Goal: Task Accomplishment & Management: Use online tool/utility

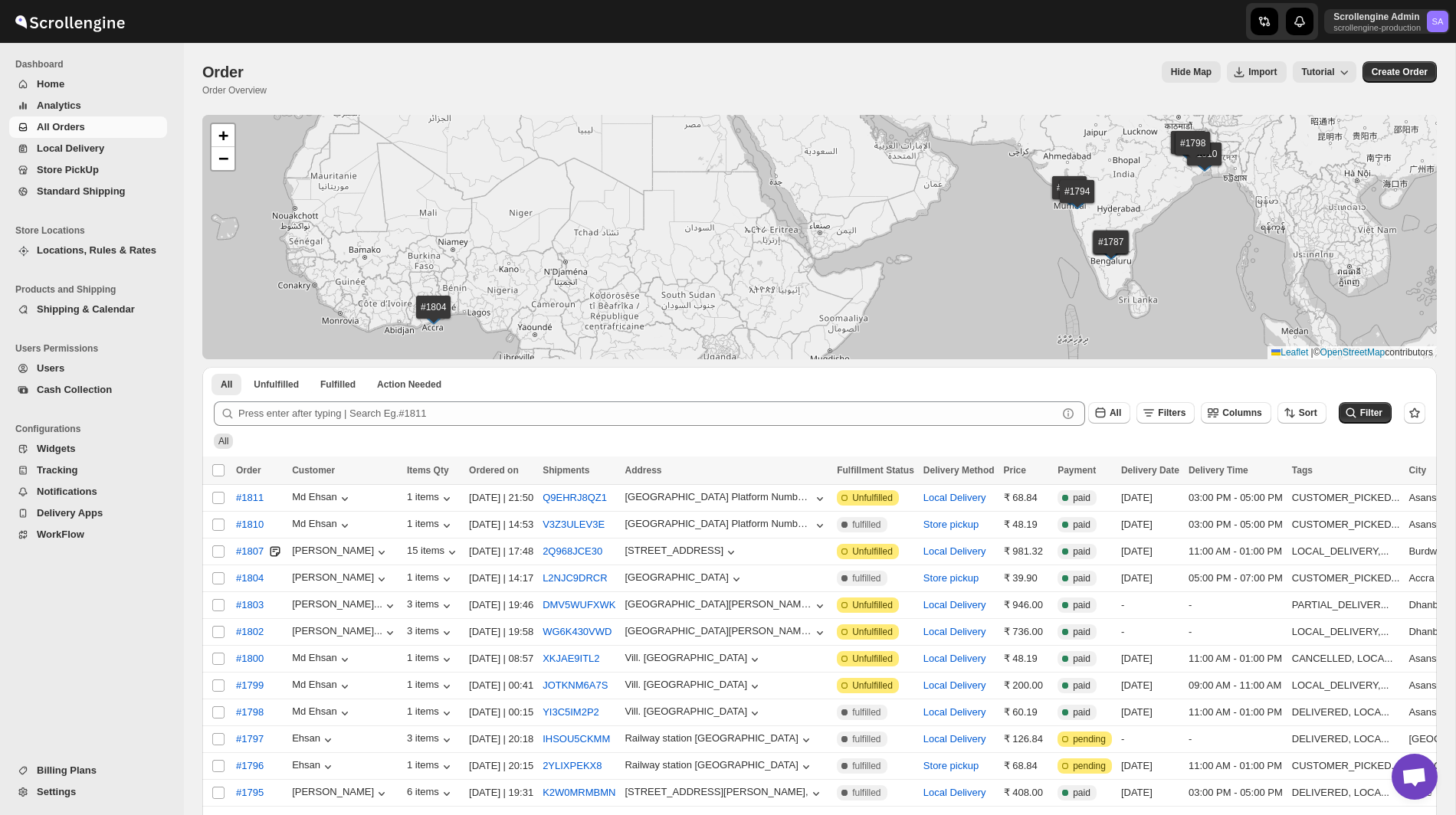
click at [58, 771] on span "Billing Plans" at bounding box center [66, 769] width 60 height 11
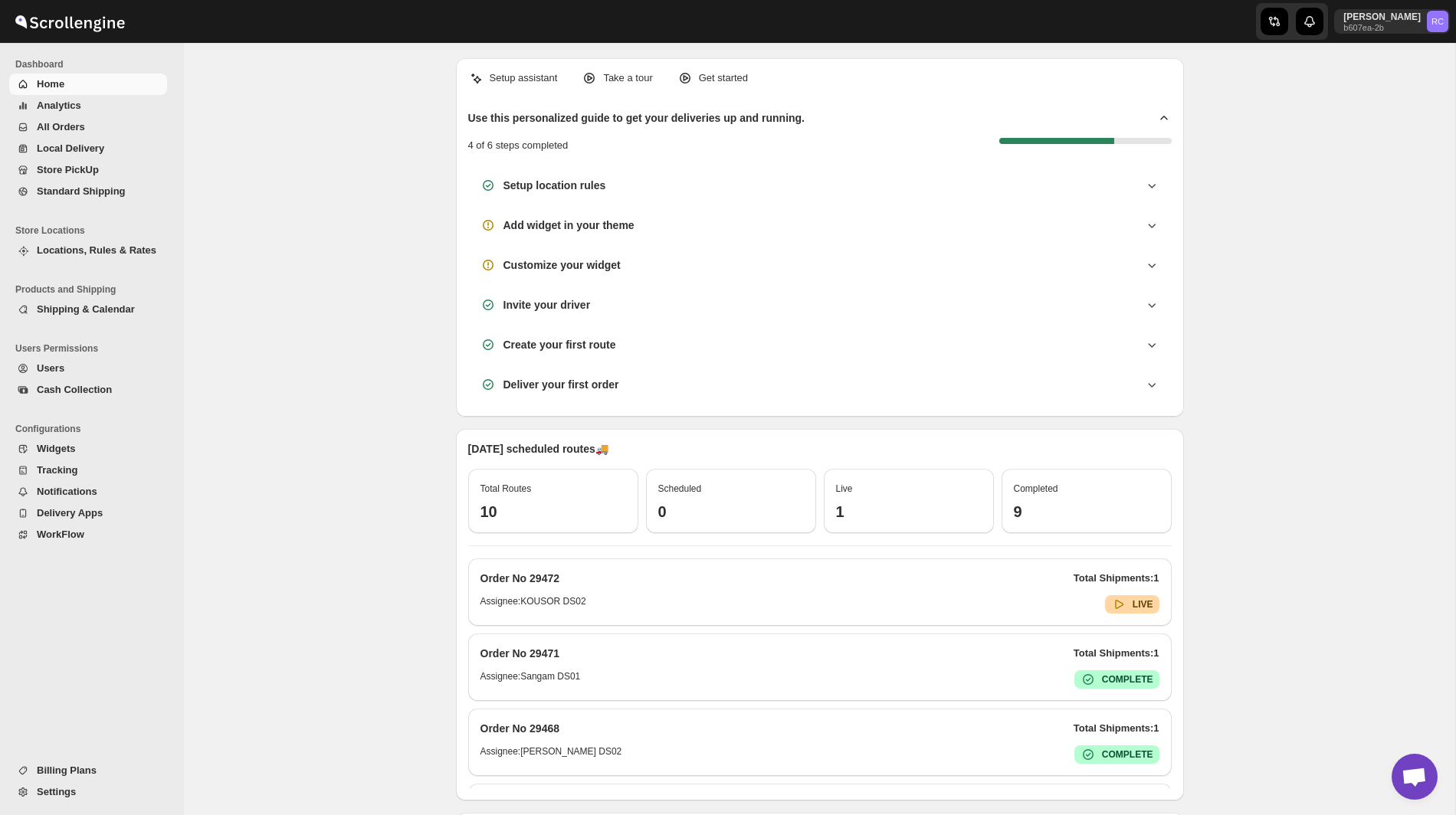
click at [90, 536] on span "WorkFlow" at bounding box center [100, 535] width 127 height 16
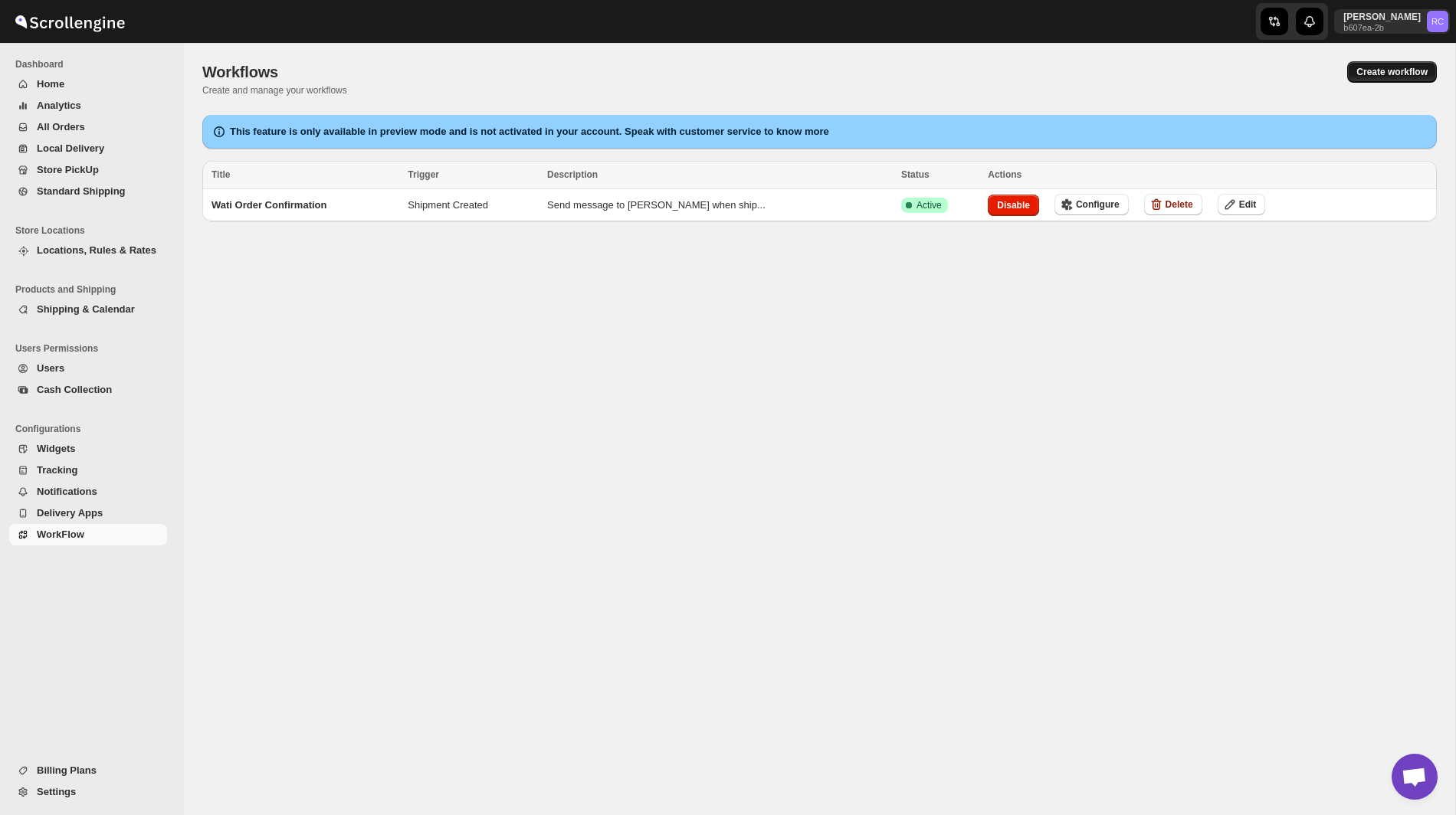
click at [1368, 72] on span "Create workflow" at bounding box center [1391, 72] width 72 height 12
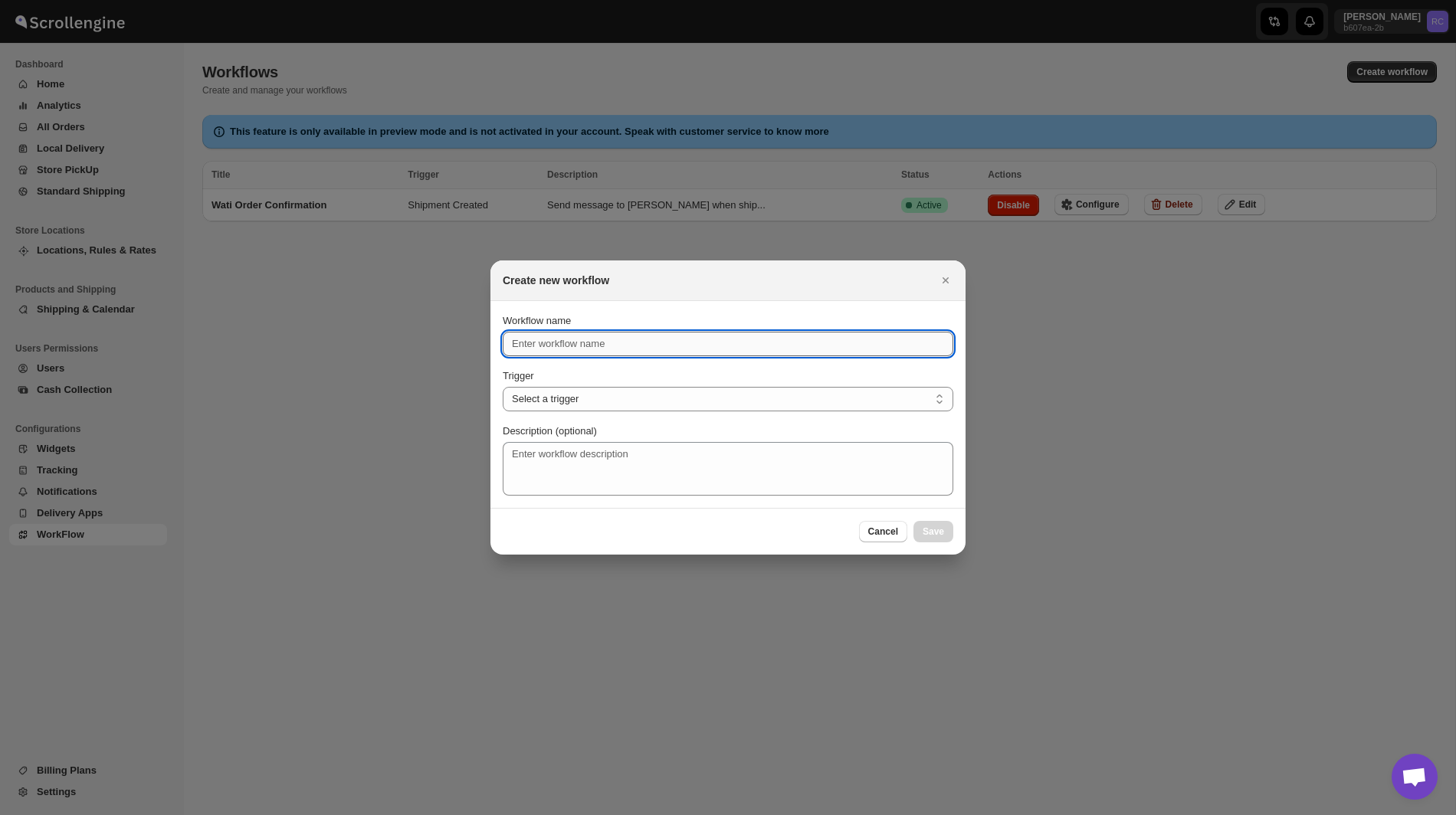
click at [643, 344] on input "Workflow name" at bounding box center [728, 344] width 450 height 24
type input "A"
type input "Zip Code Change Trigger"
click at [753, 398] on select "Select a trigger Route Created Route Live Route Completed Shipment Created Ship…" at bounding box center [728, 399] width 450 height 24
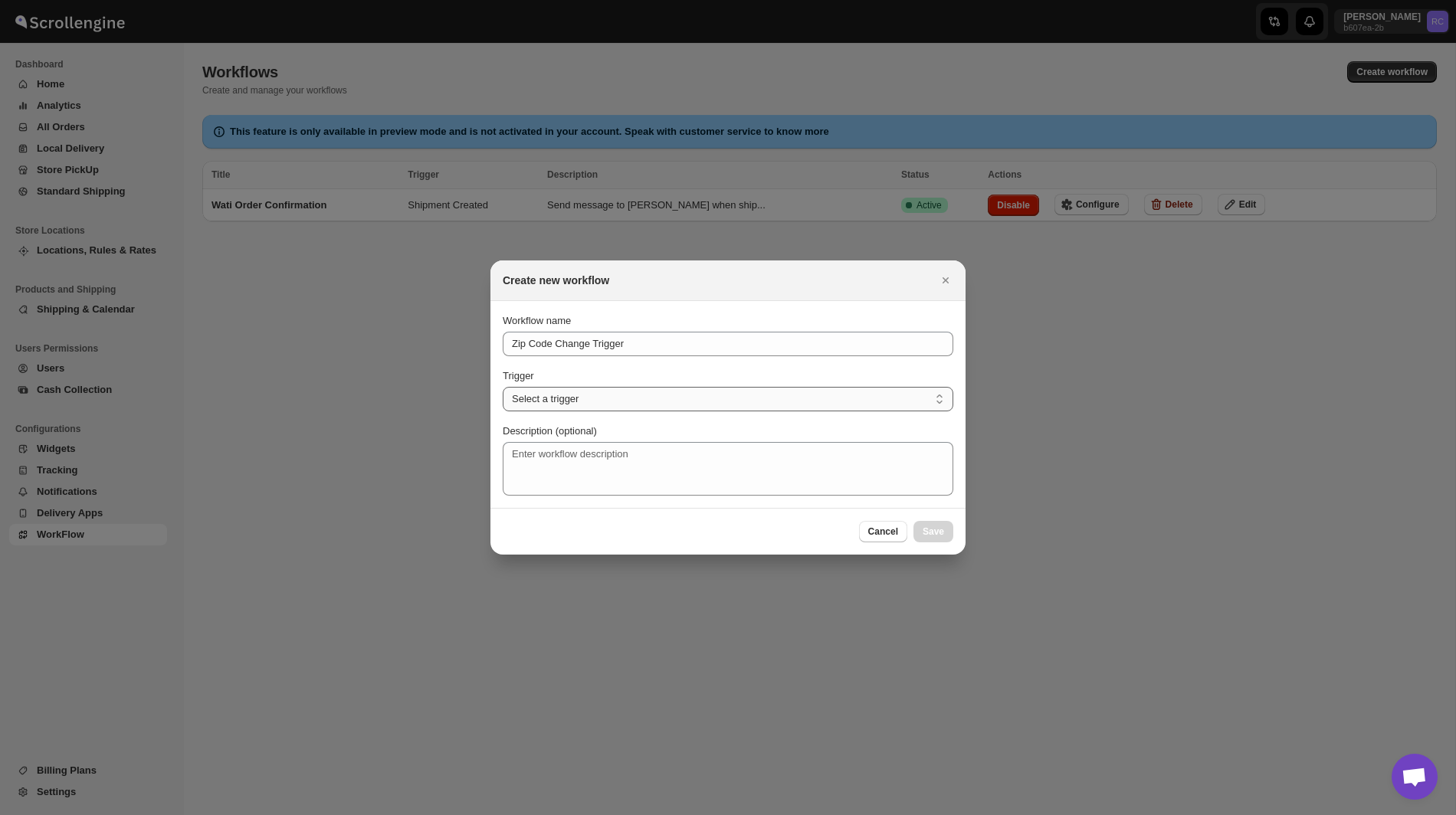
select select "SHIPMENT_CREATED"
click at [503, 387] on select "Select a trigger Route Created Route Live Route Completed Shipment Created Ship…" at bounding box center [728, 399] width 450 height 24
click at [932, 524] on button "Save" at bounding box center [933, 531] width 40 height 22
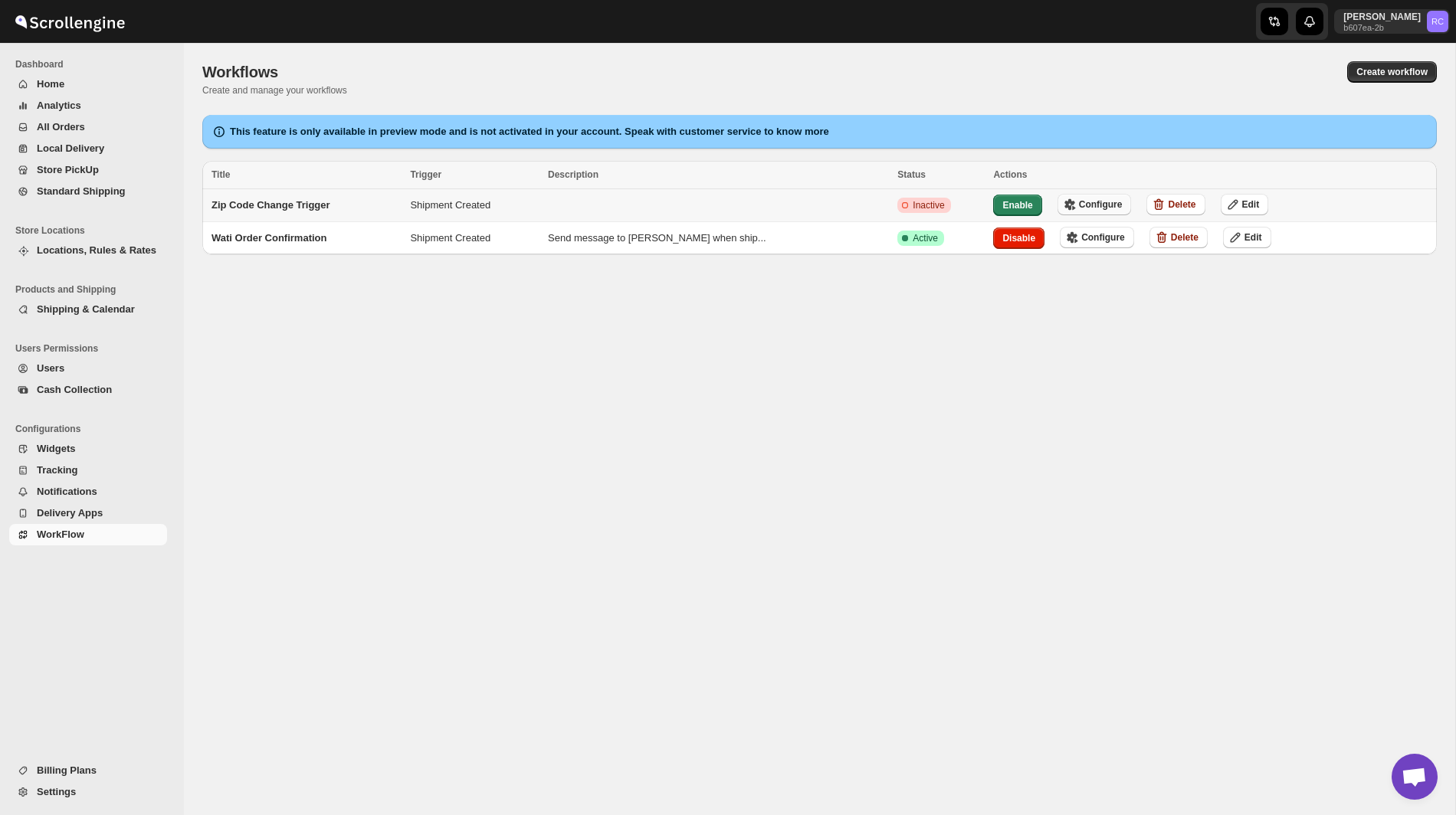
click at [1079, 204] on span "Configure" at bounding box center [1101, 204] width 44 height 12
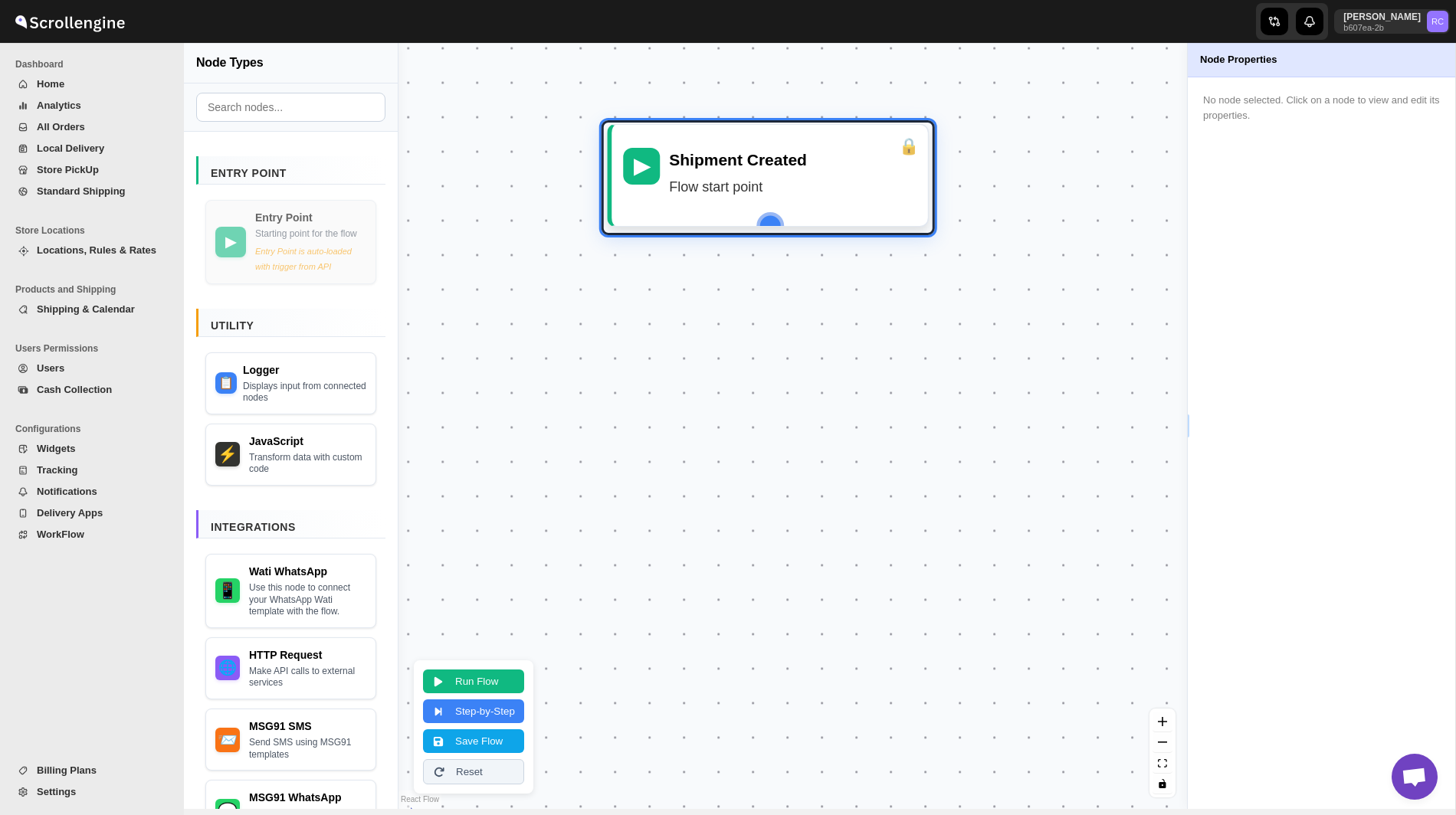
drag, startPoint x: 778, startPoint y: 455, endPoint x: 751, endPoint y: 204, distance: 252.4
click at [751, 204] on div "▶ Shipment Created Flow start point" at bounding box center [770, 175] width 305 height 78
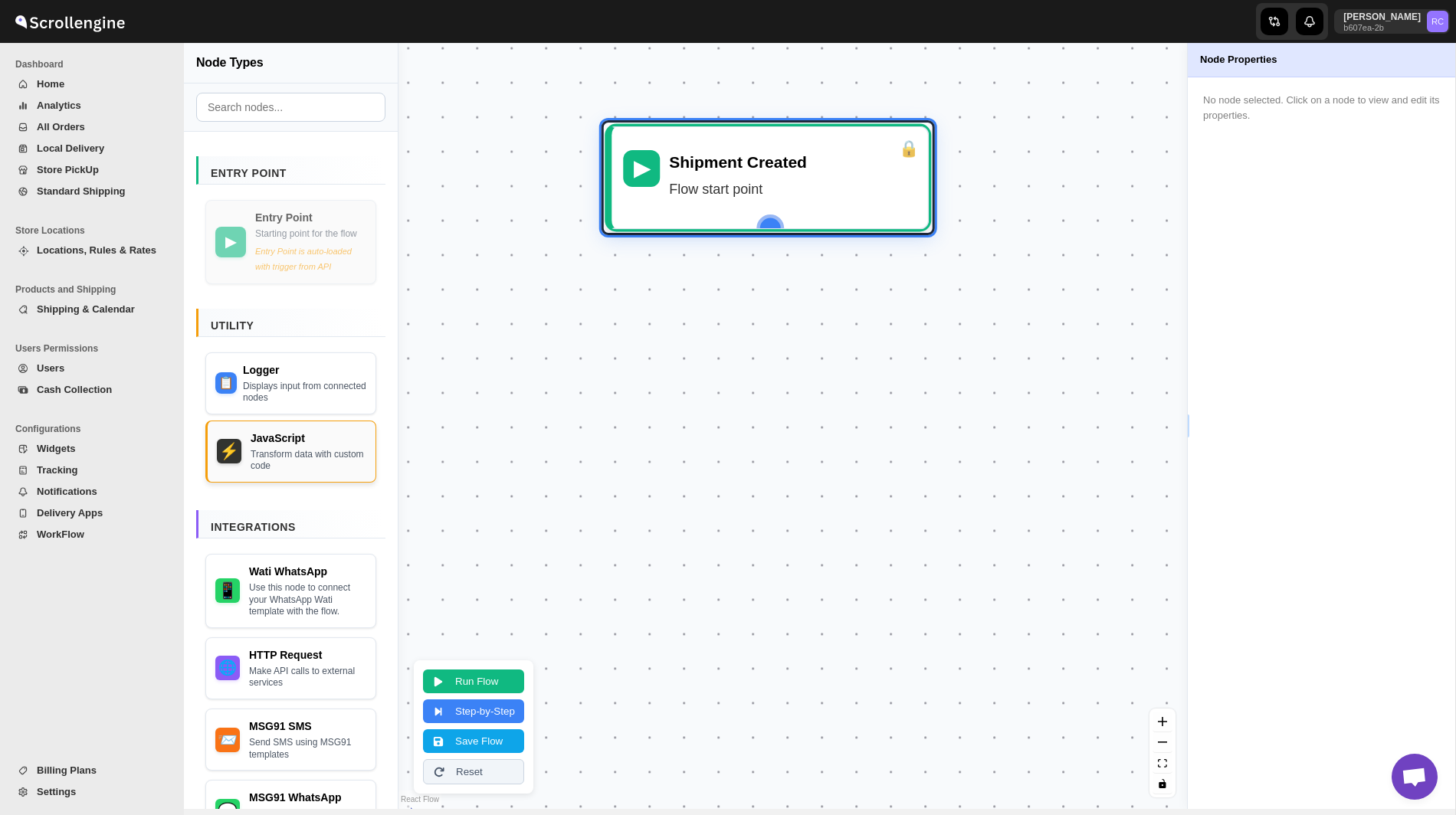
click at [305, 459] on div "Transform data with custom code" at bounding box center [308, 461] width 116 height 24
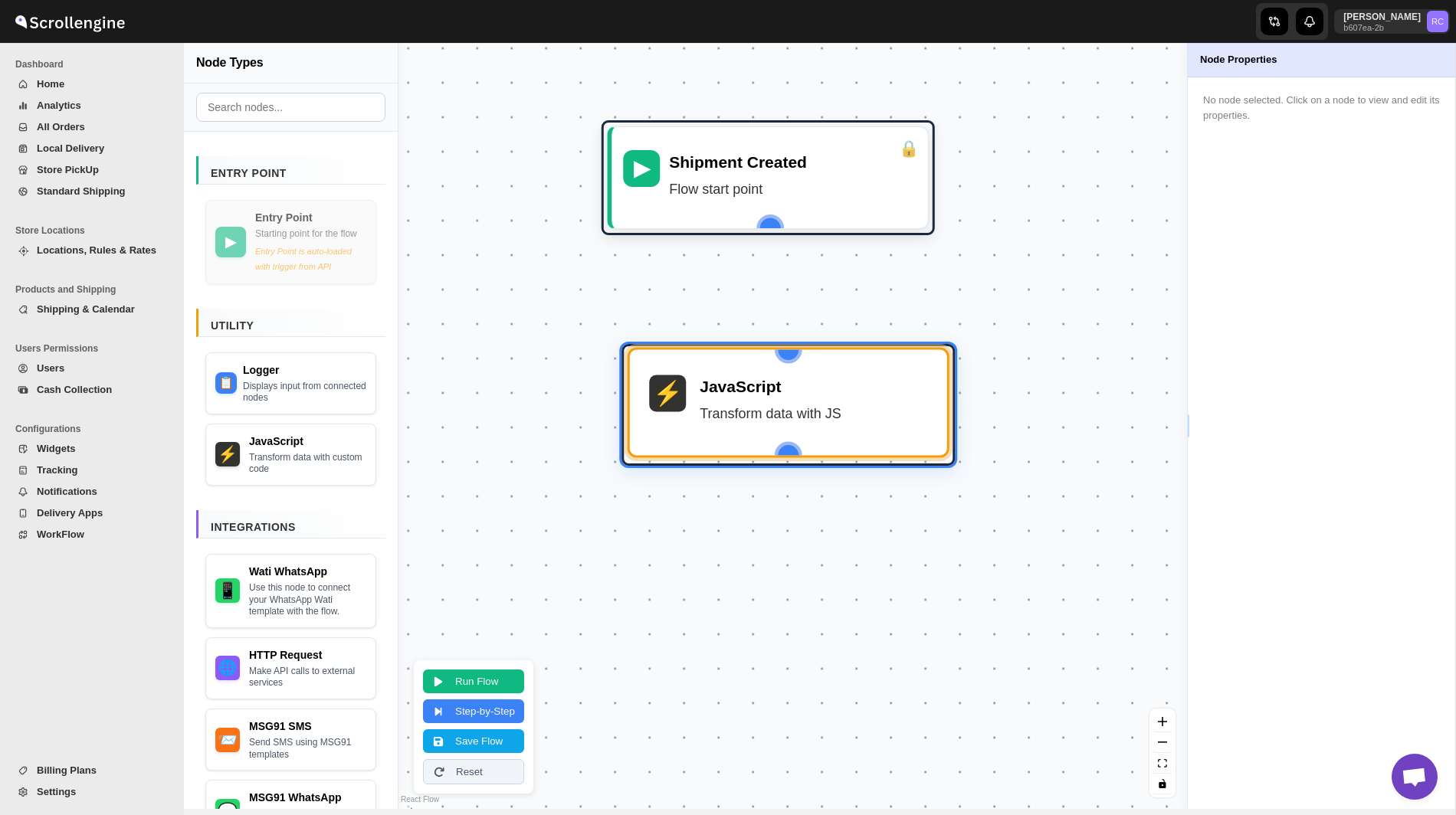
drag, startPoint x: 788, startPoint y: 690, endPoint x: 749, endPoint y: 373, distance: 319.4
click at [749, 373] on div "⚡ JavaScript Transform data with JS" at bounding box center [788, 402] width 290 height 78
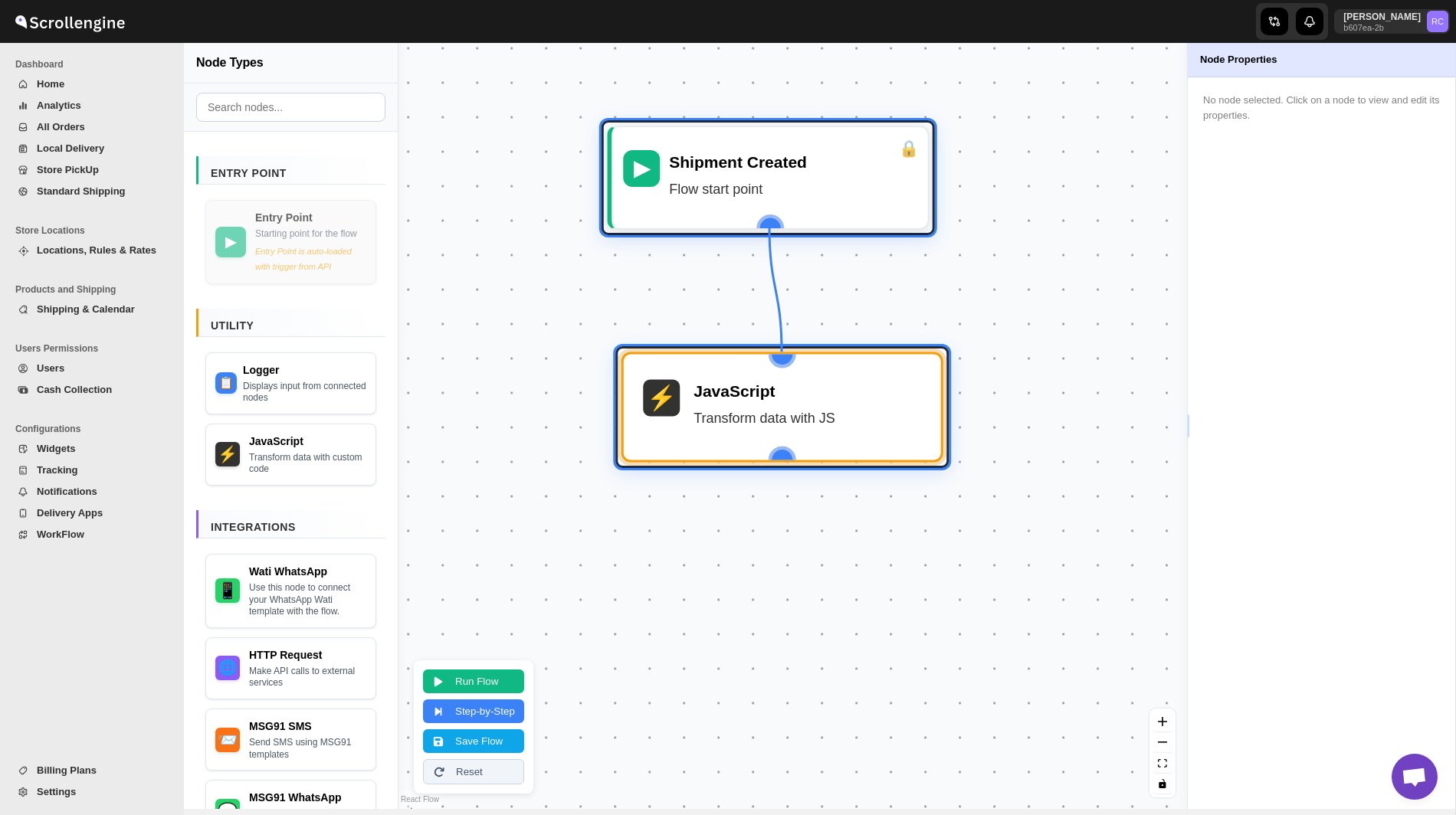
drag, startPoint x: 769, startPoint y: 223, endPoint x: 784, endPoint y: 343, distance: 120.9
click at [784, 343] on div "▶ Shipment Created Flow start point ⚡ JavaScript Transform data with JS" at bounding box center [793, 426] width 788 height 766
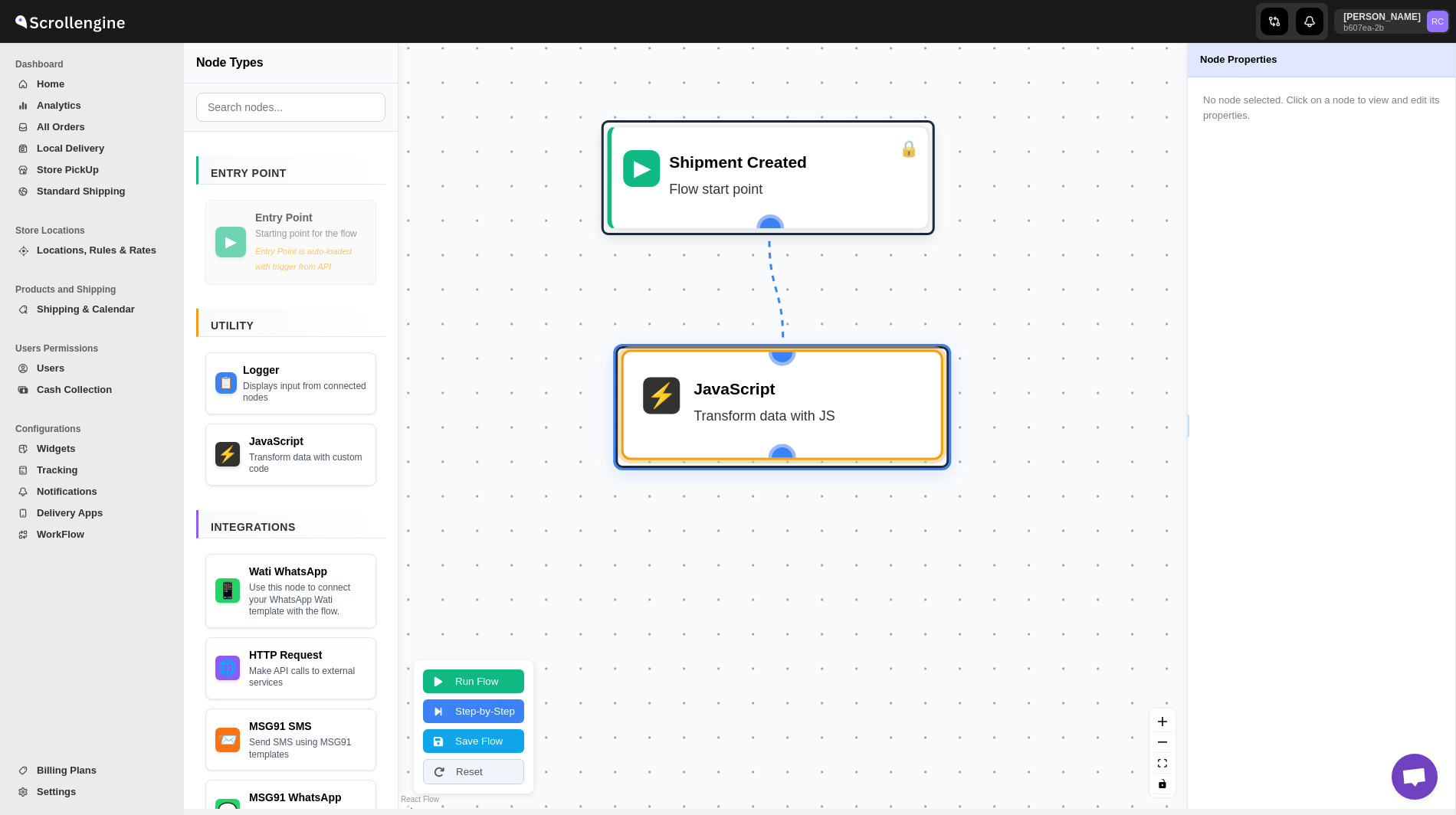
click at [761, 387] on div "JavaScript" at bounding box center [807, 388] width 228 height 23
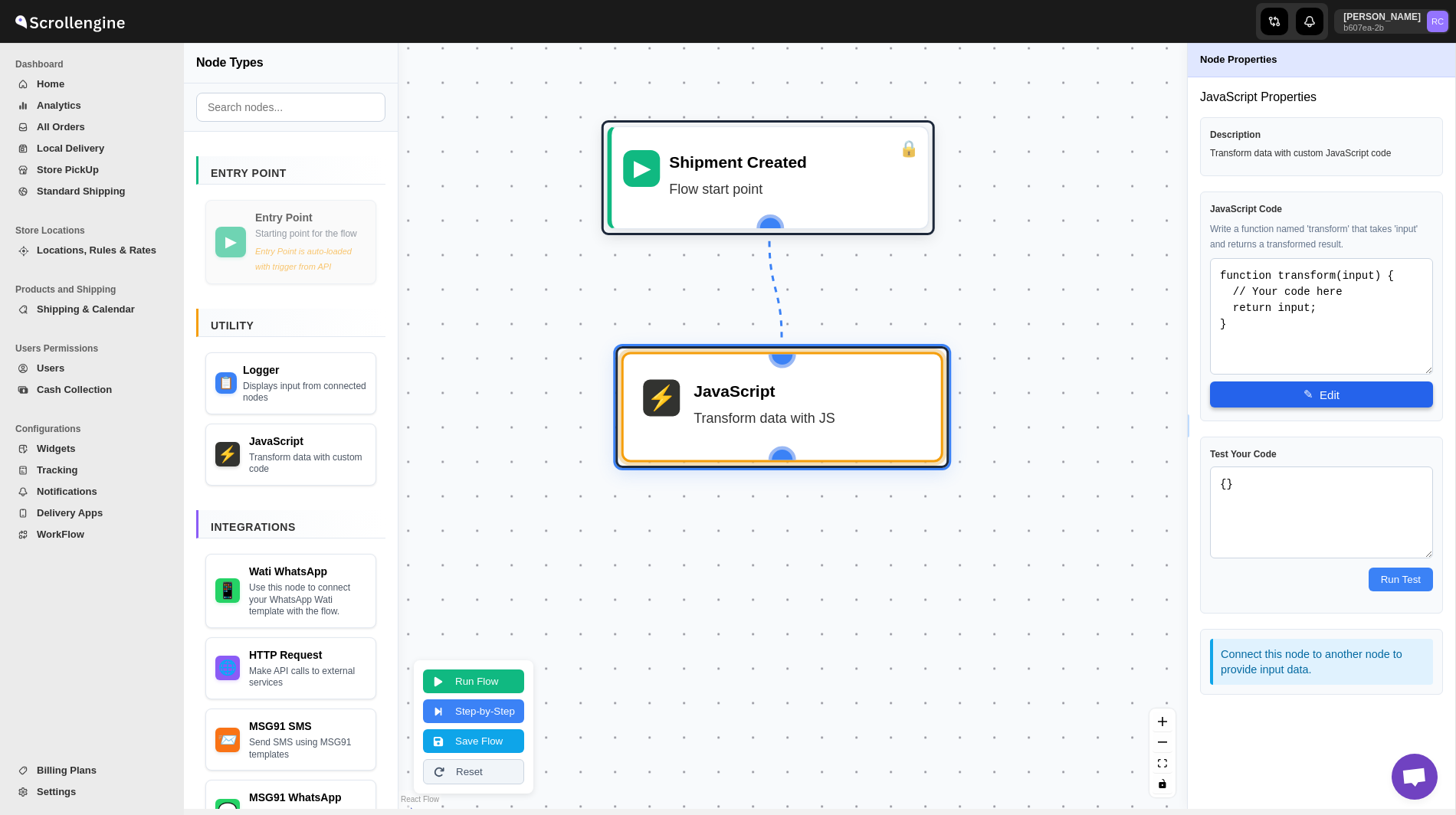
click at [1311, 400] on button "✎ Edit" at bounding box center [1321, 394] width 223 height 26
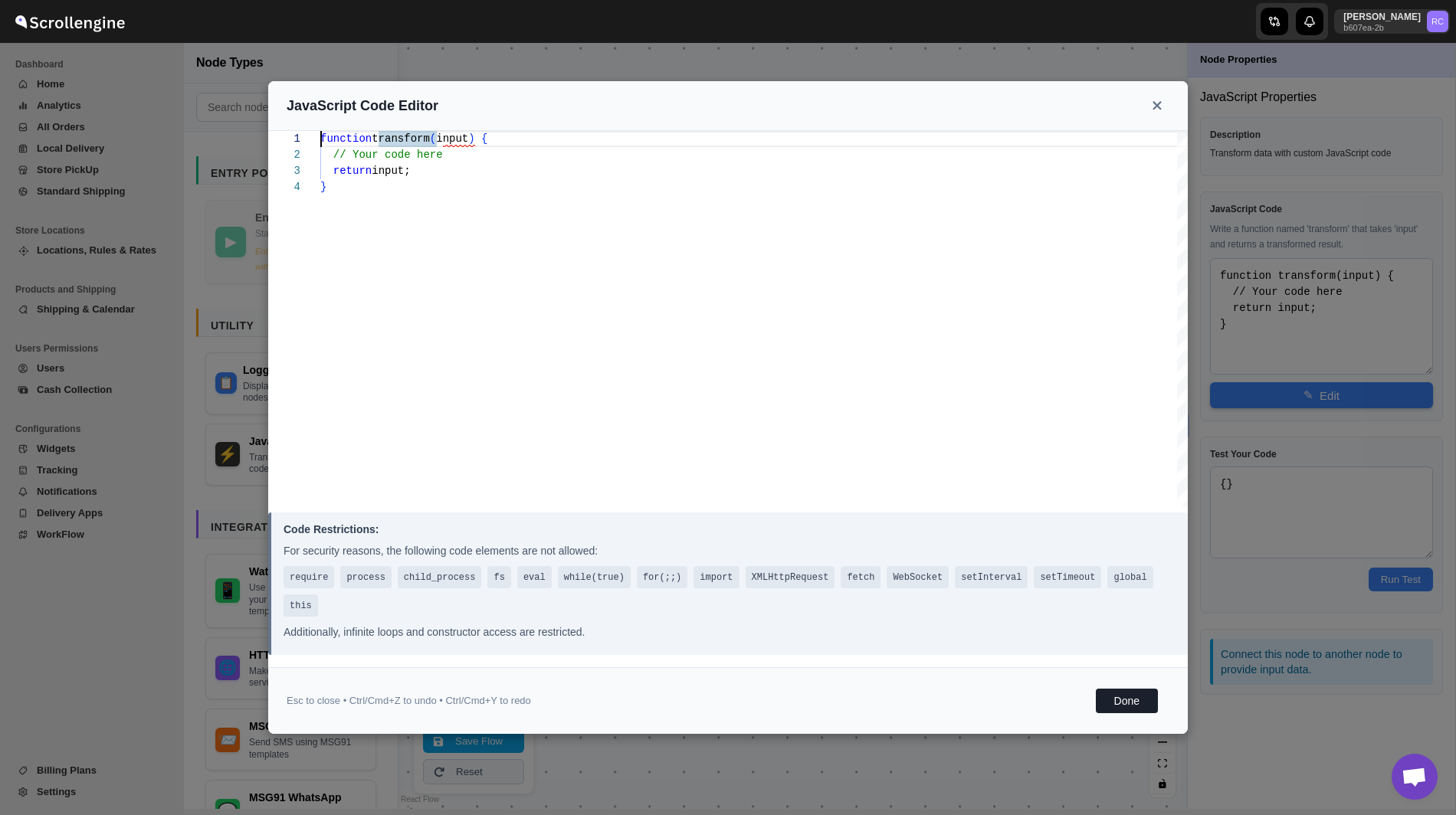
click at [780, 424] on div "function transform ( input ) { // Your code here return input; }" at bounding box center [753, 318] width 867 height 375
type textarea "}"
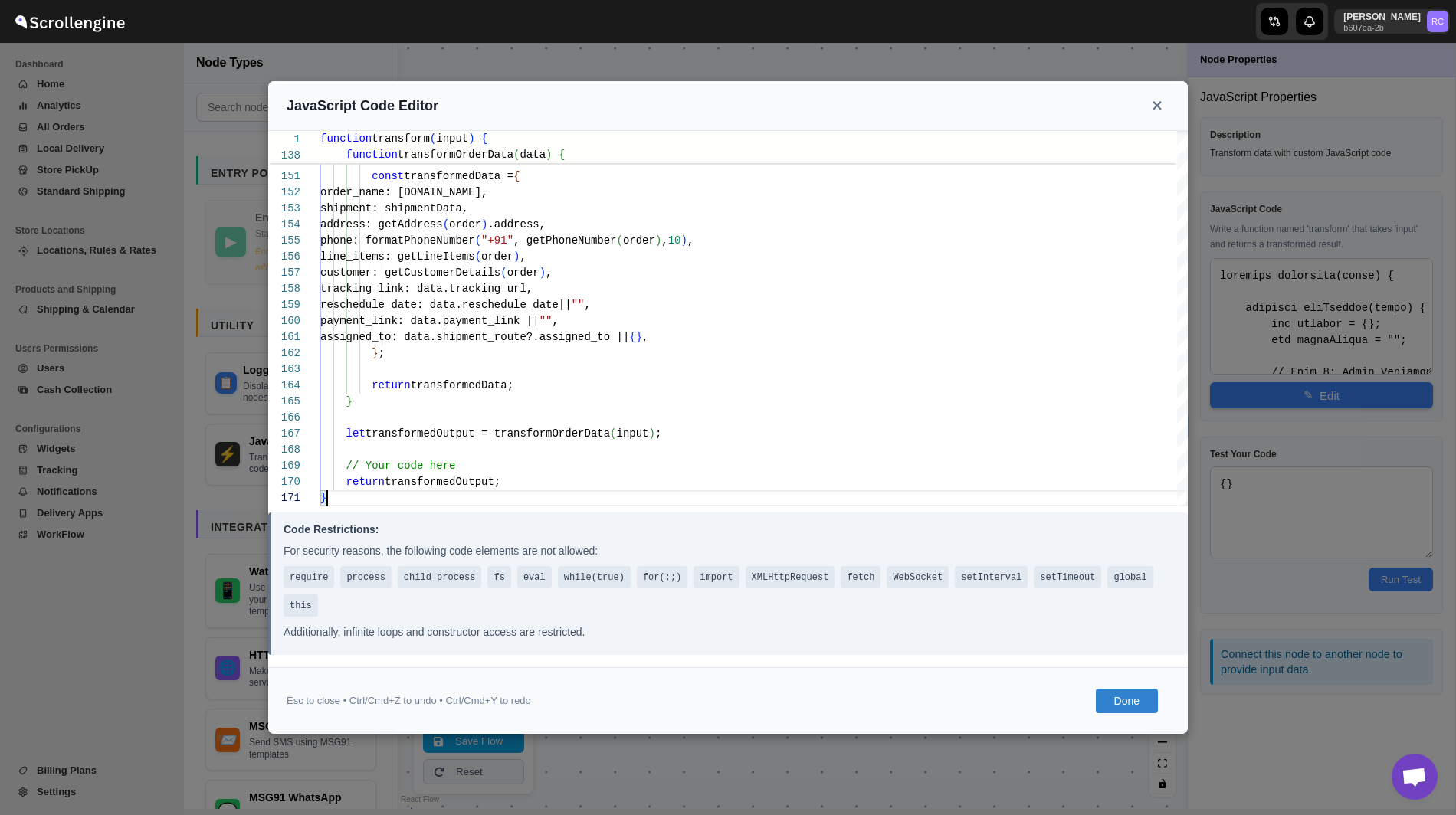
click at [1130, 705] on button "Done" at bounding box center [1127, 701] width 62 height 24
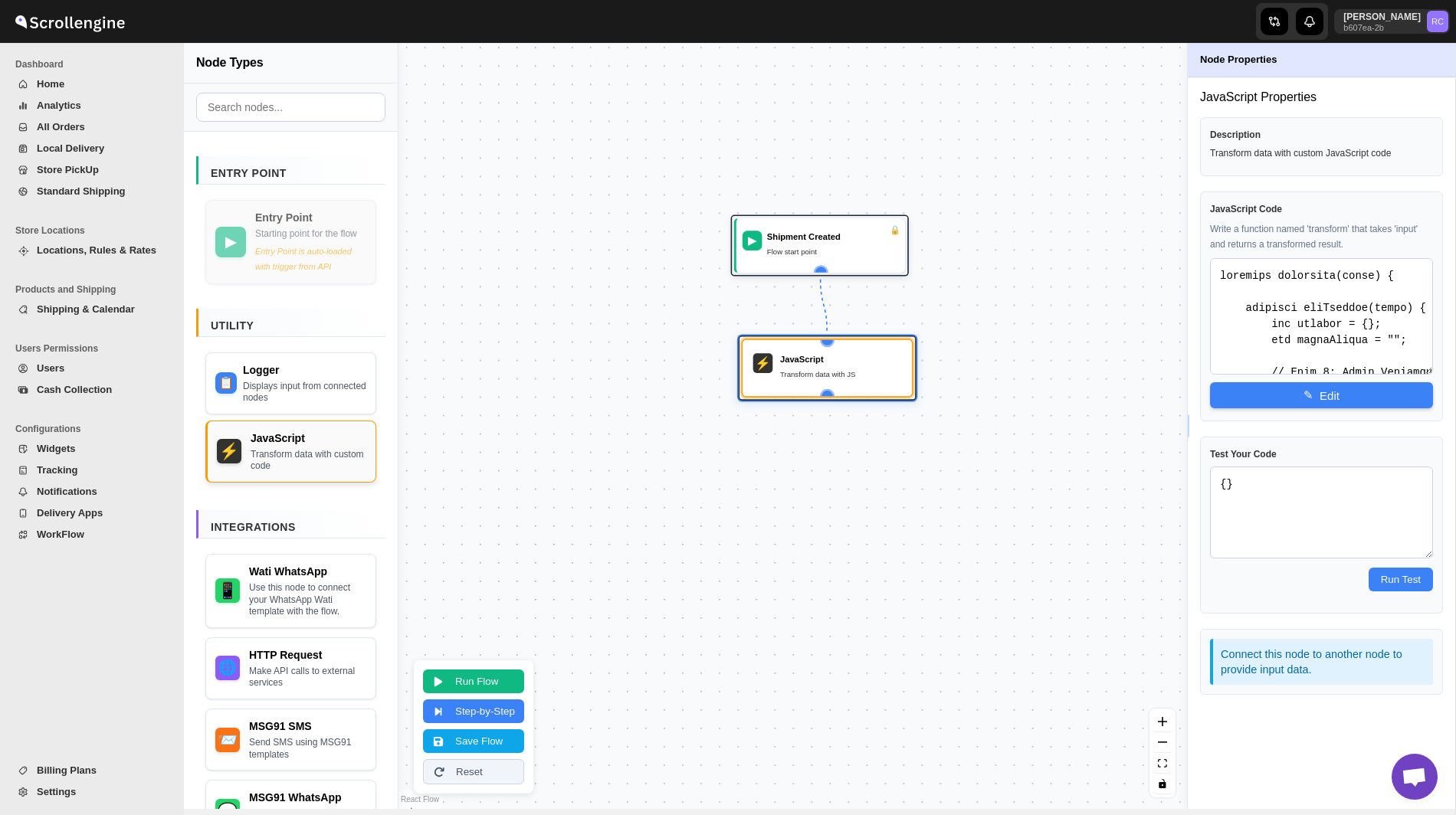
click at [282, 473] on div "Transform data with custom code" at bounding box center [308, 461] width 116 height 24
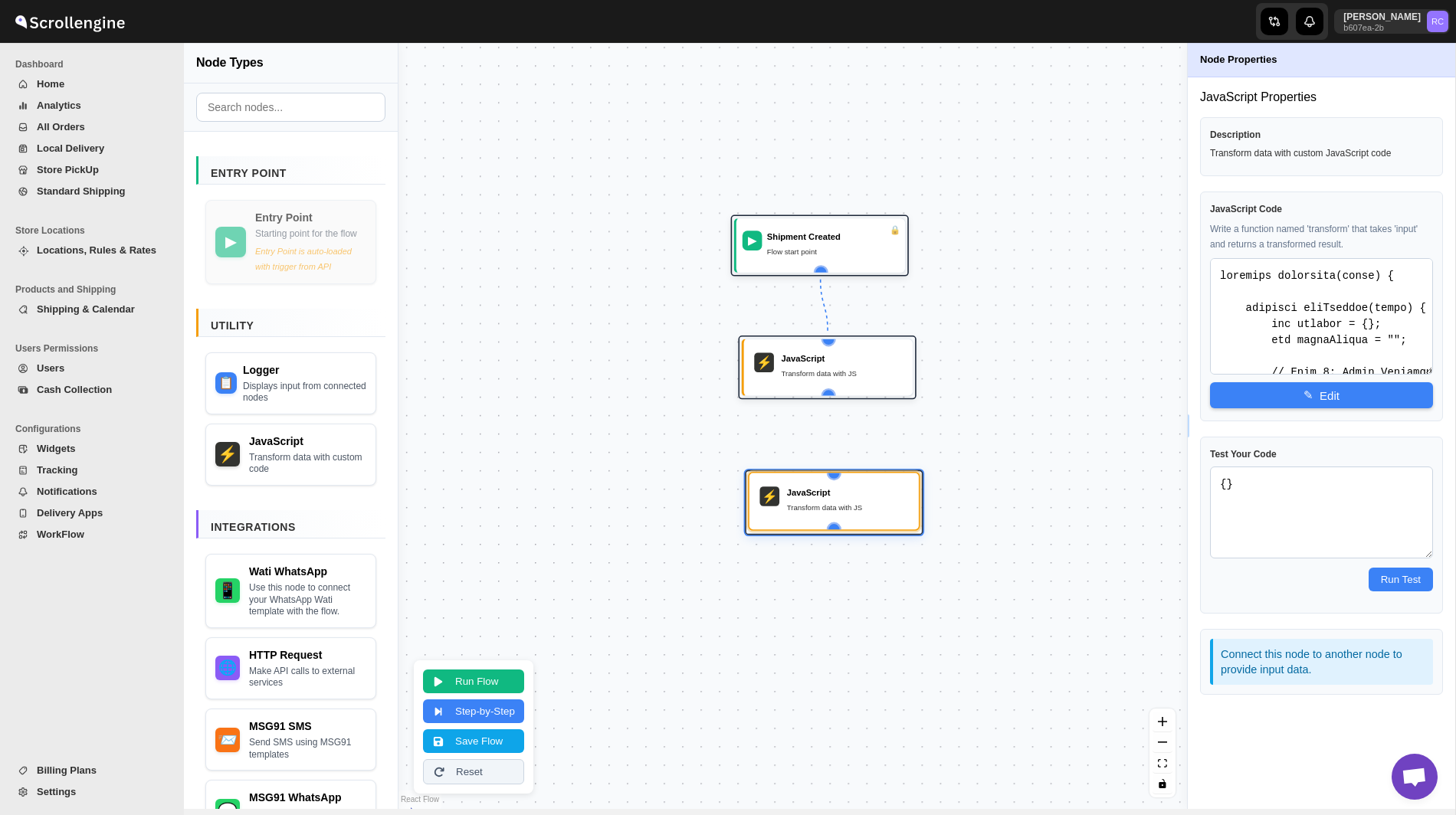
drag, startPoint x: 882, startPoint y: 541, endPoint x: 866, endPoint y: 502, distance: 42.2
click at [866, 502] on div "Transform data with JS" at bounding box center [847, 507] width 122 height 12
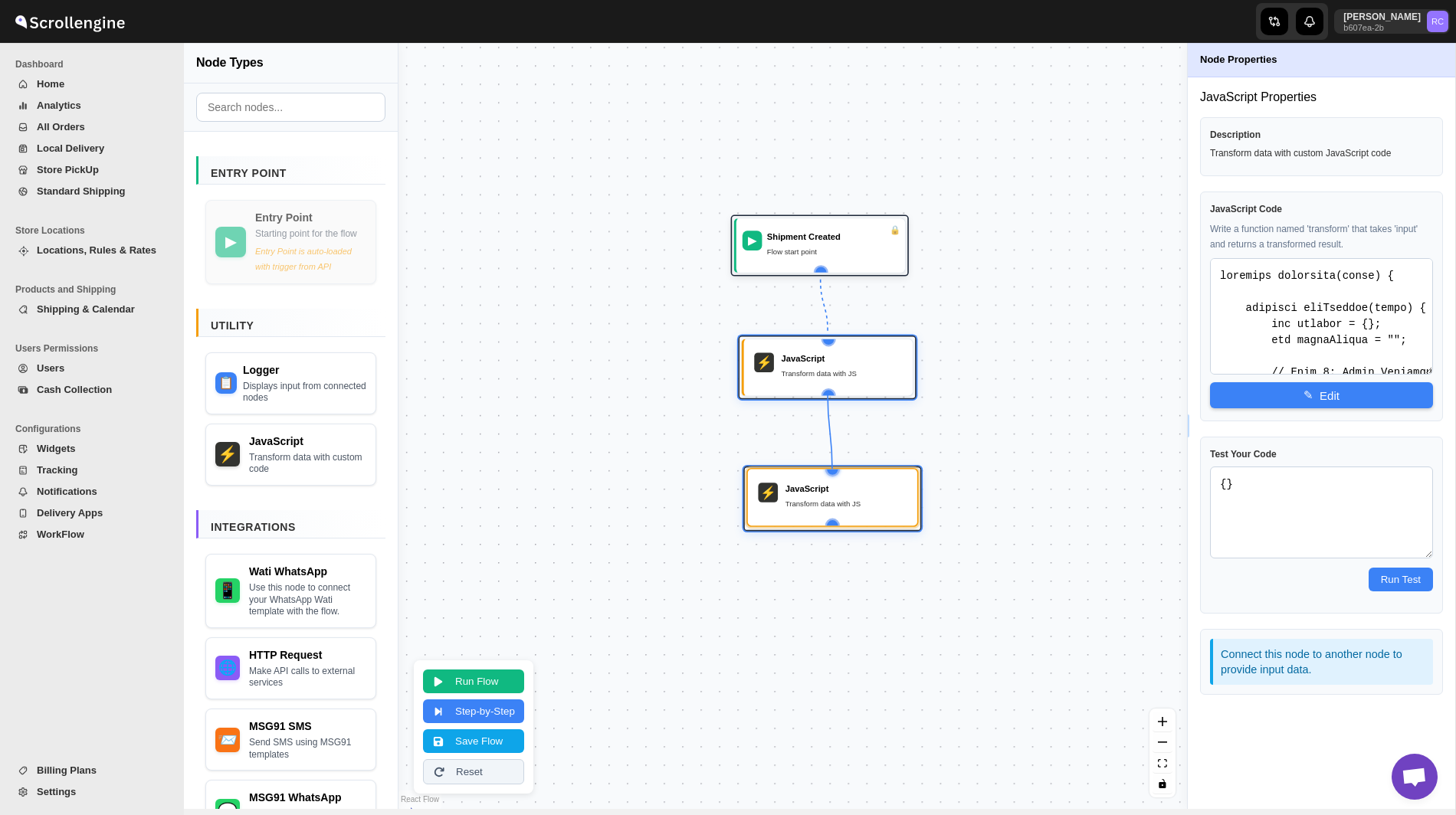
drag, startPoint x: 830, startPoint y: 391, endPoint x: 834, endPoint y: 474, distance: 83.1
click at [834, 474] on div "▶ Shipment Created Flow start point ⚡ JavaScript Transform data with JS ⚡ JavaS…" at bounding box center [538, 592] width 631 height 613
click at [827, 510] on div "JavaScript Transform data with JS" at bounding box center [845, 498] width 122 height 29
type textarea "function transform(input) { // Your code here return input; }"
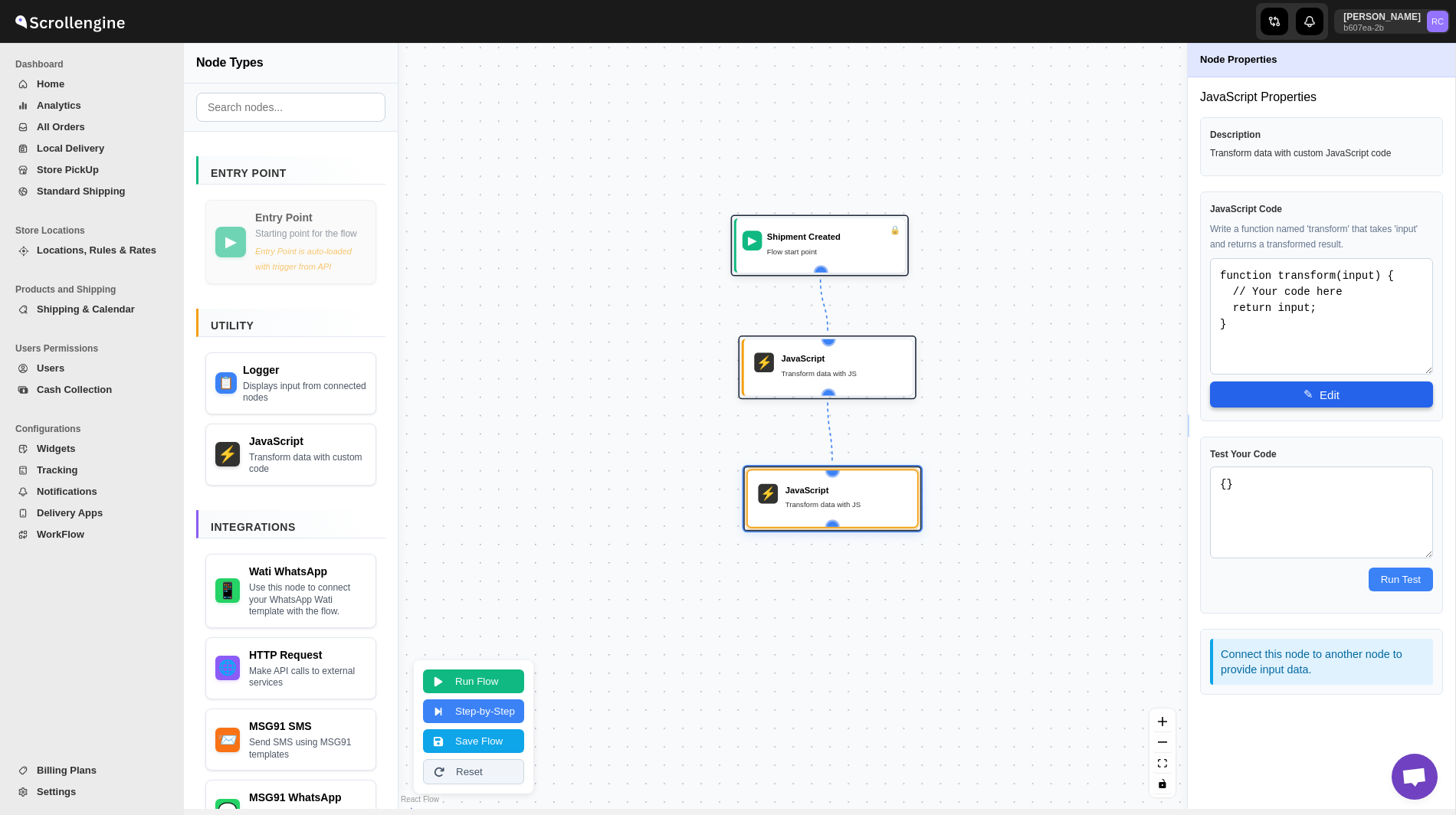
click at [1310, 404] on button "✎ Edit" at bounding box center [1321, 394] width 223 height 26
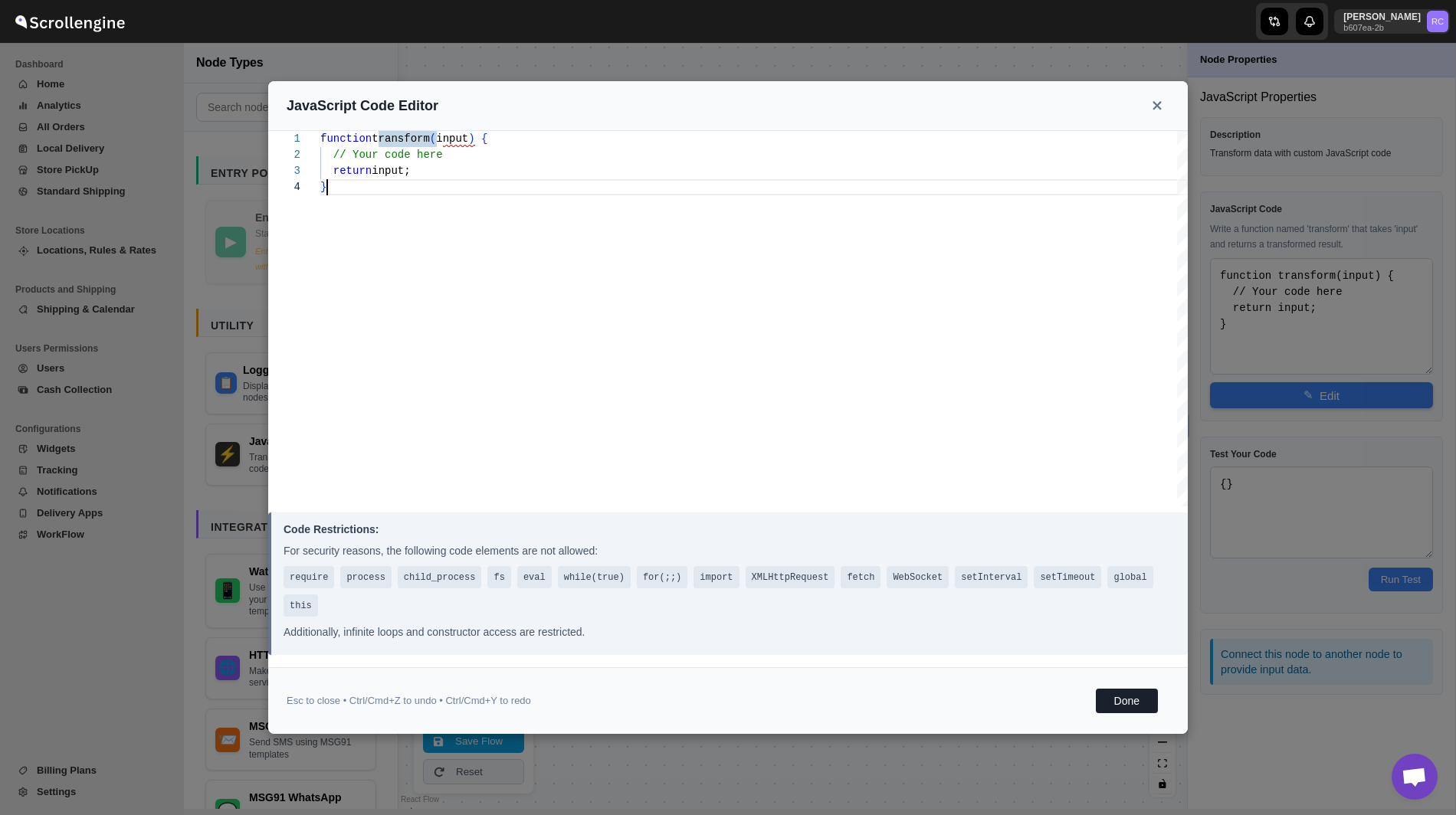
click at [625, 336] on div "function transform ( input ) { // Your code here return input; }" at bounding box center [753, 318] width 867 height 375
type textarea "phone_no: phone_number, body: { template_name, broadcast_name, parameters } }; }"
type textarea "function transform(input) { // Extract fields from input const addressName = in…"
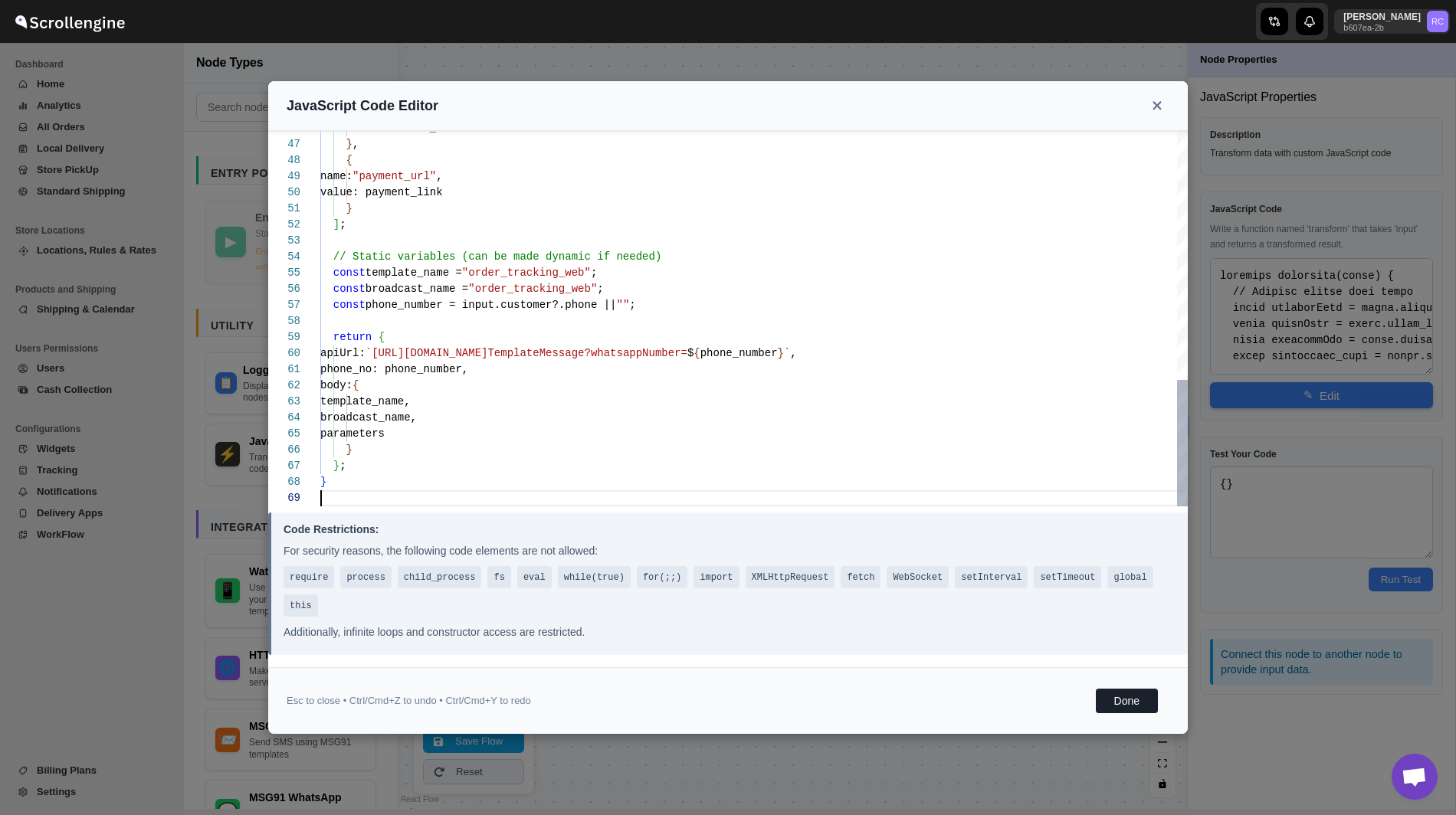
scroll to position [128, 0]
click at [1120, 705] on button "Done" at bounding box center [1127, 701] width 62 height 24
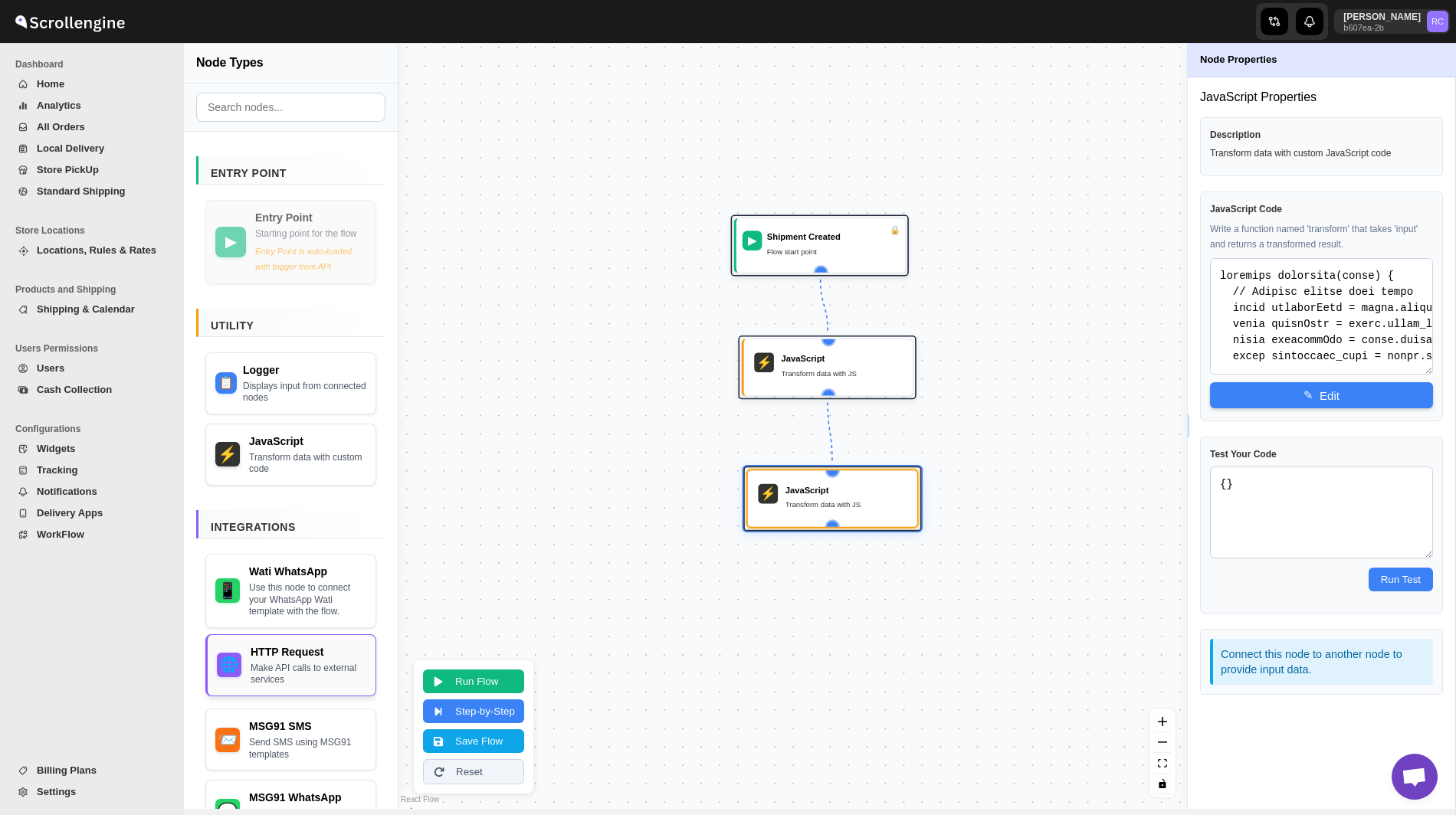
scroll to position [73, 0]
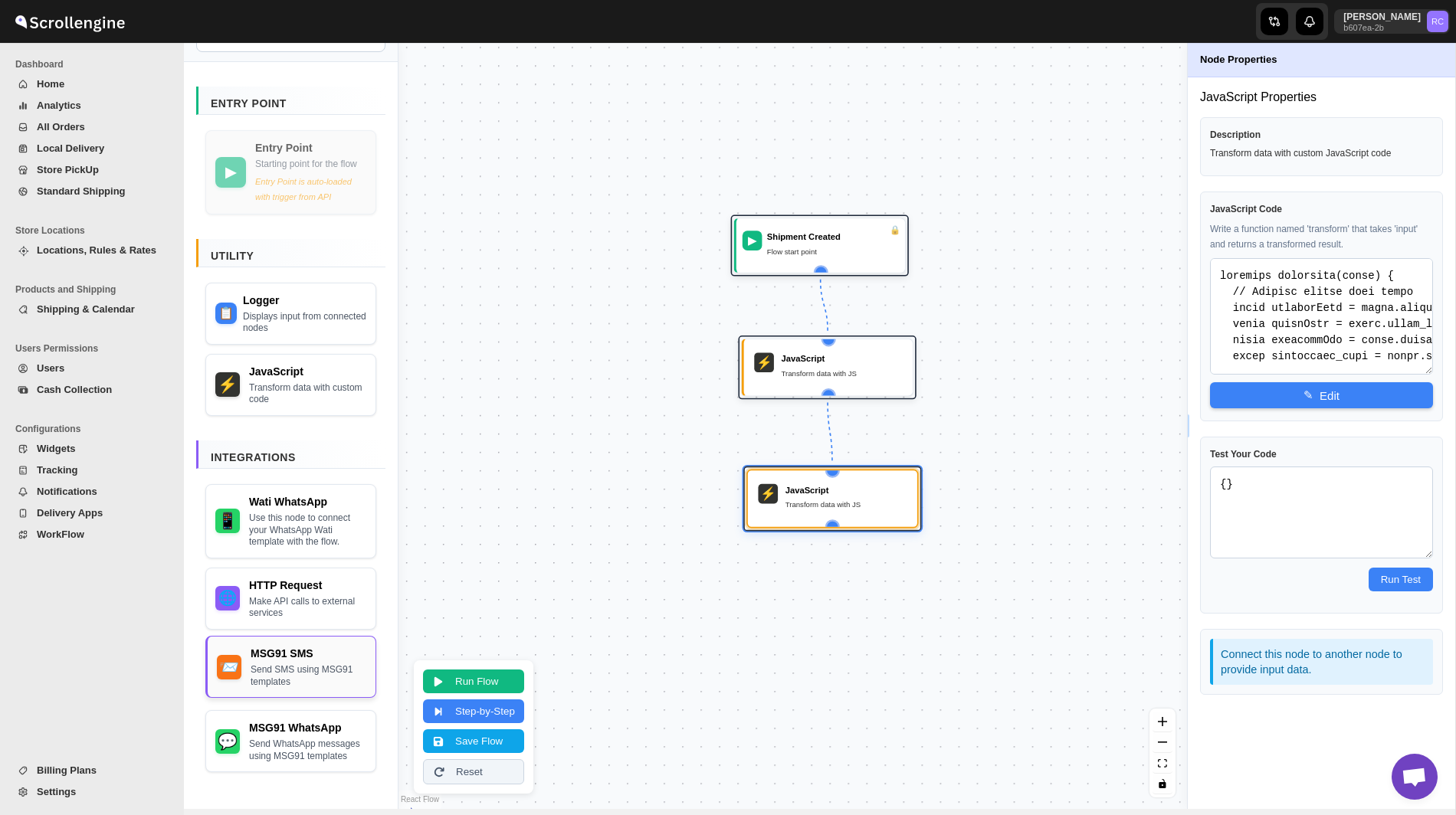
click at [281, 648] on div "MSG91 SMS" at bounding box center [308, 654] width 116 height 16
click at [805, 543] on div "Send template SMS" at bounding box center [863, 540] width 123 height 12
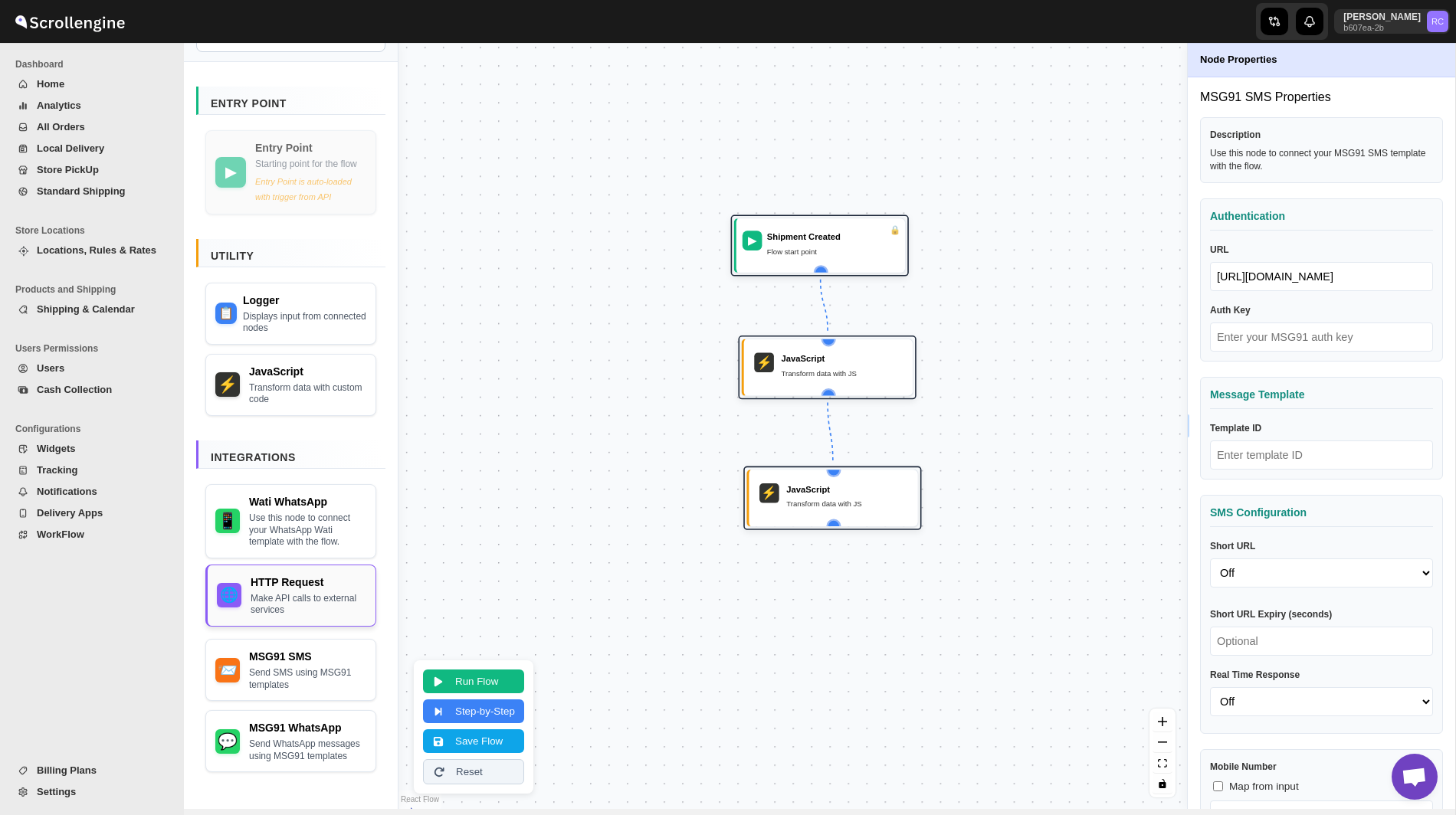
click at [279, 594] on div "Make API calls to external services" at bounding box center [308, 605] width 116 height 24
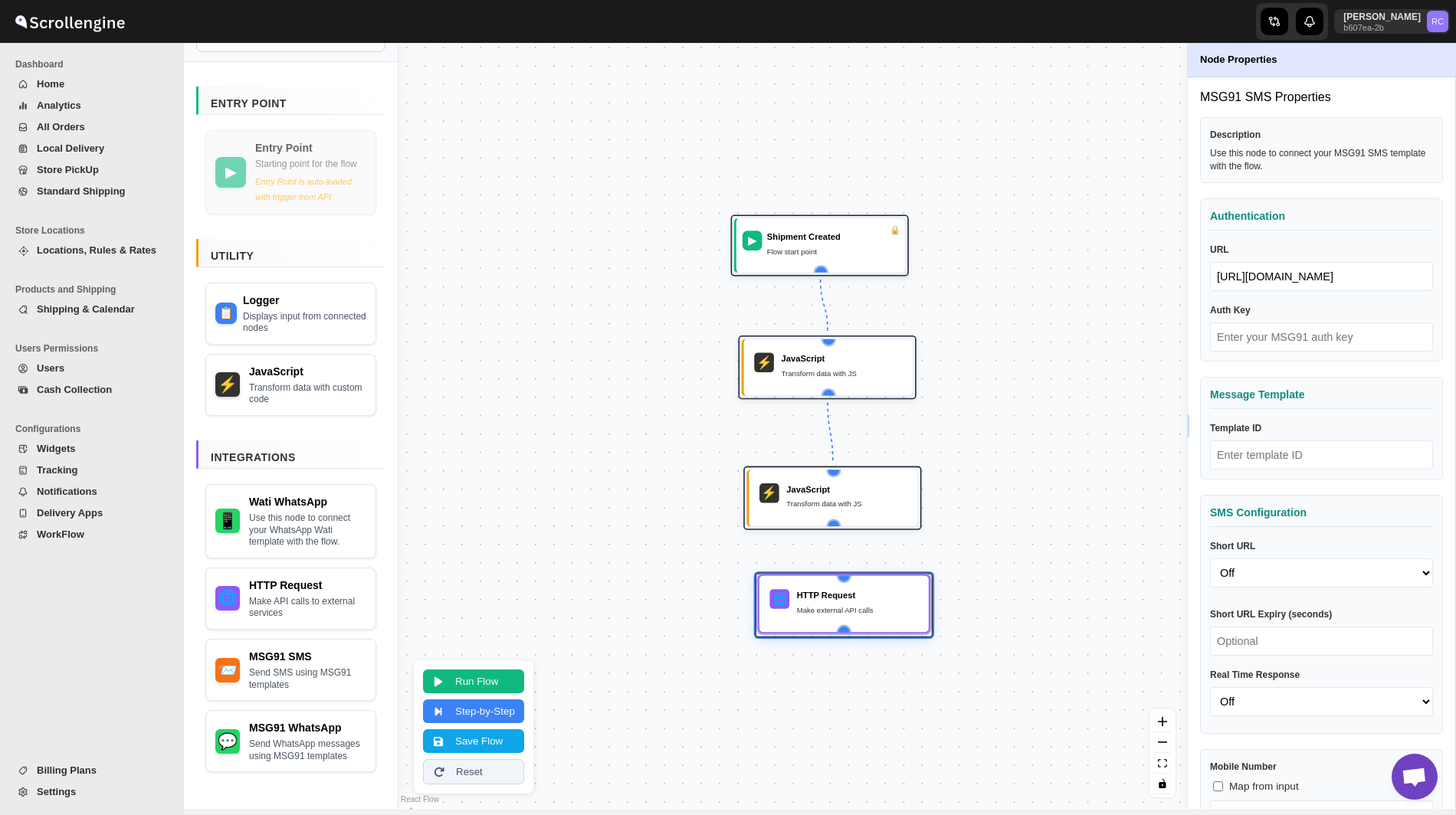
drag, startPoint x: 875, startPoint y: 540, endPoint x: 870, endPoint y: 609, distance: 69.2
click at [870, 609] on div "Make external API calls" at bounding box center [857, 610] width 122 height 12
drag, startPoint x: 833, startPoint y: 521, endPoint x: 846, endPoint y: 577, distance: 57.5
click at [846, 577] on div "▶ Shipment Created Flow start point ⚡ JavaScript Transform data with JS ⚡ JavaS…" at bounding box center [538, 592] width 631 height 613
click at [879, 607] on div "Make external API calls" at bounding box center [856, 610] width 122 height 12
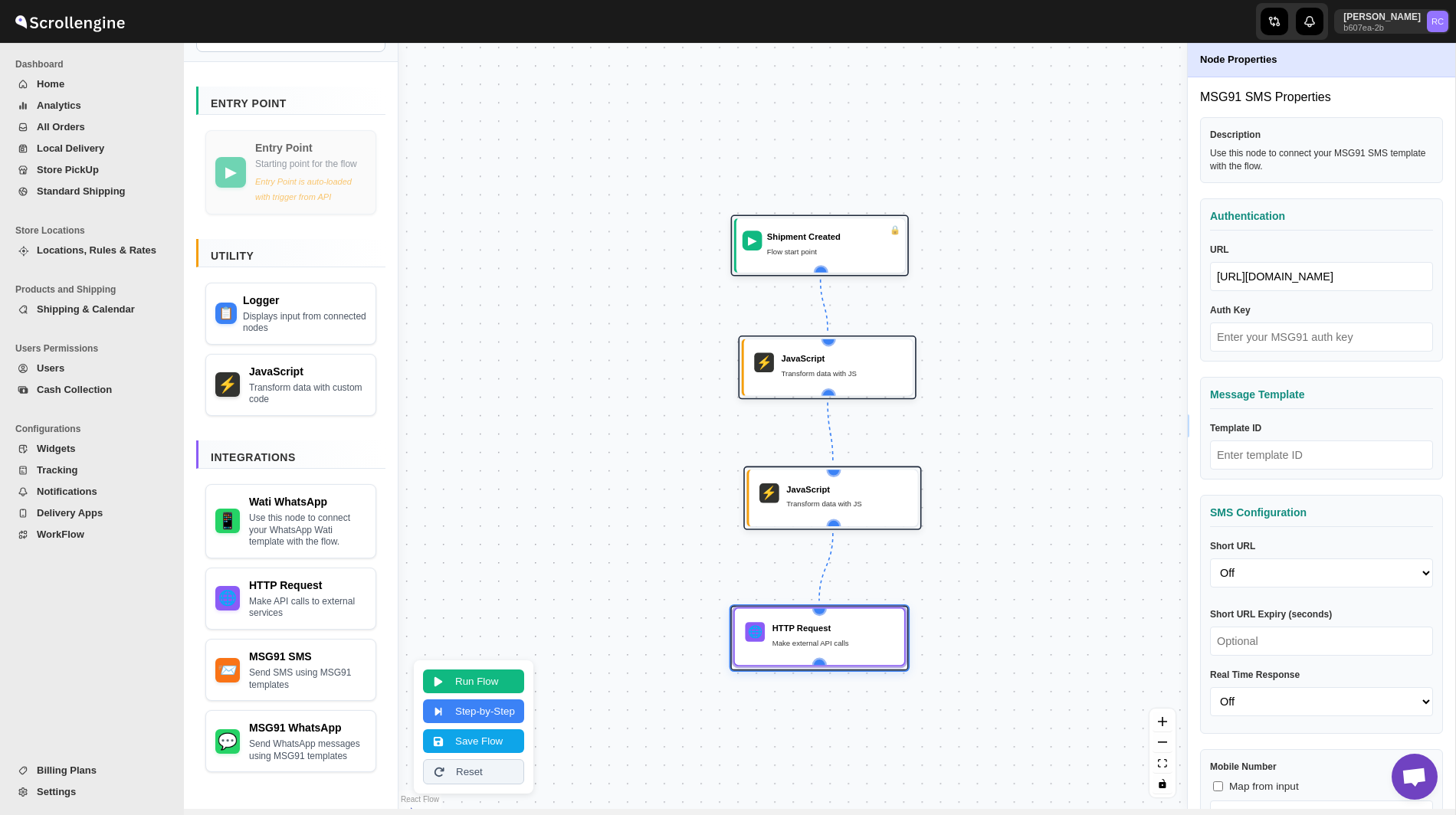
drag, startPoint x: 850, startPoint y: 594, endPoint x: 826, endPoint y: 627, distance: 40.8
click at [826, 627] on div "HTTP Request" at bounding box center [832, 628] width 122 height 12
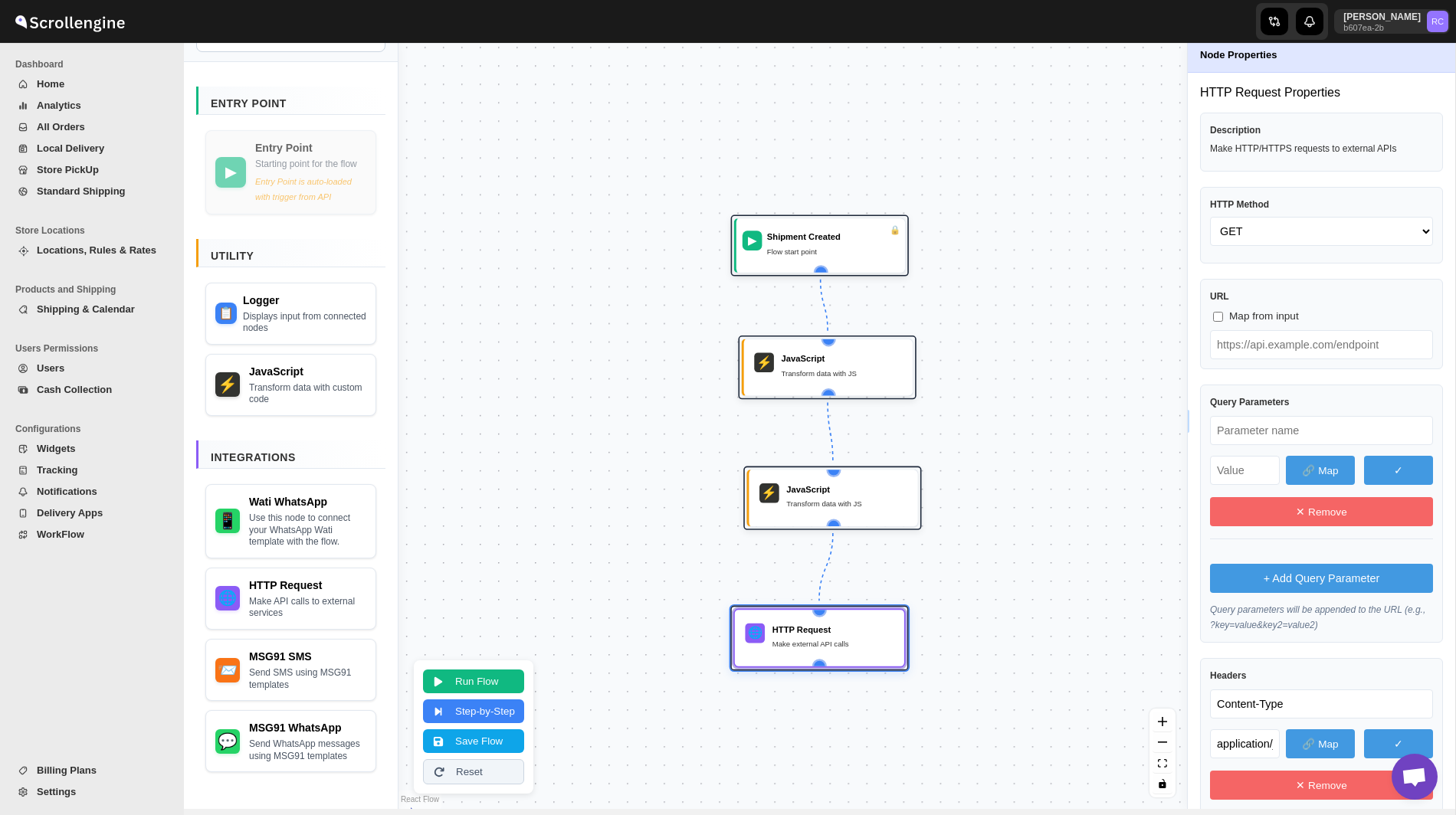
scroll to position [0, 0]
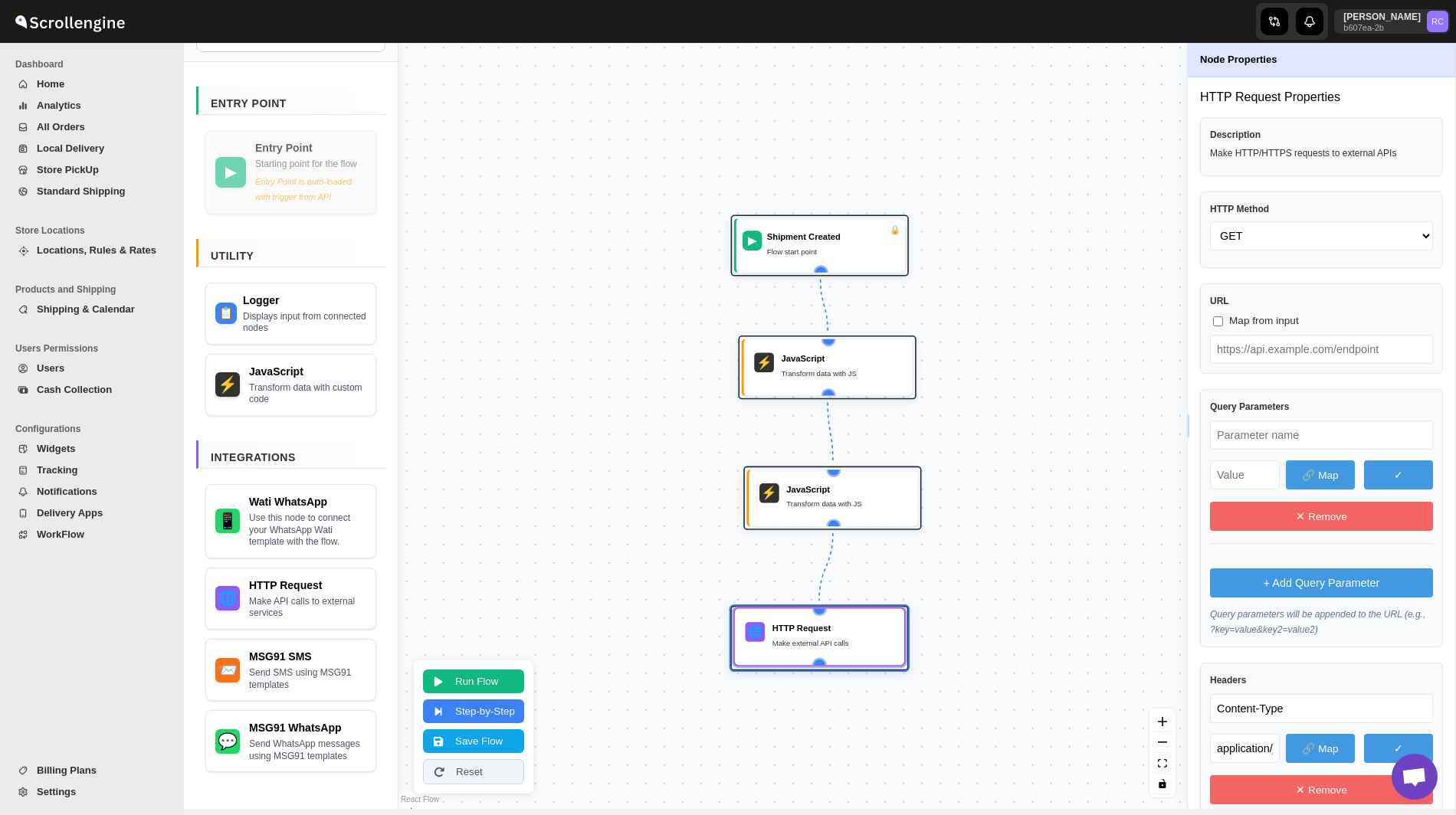
click at [813, 627] on div "HTTP Request" at bounding box center [832, 628] width 122 height 12
click at [482, 685] on button "Run Flow" at bounding box center [473, 680] width 101 height 24
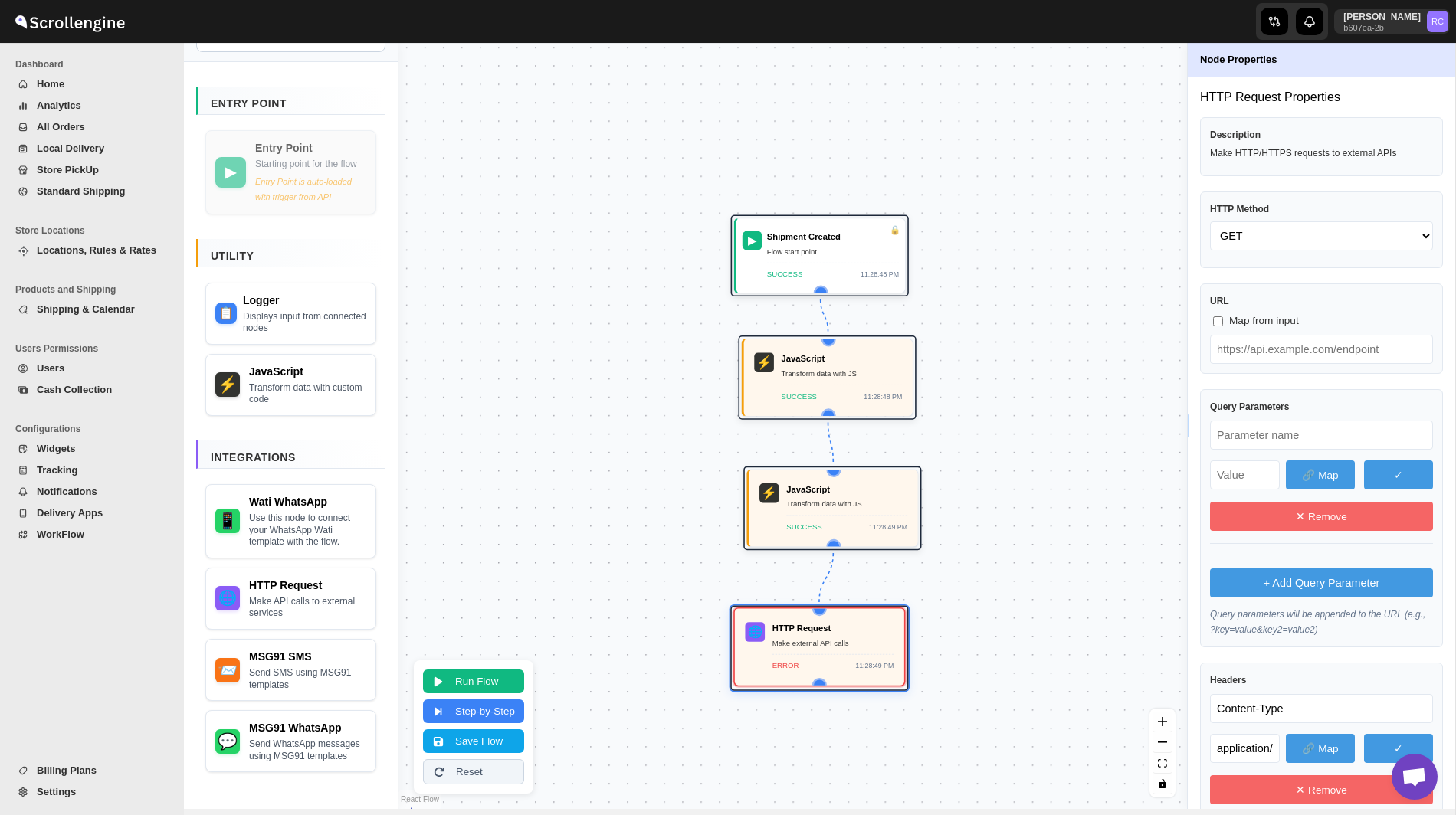
click at [847, 647] on div "Make external API calls" at bounding box center [832, 643] width 122 height 12
click at [1216, 323] on input "Map from input" at bounding box center [1218, 322] width 10 height 10
checkbox input "true"
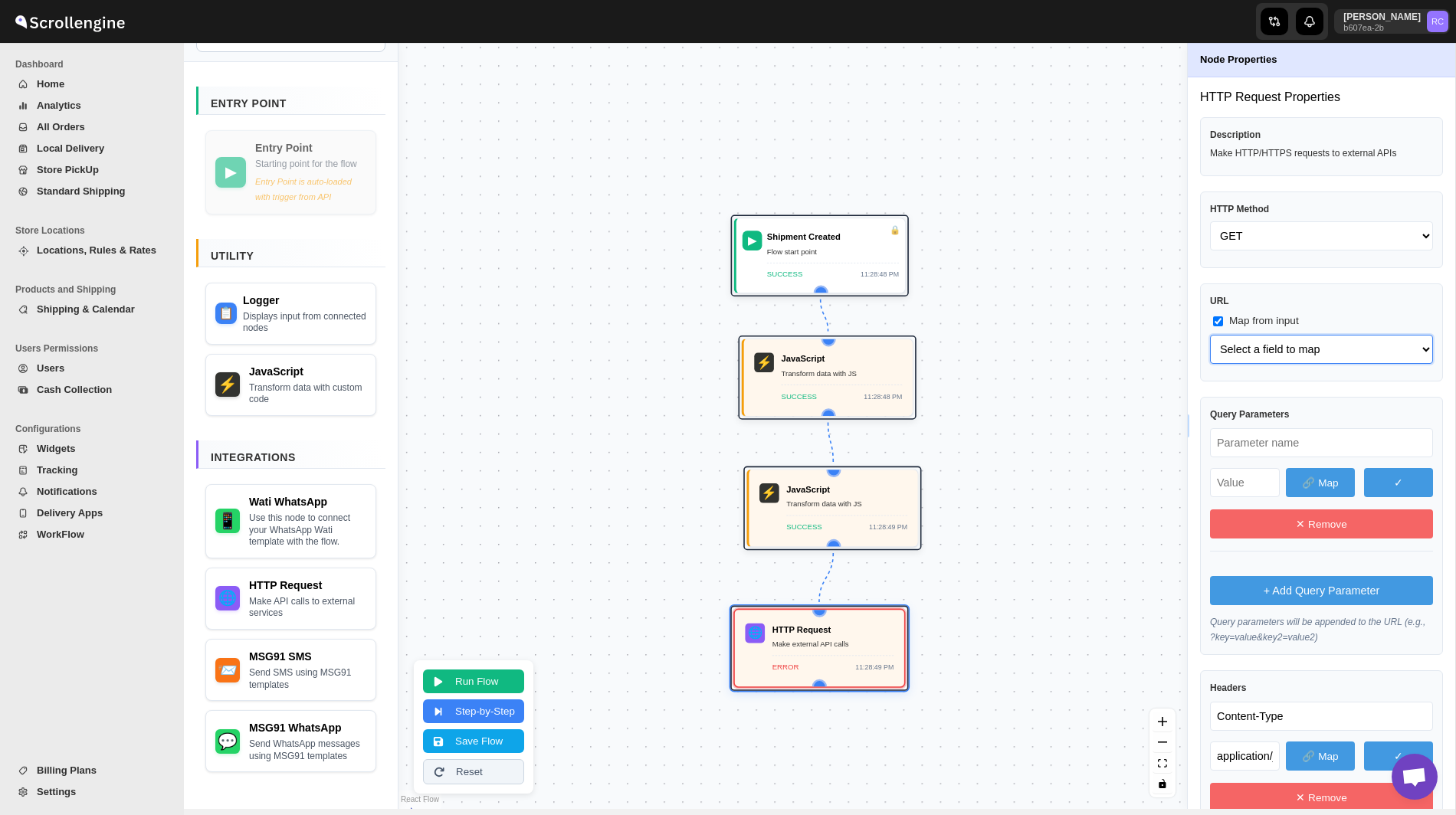
click at [1252, 347] on select "Select a field to map apiUrl (string) phone_no (string) body (object) body.temp…" at bounding box center [1321, 349] width 223 height 29
select select "apiUrl"
click at [1210, 335] on select "Select a field to map apiUrl (string) phone_no (string) body (object) body.temp…" at bounding box center [1321, 349] width 223 height 29
select select "apiUrl"
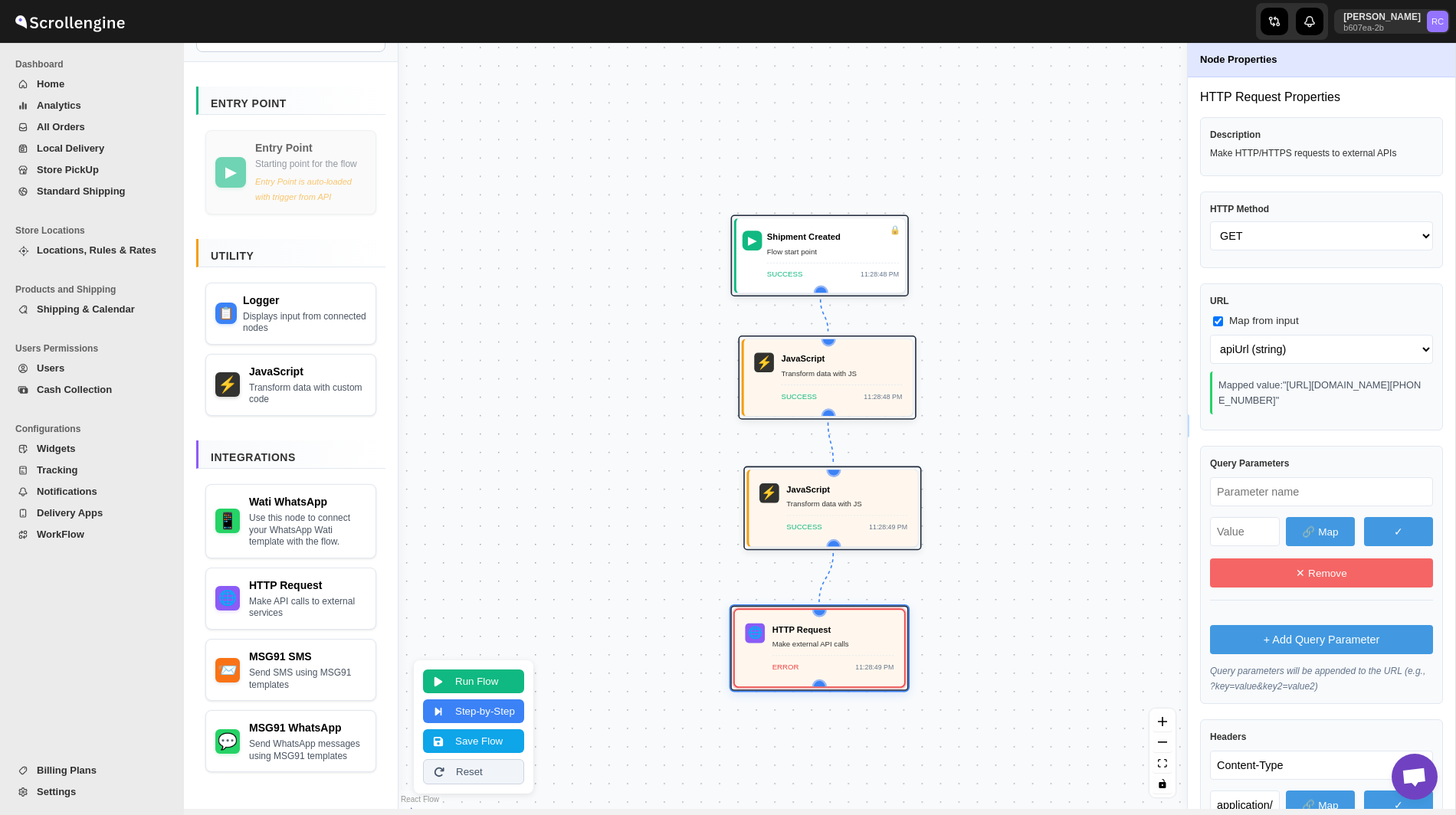
click at [1250, 430] on div "URL Map from input Select a field to map apiUrl (string) phone_no (string) body…" at bounding box center [1321, 357] width 243 height 147
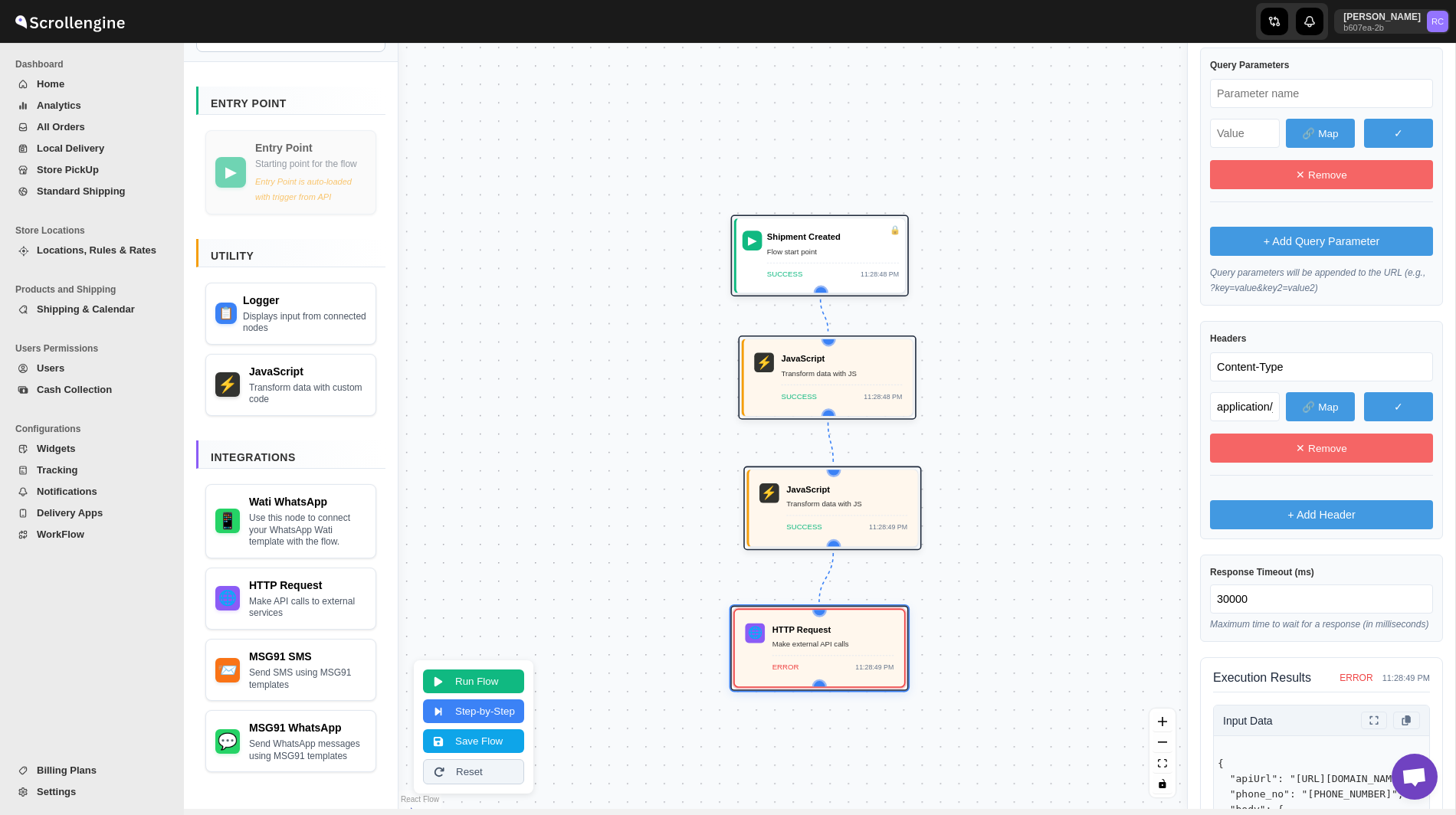
scroll to position [407, 0]
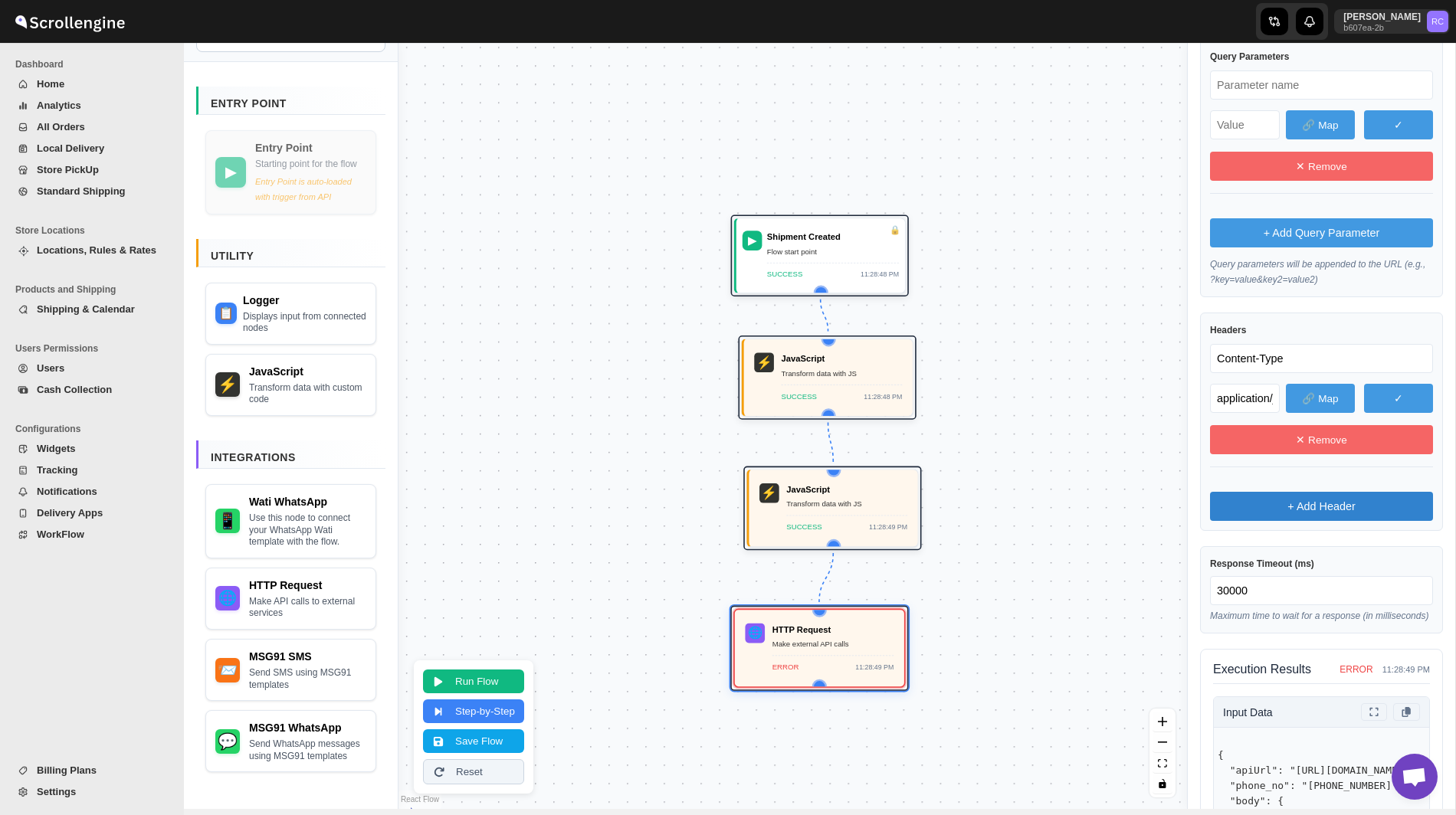
click at [1265, 518] on button "+ Add Header" at bounding box center [1321, 506] width 223 height 29
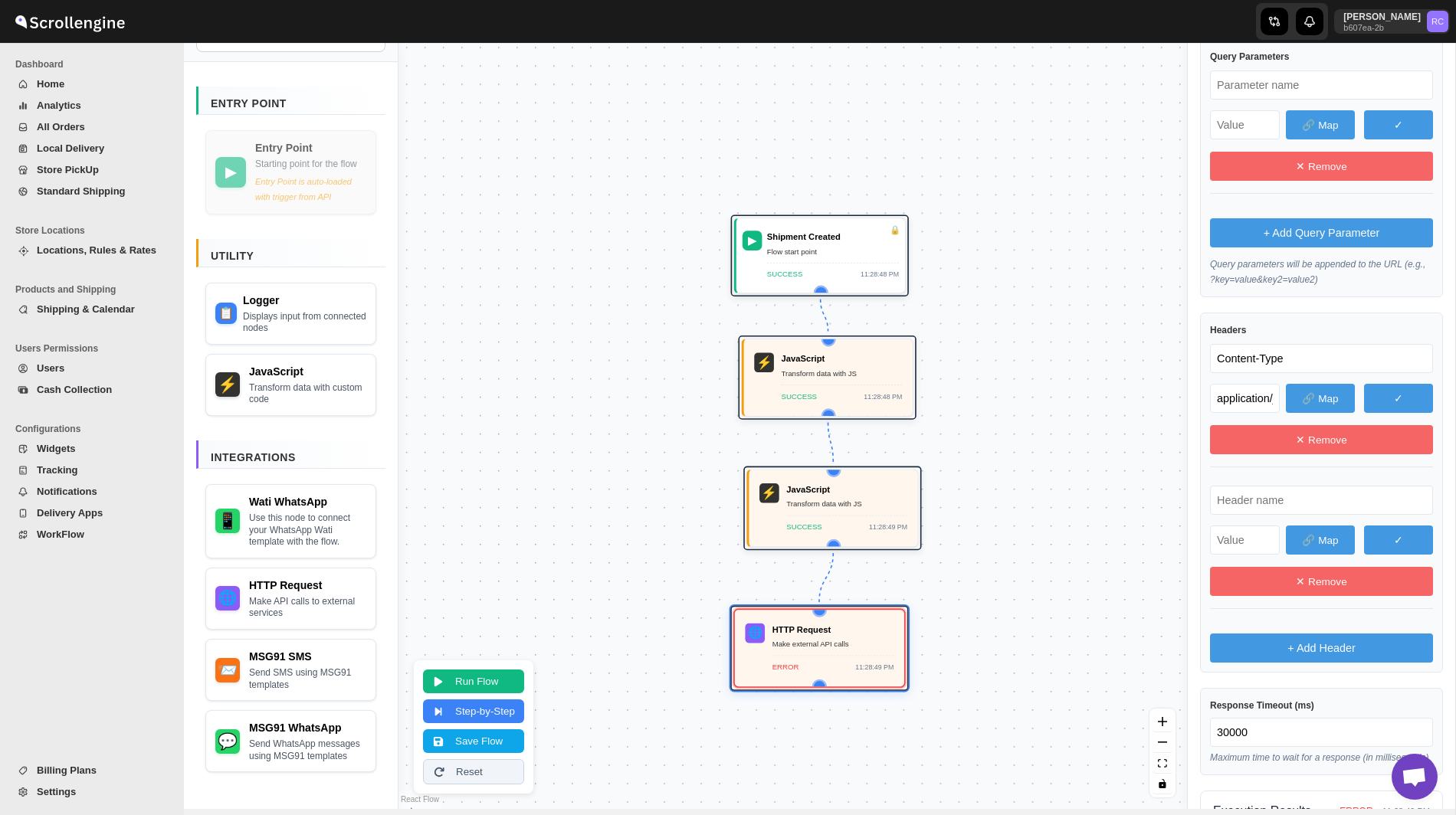
click at [1254, 514] on input "text" at bounding box center [1321, 500] width 223 height 29
paste input "text"
type input "Authorization"
click at [1239, 552] on input "text" at bounding box center [1245, 540] width 70 height 29
paste input "text"
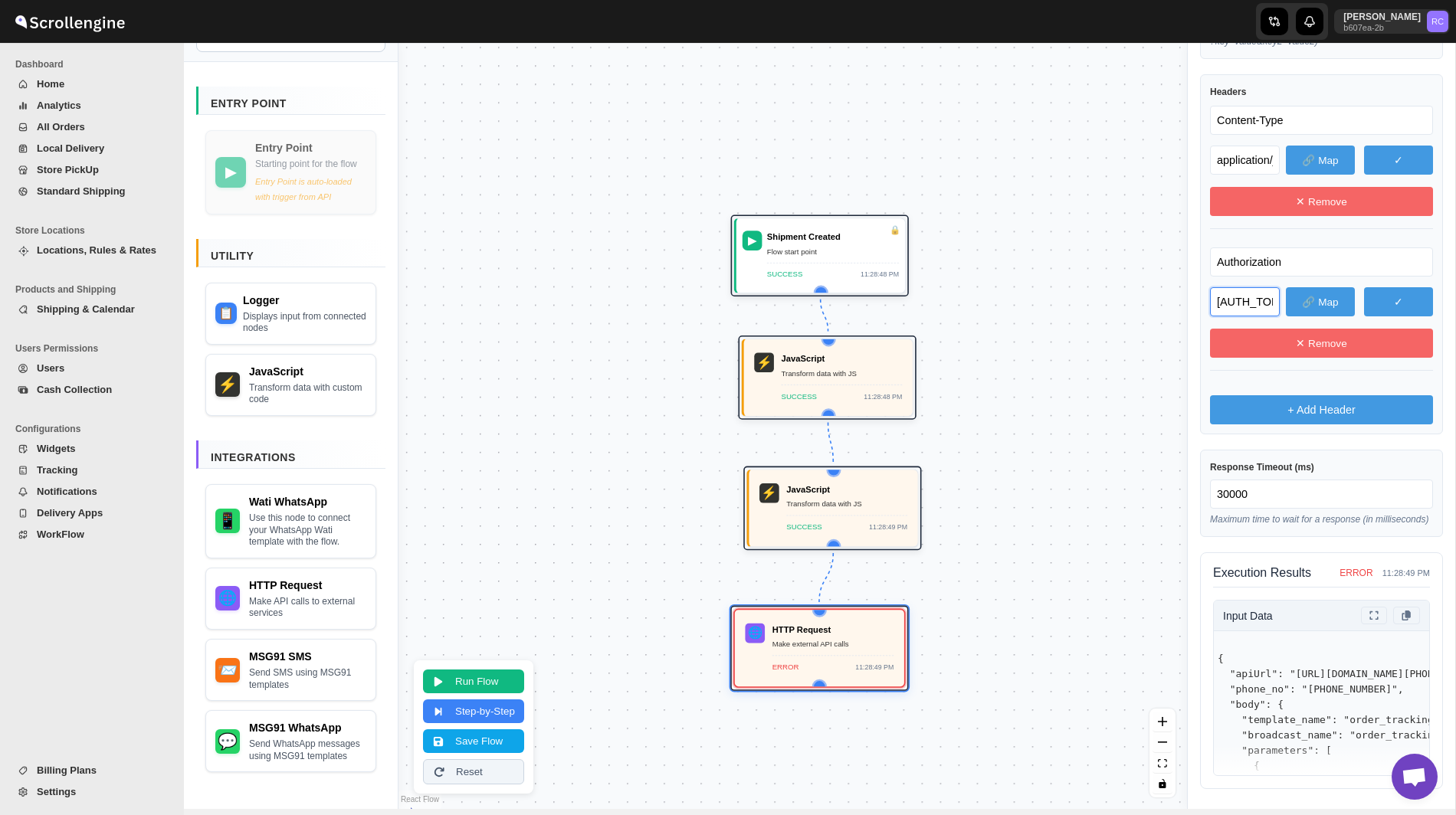
scroll to position [667, 0]
type input "Bearer eyJhbGciOiJIUzI1NiIsInR5cCI6IkpXVCJ9.eyJqdGkiOiI0NDNlN2E3MC00ZDA3LTQ2ODk…"
click at [455, 743] on button "Save Flow" at bounding box center [473, 740] width 101 height 24
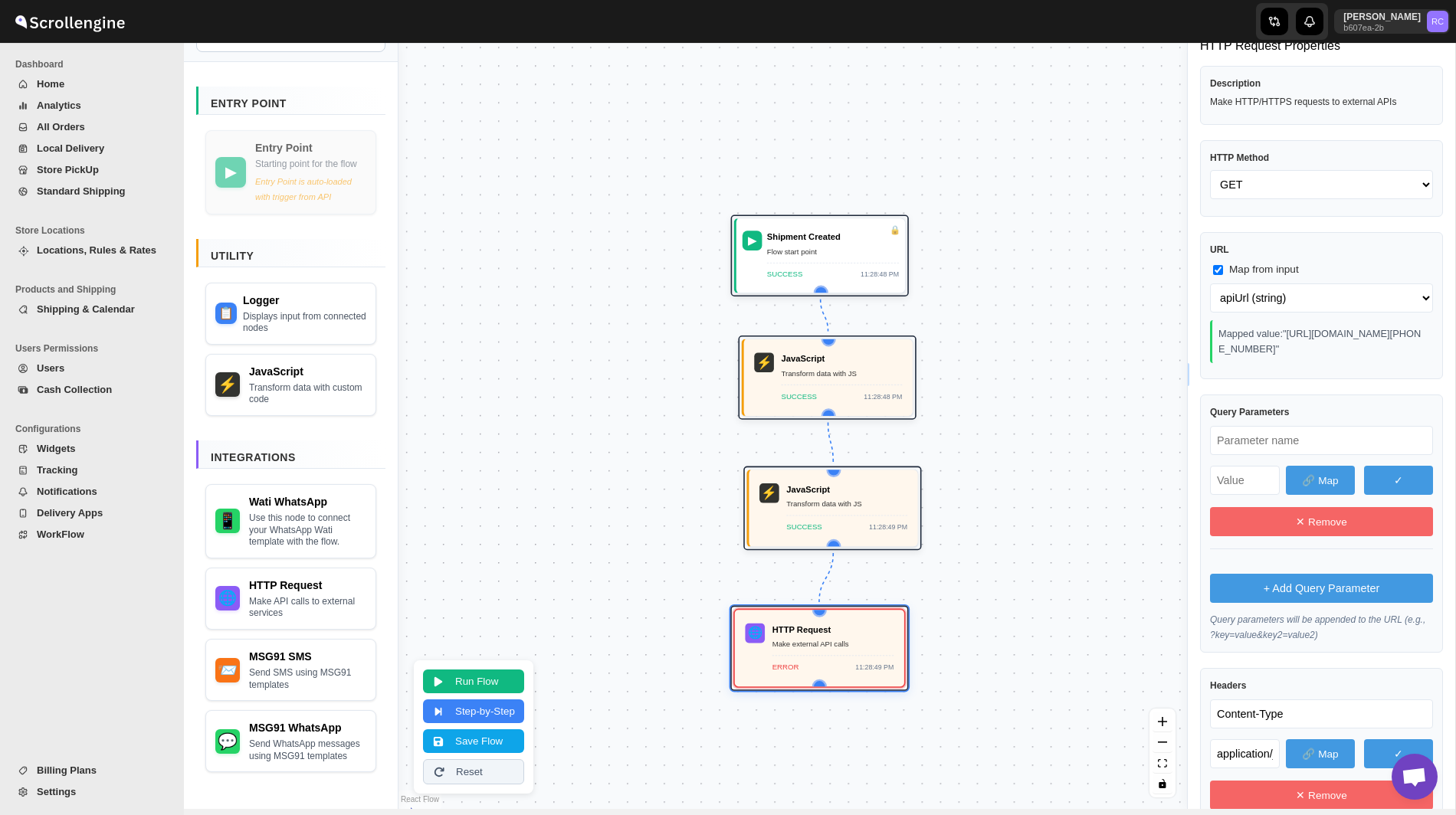
scroll to position [0, 0]
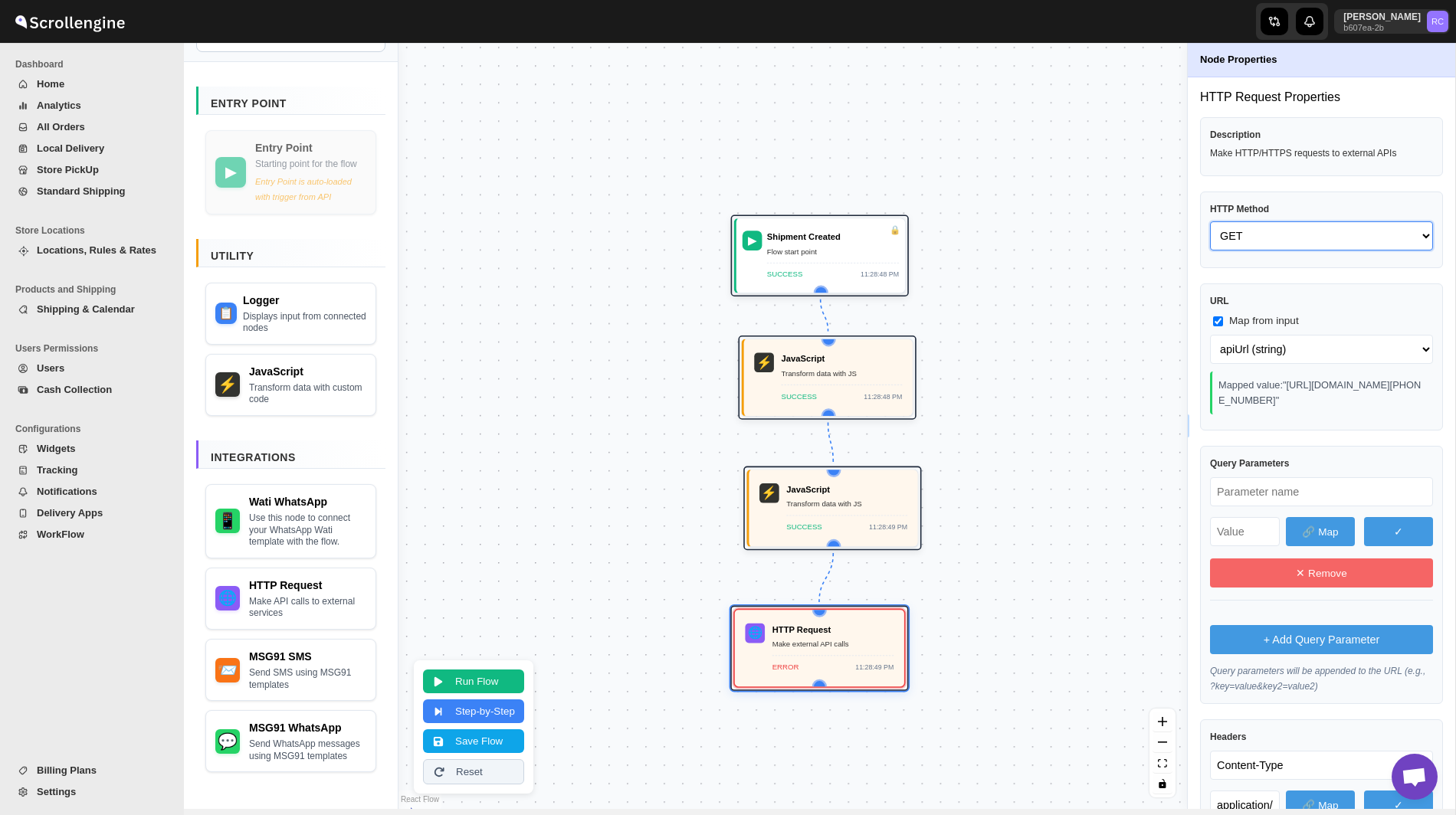
click at [1266, 236] on select "GET POST PUT PATCH DELETE HEAD OPTIONS" at bounding box center [1321, 236] width 223 height 29
click at [1210, 222] on select "GET POST PUT PATCH DELETE HEAD OPTIONS" at bounding box center [1321, 236] width 223 height 29
select select "POST"
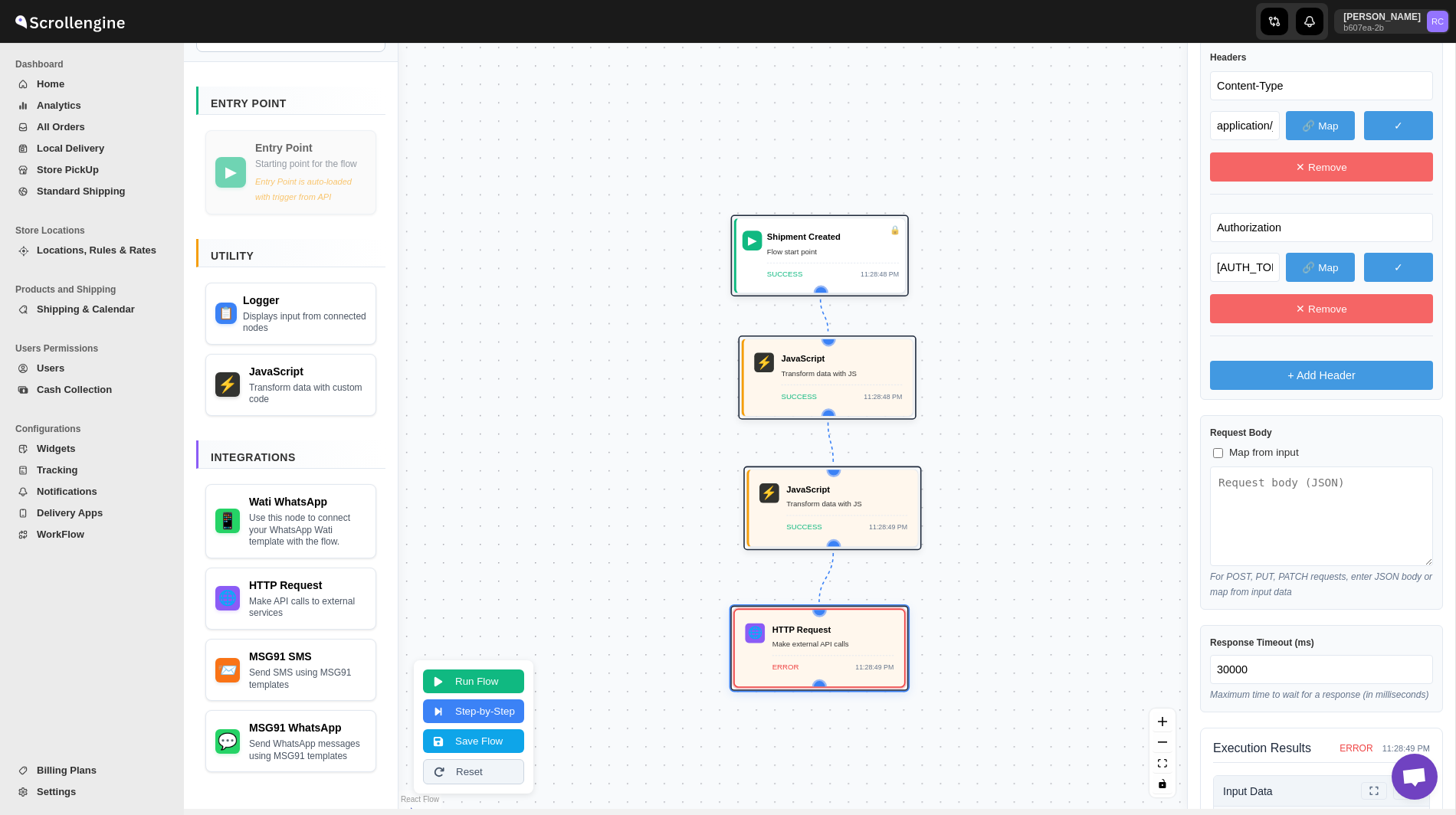
scroll to position [692, 0]
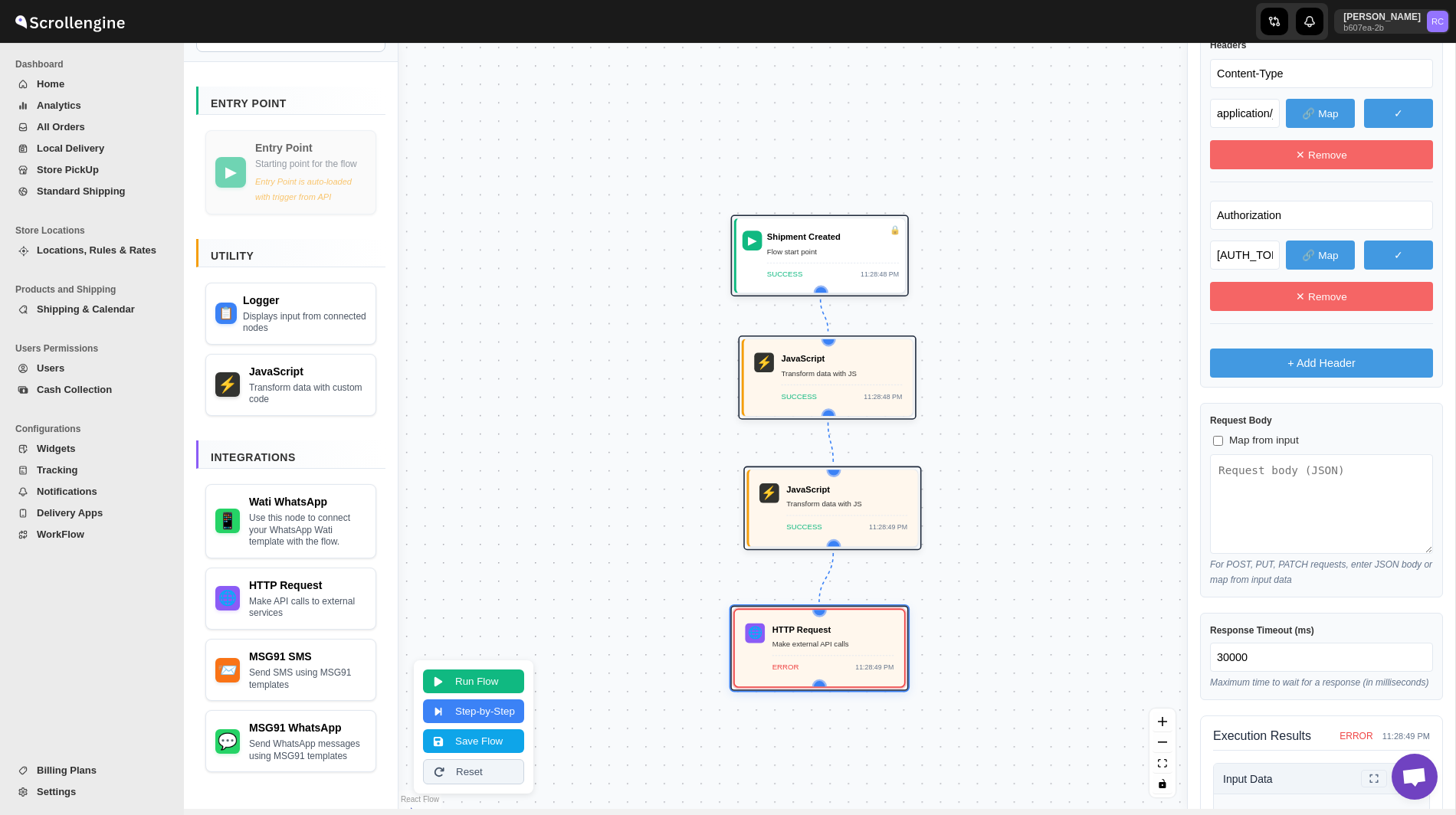
click at [1227, 448] on label "Map from input" at bounding box center [1254, 441] width 89 height 16
click at [1223, 446] on input "Map from input" at bounding box center [1218, 441] width 10 height 10
checkbox input "true"
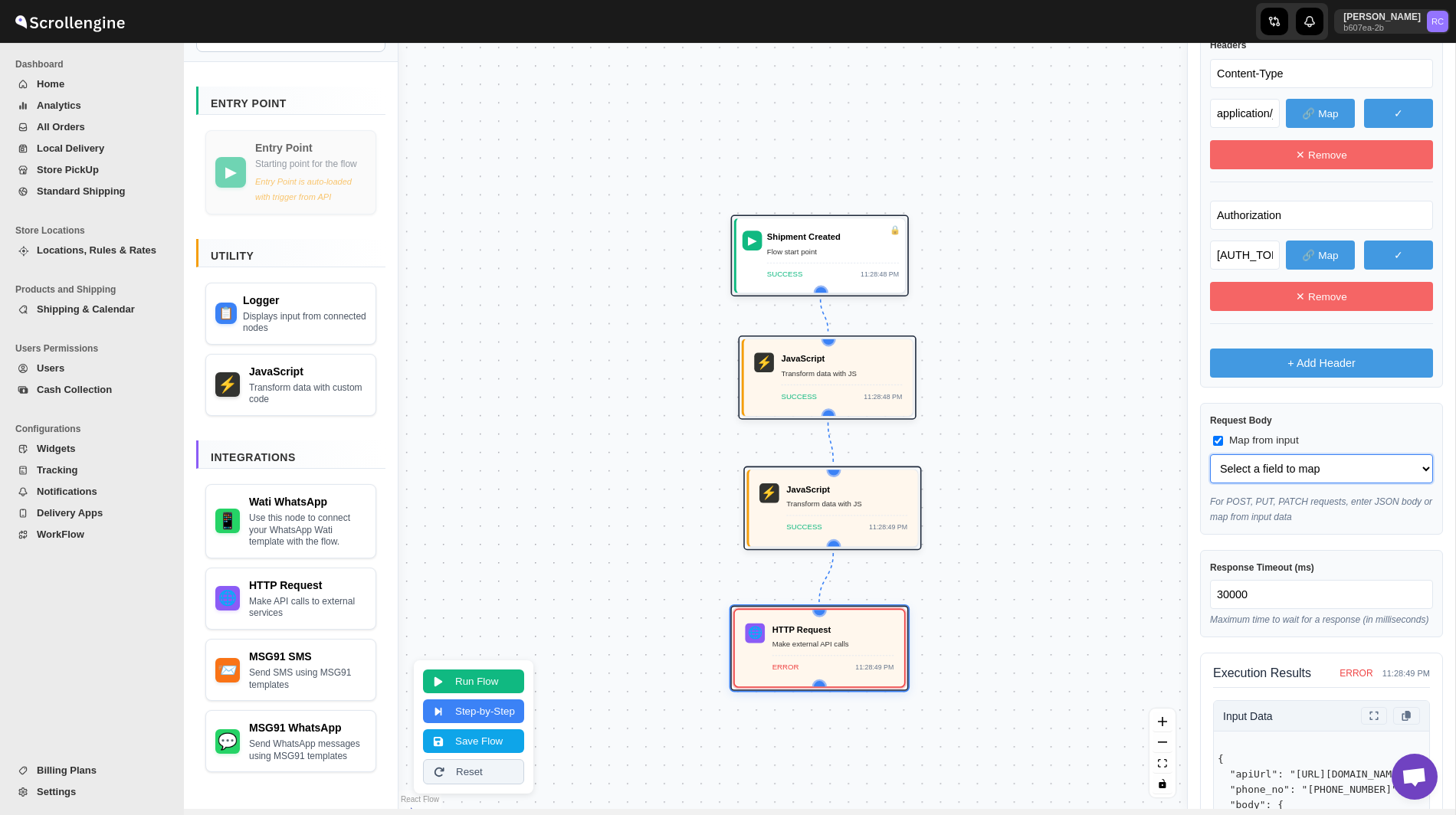
click at [1265, 467] on select "Select a field to map apiUrl (string) phone_no (string) body (object) body.temp…" at bounding box center [1321, 469] width 223 height 29
select select "body"
click at [1210, 463] on select "Select a field to map apiUrl (string) phone_no (string) body (object) body.temp…" at bounding box center [1321, 469] width 223 height 29
select select "body"
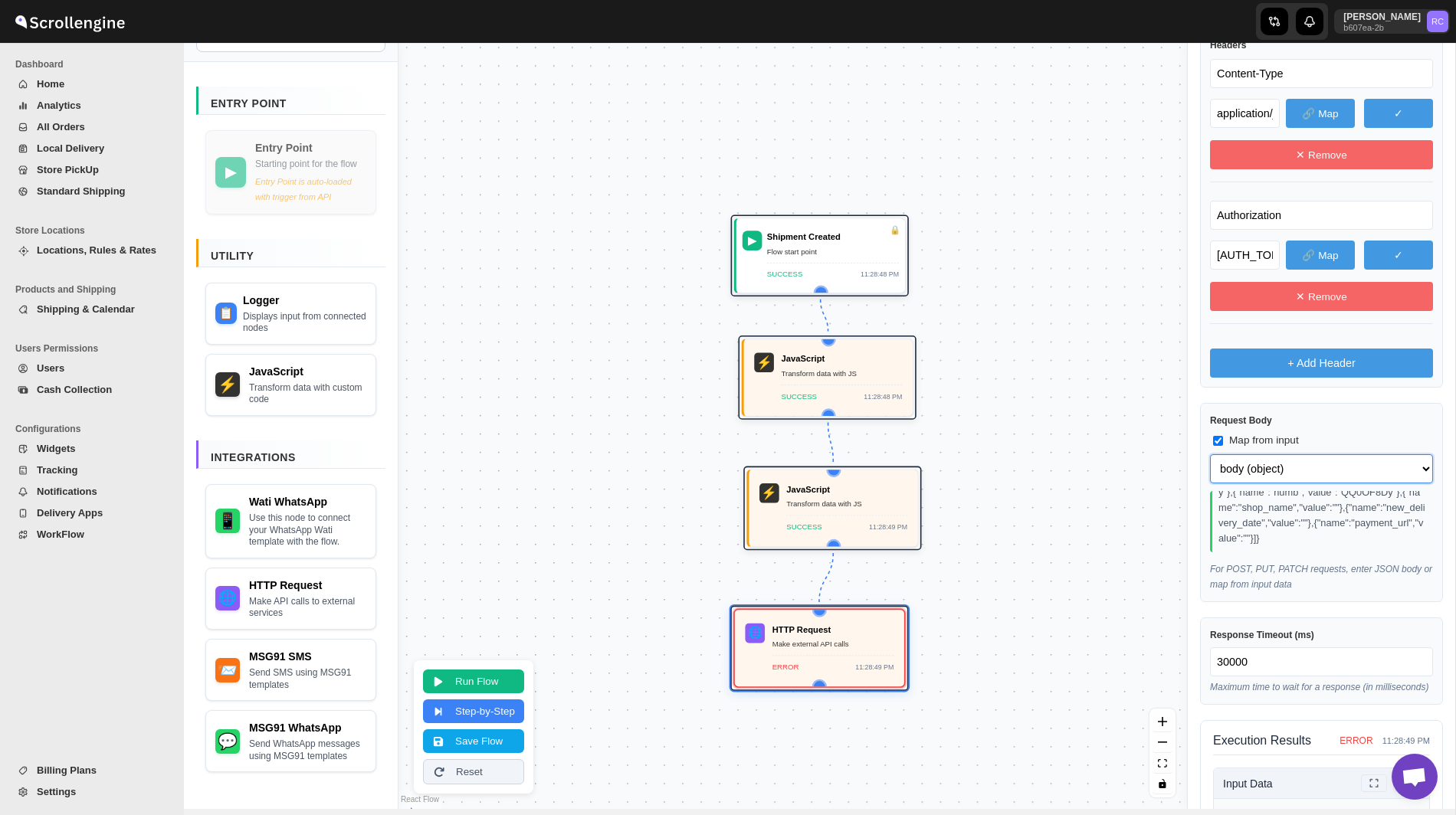
scroll to position [881, 0]
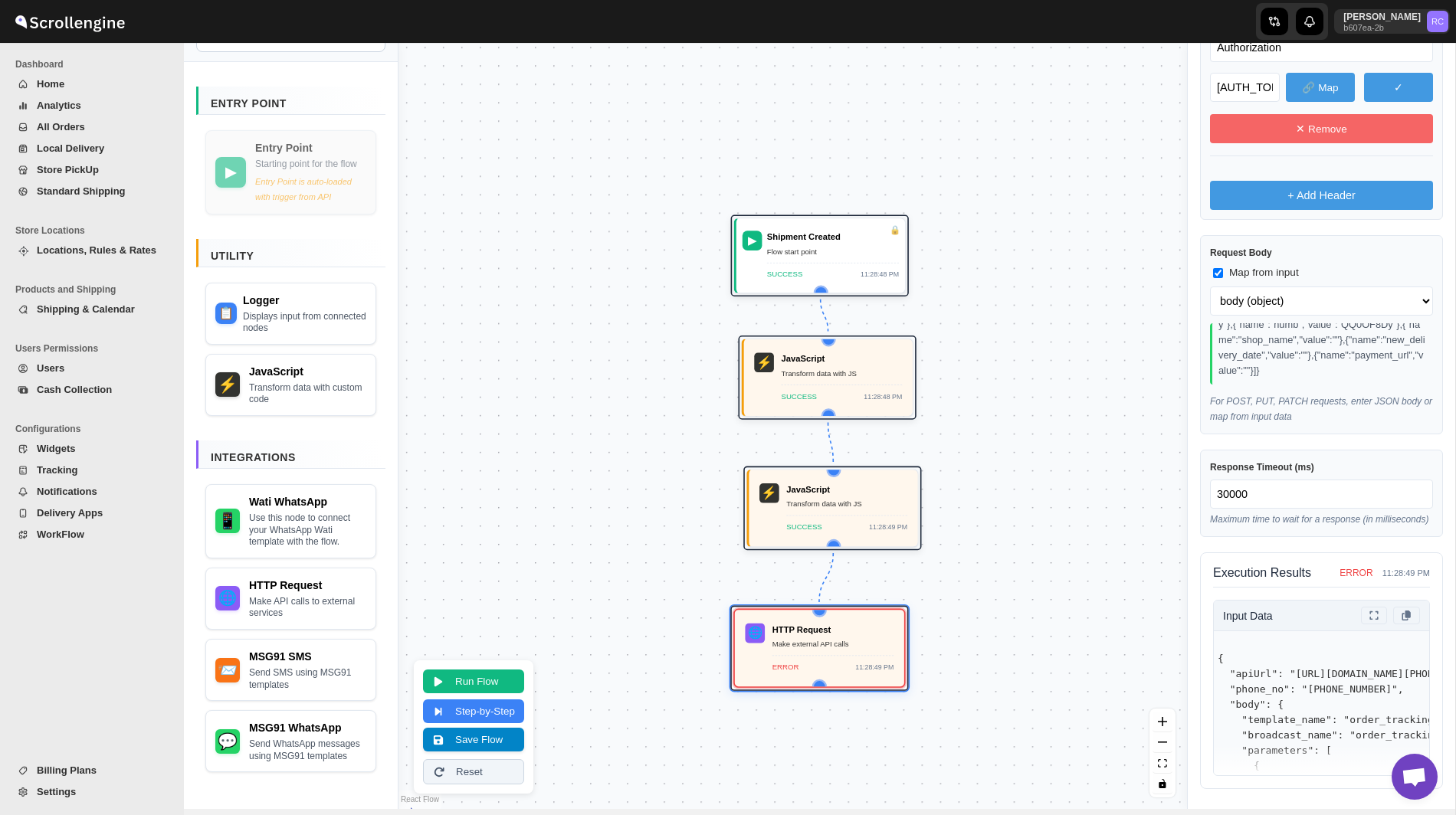
click at [483, 741] on button "Save Flow" at bounding box center [473, 740] width 101 height 24
click at [827, 493] on div "JavaScript" at bounding box center [846, 488] width 121 height 12
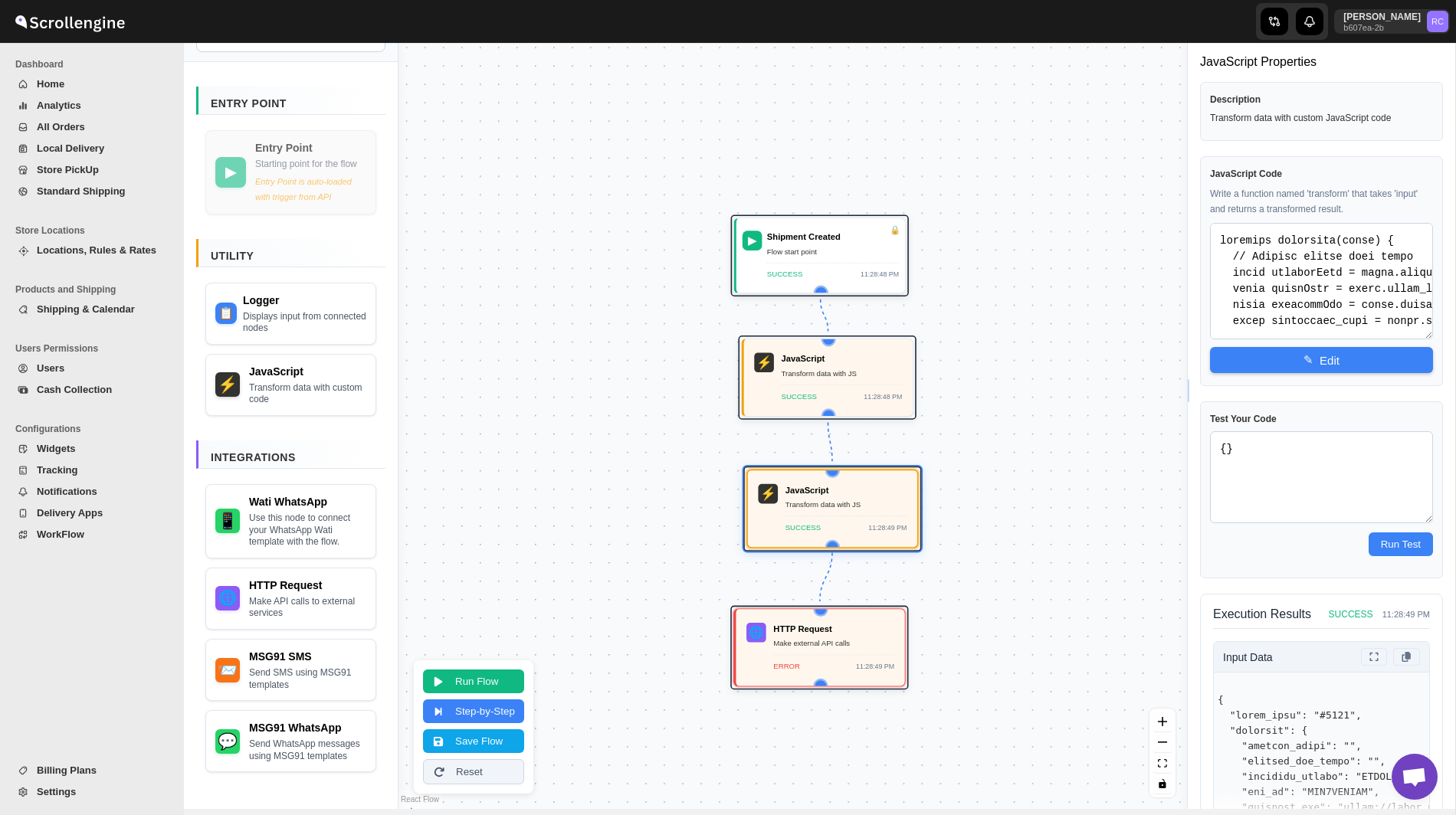
scroll to position [23, 0]
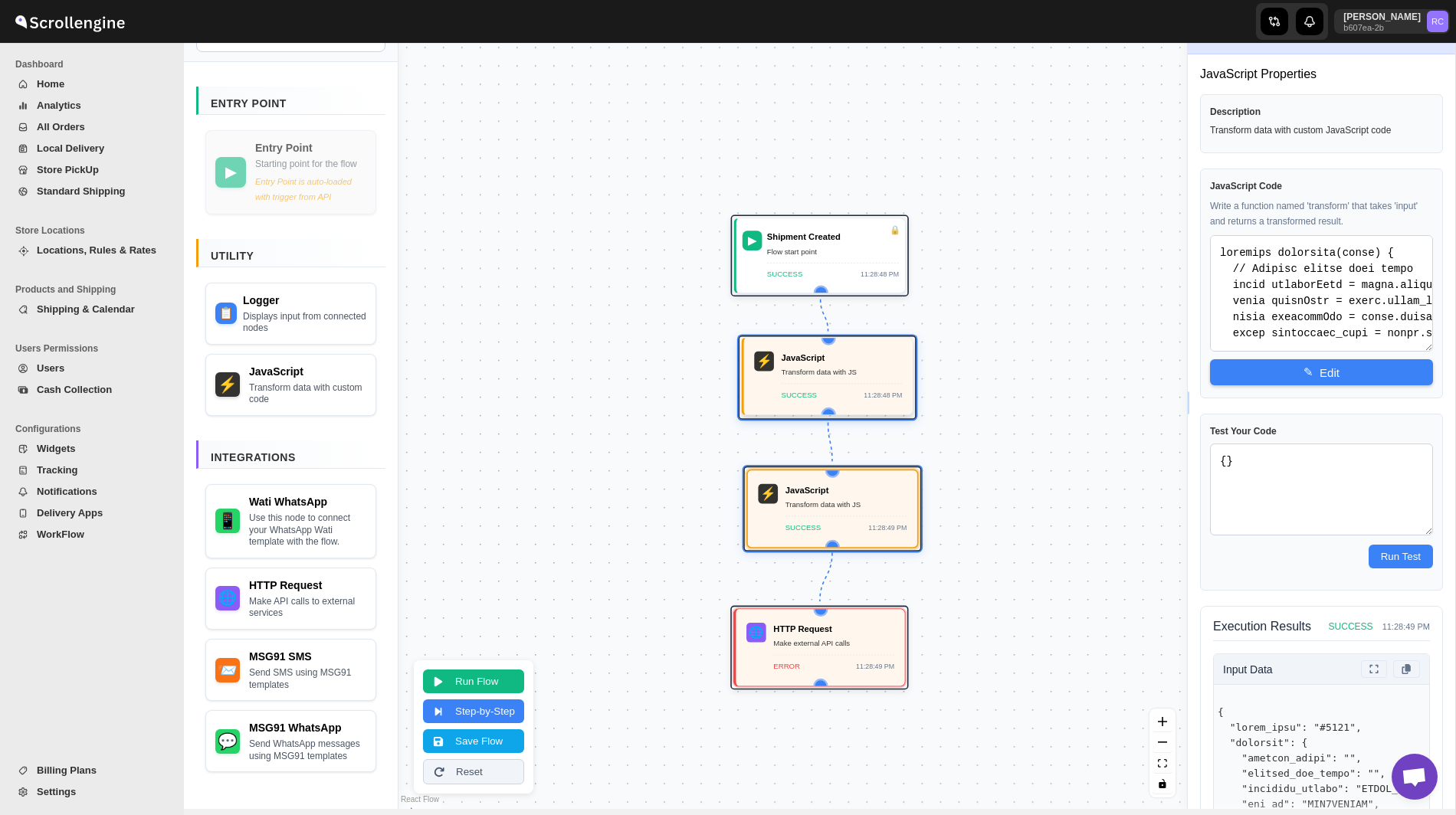
click at [838, 373] on div "Transform data with JS" at bounding box center [842, 373] width 121 height 12
type textarea "function transform(input) { function getAddress(order) { let address = {}; let …"
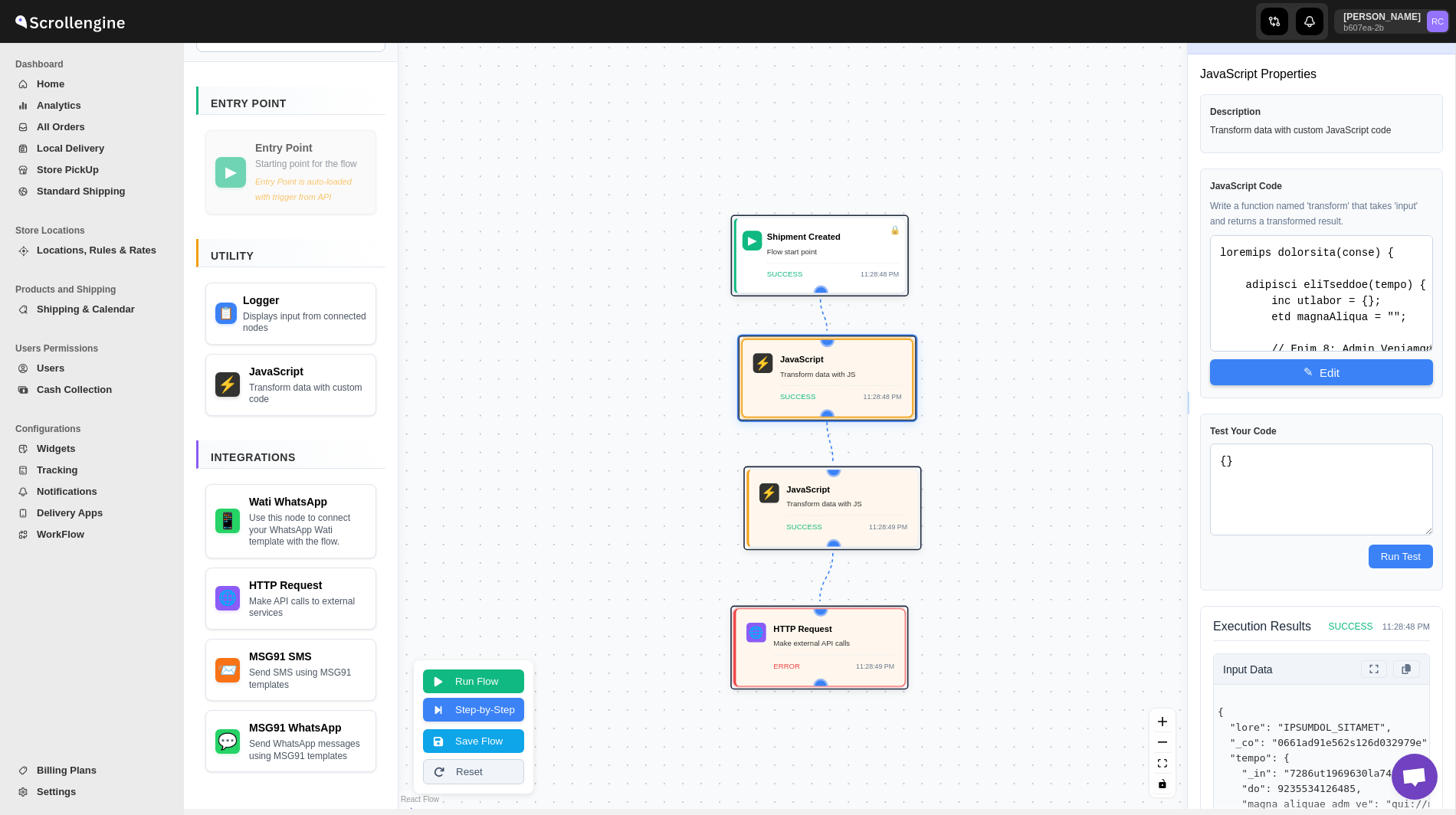
click at [496, 710] on button "Step-by-Step" at bounding box center [473, 710] width 101 height 24
click at [477, 691] on button "Next Step" at bounding box center [466, 694] width 86 height 24
click at [457, 725] on button "Stop" at bounding box center [466, 726] width 86 height 24
click at [486, 774] on button "Reset" at bounding box center [473, 771] width 101 height 25
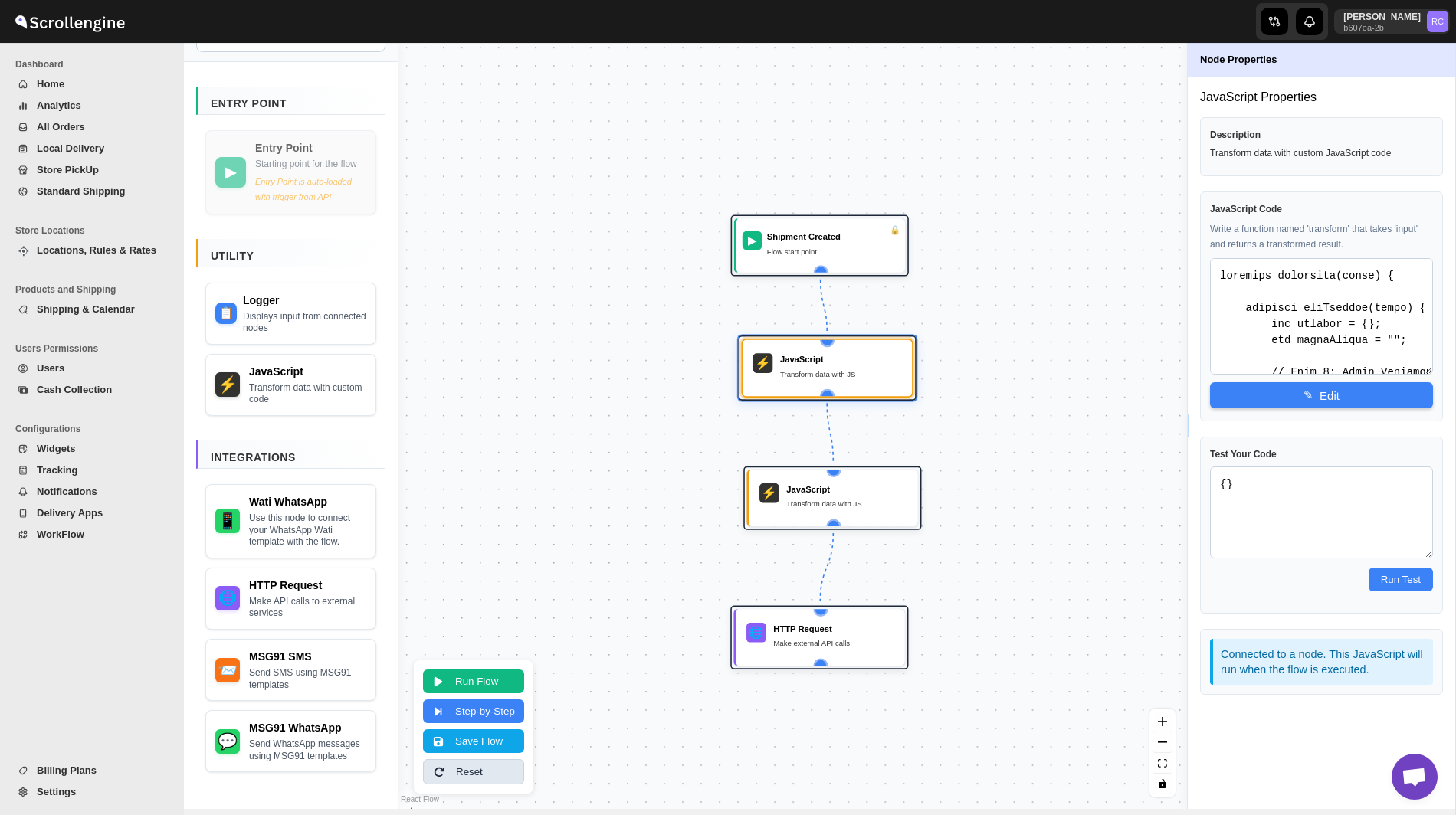
scroll to position [0, 0]
click at [488, 711] on button "Step-by-Step" at bounding box center [473, 710] width 101 height 24
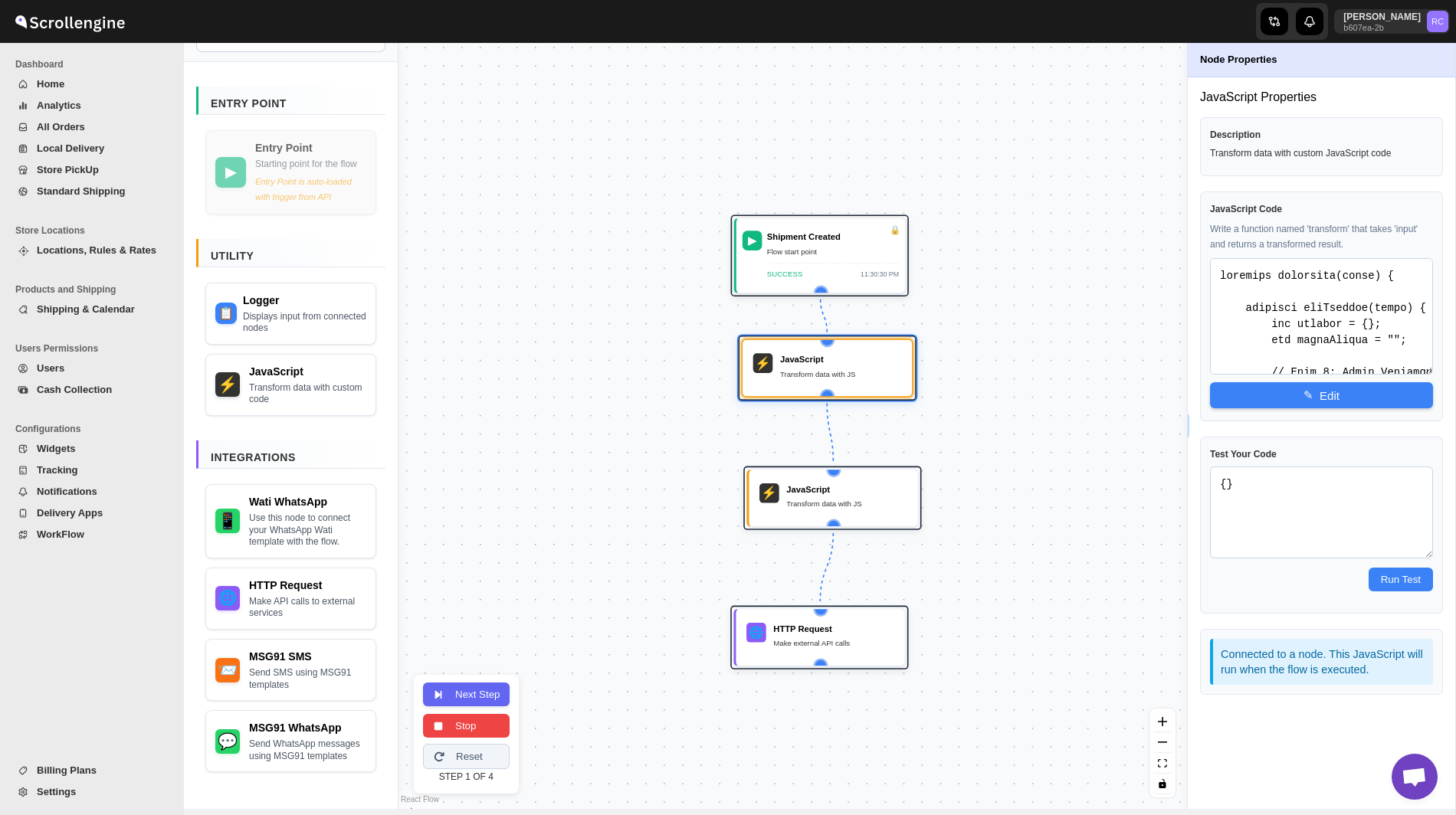
click at [476, 689] on button "Next Step" at bounding box center [466, 694] width 86 height 24
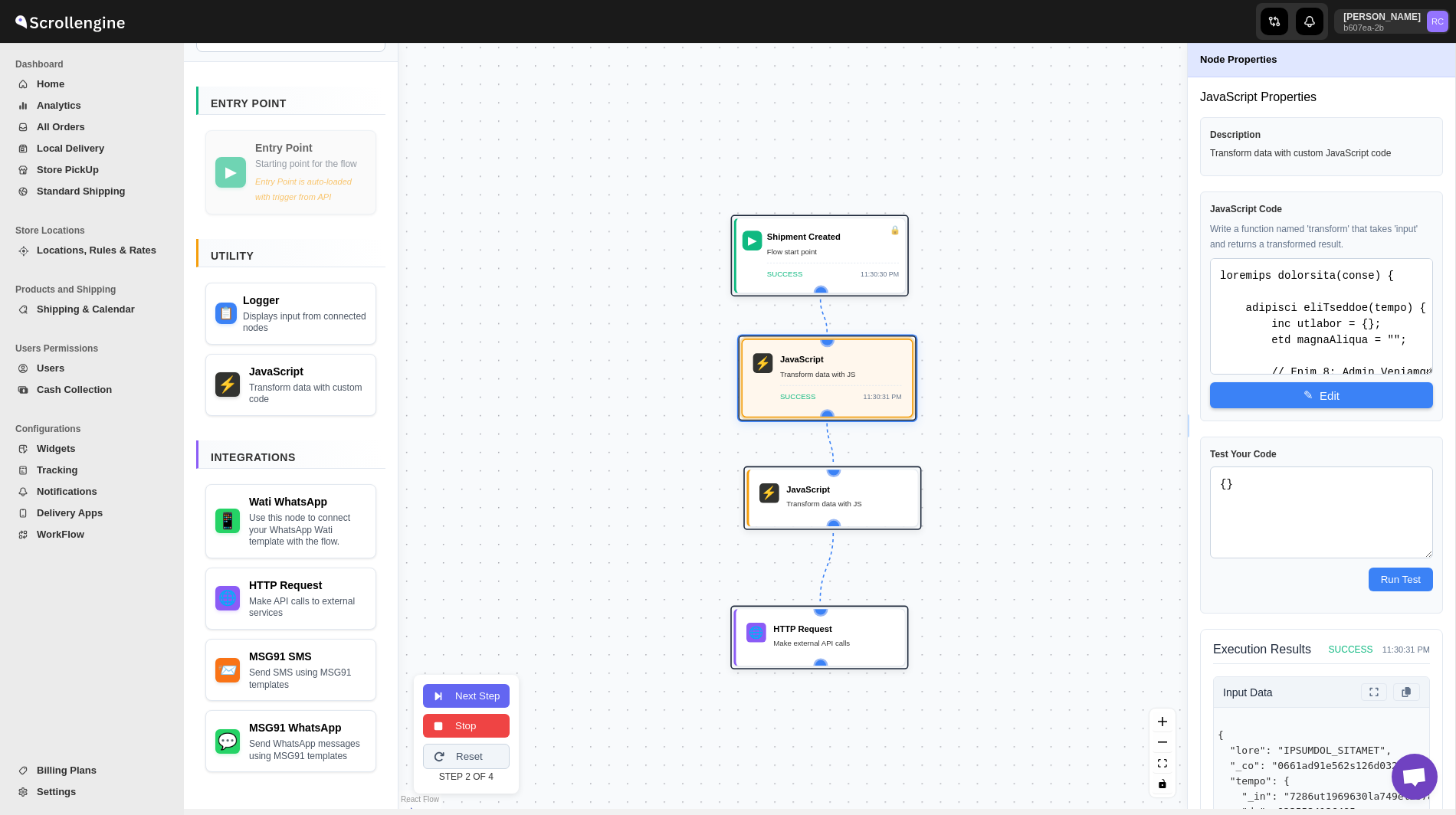
scroll to position [257, 0]
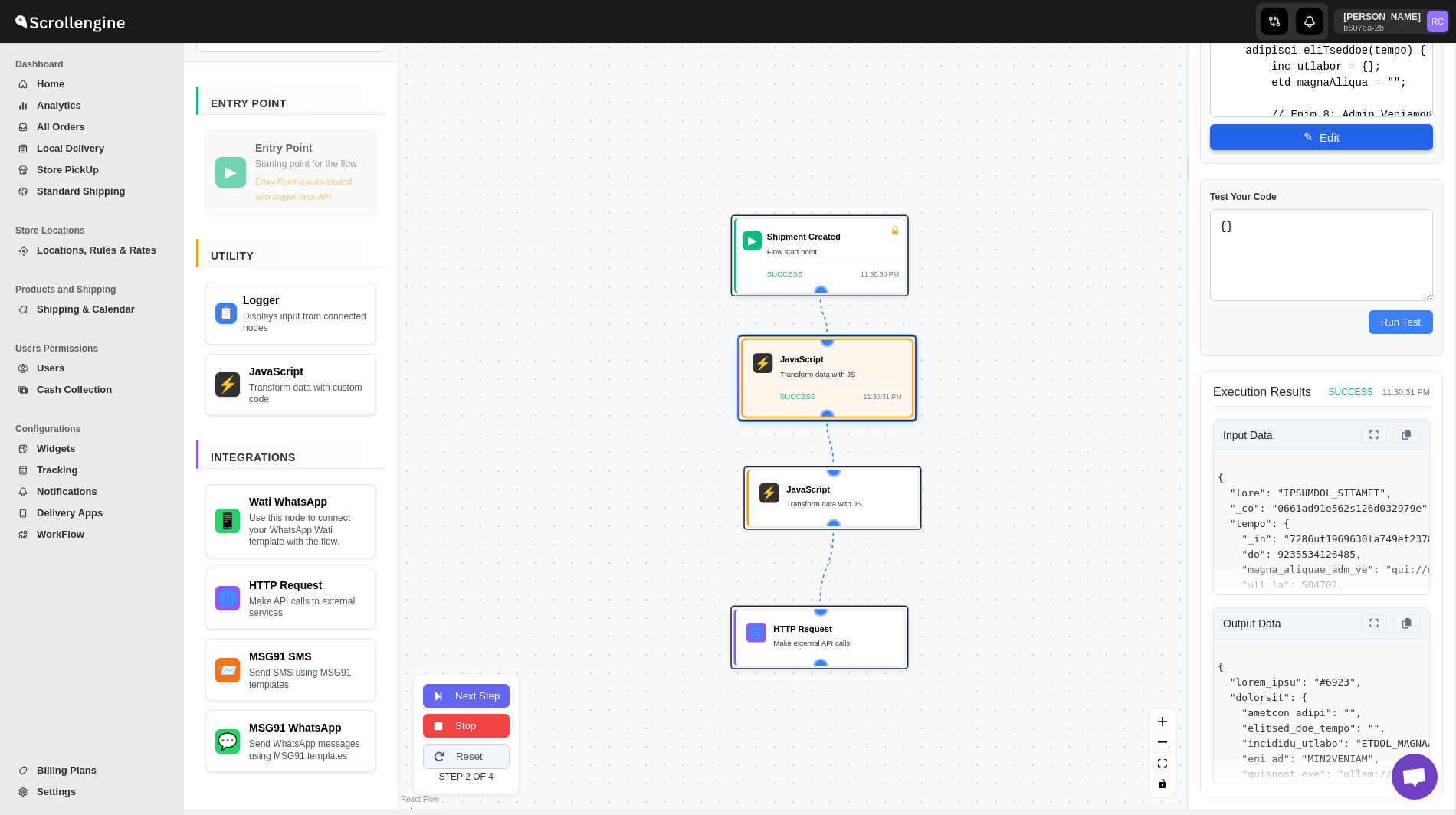
click at [1324, 131] on button "✎ Edit" at bounding box center [1321, 137] width 223 height 26
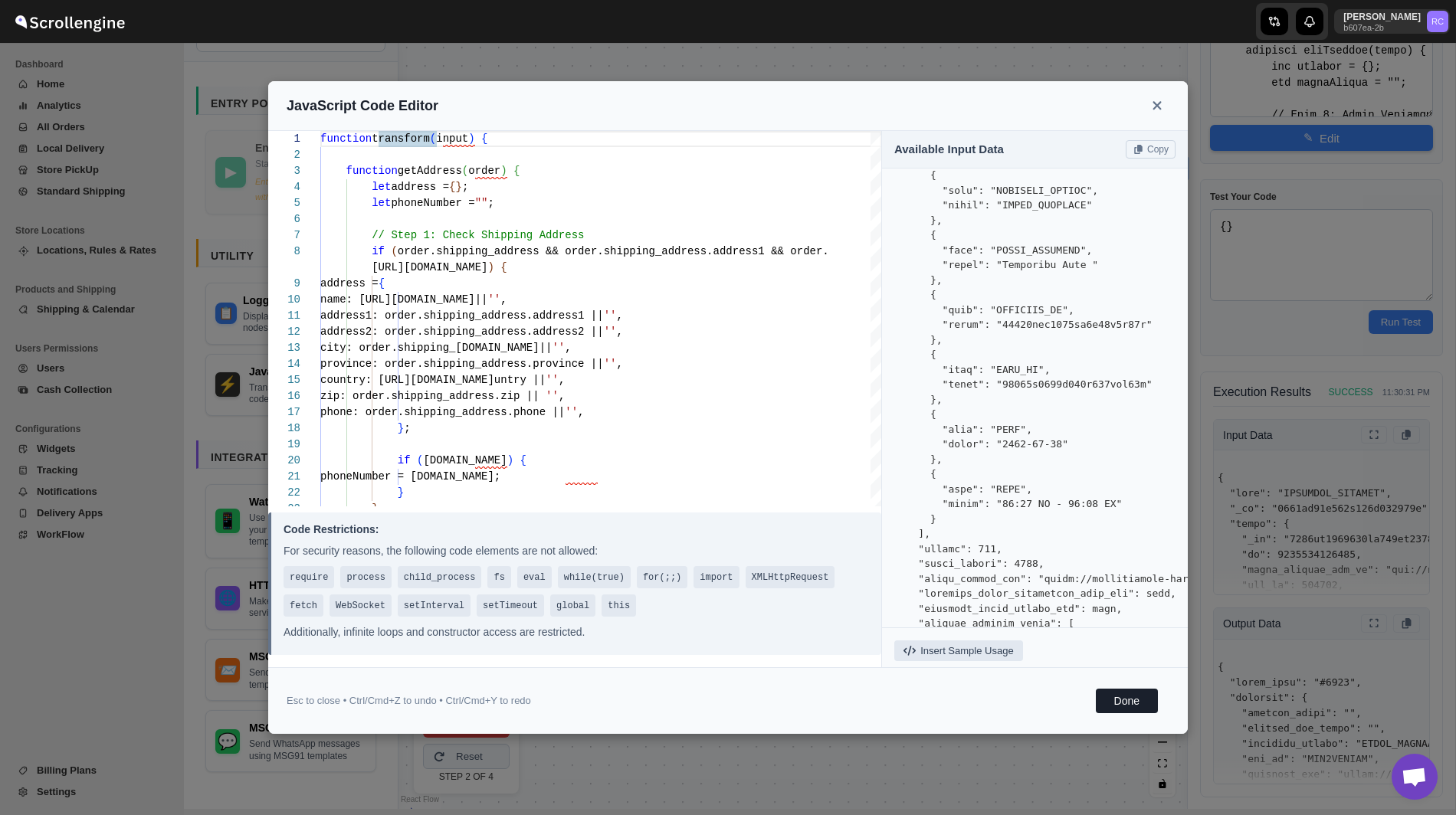
scroll to position [1359, 0]
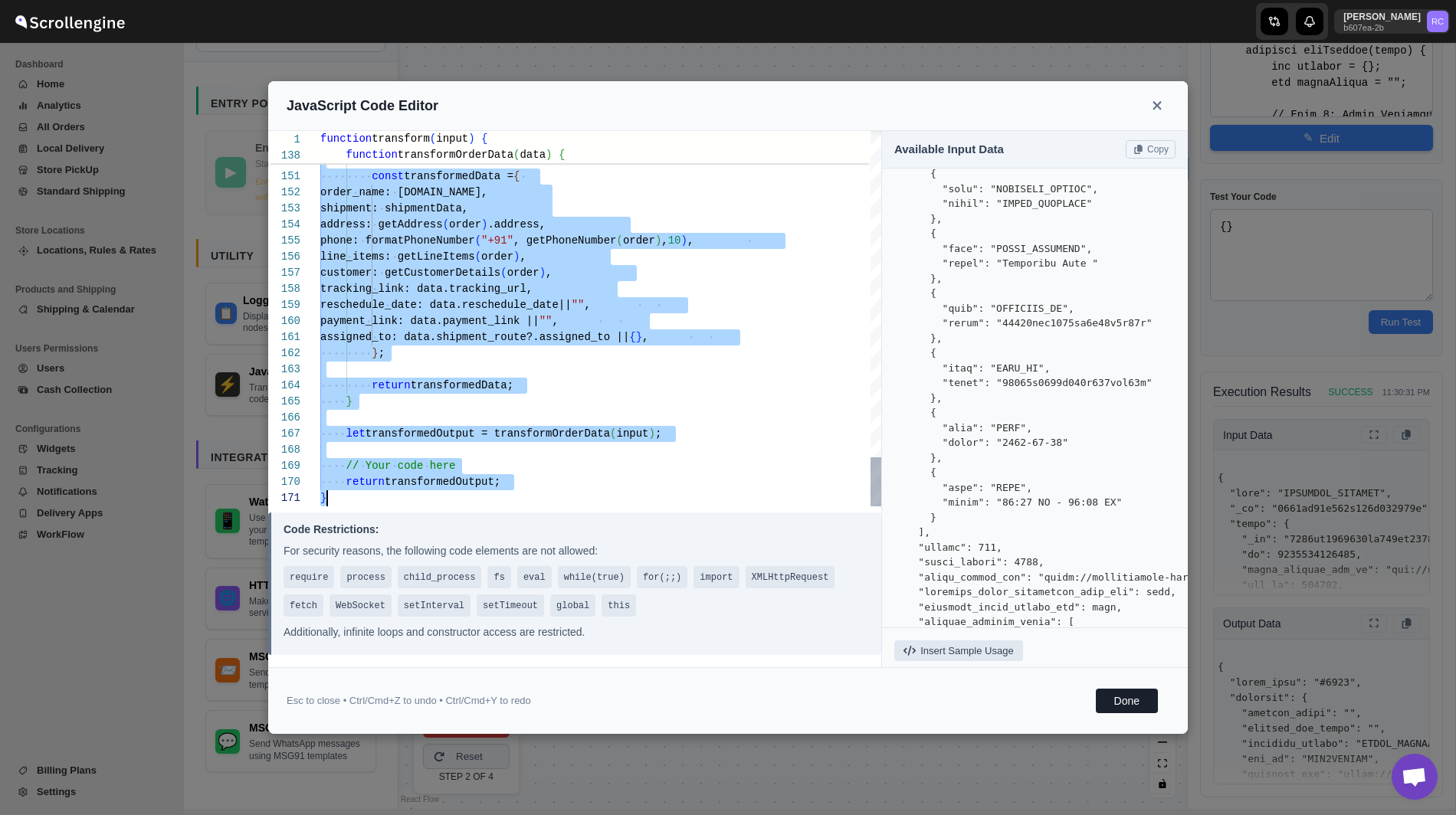
scroll to position [0, 0]
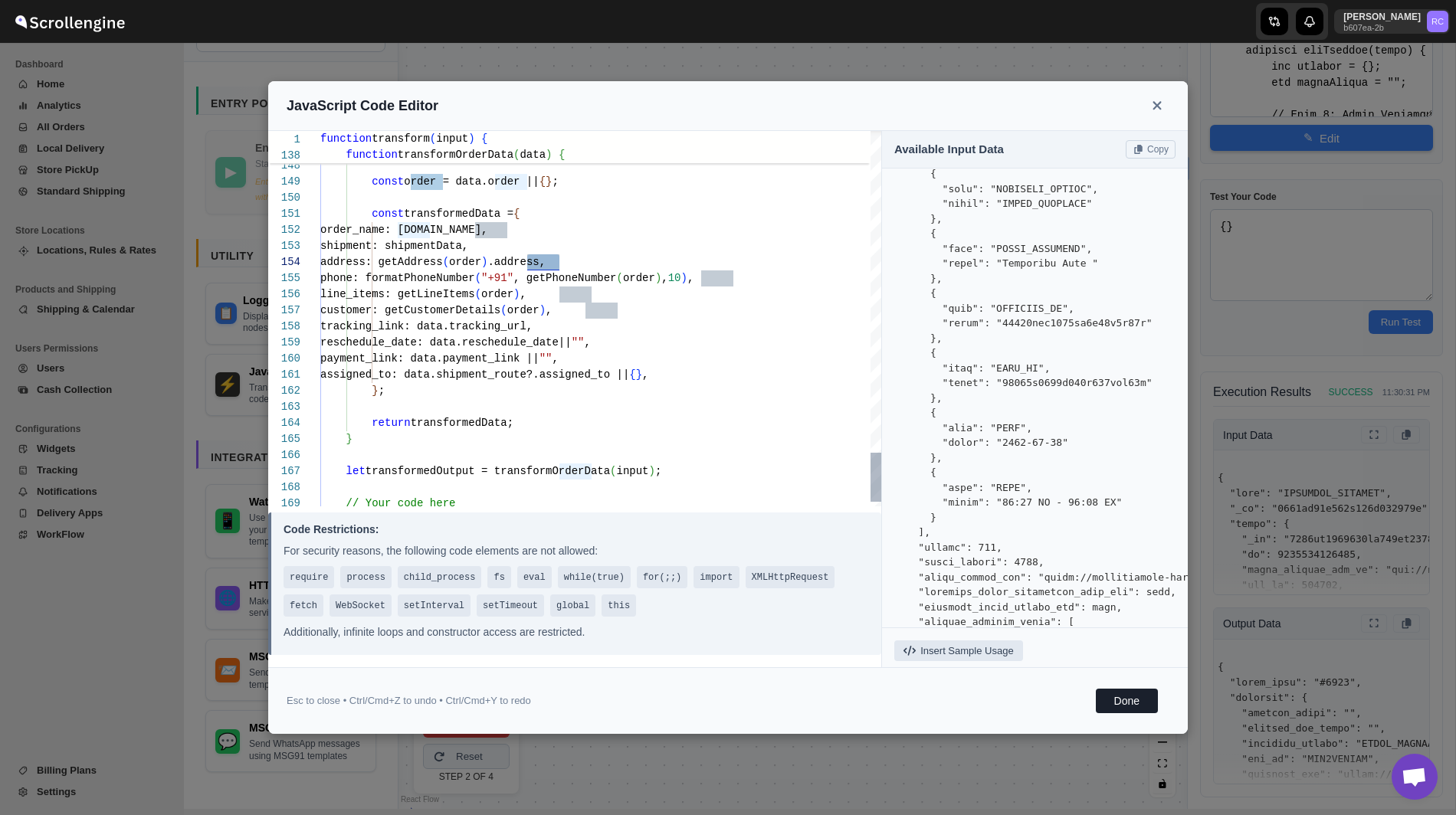
type textarea "phone: formatPhoneNumber("+91", getPhoneNumber(order), 10), line_items: getLine…"
type textarea "function transform(input) { function getAddress(order) { let address = {}; let …"
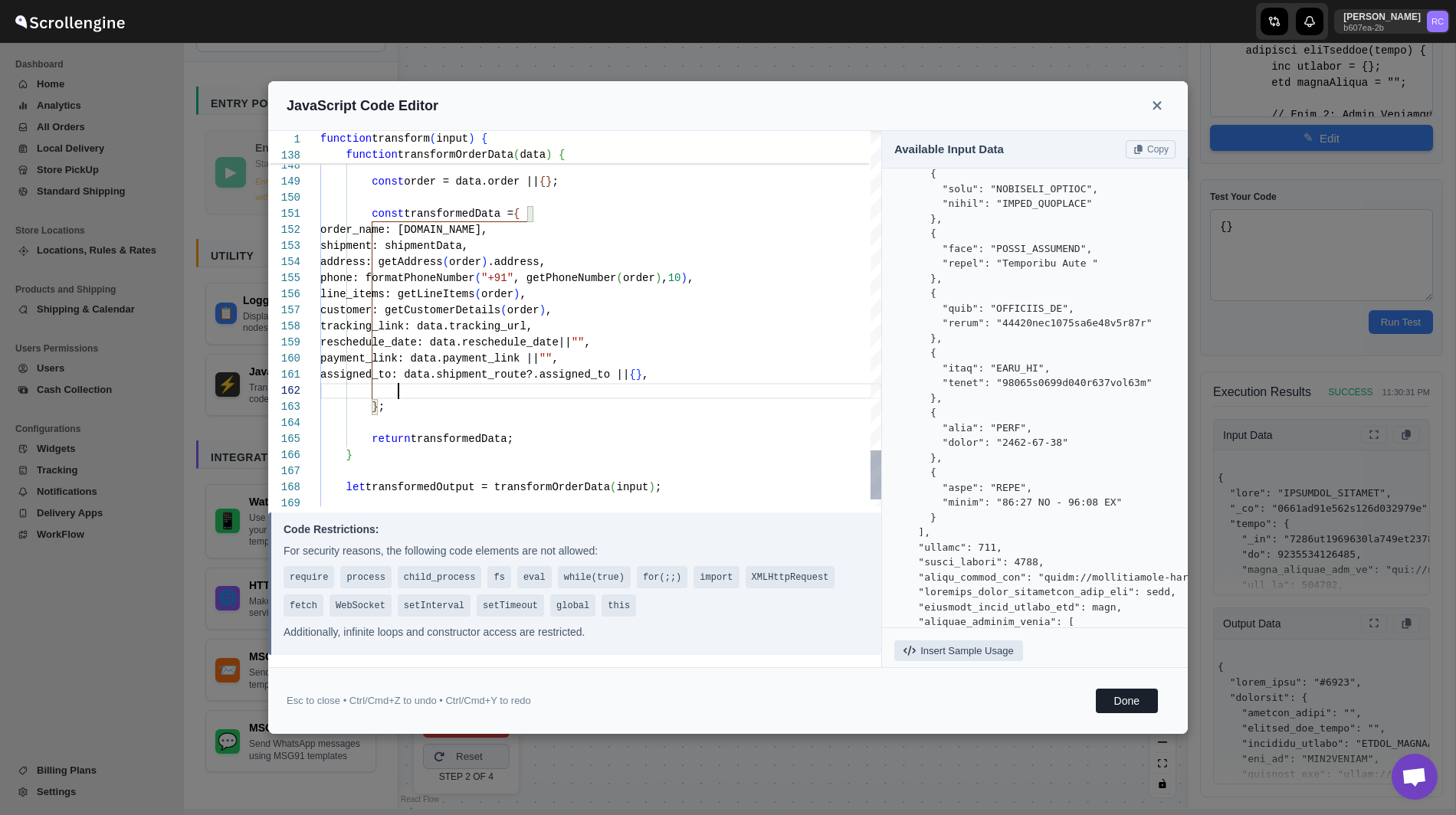
type textarea "phone: formatPhoneNumber("+91", getPhoneNumber(order), 10), line_items: getLine…"
type textarea "function transform(input) { function getAddress(order) { let address = {}; let …"
type textarea "phone: formatPhoneNumber("+91", getPhoneNumber(order), 10), line_items: getLine…"
type textarea "function transform(input) { function getAddress(order) { let address = {}; let …"
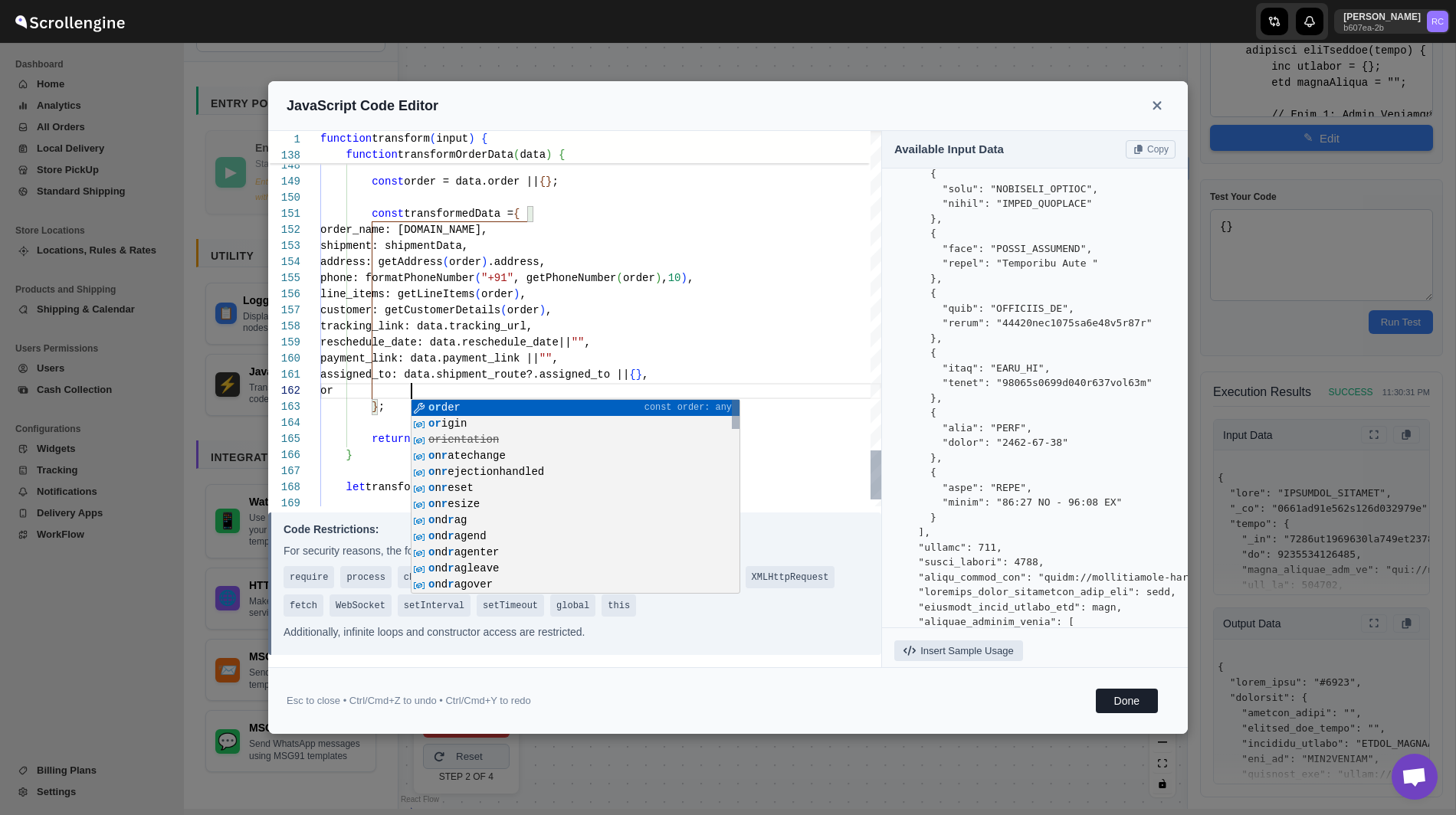
type textarea "phone: formatPhoneNumber("+91", getPhoneNumber(order), 10), line_items: getLine…"
type textarea "function transform(input) { function getAddress(order) { let address = {}; let …"
type textarea "phone: formatPhoneNumber("+91", getPhoneNumber(order), 10), line_items: getLine…"
type textarea "function transform(input) { function getAddress(order) { let address = {}; let …"
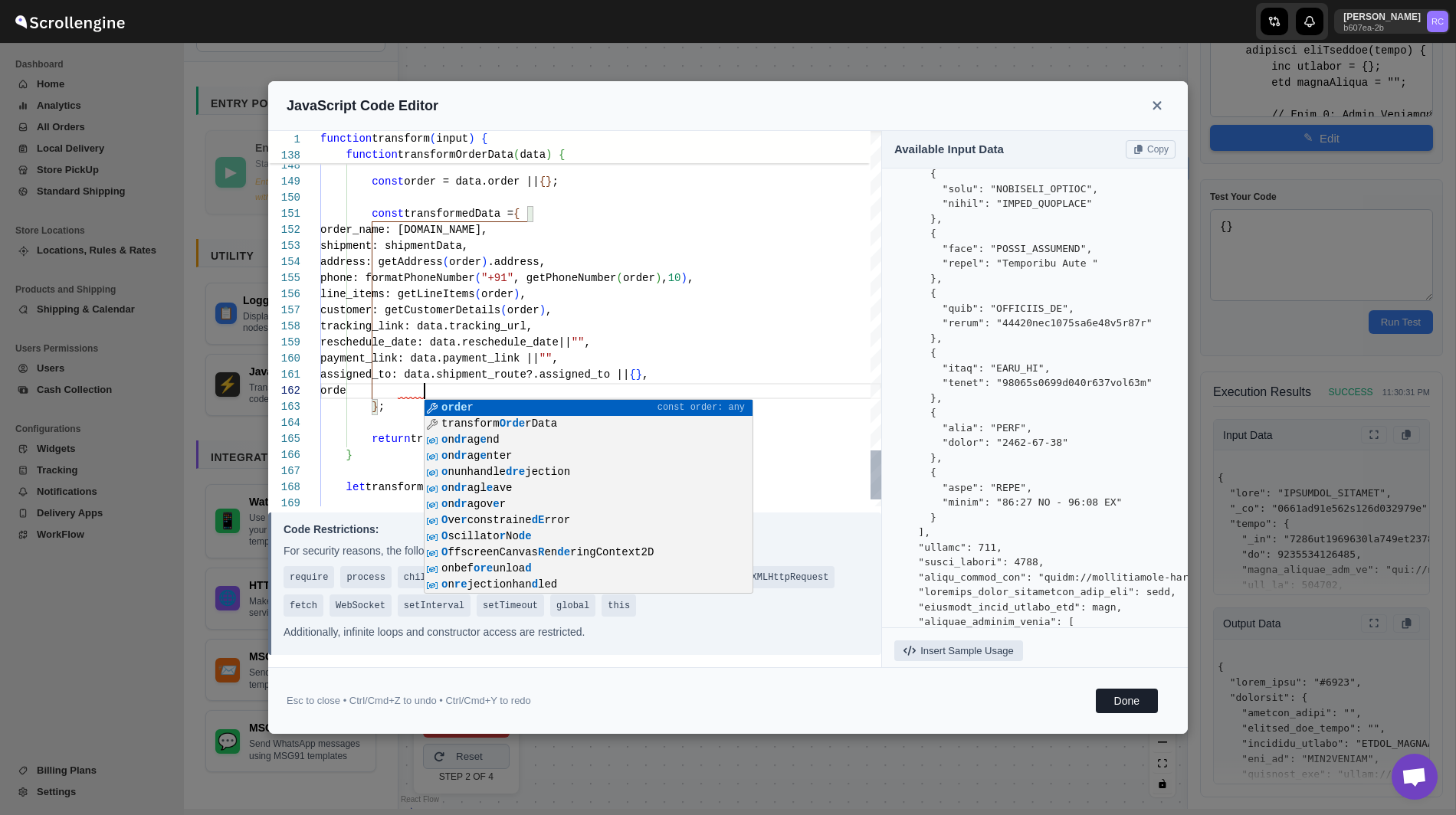
type textarea "phone: formatPhoneNumber("+91", getPhoneNumber(order), 10), line_items: getLine…"
type textarea "function transform(input) { function getAddress(order) { let address = {}; let …"
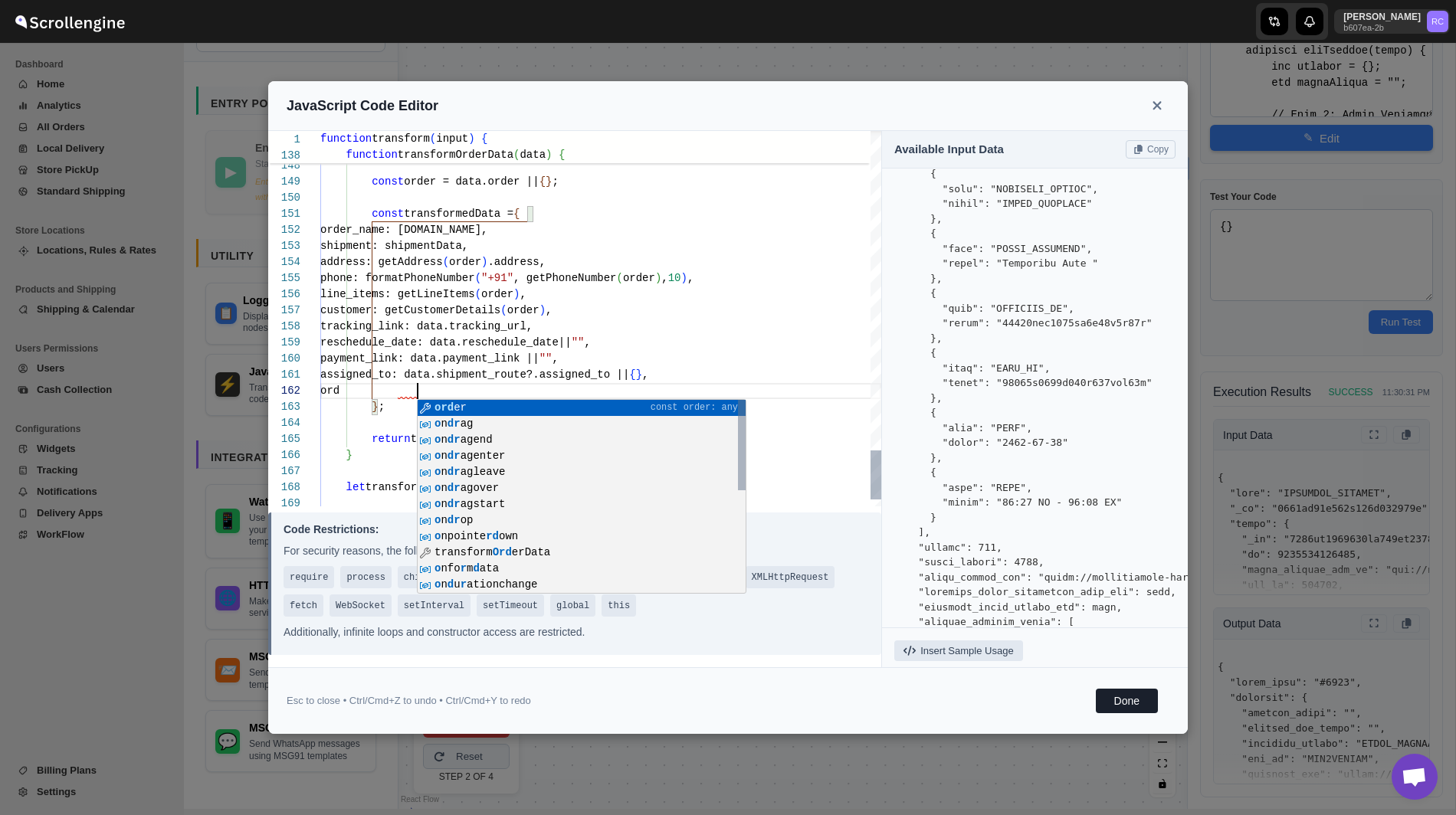
type textarea "phone: formatPhoneNumber("+91", getPhoneNumber(order), 10), line_items: getLine…"
type textarea "function transform(input) { function getAddress(order) { let address = {}; let …"
type textarea "phone: formatPhoneNumber("+91", getPhoneNumber(order), 10), line_items: getLine…"
type textarea "function transform(input) { function getAddress(order) { let address = {}; let …"
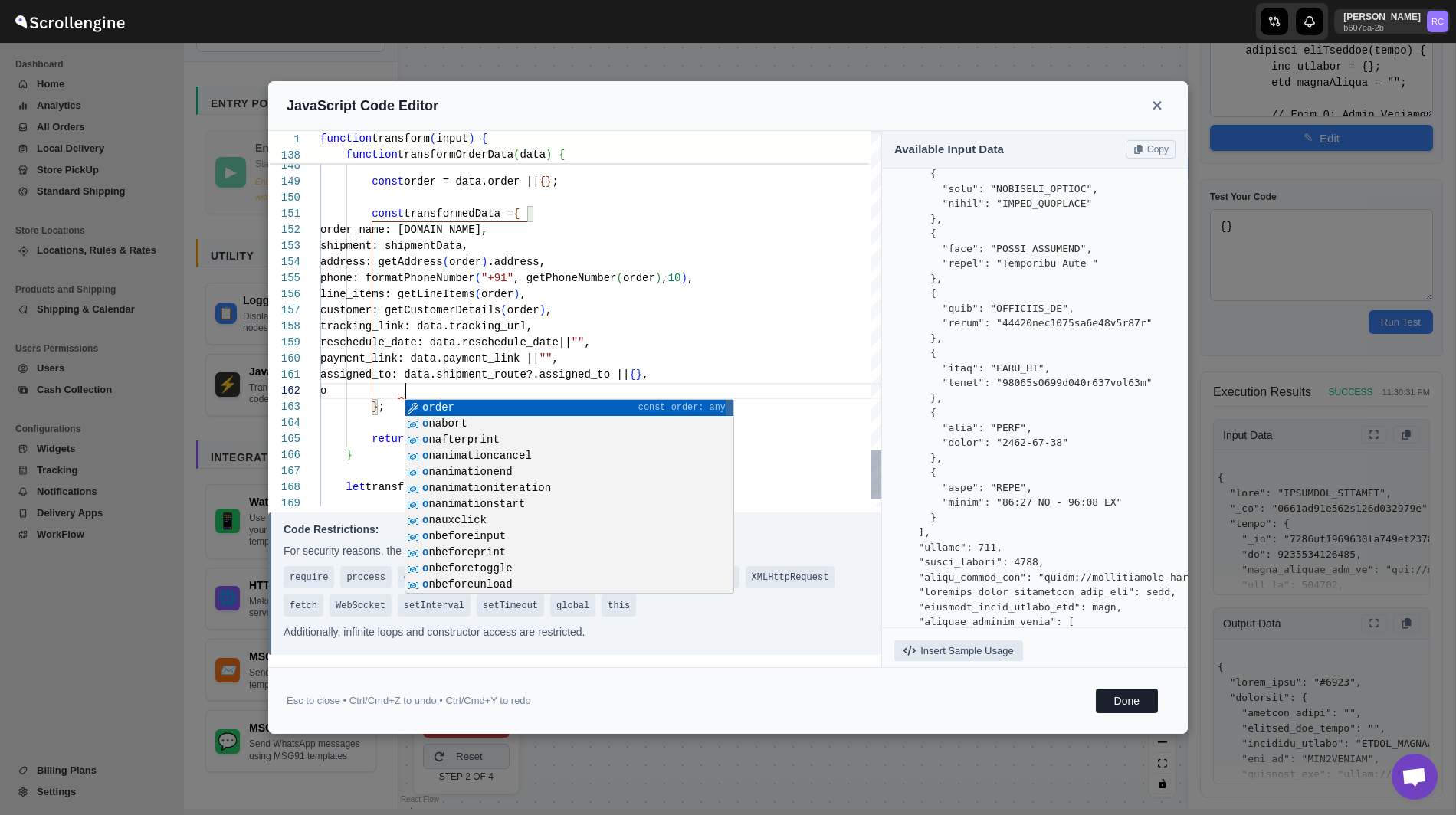
type textarea "phone: formatPhoneNumber("+91", getPhoneNumber(order), 10), line_items: getLine…"
type textarea "function transform(input) { function getAddress(order) { let address = {}; let …"
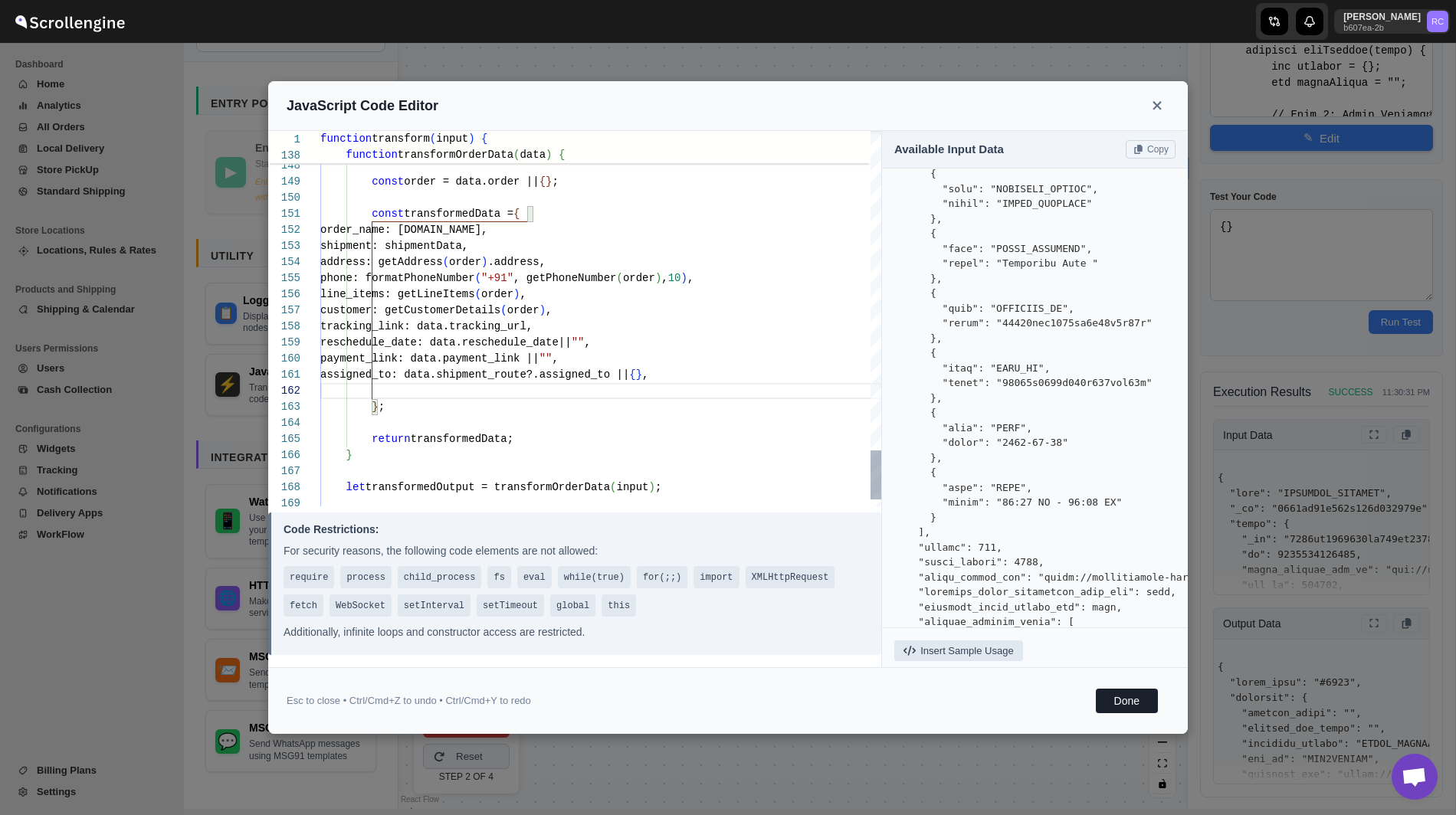
type textarea "phone: formatPhoneNumber("+91", getPhoneNumber(order), 10), line_items: getLine…"
type textarea "function transform(input) { function getAddress(order) { let address = {}; let …"
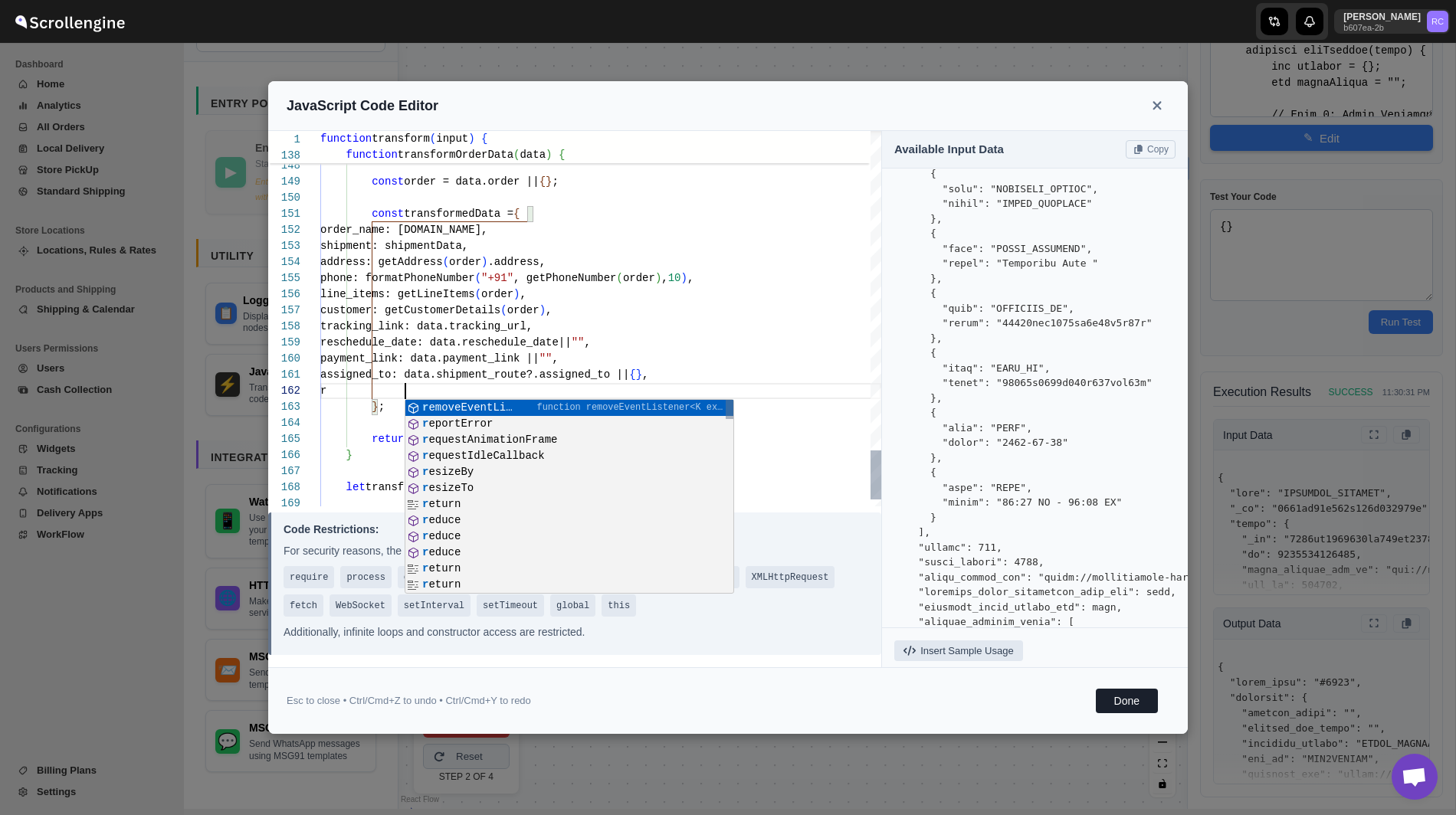
type textarea "phone: formatPhoneNumber("+91", getPhoneNumber(order), 10), line_items: getLine…"
type textarea "function transform(input) { function getAddress(order) { let address = {}; let …"
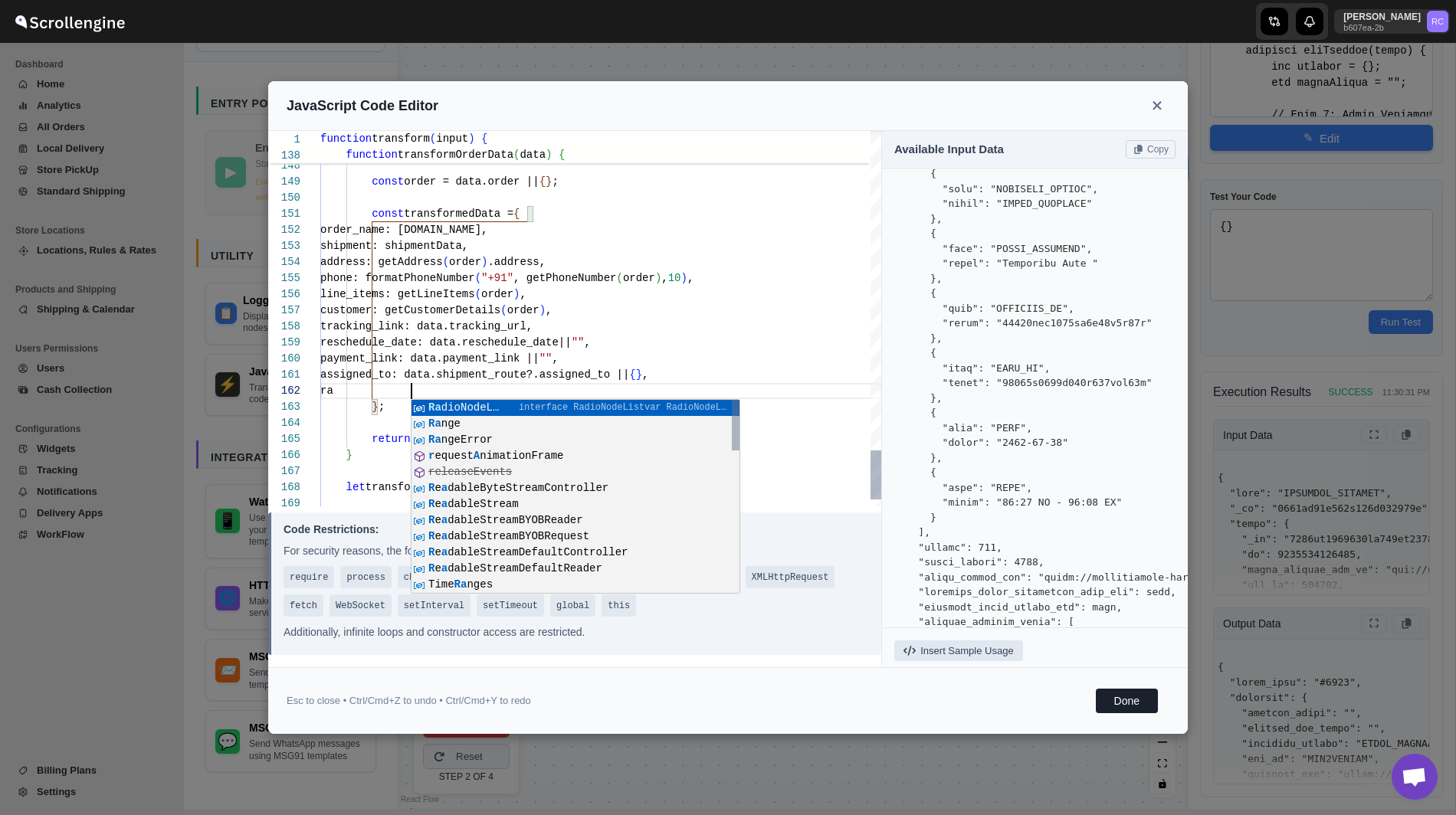
type textarea "phone: formatPhoneNumber("+91", getPhoneNumber(order), 10), line_items: getLine…"
type textarea "function transform(input) { function getAddress(order) { let address = {}; let …"
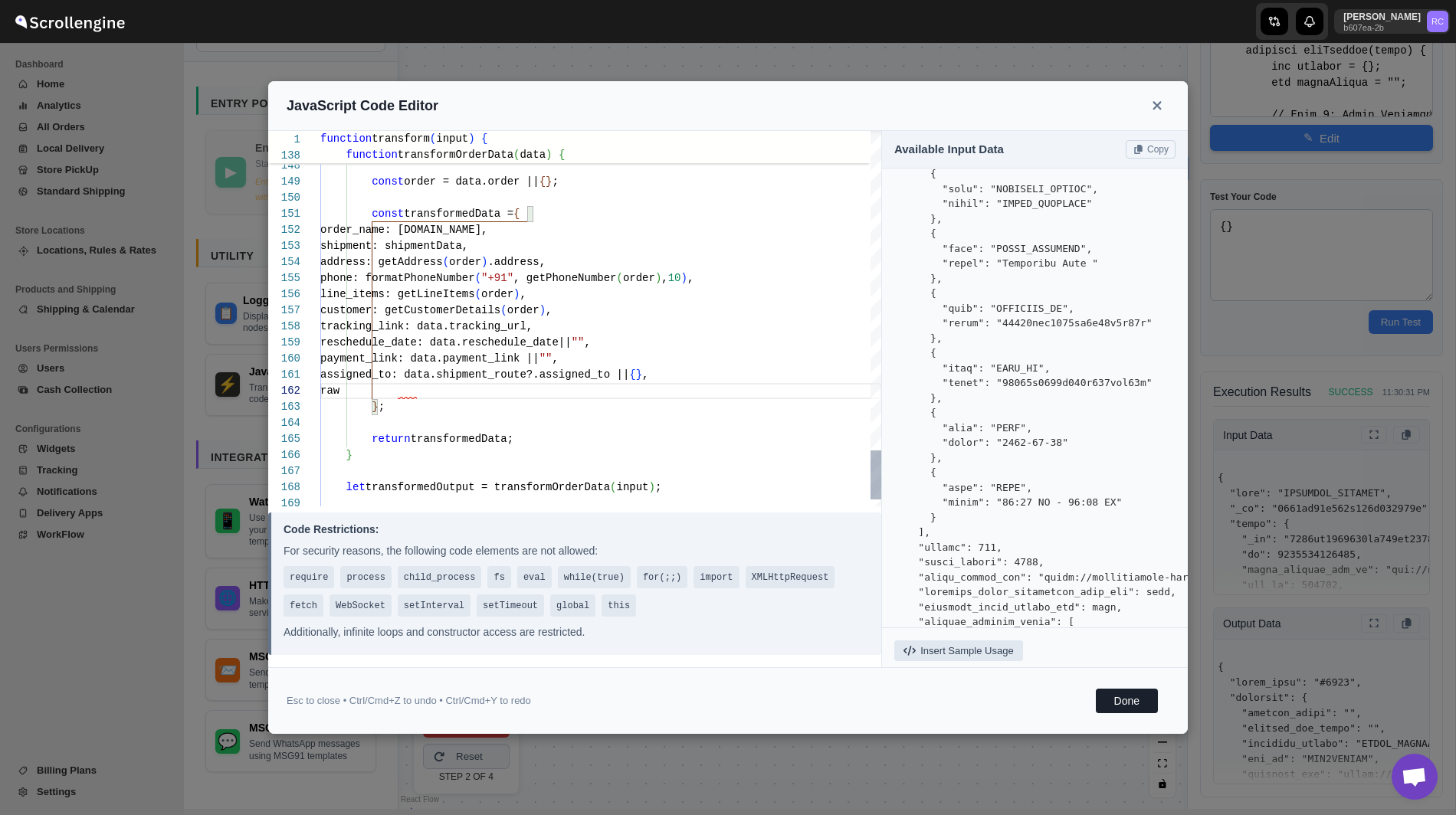
type textarea "phone: formatPhoneNumber("+91", getPhoneNumber(order), 10), line_items: getLine…"
type textarea "function transform(input) { function getAddress(order) { let address = {}; let …"
type textarea "phone: formatPhoneNumber("+91", getPhoneNumber(order), 10), line_items: getLine…"
type textarea "function transform(input) { function getAddress(order) { let address = {}; let …"
type textarea "phone: formatPhoneNumber("+91", getPhoneNumber(order), 10), line_items: getLine…"
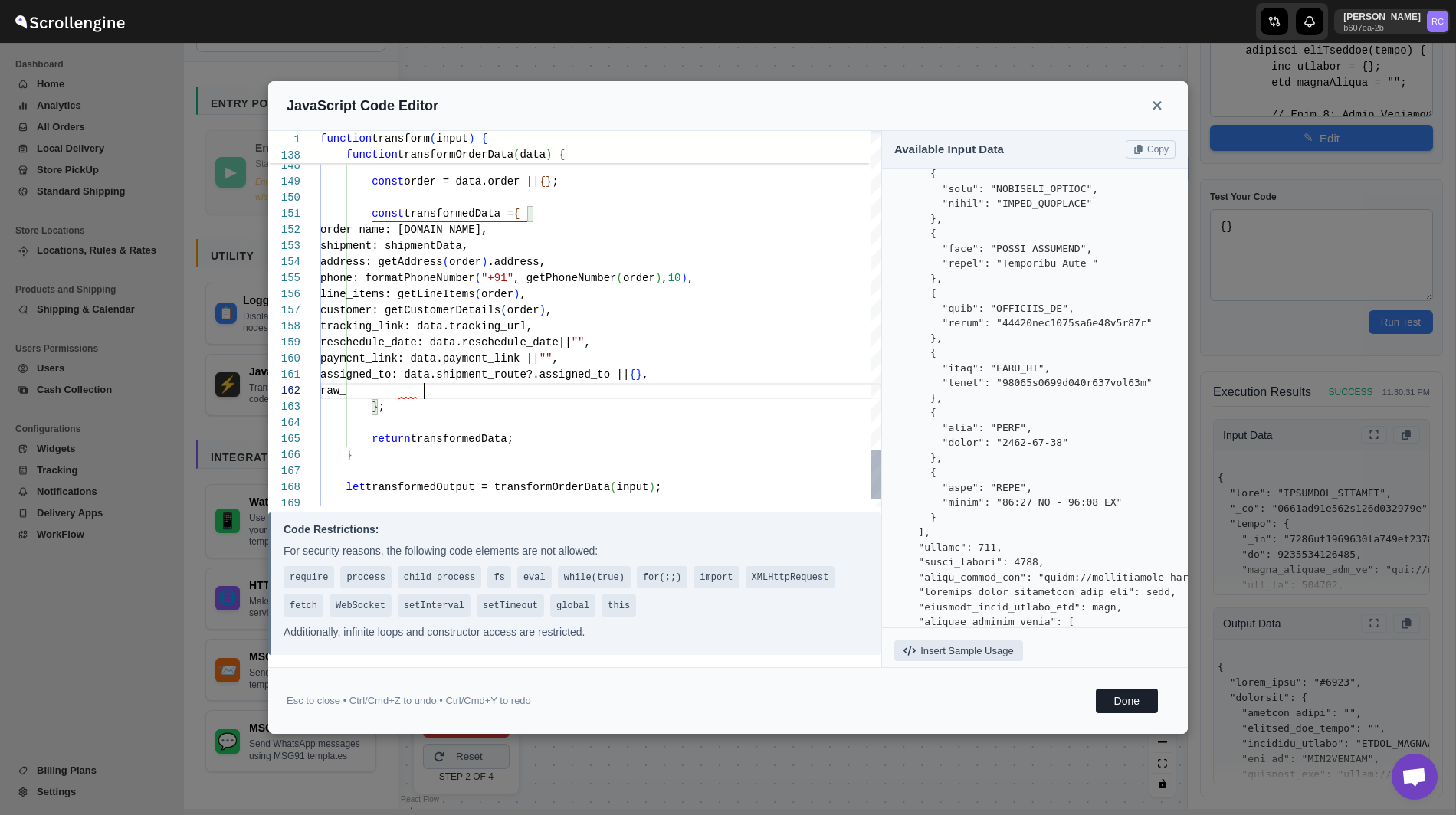
type textarea "function transform(input) { function getAddress(order) { let address = {}; let …"
type textarea "phone: formatPhoneNumber("+91", getPhoneNumber(order), 10), line_items: getLine…"
type textarea "function transform(input) { function getAddress(order) { let address = {}; let …"
type textarea "phone: formatPhoneNumber("+91", getPhoneNumber(order), 10), line_items: getLine…"
type textarea "function transform(input) { function getAddress(order) { let address = {}; let …"
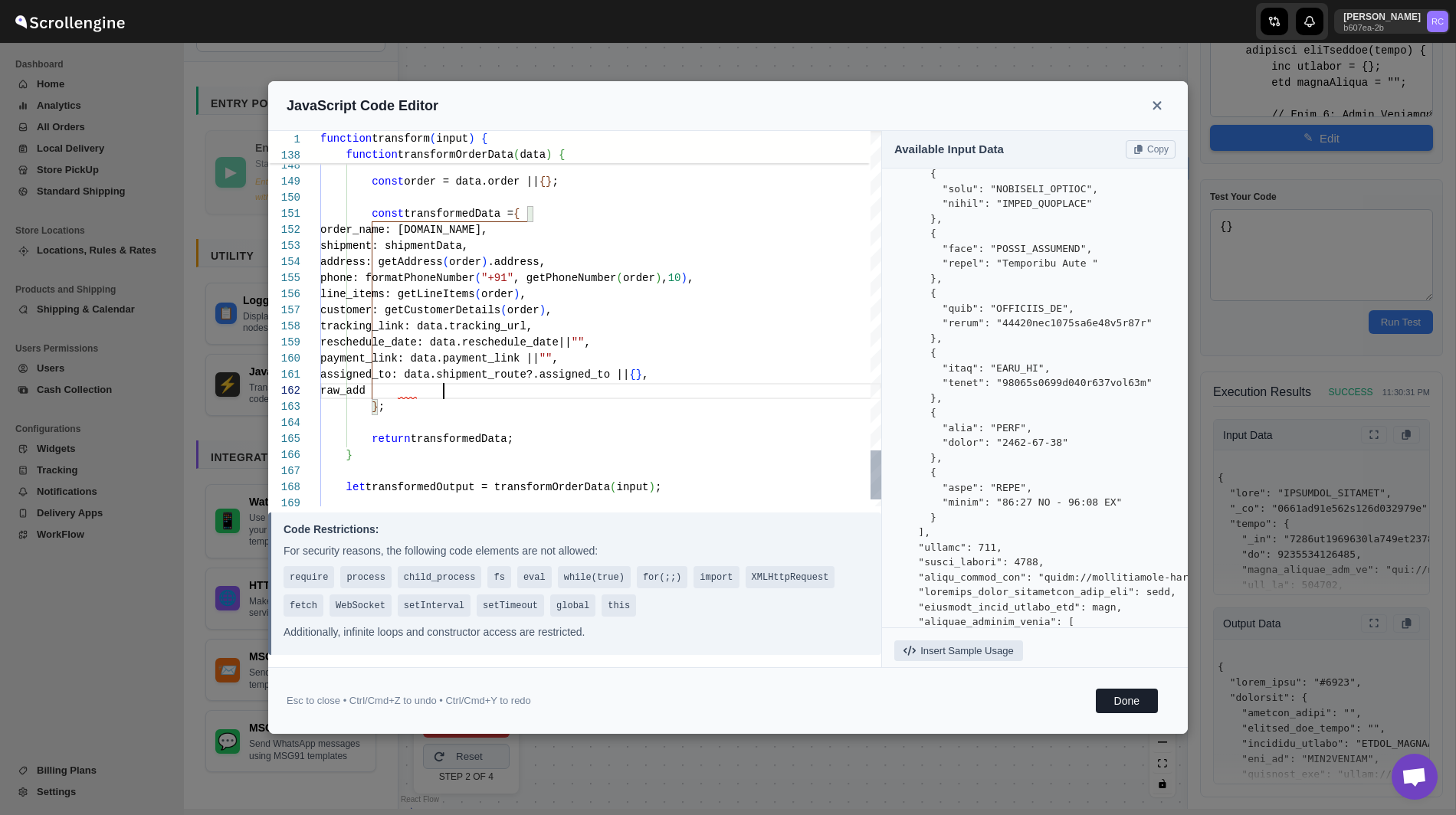
type textarea "phone: formatPhoneNumber("+91", getPhoneNumber(order), 10), line_items: getLine…"
type textarea "function transform(input) { function getAddress(order) { let address = {}; let …"
type textarea "phone: formatPhoneNumber("+91", getPhoneNumber(order), 10), line_items: getLine…"
type textarea "function transform(input) { function getAddress(order) { let address = {}; let …"
type textarea "phone: formatPhoneNumber("+91", getPhoneNumber(order), 10), line_items: getLine…"
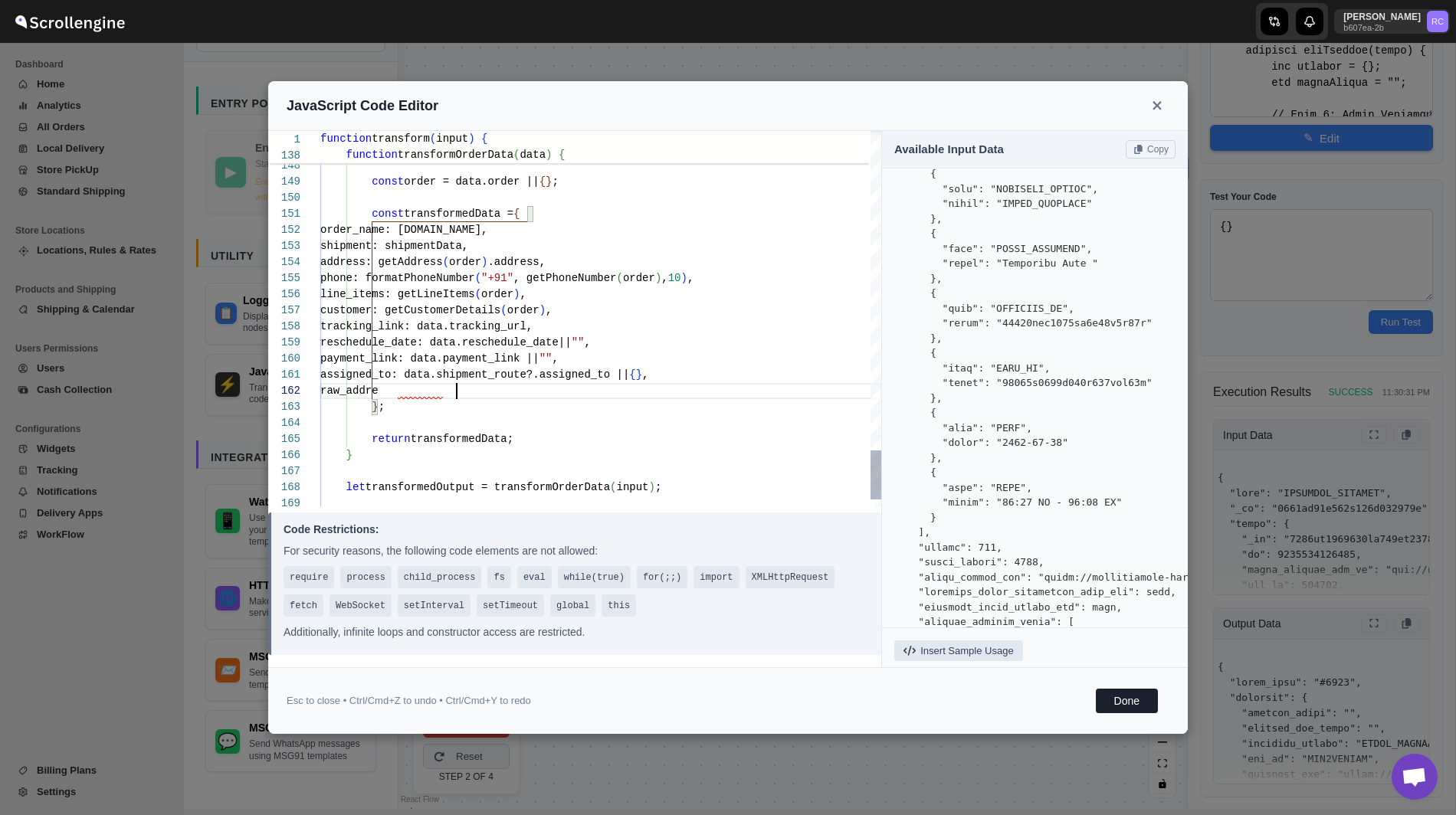
type textarea "function transform(input) { function getAddress(order) { let address = {}; let …"
type textarea "phone: formatPhoneNumber("+91", getPhoneNumber(order), 10), line_items: getLine…"
type textarea "function transform(input) { function getAddress(order) { let address = {}; let …"
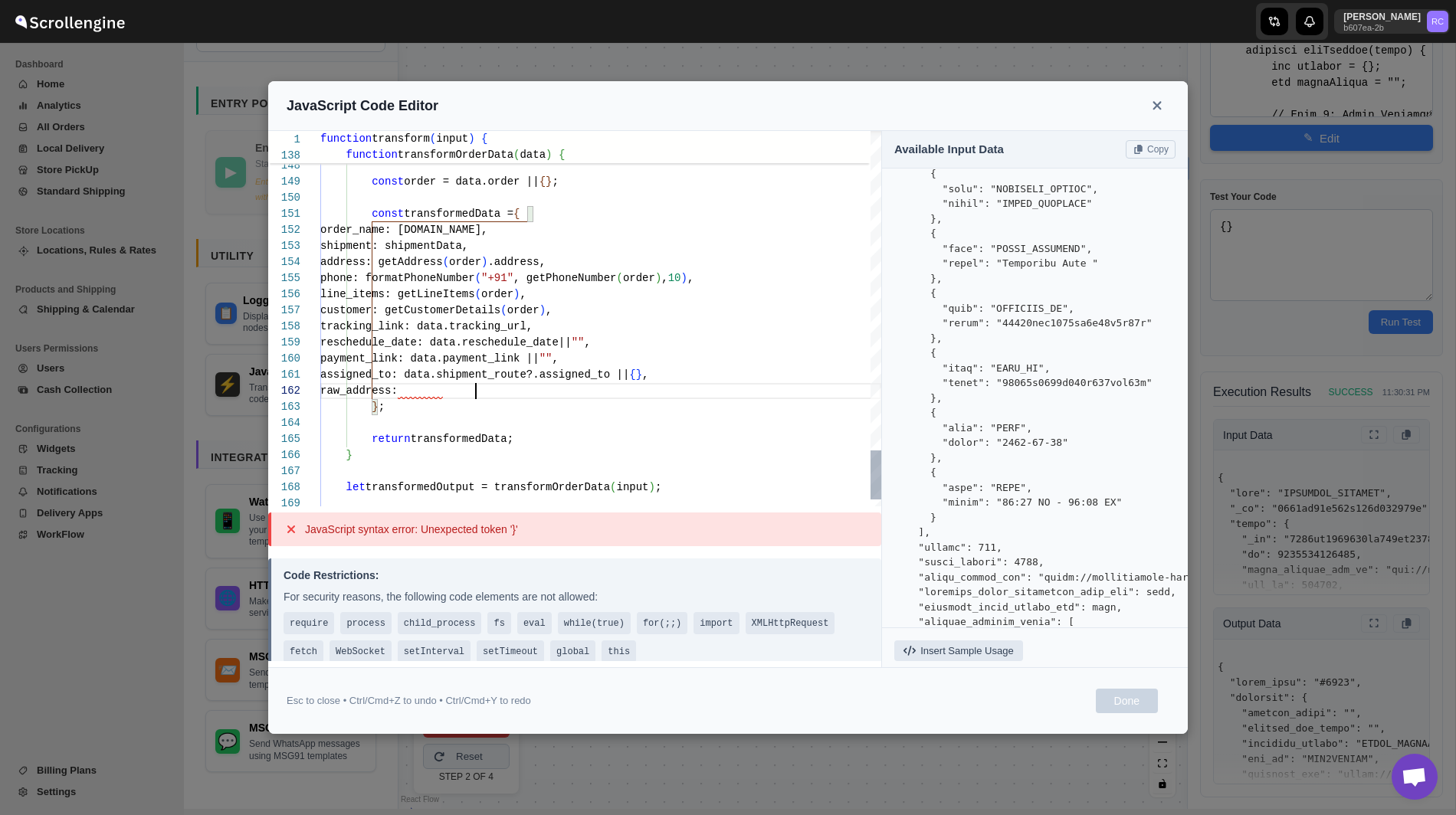
type textarea "phone: formatPhoneNumber("+91", getPhoneNumber(order), 10), line_items: getLine…"
type textarea "function transform(input) { function getAddress(order) { let address = {}; let …"
type textarea "phone: formatPhoneNumber("+91", getPhoneNumber(order), 10), line_items: getLine…"
type textarea "function transform(input) { function getAddress(order) { let address = {}; let …"
type textarea "phone: formatPhoneNumber("+91", getPhoneNumber(order), 10), line_items: getLine…"
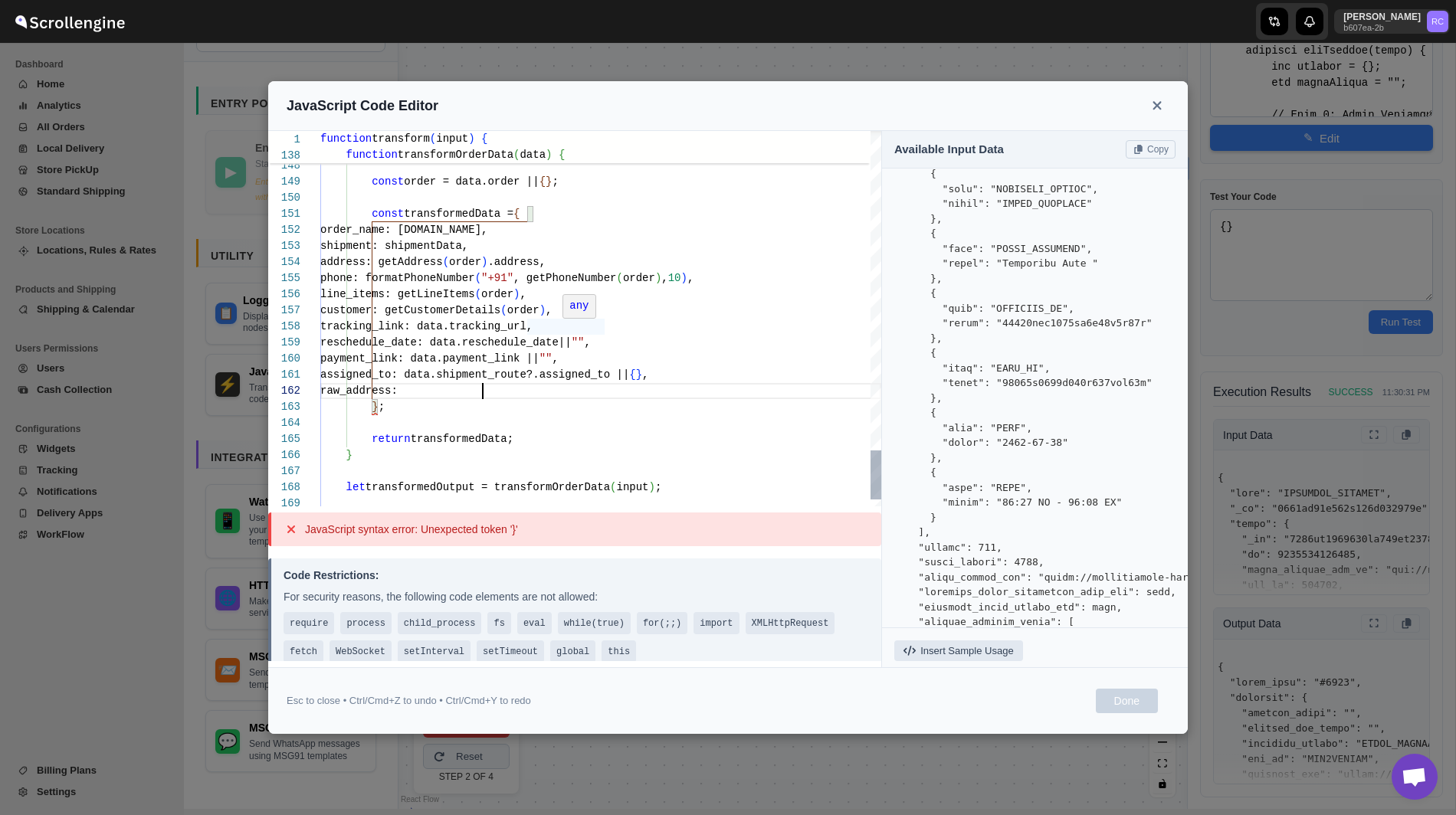
type textarea "function transform(input) { function getAddress(order) { let address = {}; let …"
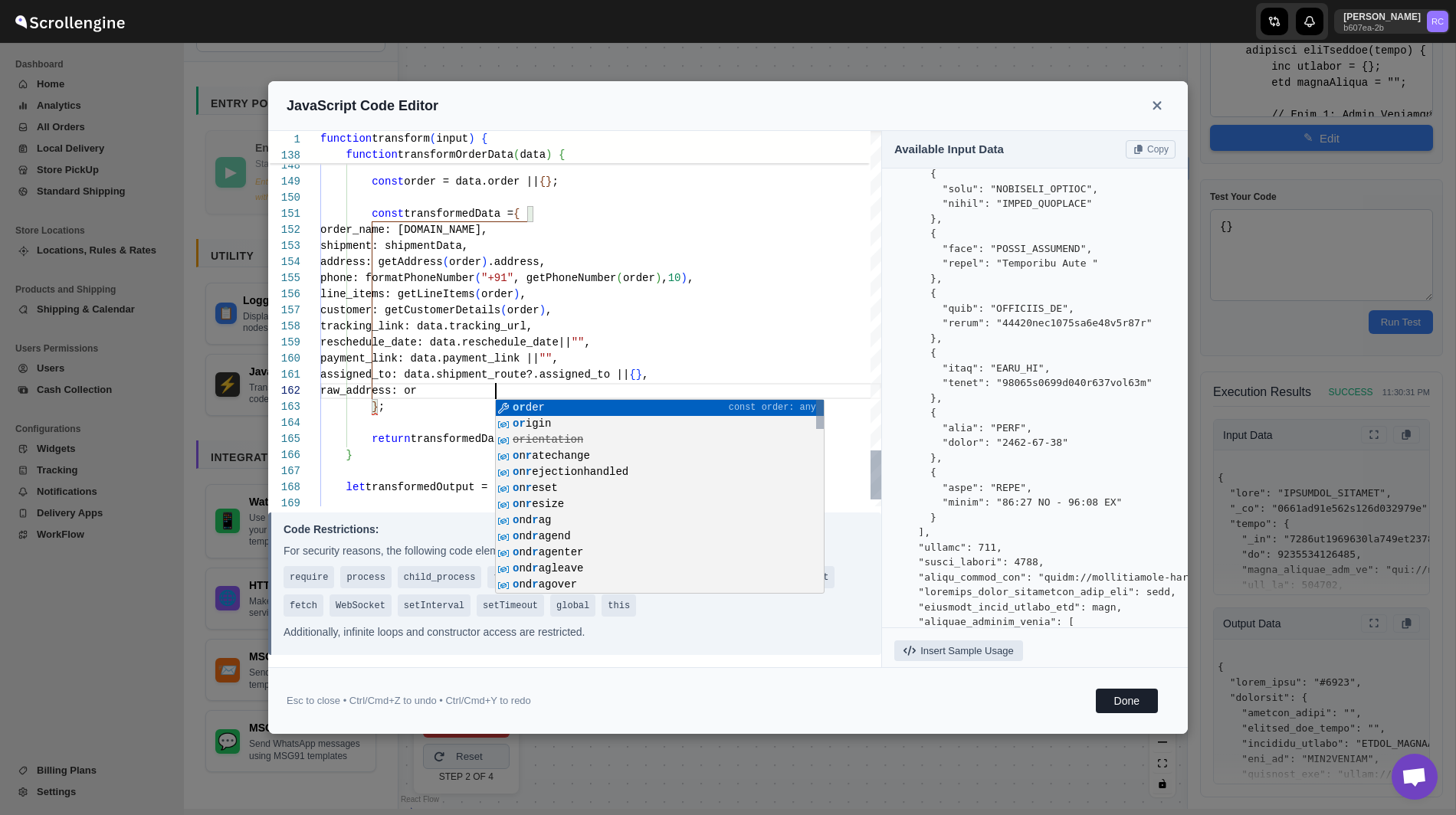
type textarea "phone: formatPhoneNumber("+91", getPhoneNumber(order), 10), line_items: getLine…"
type textarea "function transform(input) { function getAddress(order) { let address = {}; let …"
type textarea "phone: formatPhoneNumber("+91", getPhoneNumber(order), 10), line_items: getLine…"
type textarea "function transform(input) { function getAddress(order) { let address = {}; let …"
type textarea "phone: formatPhoneNumber("+91", getPhoneNumber(order), 10), line_items: getLine…"
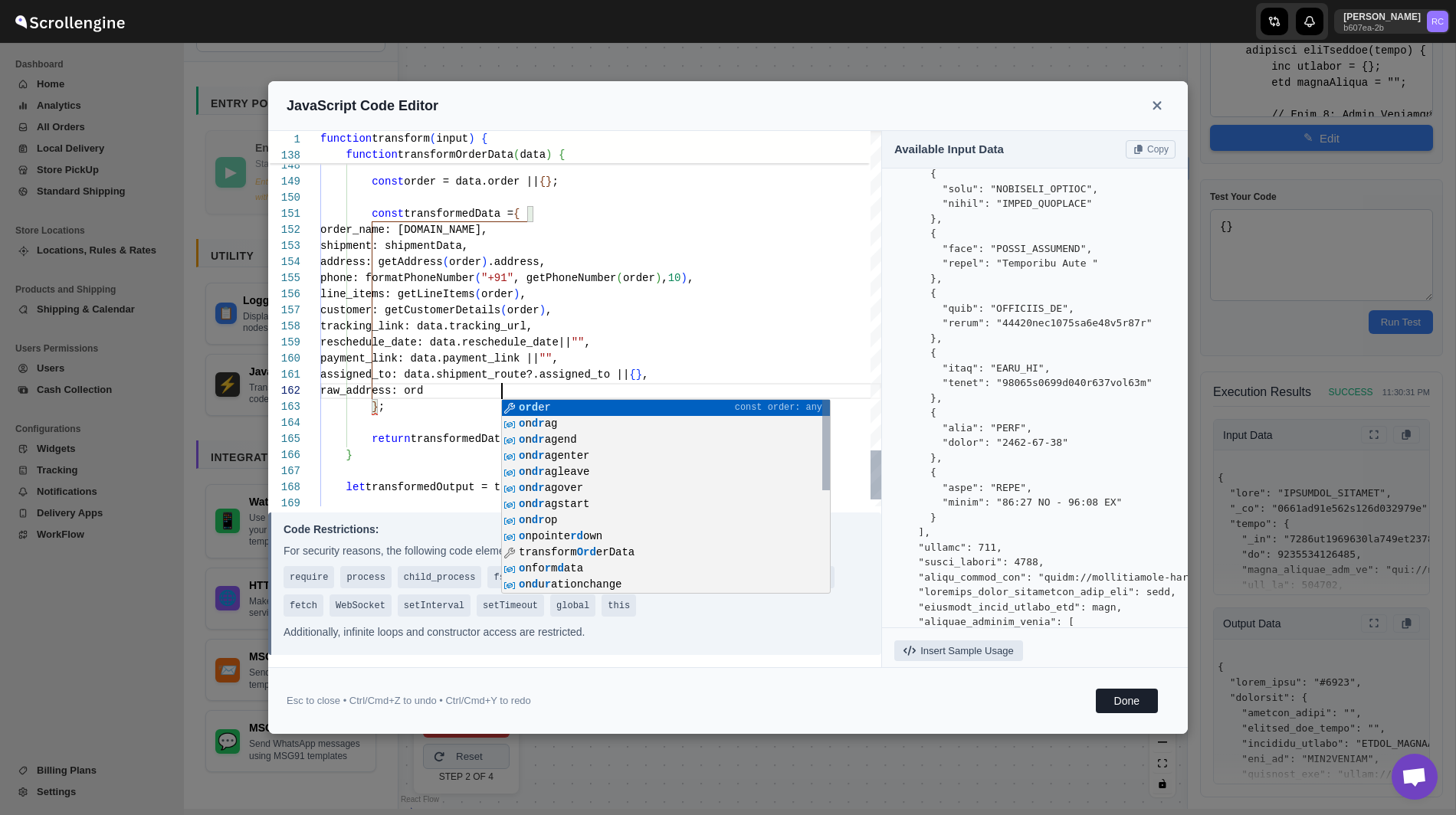
type textarea "function transform(input) { function getAddress(order) { let address = {}; let …"
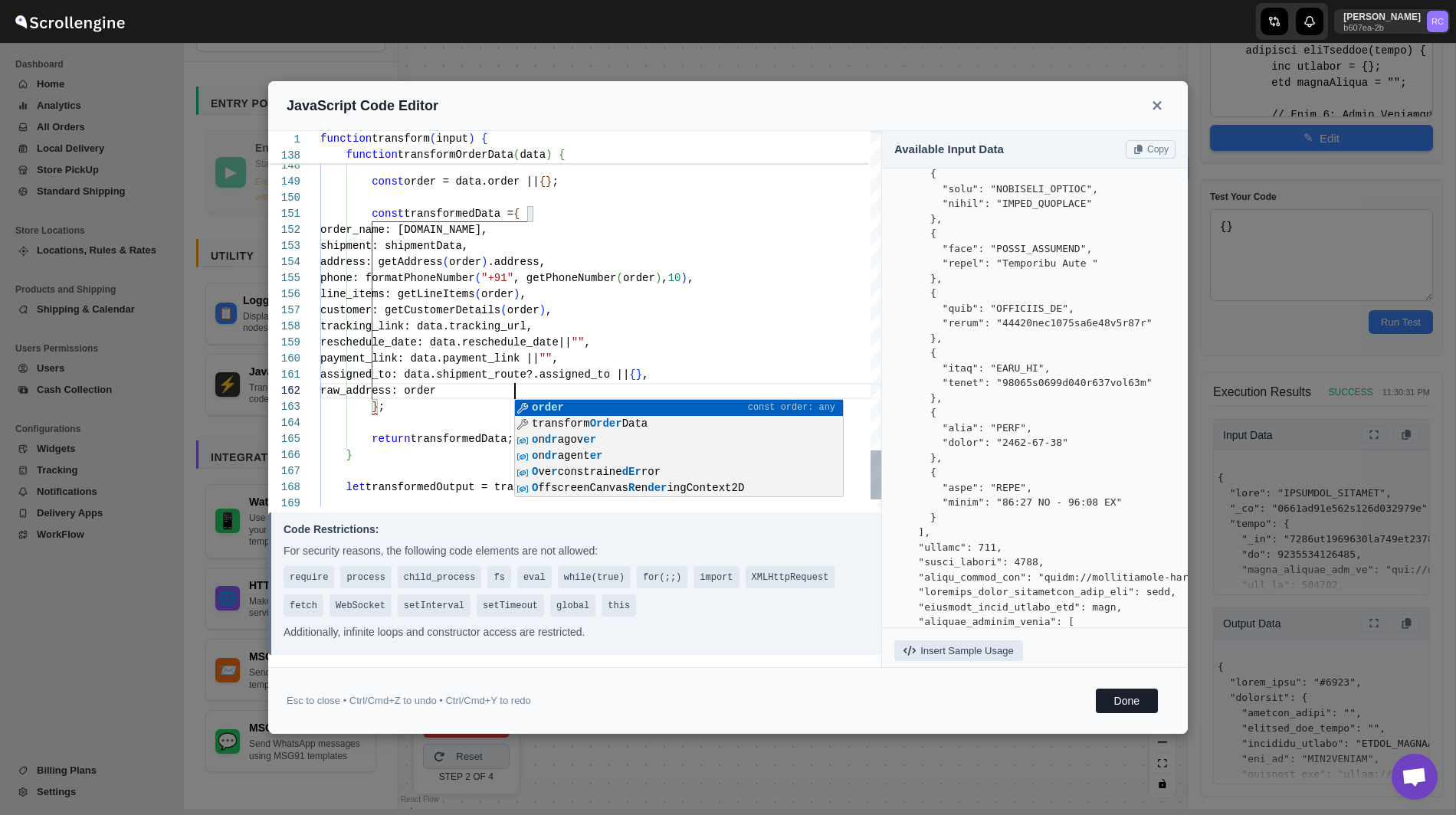
type textarea "phone: formatPhoneNumber("+91", getPhoneNumber(order), 10), line_items: getLine…"
type textarea "function transform(input) { function getAddress(order) { let address = {}; let …"
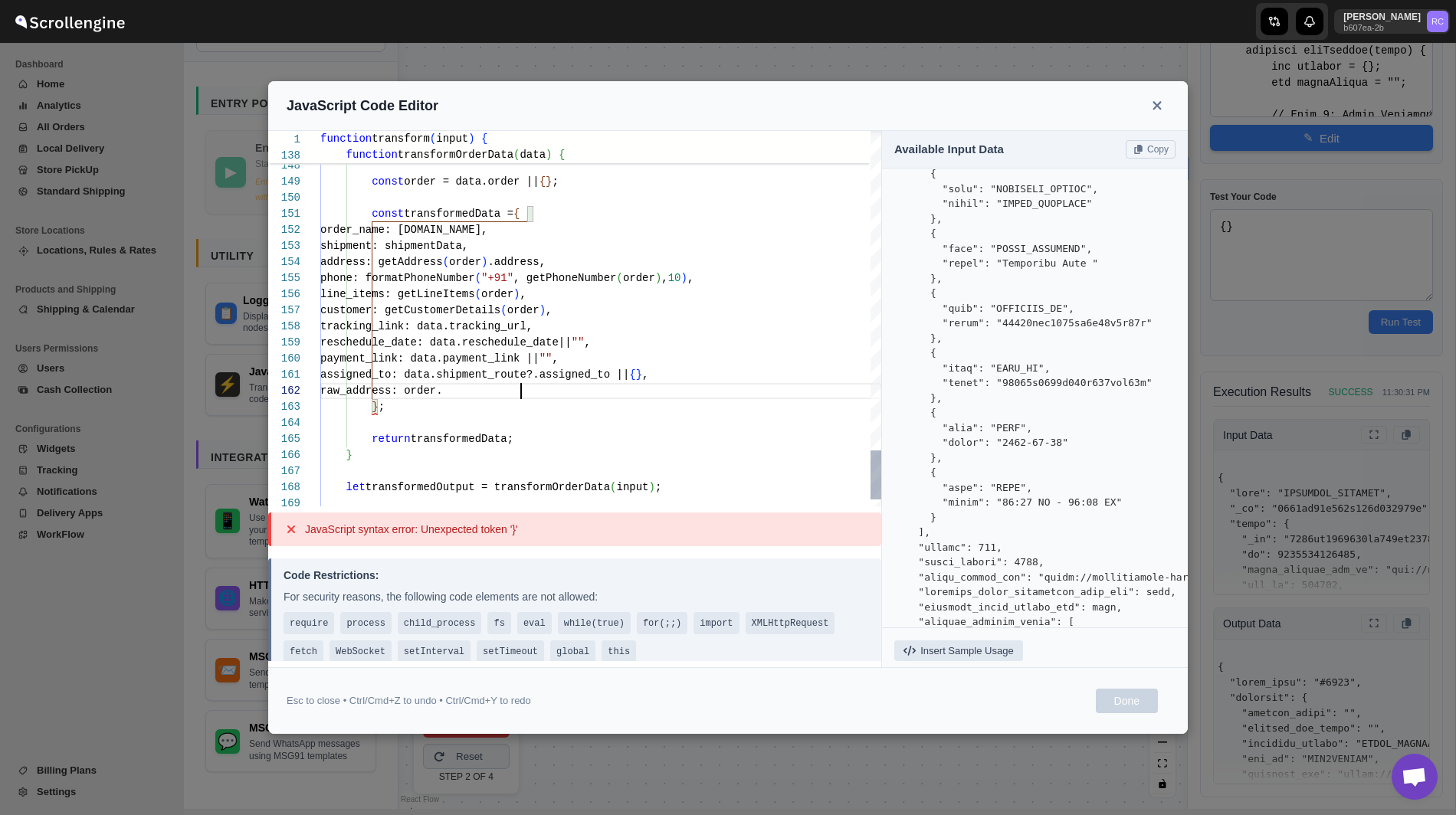
type textarea "phone: formatPhoneNumber("+91", getPhoneNumber(order), 10), line_items: getLine…"
type textarea "function transform(input) { function getAddress(order) { let address = {}; let …"
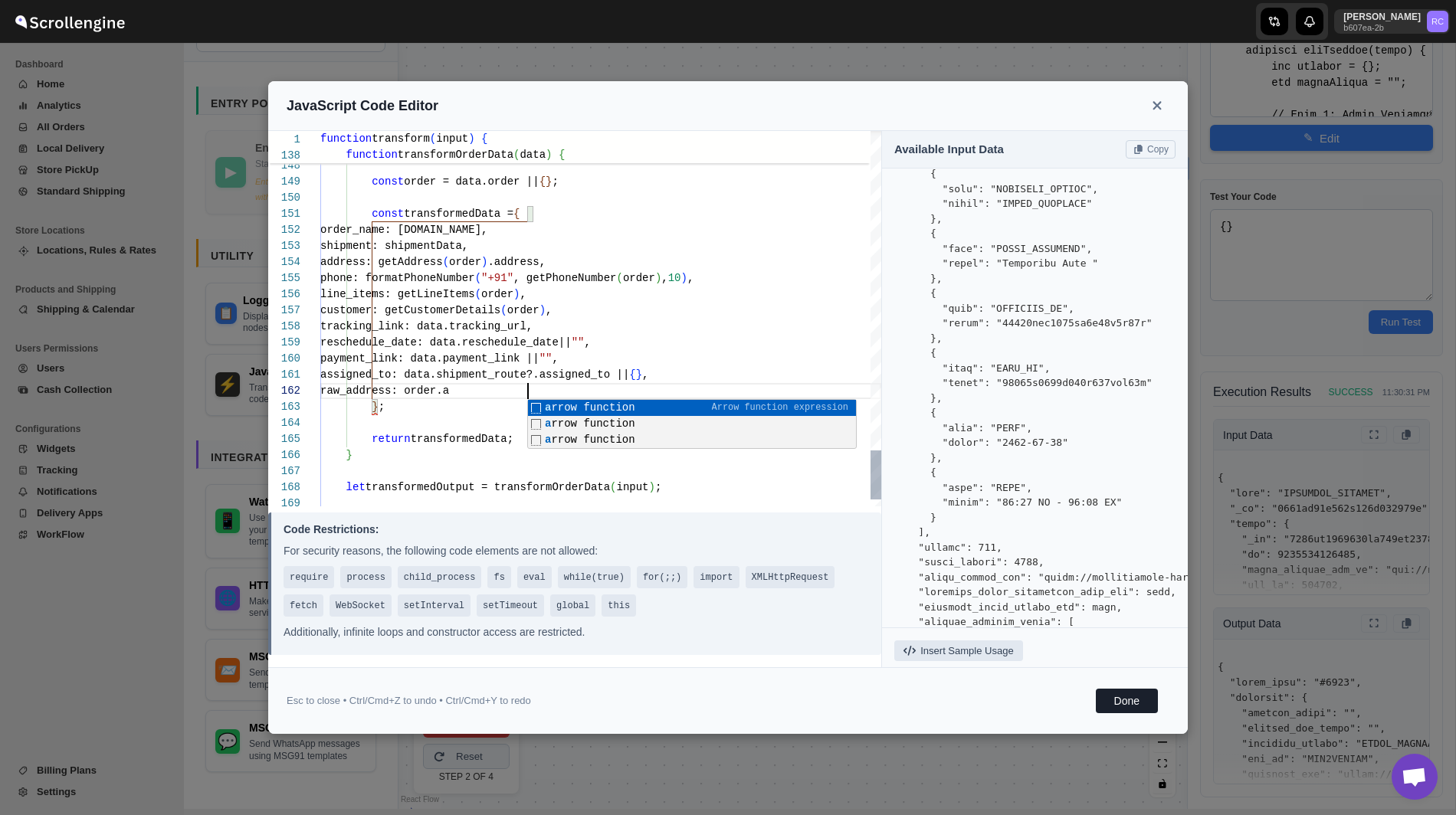
type textarea "phone: formatPhoneNumber("+91", getPhoneNumber(order), 10), line_items: getLine…"
type textarea "function transform(input) { function getAddress(order) { let address = {}; let …"
type textarea "phone: formatPhoneNumber("+91", getPhoneNumber(order), 10), line_items: getLine…"
type textarea "function transform(input) { function getAddress(order) { let address = {}; let …"
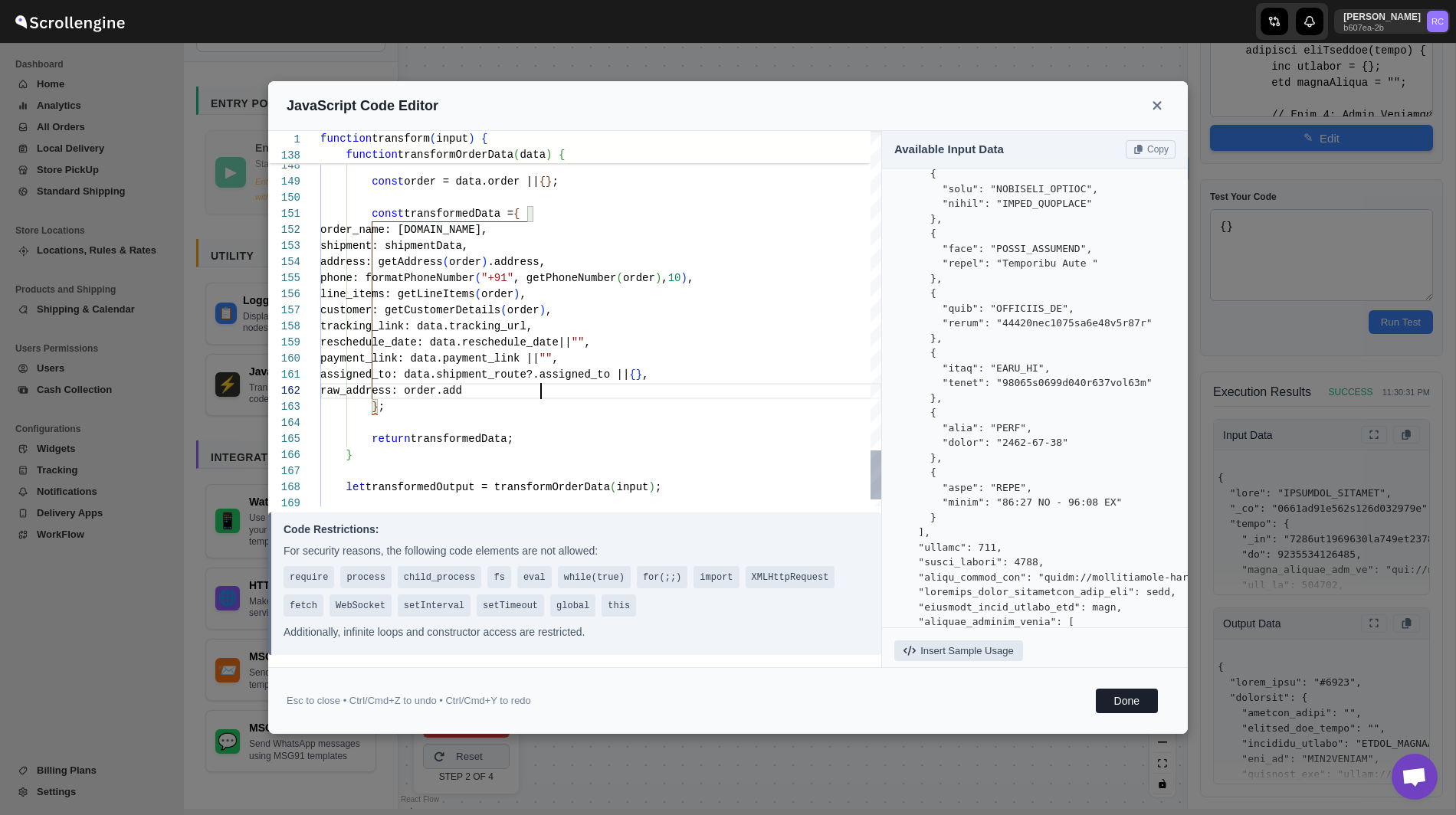
type textarea "phone: formatPhoneNumber("+91", getPhoneNumber(order), 10), line_items: getLine…"
type textarea "function transform(input) { function getAddress(order) { let address = {}; let …"
type textarea "phone: formatPhoneNumber("+91", getPhoneNumber(order), 10), line_items: getLine…"
type textarea "function transform(input) { function getAddress(order) { let address = {}; let …"
type textarea "phone: formatPhoneNumber("+91", getPhoneNumber(order), 10), line_items: getLine…"
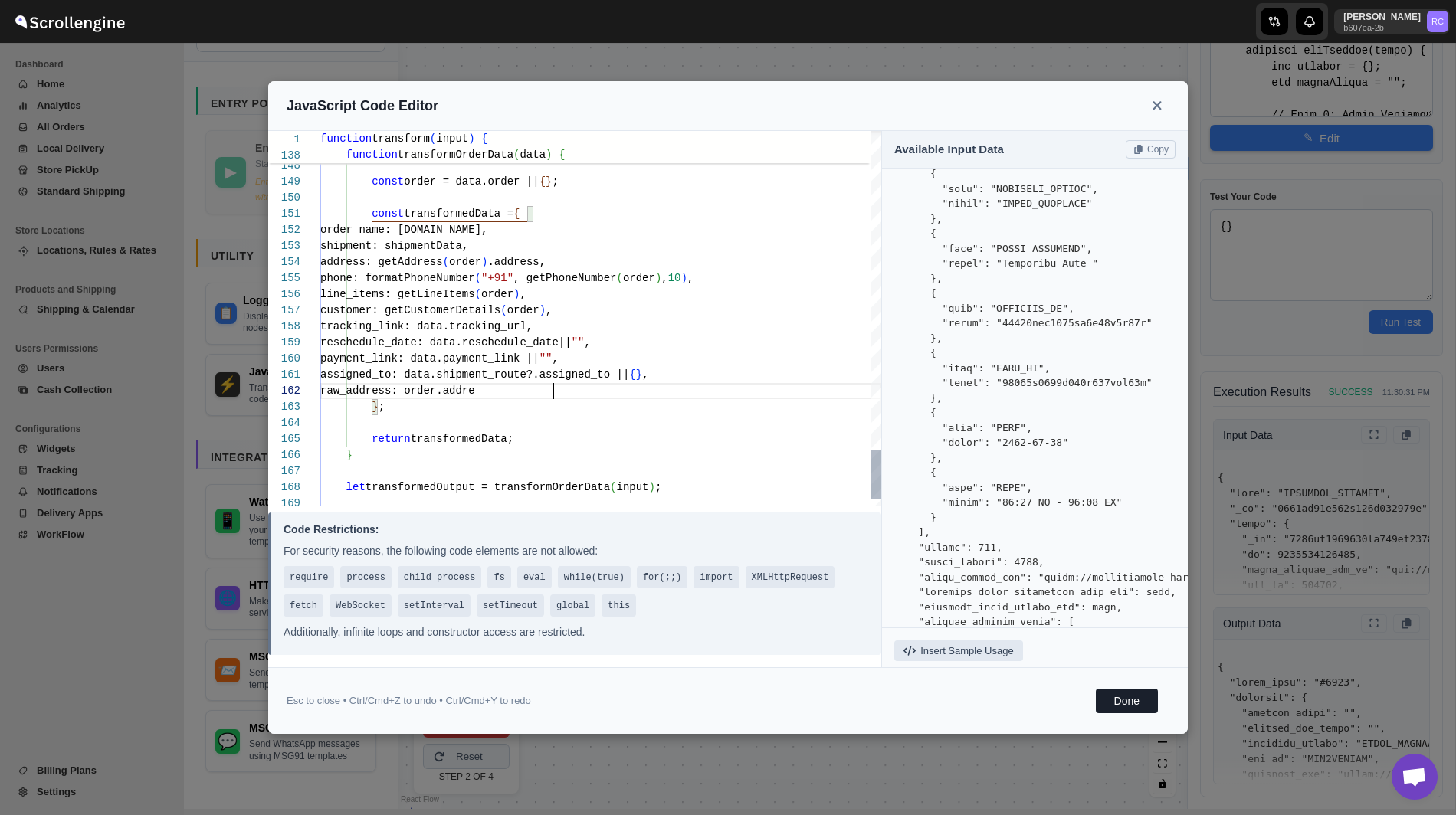
type textarea "function transform(input) { function getAddress(order) { let address = {}; let …"
type textarea "phone: formatPhoneNumber("+91", getPhoneNumber(order), 10), line_items: getLine…"
type textarea "function transform(input) { function getAddress(order) { let address = {}; let …"
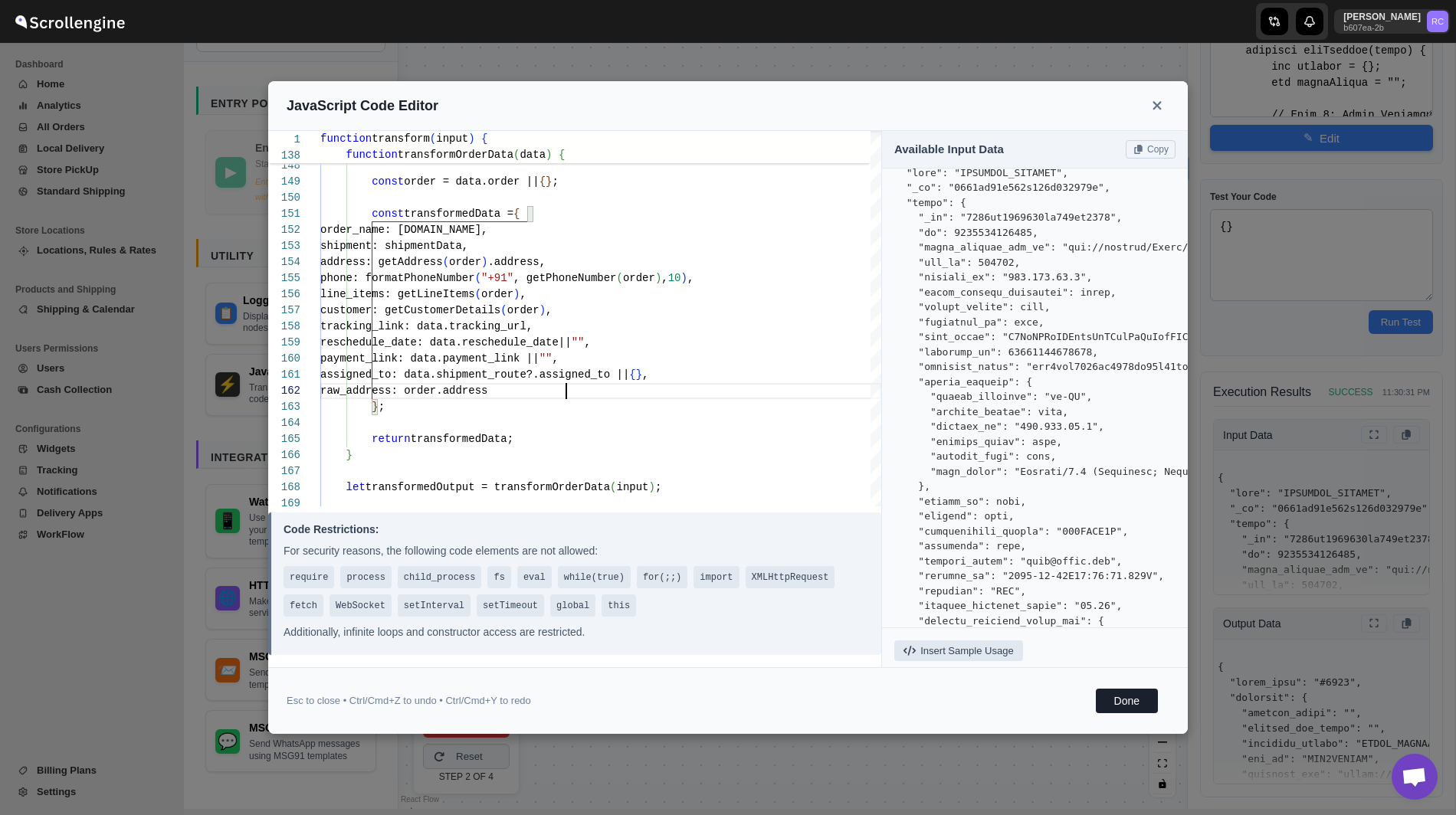
scroll to position [52, 0]
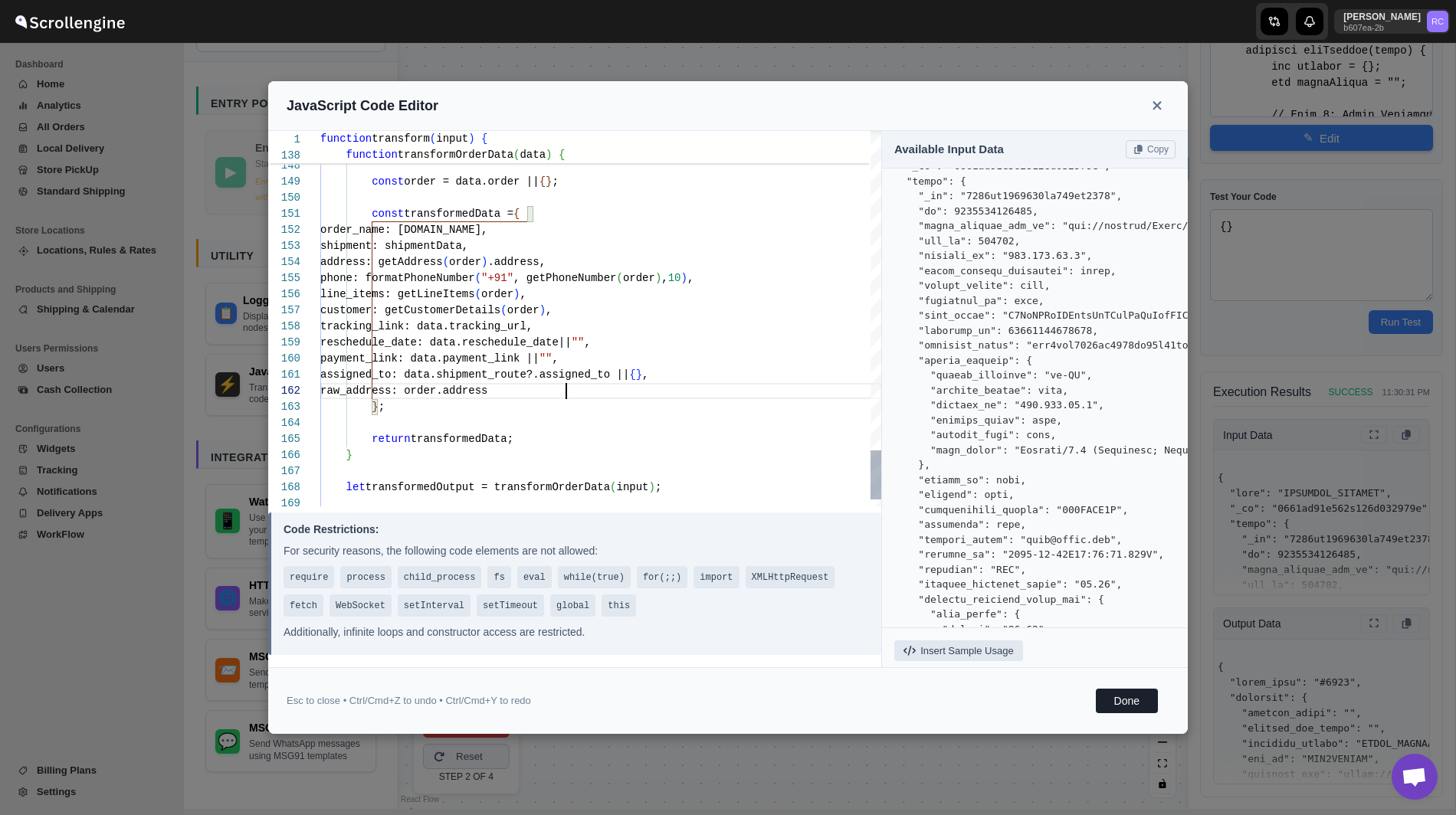
type textarea "phone: formatPhoneNumber("+91", getPhoneNumber(order), 10), line_items: getLine…"
type textarea "function transform(input) { function getAddress(order) { let address = {}; let …"
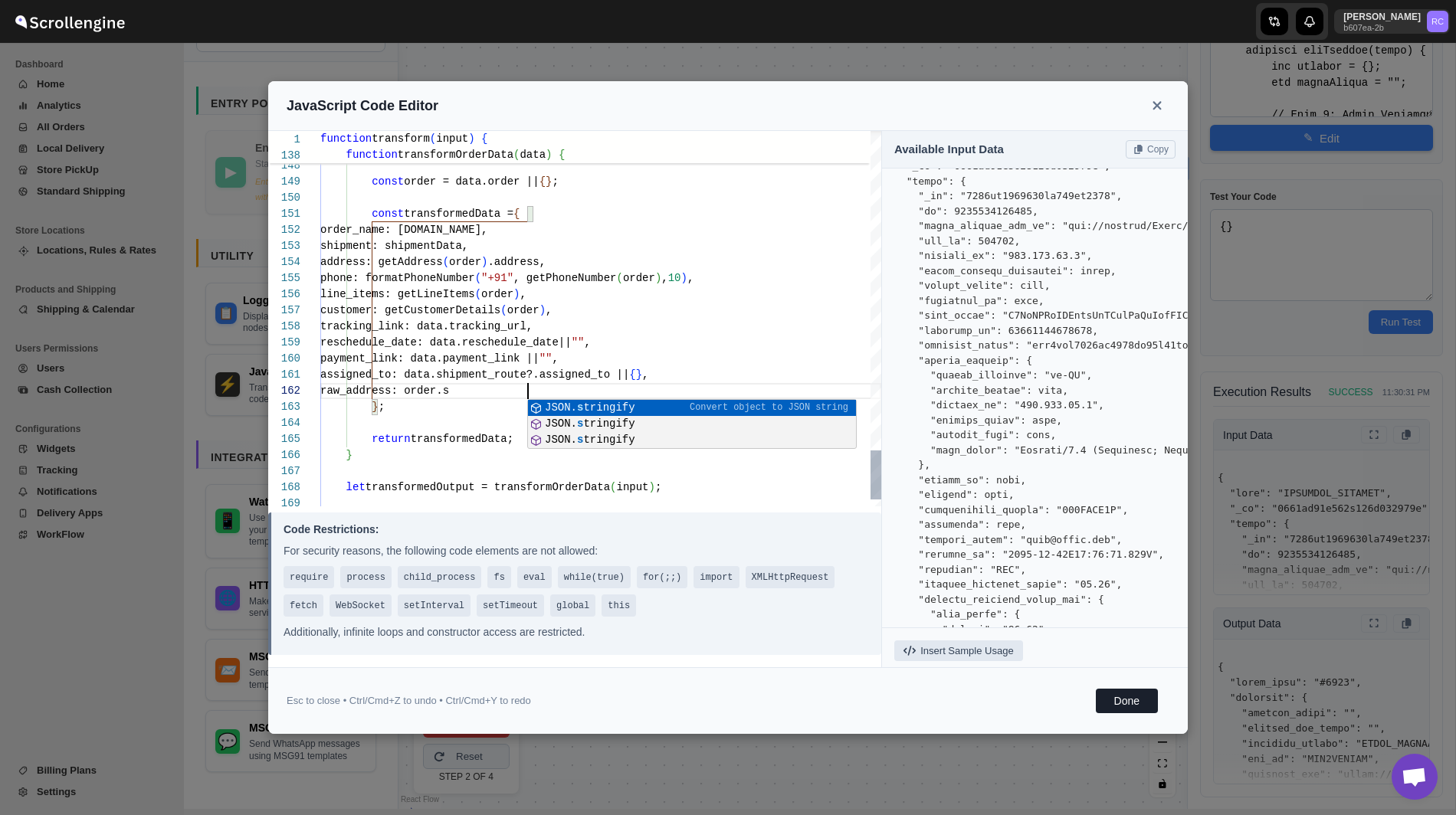
type textarea "phone: formatPhoneNumber("+91", getPhoneNumber(order), 10), line_items: getLine…"
type textarea "function transform(input) { function getAddress(order) { let address = {}; let …"
type textarea "phone: formatPhoneNumber("+91", getPhoneNumber(order), 10), line_items: getLine…"
type textarea "function transform(input) { function getAddress(order) { let address = {}; let …"
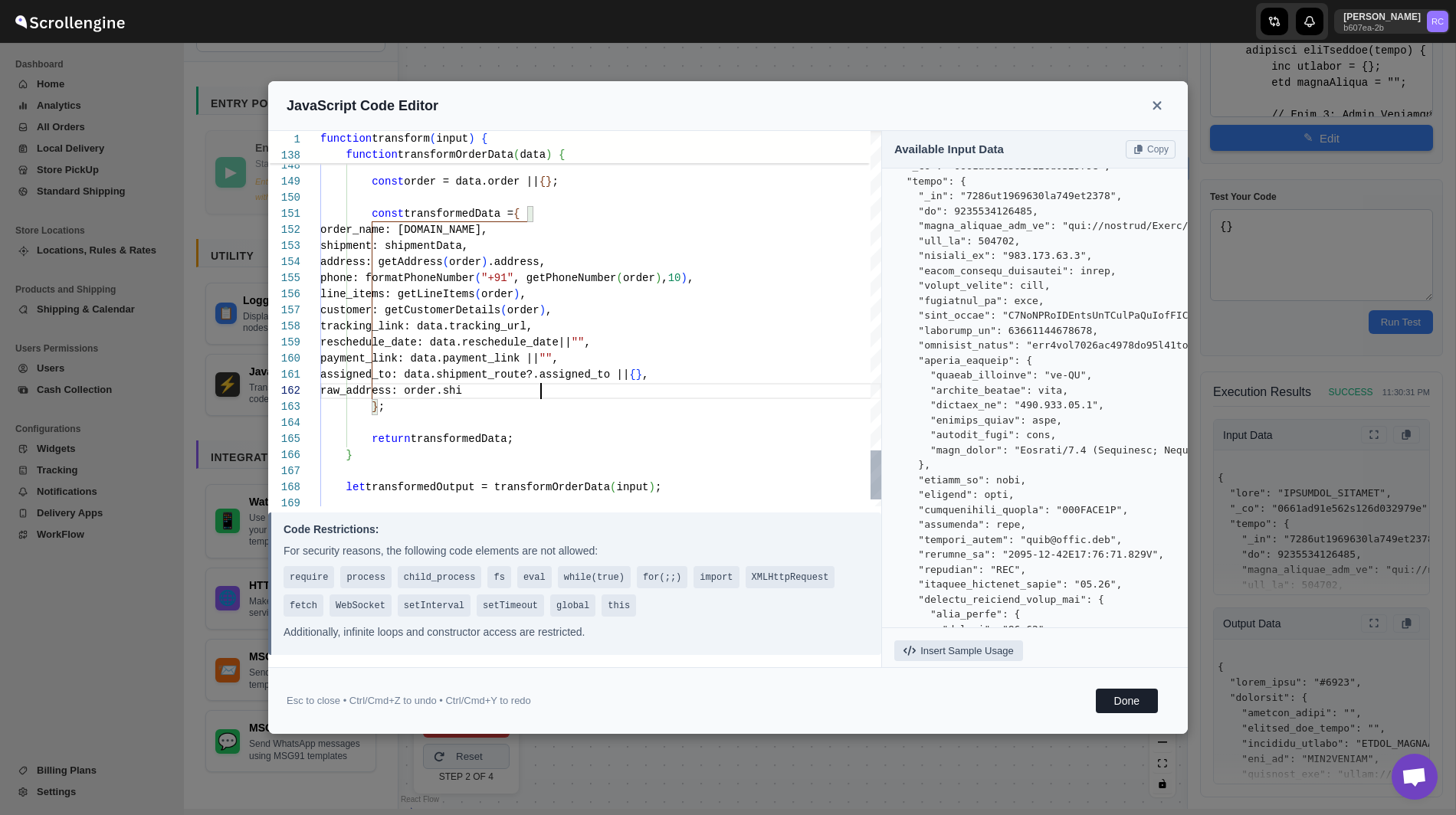
type textarea "phone: formatPhoneNumber("+91", getPhoneNumber(order), 10), line_items: getLine…"
type textarea "function transform(input) { function getAddress(order) { let address = {}; let …"
type textarea "phone: formatPhoneNumber("+91", getPhoneNumber(order), 10), line_items: getLine…"
type textarea "function transform(input) { function getAddress(order) { let address = {}; let …"
type textarea "phone: formatPhoneNumber("+91", getPhoneNumber(order), 10), line_items: getLine…"
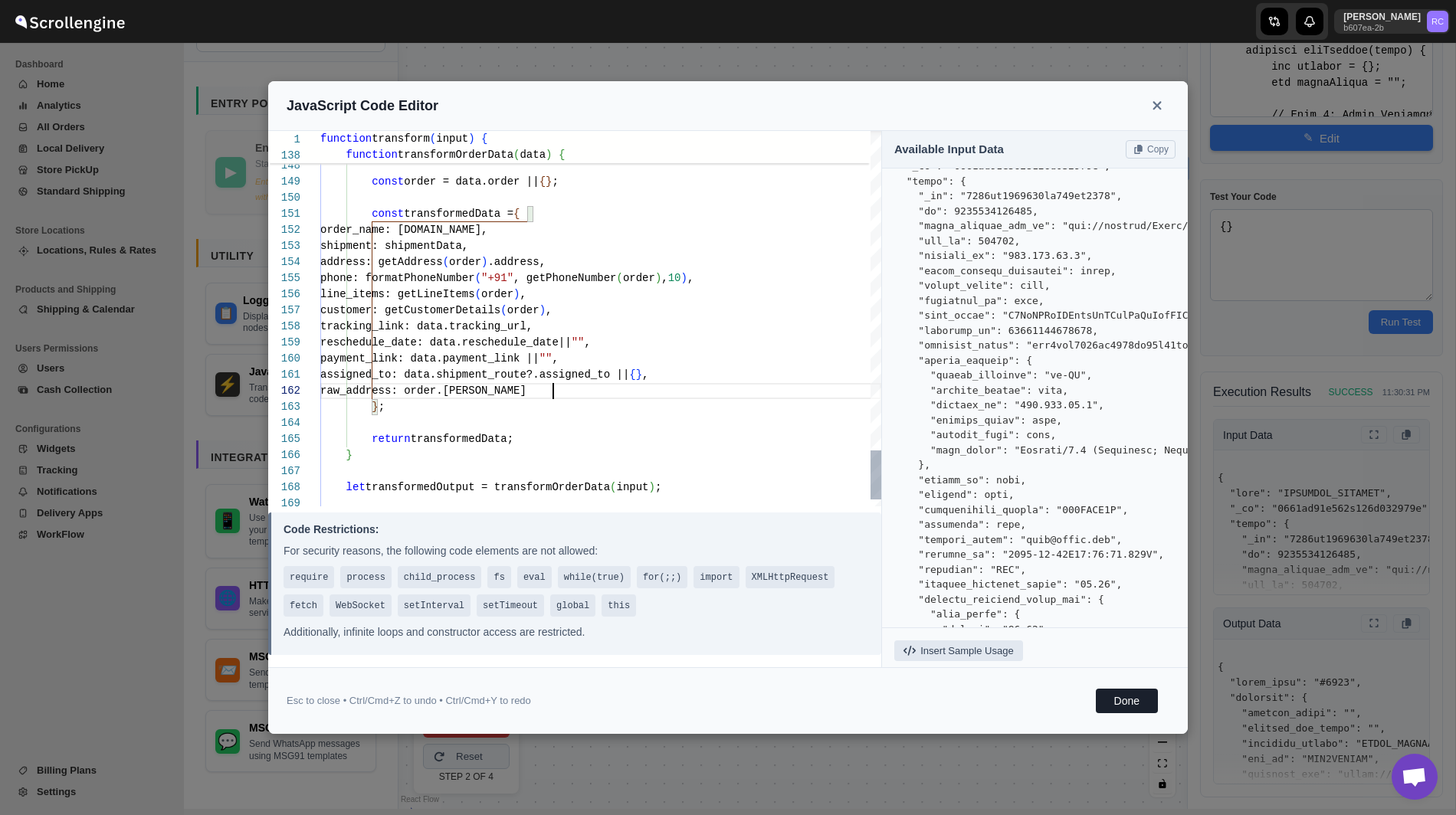
type textarea "function transform(input) { function getAddress(order) { let address = {}; let …"
type textarea "phone: formatPhoneNumber("+91", getPhoneNumber(order), 10), line_items: getLine…"
type textarea "function transform(input) { function getAddress(order) { let address = {}; let …"
type textarea "phone: formatPhoneNumber("+91", getPhoneNumber(order), 10), line_items: getLine…"
type textarea "function transform(input) { function getAddress(order) { let address = {}; let …"
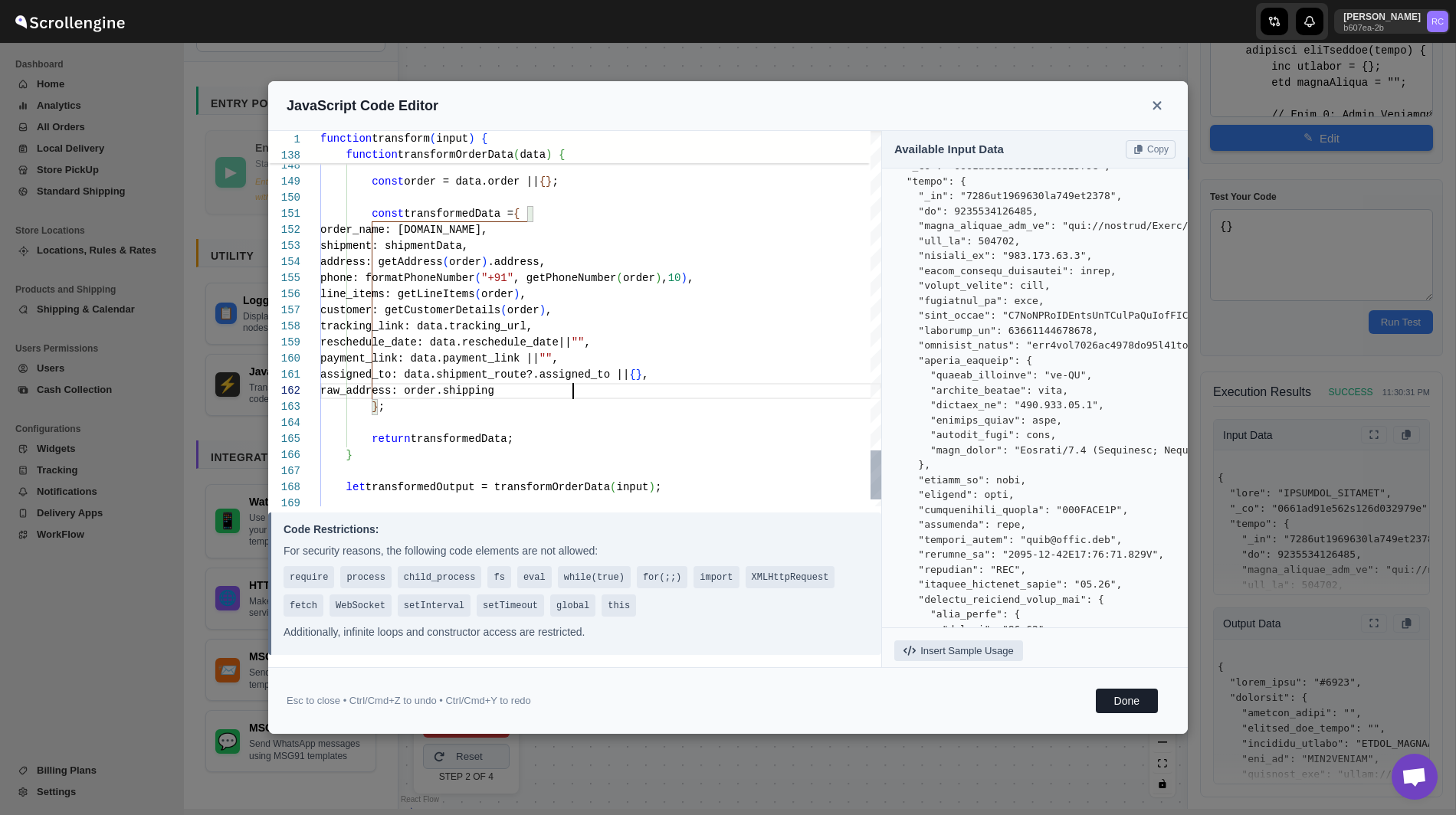
type textarea "phone: formatPhoneNumber("+91", getPhoneNumber(order), 10), line_items: getLine…"
type textarea "function transform(input) { function getAddress(order) { let address = {}; let …"
type textarea "phone: formatPhoneNumber("+91", getPhoneNumber(order), 10), line_items: getLine…"
type textarea "function transform(input) { function getAddress(order) { let address = {}; let …"
type textarea "phone: formatPhoneNumber("+91", getPhoneNumber(order), 10), line_items: getLine…"
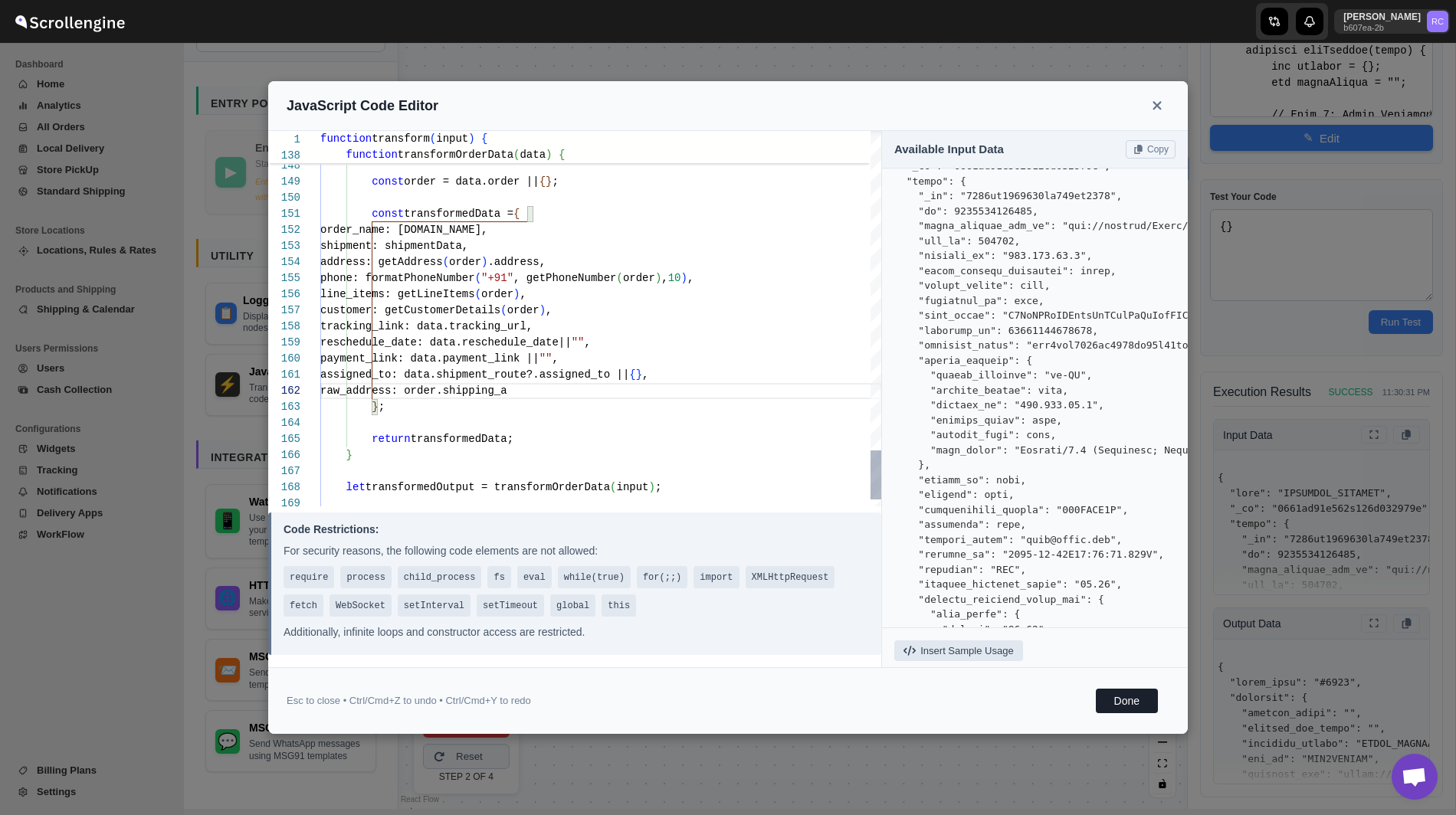
type textarea "function transform(input) { function getAddress(order) { let address = {}; let …"
type textarea "phone: formatPhoneNumber("+91", getPhoneNumber(order), 10), line_items: getLine…"
type textarea "function transform(input) { function getAddress(order) { let address = {}; let …"
type textarea "phone: formatPhoneNumber("+91", getPhoneNumber(order), 10), line_items: getLine…"
type textarea "function transform(input) { function getAddress(order) { let address = {}; let …"
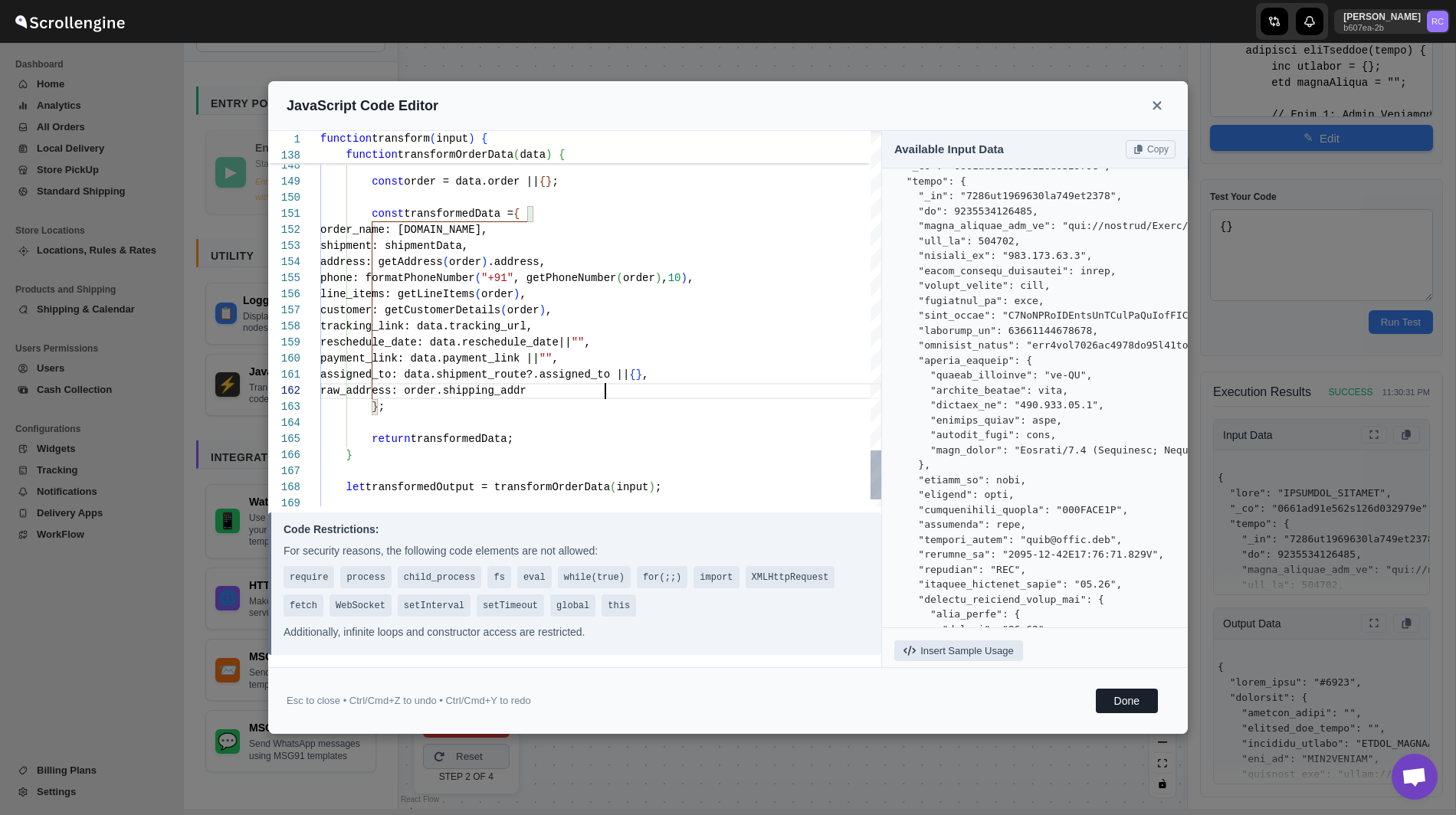
type textarea "phone: formatPhoneNumber("+91", getPhoneNumber(order), 10), line_items: getLine…"
type textarea "function transform(input) { function getAddress(order) { let address = {}; let …"
type textarea "phone: formatPhoneNumber("+91", getPhoneNumber(order), 10), line_items: getLine…"
type textarea "function transform(input) { function getAddress(order) { let address = {}; let …"
type textarea "phone: formatPhoneNumber("+91", getPhoneNumber(order), 10), line_items: getLine…"
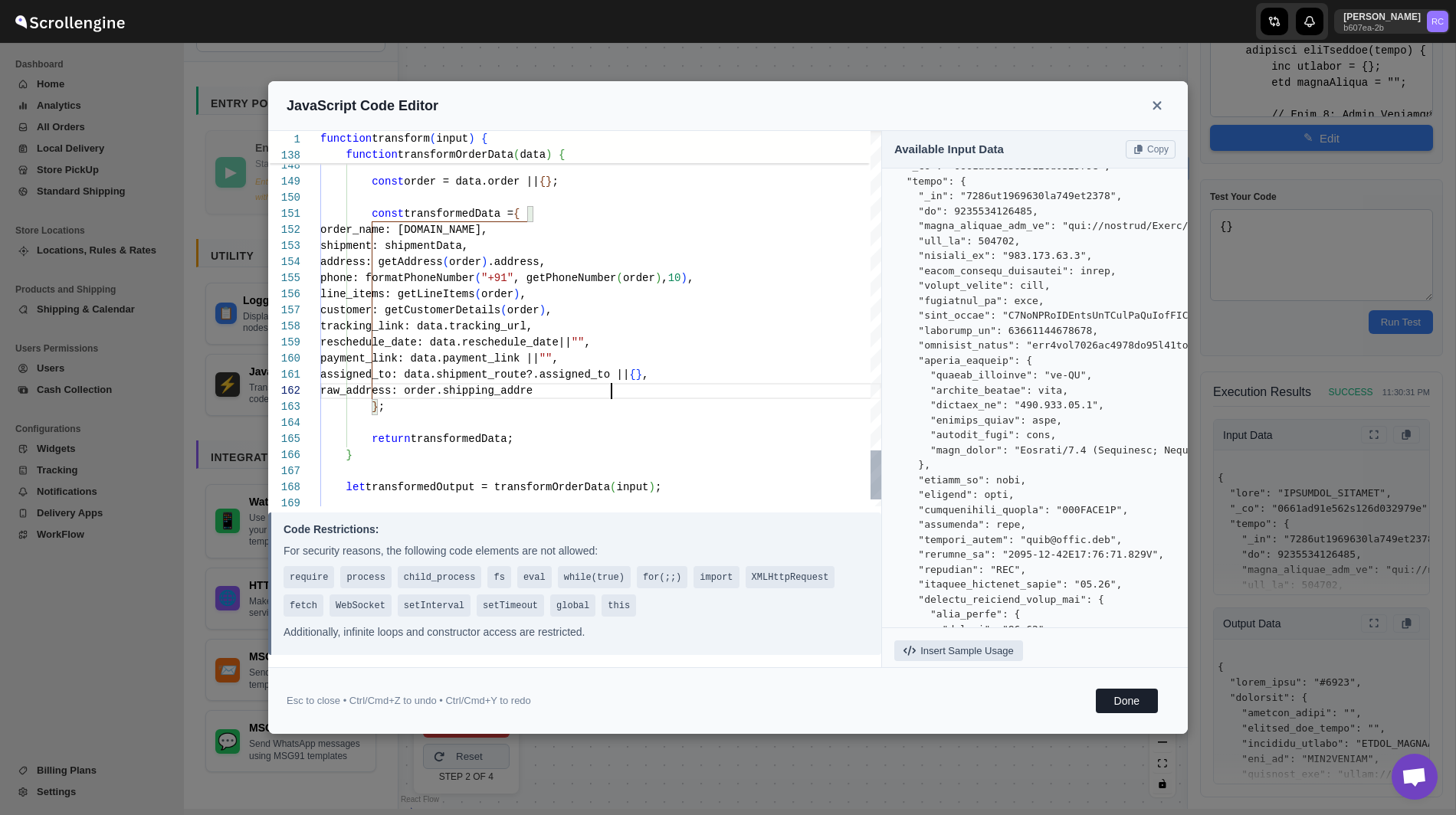
type textarea "function transform(input) { function getAddress(order) { let address = {}; let …"
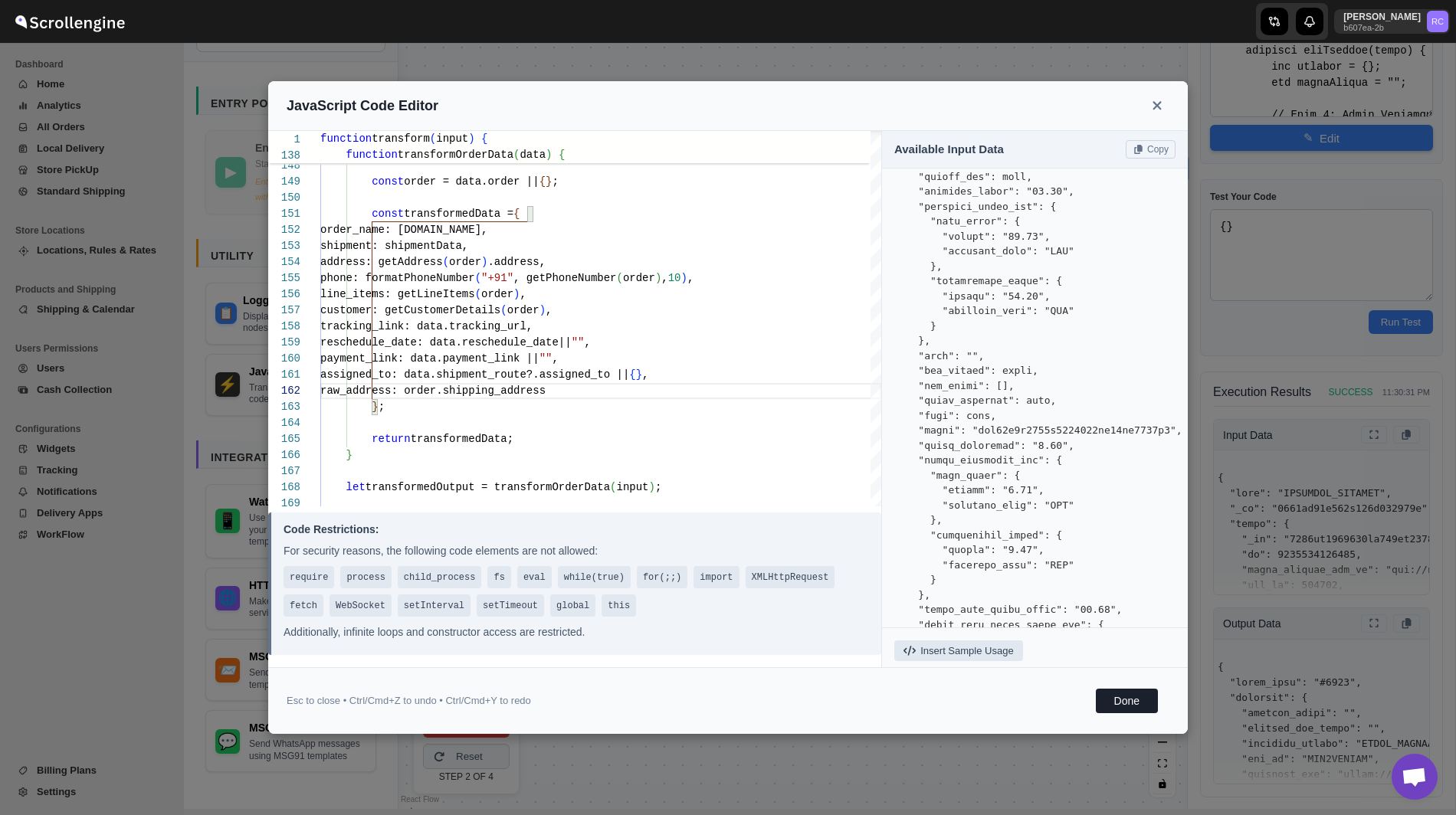
scroll to position [2046, 0]
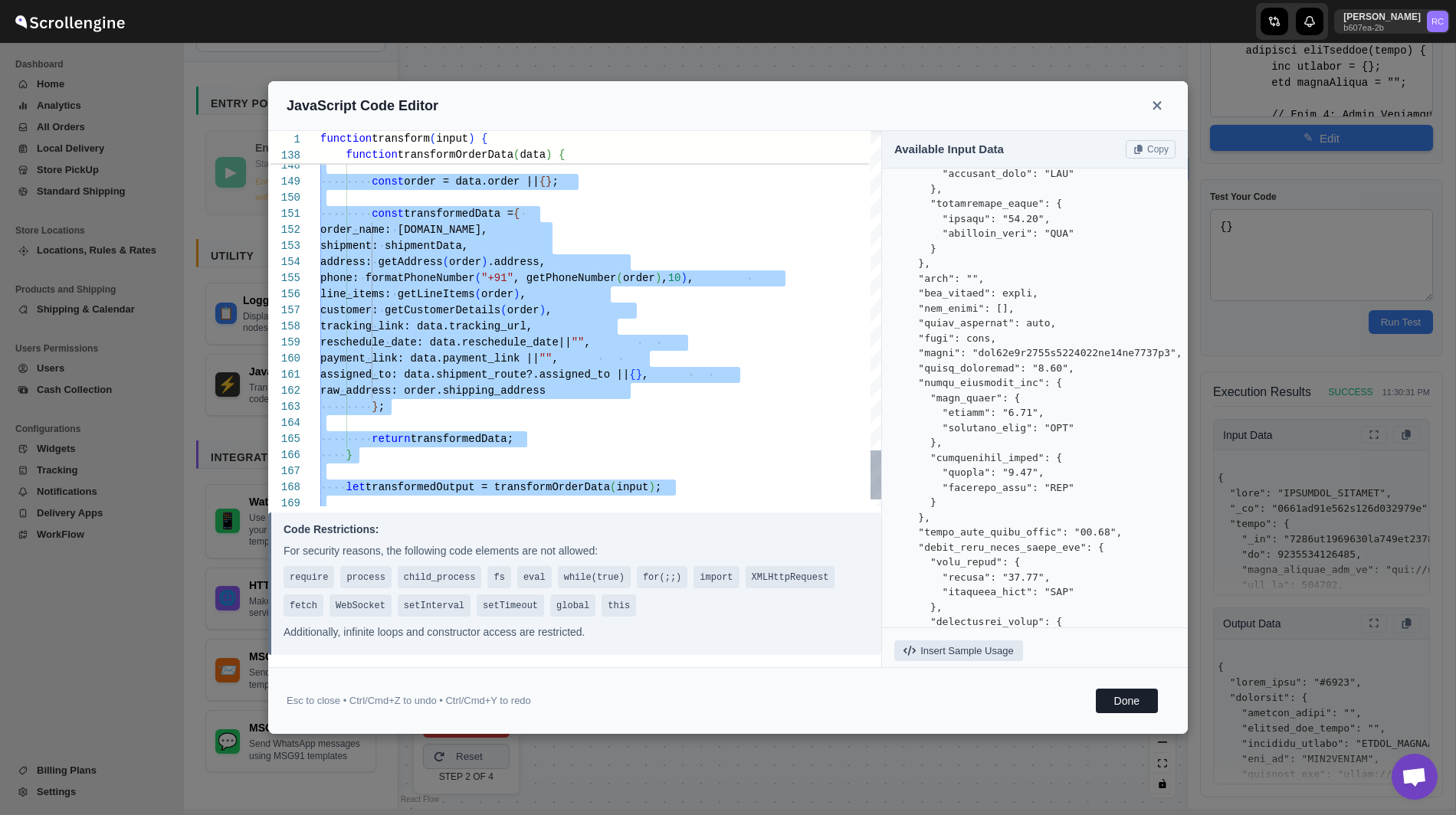
type textarea "// Your code here return transformedOutput; }"
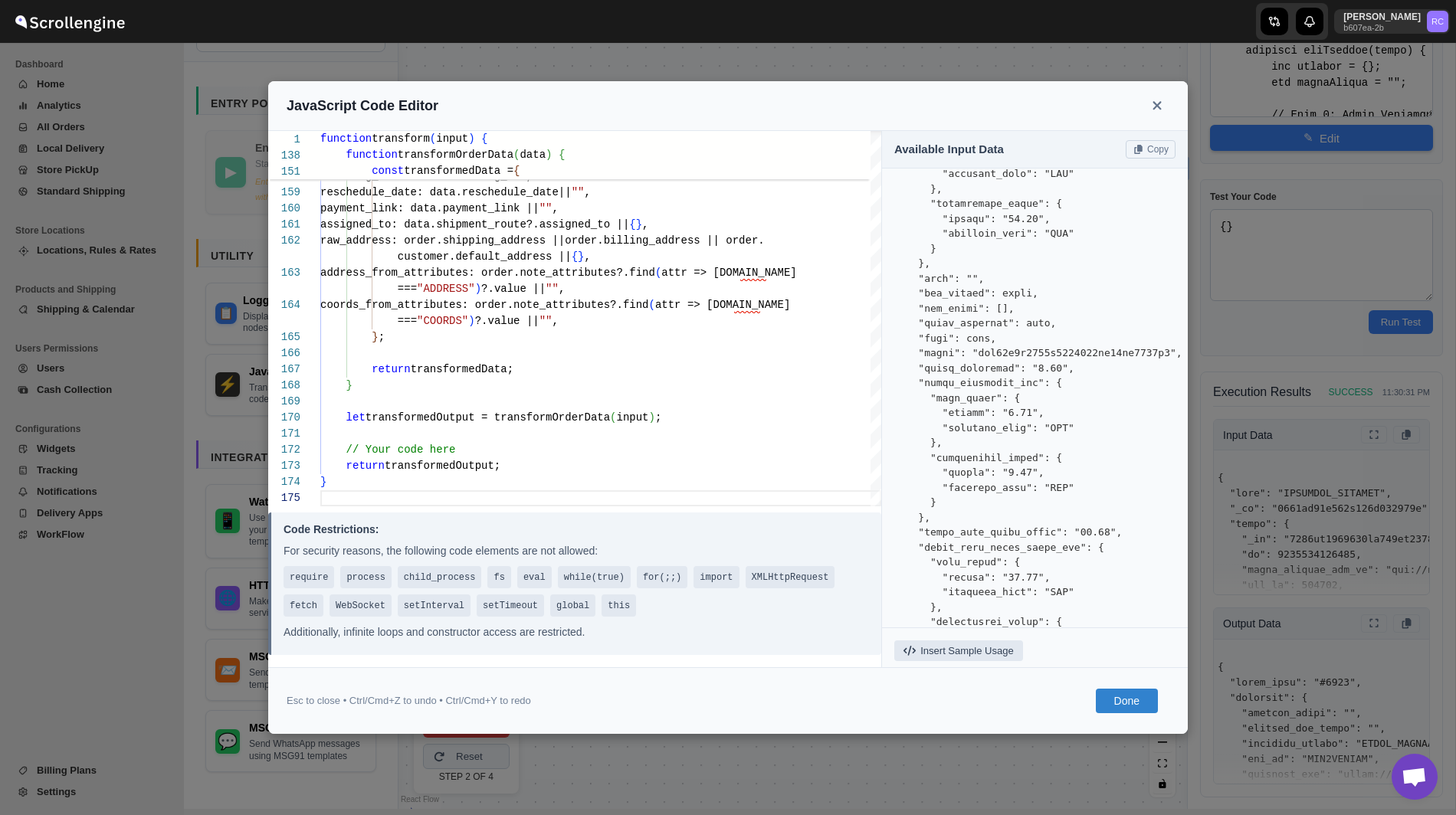
click at [1122, 702] on button "Done" at bounding box center [1127, 701] width 62 height 24
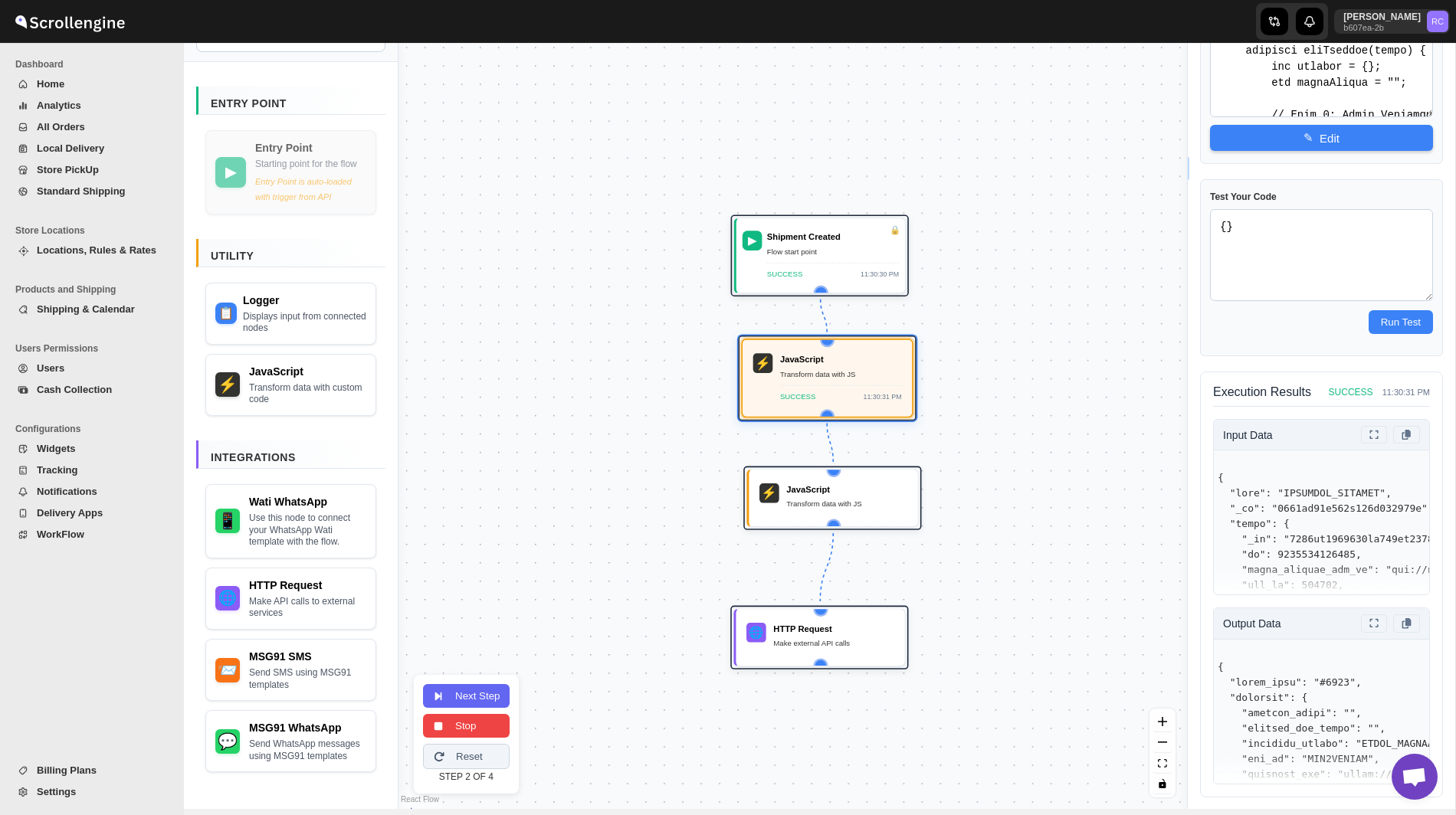
click at [480, 730] on button "Stop" at bounding box center [466, 726] width 86 height 24
click at [489, 730] on button "Save Flow" at bounding box center [473, 740] width 101 height 24
click at [496, 708] on button "Step-by-Step" at bounding box center [473, 710] width 101 height 24
click at [483, 692] on button "Next Step" at bounding box center [466, 694] width 86 height 24
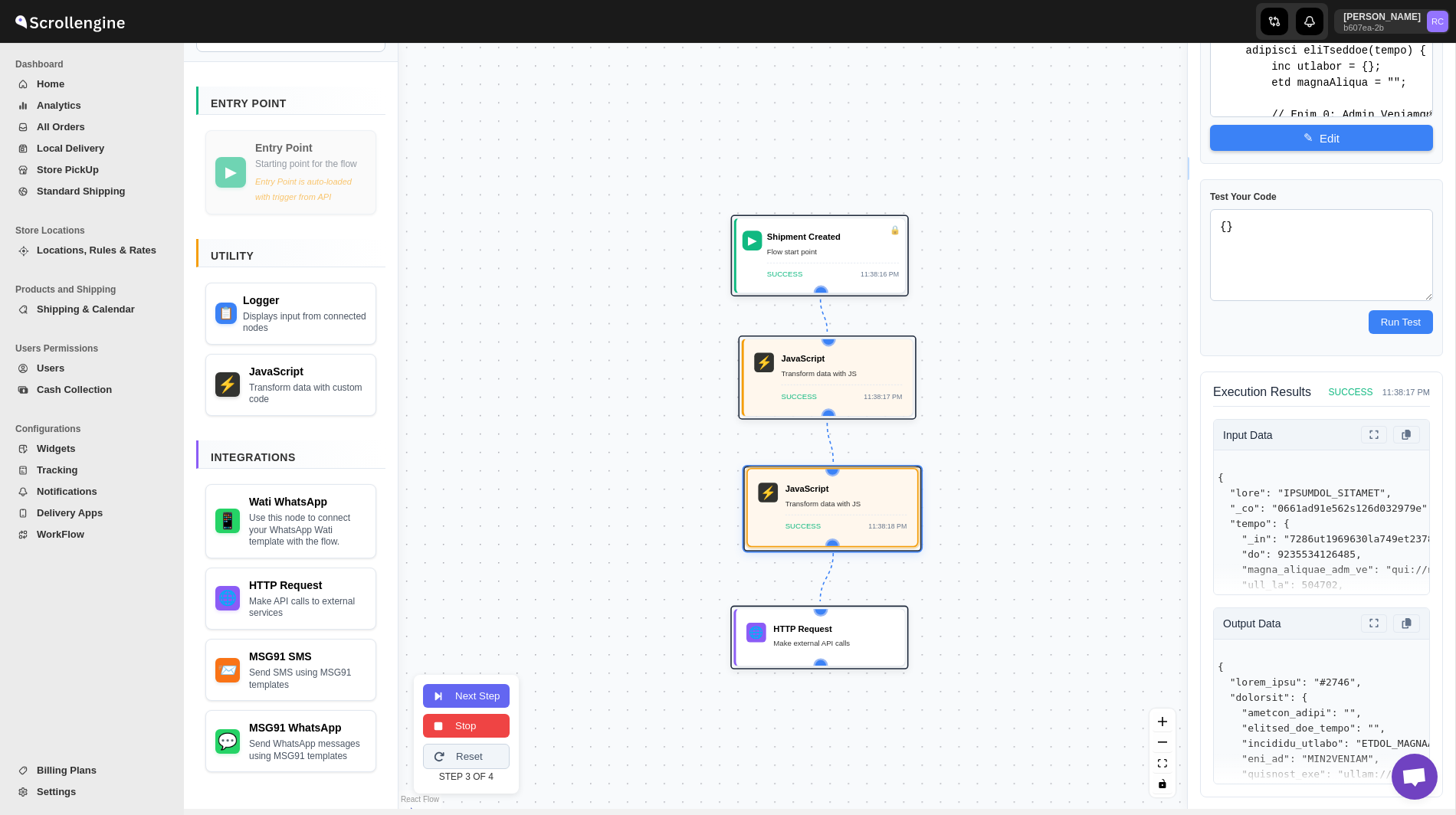
click at [828, 510] on div "JavaScript Transform data with JS SUCCESS 11:38:18 PM" at bounding box center [845, 508] width 122 height 50
type textarea "function transform(input) { // Extract fields from input const addressName = in…"
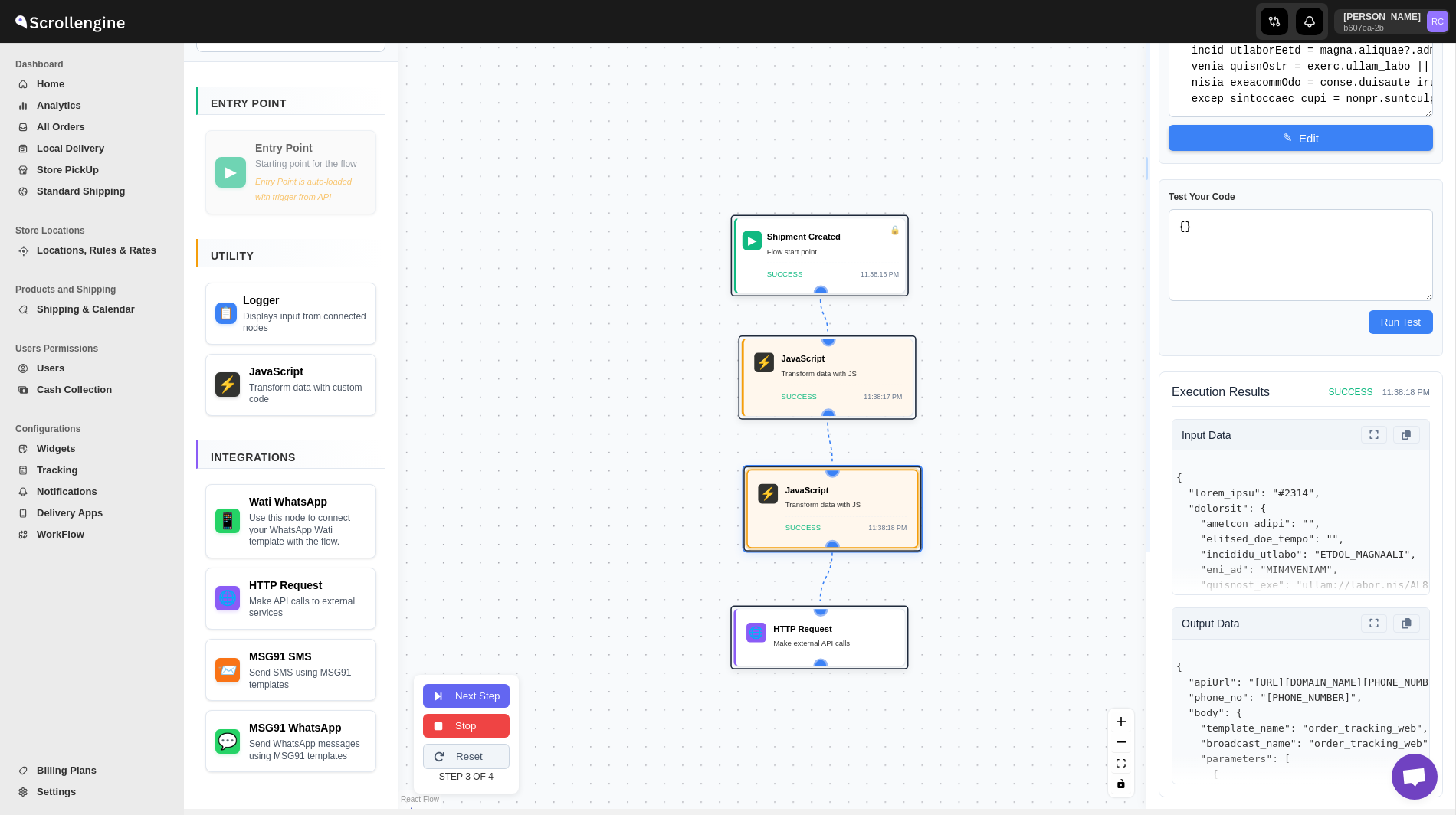
drag, startPoint x: 1188, startPoint y: 386, endPoint x: 1146, endPoint y: 386, distance: 42.0
click at [1146, 386] on div at bounding box center [1145, 168] width 8 height 766
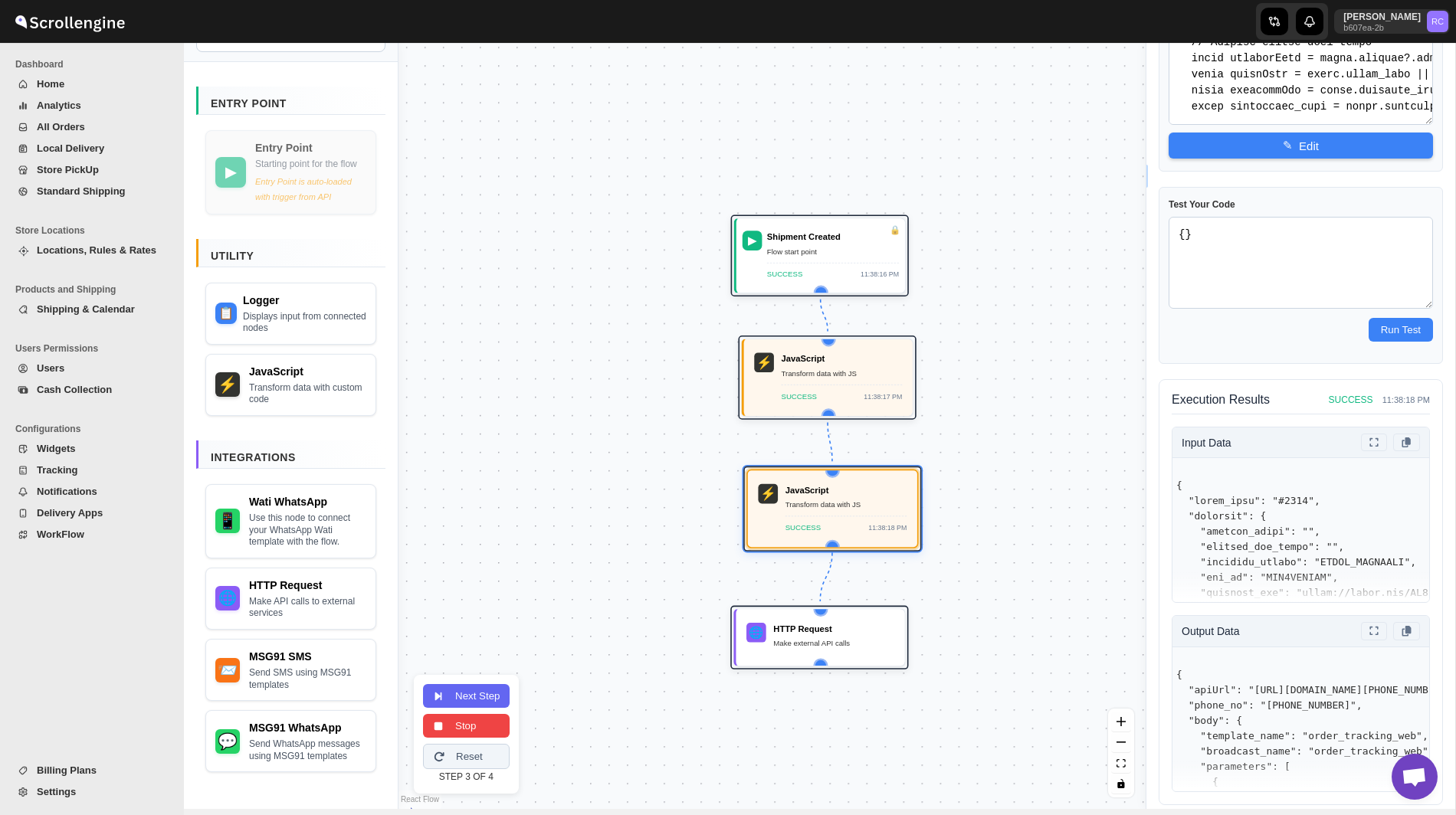
scroll to position [257, 0]
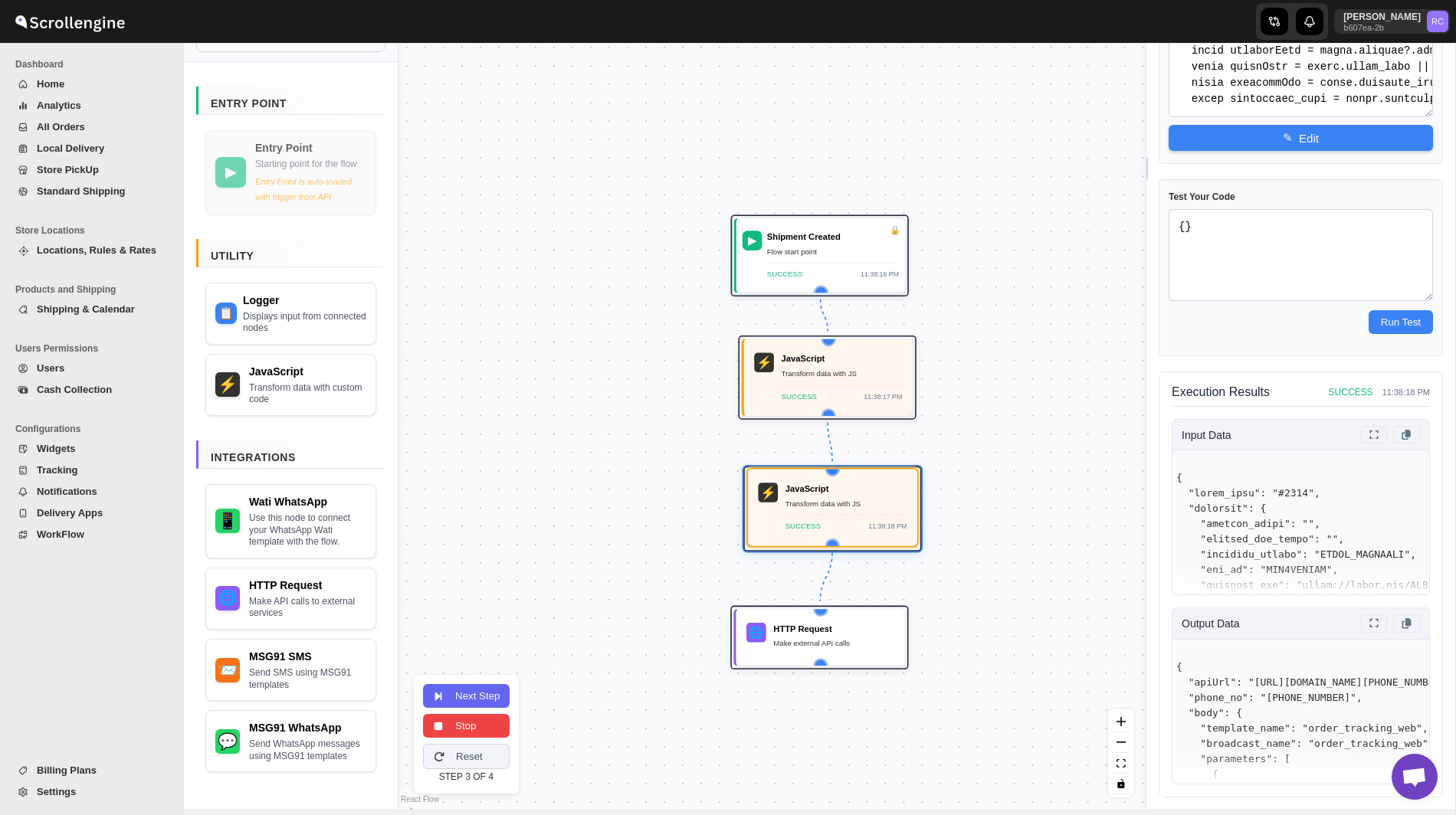
click at [826, 511] on div "JavaScript Transform data with JS SUCCESS 11:38:18 PM" at bounding box center [845, 508] width 122 height 50
drag, startPoint x: 856, startPoint y: 497, endPoint x: 848, endPoint y: 496, distance: 8.1
click at [848, 496] on div "JavaScript Transform data with JS SUCCESS 11:38:18 PM" at bounding box center [838, 507] width 122 height 50
click at [803, 508] on div "Transform data with JS" at bounding box center [838, 503] width 122 height 12
click at [476, 693] on button "Next Step" at bounding box center [466, 694] width 86 height 24
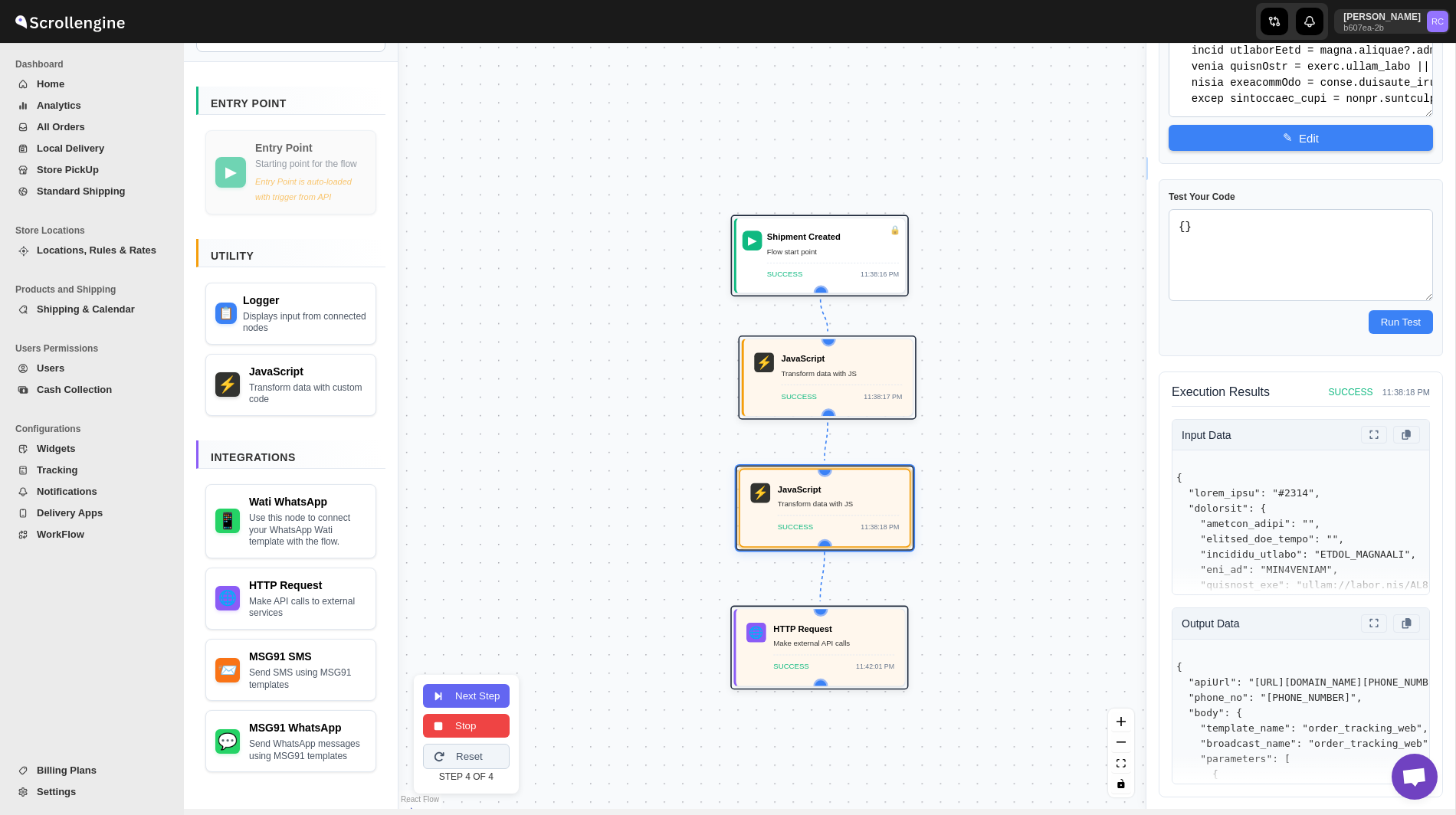
click at [487, 728] on button "Stop" at bounding box center [466, 726] width 86 height 24
click at [498, 743] on button "Save Flow" at bounding box center [473, 740] width 101 height 24
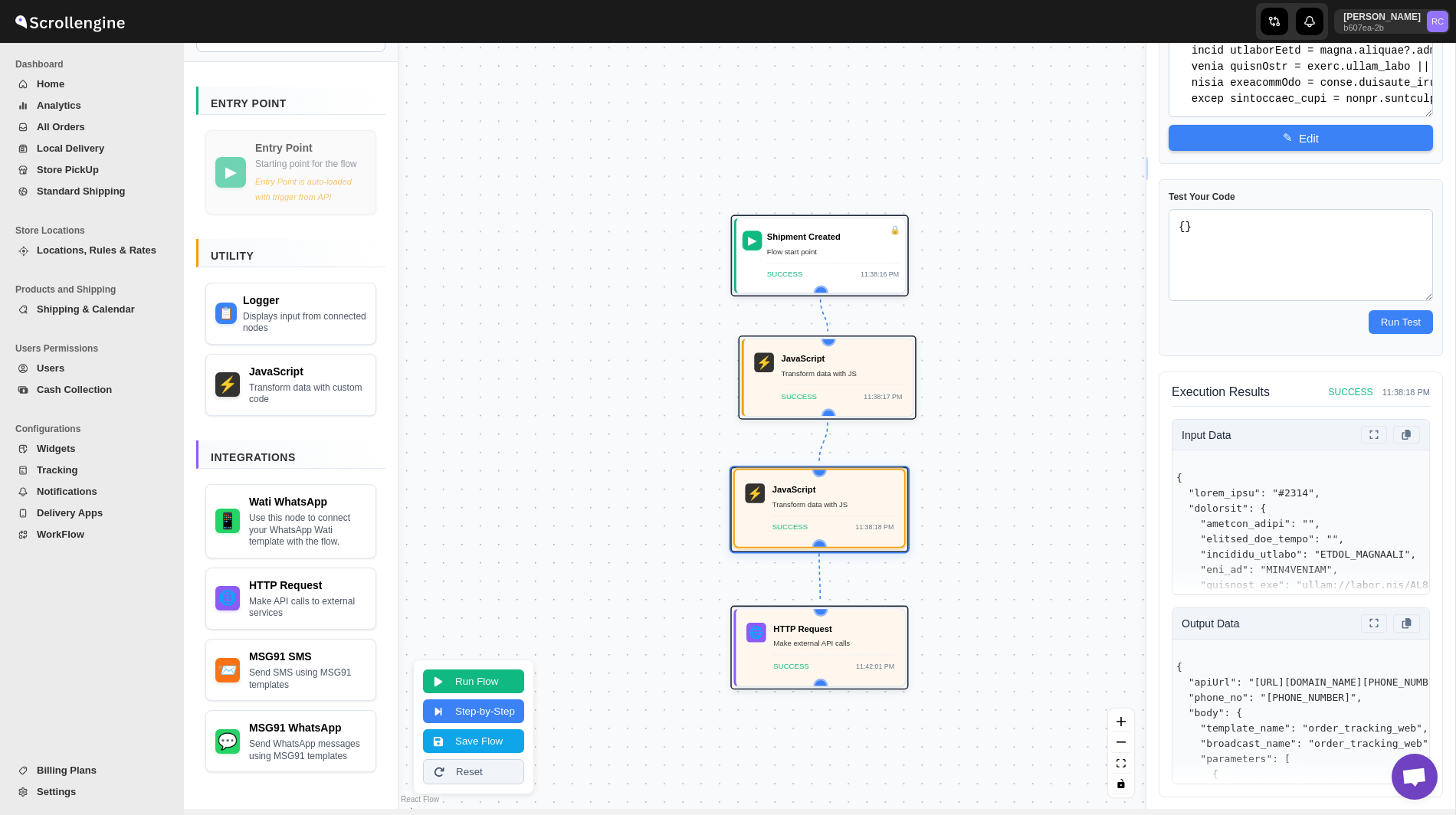
click at [830, 507] on div "Transform data with JS" at bounding box center [832, 504] width 122 height 12
click at [851, 504] on div "Transform data with JS" at bounding box center [832, 504] width 122 height 12
click at [1285, 143] on button "✎ Edit" at bounding box center [1301, 137] width 264 height 26
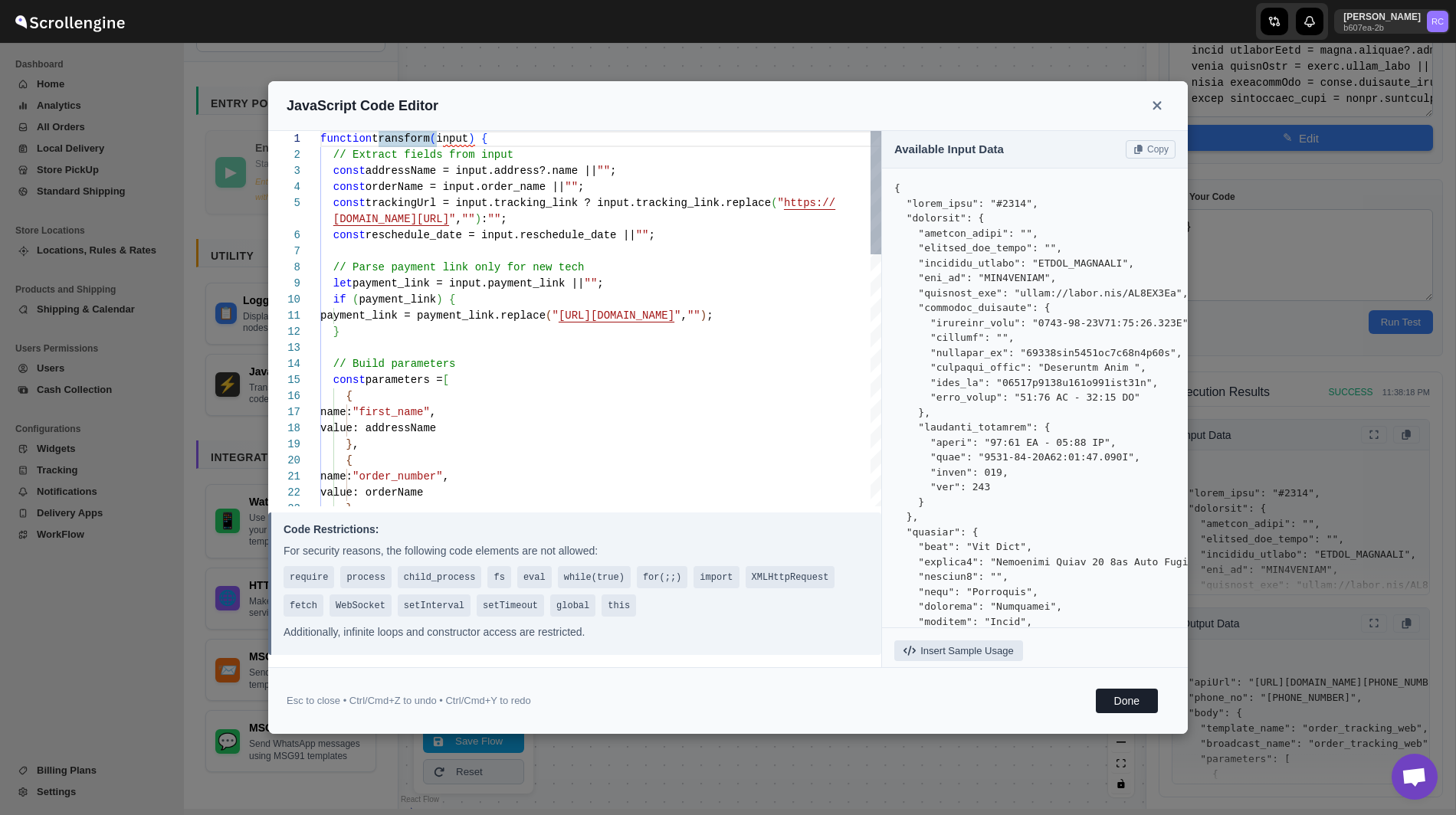
click at [693, 408] on div "function transform ( input ) { // Extract fields from input const addressName =…" at bounding box center [600, 702] width 561 height 1142
click at [511, 138] on div "function transform ( input ) { // Extract fields from input const addressName =…" at bounding box center [600, 702] width 561 height 1142
type textarea "function transform(input) { // Extract fields from input const addressName = in…"
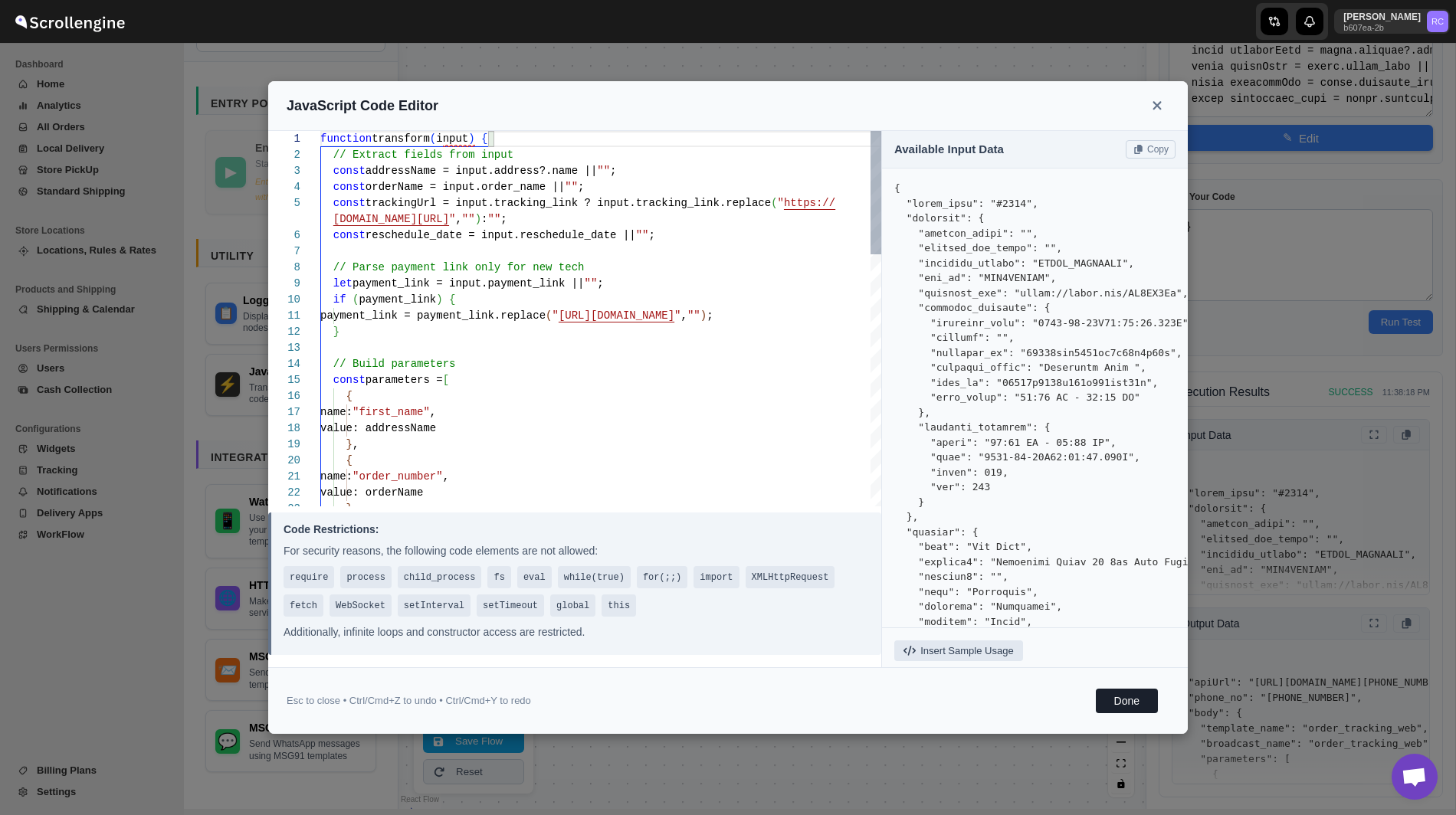
type textarea "function transform(input) { // Extract fields from input const addressName = in…"
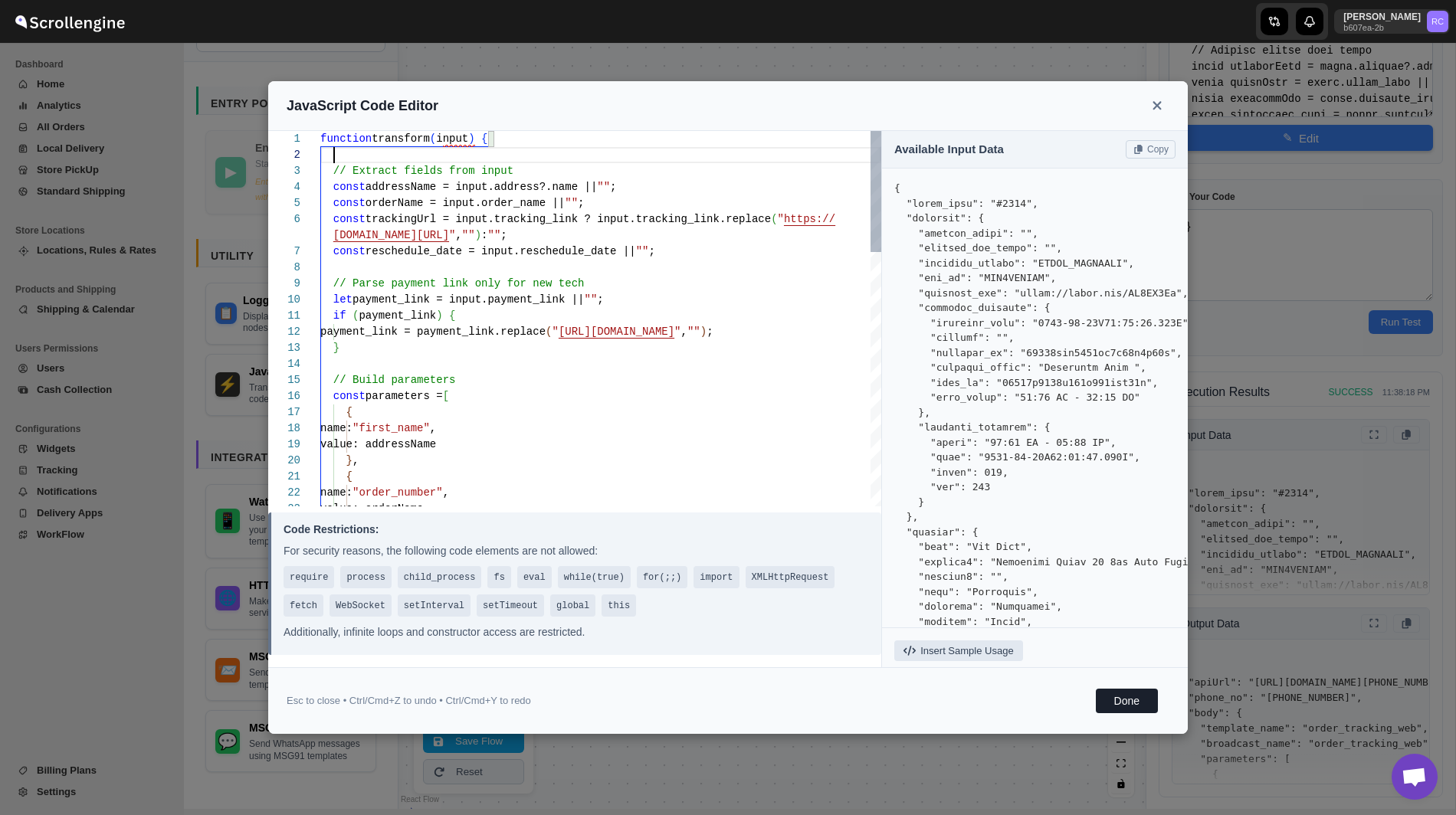
type textarea "function transform(input) { // Extract fields from input const addressName = in…"
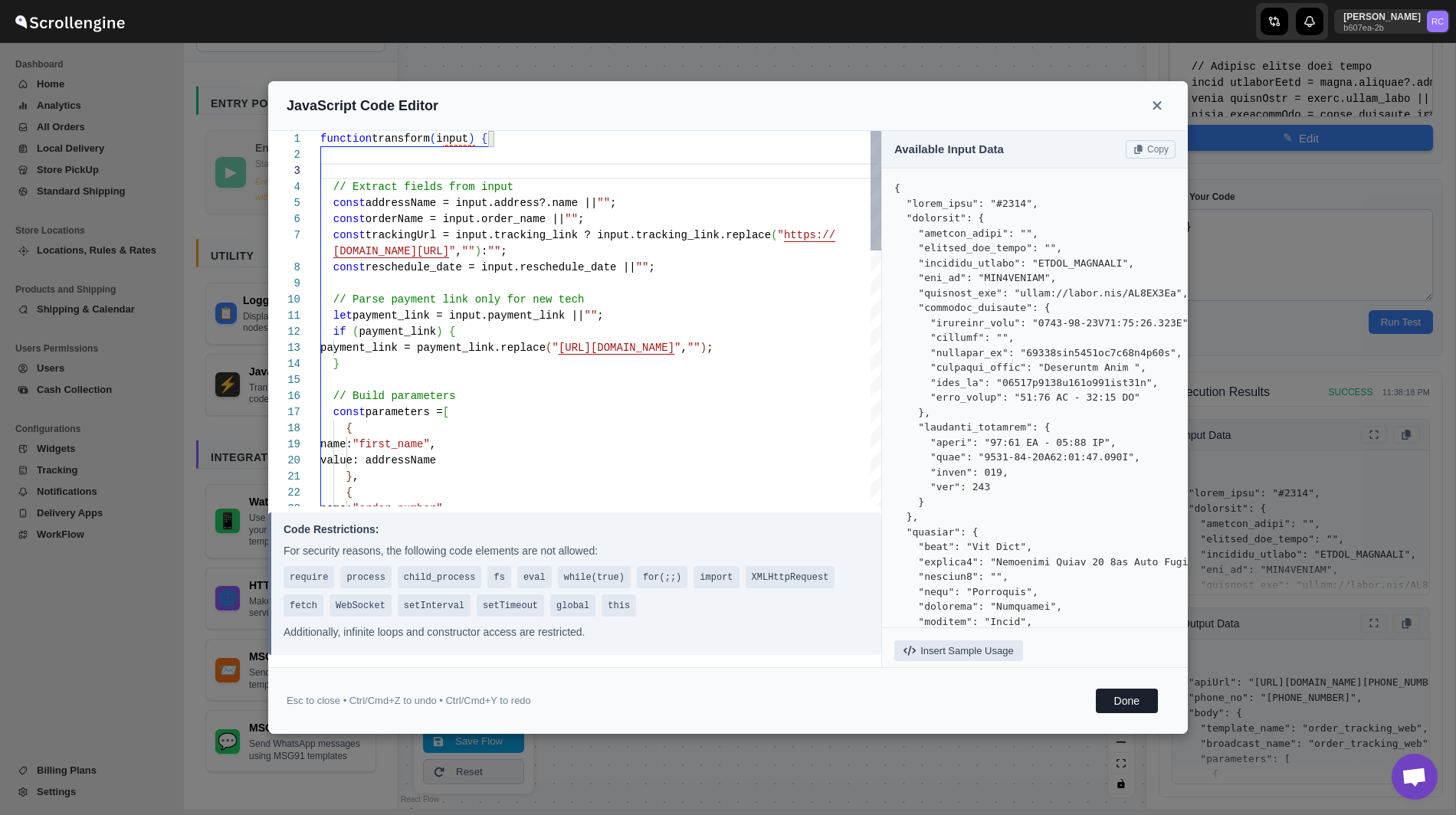
type textarea "// Return the last one (closest to end of string) return matches[matches.length…"
type textarea "function transform(input) { function extractZipCode(address) { if (!address) re…"
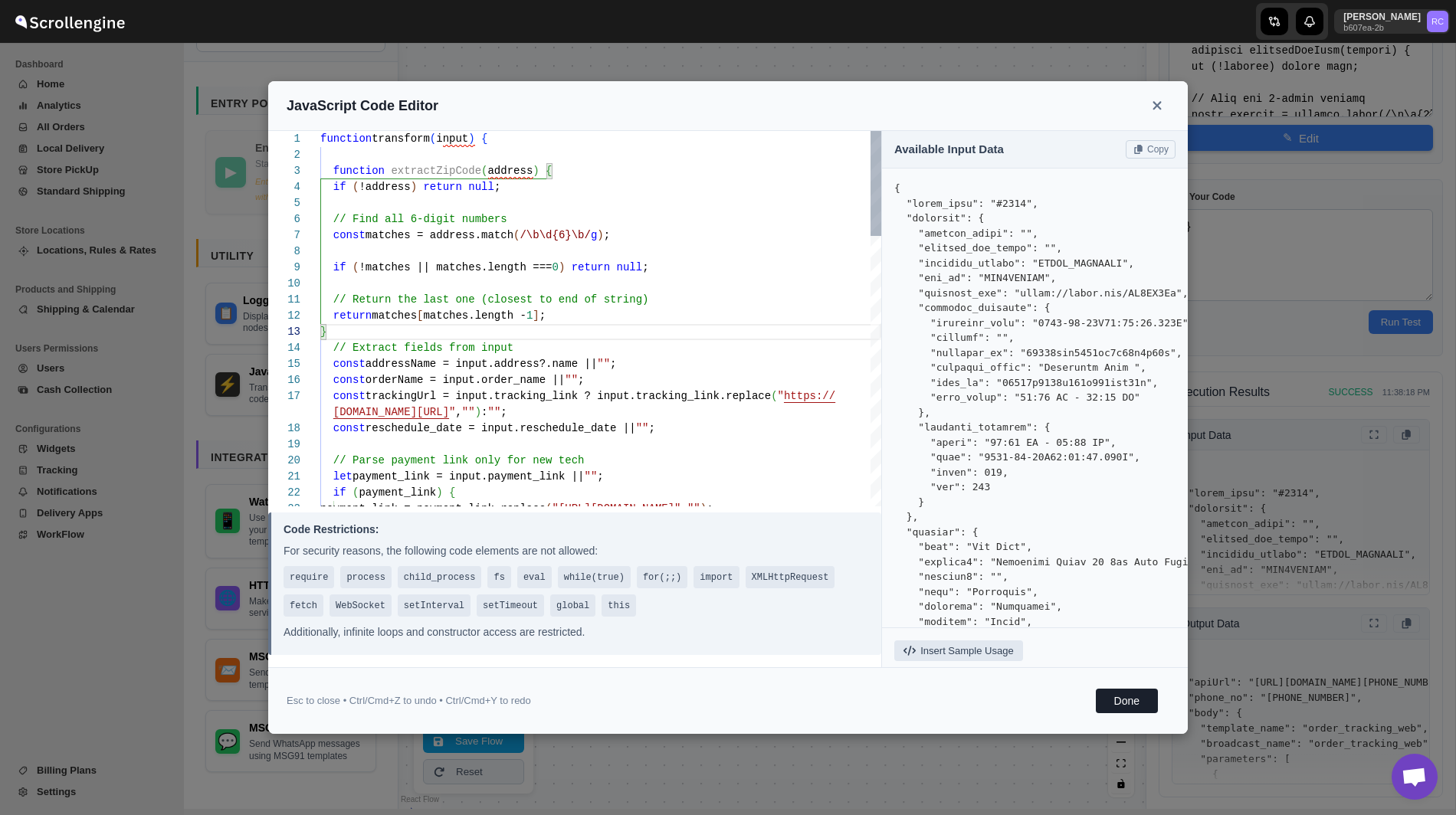
type textarea "// Return the last one (closest to end of string) return matches[matches.length…"
type textarea "function transform(input) { function extractZipCode(address) { if (!address) re…"
click at [422, 172] on div "function transform ( input ) { // Extract fields from input const addressName =…" at bounding box center [600, 799] width 561 height 1335
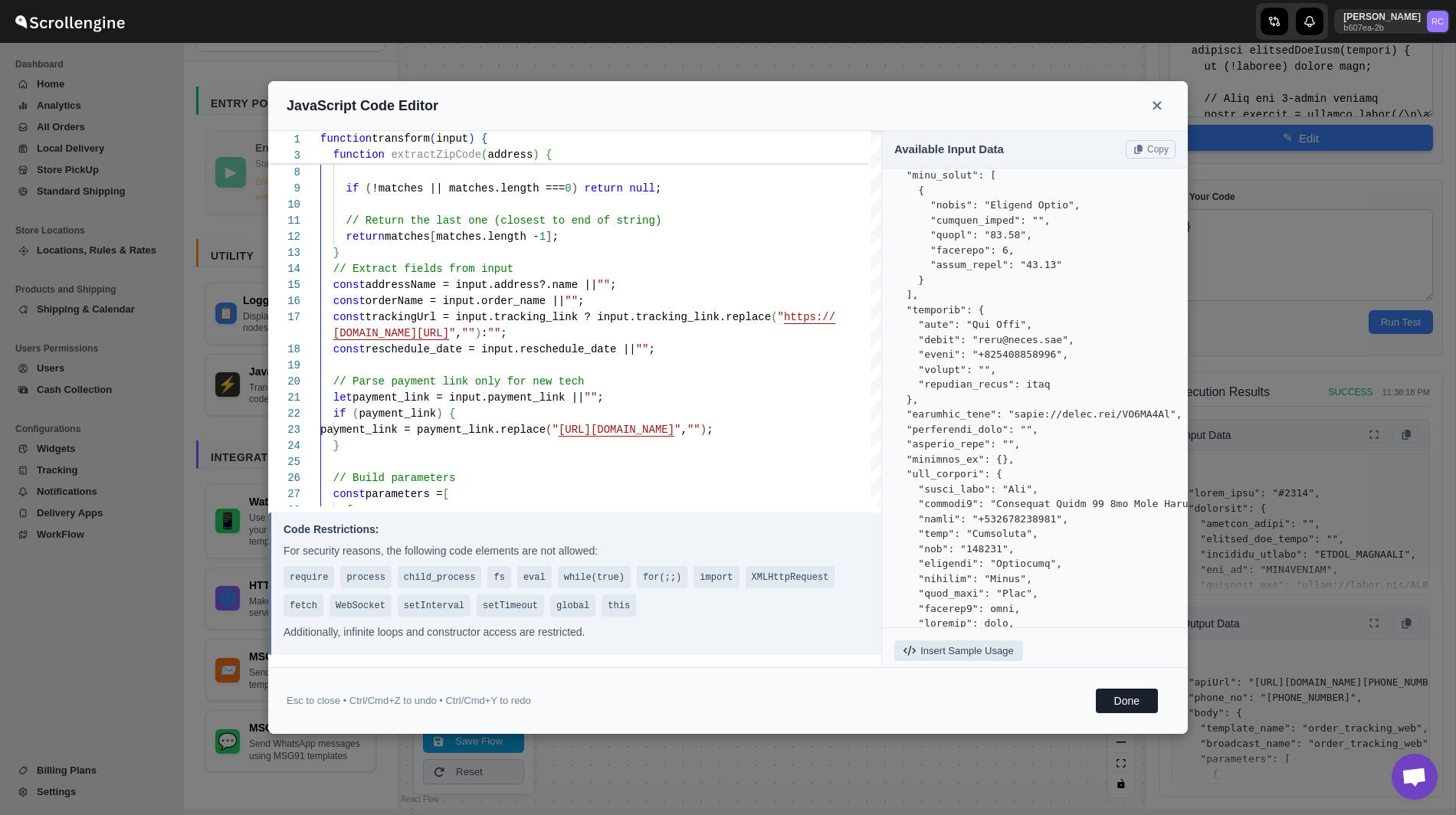
scroll to position [599, 0]
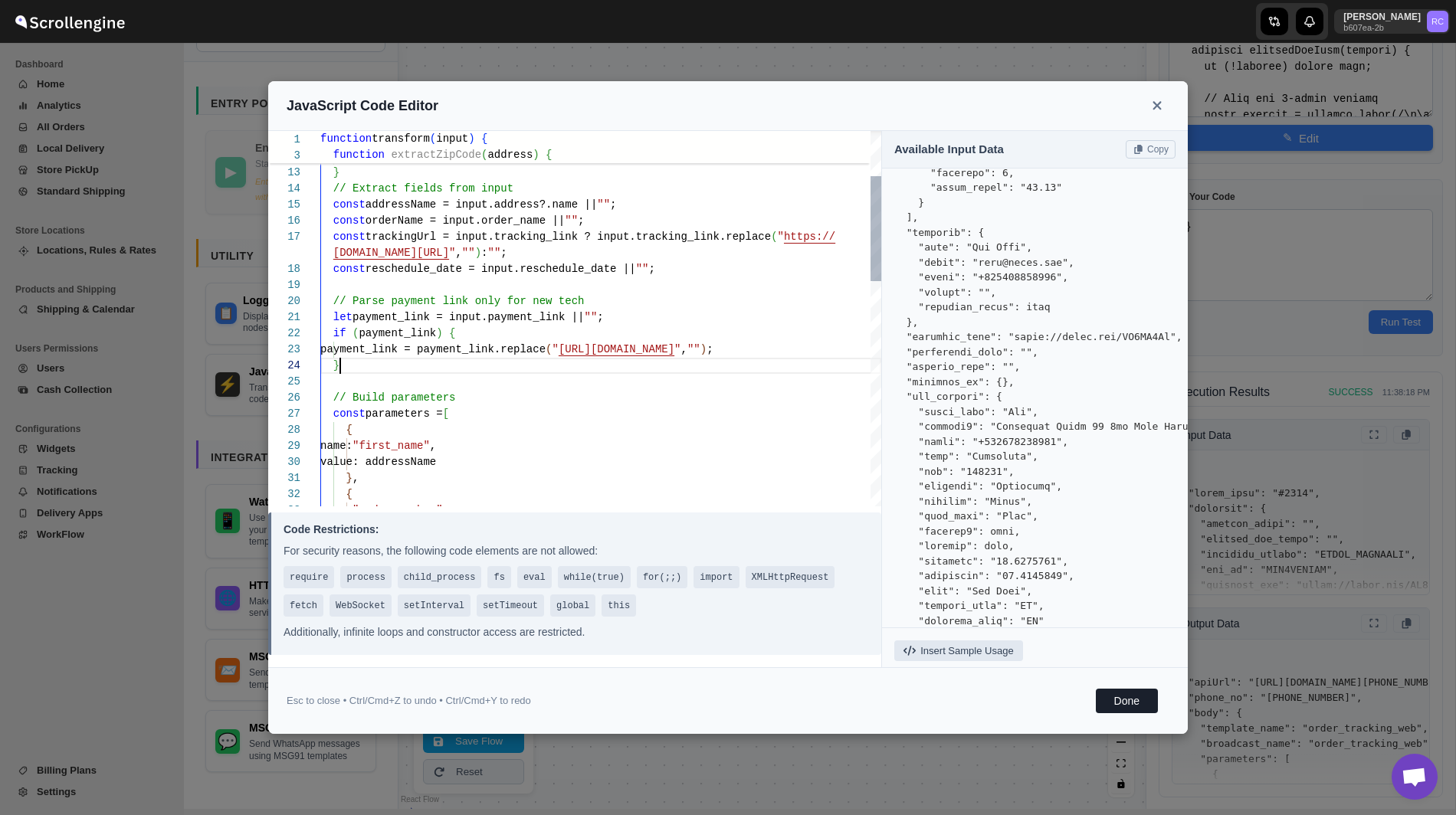
click at [434, 362] on div "if ( payment_link ) { payment_link = payment_link.replace ( " https://rpnda.com…" at bounding box center [600, 639] width 561 height 1335
type textarea "// Parse payment link only for new tech let payment_link = input.payment_link |…"
type textarea "function transform(input) { function extractZipCode(address) { if (!address) re…"
type textarea "// Parse payment link only for new tech let payment_link = input.payment_link |…"
type textarea "function transform(input) { function extractZipCode(address) { if (!address) re…"
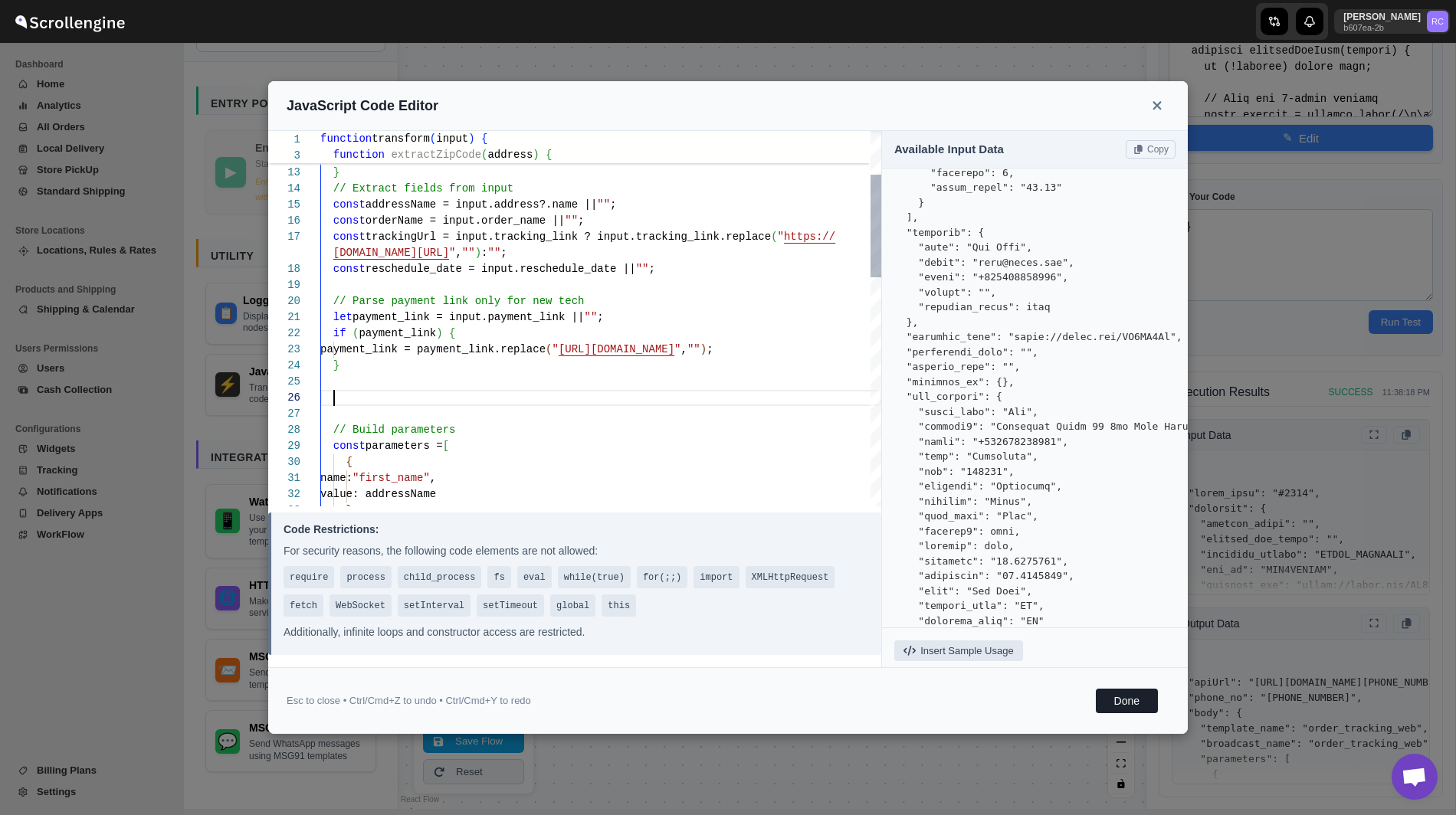
scroll to position [97, 0]
type textarea "// Parse payment link only for new tech let payment_link = input.payment_link |…"
type textarea "function transform(input) { function extractZipCode(address) { if (!address) re…"
type textarea "// Parse payment link only for new tech let payment_link = input.payment_link |…"
type textarea "function transform(input) { function extractZipCode(address) { if (!address) re…"
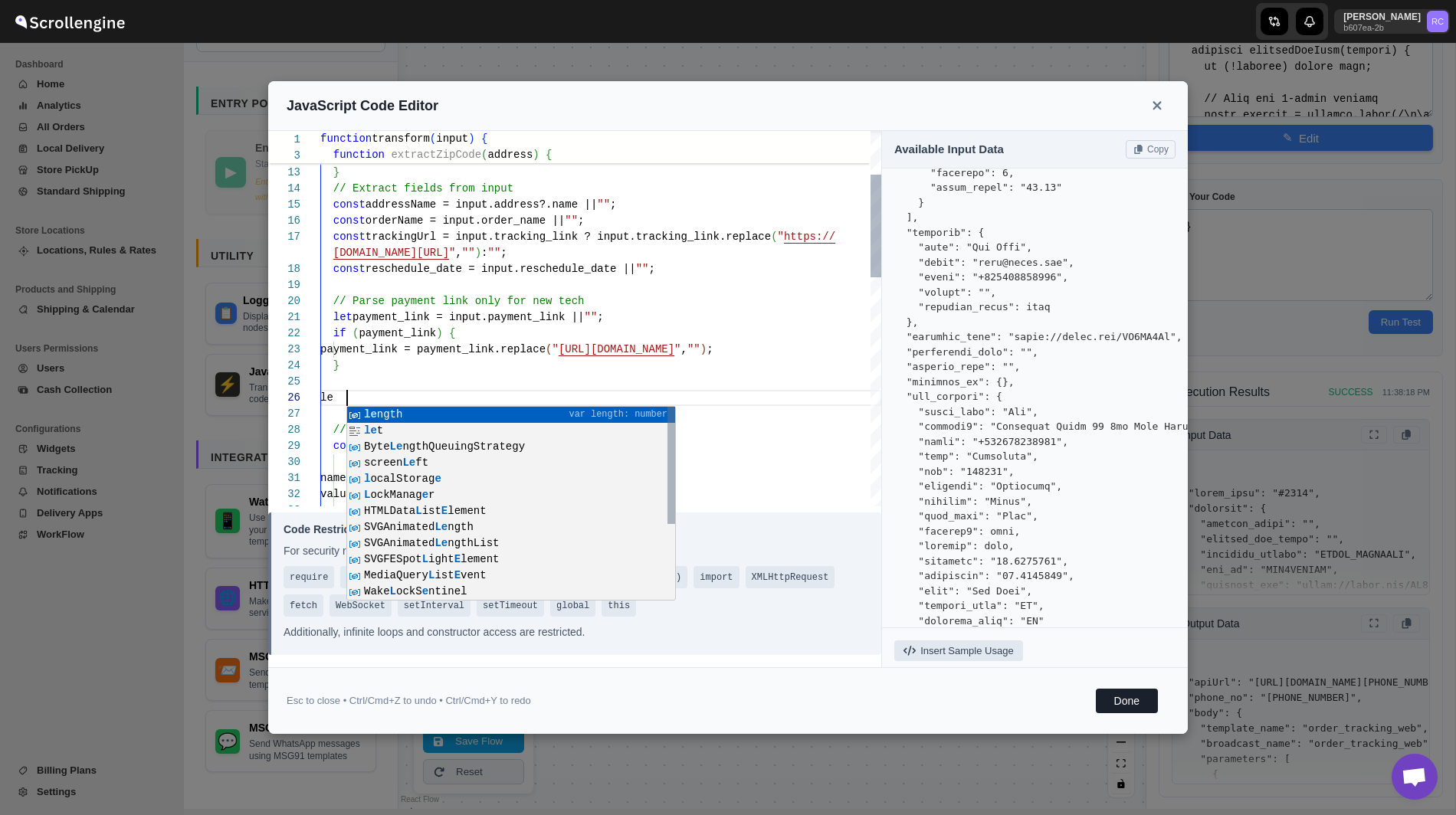
type textarea "// Parse payment link only for new tech let payment_link = input.payment_link |…"
type textarea "function transform(input) { function extractZipCode(address) { if (!address) re…"
type textarea "// Parse payment link only for new tech let payment_link = input.payment_link |…"
type textarea "function transform(input) { function extractZipCode(address) { if (!address) re…"
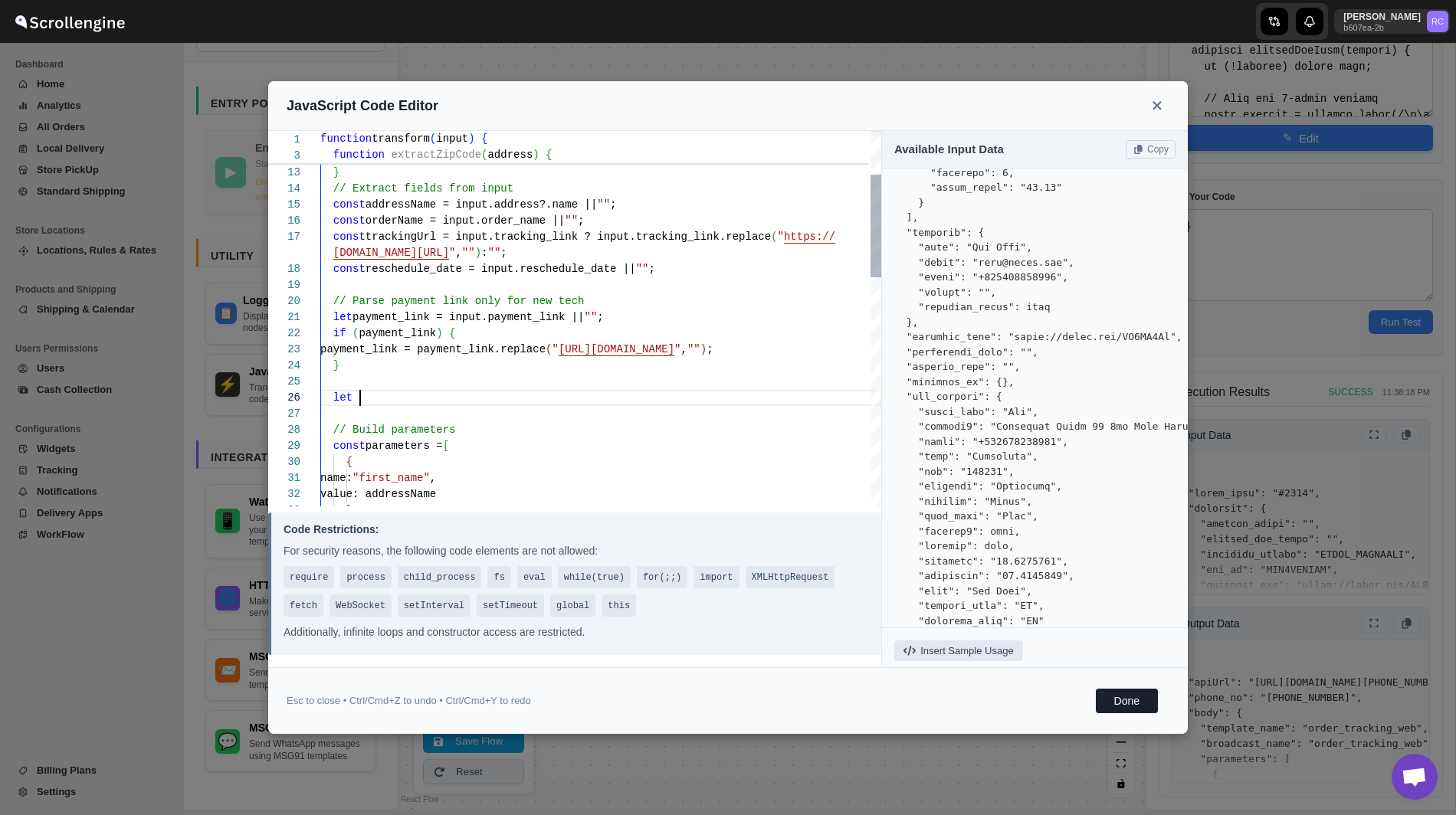
type textarea "// Parse payment link only for new tech let payment_link = input.payment_link |…"
type textarea "function transform(input) { function extractZipCode(address) { if (!address) re…"
type textarea "// Parse payment link only for new tech let payment_link = input.payment_link |…"
type textarea "function transform(input) { function extractZipCode(address) { if (!address) re…"
type textarea "// Parse payment link only for new tech let payment_link = input.payment_link |…"
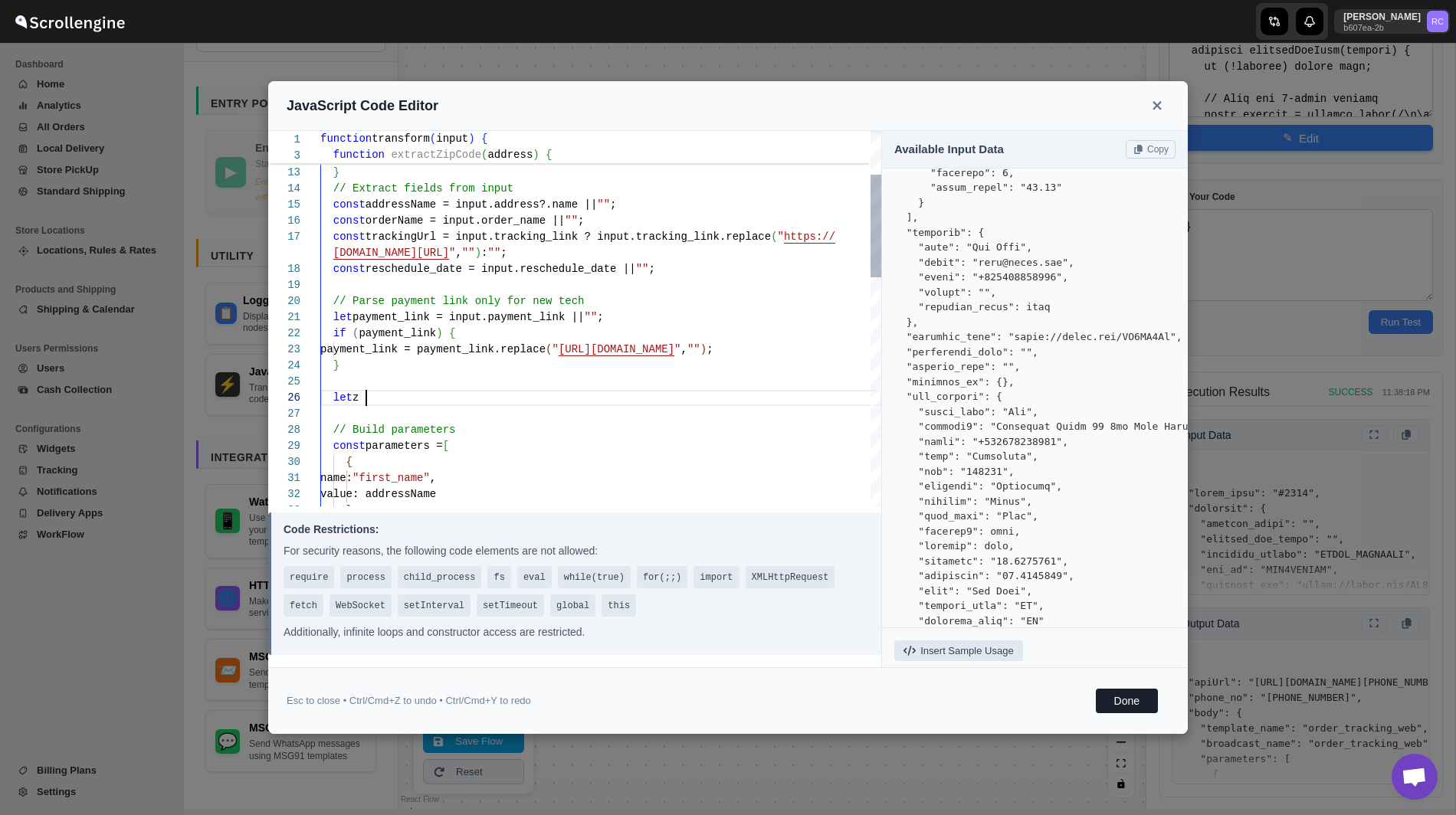
type textarea "function transform(input) { function extractZipCode(address) { if (!address) re…"
type textarea "// Parse payment link only for new tech let payment_link = input.payment_link |…"
type textarea "function transform(input) { function extractZipCode(address) { if (!address) re…"
type textarea "// Parse payment link only for new tech let payment_link = input.payment_link |…"
type textarea "function transform(input) { function extractZipCode(address) { if (!address) re…"
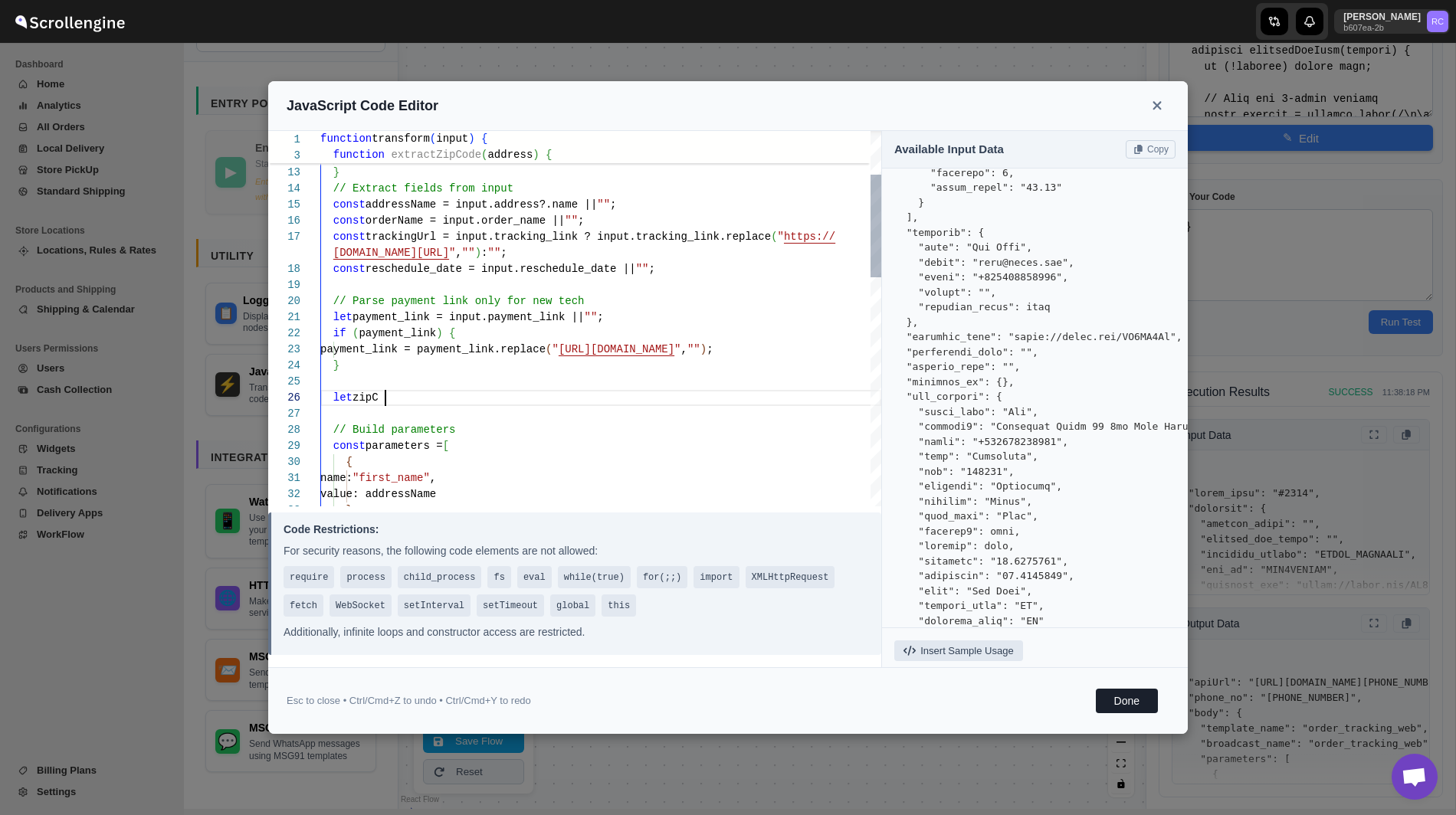
type textarea "// Parse payment link only for new tech let payment_link = input.payment_link |…"
type textarea "function transform(input) { function extractZipCode(address) { if (!address) re…"
type textarea "// Parse payment link only for new tech let payment_link = input.payment_link |…"
type textarea "function transform(input) { function extractZipCode(address) { if (!address) re…"
type textarea "// Parse payment link only for new tech let payment_link = input.payment_link |…"
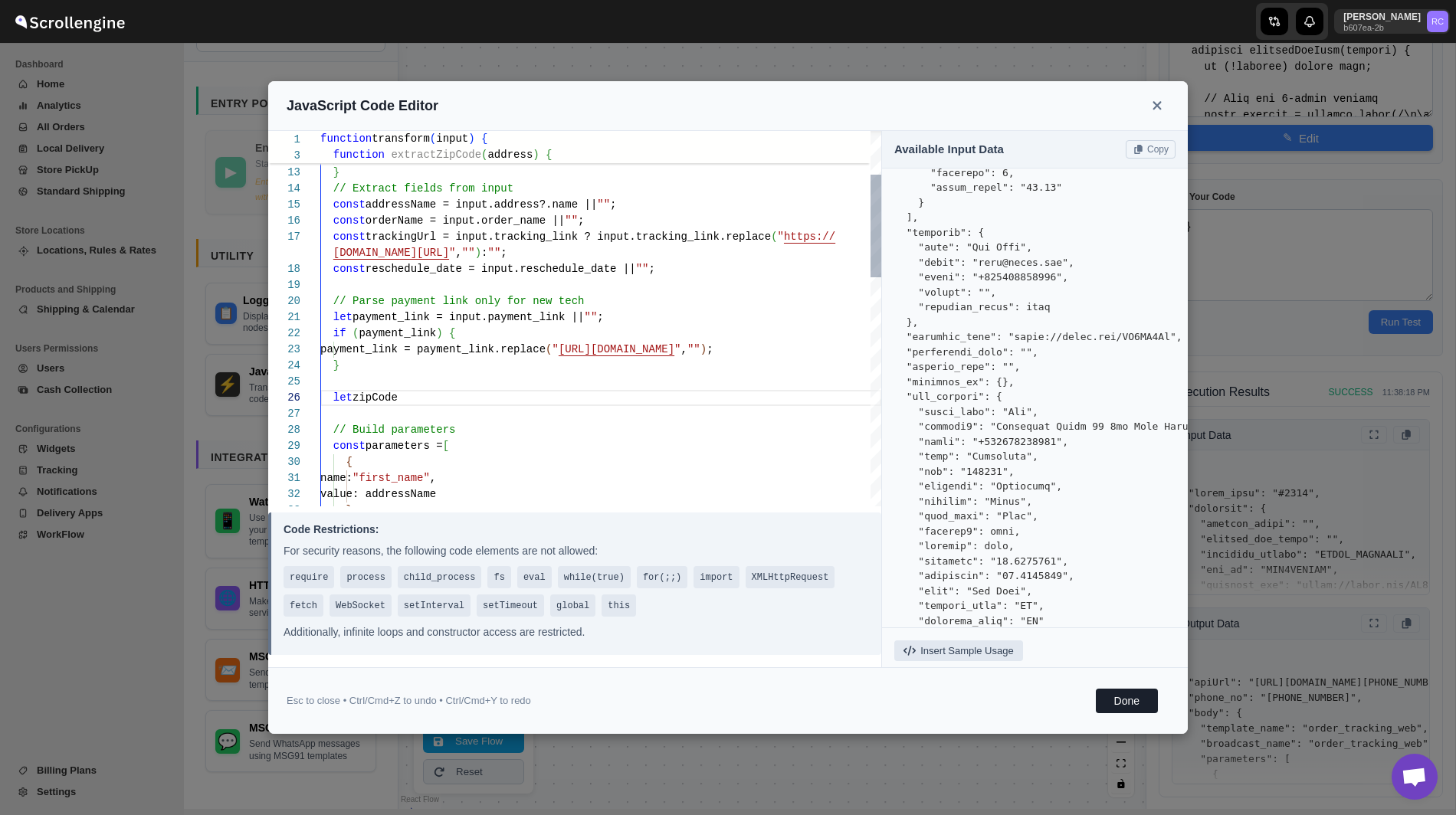
type textarea "function transform(input) { function extractZipCode(address) { if (!address) re…"
type textarea "// Parse payment link only for new tech let payment_link = input.payment_link |…"
type textarea "function transform(input) { function extractZipCode(address) { if (!address) re…"
type textarea "// Parse payment link only for new tech let payment_link = input.payment_link |…"
type textarea "function transform(input) { function extractZipCode(address) { if (!address) re…"
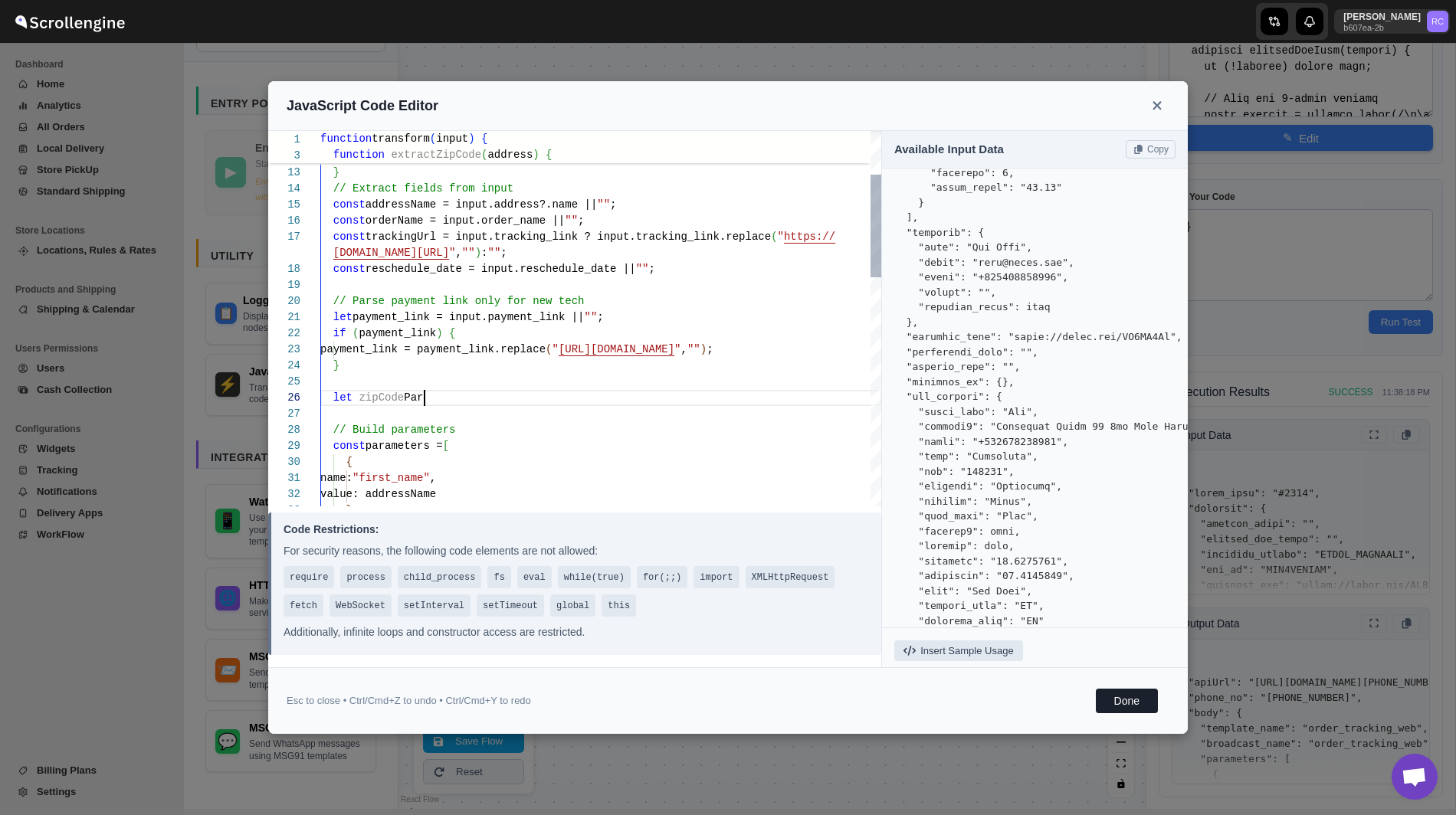
type textarea "// Parse payment link only for new tech let payment_link = input.payment_link |…"
type textarea "function transform(input) { function extractZipCode(address) { if (!address) re…"
type textarea "// Parse payment link only for new tech let payment_link = input.payment_link |…"
type textarea "function transform(input) { function extractZipCode(address) { if (!address) re…"
type textarea "// Parse payment link only for new tech let payment_link = input.payment_link |…"
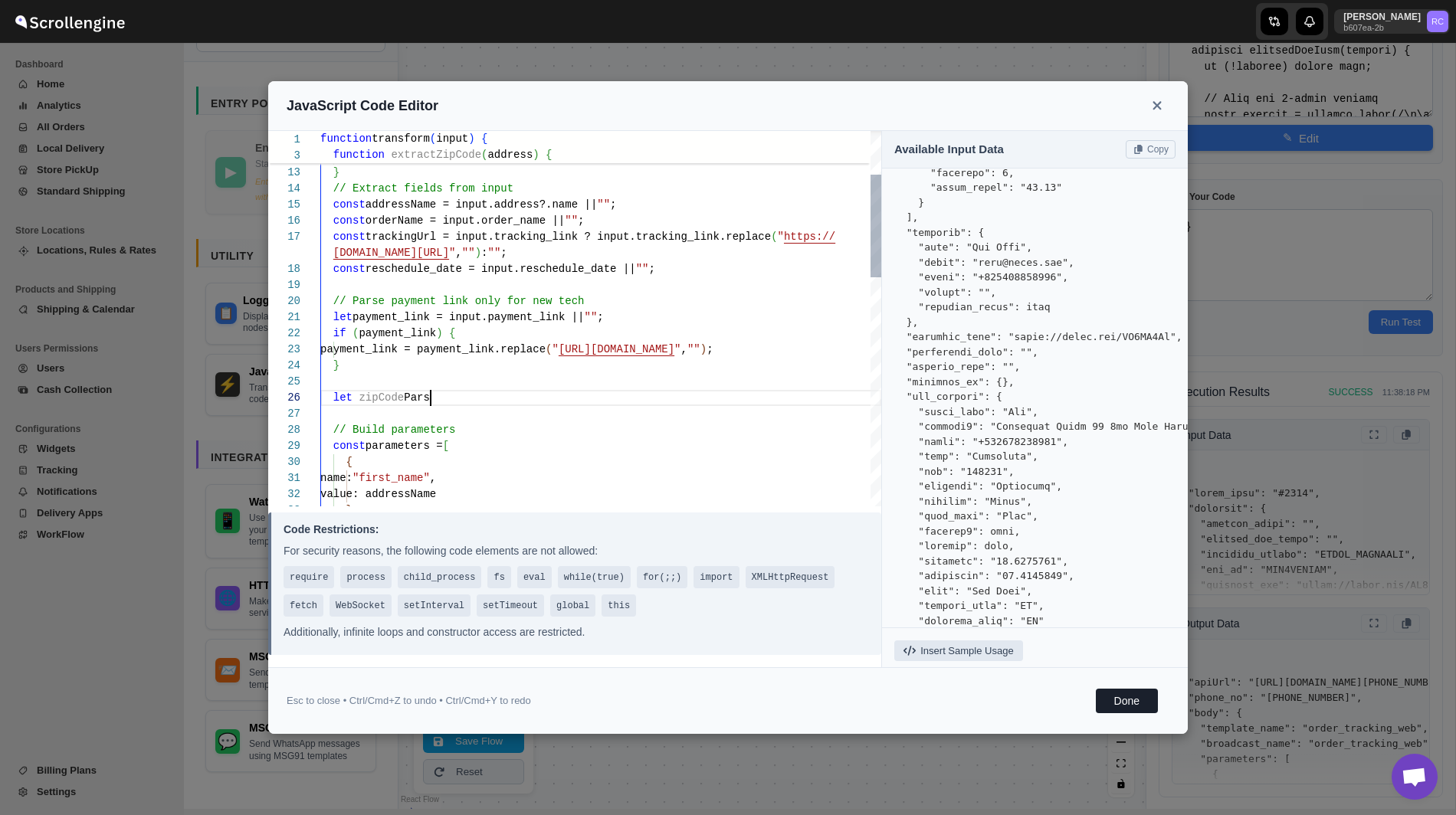
type textarea "function transform(input) { function extractZipCode(address) { if (!address) re…"
type textarea "// Parse payment link only for new tech let payment_link = input.payment_link |…"
type textarea "function transform(input) { function extractZipCode(address) { if (!address) re…"
type textarea "// Parse payment link only for new tech let payment_link = input.payment_link |…"
type textarea "function transform(input) { function extractZipCode(address) { if (!address) re…"
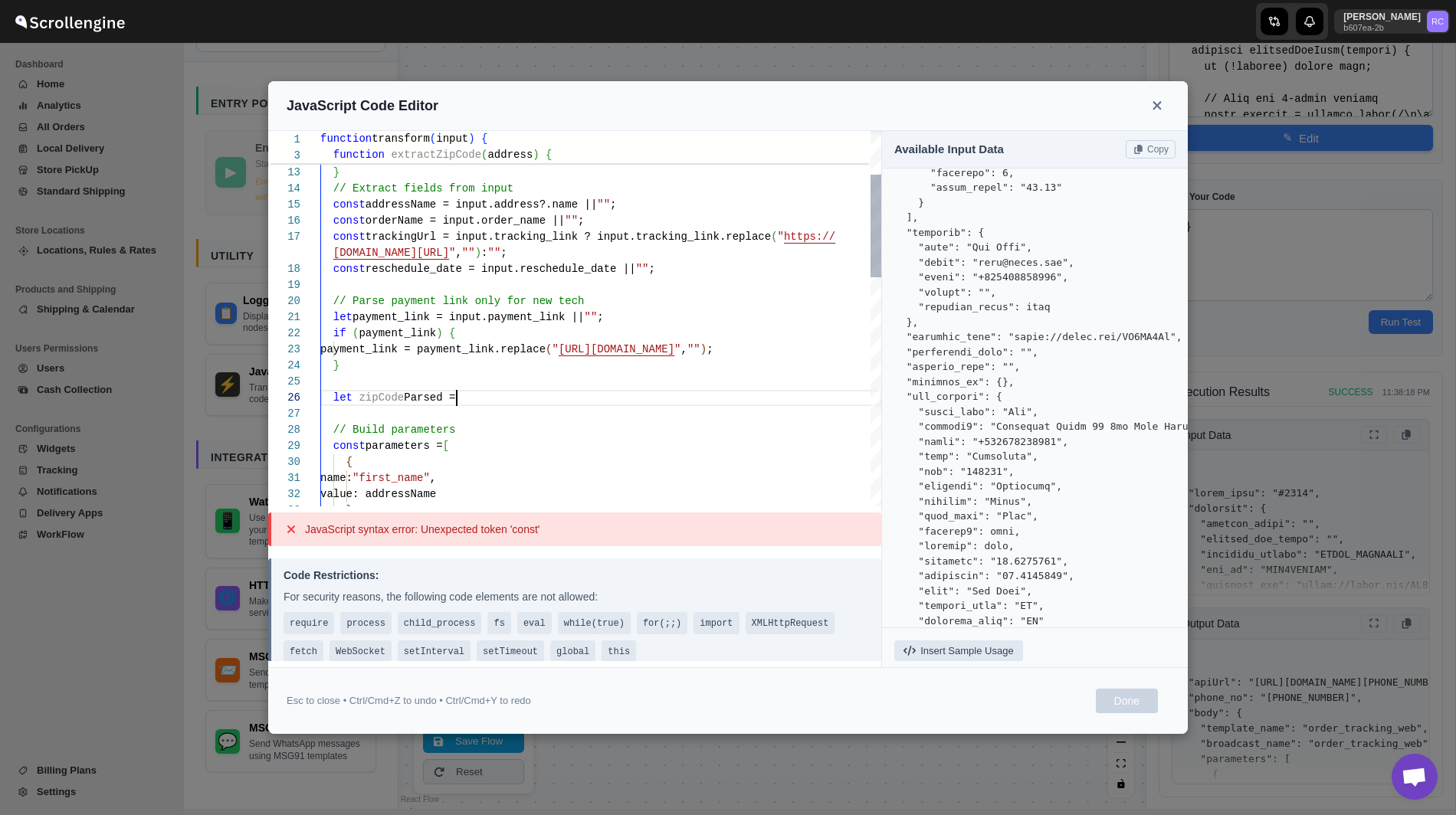
type textarea "// Parse payment link only for new tech let payment_link = input.payment_link |…"
type textarea "function transform(input) { function extractZipCode(address) { if (!address) re…"
type textarea "// Parse payment link only for new tech let payment_link = input.payment_link |…"
type textarea "function transform(input) { function extractZipCode(address) { if (!address) re…"
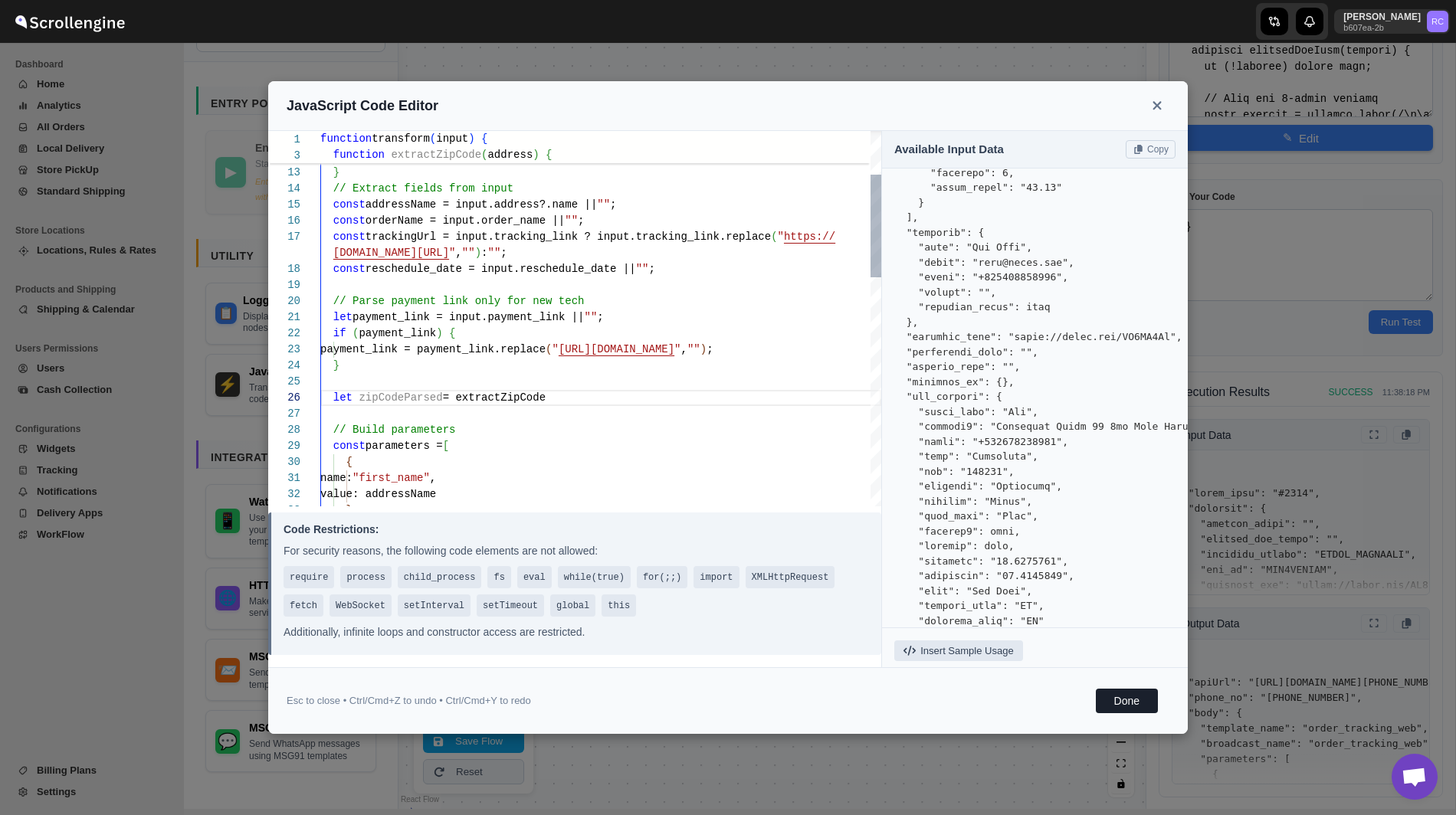
type textarea "// Parse payment link only for new tech let payment_link = input.payment_link |…"
type textarea "function transform(input) { function extractZipCode(address) { if (!address) re…"
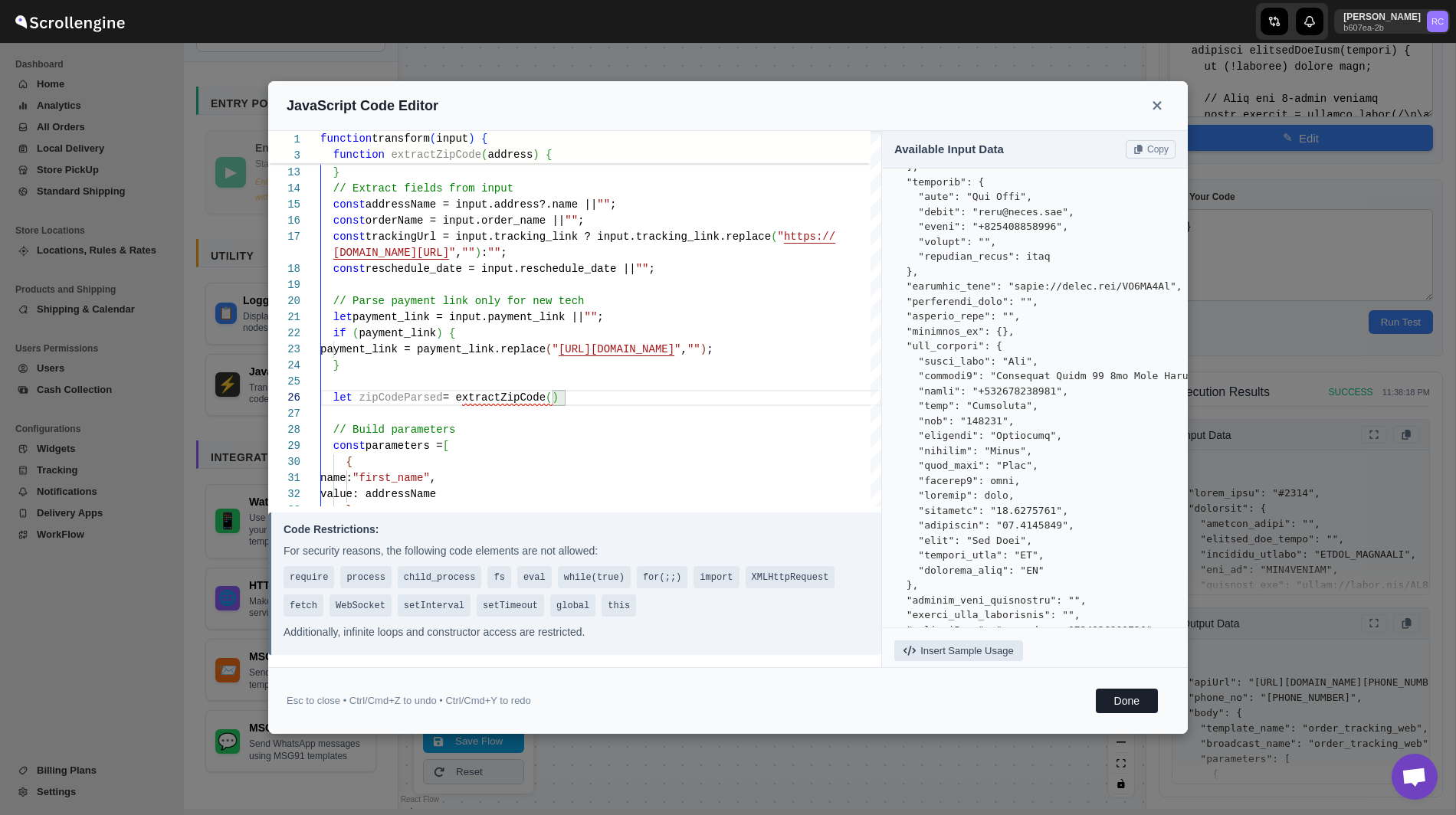
scroll to position [699, 0]
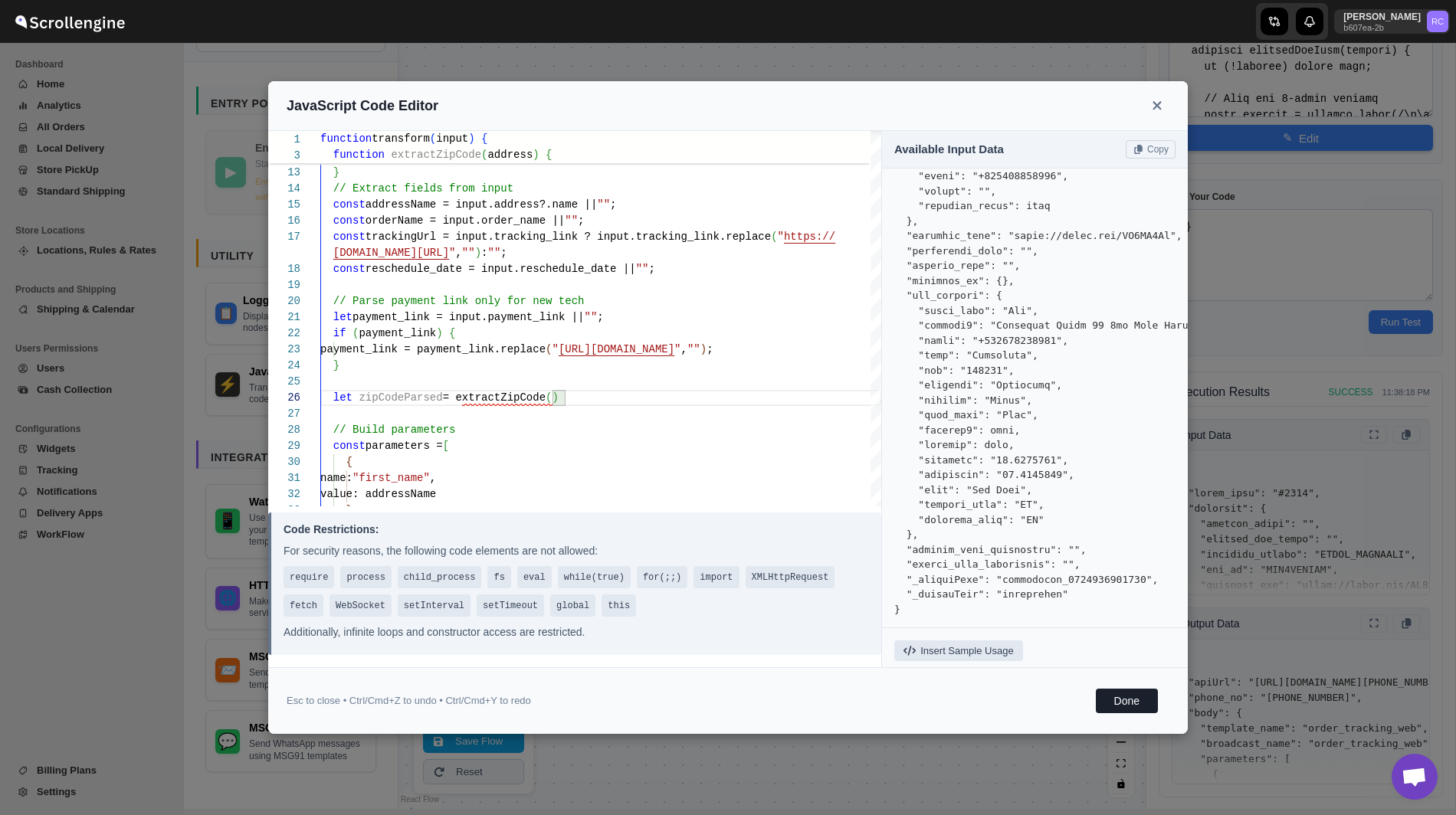
click at [960, 547] on pre at bounding box center [1035, 49] width 281 height 1135
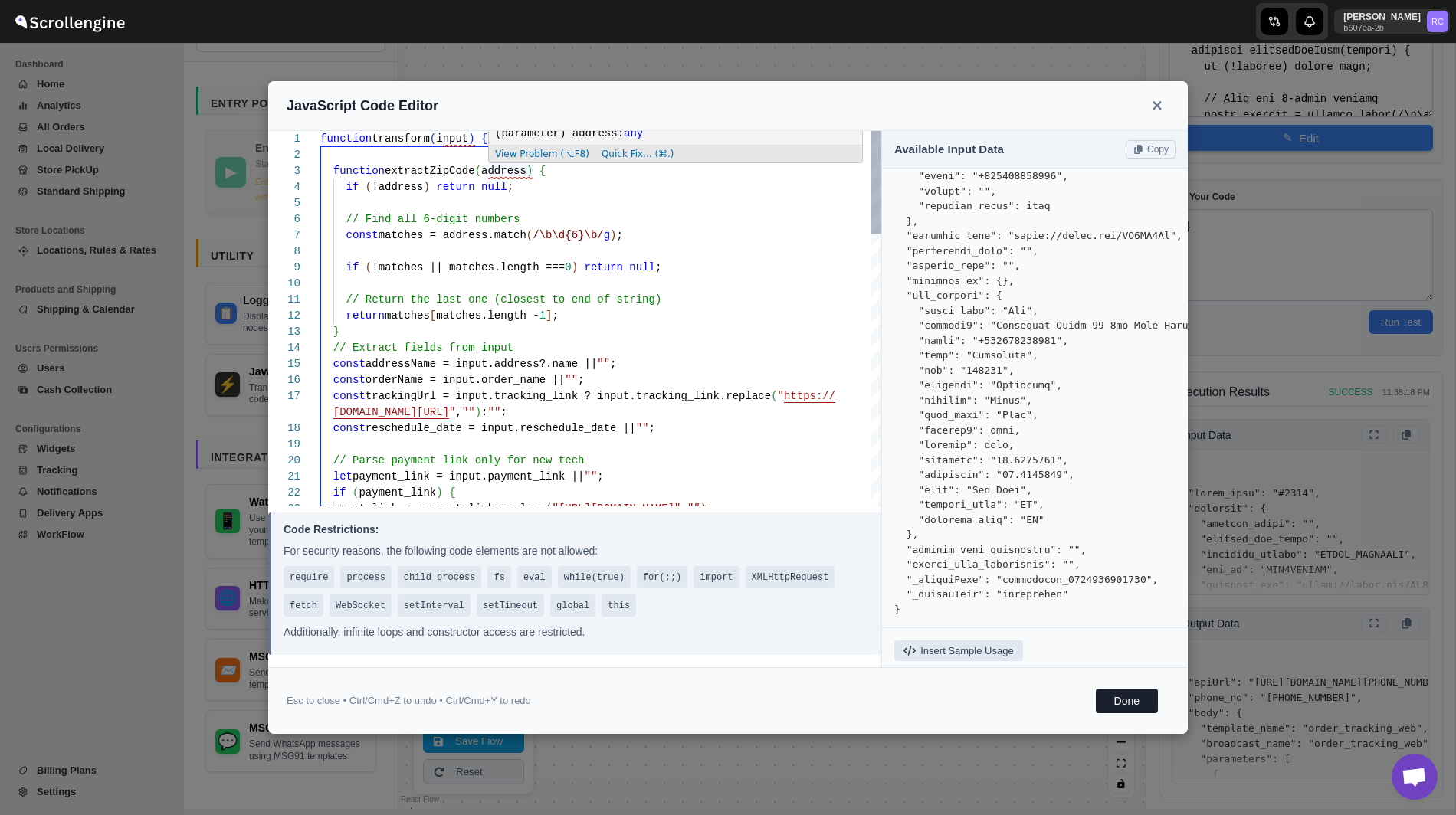
click at [455, 139] on div "if ( payment_link ) { payment_link = payment_link.replace ( " https://rpnda.com…" at bounding box center [600, 814] width 561 height 1367
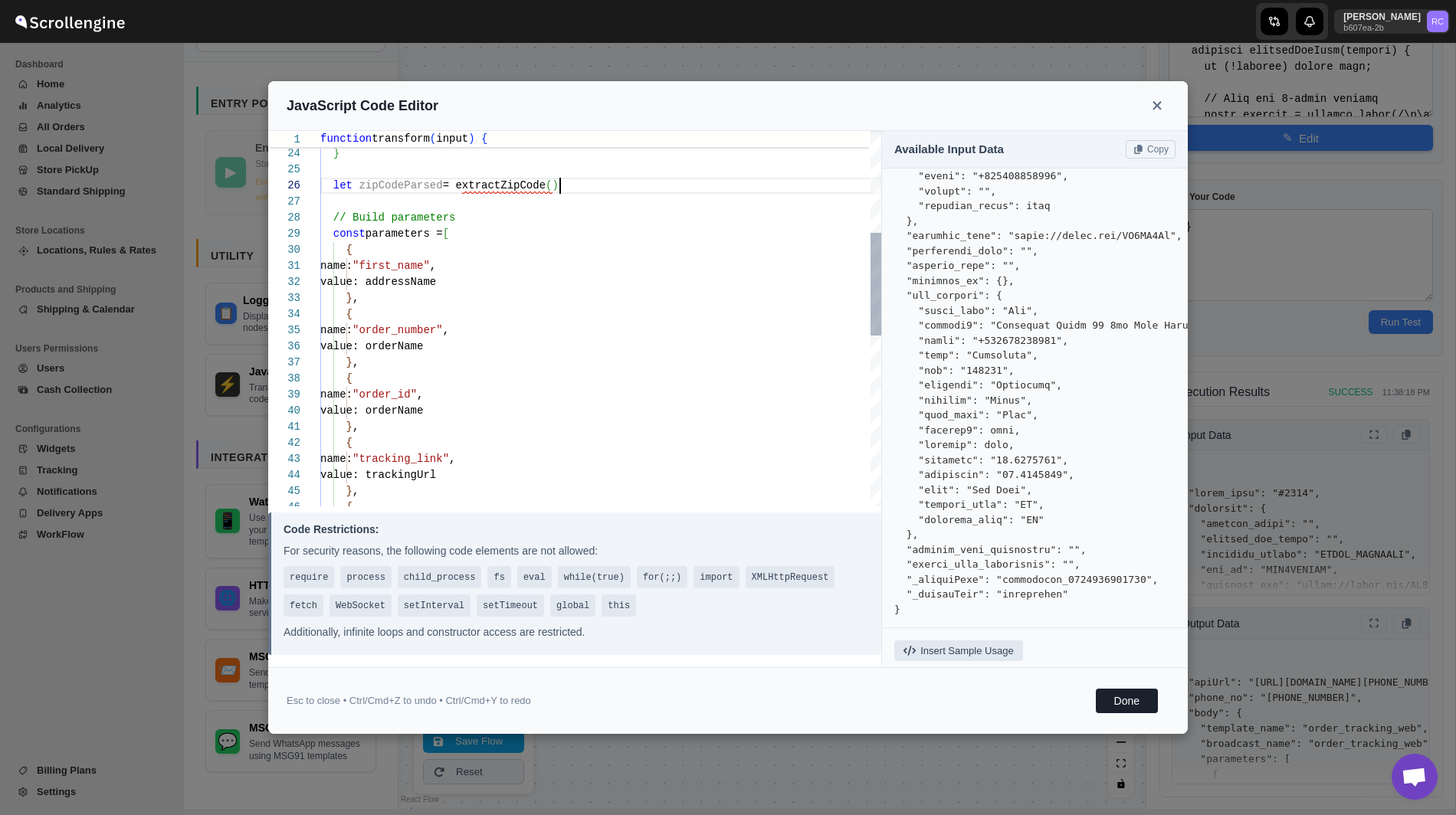
click at [558, 189] on div "// Build parameters const parameters = [ { name: "first_name" , value: addressN…" at bounding box center [600, 442] width 561 height 1367
type textarea "// Parse payment link only for new tech let payment_link = input.payment_link |…"
type textarea "function transform(input) { function extractZipCode(address) { if (!address) re…"
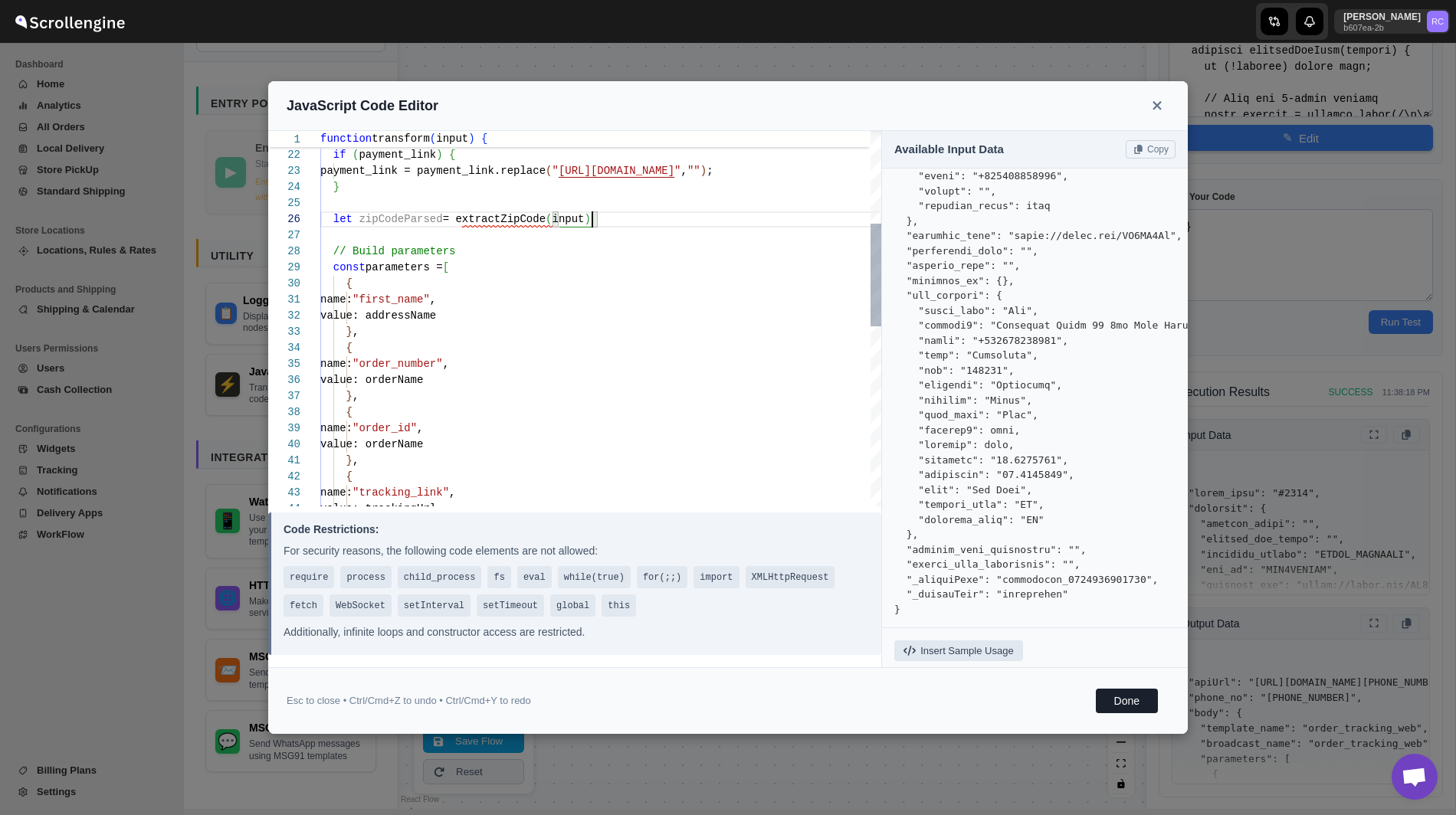
type textarea "// Parse payment link only for new tech let payment_link = input.payment_link |…"
type textarea "function transform(input) { function extractZipCode(address) { if (!address) re…"
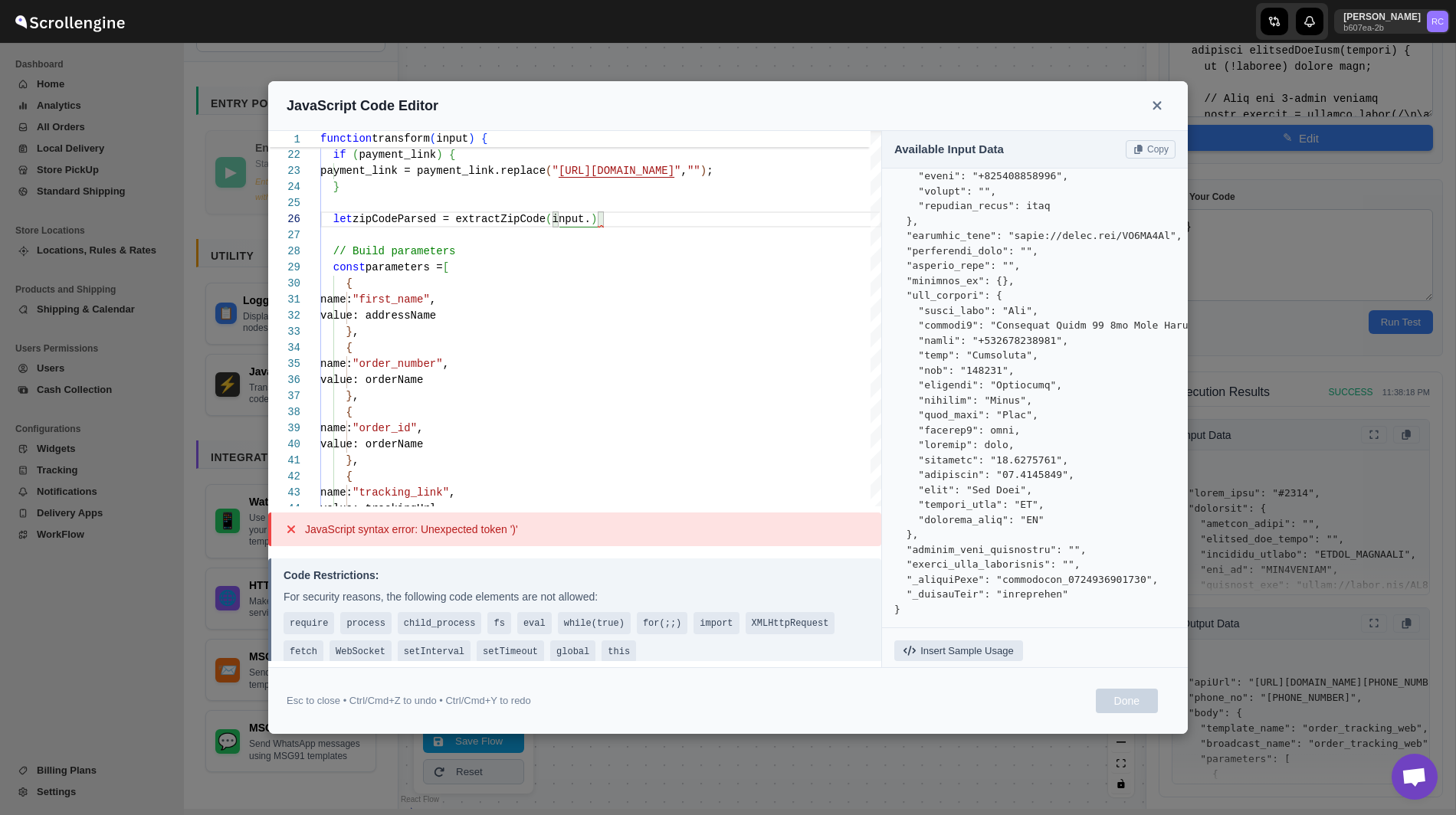
click at [993, 551] on pre at bounding box center [1035, 49] width 281 height 1135
copy pre "address_from_attributes"
click at [599, 222] on div "// Build parameters const parameters = [ { name: "first_name" , value: addressN…" at bounding box center [600, 476] width 561 height 1367
type textarea "// Parse payment link only for new tech let payment_link = input.payment_link |…"
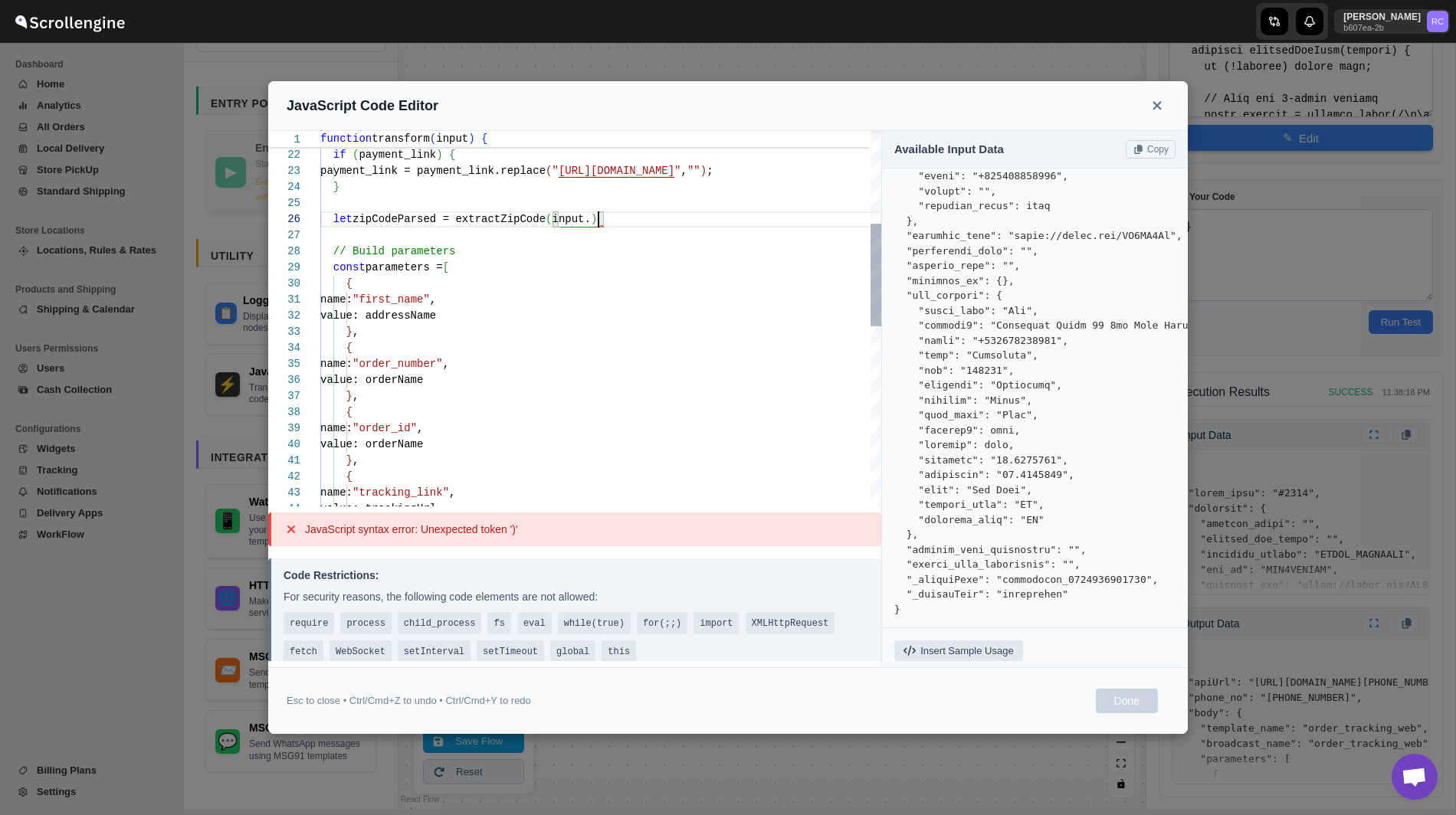
type textarea "function transform(input) { function extractZipCode(address) { if (!address) re…"
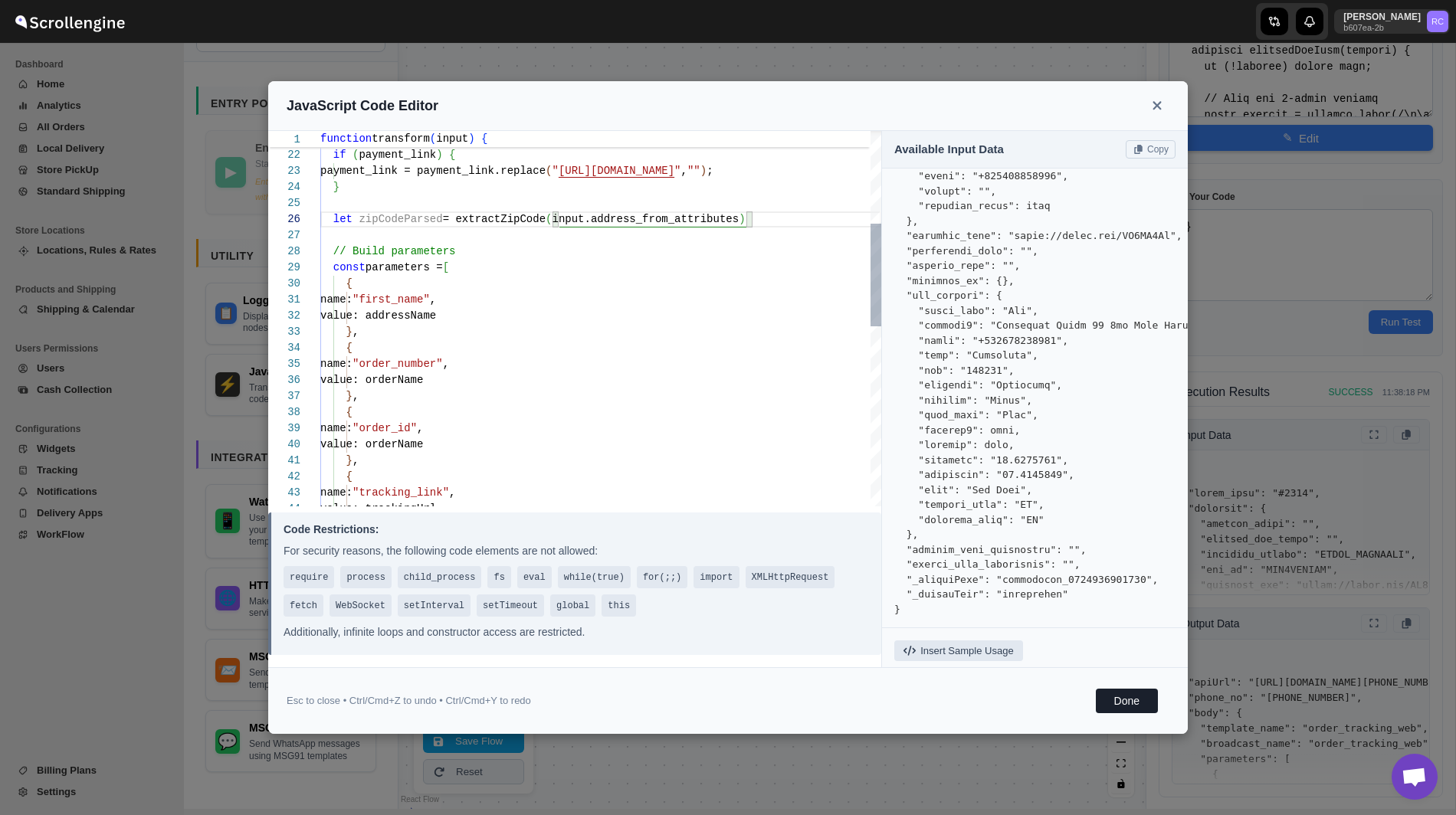
click at [773, 224] on div "// Build parameters const parameters = [ { name: "first_name" , value: addressN…" at bounding box center [600, 476] width 561 height 1367
type textarea "// Parse payment link only for new tech let payment_link = input.payment_link |…"
type textarea "function transform(input) { function extractZipCode(address) { if (!address) re…"
click at [641, 219] on div "// Build parameters const parameters = [ { name: "first_name" , value: addressN…" at bounding box center [600, 476] width 561 height 1367
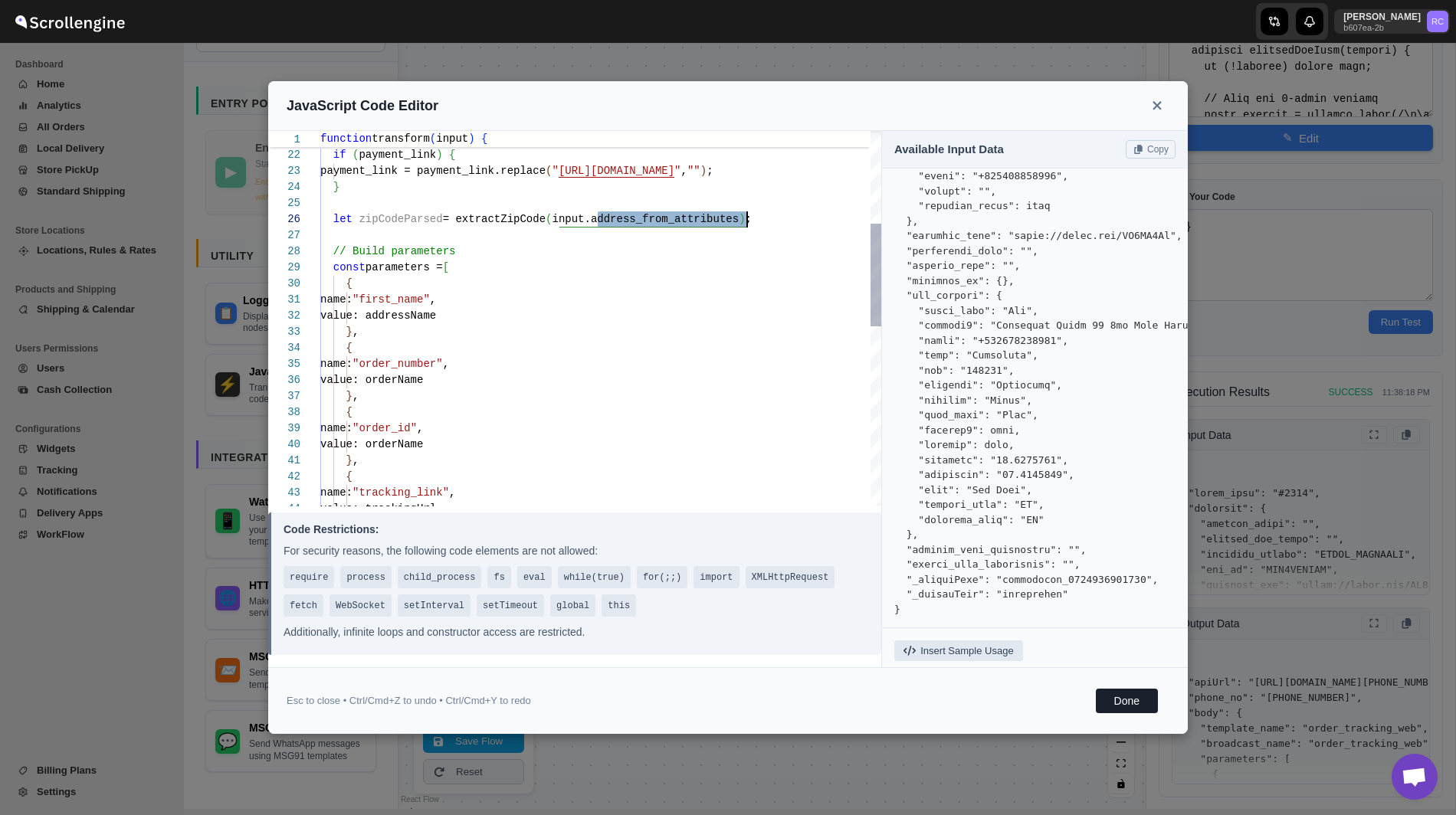
click at [398, 216] on div "// Build parameters const parameters = [ { name: "first_name" , value: addressN…" at bounding box center [600, 476] width 561 height 1367
click at [772, 218] on div "// Build parameters const parameters = [ { name: "first_name" , value: addressN…" at bounding box center [600, 476] width 561 height 1367
type textarea "// Parse payment link only for new tech let payment_link = input.payment_link |…"
type textarea "function transform(input) { function extractZipCode(address) { if (!address) re…"
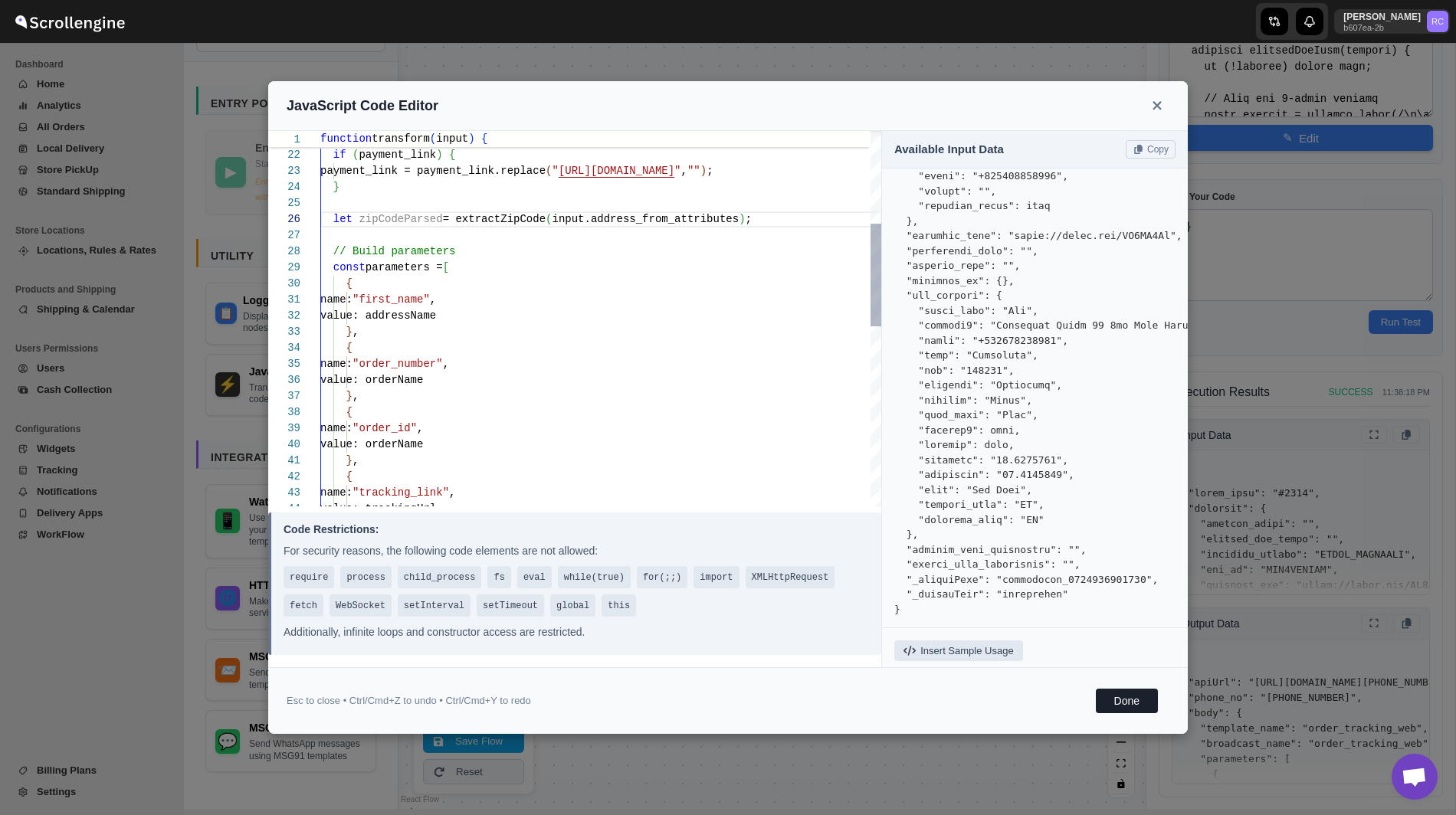
scroll to position [113, 0]
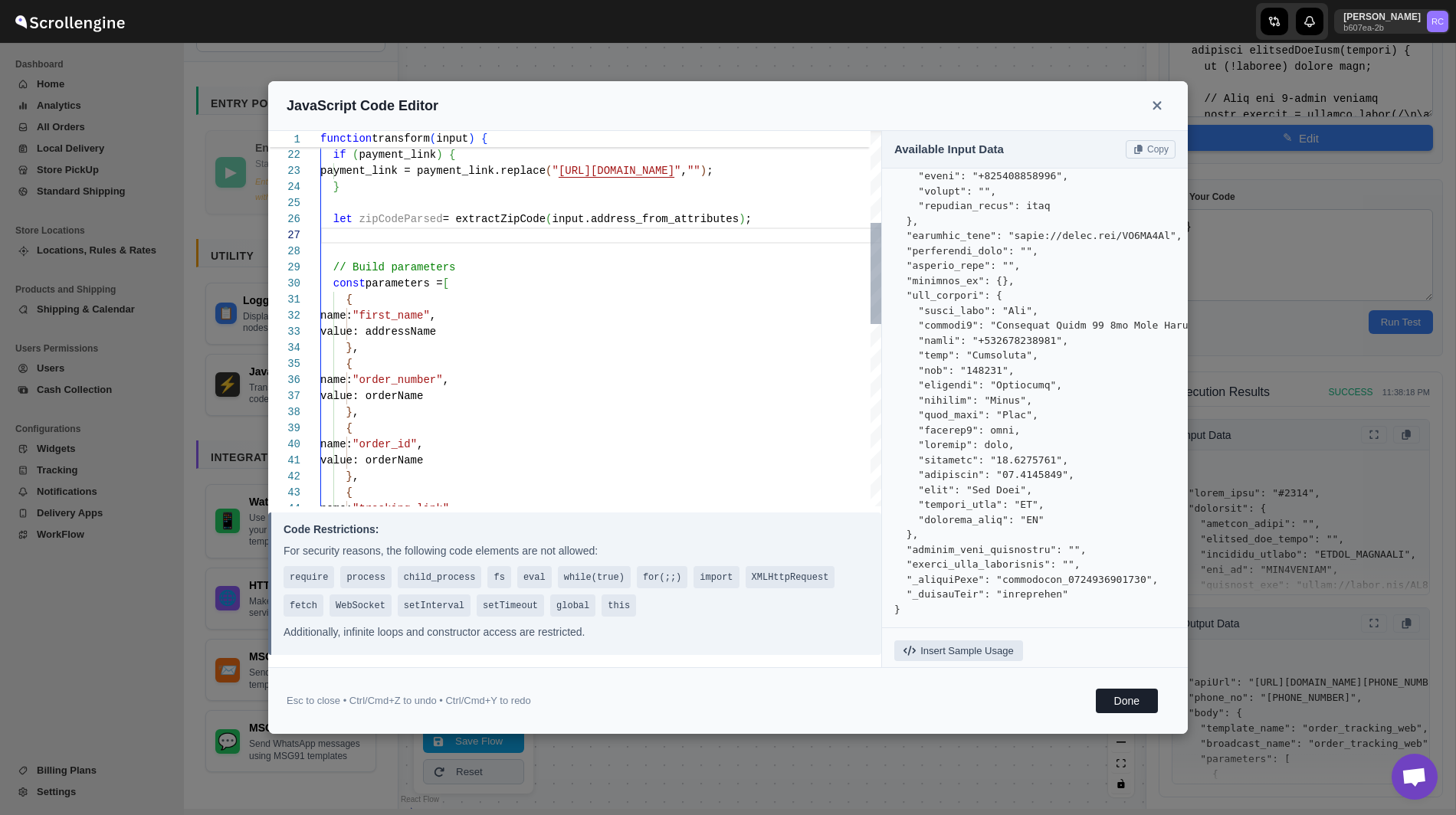
type textarea "// Parse payment link only for new tech let payment_link = input.payment_link |…"
type textarea "function transform(input) { function extractZipCode(address) { if (!address) re…"
type textarea "// Parse payment link only for new tech let payment_link = input.payment_link |…"
type textarea "function transform(input) { function extractZipCode(address) { if (!address) re…"
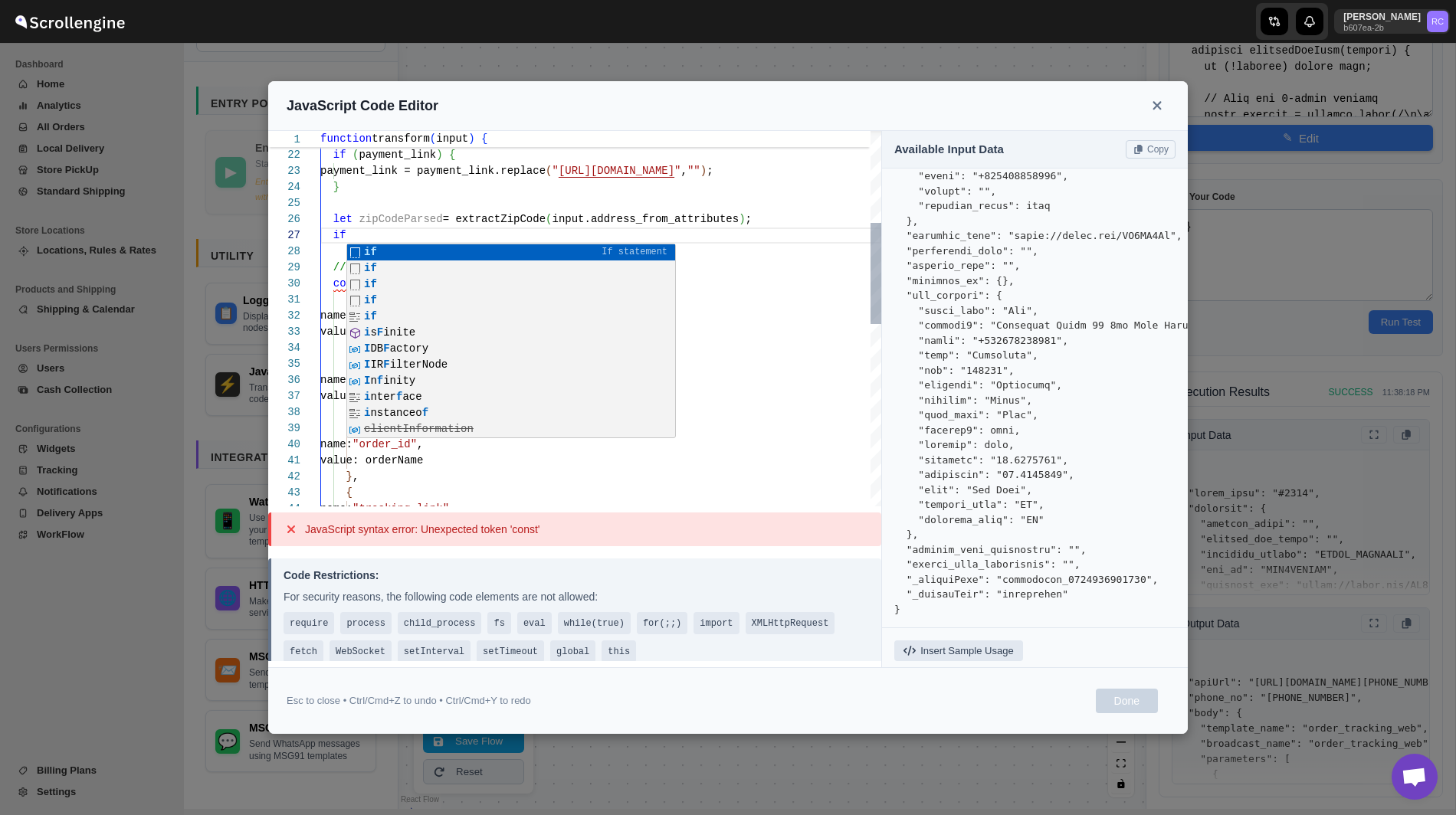
type textarea "// Parse payment link only for new tech let payment_link = input.payment_link |…"
type textarea "function transform(input) { function extractZipCode(address) { if (!address) re…"
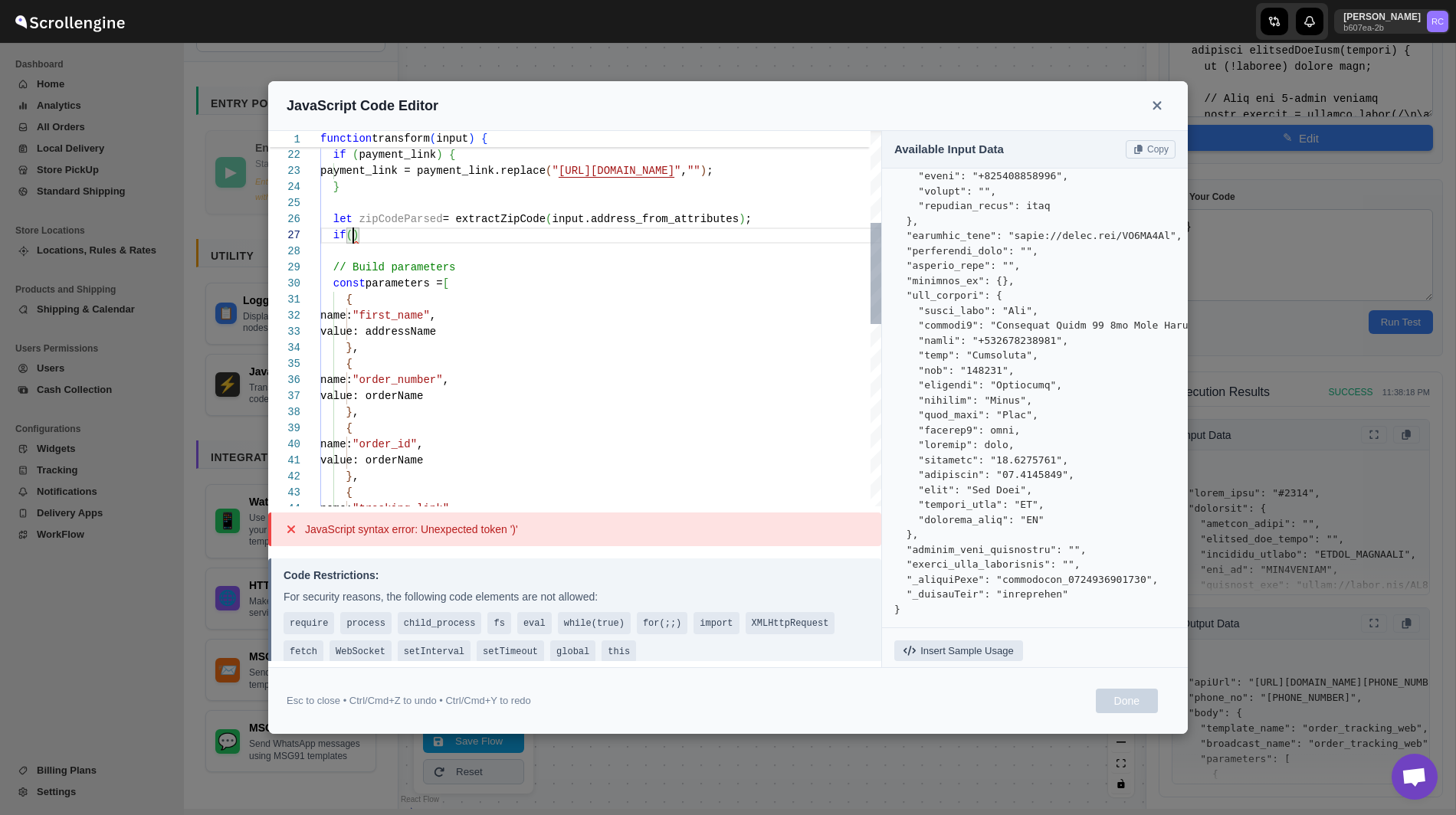
type textarea "// Parse payment link only for new tech let payment_link = input.payment_link |…"
type textarea "function transform(input) { function extractZipCode(address) { if (!address) re…"
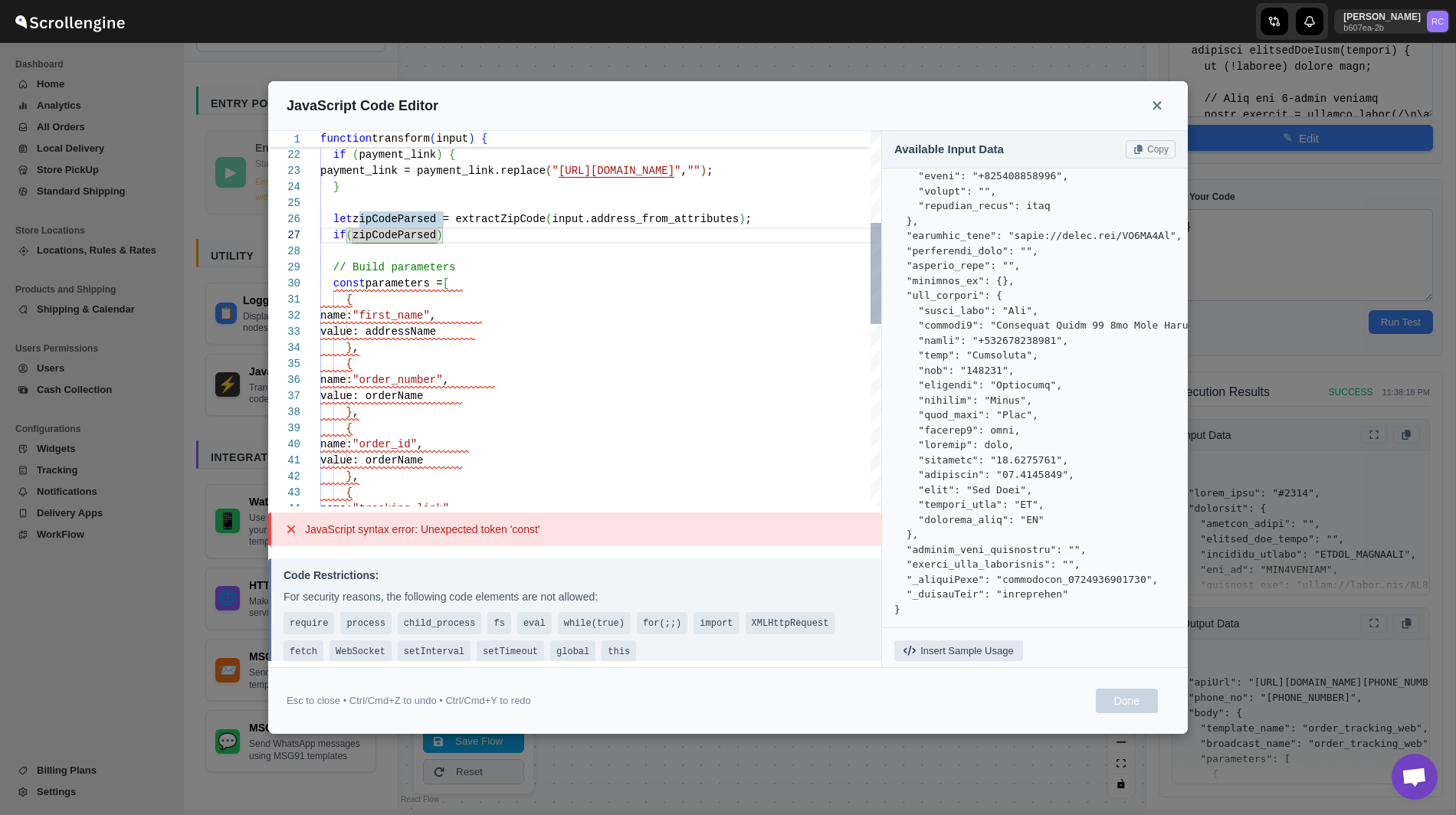
type textarea "// Parse payment link only for new tech let payment_link = input.payment_link |…"
type textarea "function transform(input) { function extractZipCode(address) { if (!address) re…"
type textarea "// Parse payment link only for new tech let payment_link = input.payment_link |…"
type textarea "function transform(input) { function extractZipCode(address) { if (!address) re…"
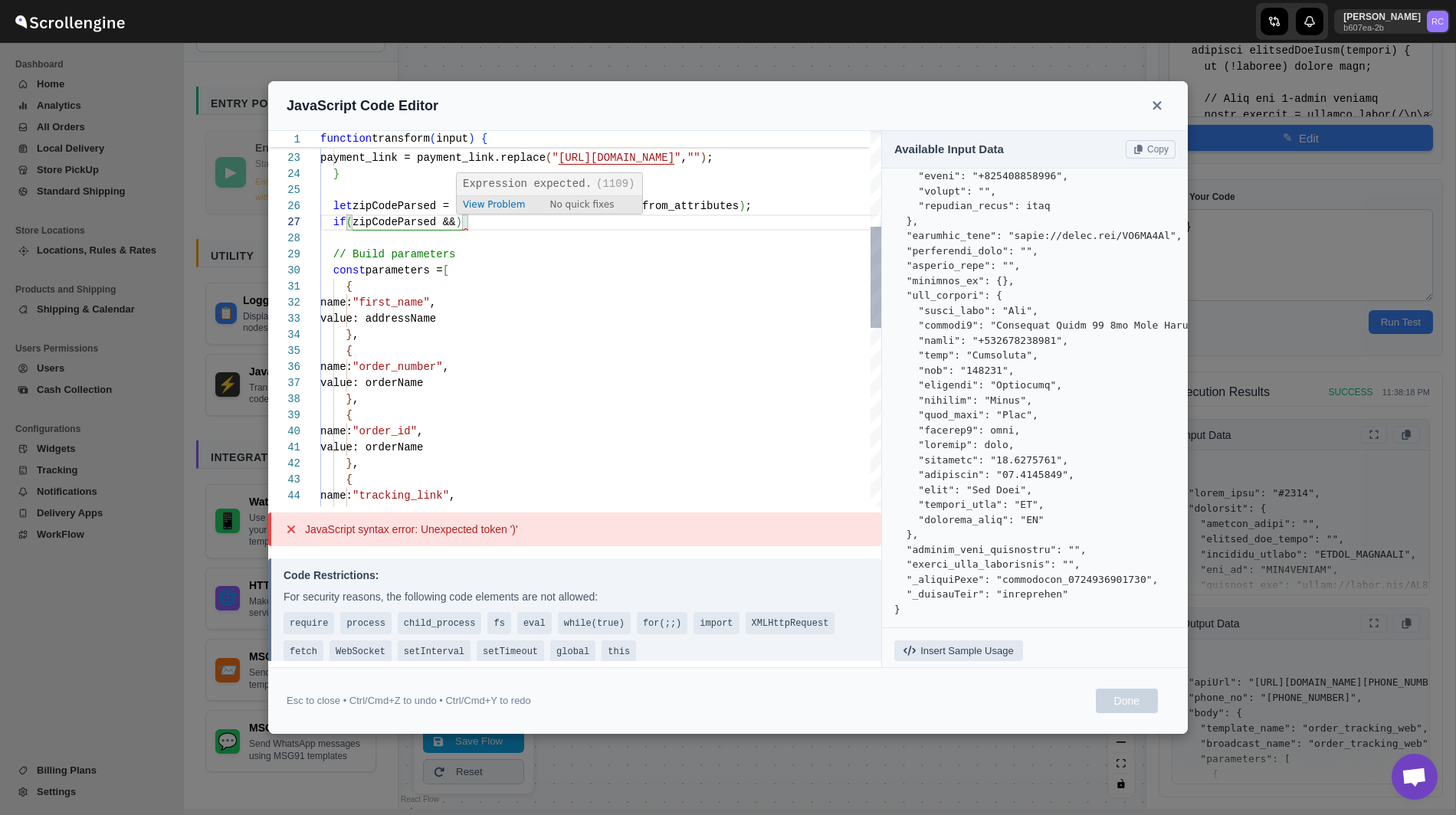
click at [462, 220] on div "// Build parameters const parameters = [ { name: "first_name" , value: addressN…" at bounding box center [600, 472] width 561 height 1383
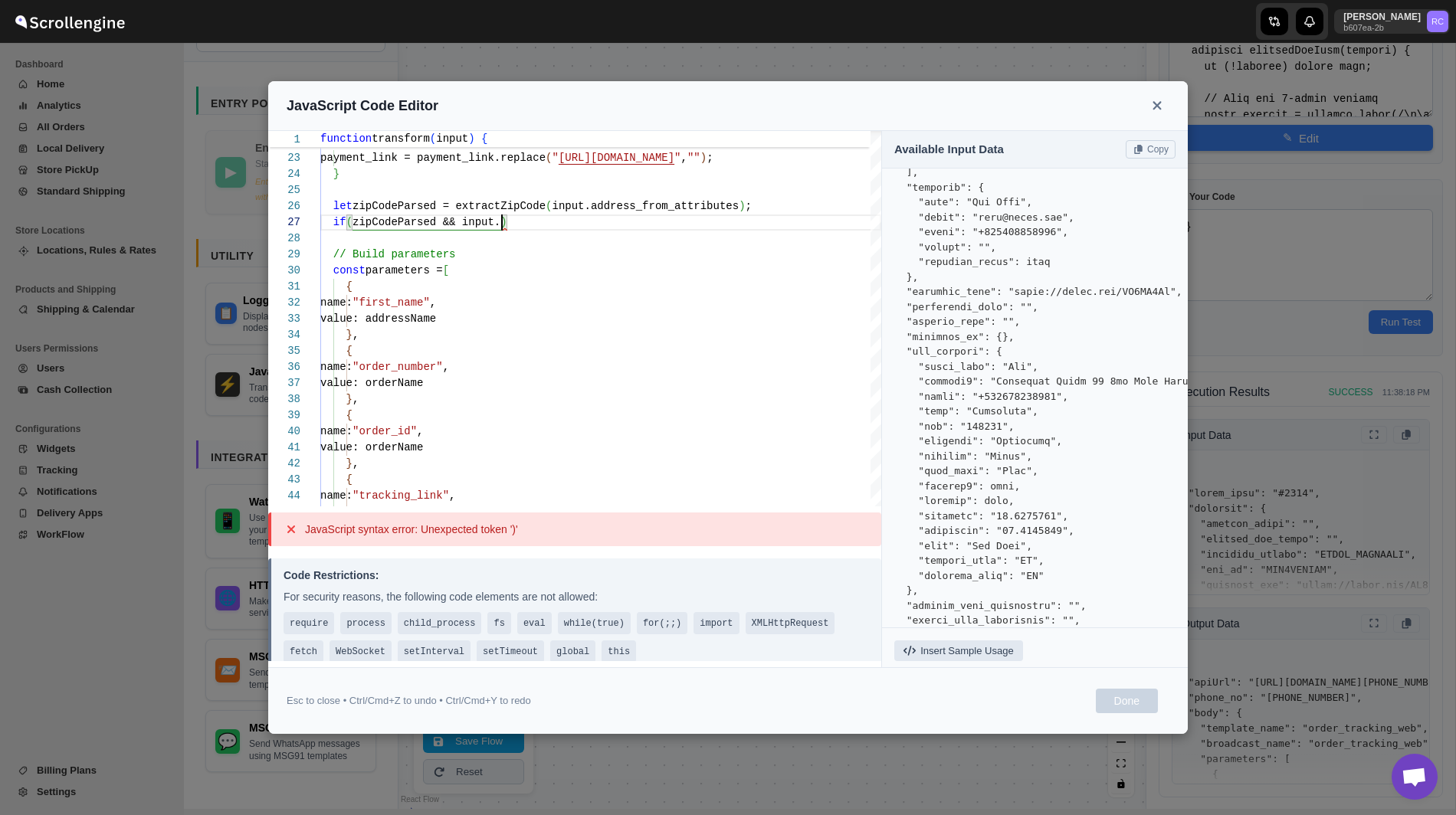
scroll to position [643, 0]
click at [932, 353] on pre at bounding box center [1035, 105] width 281 height 1135
copy pre "raw_address"
click at [499, 228] on div "// Build parameters const parameters = [ { name: "first_name" , value: addressN…" at bounding box center [600, 472] width 561 height 1383
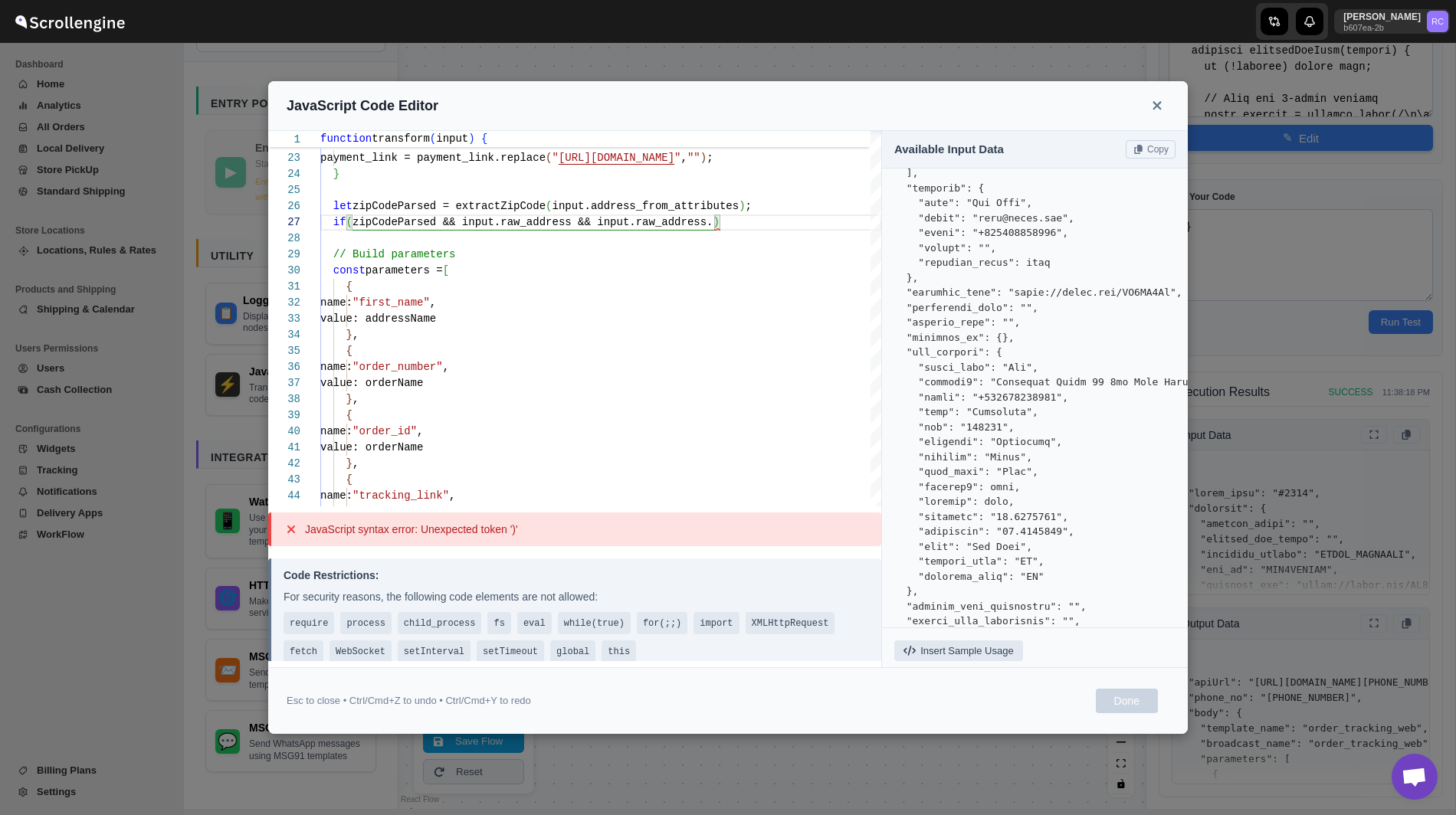
click at [929, 429] on pre at bounding box center [1035, 105] width 281 height 1135
copy pre "zip"
click at [713, 223] on div "// Build parameters const parameters = [ { name: "first_name" , value: addressN…" at bounding box center [600, 472] width 561 height 1383
drag, startPoint x: 597, startPoint y: 223, endPoint x: 734, endPoint y: 223, distance: 137.0
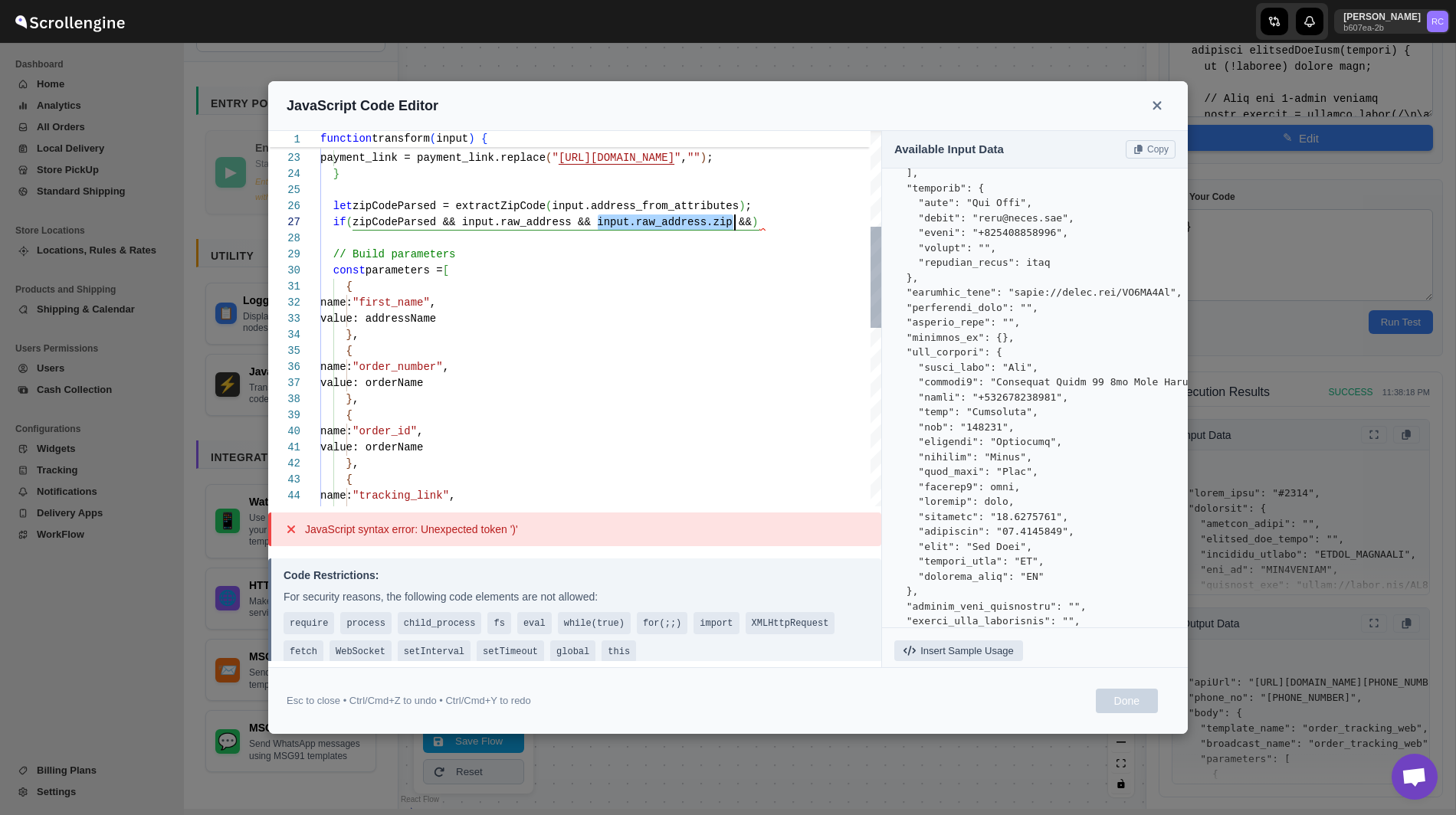
click at [734, 223] on div "// Build parameters const parameters = [ { name: "first_name" , value: addressN…" at bounding box center [600, 472] width 561 height 1383
click at [756, 223] on div "// Build parameters const parameters = [ { name: "first_name" , value: addressN…" at bounding box center [600, 472] width 561 height 1383
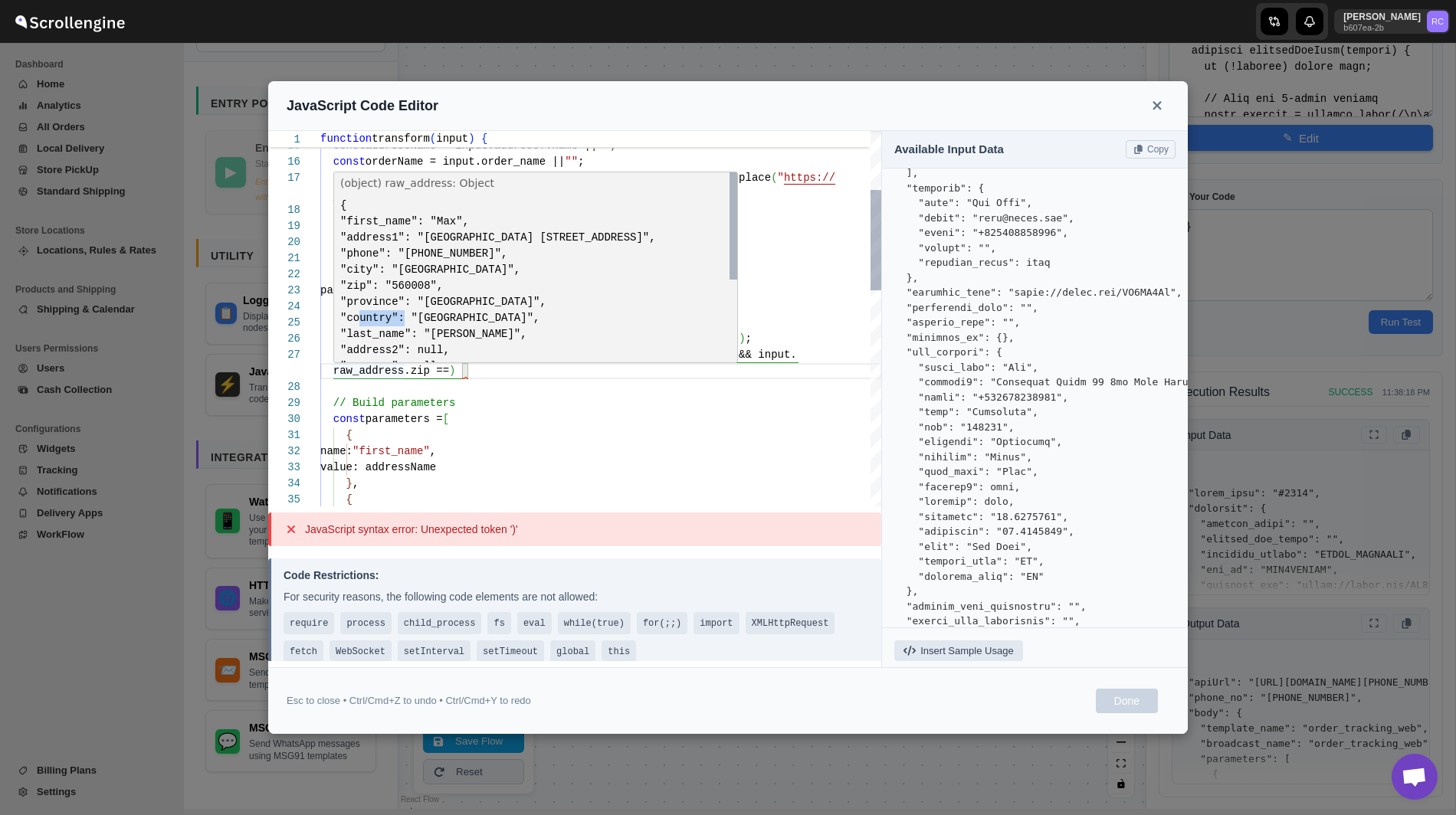
click at [389, 324] on span ""country": "India"," at bounding box center [439, 318] width 199 height 12
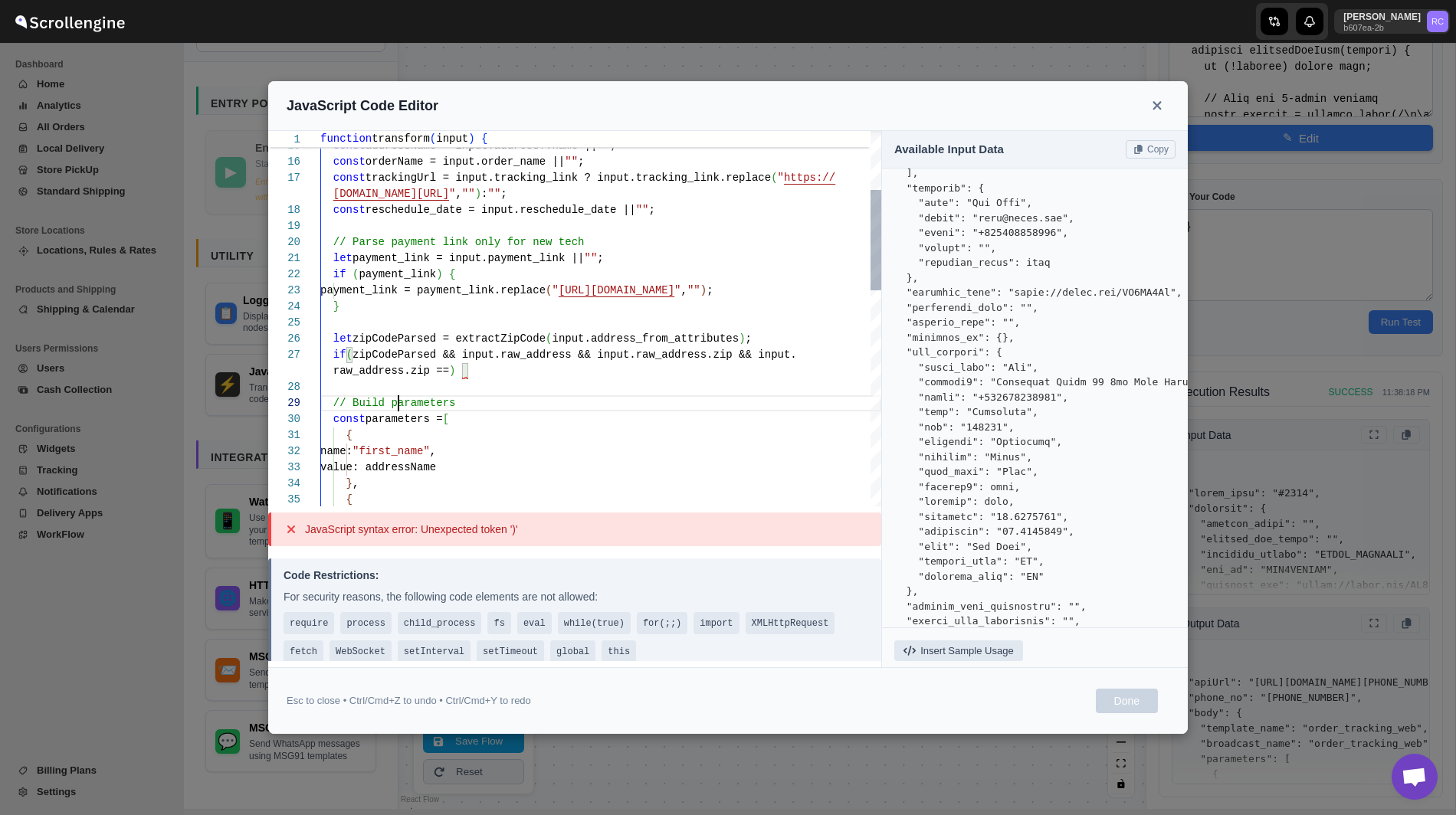
click at [398, 400] on div "// Build parameters const parameters = [ { name: "first_name" , value: addressN…" at bounding box center [600, 612] width 561 height 1400
click at [387, 342] on div "// Build parameters const parameters = [ { name: "first_name" , value: addressN…" at bounding box center [600, 612] width 561 height 1400
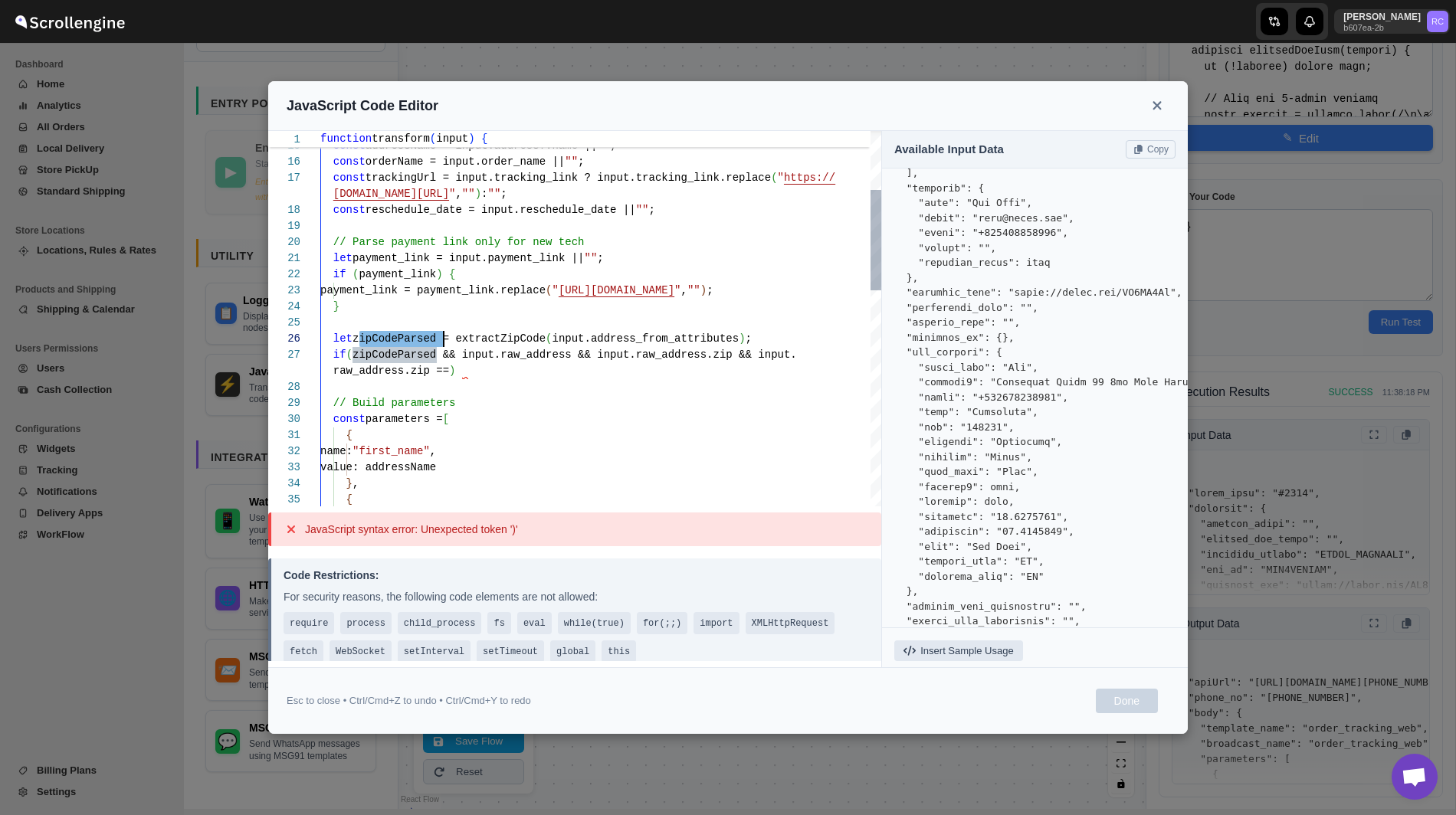
click at [453, 373] on div "// Build parameters const parameters = [ { name: "first_name" , value: addressN…" at bounding box center [600, 612] width 561 height 1400
click at [552, 372] on div "// Build parameters const parameters = [ { name: "first_name" , value: addressN…" at bounding box center [600, 612] width 561 height 1400
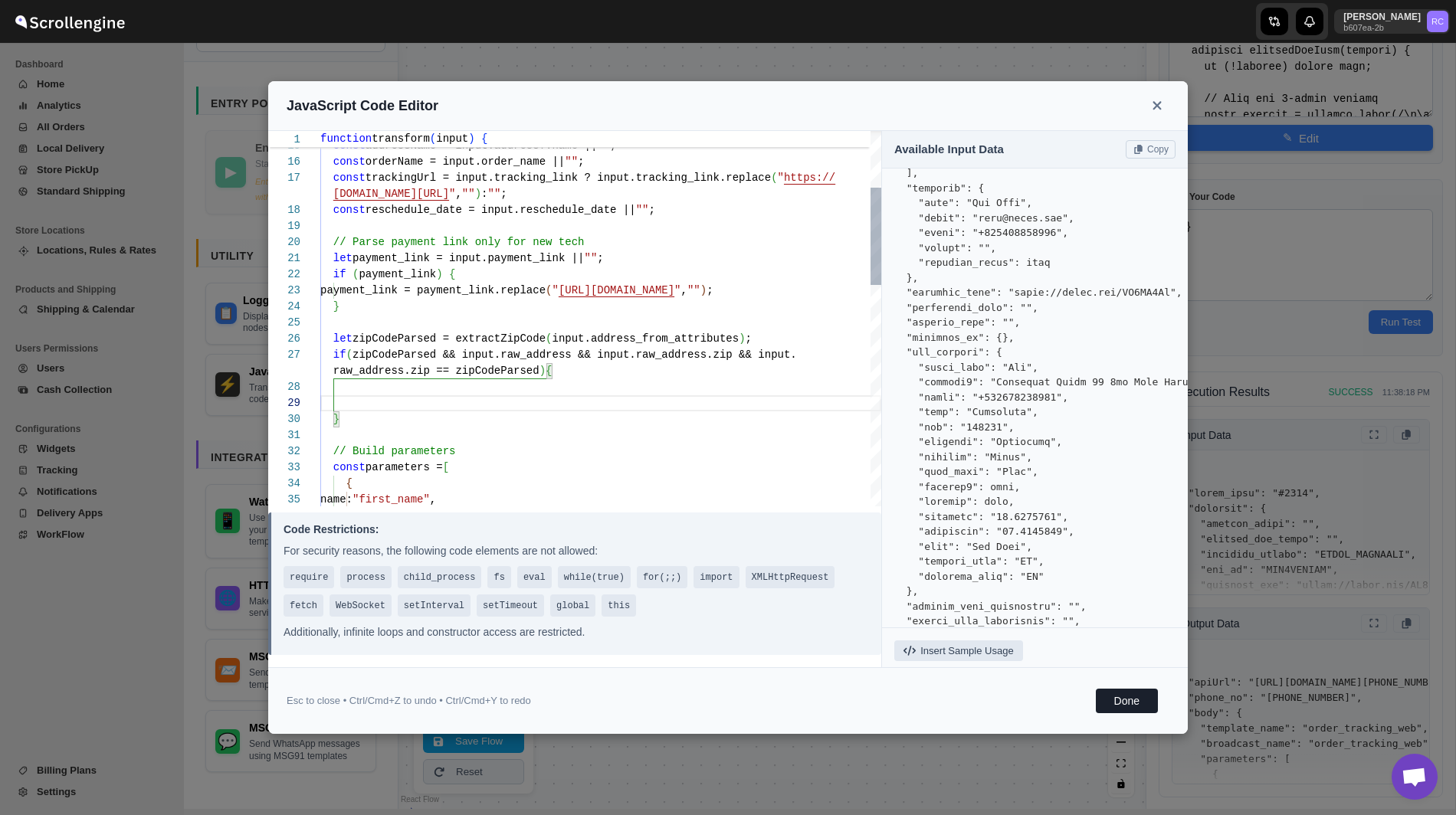
scroll to position [144, 0]
click at [411, 344] on div "// Build parameters const parameters = [ { name: "first_name" , if ( zipCodePar…" at bounding box center [600, 636] width 561 height 1448
click at [409, 392] on div "// Build parameters const parameters = [ { name: "first_name" , if ( zipCodePar…" at bounding box center [600, 636] width 561 height 1448
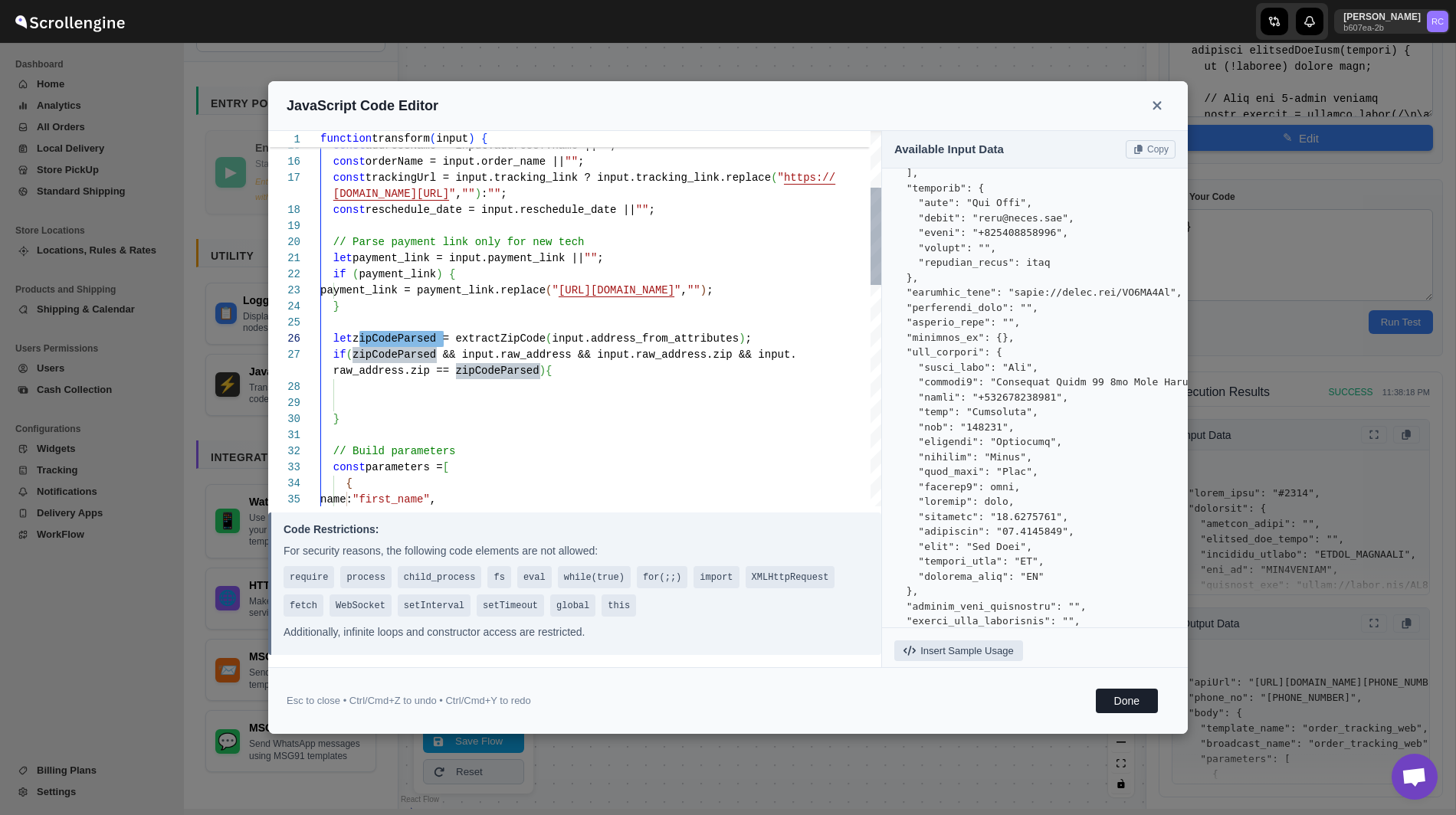
scroll to position [144, 0]
click at [415, 335] on div "// Build parameters const parameters = [ { name: "first_name" , if ( zipCodePar…" at bounding box center [600, 636] width 561 height 1448
click at [474, 389] on div "// Build parameters const parameters = [ { name: "first_name" , if ( zipCodePar…" at bounding box center [600, 636] width 561 height 1448
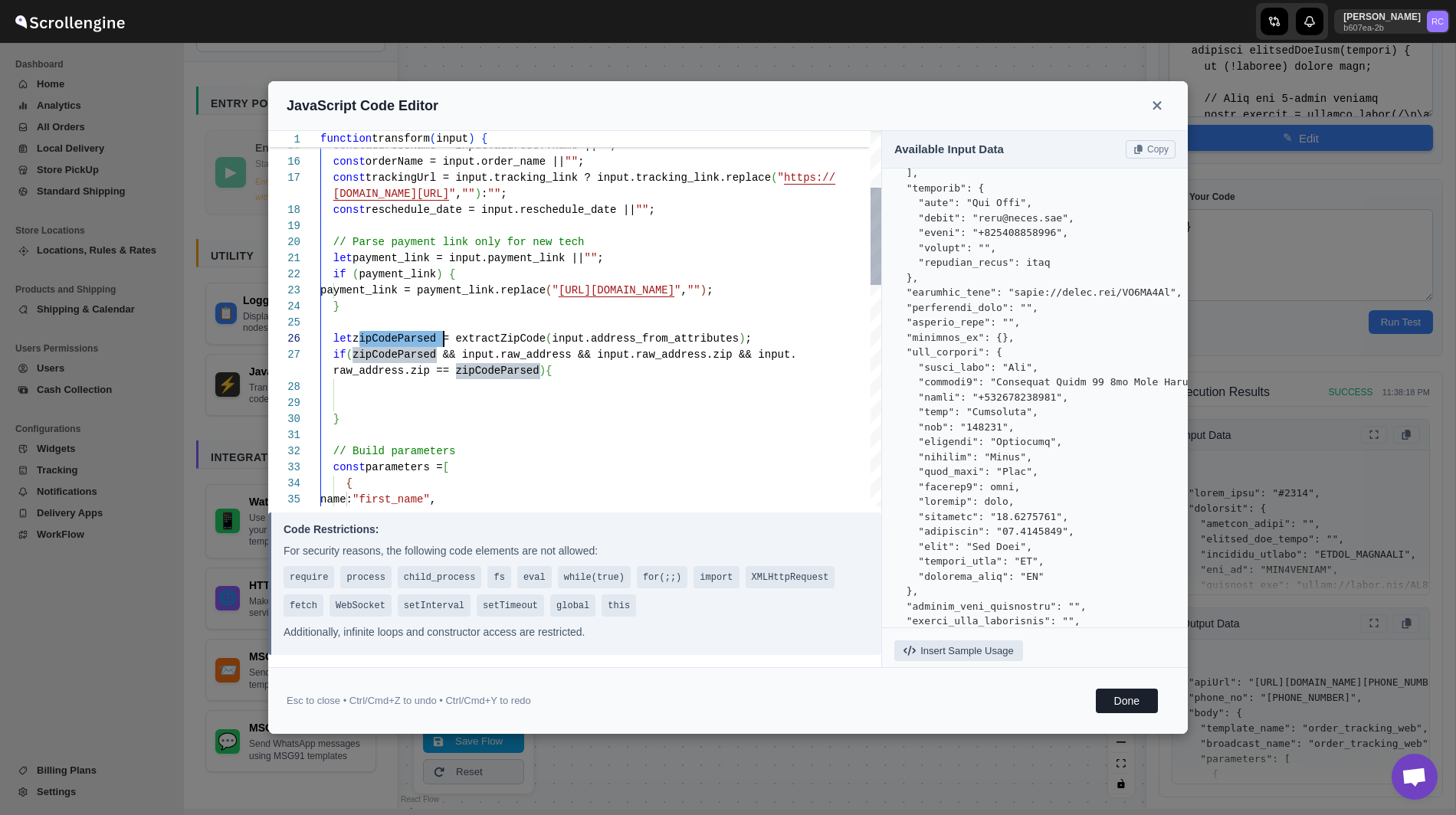
scroll to position [144, 0]
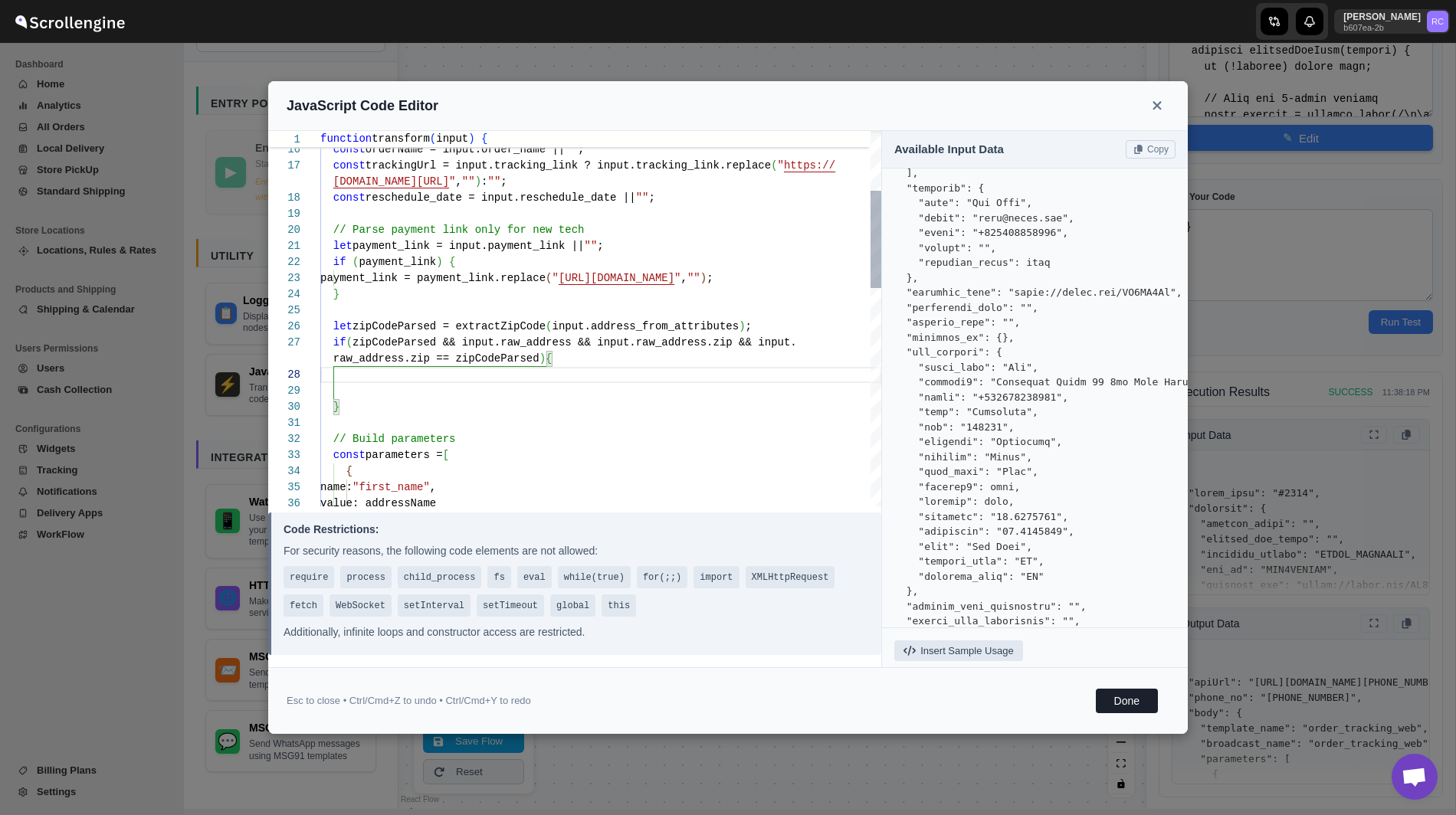
click at [402, 346] on div "// Build parameters const parameters = [ { name: "first_name" , if ( zipCodePar…" at bounding box center [600, 624] width 561 height 1448
click at [770, 329] on div "// Build parameters const parameters = [ { name: "first_name" , if ( zipCodePar…" at bounding box center [600, 624] width 561 height 1448
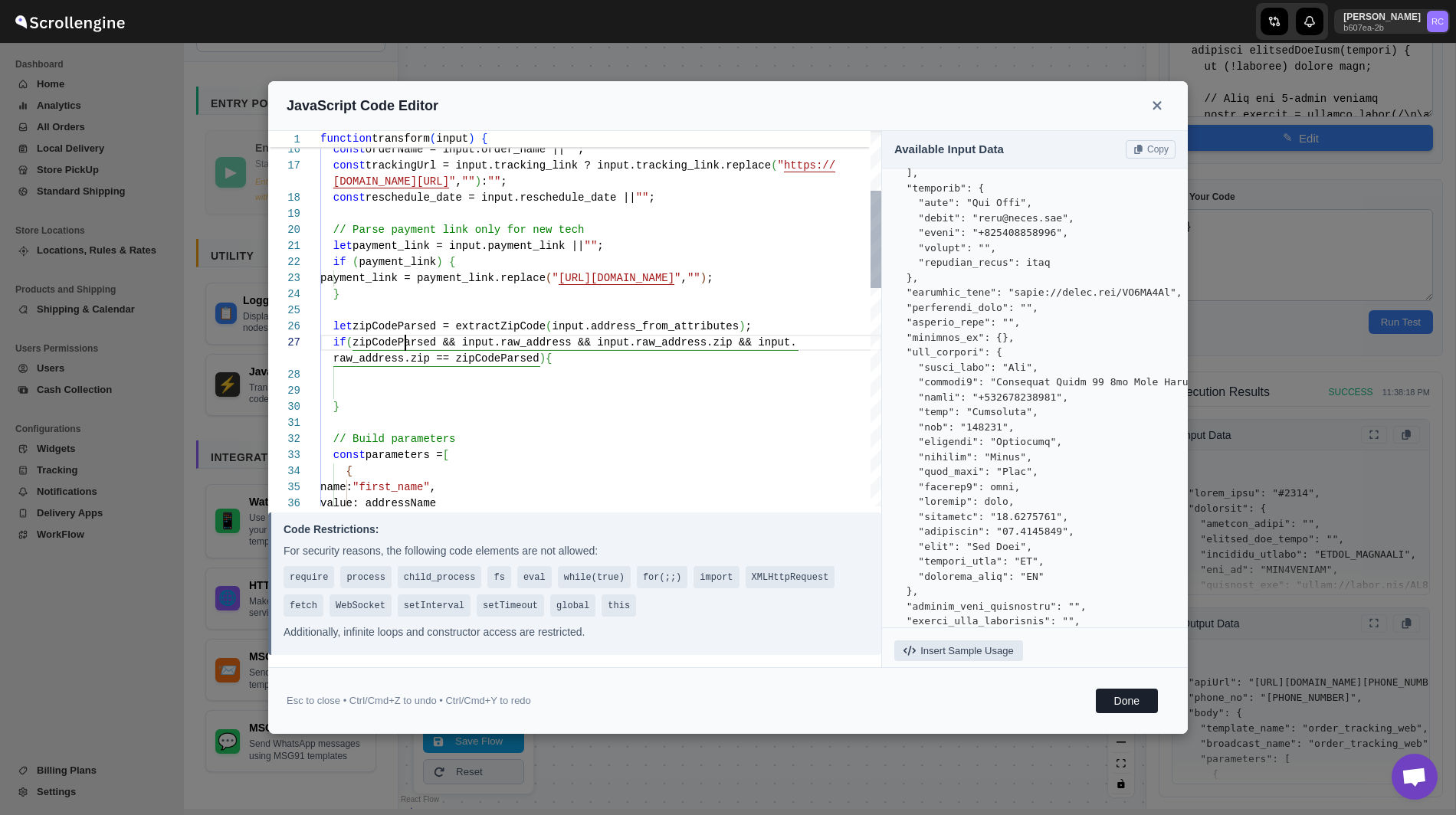
click at [404, 342] on div "// Build parameters const parameters = [ { name: "first_name" , if ( zipCodePar…" at bounding box center [600, 624] width 561 height 1448
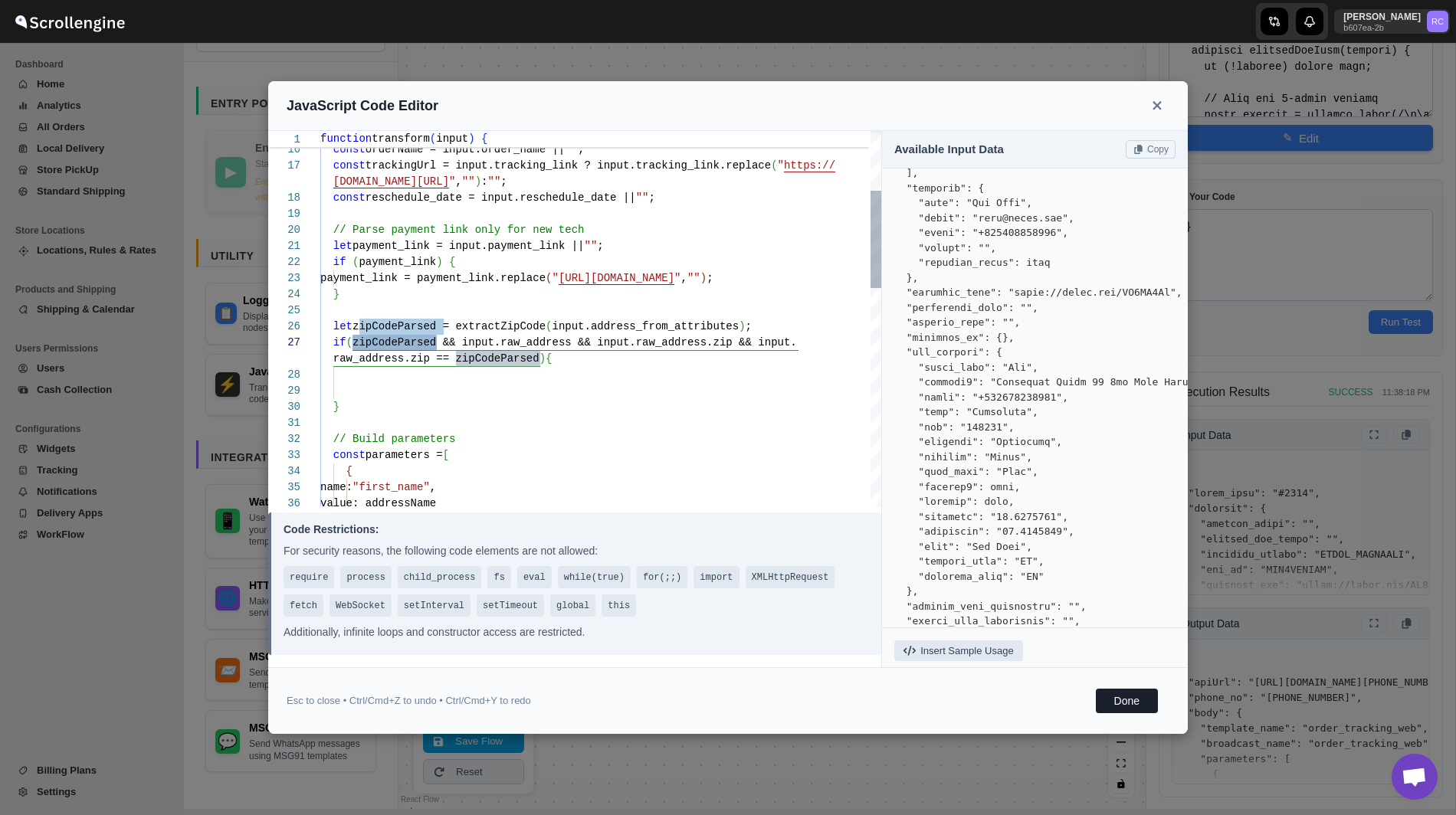
click at [415, 347] on div "// Build parameters const parameters = [ { name: "first_name" , if ( zipCodePar…" at bounding box center [600, 624] width 561 height 1448
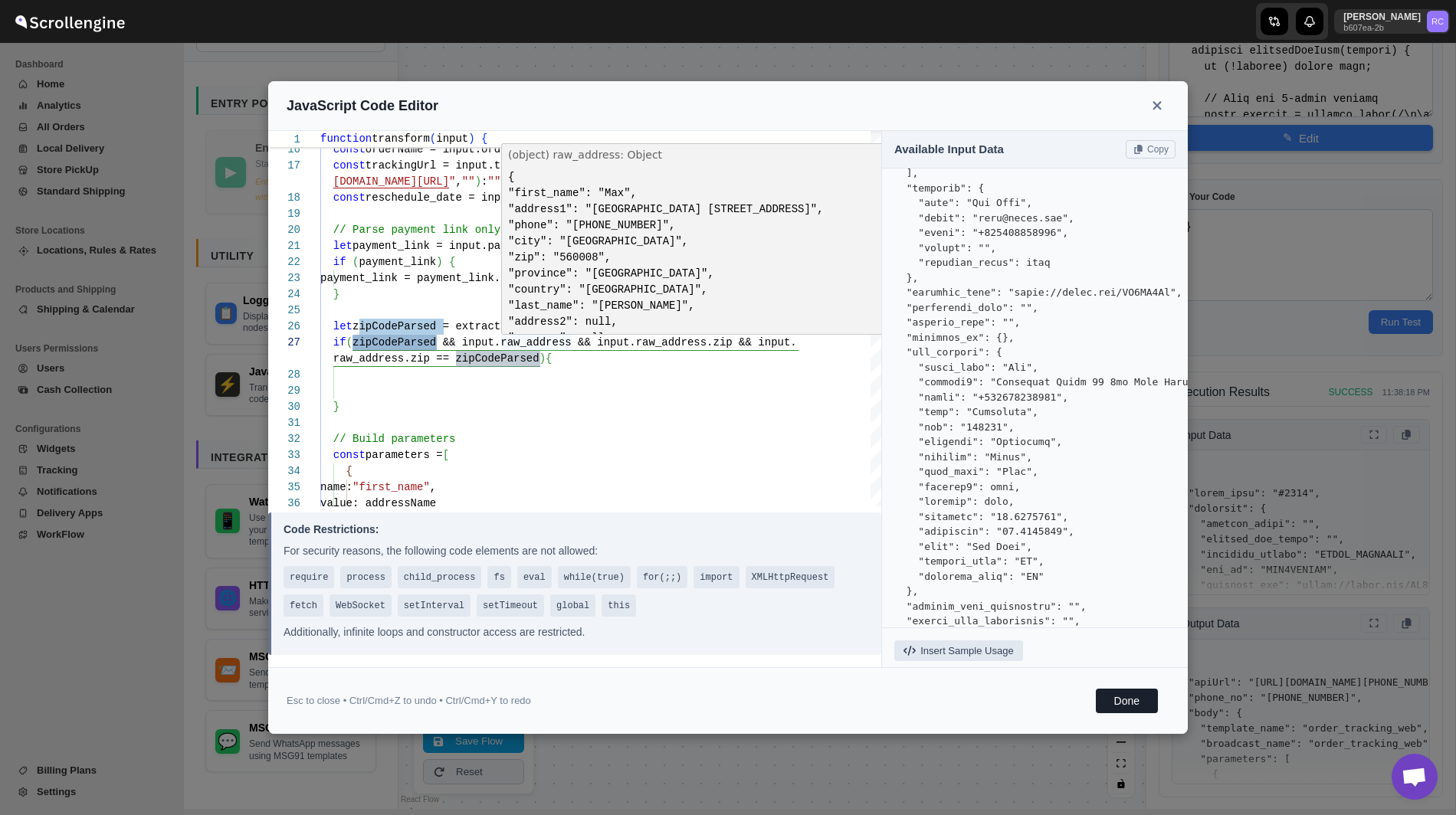
click at [541, 342] on div "// Build parameters const parameters = [ { name: "first_name" , if ( zipCodePar…" at bounding box center [600, 624] width 561 height 1448
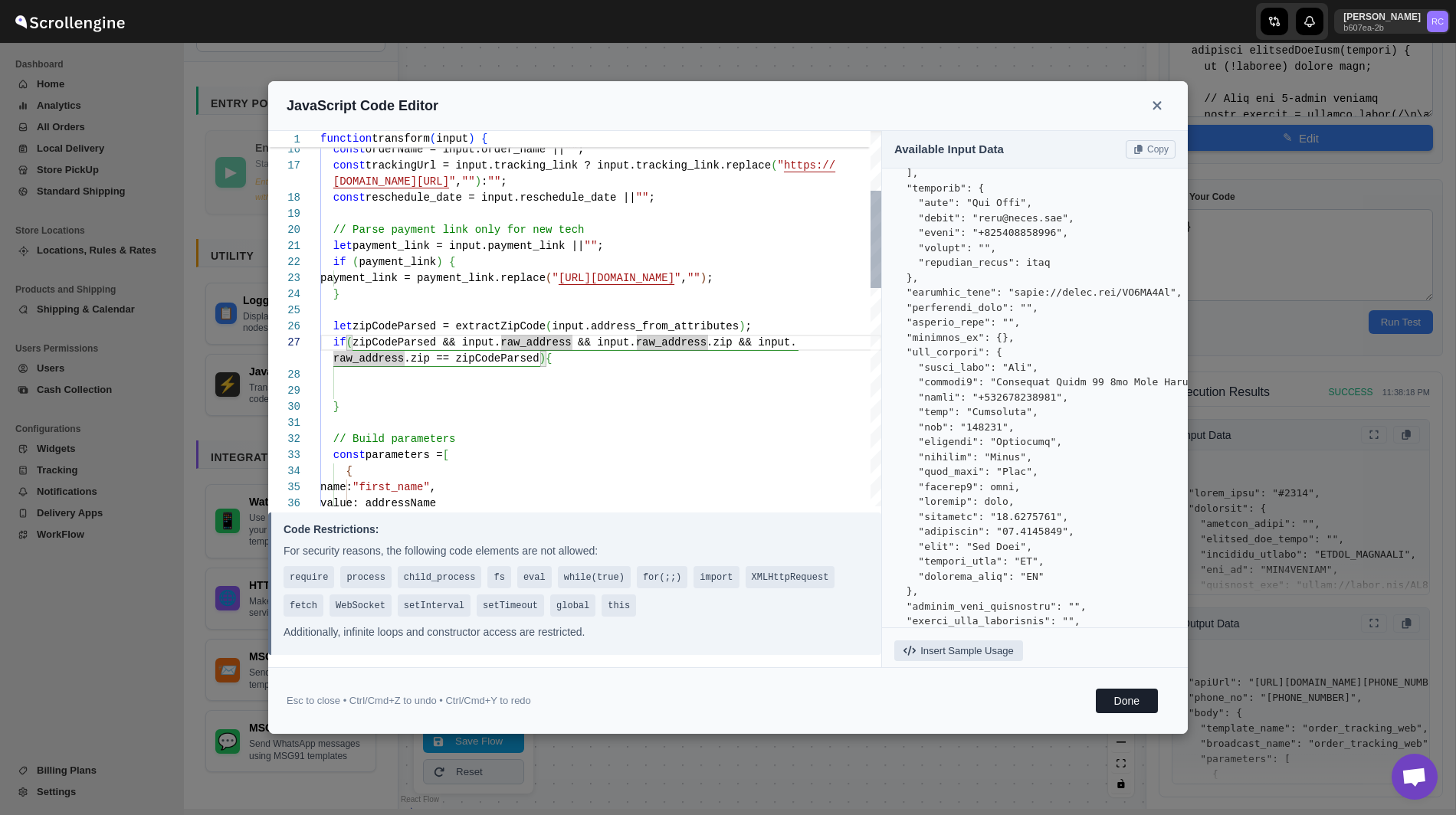
click at [420, 339] on div "// Build parameters const parameters = [ { name: "first_name" , if ( zipCodePar…" at bounding box center [600, 624] width 561 height 1448
click at [566, 394] on div "// Build parameters const parameters = [ { name: "first_name" , if ( zipCodePar…" at bounding box center [600, 624] width 561 height 1448
click at [411, 309] on div "// Build parameters const parameters = [ { name: "first_name" , if ( zipCodePar…" at bounding box center [600, 624] width 561 height 1448
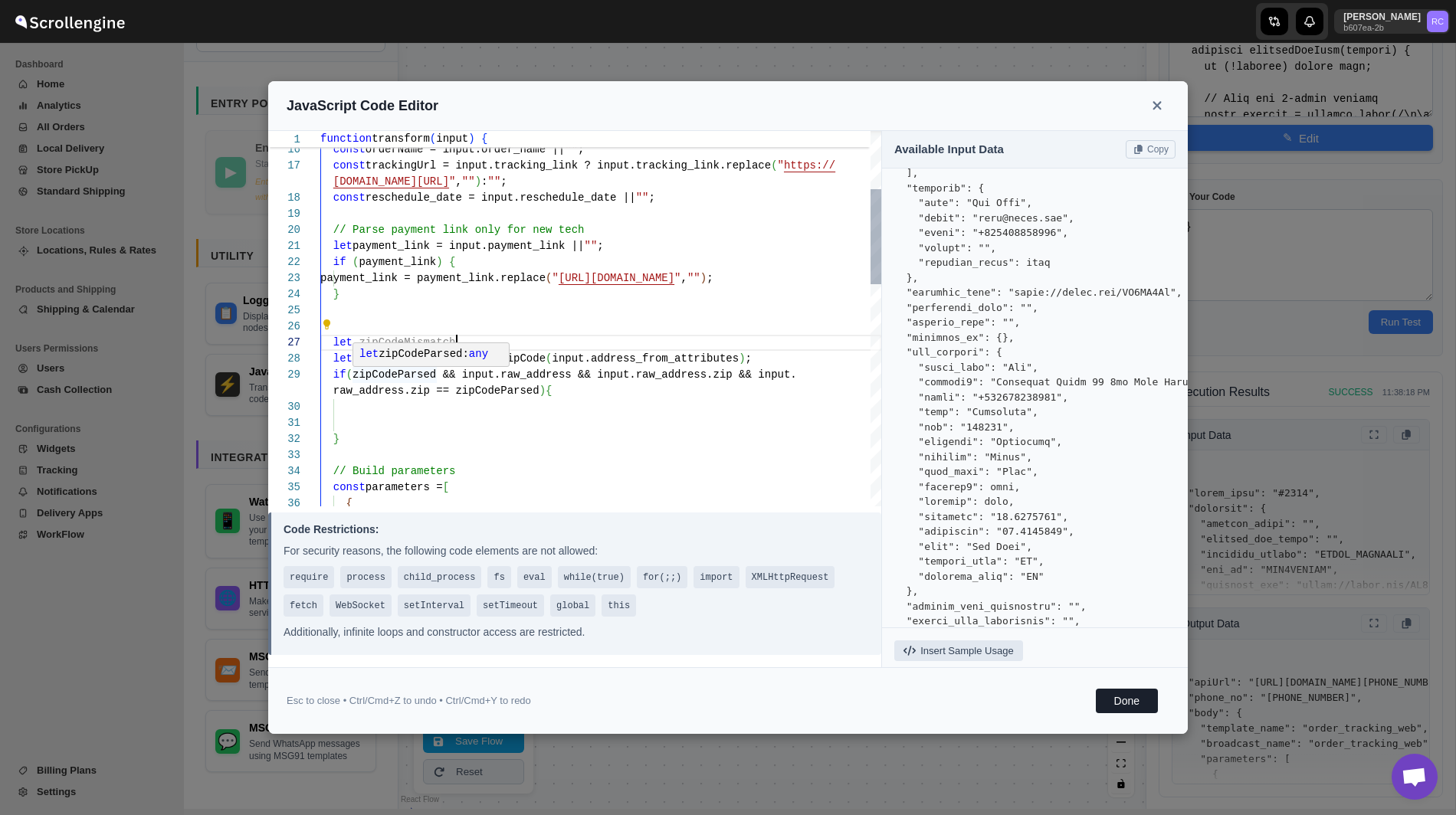
scroll to position [144, 0]
click at [409, 376] on div "// Build parameters const parameters = [ { if ( zipCodeParsed && input.raw_addr…" at bounding box center [600, 641] width 561 height 1480
drag, startPoint x: 593, startPoint y: 374, endPoint x: 352, endPoint y: 375, distance: 241.0
click at [352, 375] on div "// Build parameters const parameters = [ { if ( zipCodeParsed && input.raw_addr…" at bounding box center [600, 641] width 561 height 1480
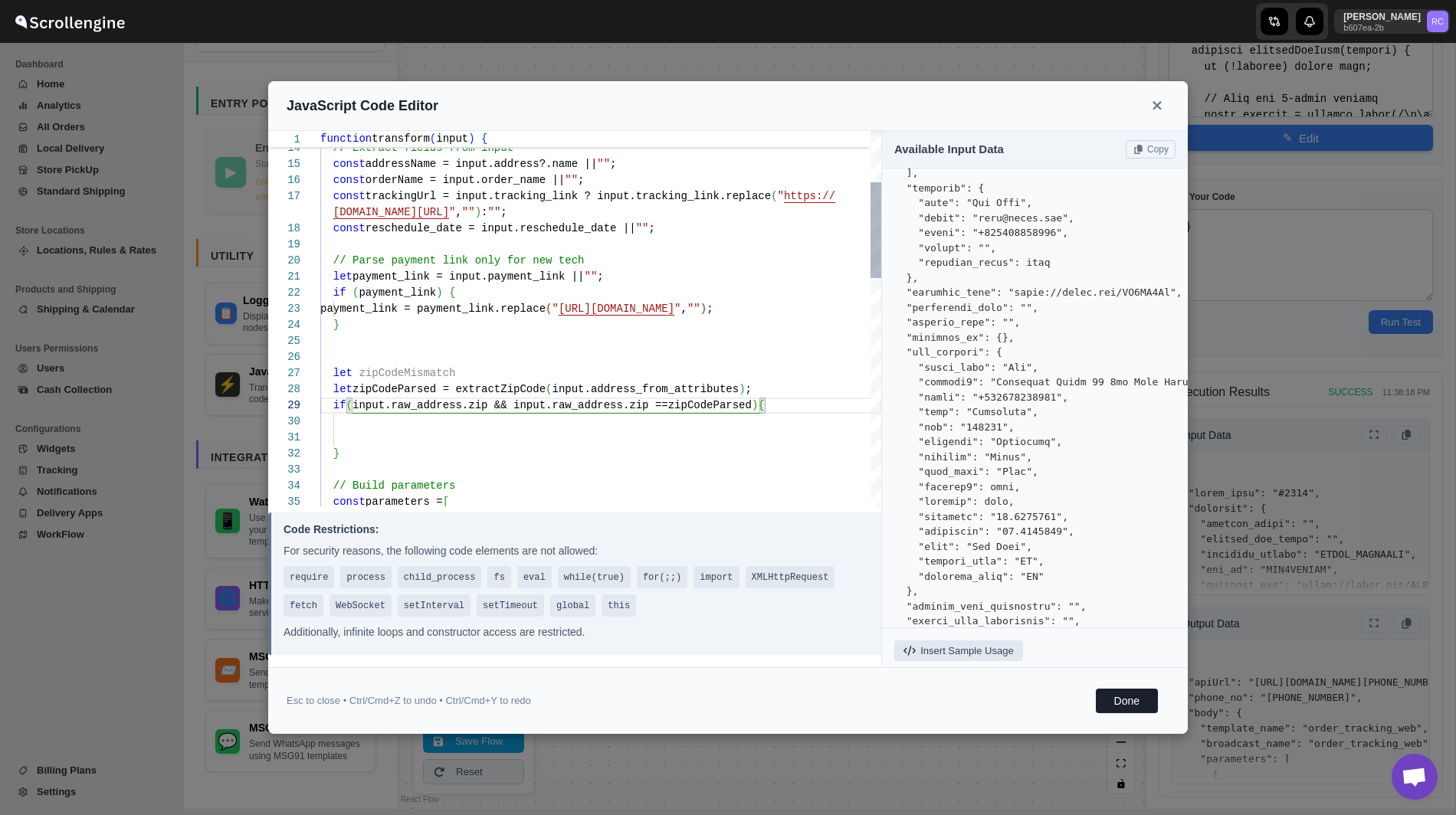
click at [415, 394] on div "if ( payment_link ) { payment_link = payment_link.replace ( " https://rpnda.com…" at bounding box center [600, 662] width 561 height 1464
drag, startPoint x: 514, startPoint y: 406, endPoint x: 363, endPoint y: 406, distance: 151.0
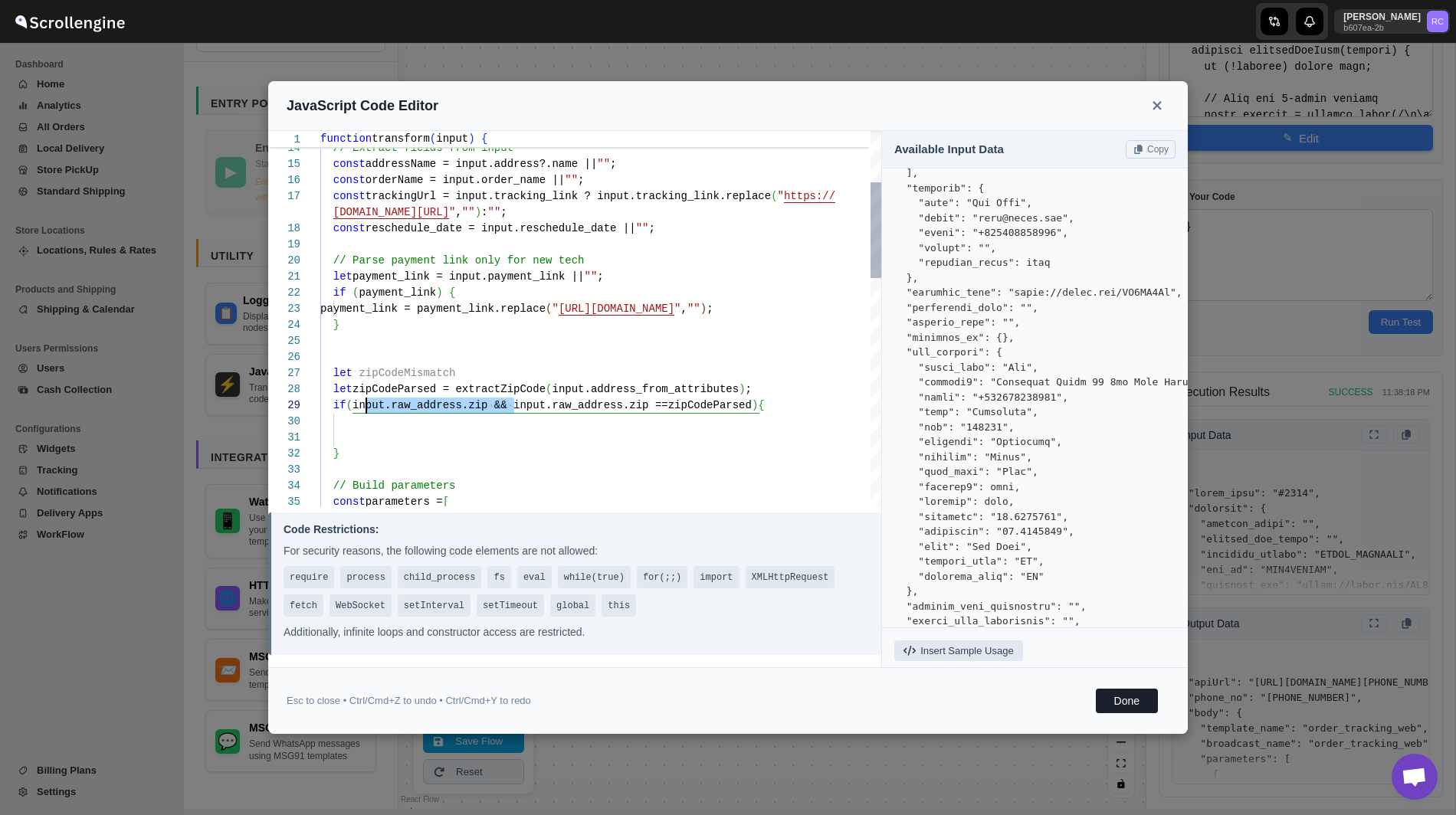
click at [363, 406] on div "if ( payment_link ) { payment_link = payment_link.replace ( " https://rpnda.com…" at bounding box center [600, 662] width 561 height 1464
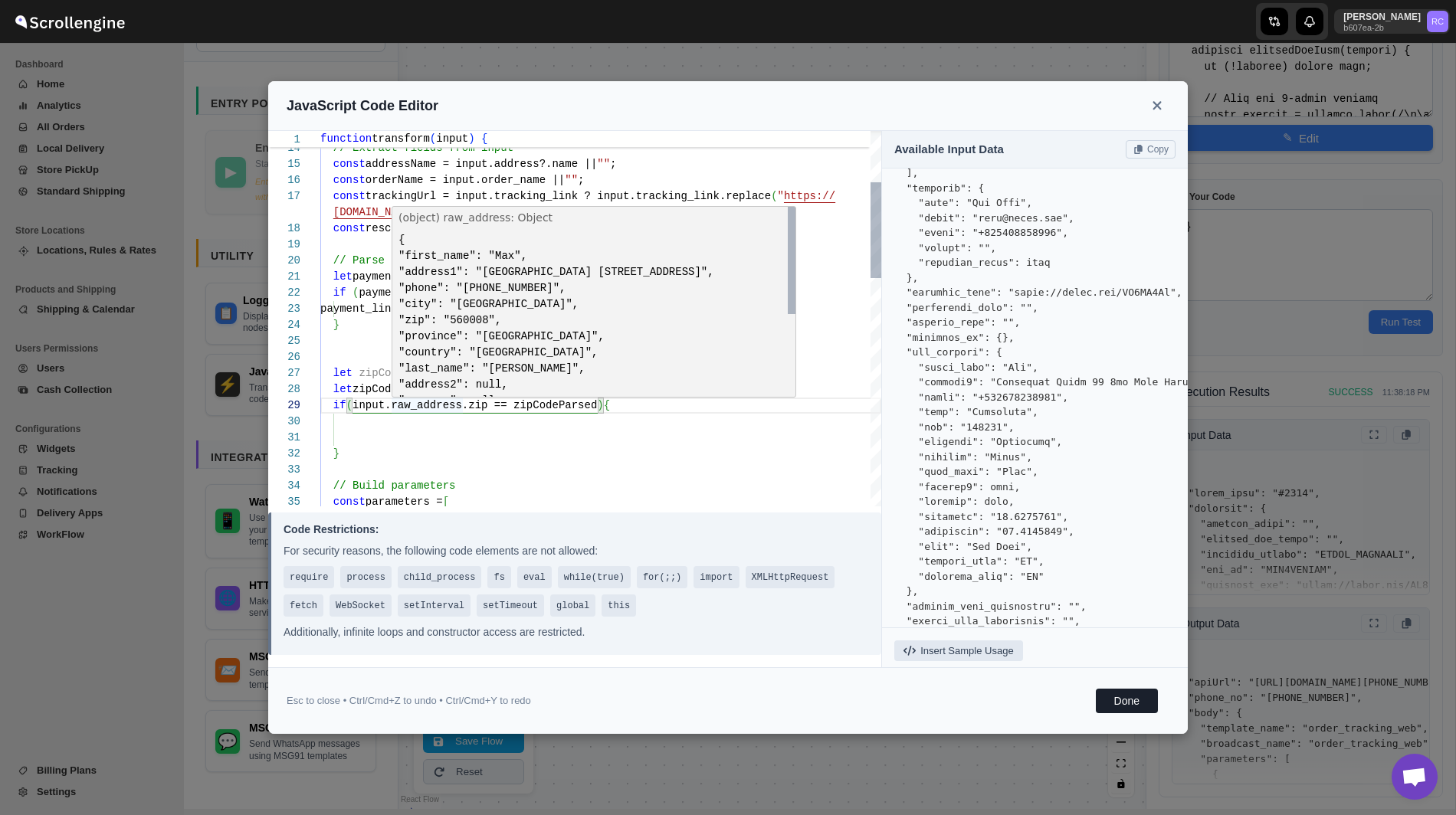
click at [464, 408] on div "if ( payment_link ) { payment_link = payment_link.replace ( " https://rpnda.com…" at bounding box center [600, 662] width 561 height 1464
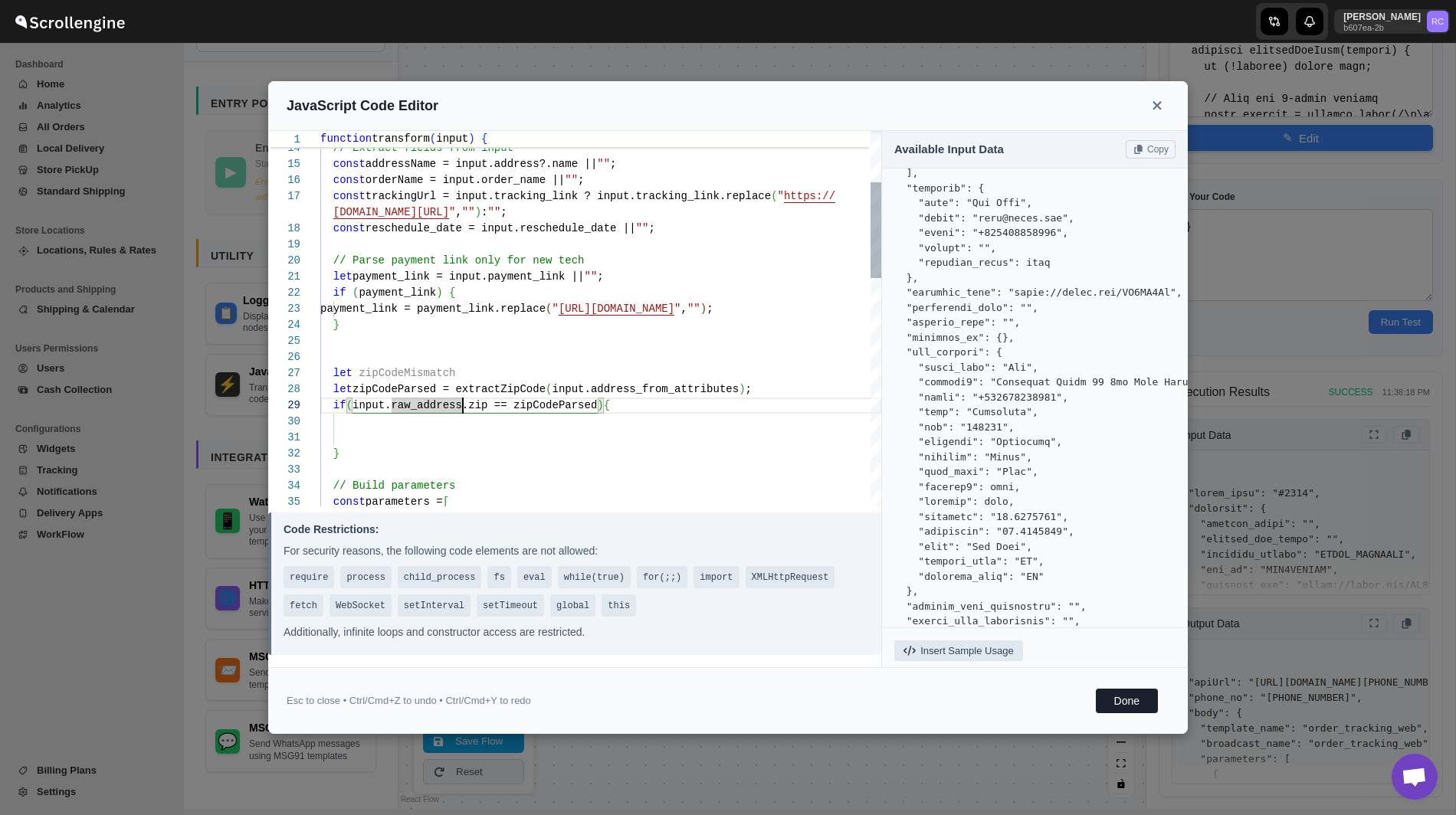
click at [386, 404] on div "if ( payment_link ) { payment_link = payment_link.replace ( " https://rpnda.com…" at bounding box center [600, 662] width 561 height 1464
click at [468, 407] on div "if ( payment_link ) { payment_link = payment_link.replace ( " https://rpnda.com…" at bounding box center [600, 662] width 561 height 1464
click at [515, 407] on div "if ( payment_link ) { payment_link = payment_link.replace ( " https://rpnda.com…" at bounding box center [600, 662] width 561 height 1464
click at [476, 379] on div "if ( payment_link ) { payment_link = payment_link.replace ( " https://rpnda.com…" at bounding box center [600, 662] width 561 height 1464
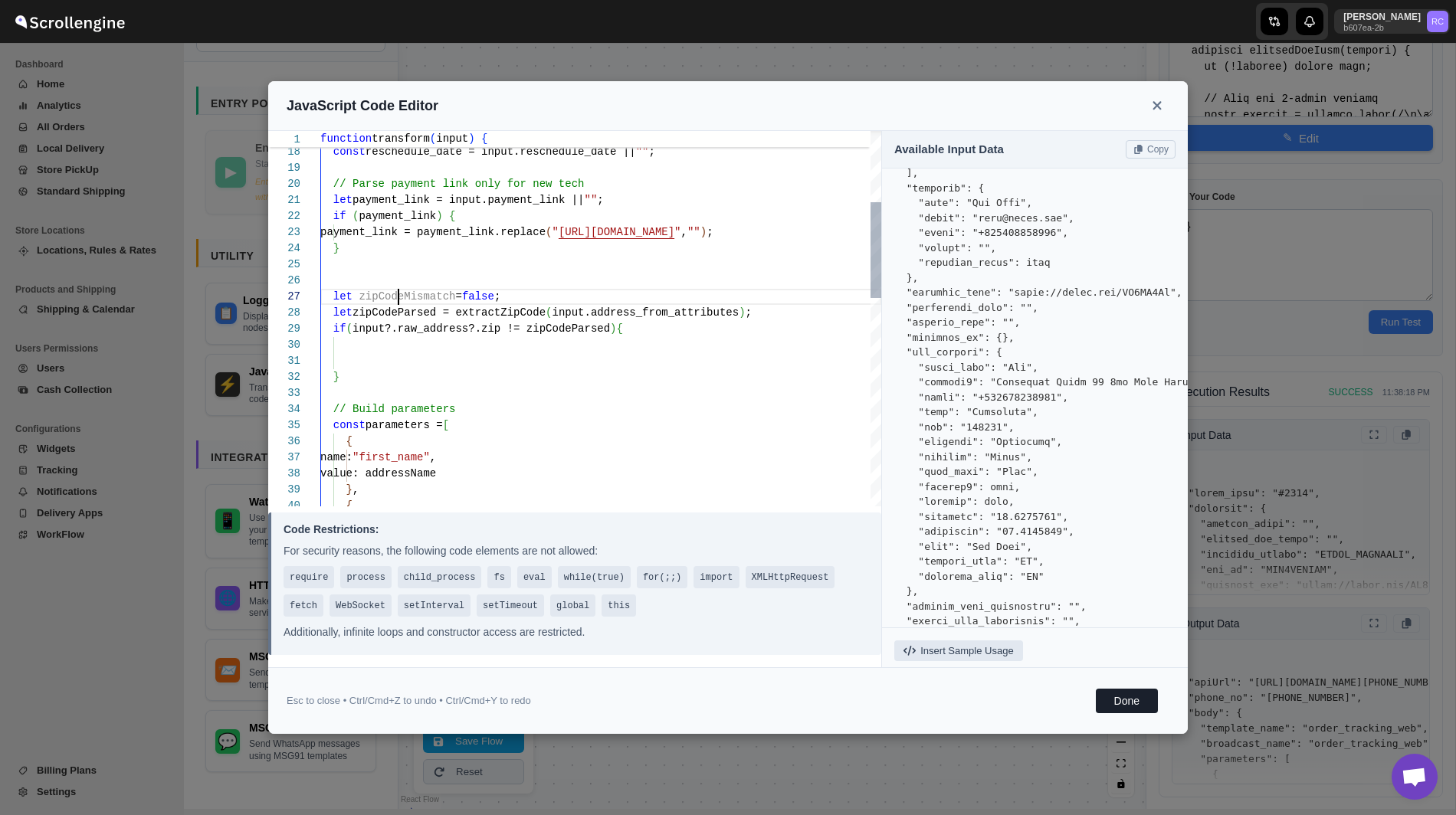
click at [398, 298] on div "if ( payment_link ) { payment_link = payment_link.replace ( " https://rpnda.com…" at bounding box center [600, 586] width 561 height 1464
click at [404, 348] on div "if ( payment_link ) { payment_link = payment_link.replace ( " https://rpnda.com…" at bounding box center [600, 586] width 561 height 1464
click at [323, 361] on div "if ( payment_link ) { payment_link = payment_link.replace ( " https://rpnda.com…" at bounding box center [600, 594] width 561 height 1480
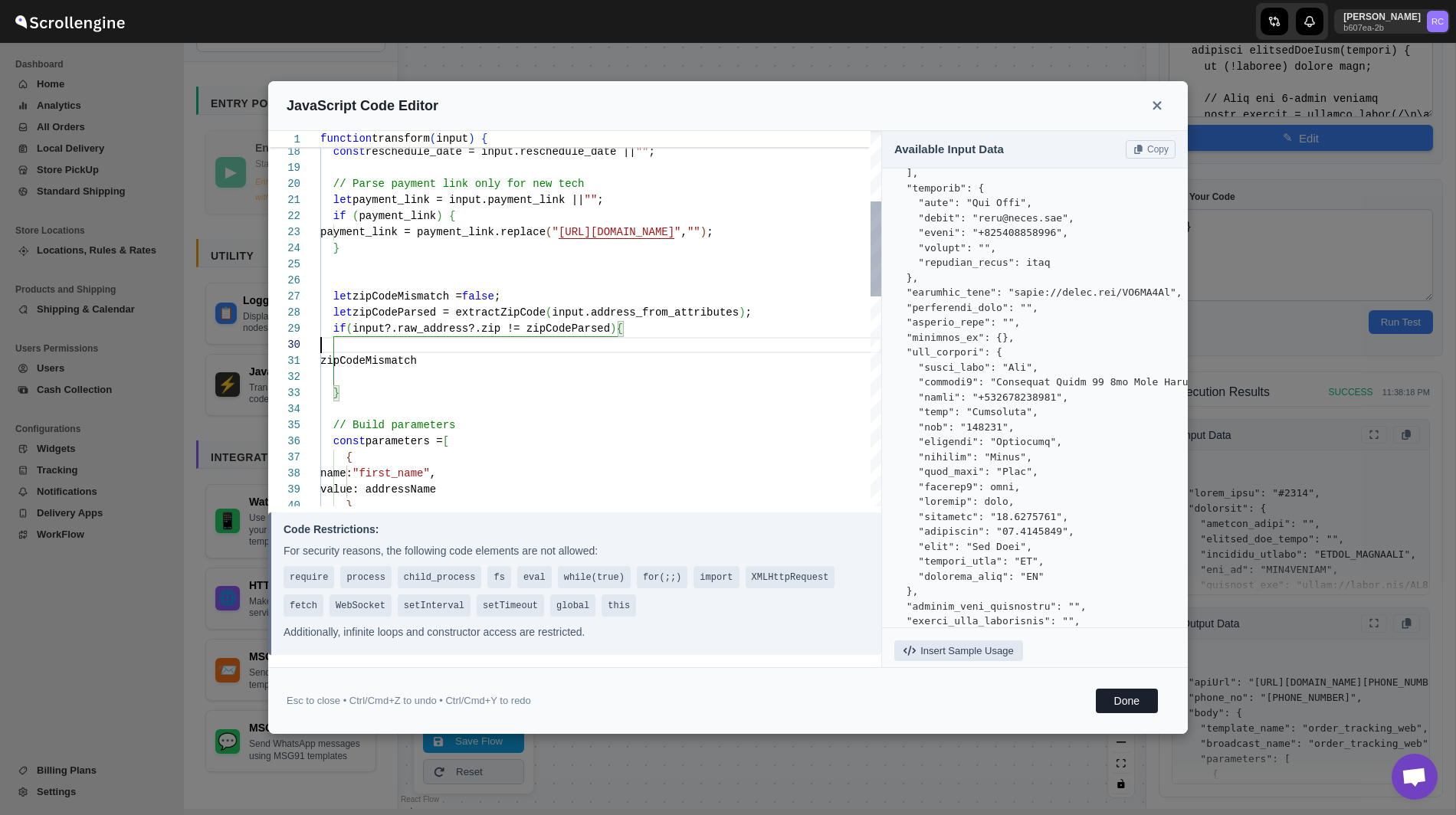
click at [367, 348] on div "if ( payment_link ) { payment_link = payment_link.replace ( " https://rpnda.com…" at bounding box center [600, 594] width 561 height 1480
click at [375, 361] on div "if ( payment_link ) { payment_link = payment_link.replace ( " https://rpnda.com…" at bounding box center [600, 586] width 561 height 1464
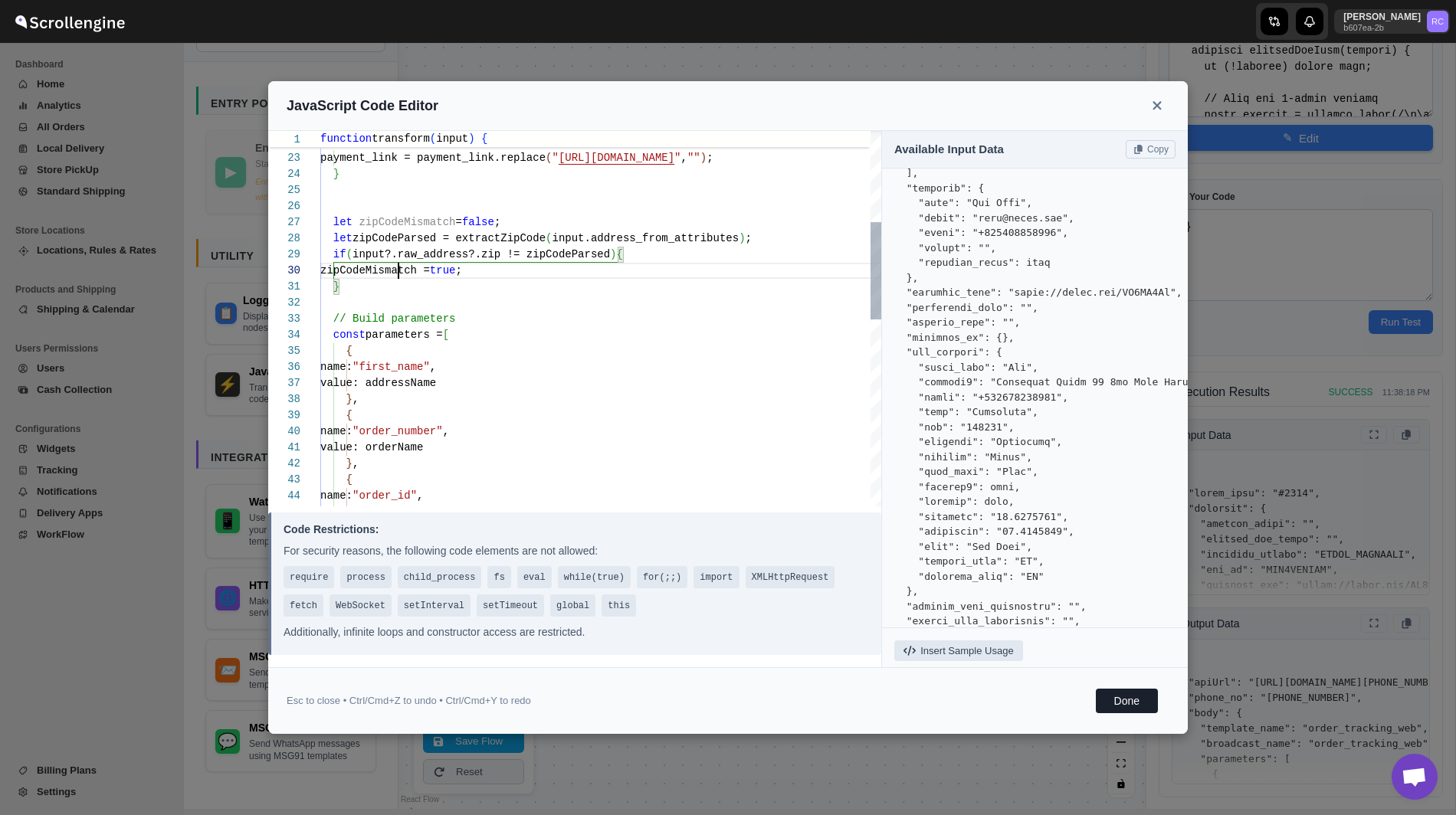
click at [401, 271] on div "if ( payment_link ) { payment_link = payment_link.replace ( " https://rpnda.com…" at bounding box center [600, 504] width 561 height 1448
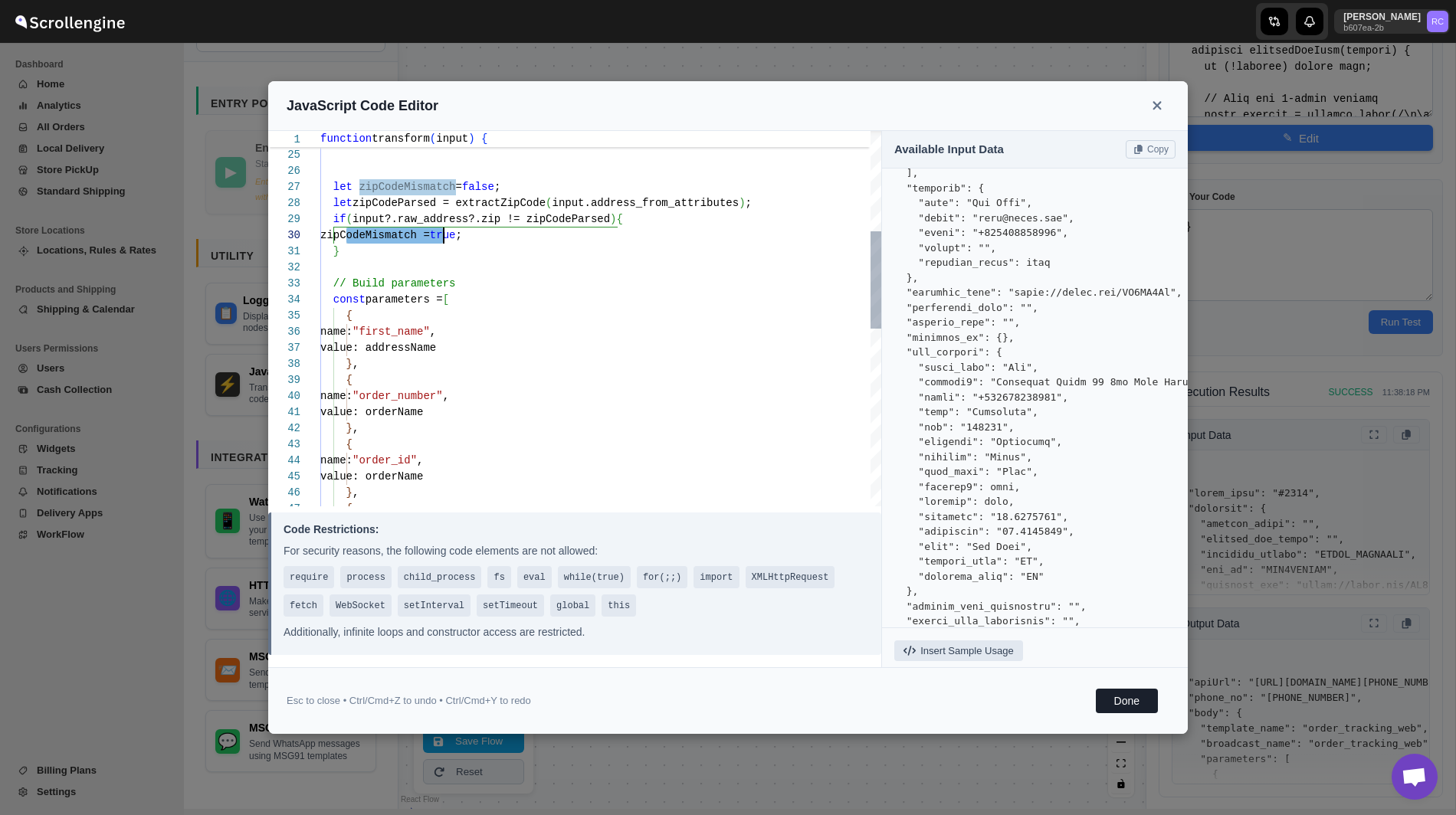
click at [394, 254] on div "let zipCodeMismatch = false ; let zipCodeParsed = extractZipCode ( input.addres…" at bounding box center [600, 468] width 561 height 1448
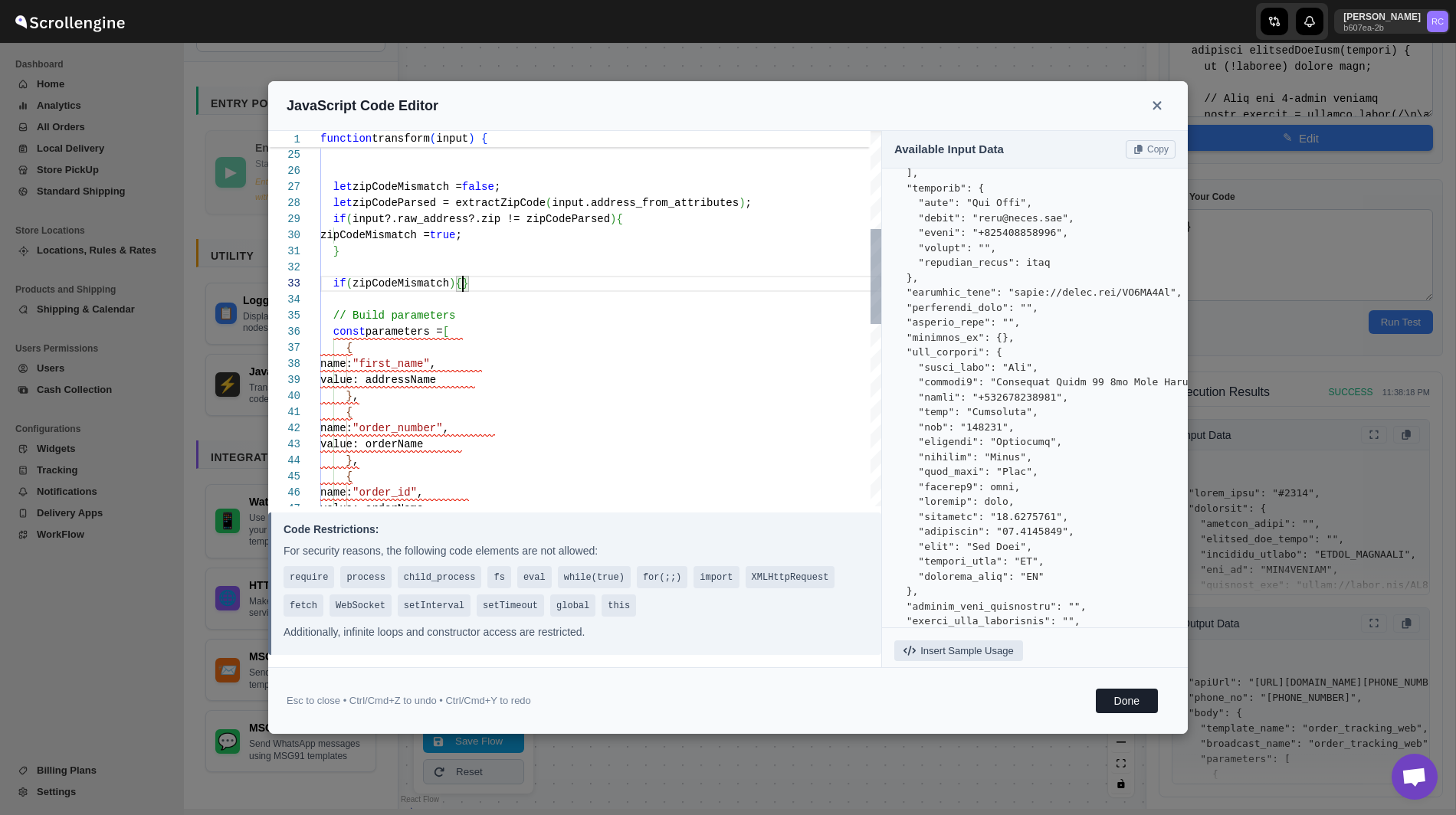
scroll to position [64, 0]
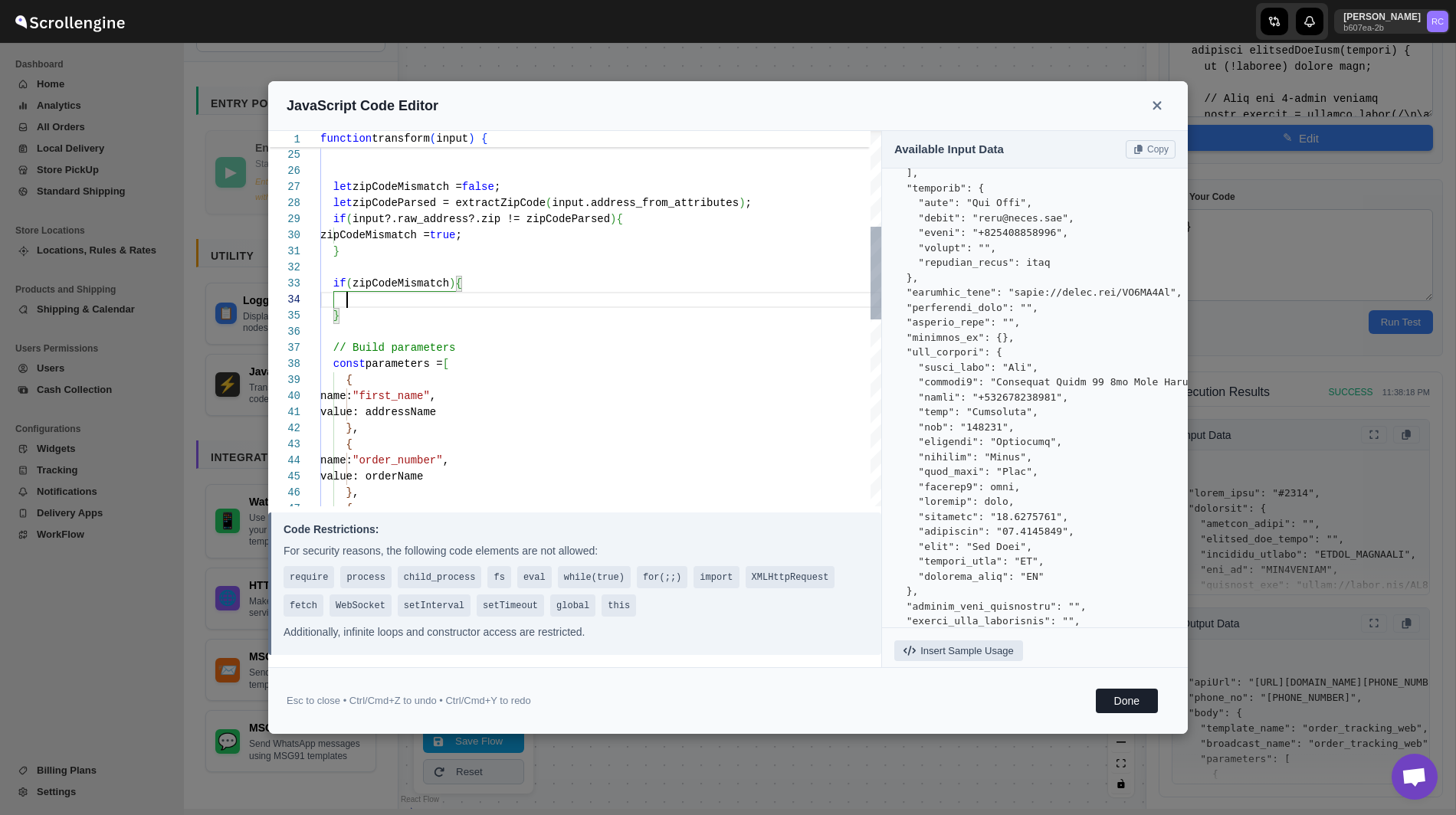
click at [354, 288] on div "let zipCodeMismatch = false ; let zipCodeParsed = extractZipCode ( input.addres…" at bounding box center [600, 500] width 561 height 1512
click at [382, 304] on div "let zipCodeMismatch = false ; let zipCodeParsed = extractZipCode ( input.addres…" at bounding box center [600, 500] width 561 height 1512
click at [1127, 696] on button "Done" at bounding box center [1127, 701] width 62 height 24
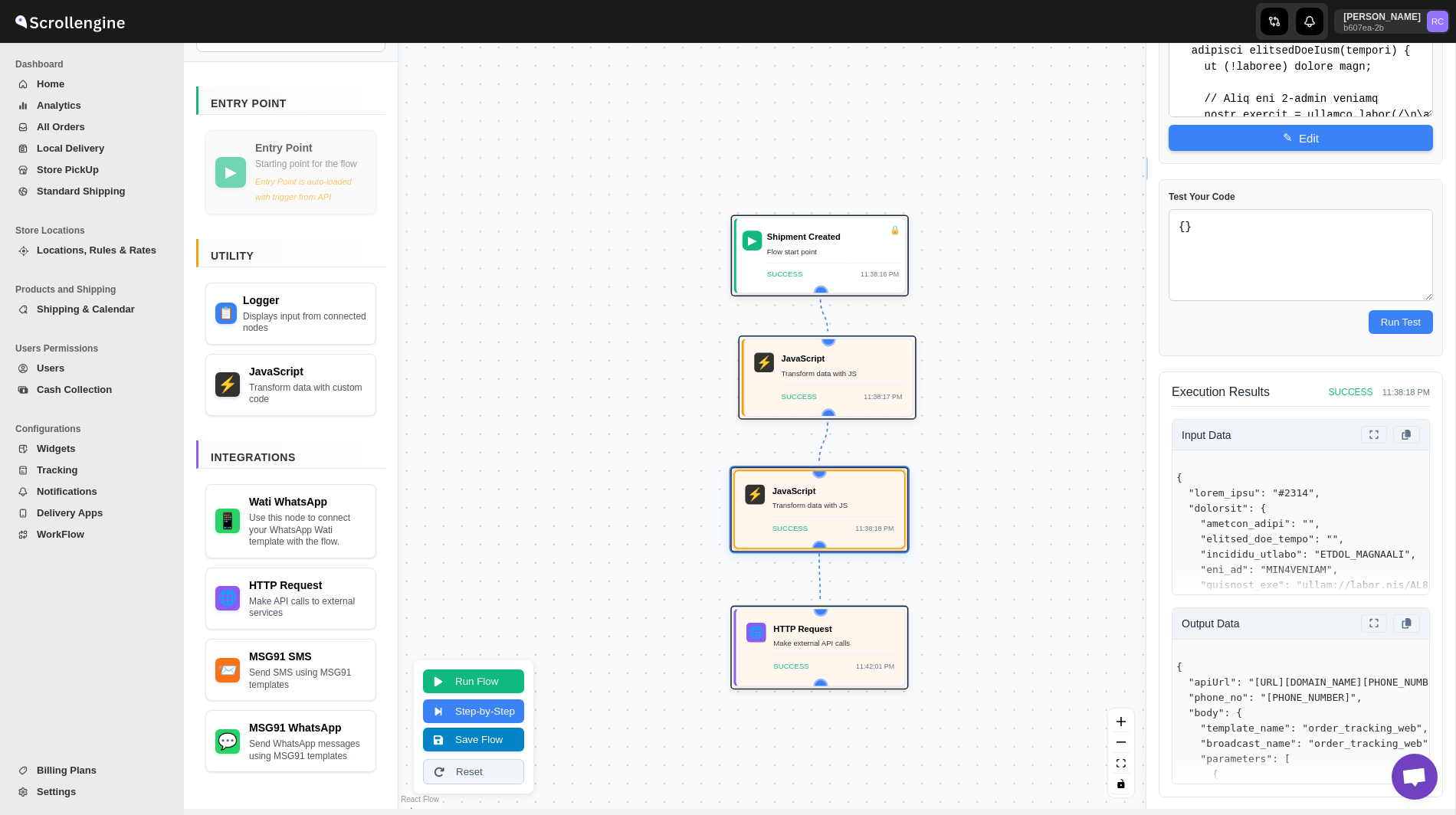
click at [467, 744] on button "Save Flow" at bounding box center [473, 740] width 101 height 24
click at [511, 702] on button "Step-by-Step" at bounding box center [473, 710] width 101 height 24
click at [468, 722] on button "Stop" at bounding box center [466, 726] width 86 height 24
click at [462, 773] on button "Reset" at bounding box center [473, 771] width 101 height 25
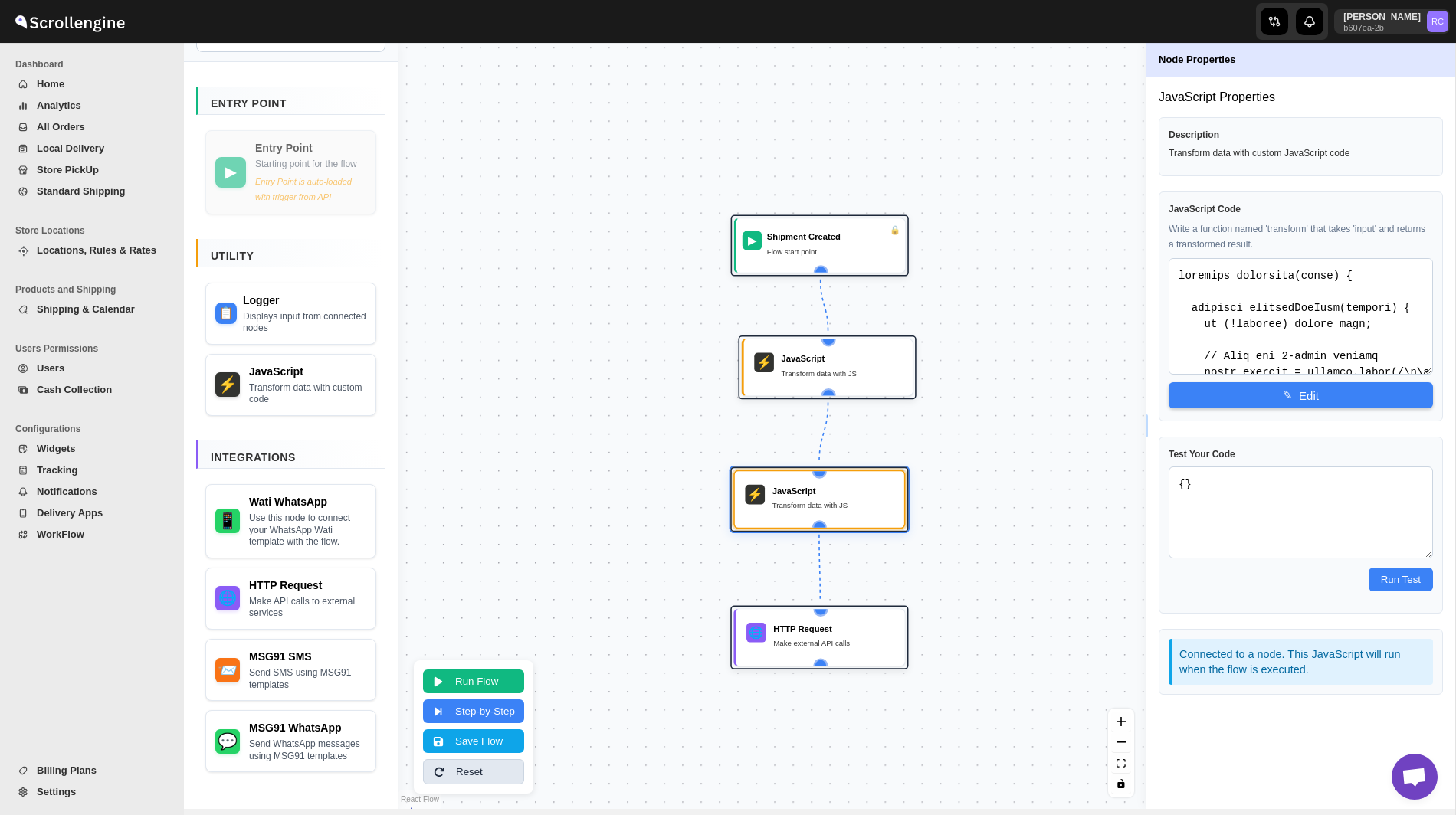
scroll to position [0, 0]
click at [475, 710] on button "Step-by-Step" at bounding box center [473, 710] width 101 height 24
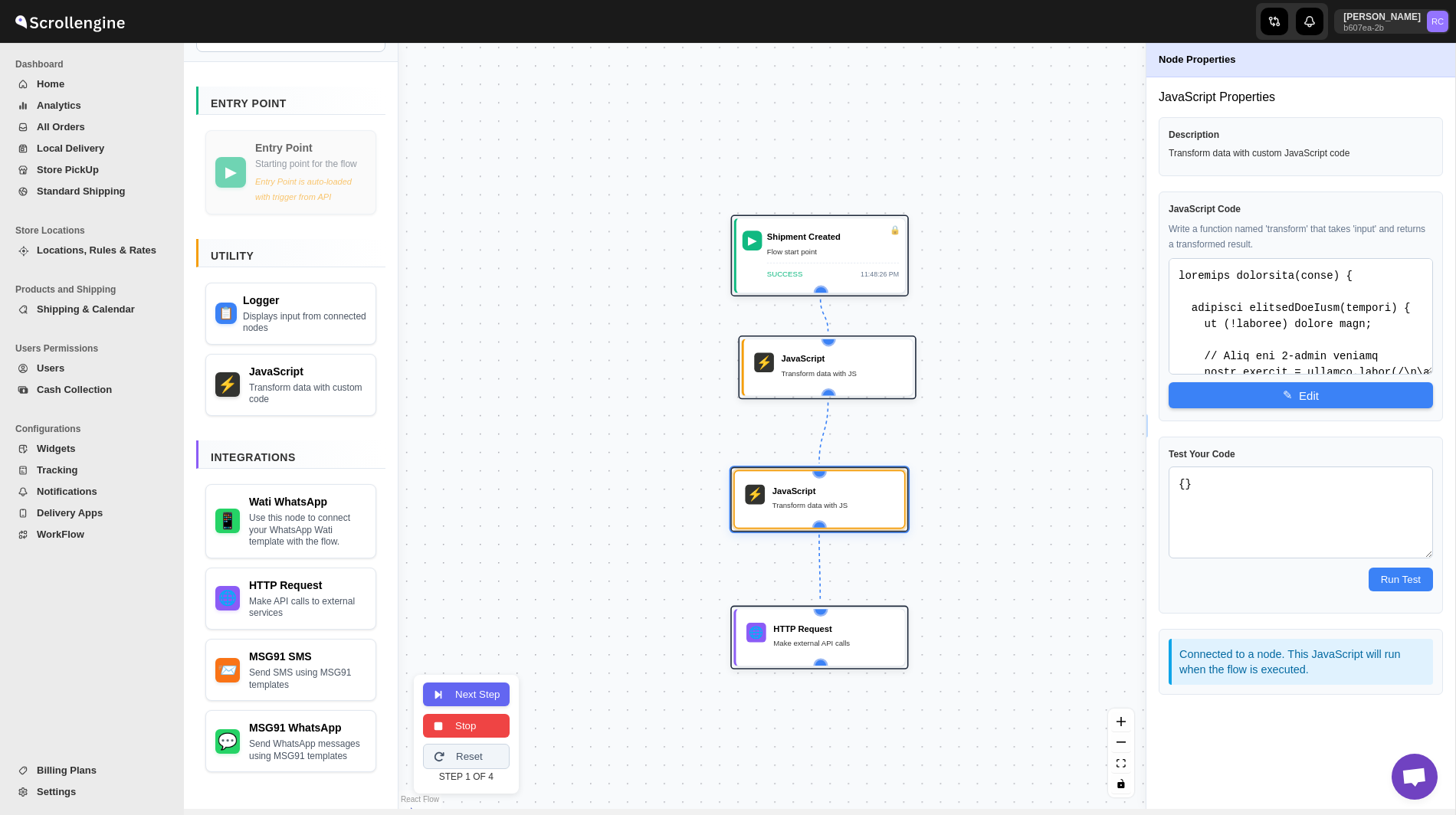
click at [468, 697] on button "Next Step" at bounding box center [466, 694] width 86 height 24
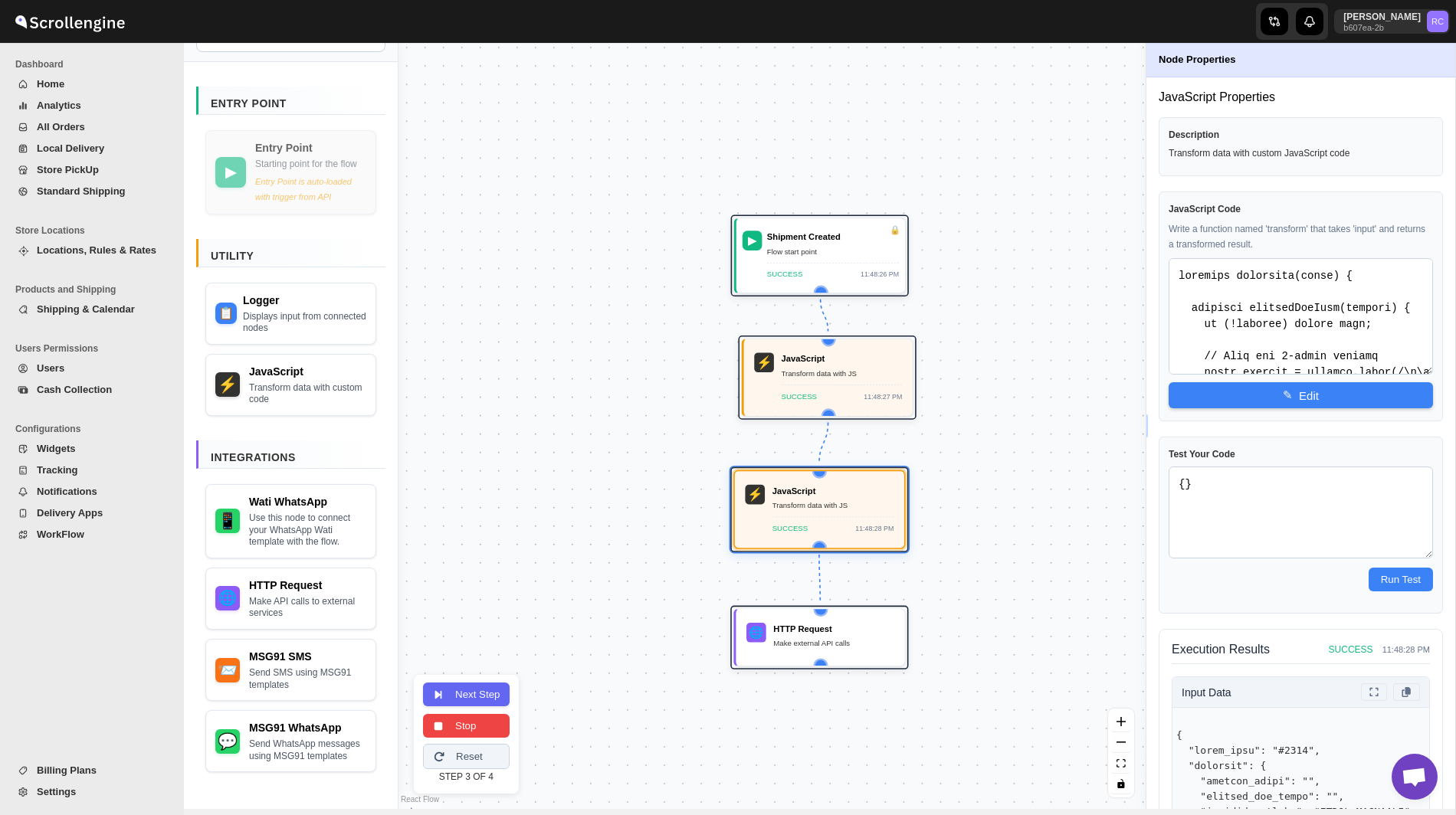
click at [468, 697] on button "Next Step" at bounding box center [466, 694] width 86 height 24
click at [824, 523] on div "SUCCESS 11:48:28 PM" at bounding box center [832, 524] width 122 height 17
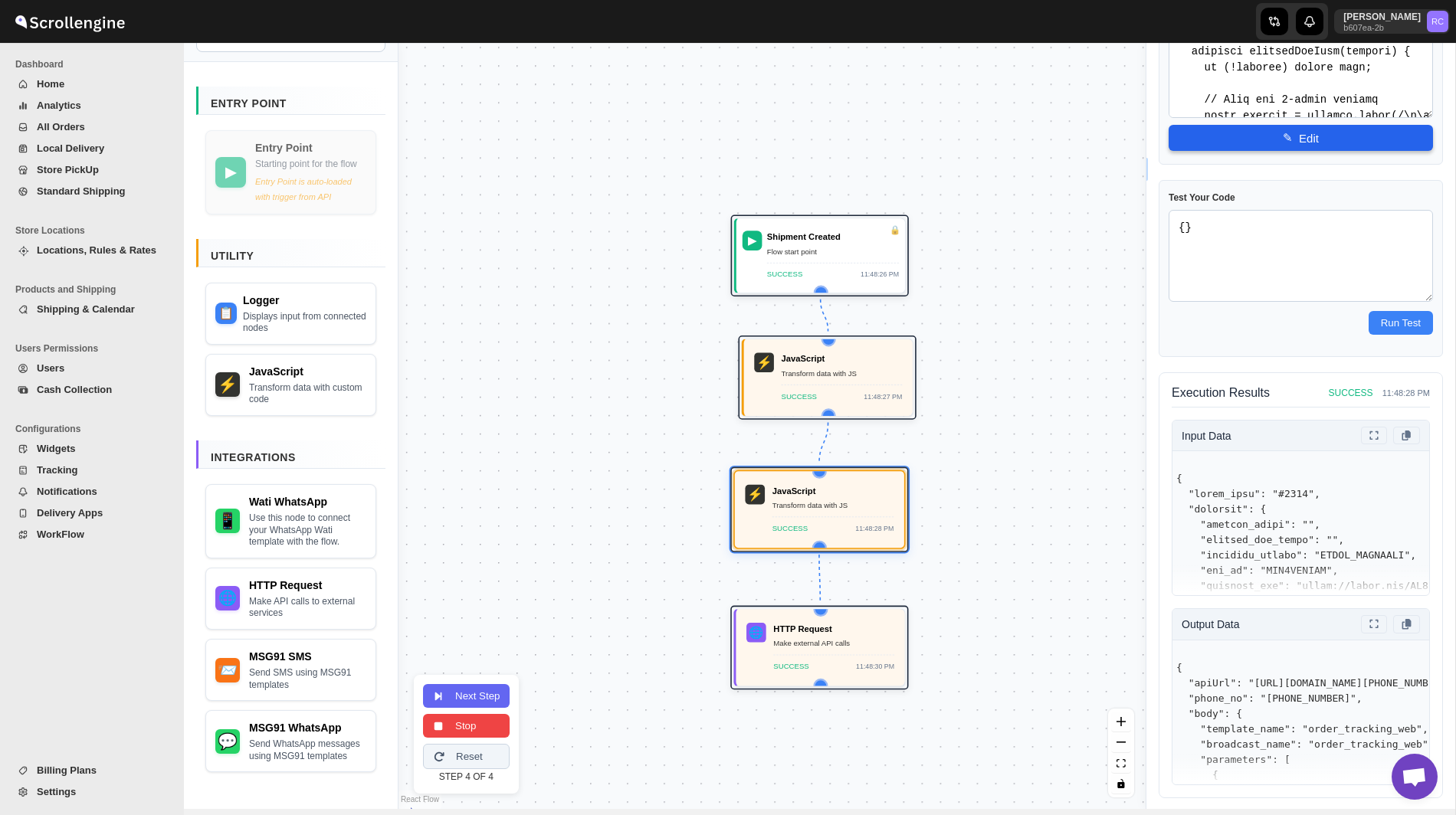
scroll to position [257, 0]
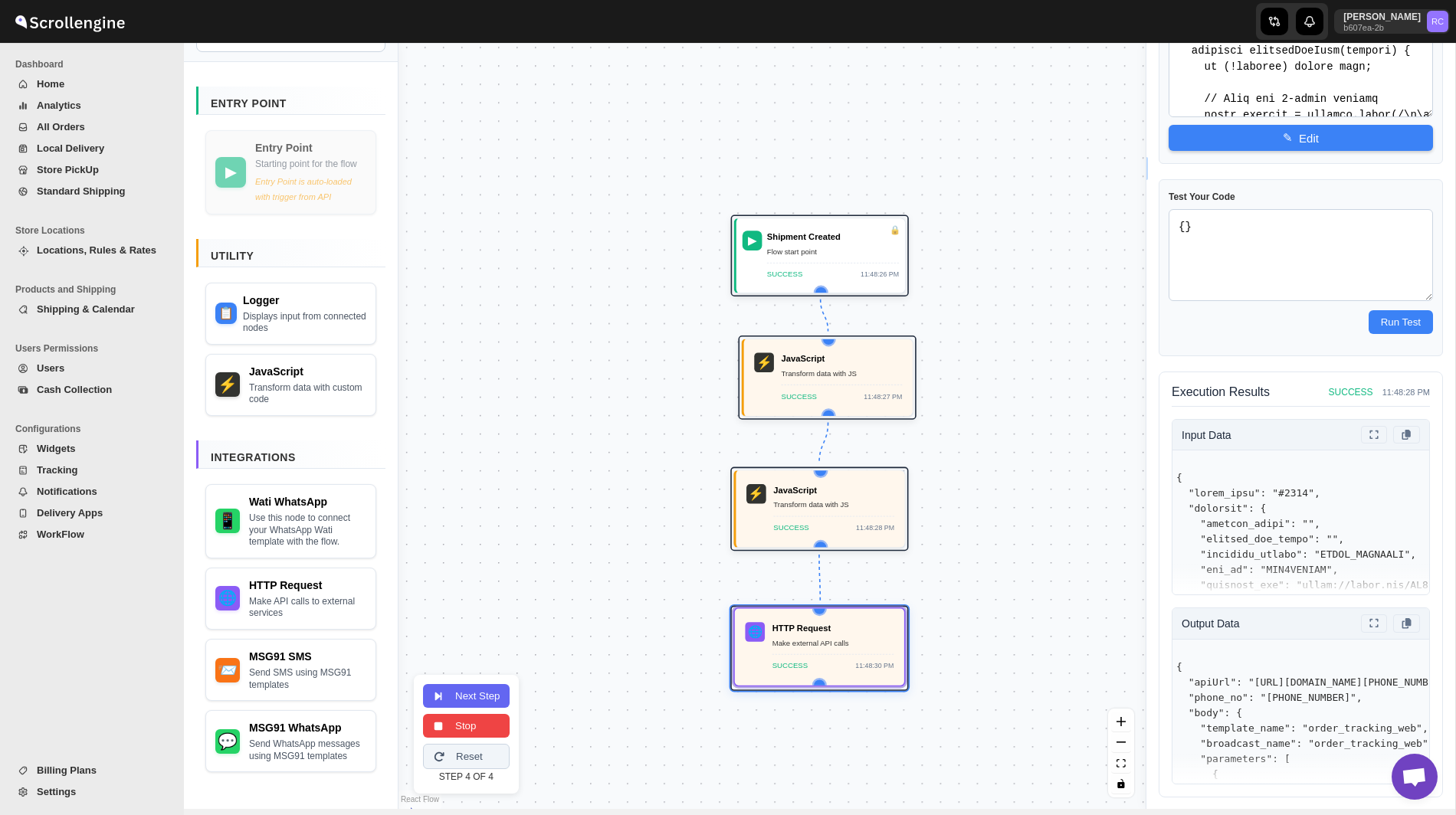
click at [813, 657] on div "SUCCESS 11:48:30 PM" at bounding box center [832, 663] width 122 height 17
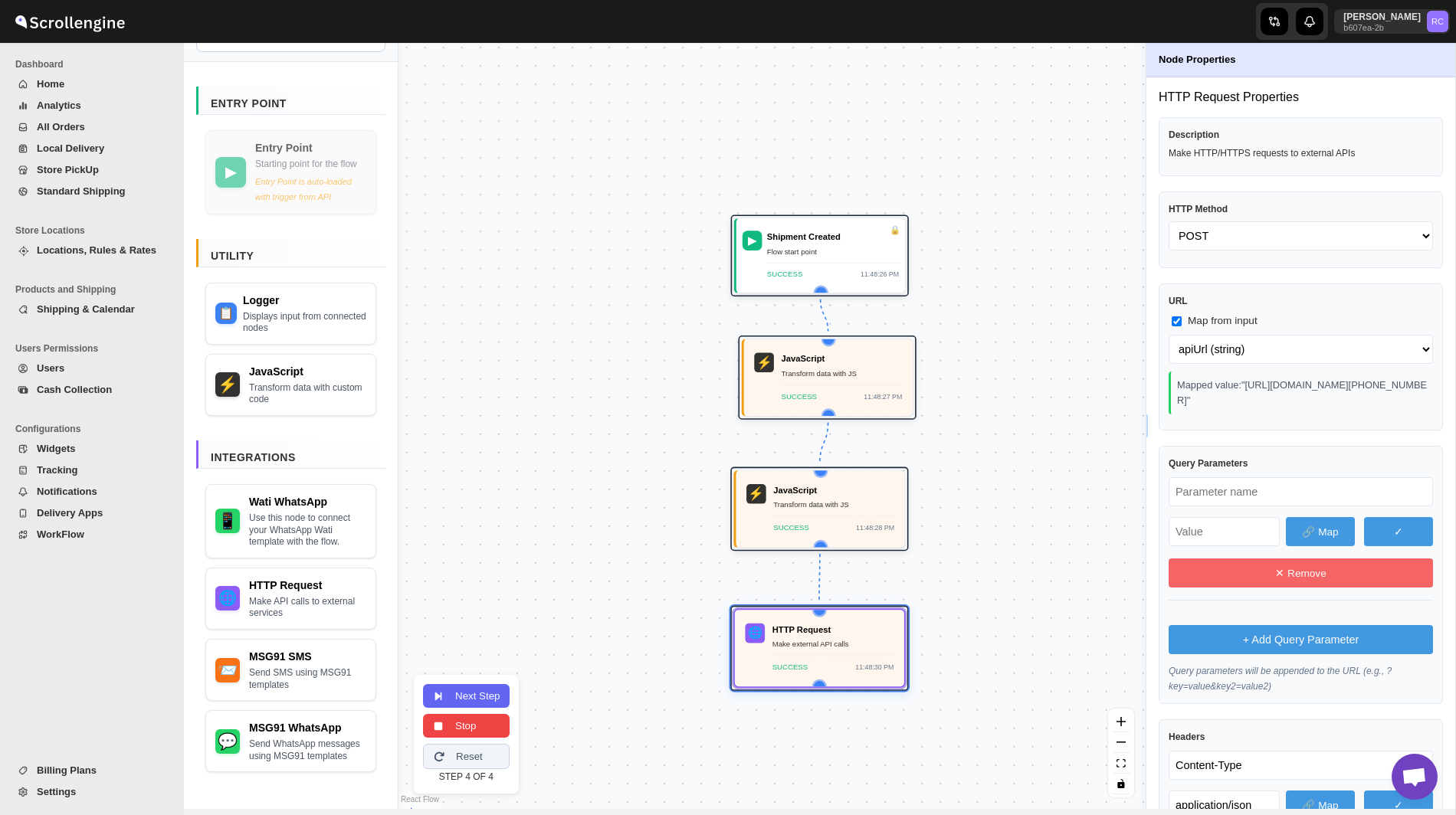
scroll to position [1052, 0]
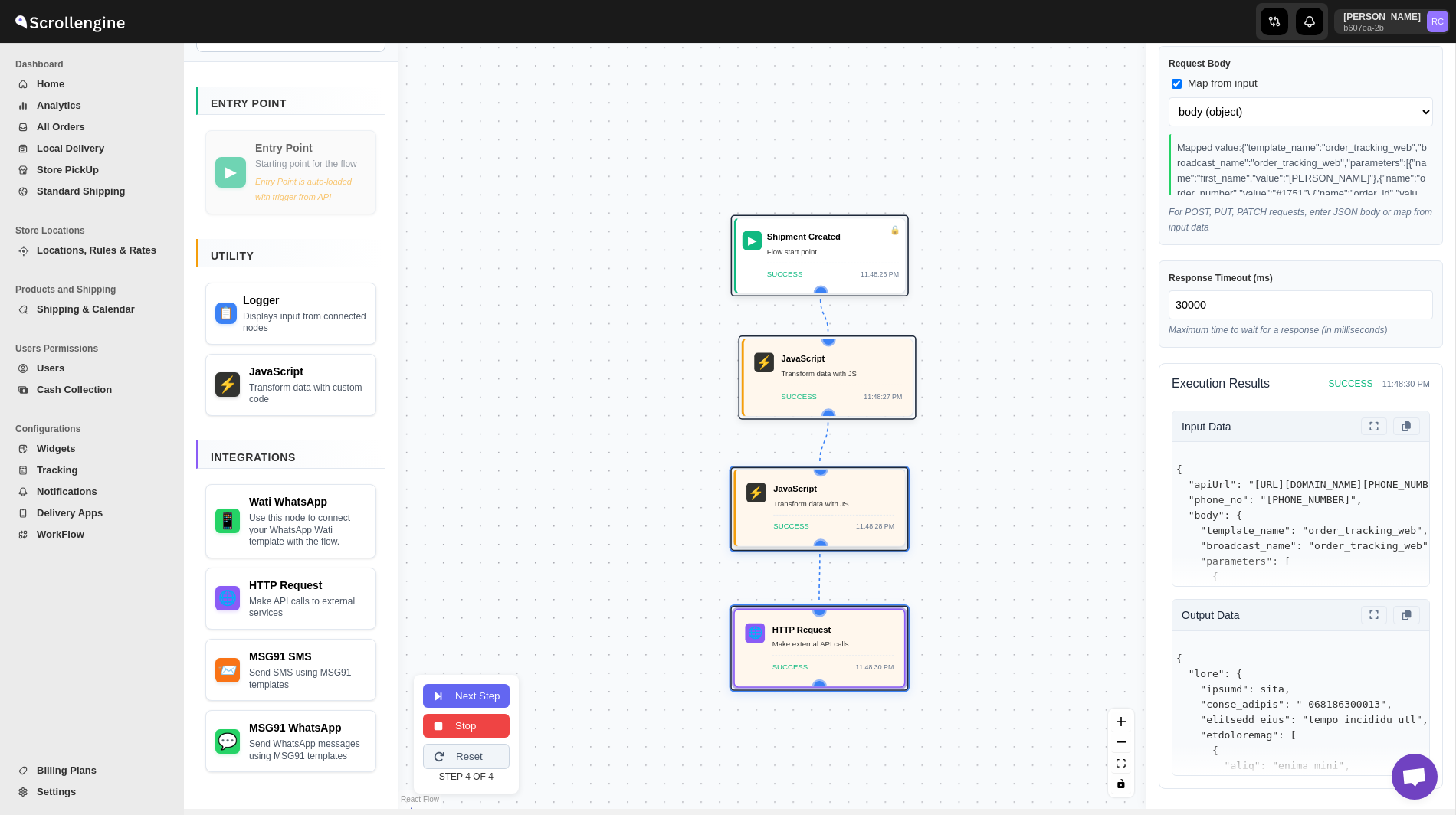
click at [821, 511] on div "JavaScript Transform data with JS SUCCESS 11:48:28 PM" at bounding box center [833, 508] width 121 height 50
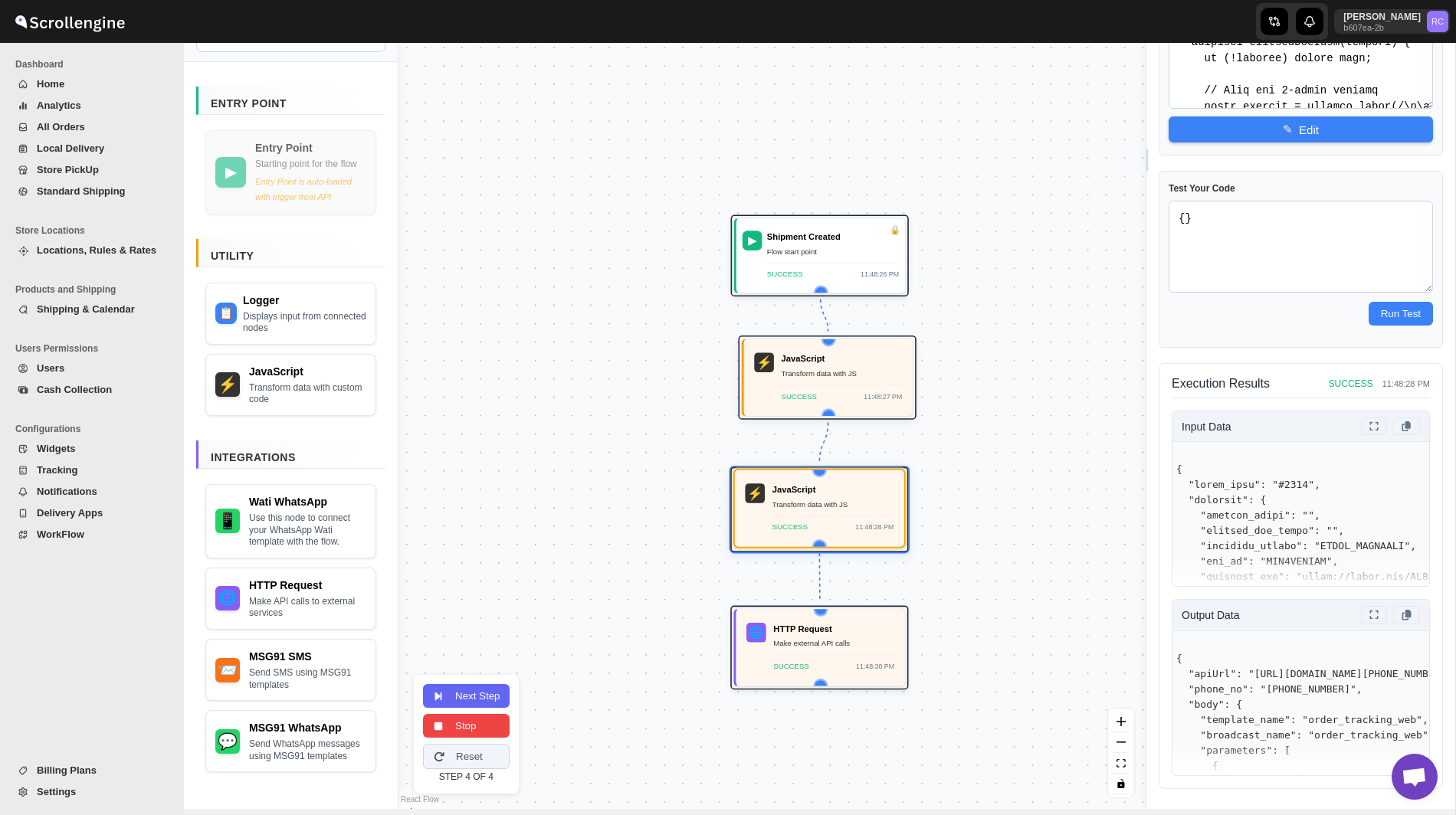
scroll to position [257, 0]
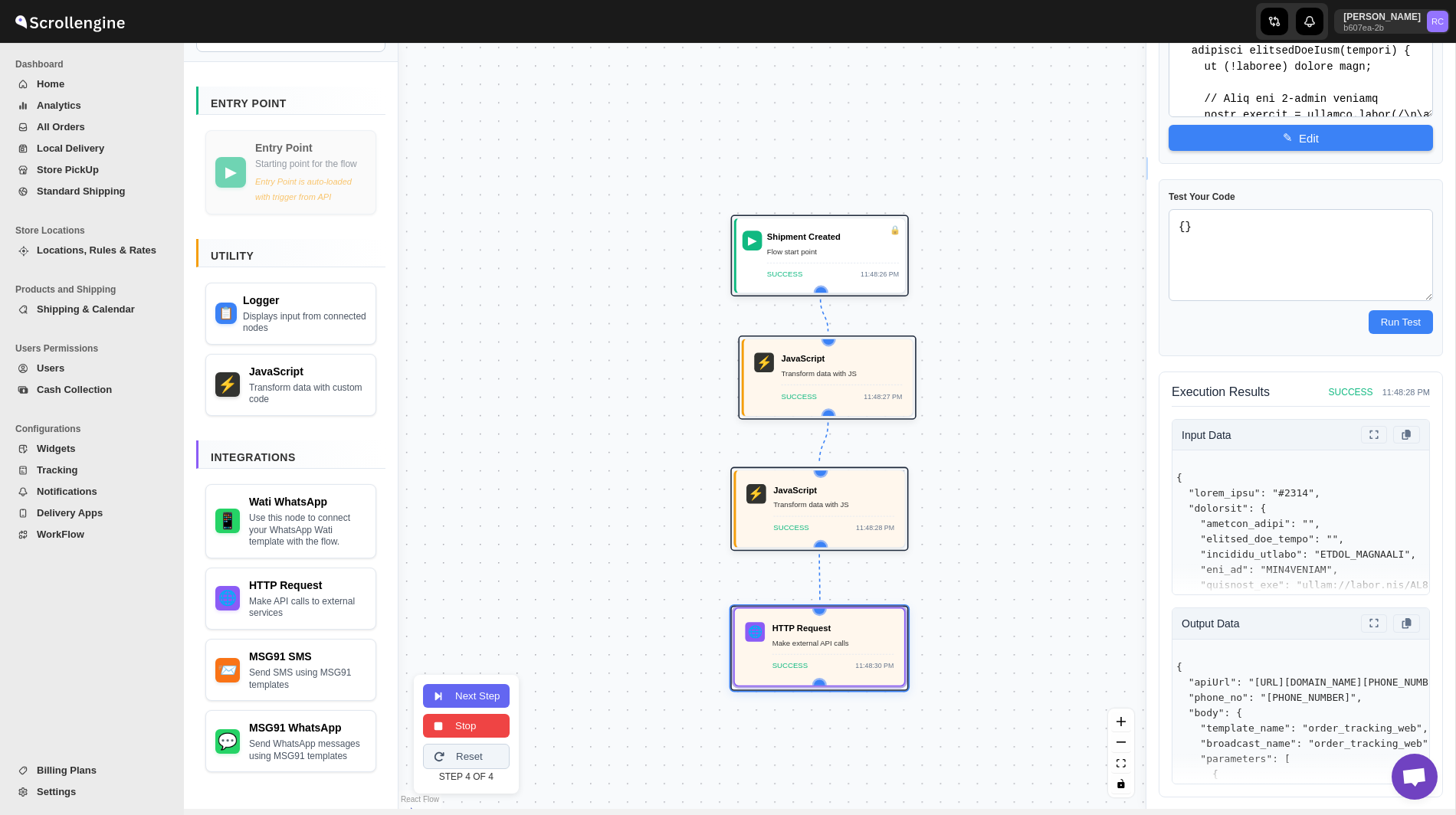
click at [845, 648] on div "HTTP Request Make external API calls SUCCESS 11:48:30 PM" at bounding box center [832, 647] width 122 height 50
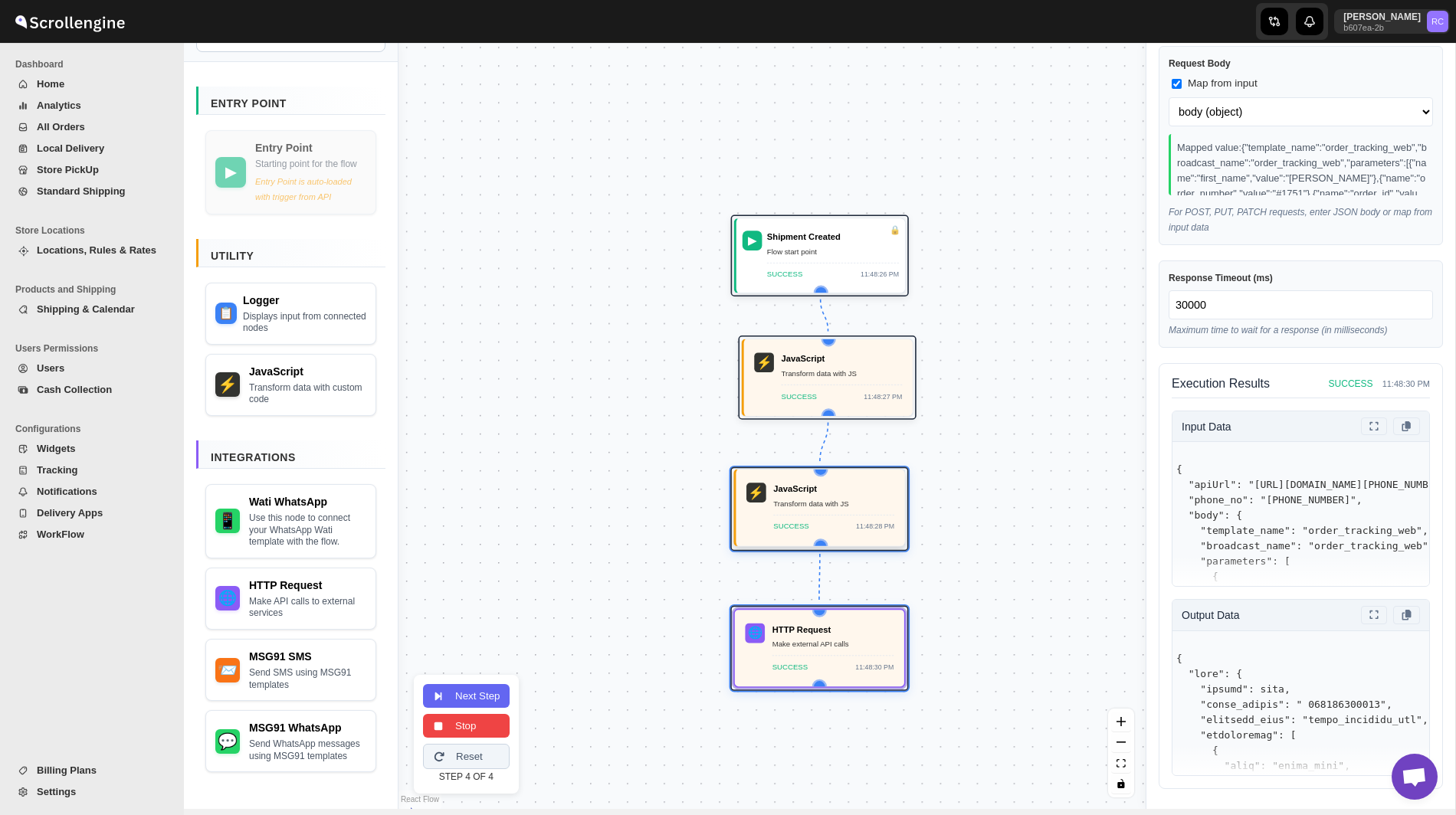
click at [832, 512] on div "JavaScript Transform data with JS SUCCESS 11:48:28 PM" at bounding box center [833, 508] width 121 height 50
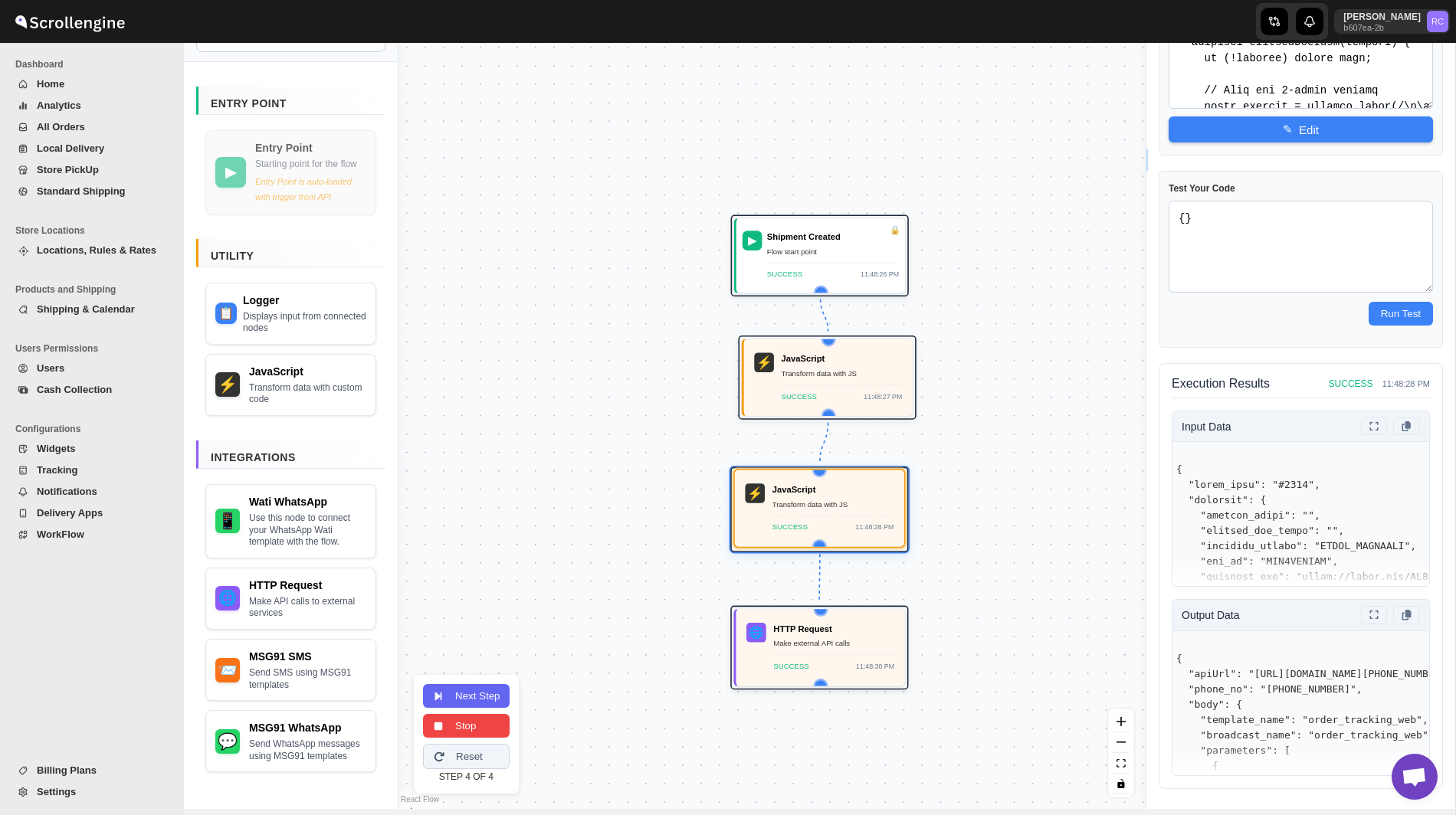
scroll to position [257, 0]
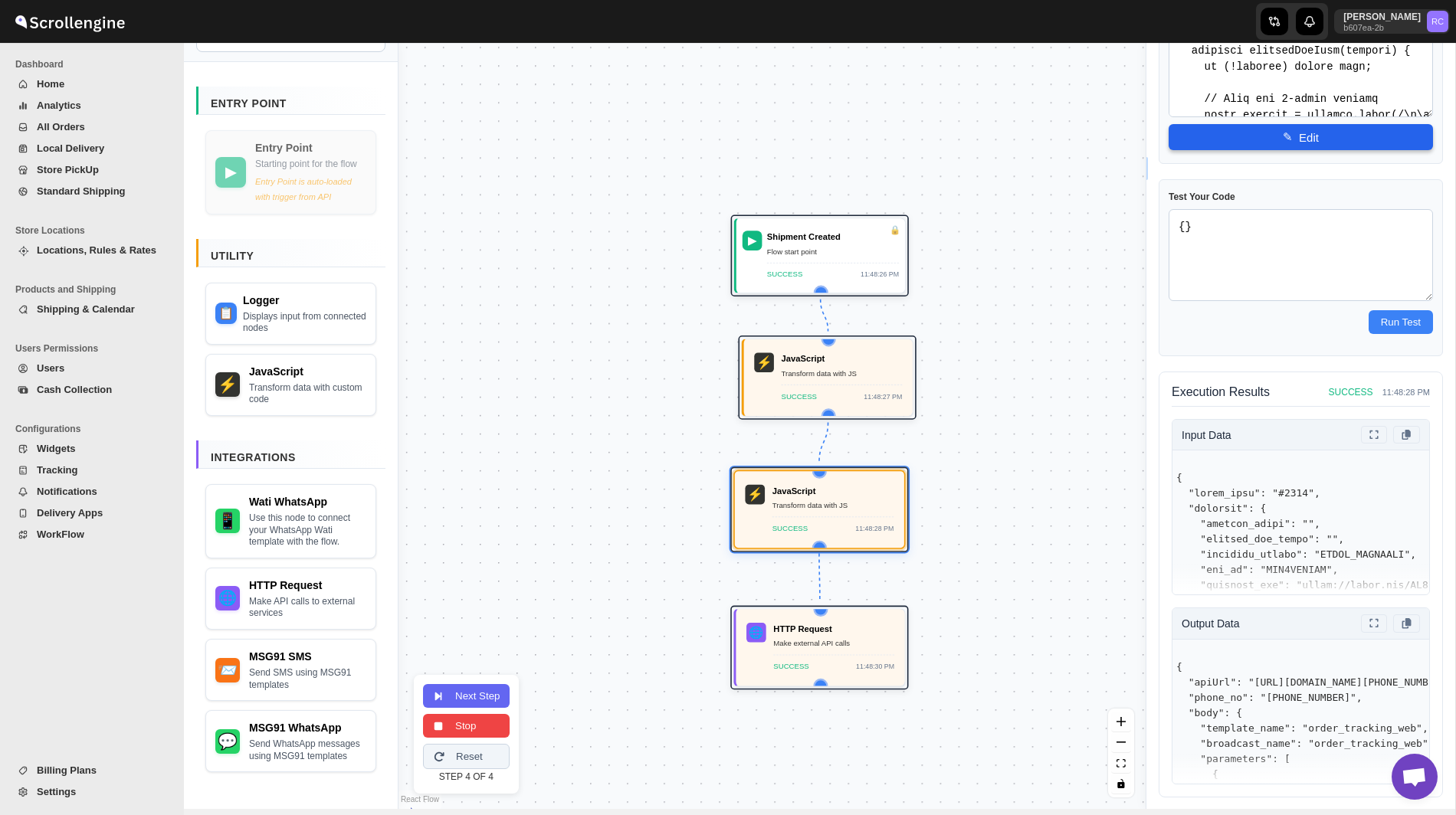
click at [1311, 141] on button "✎ Edit" at bounding box center [1301, 137] width 264 height 26
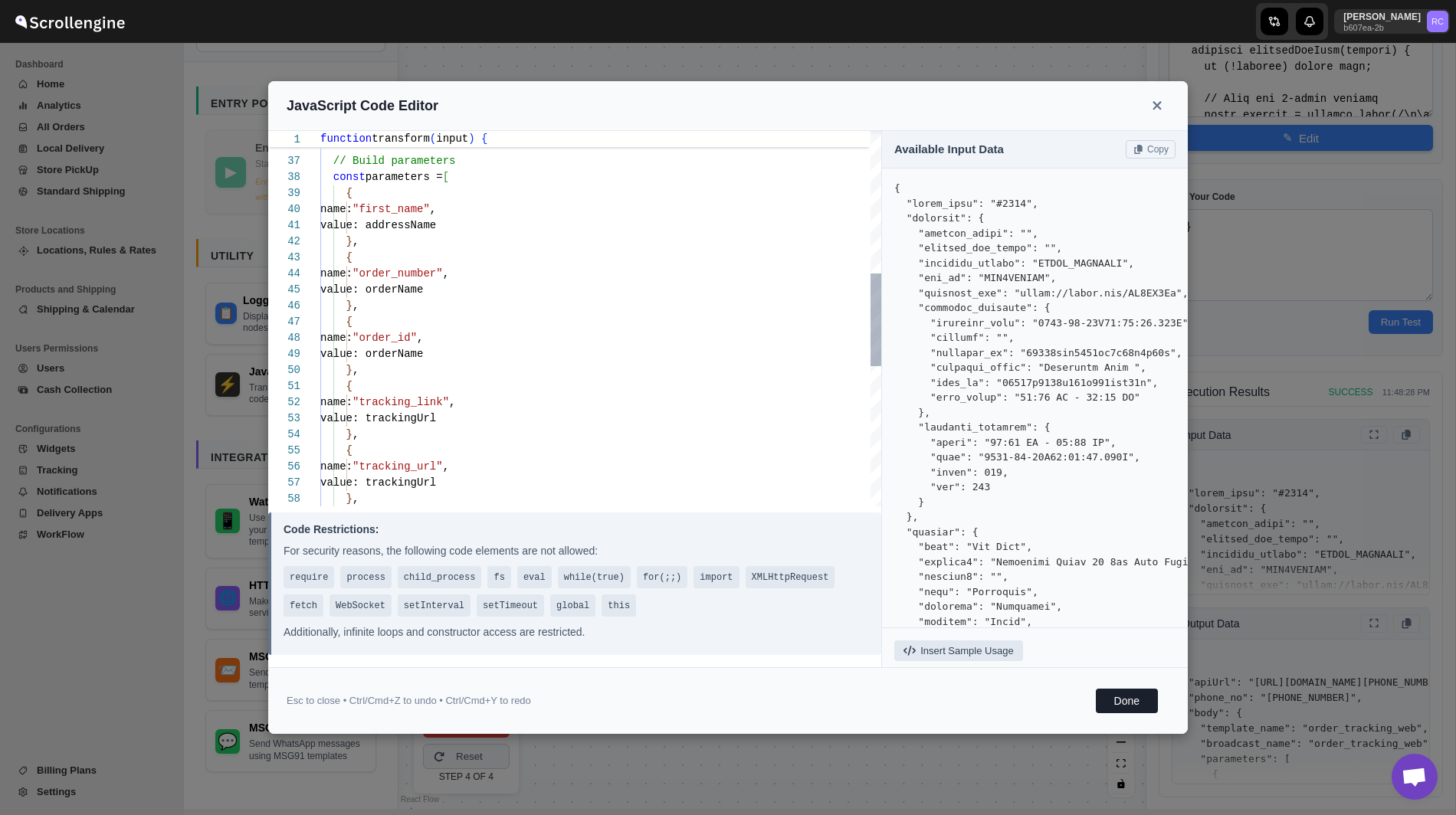
scroll to position [47, 0]
drag, startPoint x: 346, startPoint y: 259, endPoint x: 380, endPoint y: 310, distance: 61.3
click at [380, 310] on div "name: "order_id" , value: orderName } , { value: orderName } , { name: "trackin…" at bounding box center [600, 313] width 561 height 1512
click at [429, 339] on div "name: "order_id" , value: orderName } , { value: orderName } , { name: "trackin…" at bounding box center [600, 346] width 561 height 1577
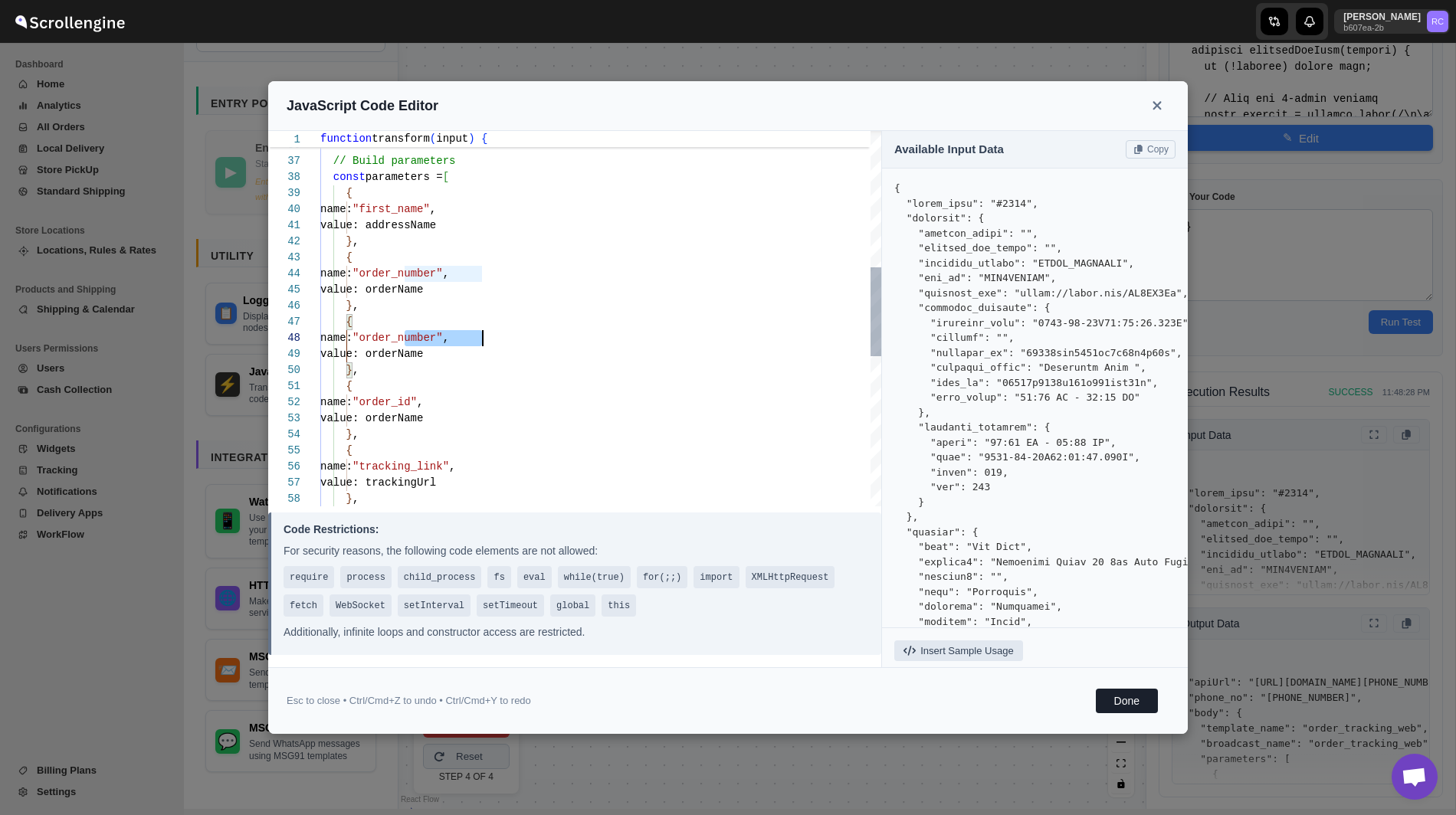
scroll to position [128, 0]
click at [429, 339] on div "name: "order_id" , value: orderName } , { value: orderName } , { name: "trackin…" at bounding box center [600, 346] width 561 height 1577
click at [436, 354] on div "name: "order_id" , value: orderName } , { value: orderName } , { name: "trackin…" at bounding box center [600, 346] width 561 height 1577
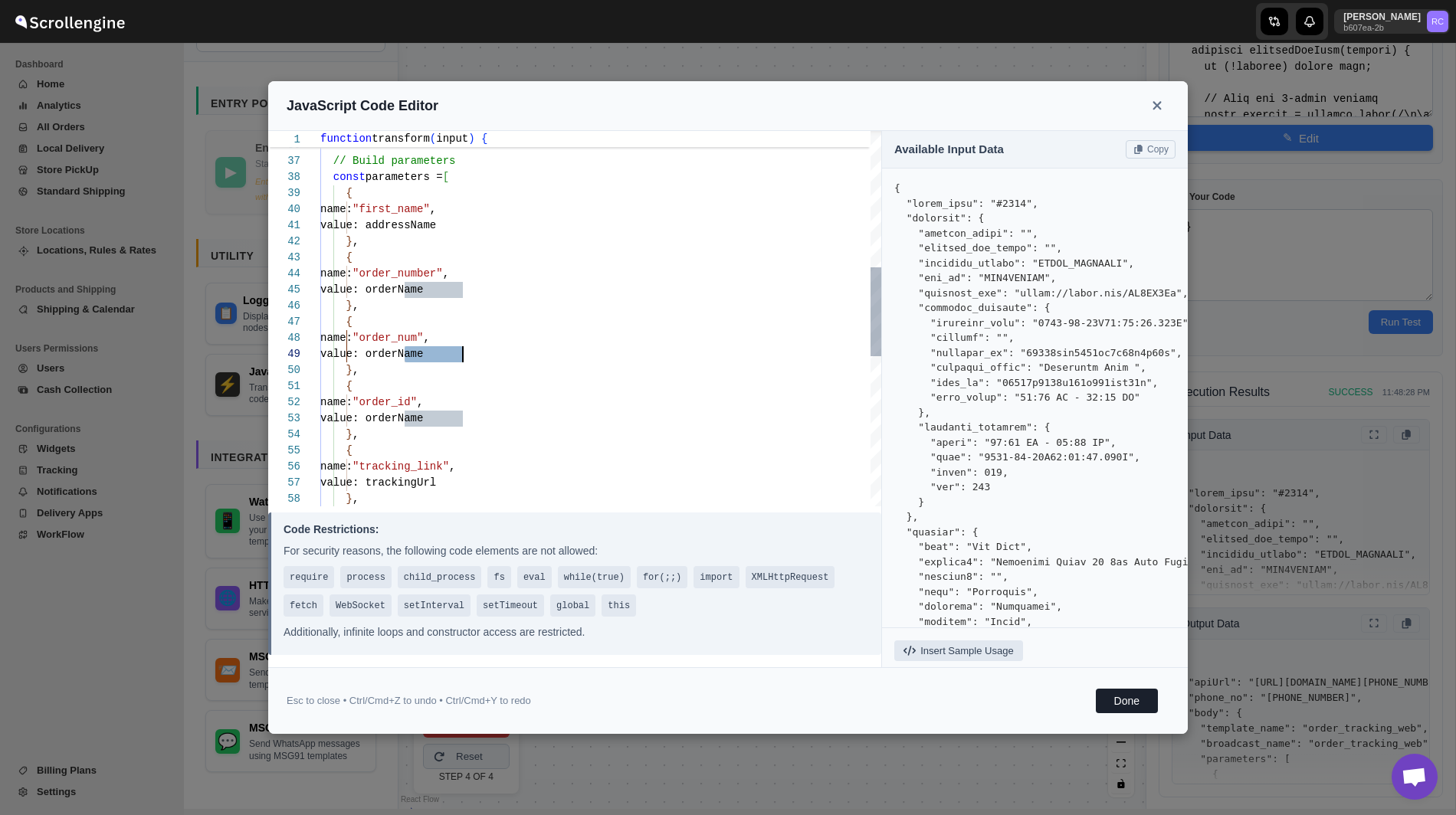
click at [373, 367] on div "name: "order_id" , value: orderName } , { value: orderName } , { name: "trackin…" at bounding box center [600, 346] width 561 height 1577
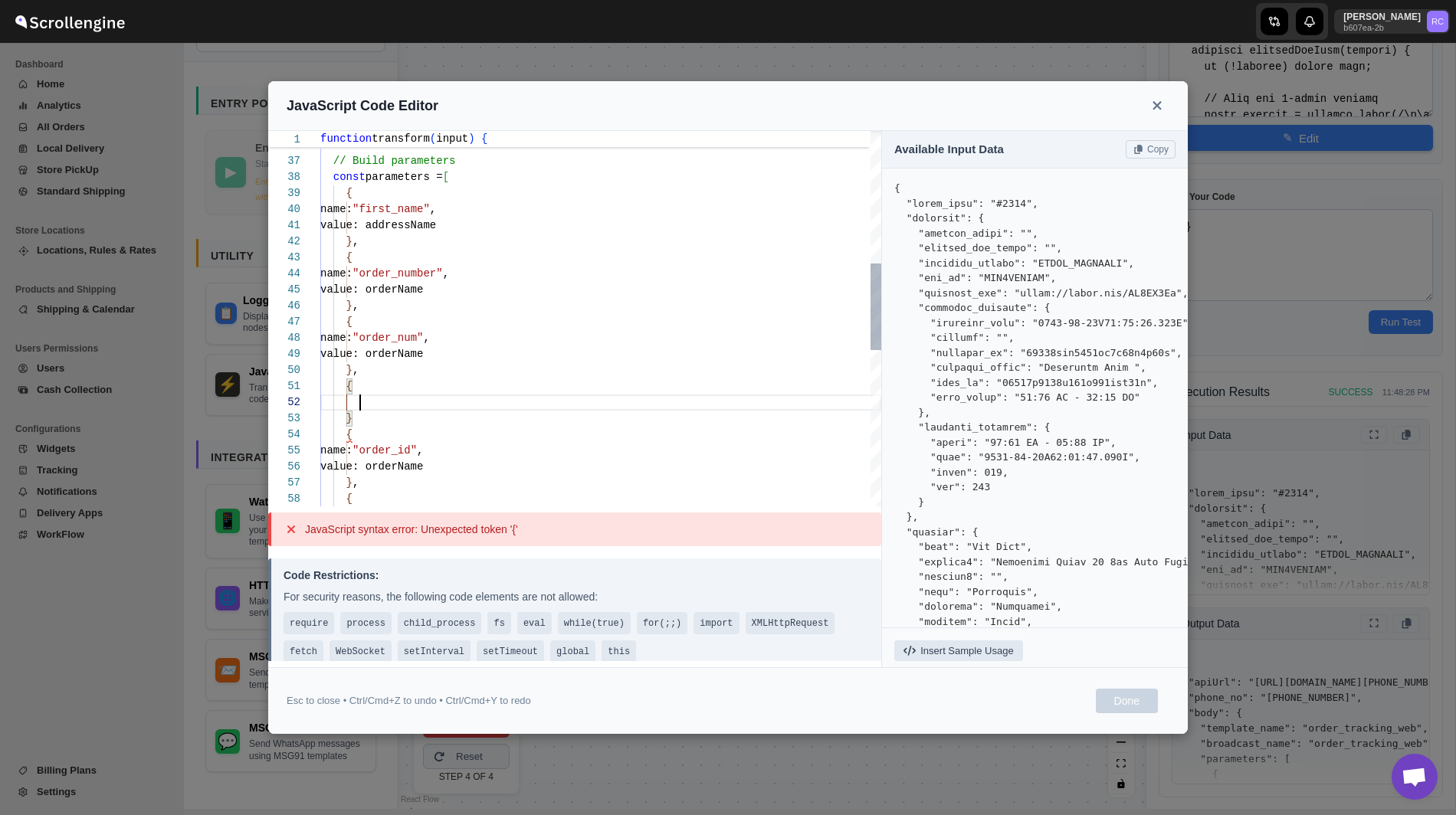
scroll to position [128, 0]
drag, startPoint x: 360, startPoint y: 335, endPoint x: 477, endPoint y: 351, distance: 118.1
click at [477, 351] on div "name: "order_id" , value: orderName } , { value: orderName } , { value: address…" at bounding box center [600, 370] width 561 height 1625
click at [373, 405] on div "name: "order_id" , value: orderName } , { value: orderName } , { value: address…" at bounding box center [600, 370] width 561 height 1625
click at [430, 401] on div "name: "order_id" , value: orderName } , value: orderName } , { value: addressNa…" at bounding box center [600, 378] width 561 height 1641
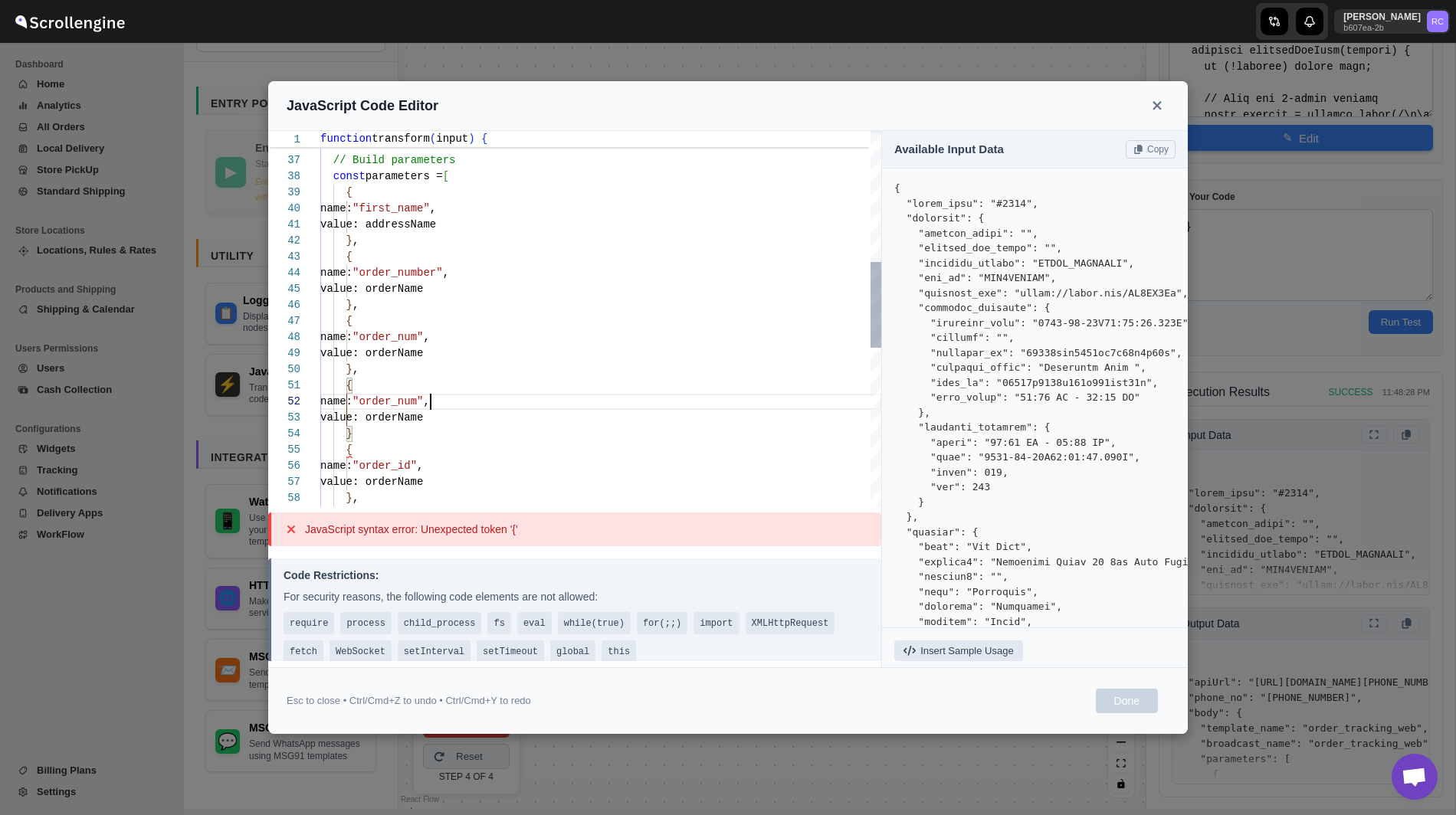
scroll to position [32, 0]
click at [430, 401] on div "name: "order_id" , value: orderName } , value: orderName } , { value: addressNa…" at bounding box center [600, 378] width 561 height 1641
click at [366, 429] on div "name: "order_id" , value: orderName } , value: orderName } , { value: addressNa…" at bounding box center [600, 378] width 561 height 1641
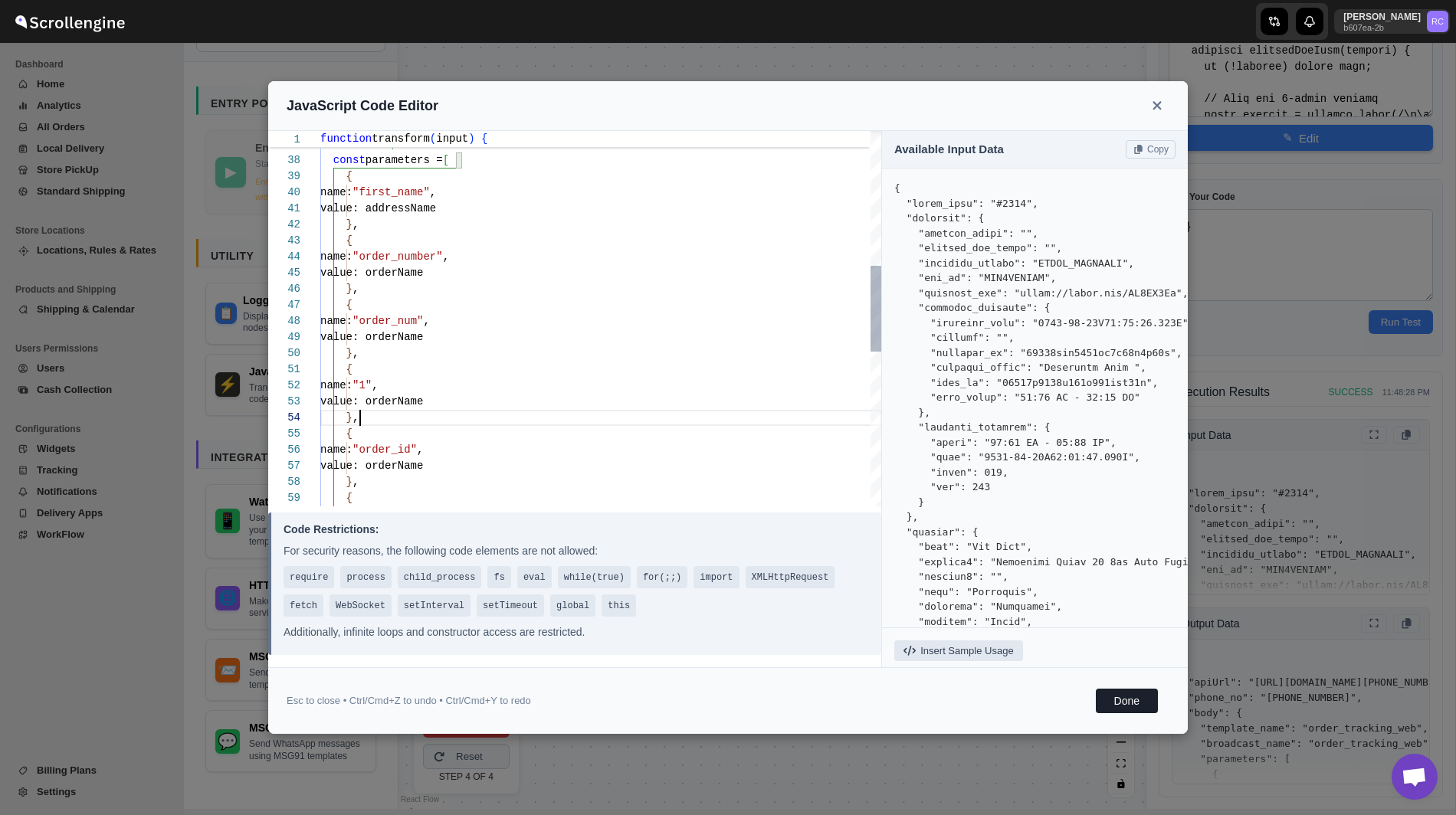
scroll to position [16, 0]
drag, startPoint x: 346, startPoint y: 370, endPoint x: 373, endPoint y: 414, distance: 51.6
click at [373, 413] on div "name: "order_id" , value: orderName } , value: orderName } , { value: addressNa…" at bounding box center [600, 361] width 561 height 1641
click at [408, 386] on div "value: orderName } , { value: addressName } , { name: "order_num" , name: "firs…" at bounding box center [600, 329] width 561 height 1705
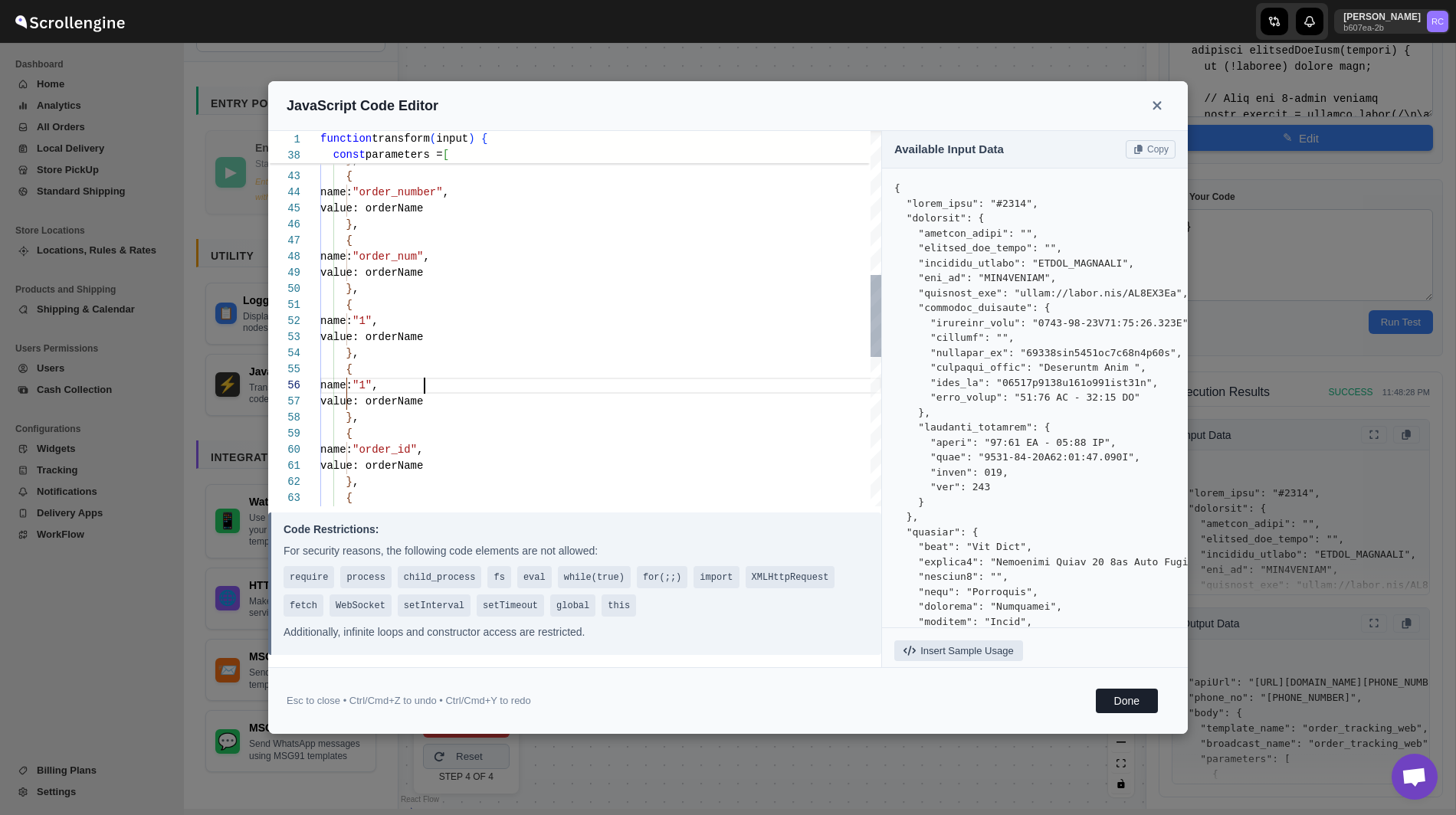
click at [431, 379] on div "value: orderName } , { value: addressName } , { name: "order_num" , name: "firs…" at bounding box center [600, 329] width 561 height 1705
click at [431, 336] on div "value: orderName } , { value: addressName } , { name: "order_num" , name: "firs…" at bounding box center [600, 329] width 561 height 1705
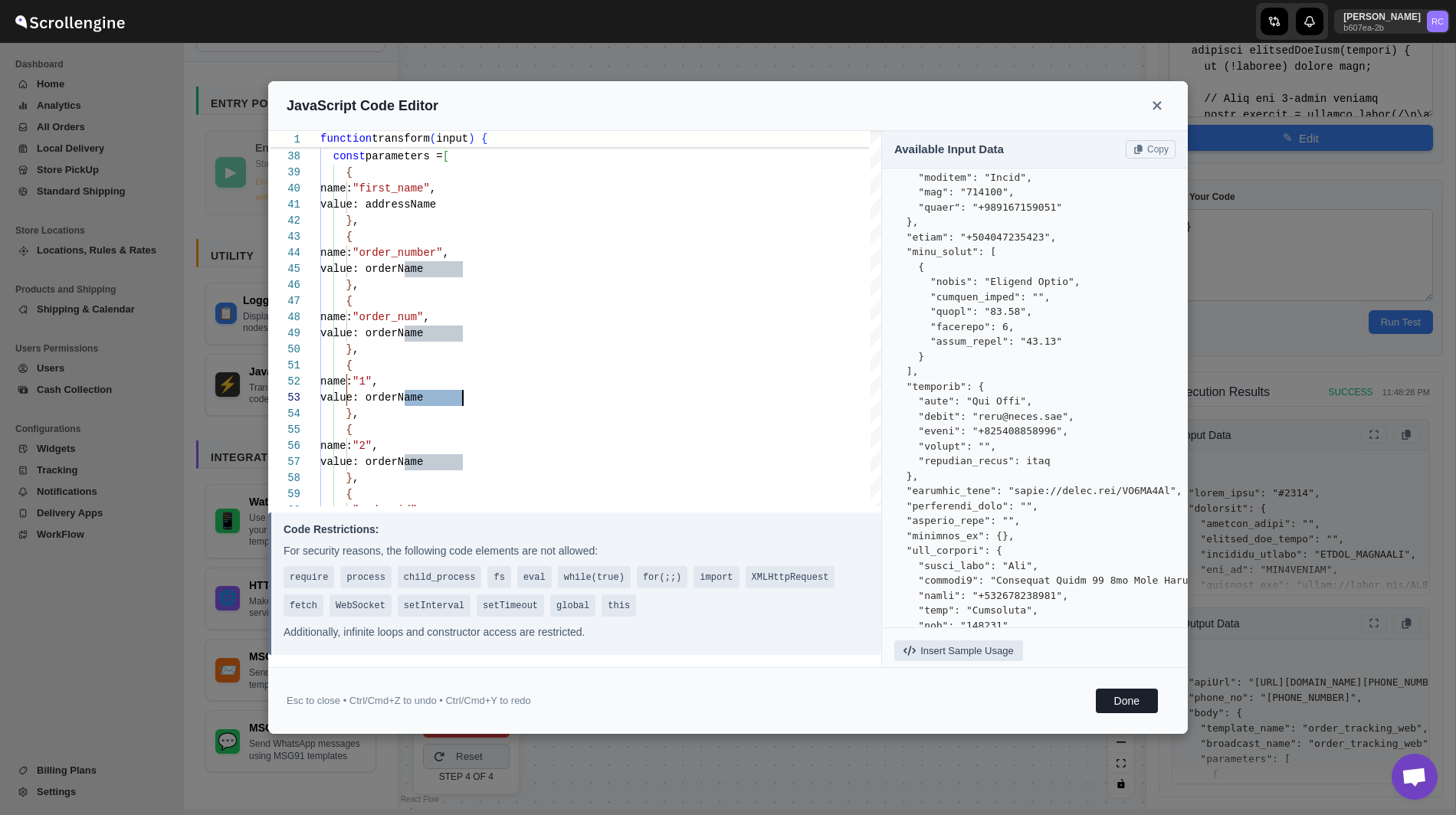
scroll to position [655, 0]
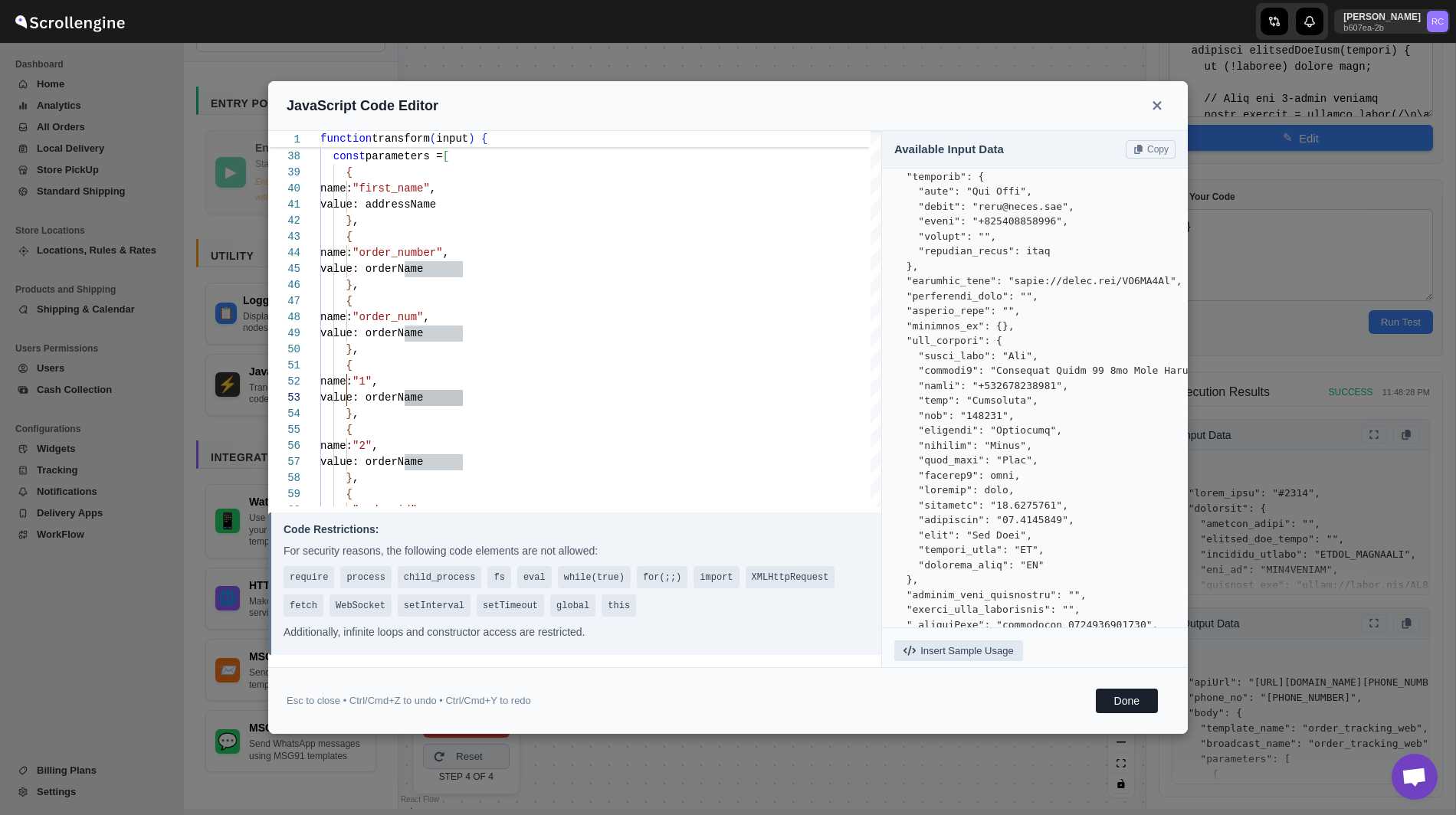
click at [933, 339] on pre at bounding box center [1035, 94] width 281 height 1135
copy pre "raw_address"
click at [429, 404] on div "name: "first_name" , // Build parameters const parameters = [ { value: addressN…" at bounding box center [600, 390] width 561 height 1705
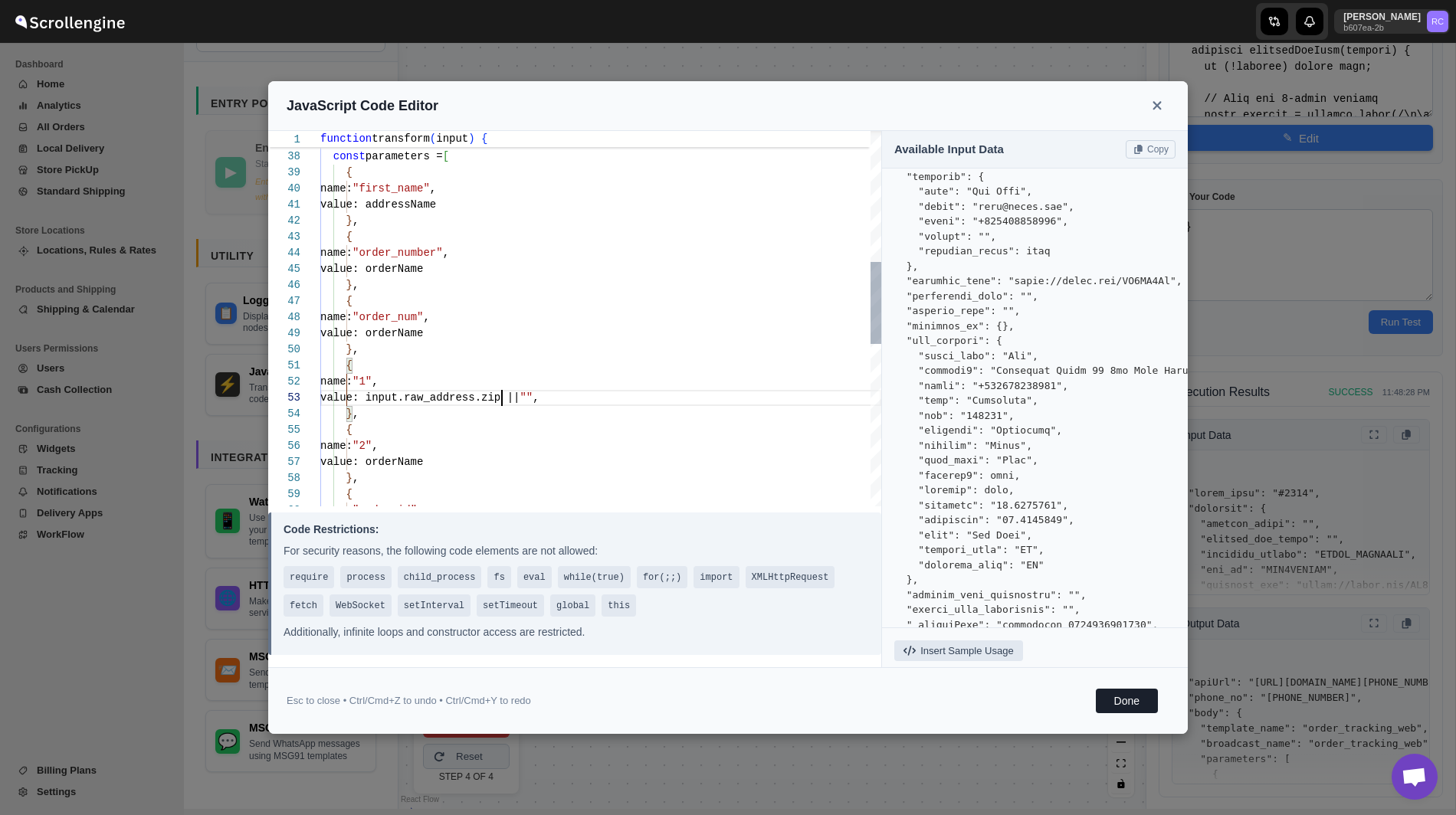
click at [499, 401] on div "name: "first_name" , // Build parameters const parameters = [ { value: addressN…" at bounding box center [600, 390] width 561 height 1705
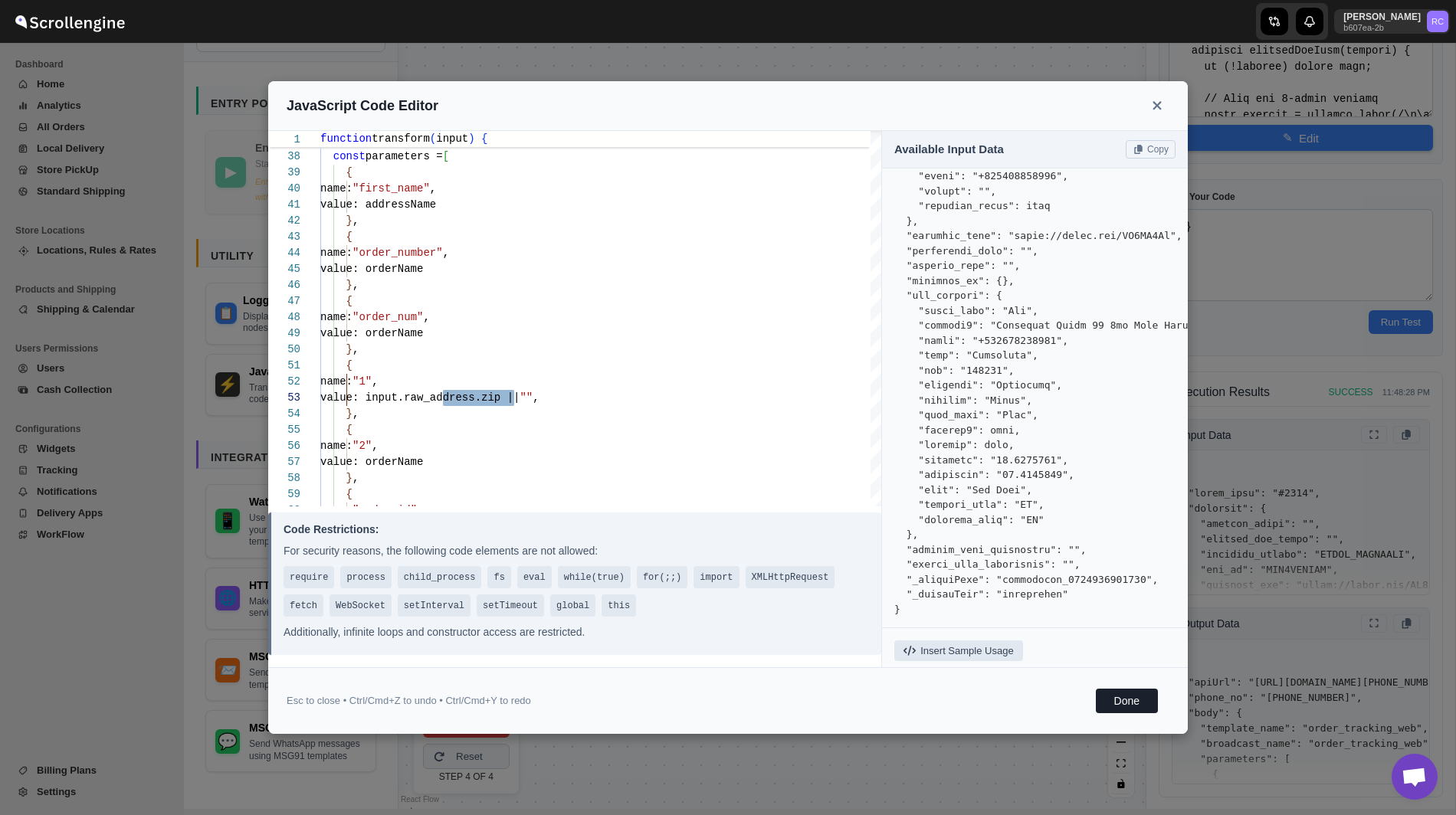
click at [957, 550] on pre at bounding box center [1035, 49] width 281 height 1135
copy pre "address_from_attributes"
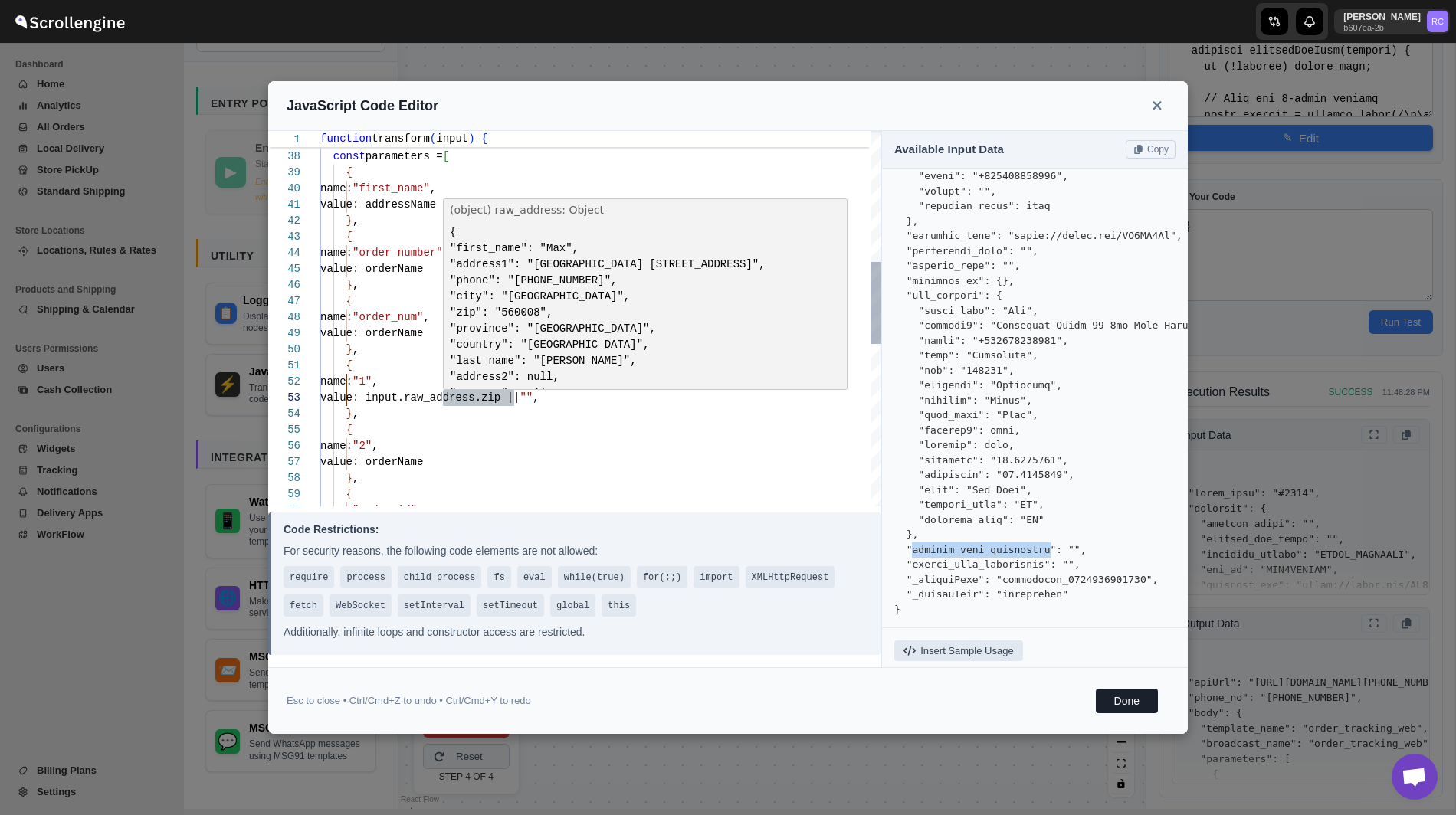
click at [526, 401] on div "name: "first_name" , // Build parameters const parameters = [ { value: addressN…" at bounding box center [600, 390] width 561 height 1705
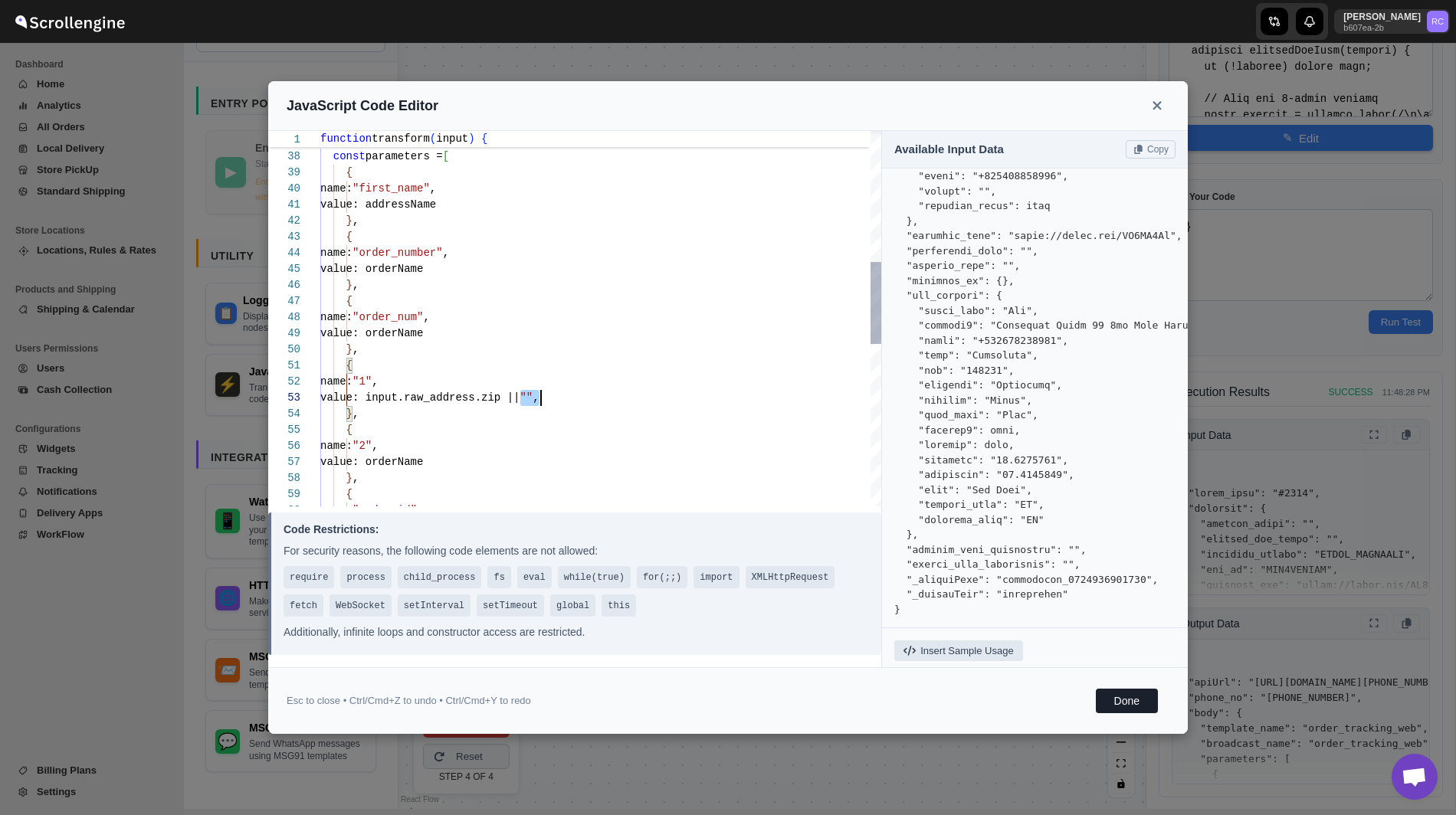
click at [526, 401] on div "name: "first_name" , // Build parameters const parameters = [ { value: addressN…" at bounding box center [600, 390] width 561 height 1705
click at [491, 393] on div "name: "first_name" , // Build parameters const parameters = [ { value: addressN…" at bounding box center [600, 390] width 561 height 1705
click at [637, 398] on div "name: "first_name" , // Build parameters const parameters = [ { value: addressN…" at bounding box center [600, 390] width 561 height 1705
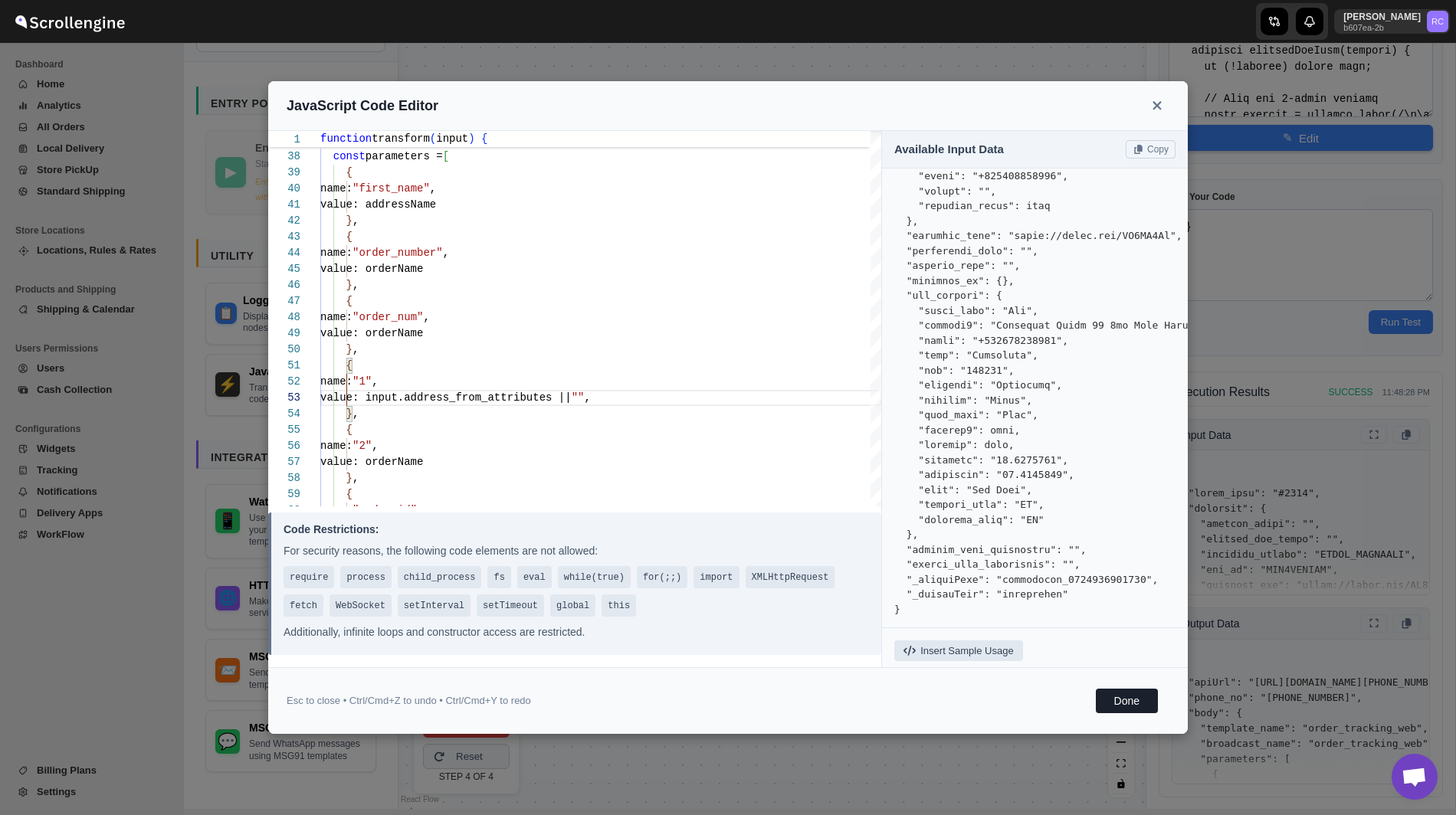
click at [955, 561] on pre at bounding box center [1035, 49] width 281 height 1135
copy pre "coords_from_attributes"
click at [425, 462] on div "name: "first_name" , // Build parameters const parameters = [ { value: addressN…" at bounding box center [600, 390] width 561 height 1705
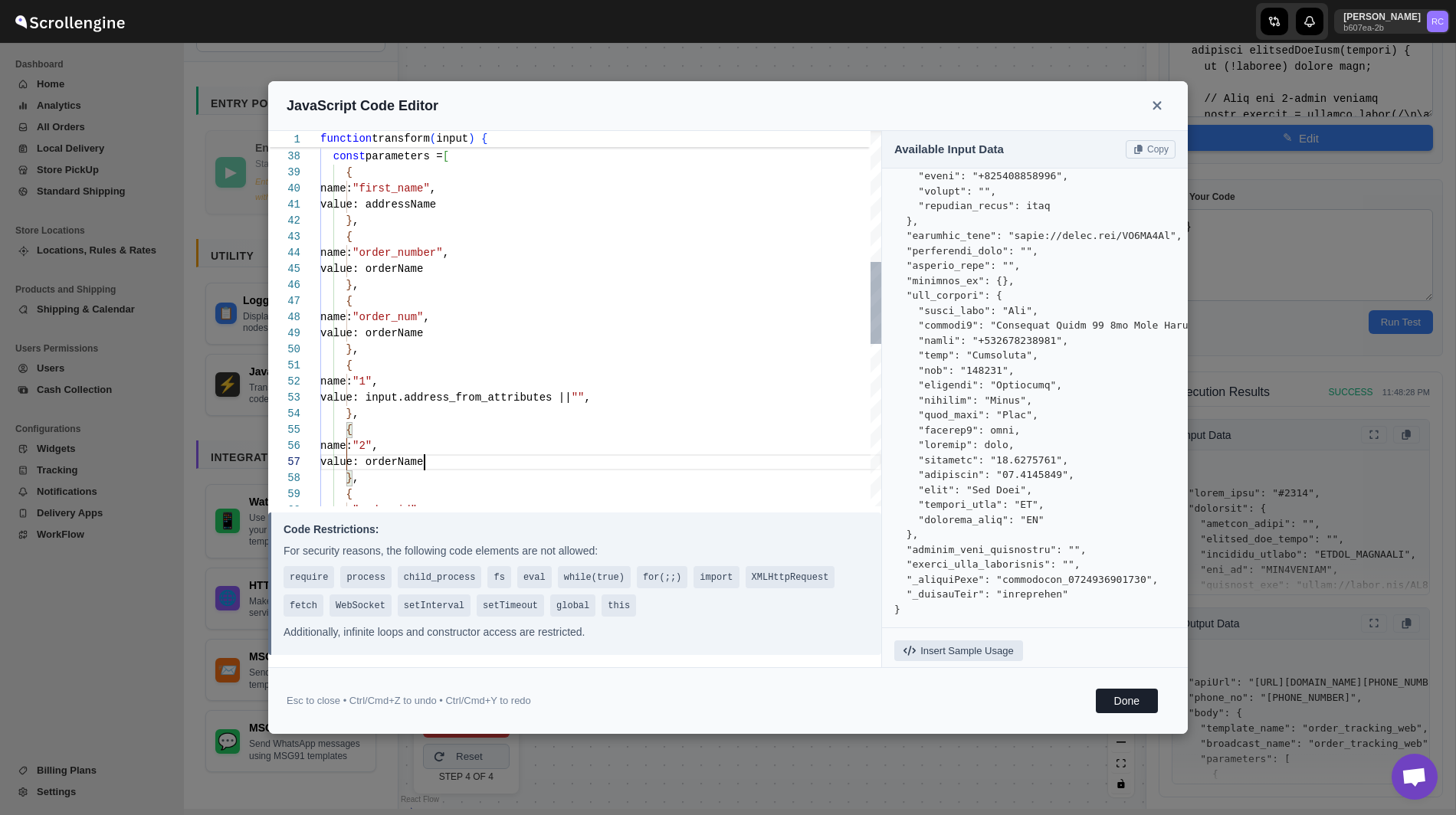
click at [425, 462] on div "name: "first_name" , // Build parameters const parameters = [ { value: addressN…" at bounding box center [600, 390] width 561 height 1705
click at [949, 561] on pre at bounding box center [1035, 49] width 281 height 1135
copy pre "coords_from_attributes"
click at [464, 401] on div "name: "first_name" , value: addressName } , { name: "order_number" , value: ord…" at bounding box center [600, 329] width 561 height 1705
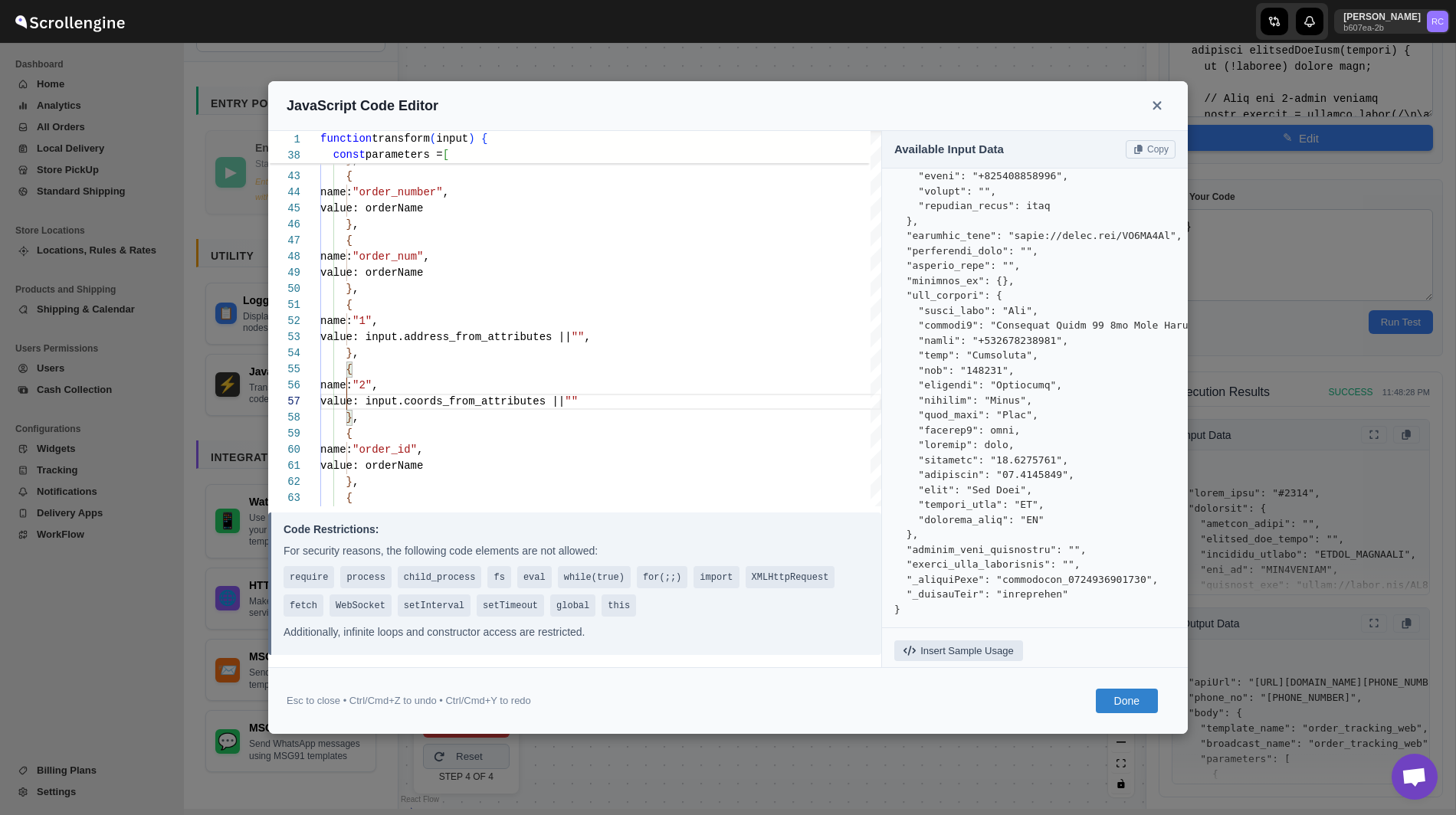
click at [1126, 702] on button "Done" at bounding box center [1127, 701] width 62 height 24
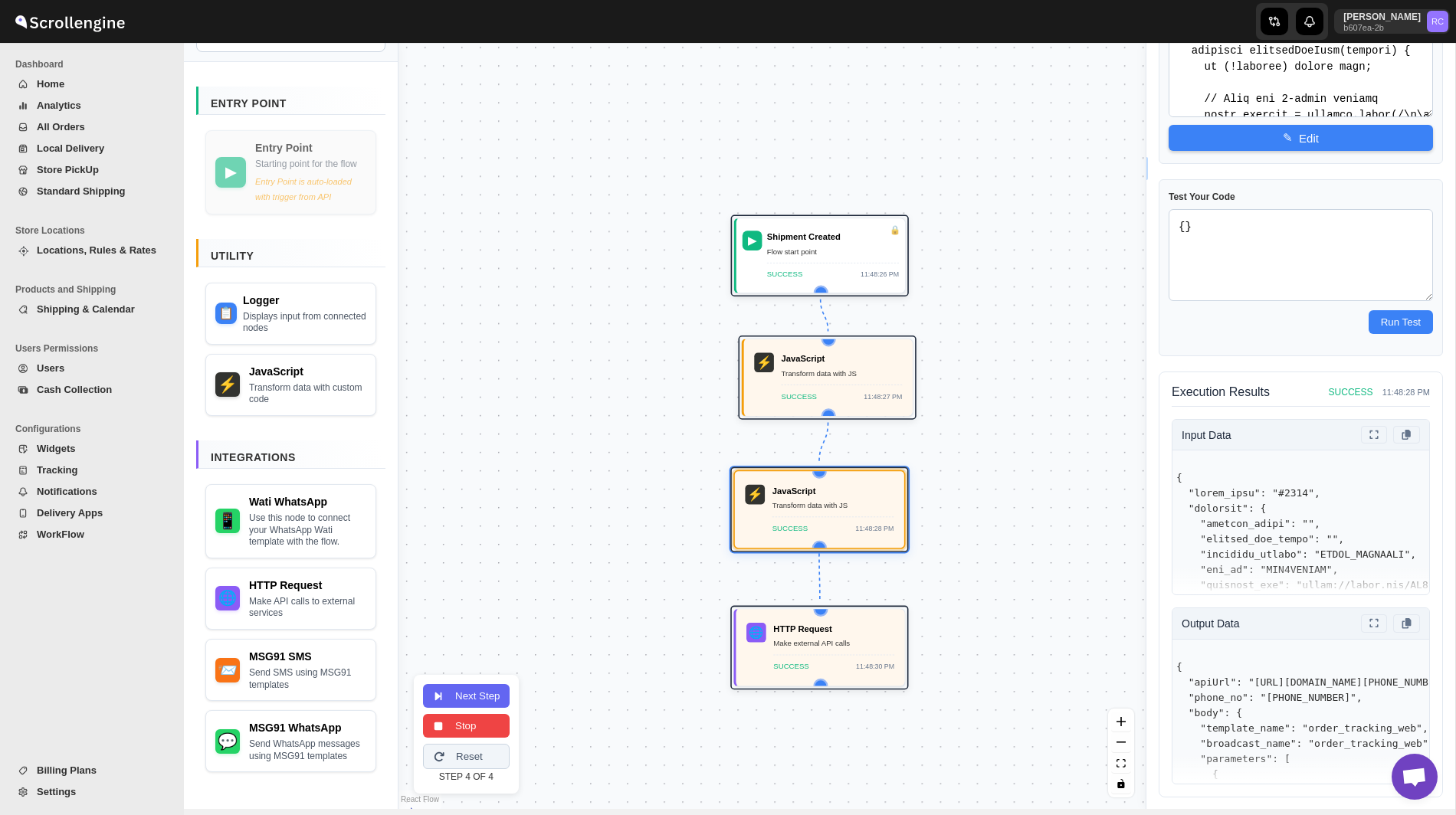
click at [476, 723] on button "Stop" at bounding box center [466, 726] width 86 height 24
click at [500, 741] on button "Save Flow" at bounding box center [473, 740] width 101 height 24
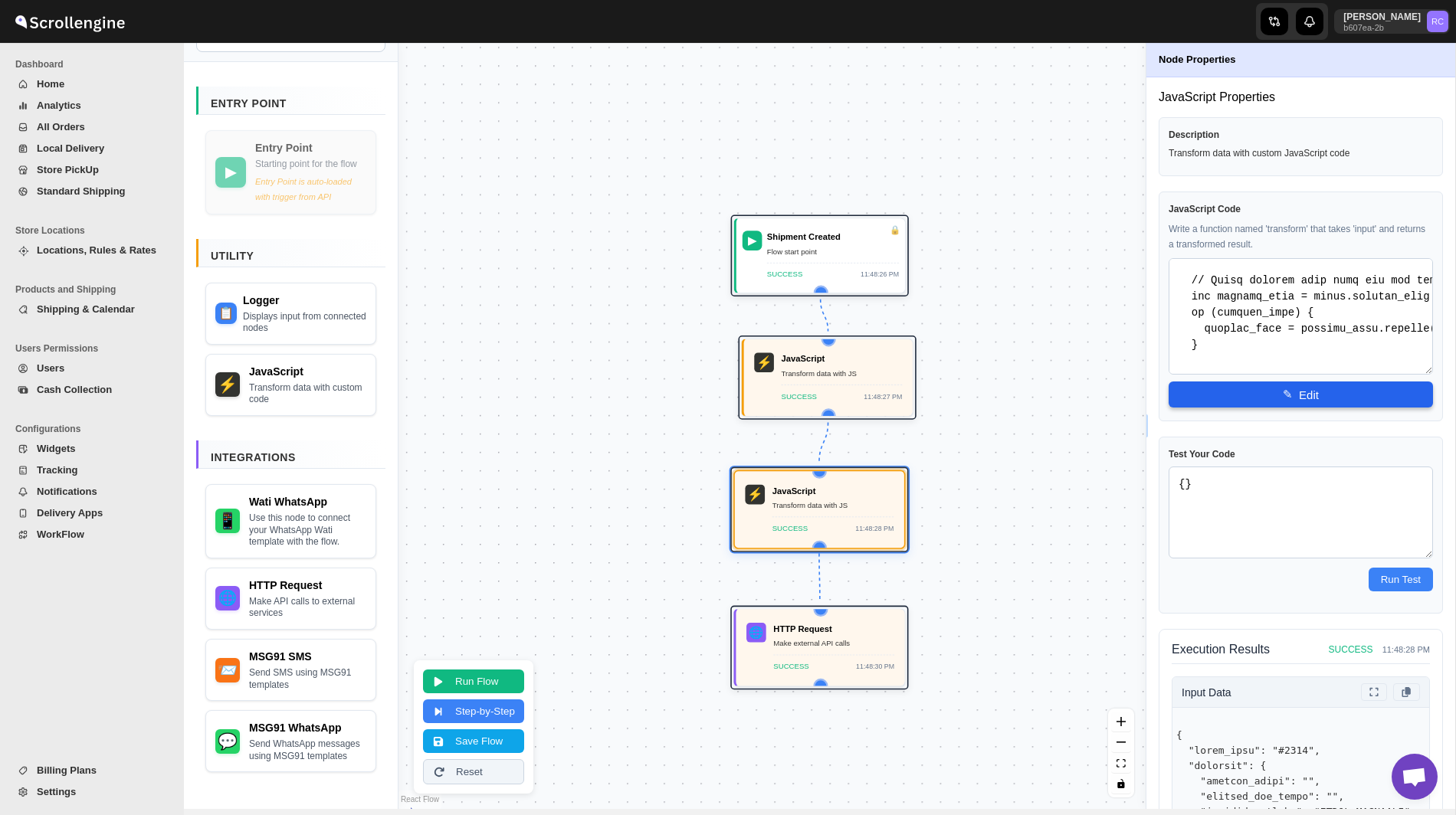
scroll to position [362, 0]
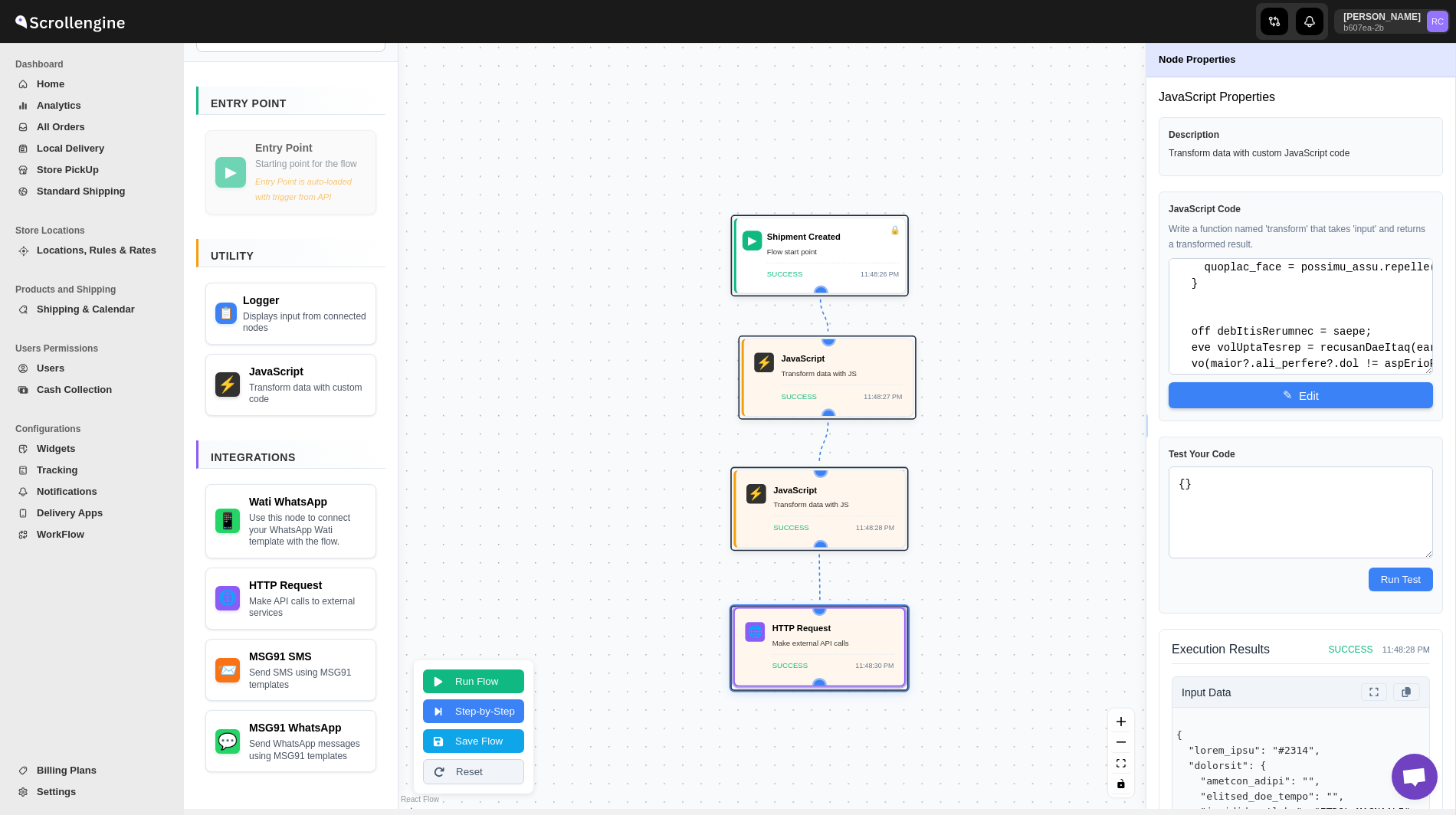
click at [799, 652] on div "HTTP Request Make external API calls SUCCESS 11:48:30 PM" at bounding box center [832, 647] width 122 height 50
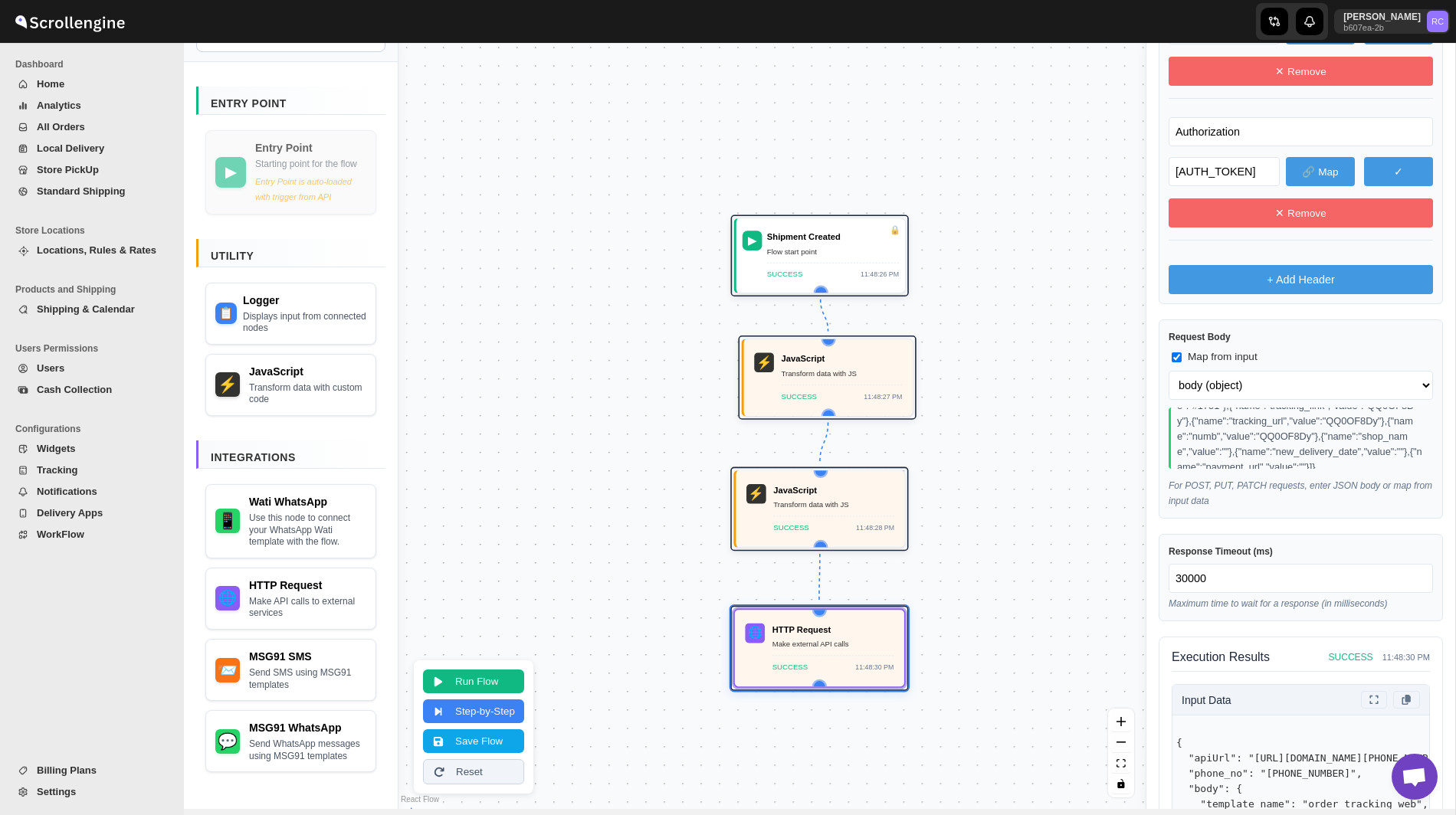
scroll to position [103, 0]
click at [829, 528] on div "SUCCESS 11:48:28 PM" at bounding box center [833, 523] width 121 height 17
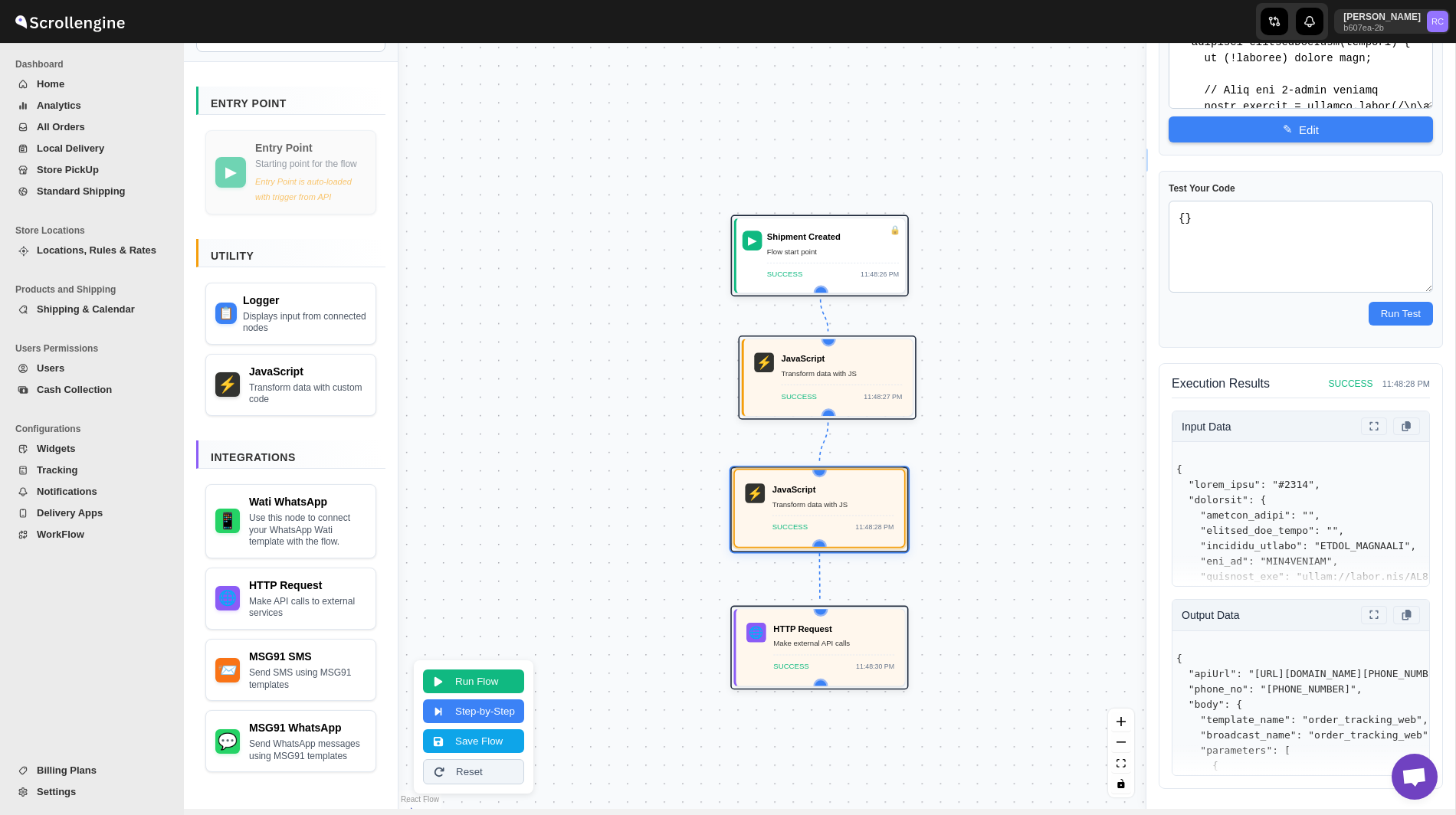
scroll to position [257, 0]
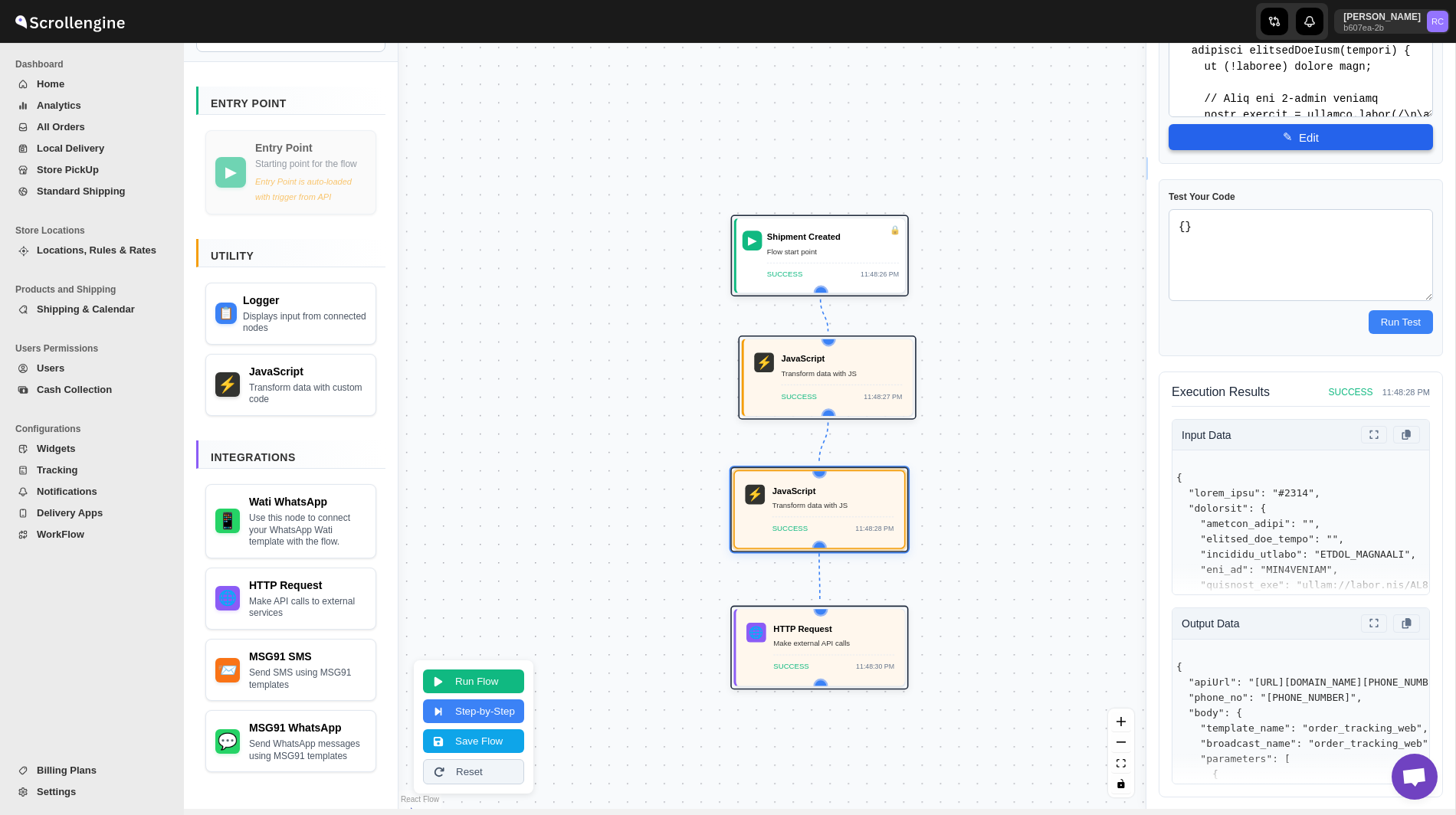
click at [1302, 137] on button "✎ Edit" at bounding box center [1301, 137] width 264 height 26
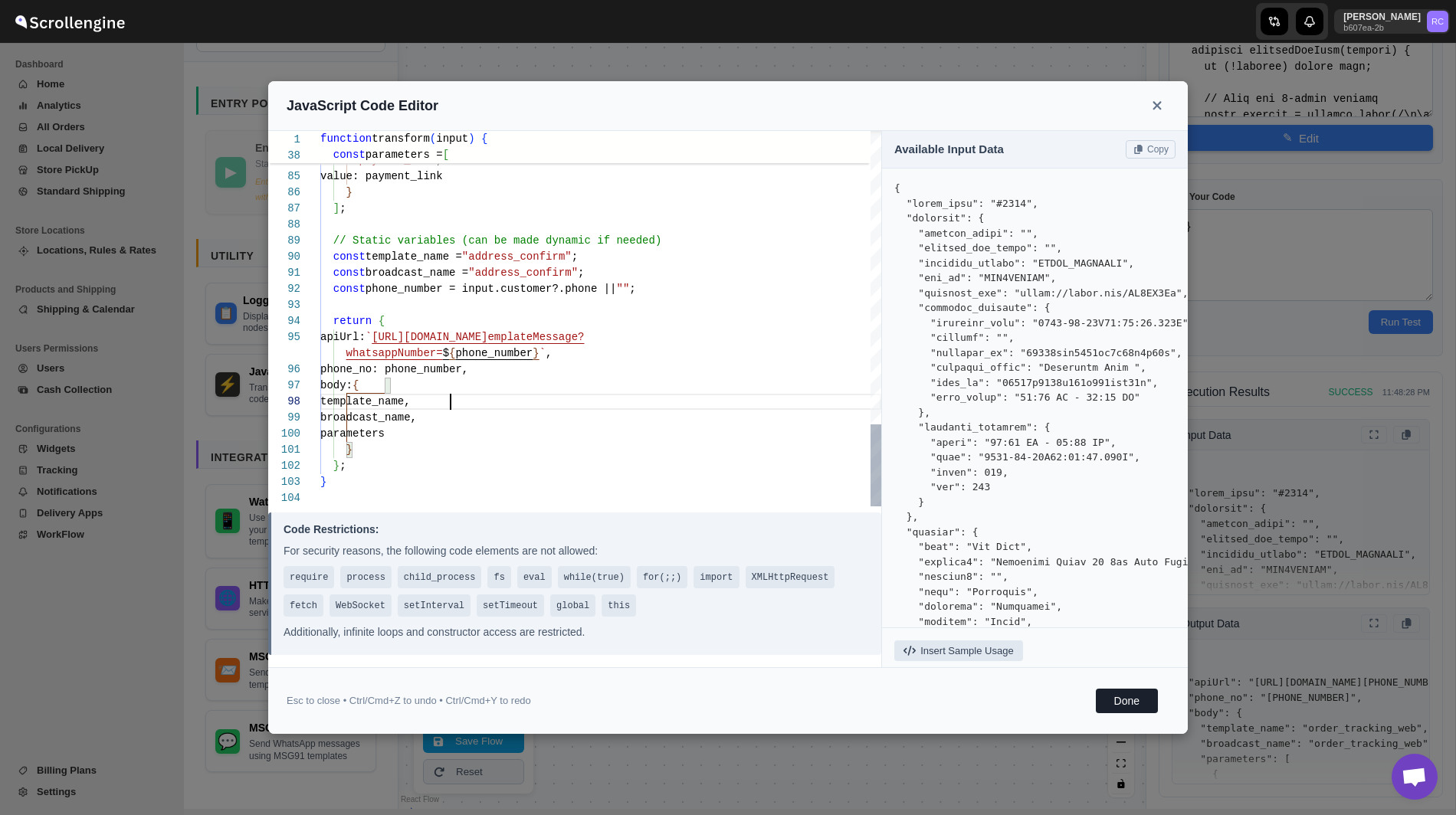
scroll to position [144, 0]
click at [1120, 704] on button "Done" at bounding box center [1127, 701] width 62 height 24
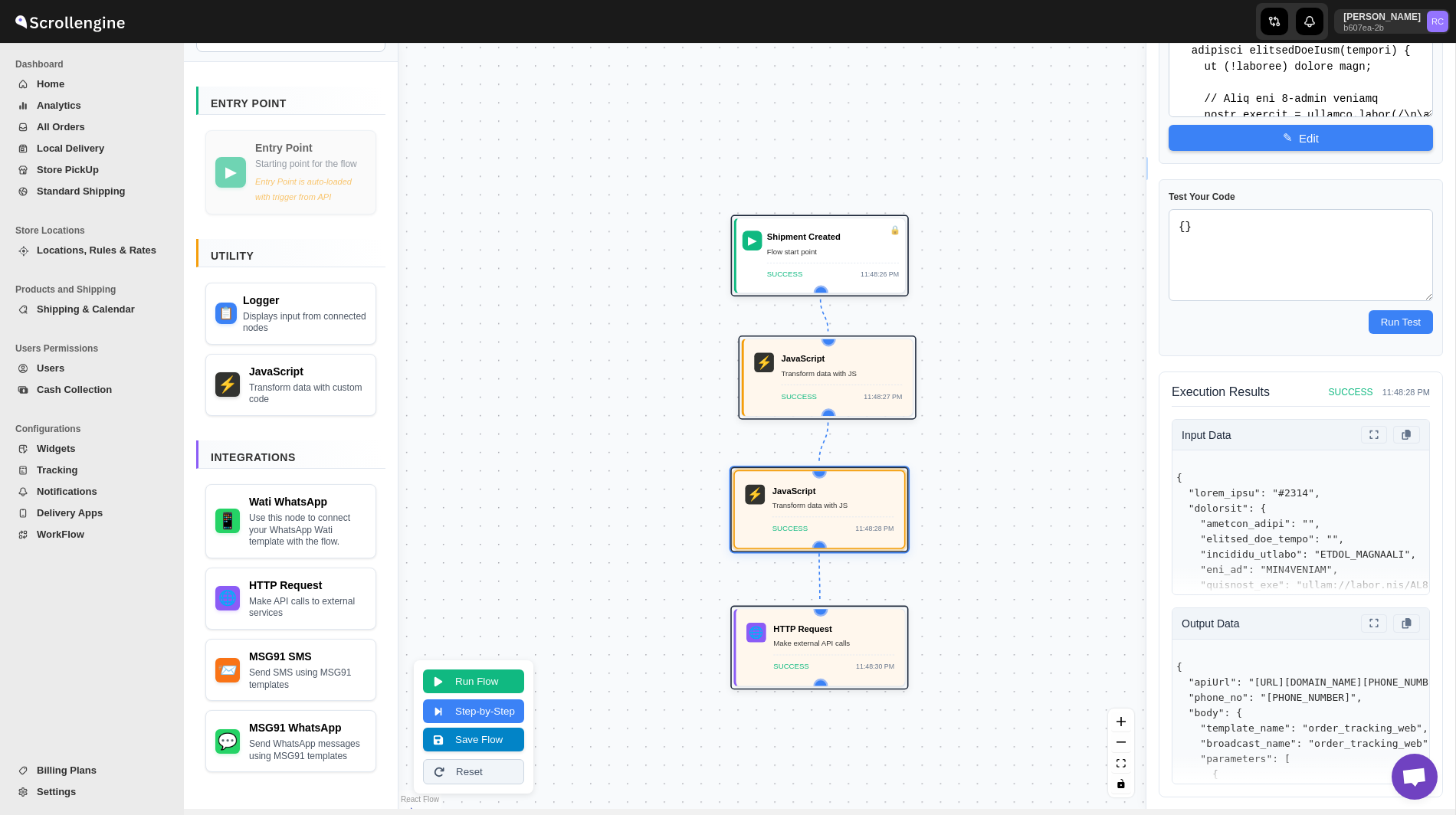
click at [496, 748] on button "Save Flow" at bounding box center [473, 740] width 101 height 24
click at [505, 743] on button "Save Flow" at bounding box center [473, 740] width 101 height 24
click at [471, 747] on button "Save Flow" at bounding box center [473, 740] width 101 height 24
click at [481, 765] on button "Reset" at bounding box center [473, 771] width 101 height 25
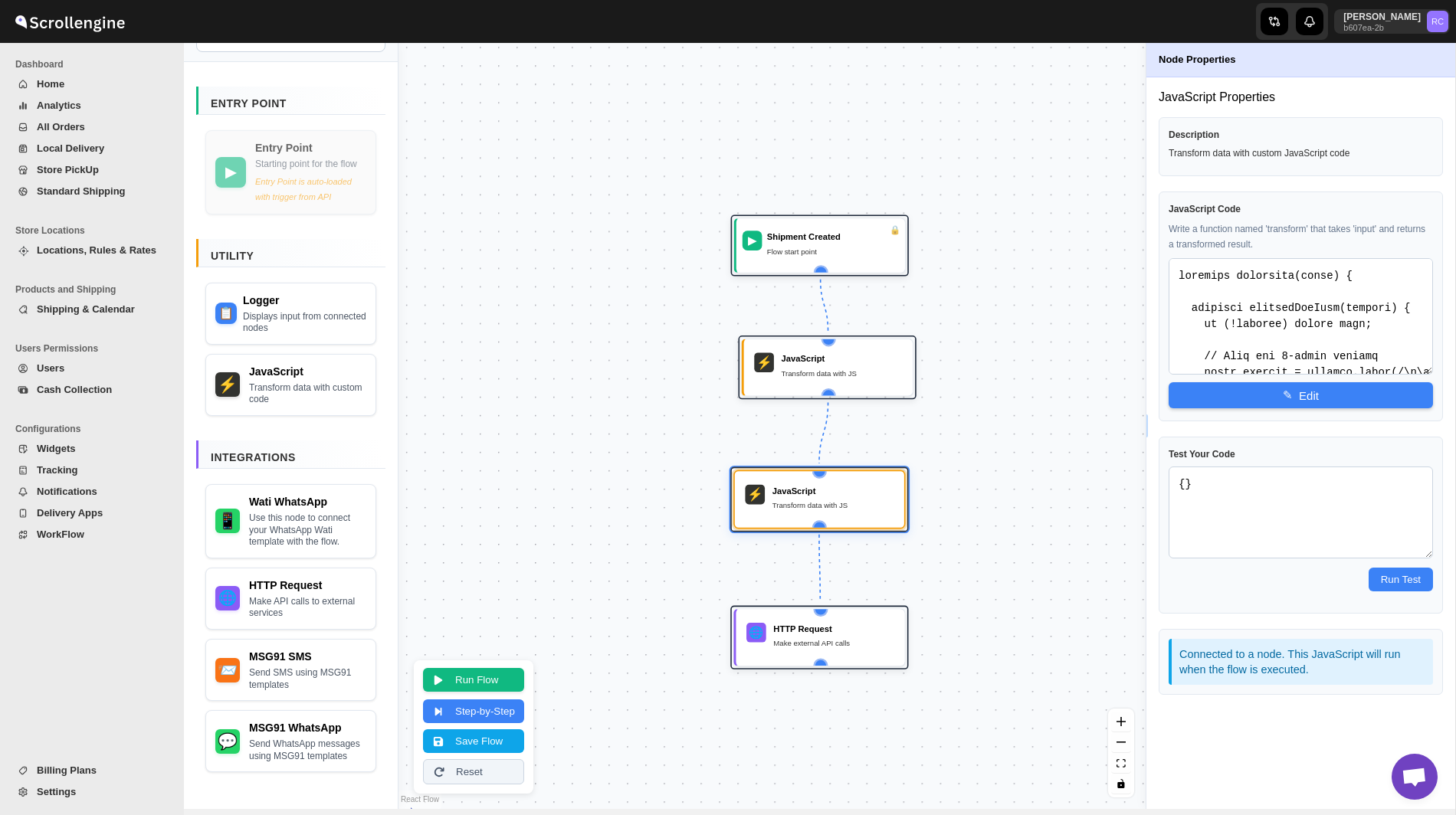
click at [474, 676] on button "Run Flow" at bounding box center [473, 680] width 101 height 24
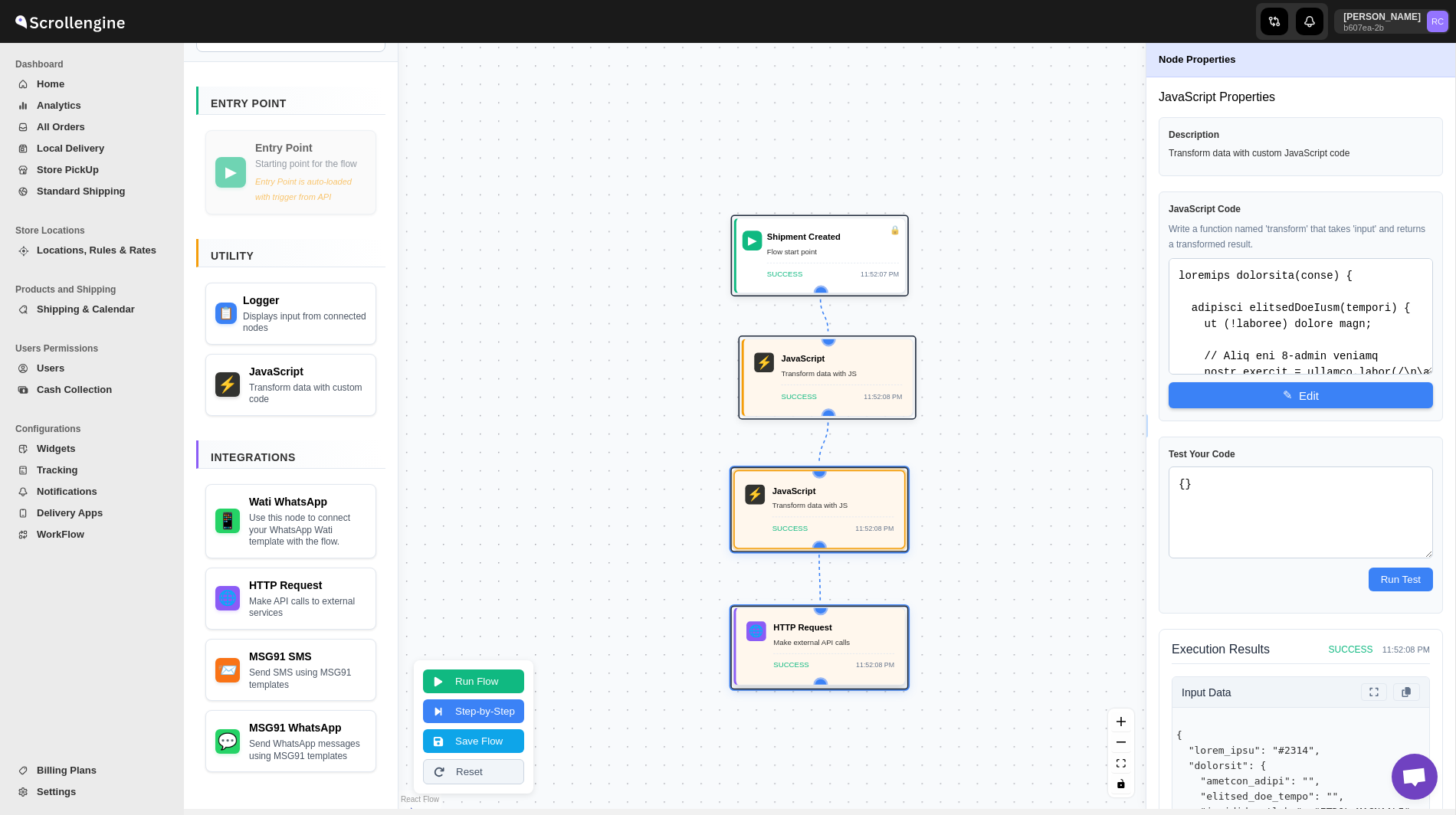
click at [853, 649] on div "HTTP Request Make external API calls SUCCESS 11:52:08 PM" at bounding box center [833, 646] width 121 height 50
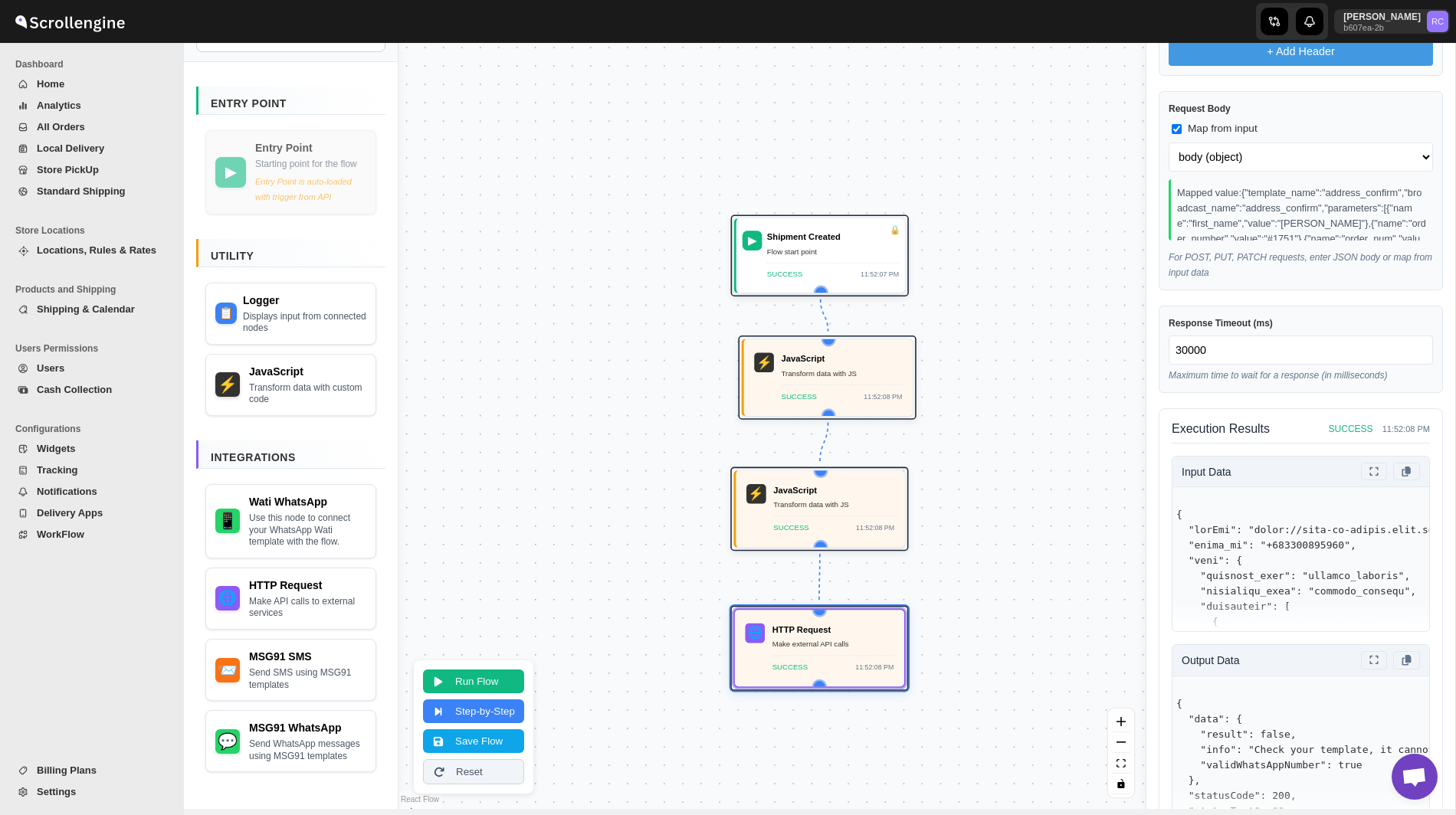
scroll to position [1052, 0]
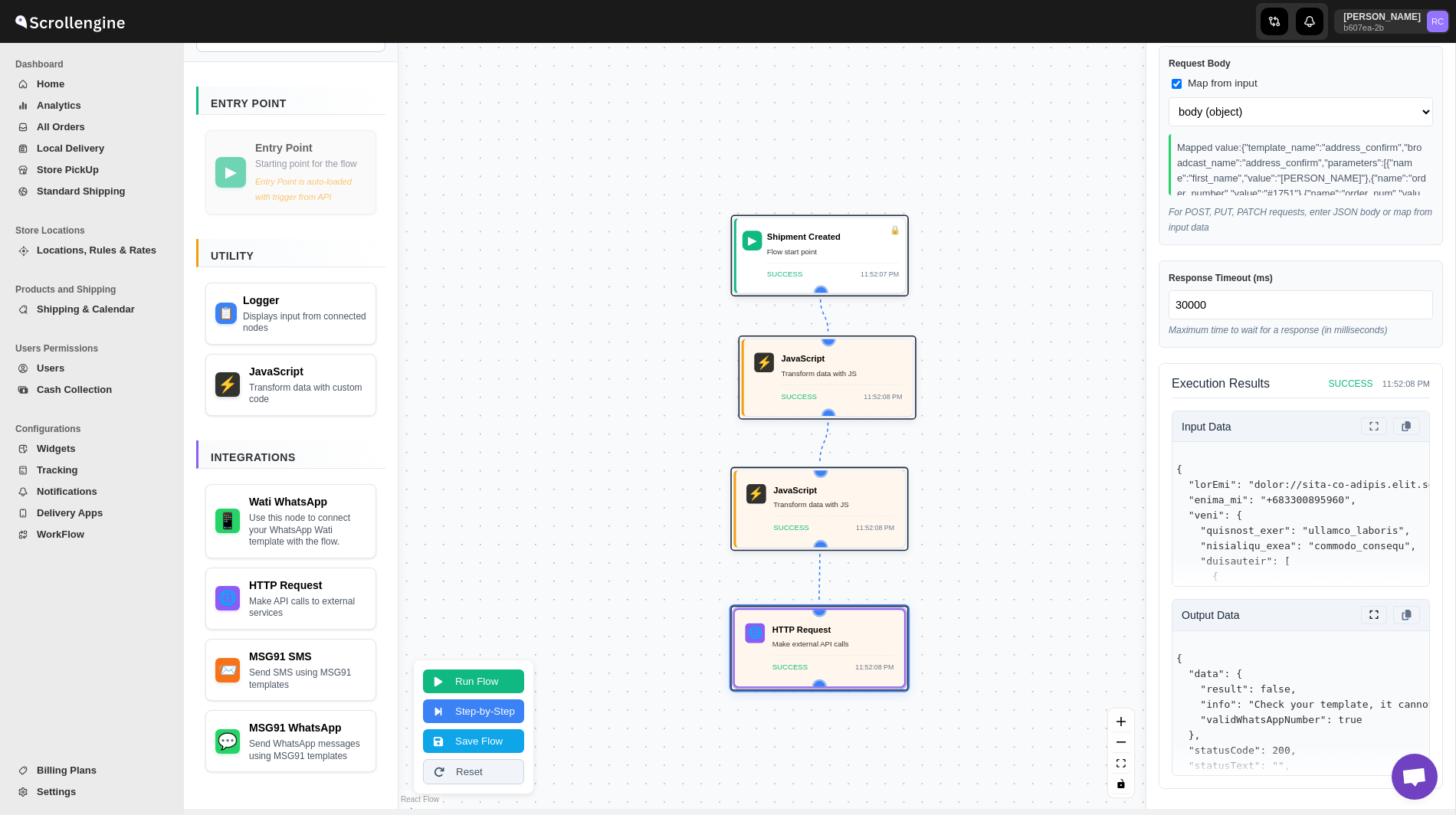
click at [1379, 618] on icon at bounding box center [1373, 615] width 13 height 10
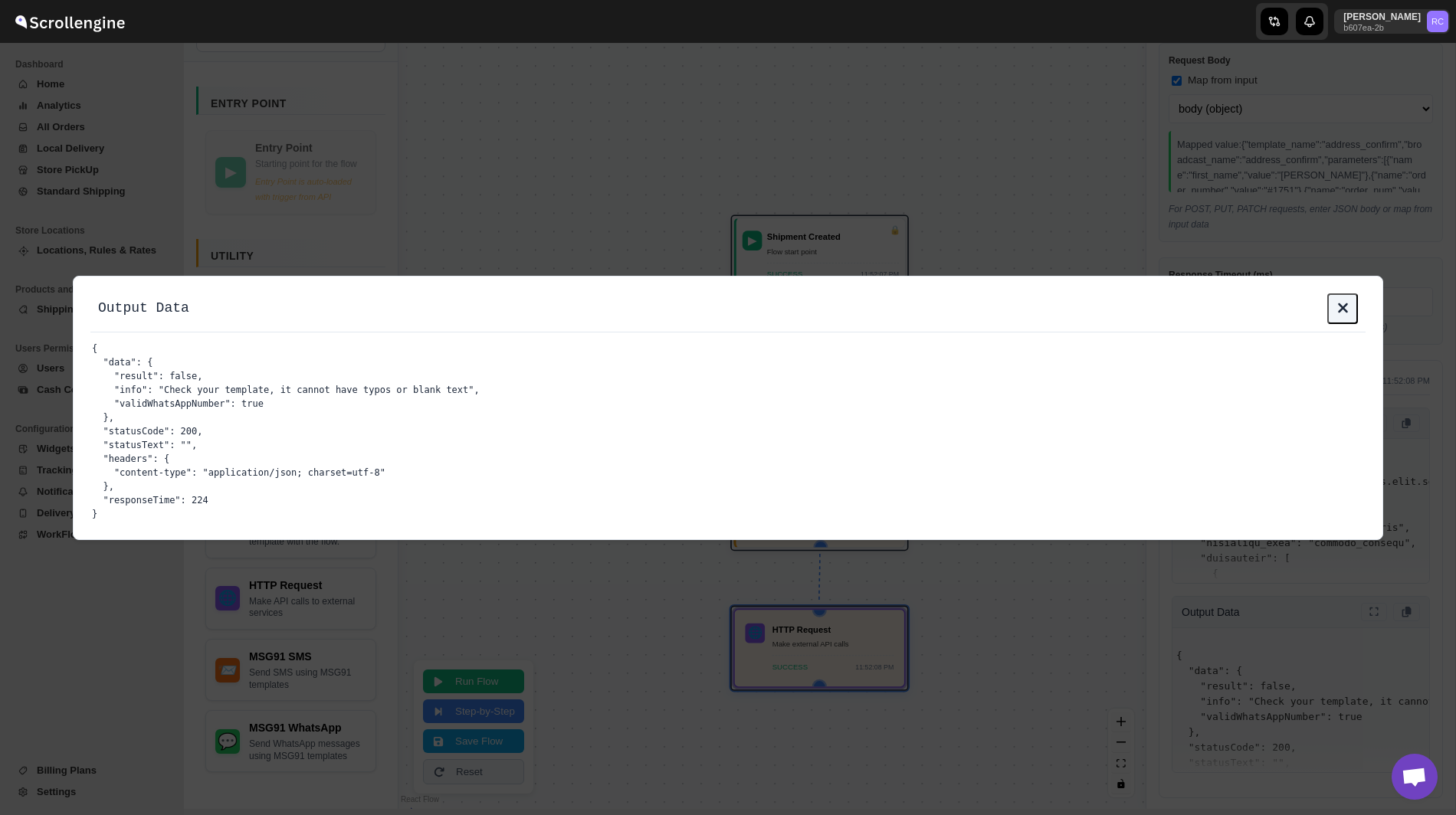
click at [1342, 302] on icon at bounding box center [1343, 308] width 19 height 16
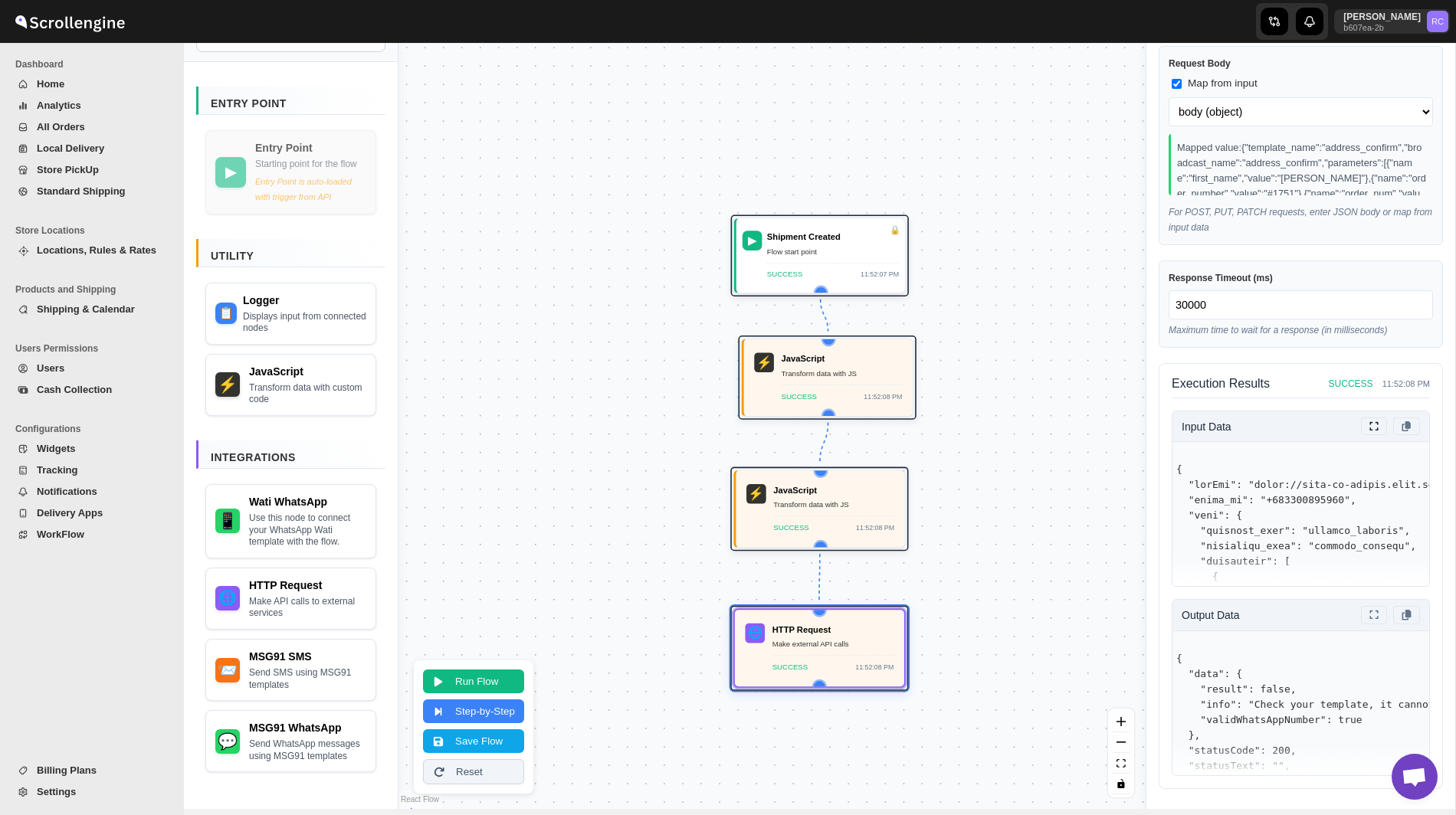
click at [1375, 431] on icon at bounding box center [1373, 427] width 13 height 10
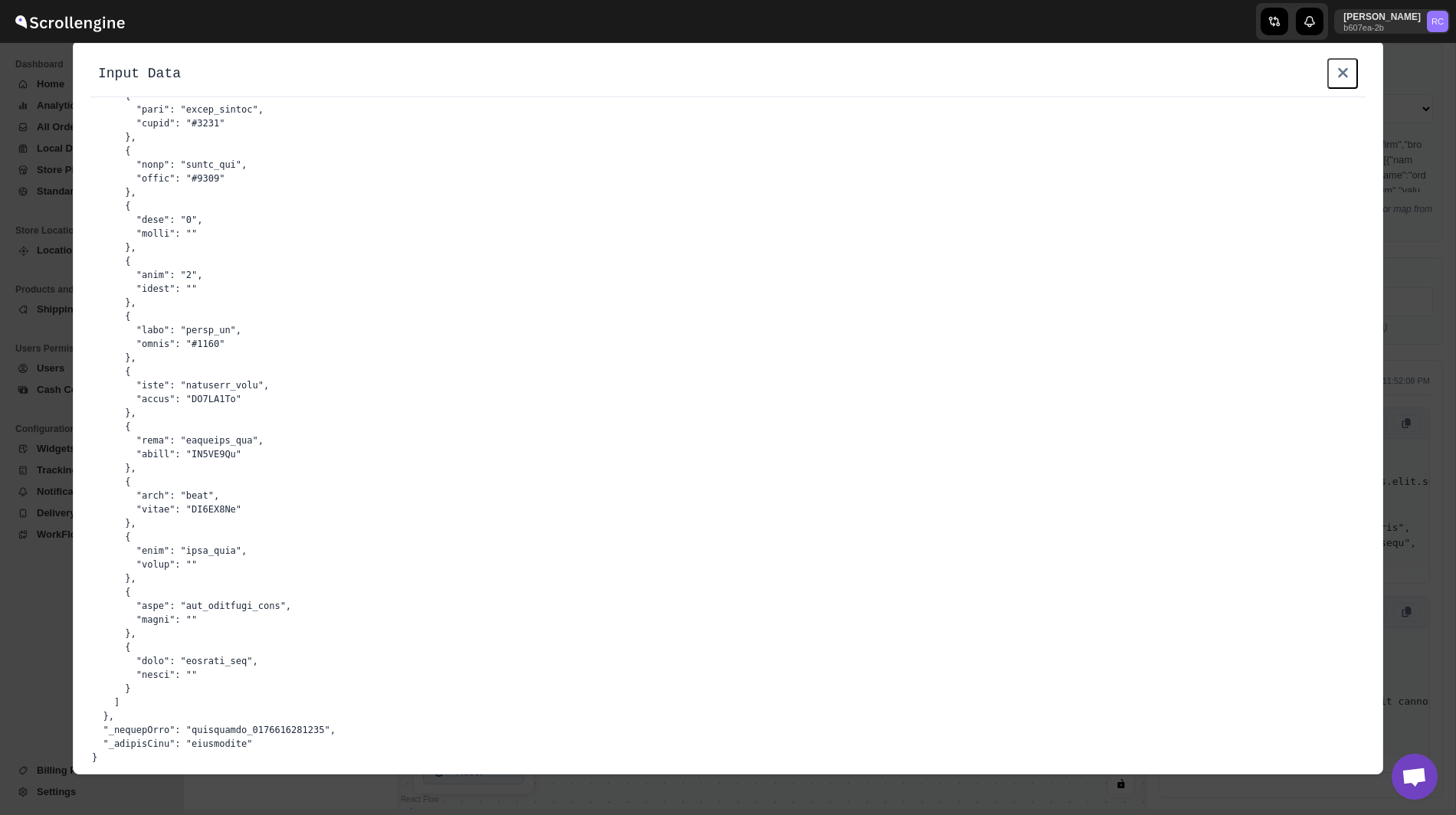
scroll to position [177, 0]
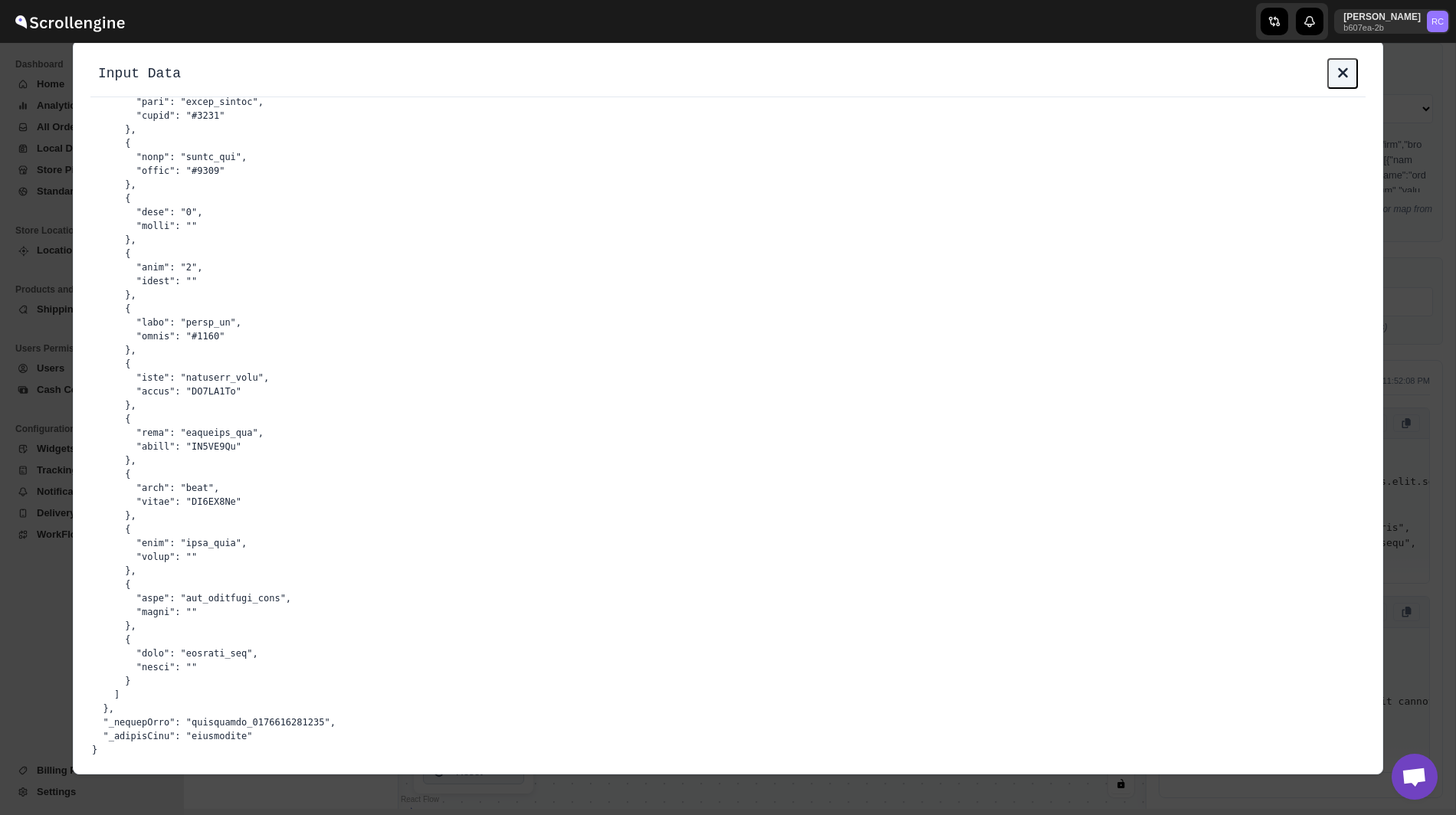
click at [1347, 75] on icon at bounding box center [1343, 72] width 19 height 16
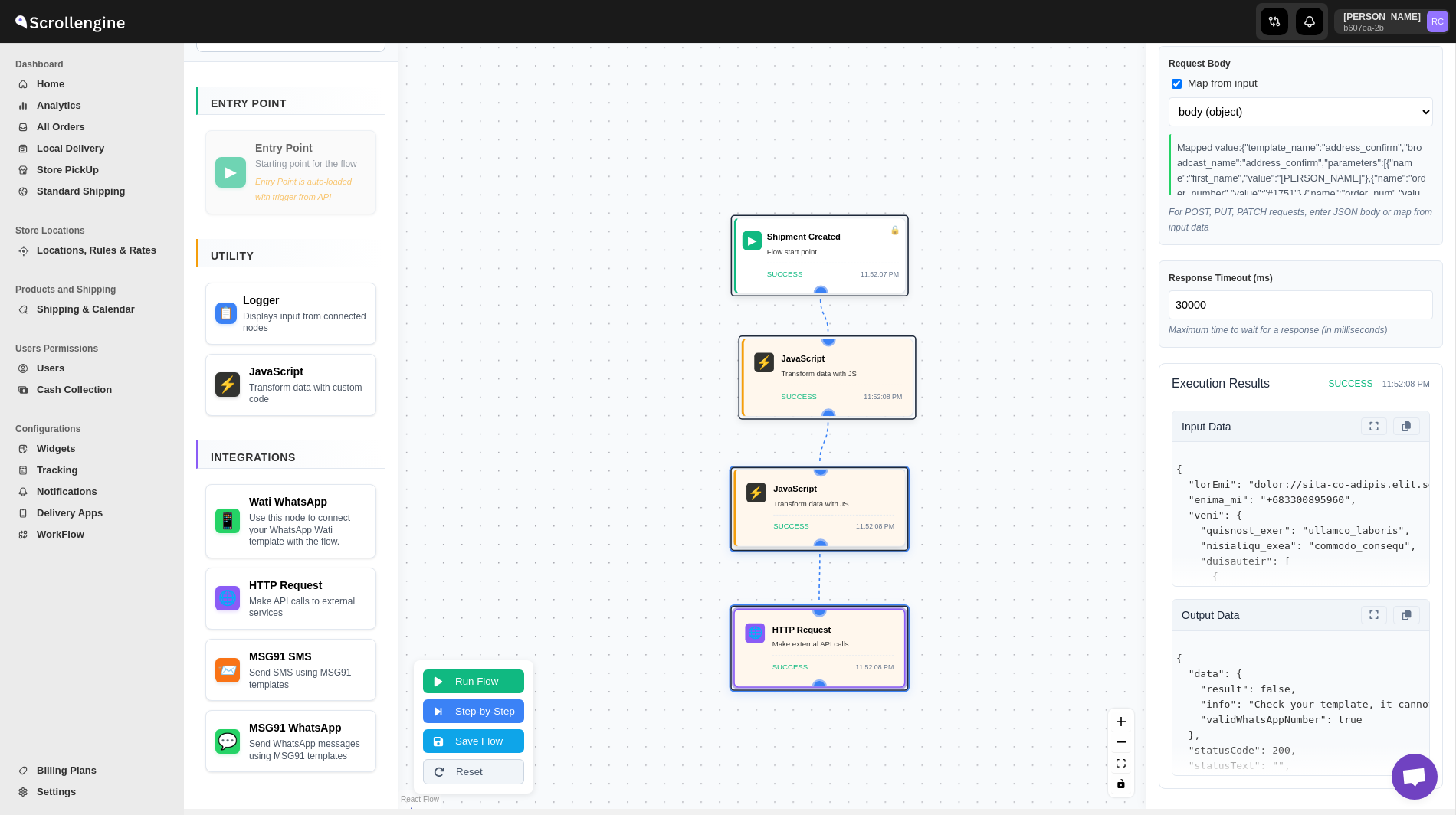
click at [775, 518] on div "SUCCESS 11:52:08 PM" at bounding box center [833, 523] width 121 height 17
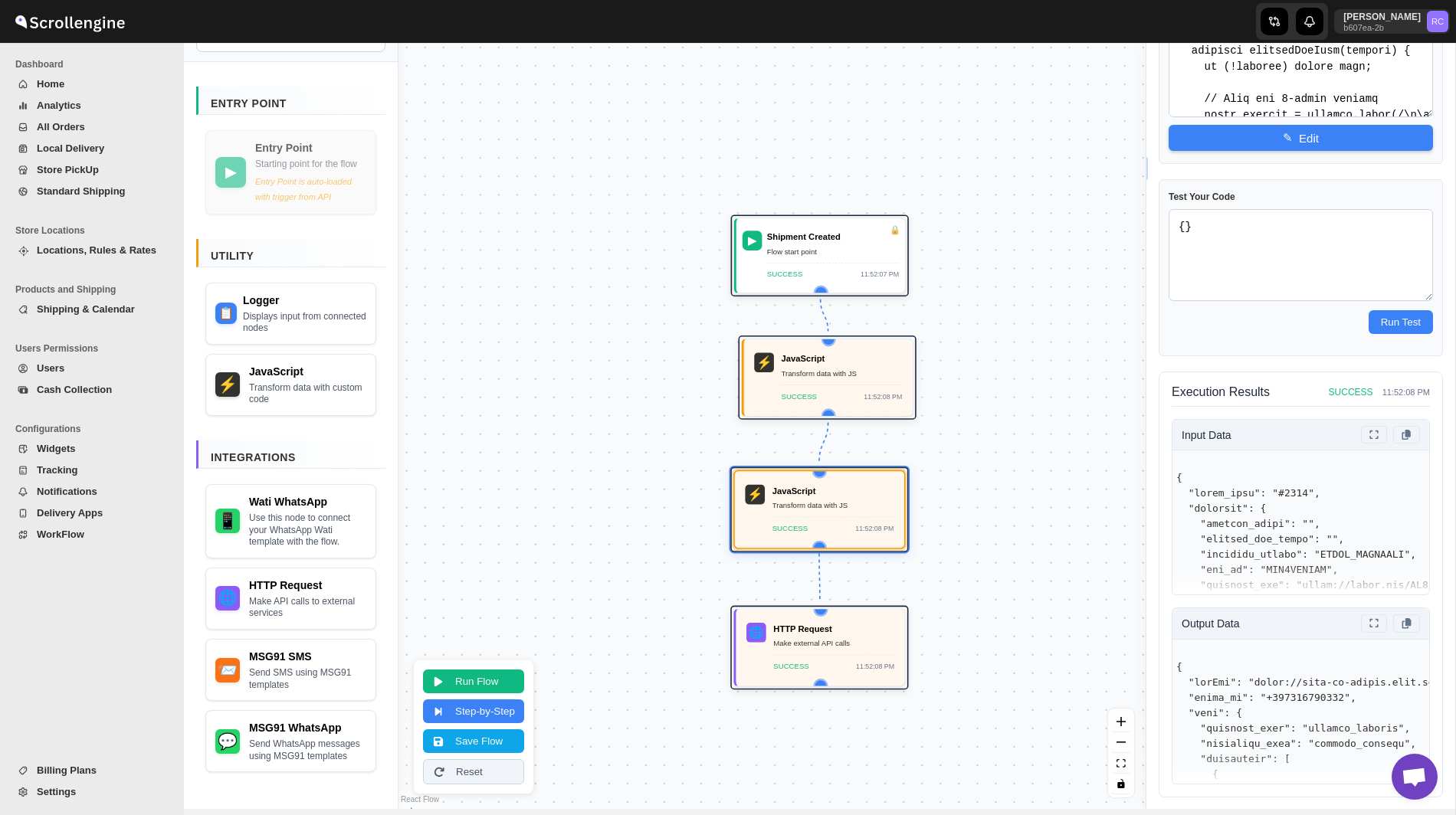
scroll to position [100, 0]
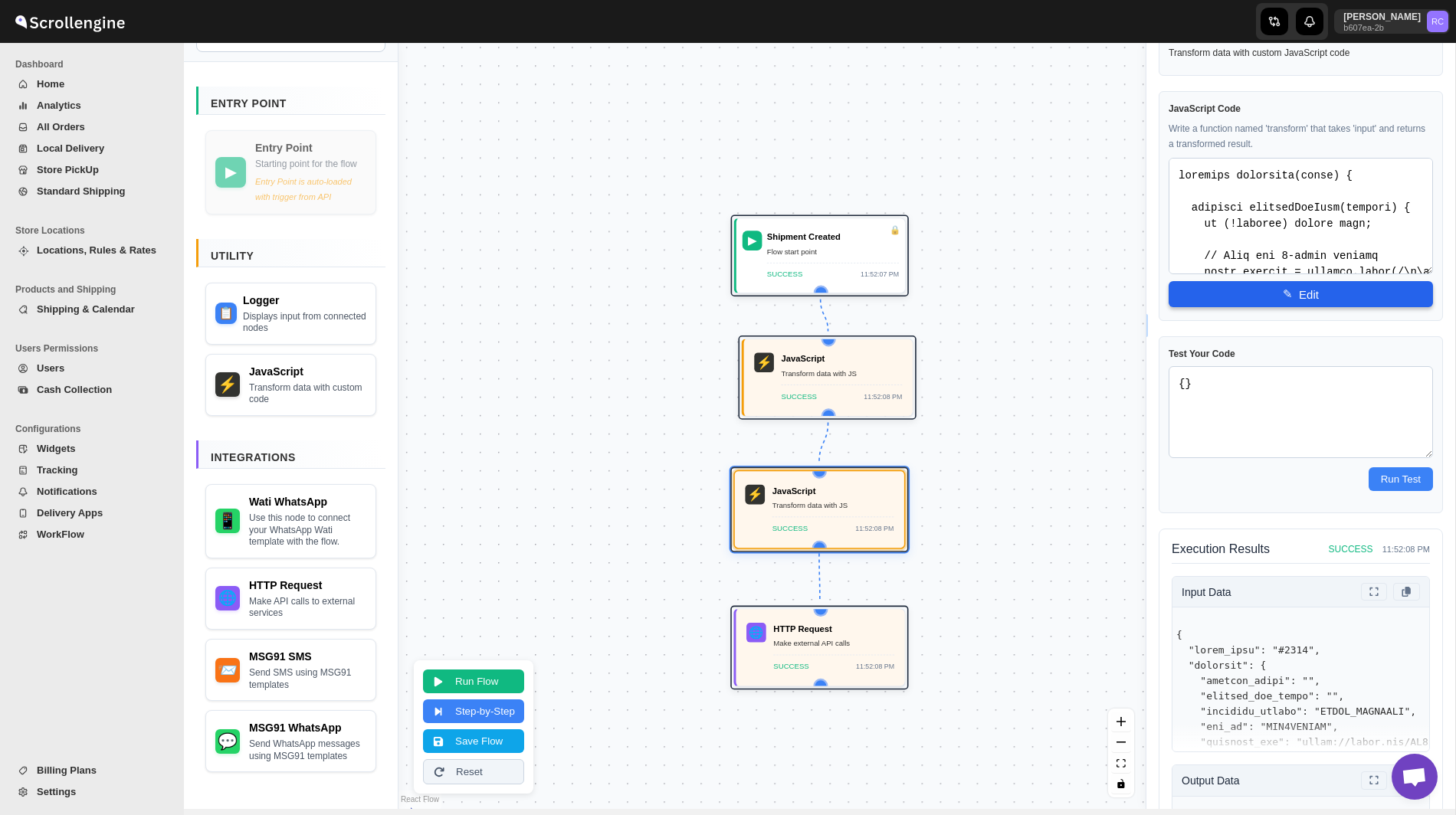
click at [1309, 292] on button "✎ Edit" at bounding box center [1301, 294] width 264 height 26
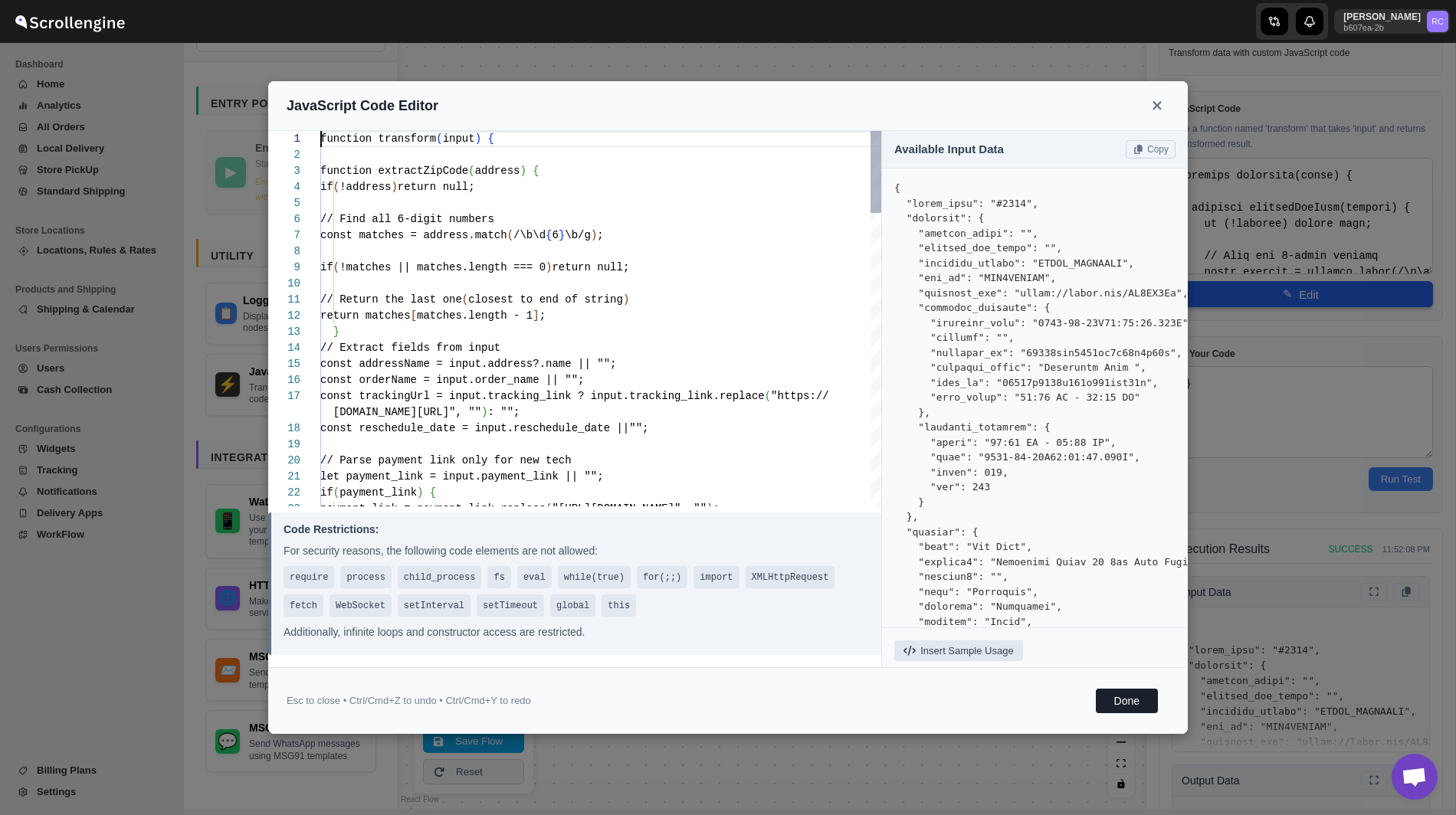
scroll to position [0, 0]
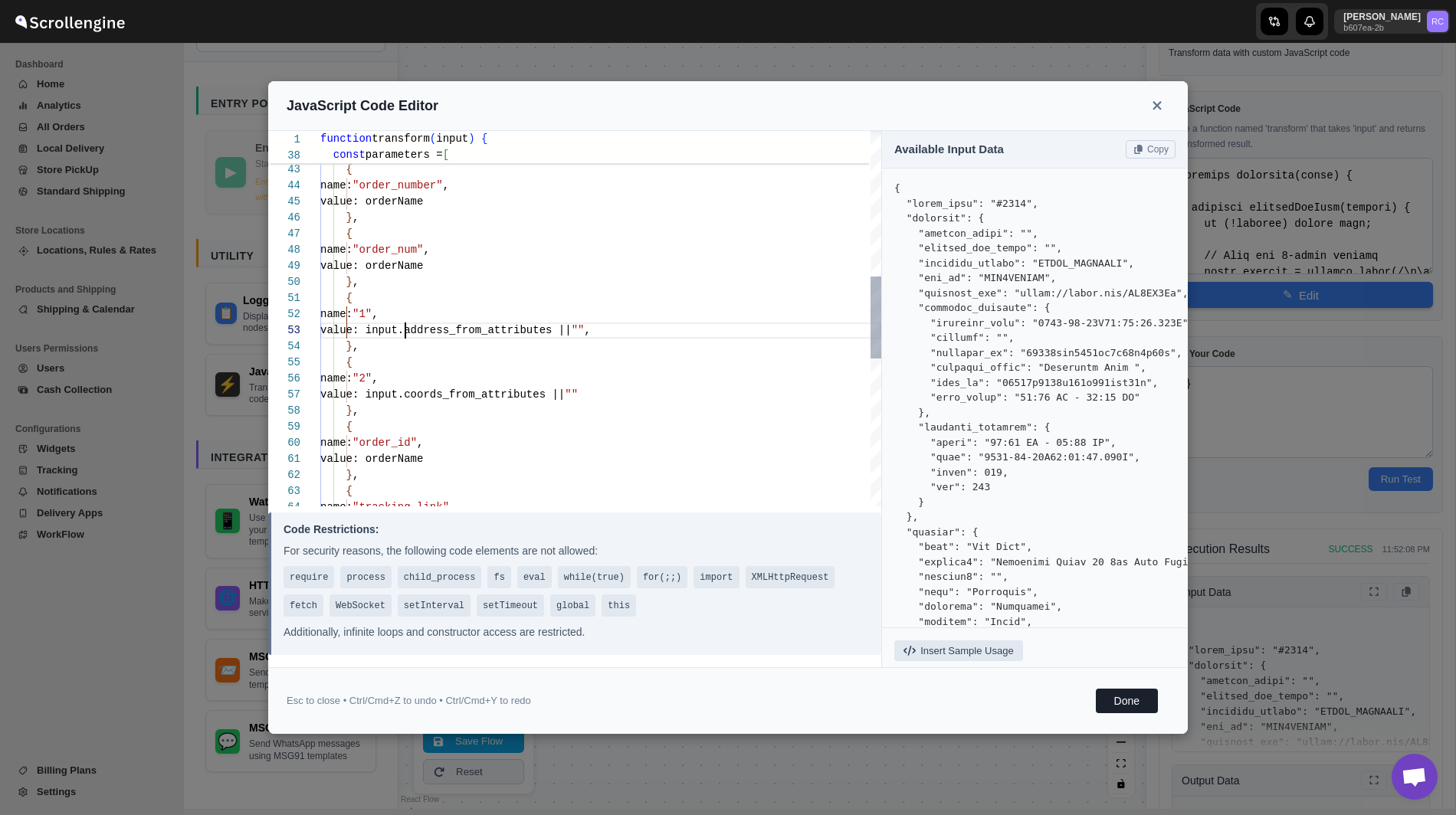
scroll to position [47, 0]
drag, startPoint x: 405, startPoint y: 329, endPoint x: 593, endPoint y: 332, distance: 188.0
click at [593, 332] on div "} , { name: "tracking_link" , value: orderName { name: "1" , value: input.addre…" at bounding box center [600, 322] width 561 height 1705
drag, startPoint x: 405, startPoint y: 394, endPoint x: 586, endPoint y: 391, distance: 181.0
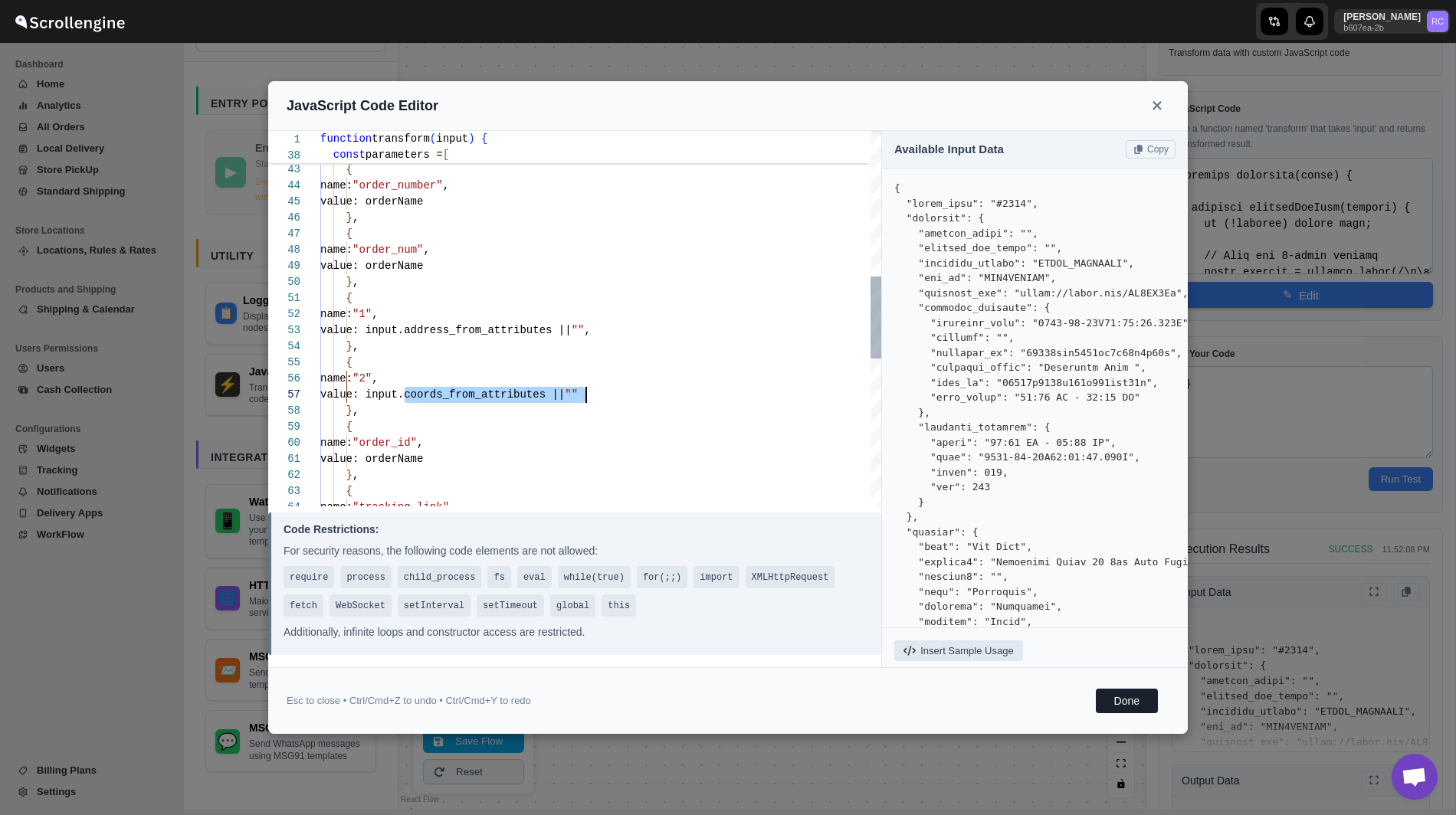
click at [586, 391] on div "} , { name: "tracking_link" , value: orderName { name: "1" , value: input.addre…" at bounding box center [600, 322] width 561 height 1705
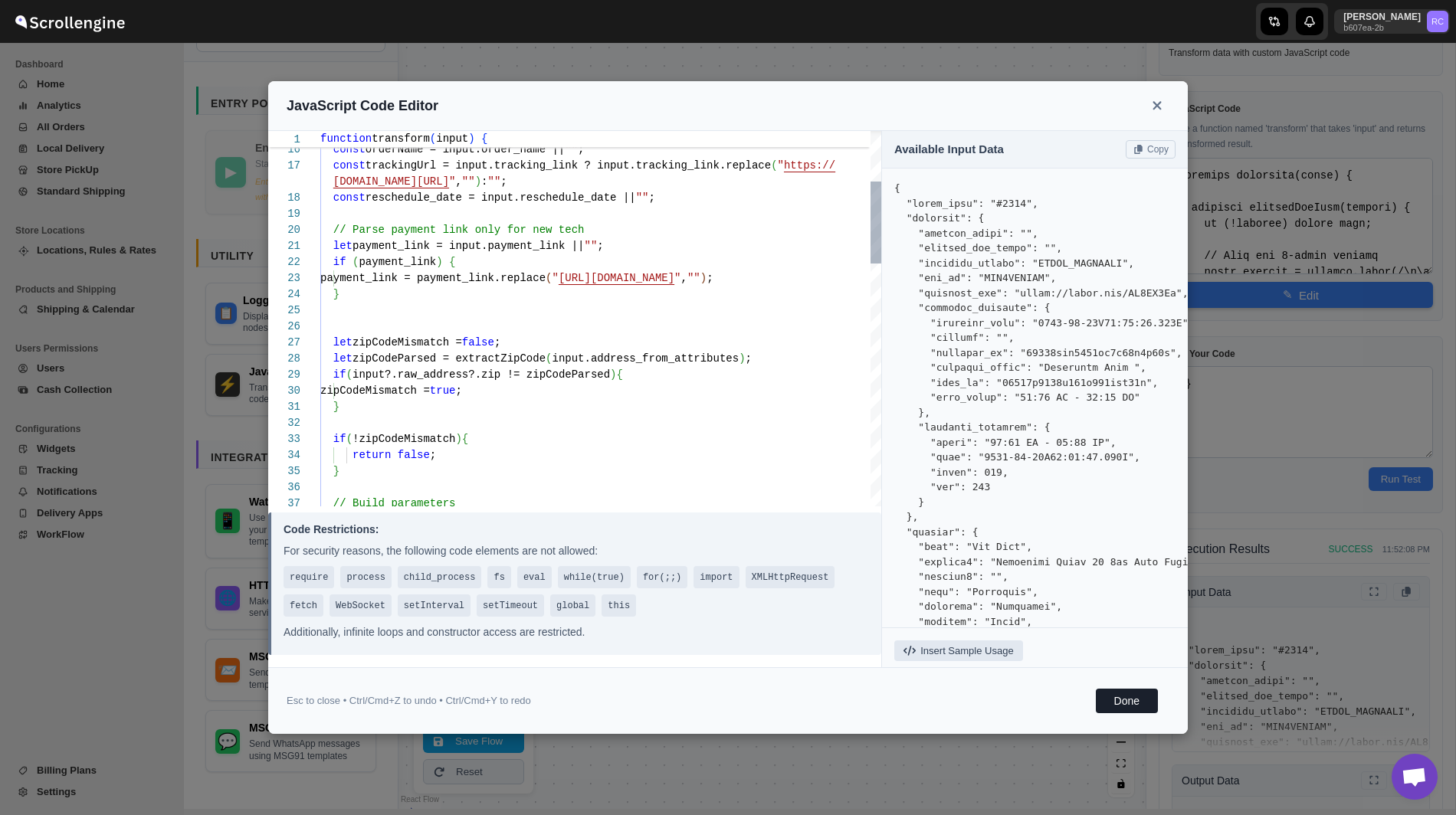
click at [458, 469] on div "// Build parameters if ( input?.raw_address?.zip != zipCodeParsed ) { zipCodeMi…" at bounding box center [600, 753] width 561 height 1705
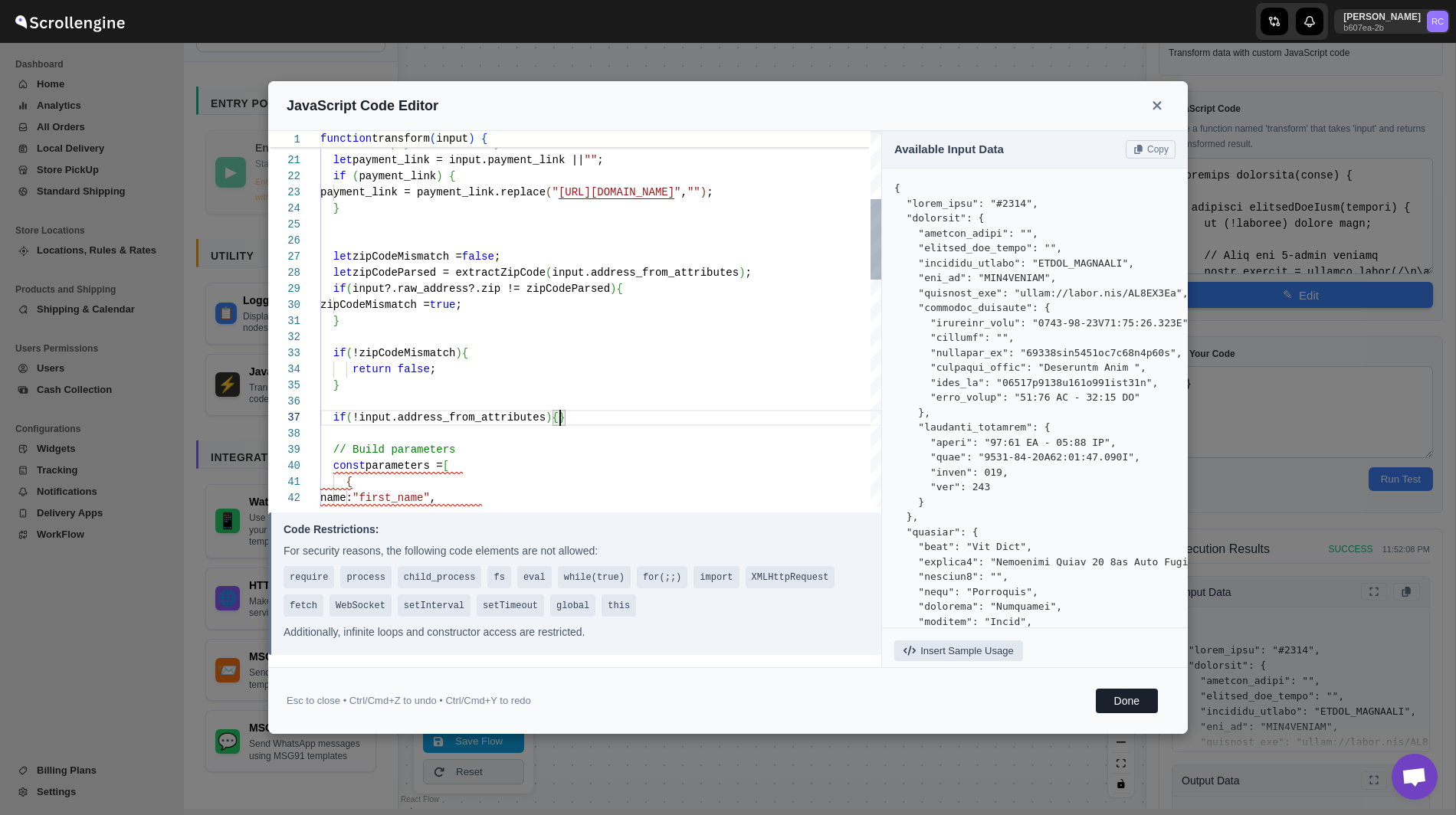
scroll to position [128, 0]
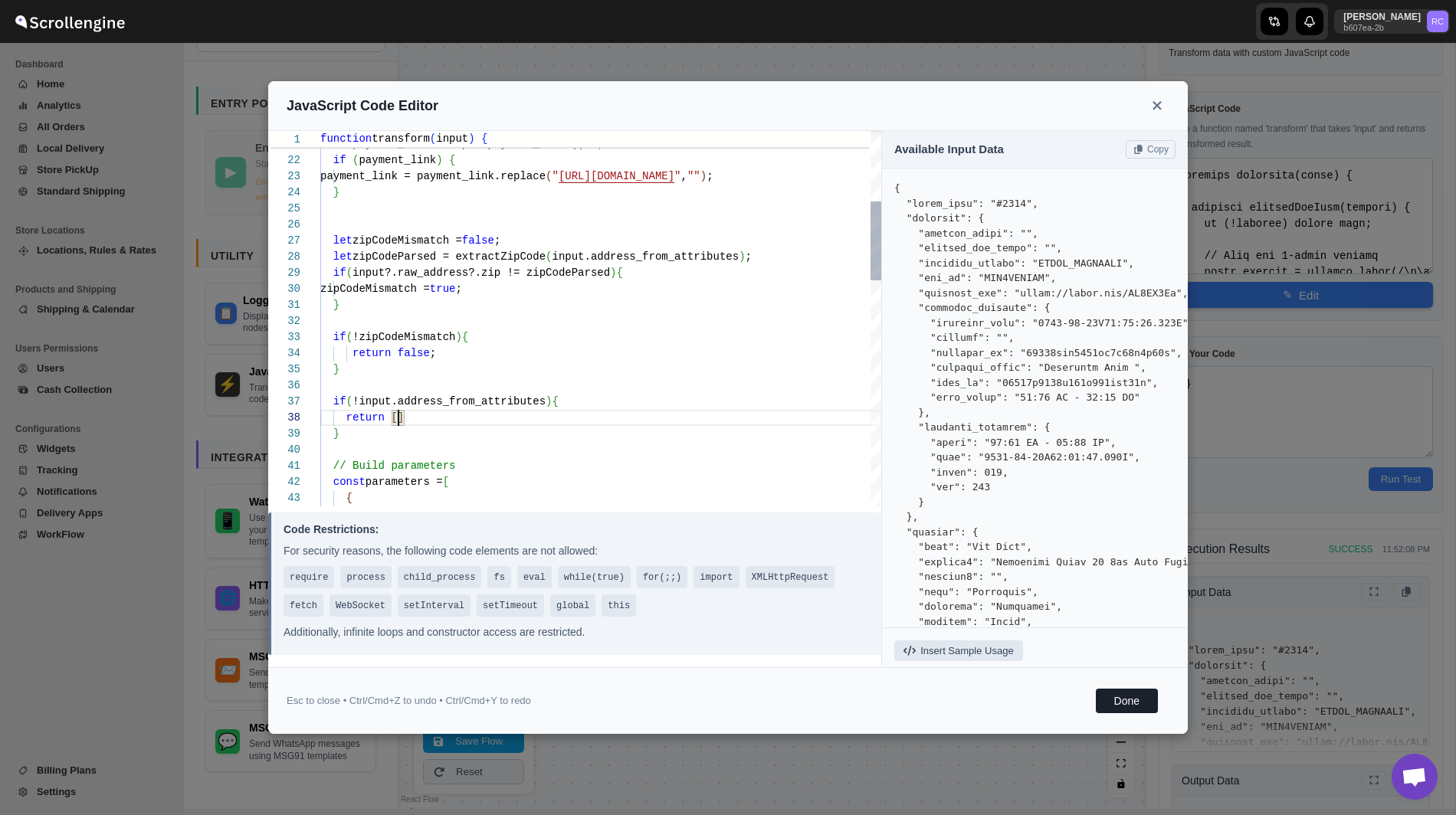
click at [407, 353] on div "if ( input?.raw_address?.zip != zipCodeParsed ) { zipCodeMismatch = true ; } if…" at bounding box center [600, 683] width 561 height 1770
click at [419, 416] on div "if ( input?.raw_address?.zip != zipCodeParsed ) { zipCodeMismatch = true ; } if…" at bounding box center [600, 683] width 561 height 1770
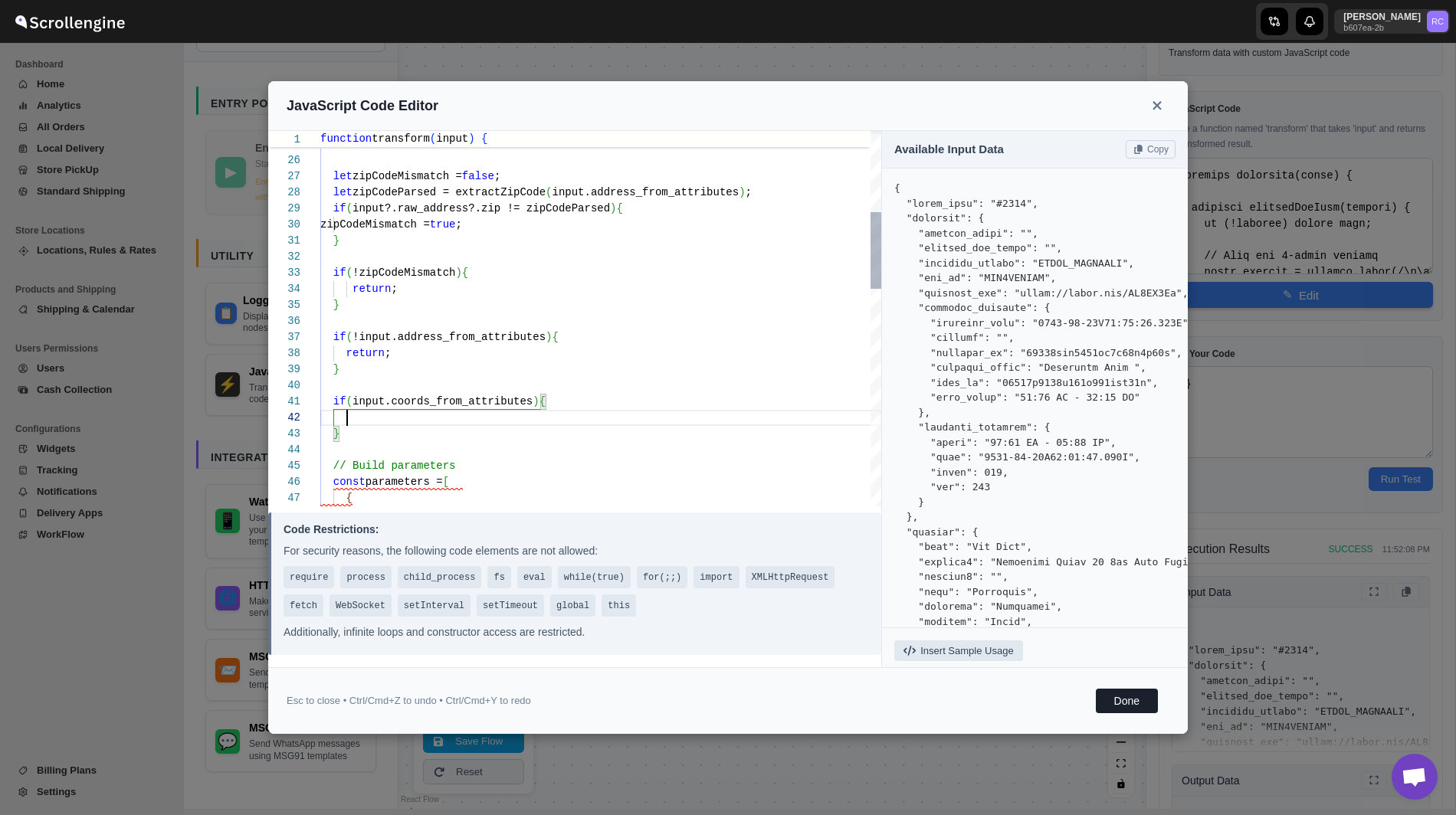
scroll to position [32, 0]
click at [352, 403] on div "if ( input?.raw_address?.zip != zipCodeParsed ) { zipCodeMismatch = true ; } if…" at bounding box center [600, 651] width 561 height 1834
click at [1128, 699] on button "Done" at bounding box center [1127, 701] width 62 height 24
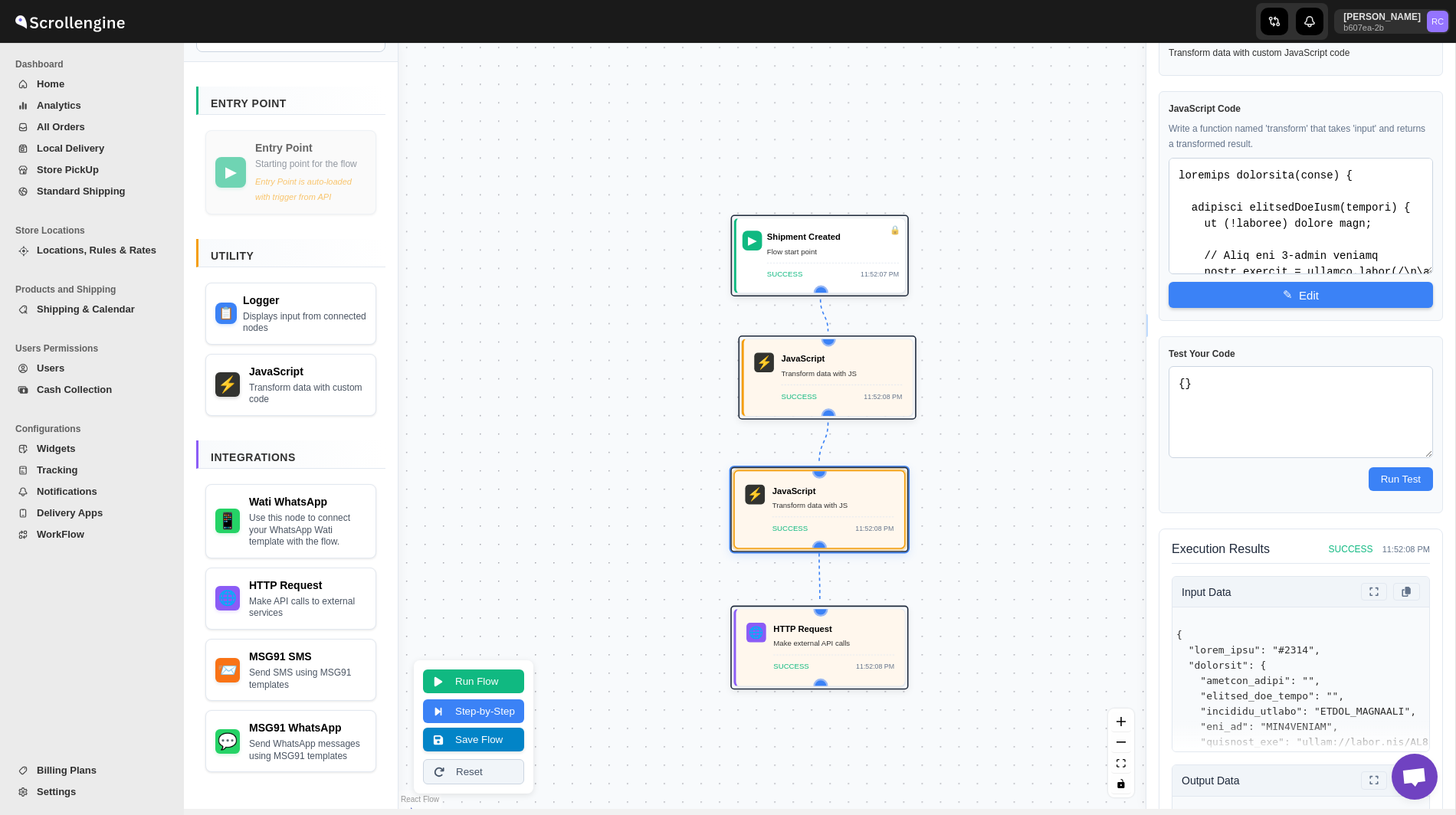
click at [499, 743] on button "Save Flow" at bounding box center [473, 740] width 101 height 24
click at [476, 768] on button "Reset" at bounding box center [473, 771] width 101 height 25
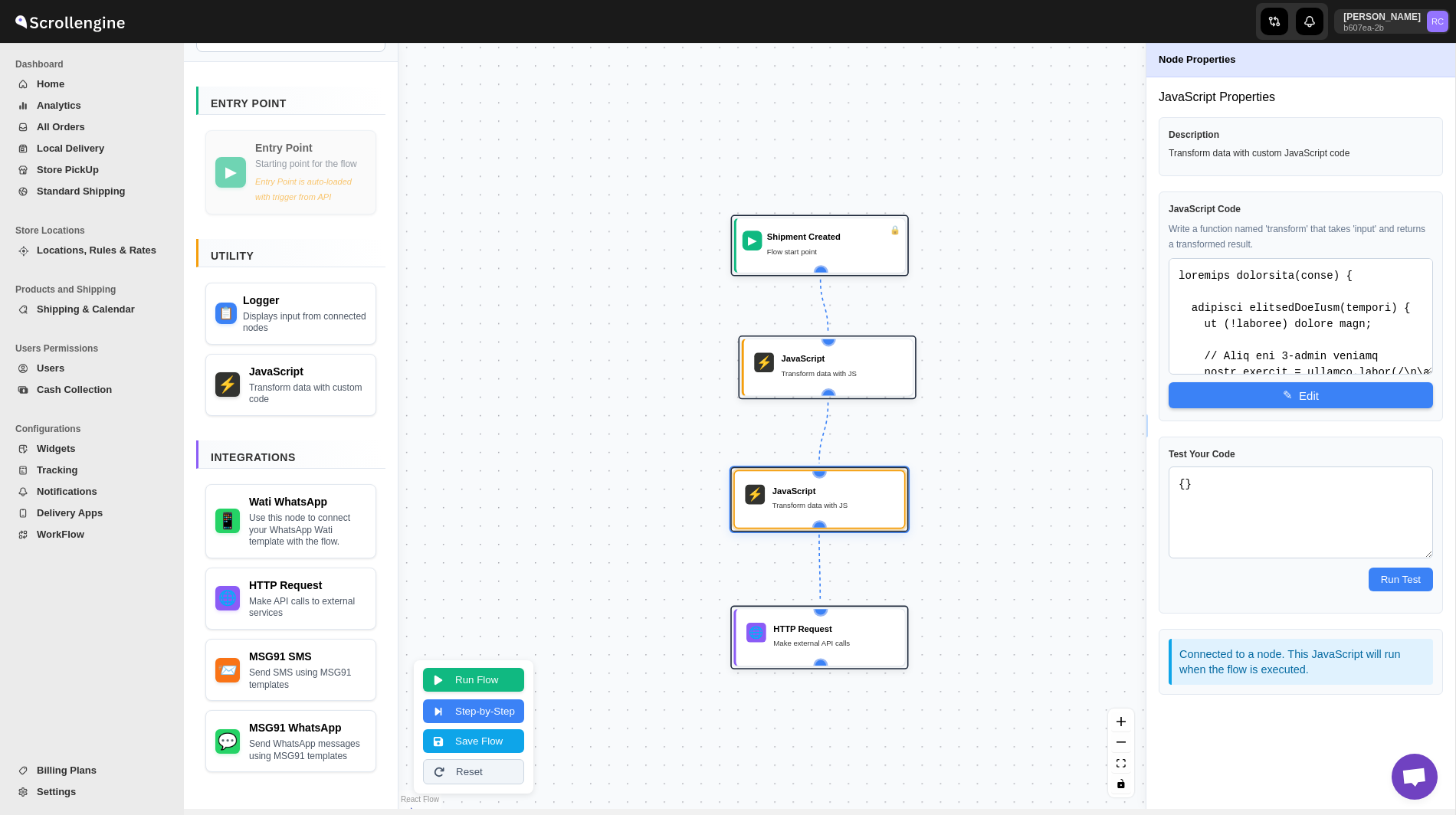
click at [490, 687] on button "Run Flow" at bounding box center [473, 680] width 101 height 24
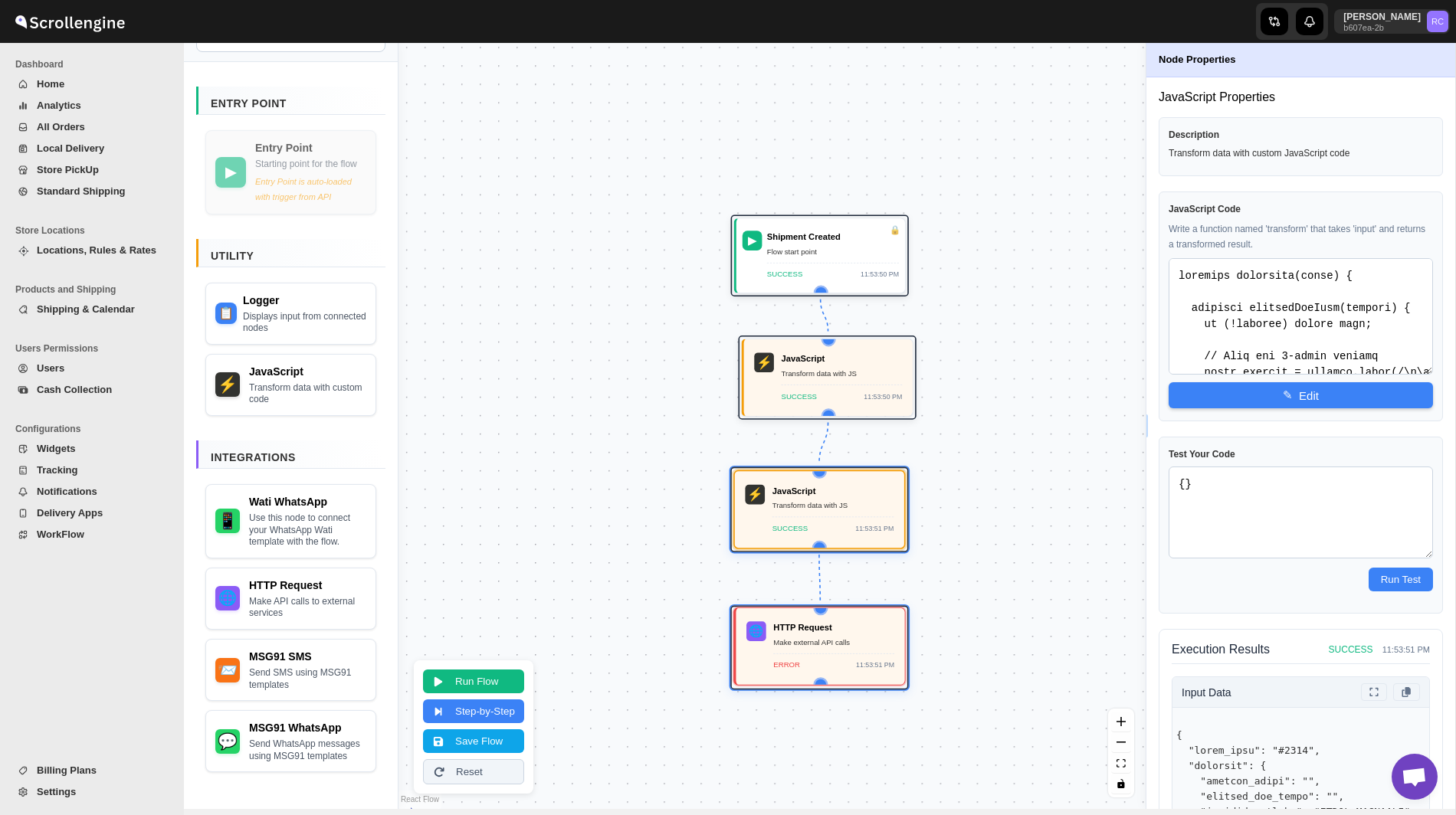
click at [837, 668] on div "ERROR 11:53:51 PM" at bounding box center [833, 662] width 121 height 17
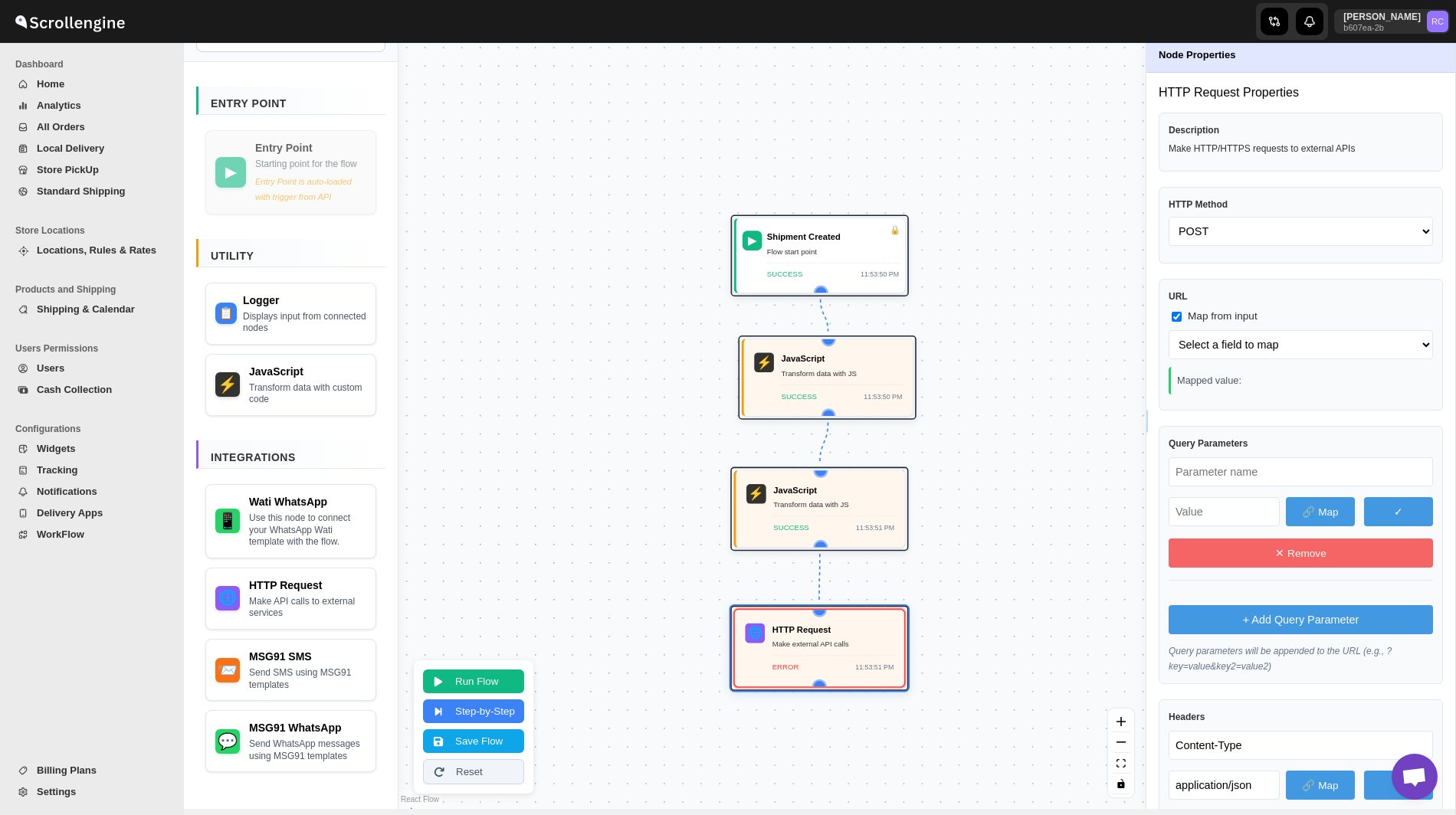
scroll to position [3, 0]
click at [504, 744] on button "Save Flow" at bounding box center [473, 740] width 101 height 24
click at [828, 372] on div "Transform data with JS" at bounding box center [842, 373] width 121 height 12
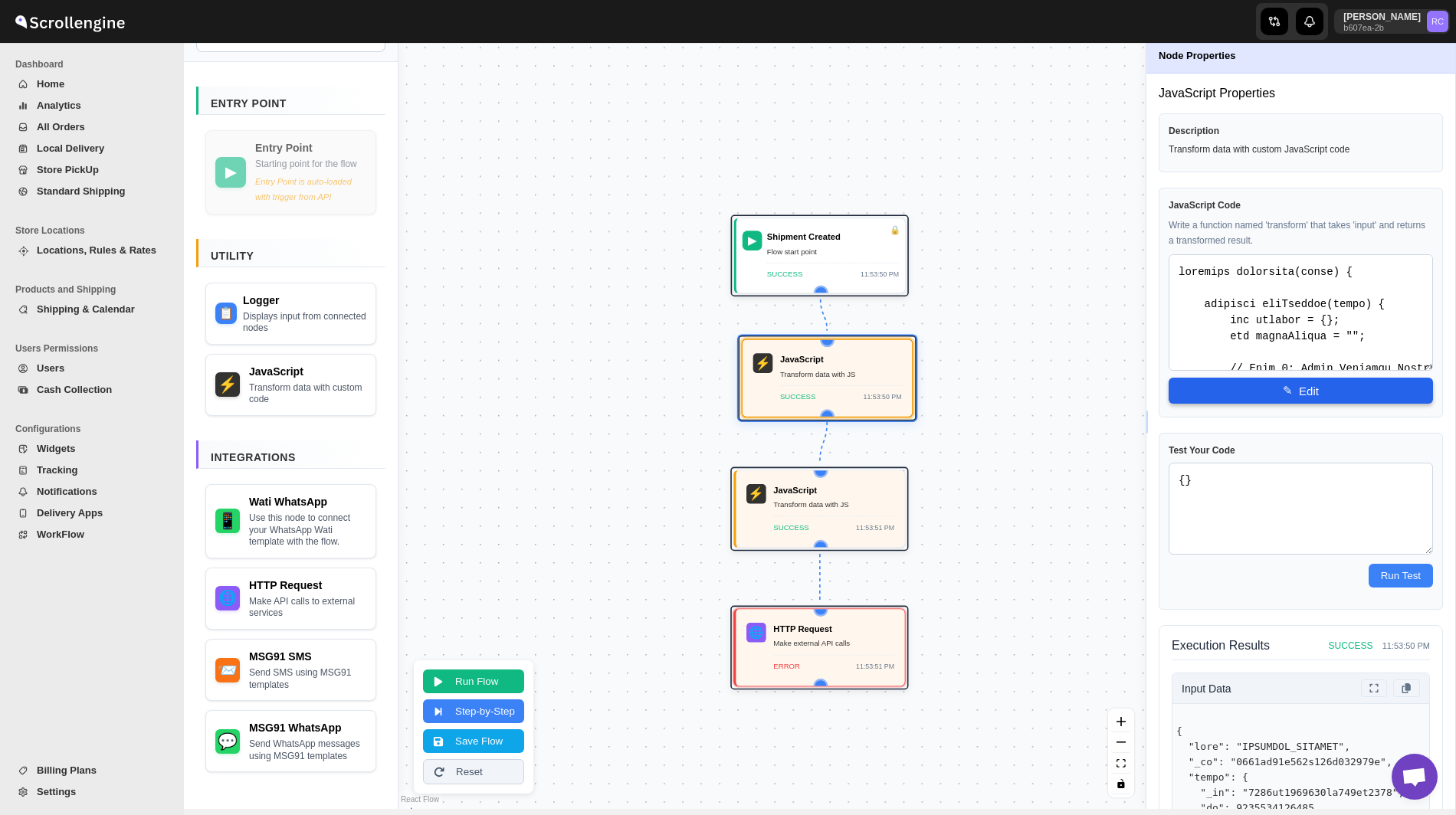
click at [1278, 390] on button "✎ Edit" at bounding box center [1301, 391] width 264 height 26
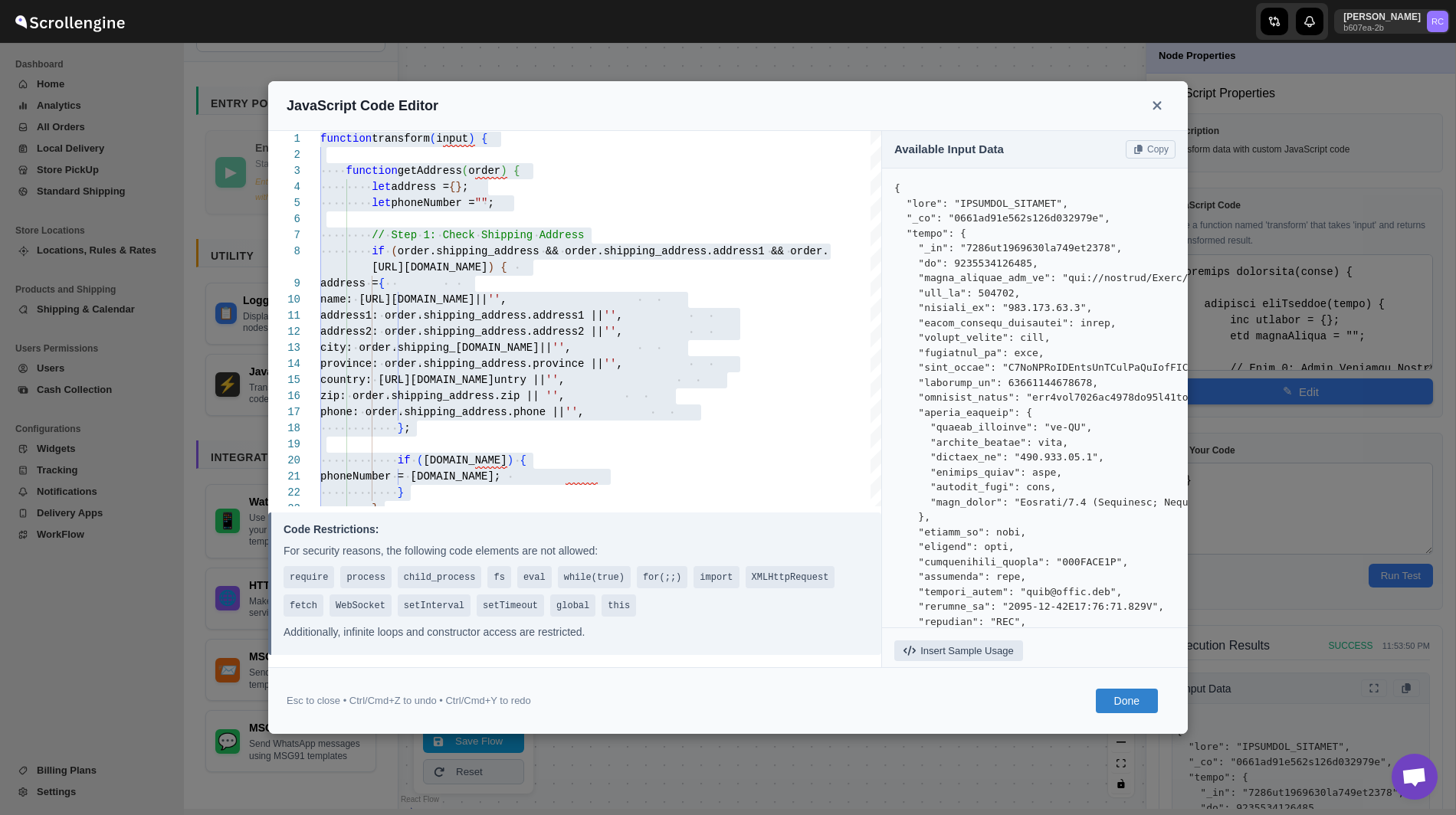
click at [1113, 693] on button "Done" at bounding box center [1127, 701] width 62 height 24
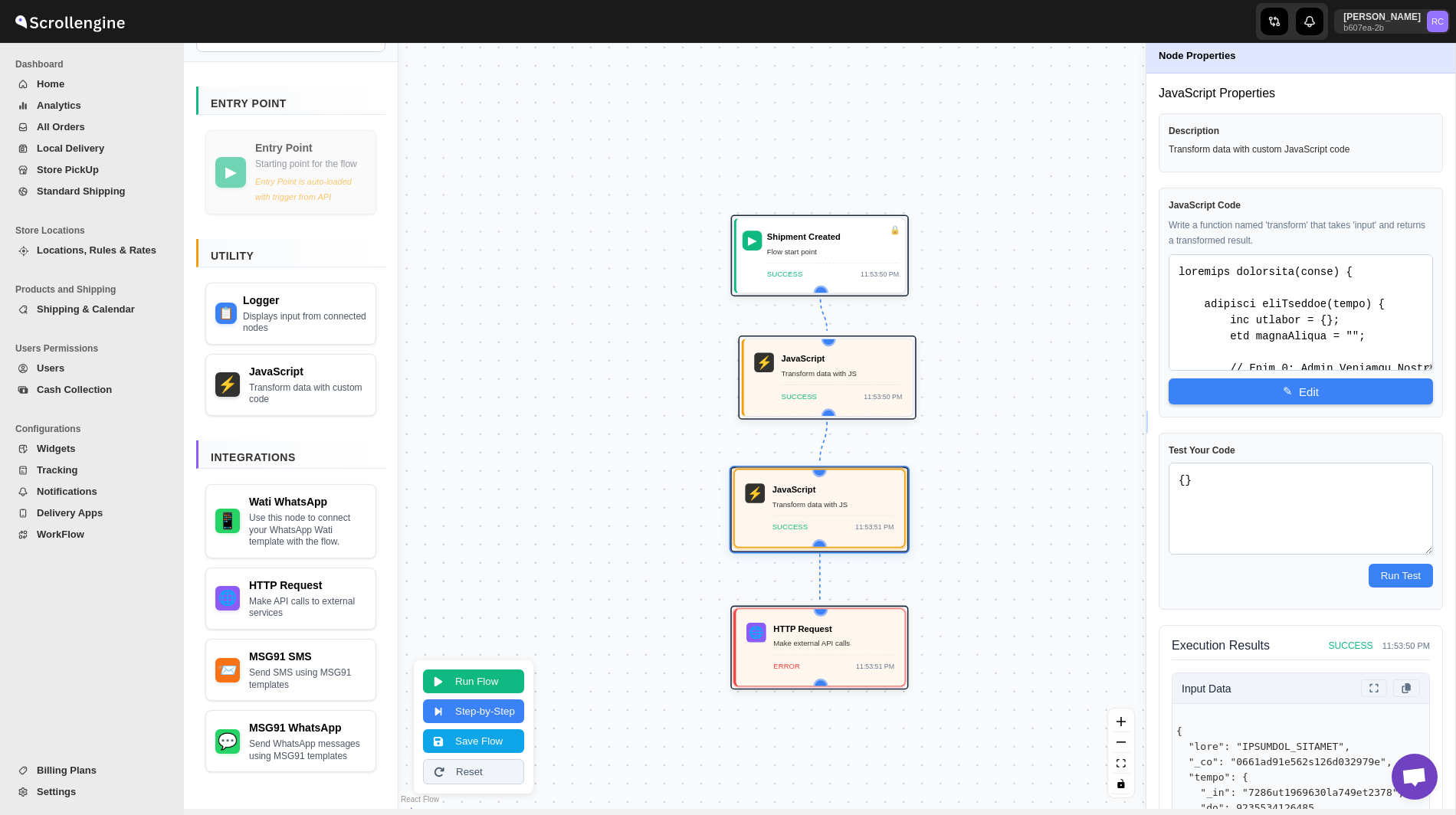
click at [850, 508] on div "Transform data with JS" at bounding box center [832, 504] width 122 height 12
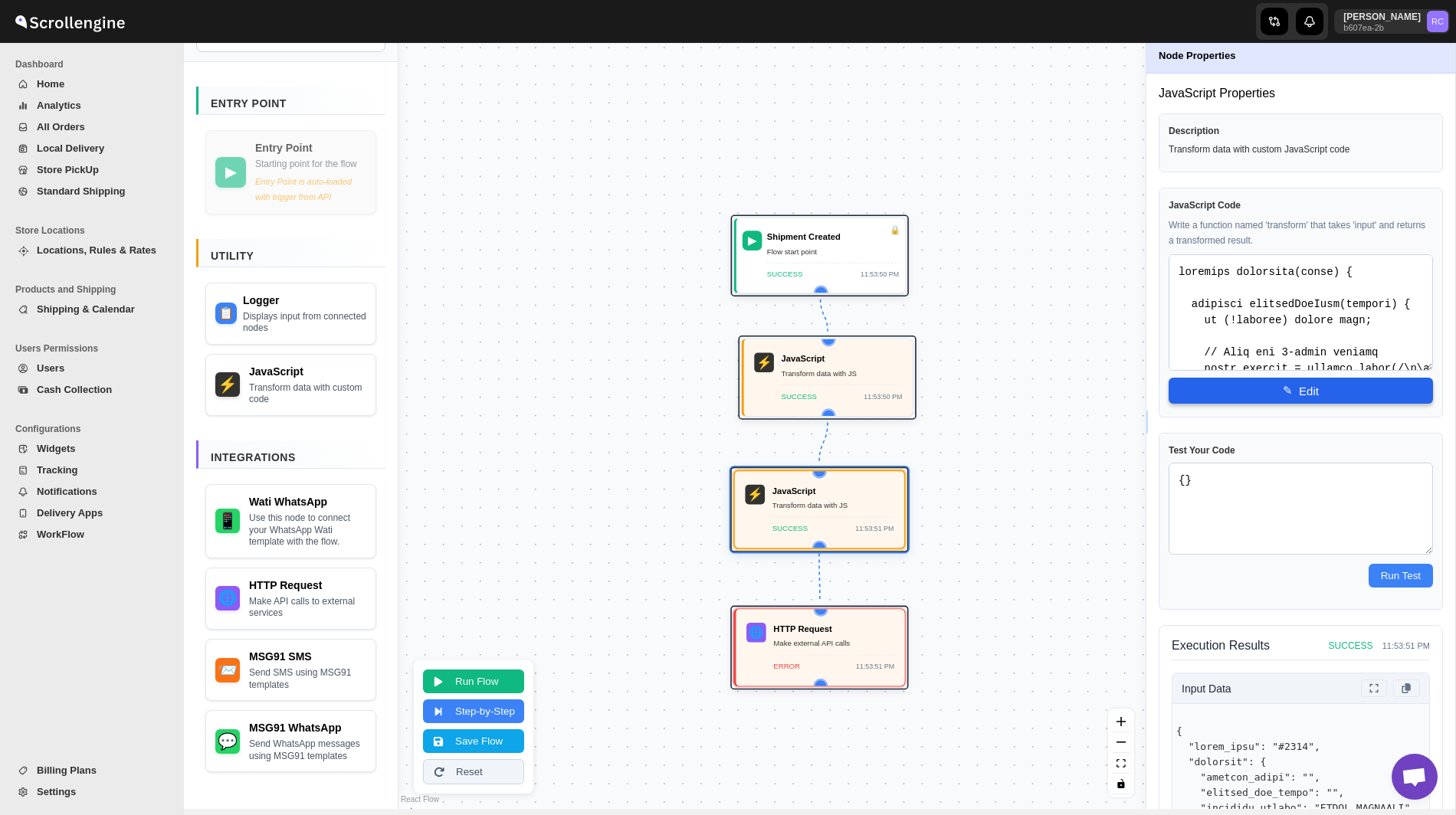
click at [1249, 381] on button "✎ Edit" at bounding box center [1301, 391] width 264 height 26
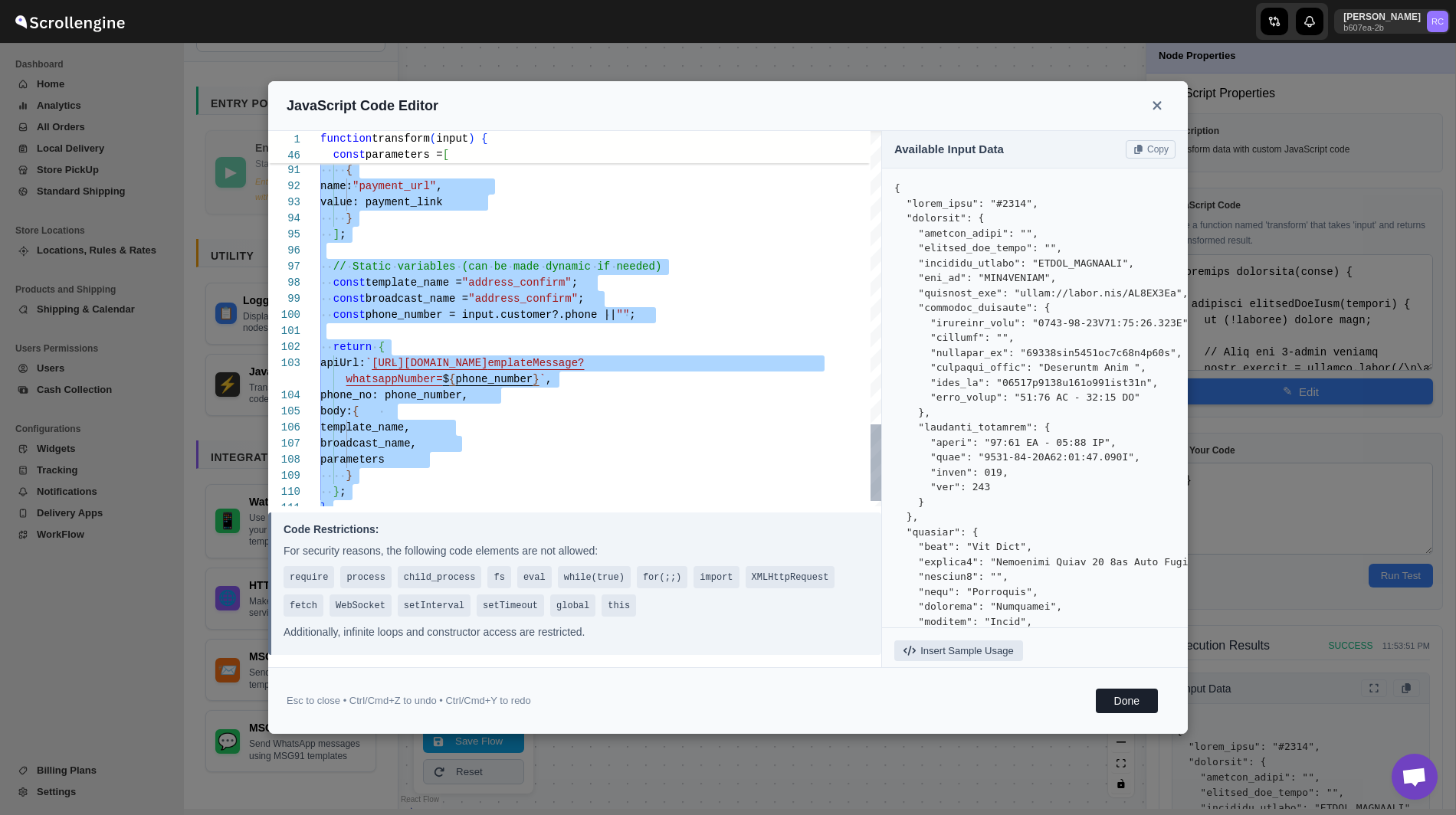
scroll to position [0, 0]
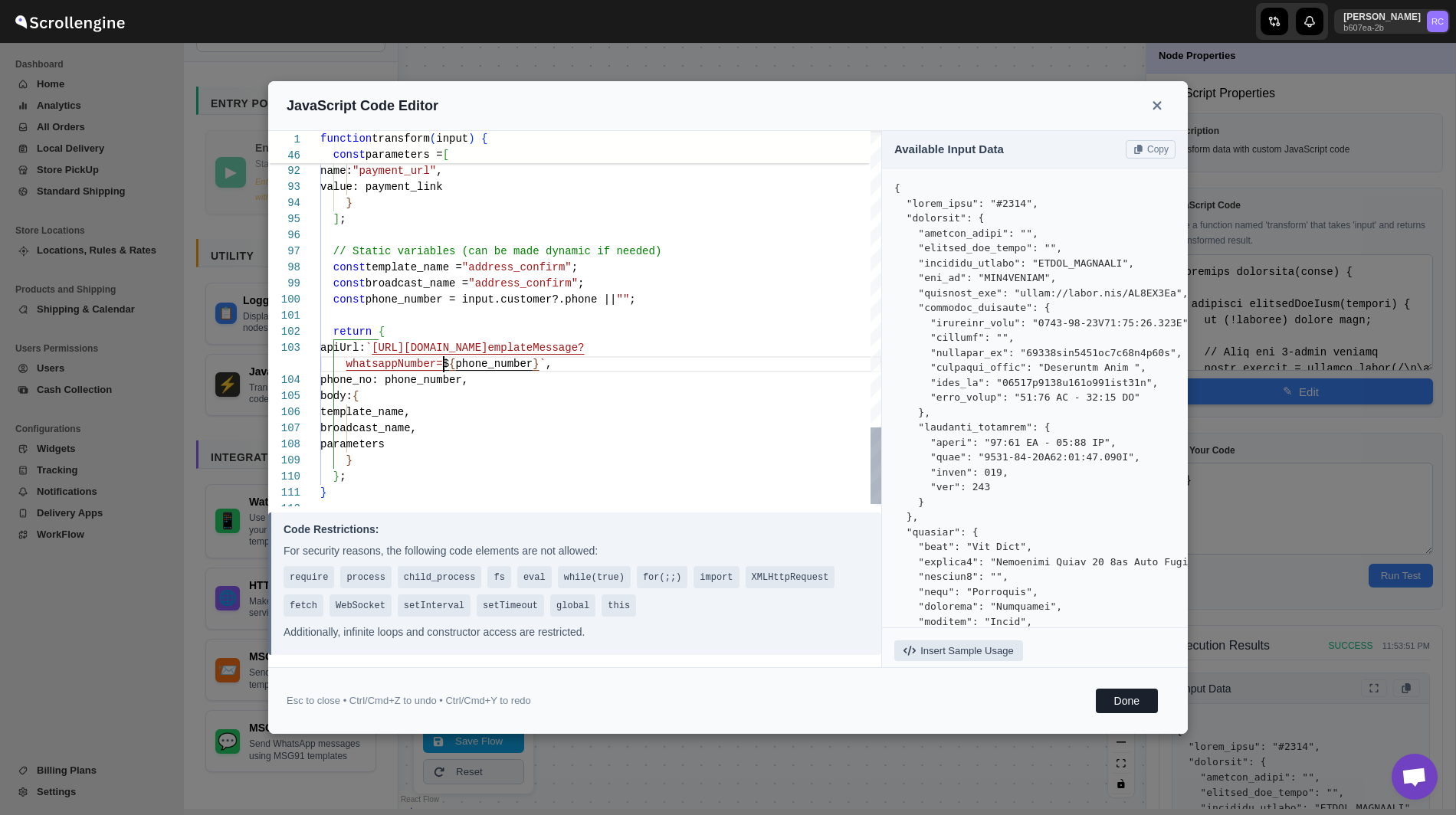
scroll to position [64, 0]
drag, startPoint x: 442, startPoint y: 367, endPoint x: 539, endPoint y: 365, distance: 97.0
click at [1138, 711] on button "Done" at bounding box center [1127, 701] width 62 height 24
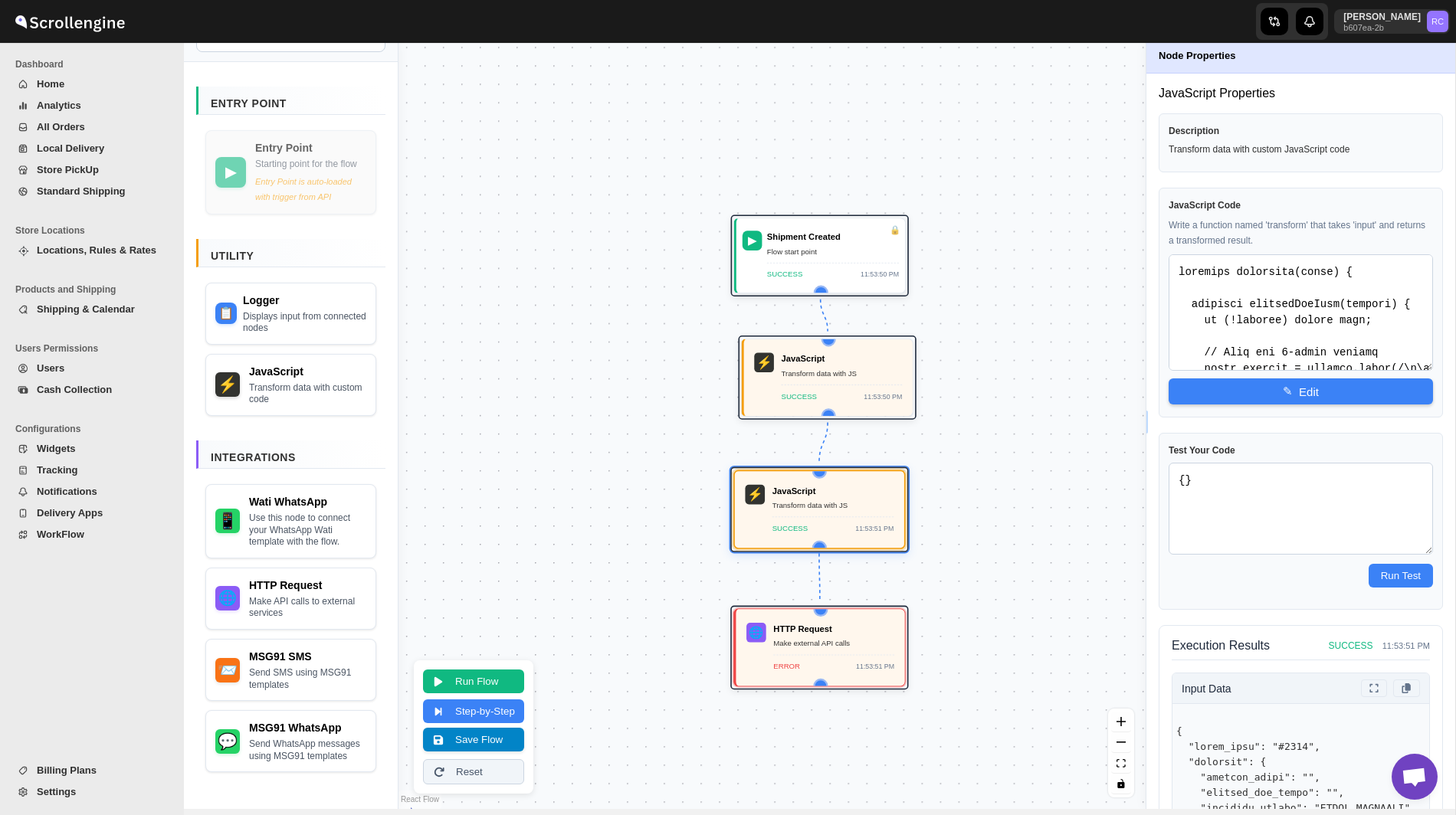
click at [500, 741] on button "Save Flow" at bounding box center [473, 740] width 101 height 24
click at [508, 739] on button "Save Flow" at bounding box center [473, 740] width 101 height 24
click at [109, 531] on span "WorkFlow" at bounding box center [100, 535] width 127 height 16
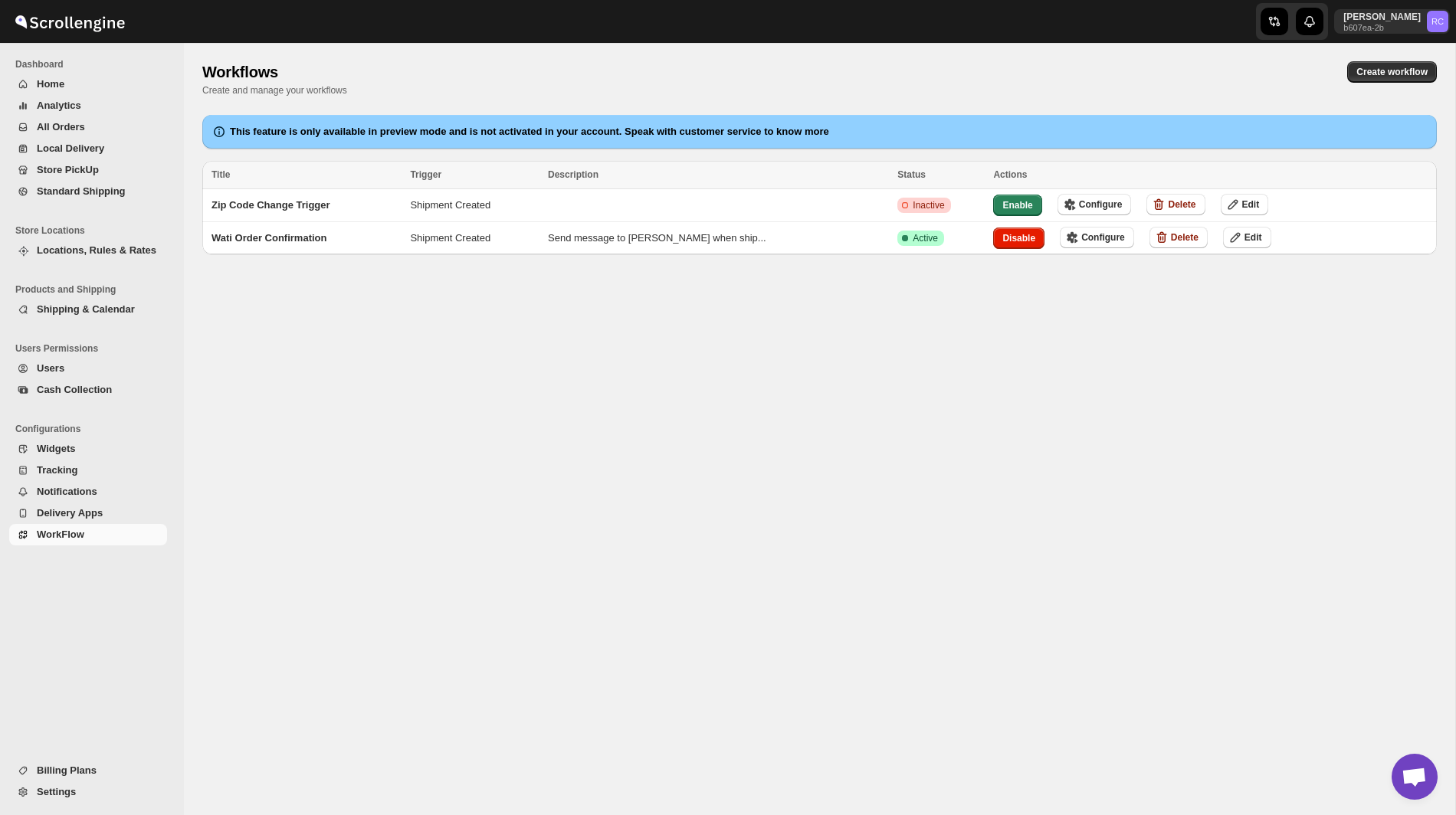
click at [675, 408] on div "Workflows. This page is ready Workflows Create and manage your workflows Create…" at bounding box center [819, 429] width 1271 height 772
click at [1002, 202] on span "Enable" at bounding box center [1017, 205] width 30 height 12
click at [951, 448] on div "Workflows. This page is ready Workflows Create and manage your workflows Create…" at bounding box center [819, 429] width 1271 height 772
click at [1077, 209] on span "Configure" at bounding box center [1099, 204] width 44 height 12
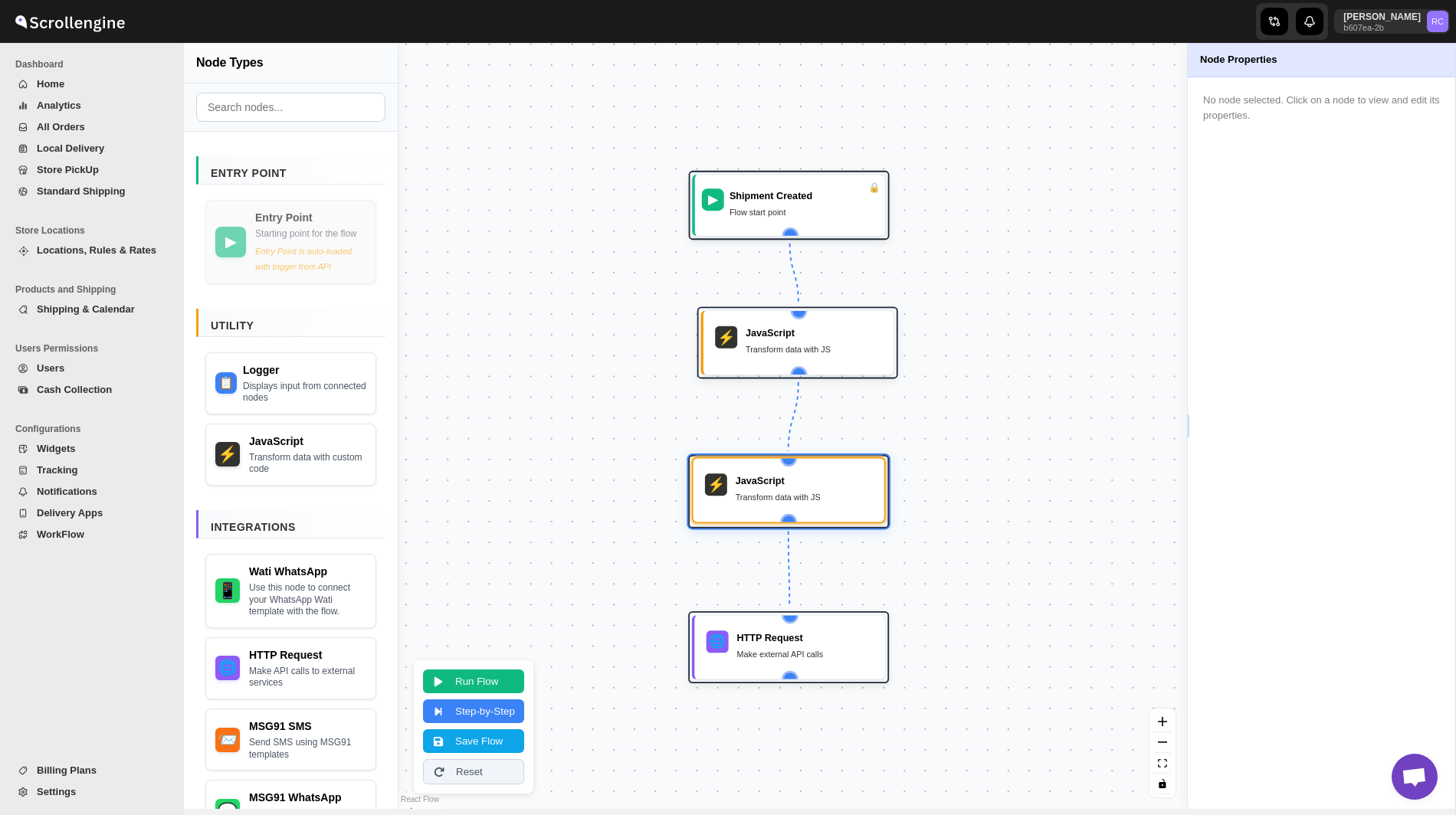
click at [768, 505] on div "JavaScript Transform data with JS" at bounding box center [804, 490] width 137 height 33
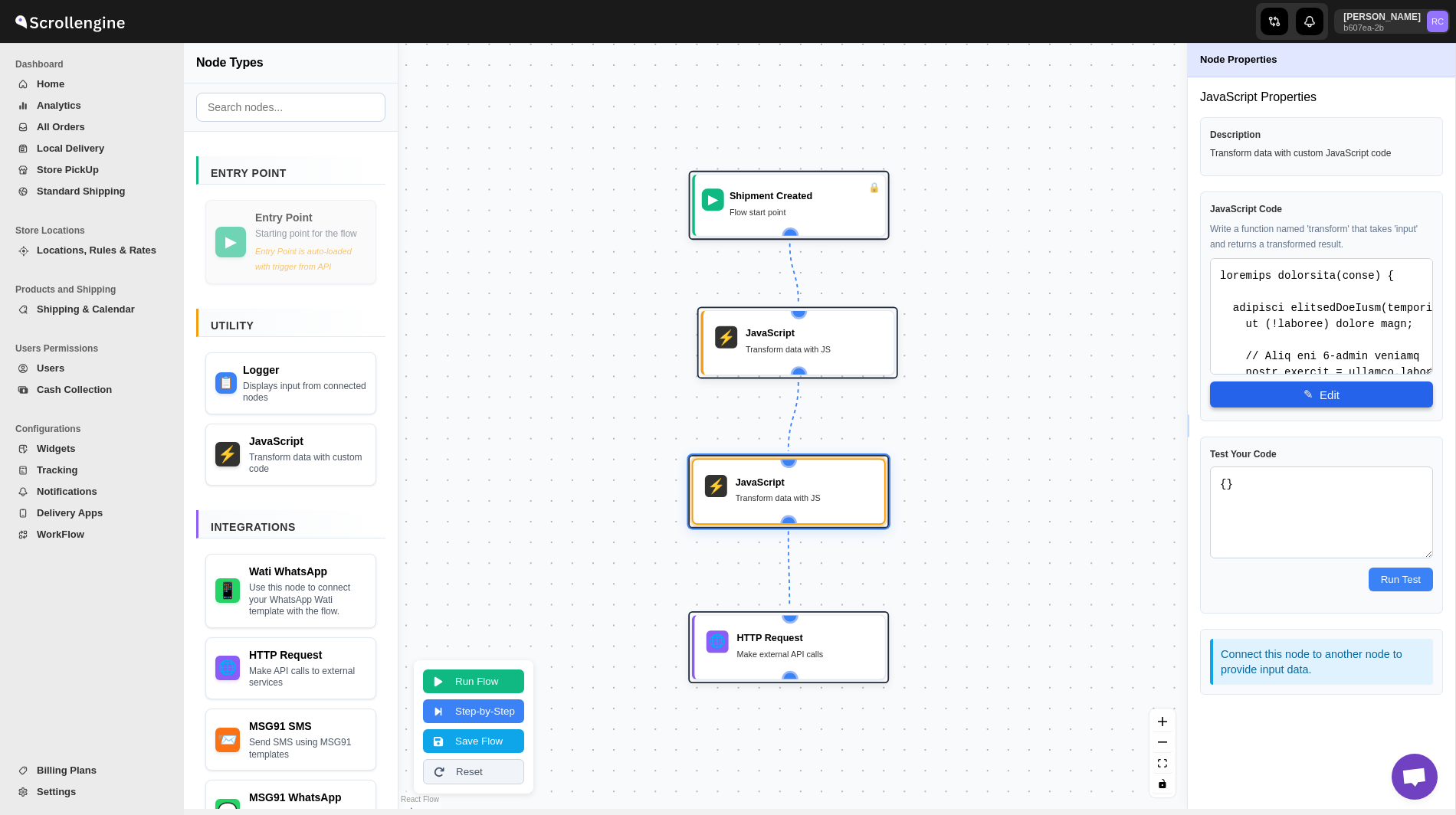
click at [1284, 397] on button "✎ Edit" at bounding box center [1321, 394] width 223 height 26
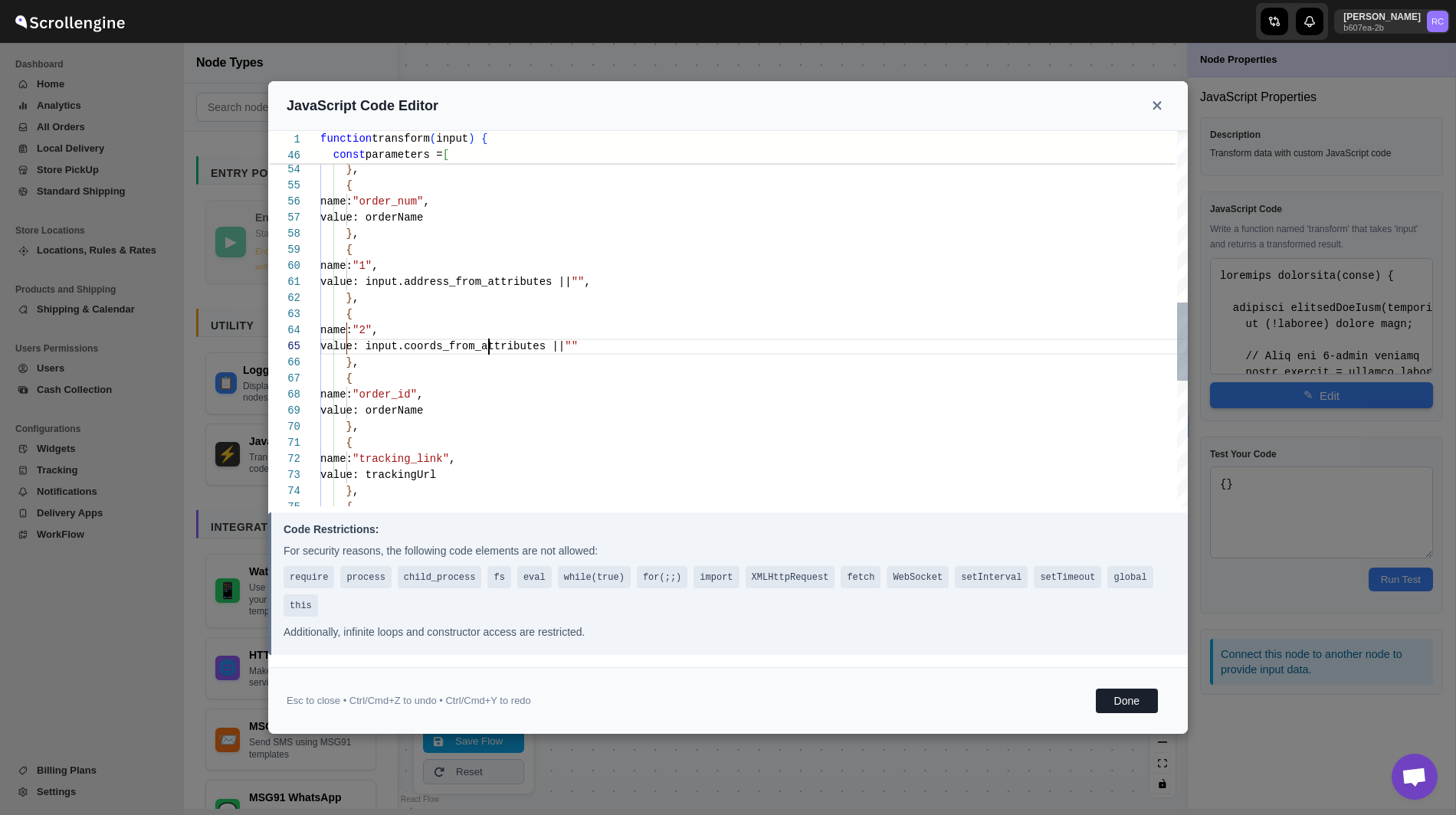
click at [491, 353] on div "{ name: "tracking_link" , value: trackingUrl } , } , { name: "order_id" , value…" at bounding box center [753, 210] width 867 height 1802
click at [508, 348] on div "{ name: "tracking_link" , value: trackingUrl } , } , { name: "order_id" , value…" at bounding box center [753, 210] width 867 height 1802
click at [514, 280] on div "{ name: "tracking_link" , value: trackingUrl } , } , { name: "order_id" , value…" at bounding box center [753, 210] width 867 height 1802
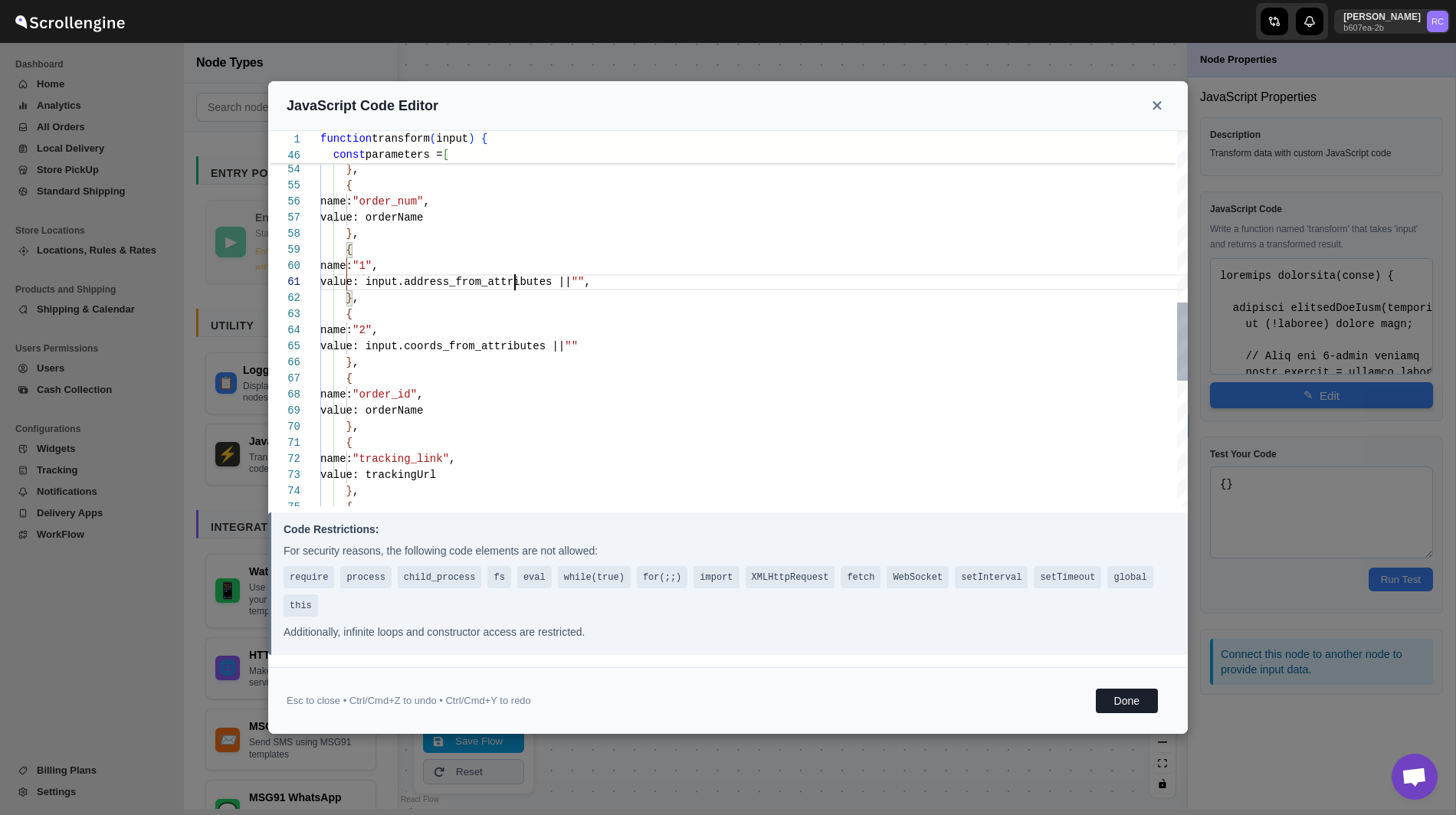
scroll to position [0, 0]
click at [514, 280] on div "{ name: "tracking_link" , value: trackingUrl } , } , { name: "order_id" , value…" at bounding box center [753, 210] width 867 height 1802
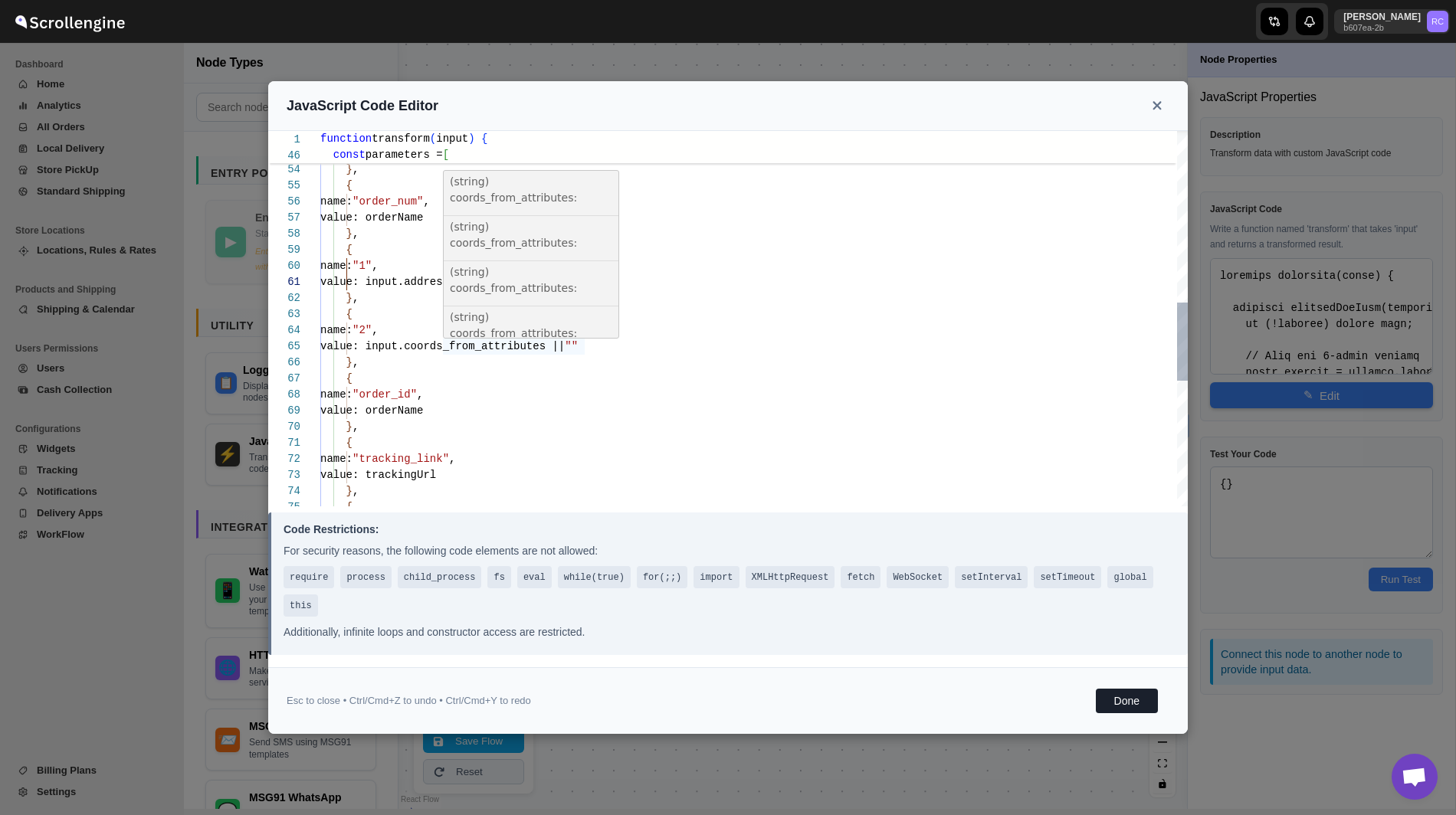
click at [513, 344] on div "{ name: "tracking_link" , value: trackingUrl } , } , { name: "order_id" , value…" at bounding box center [753, 210] width 867 height 1802
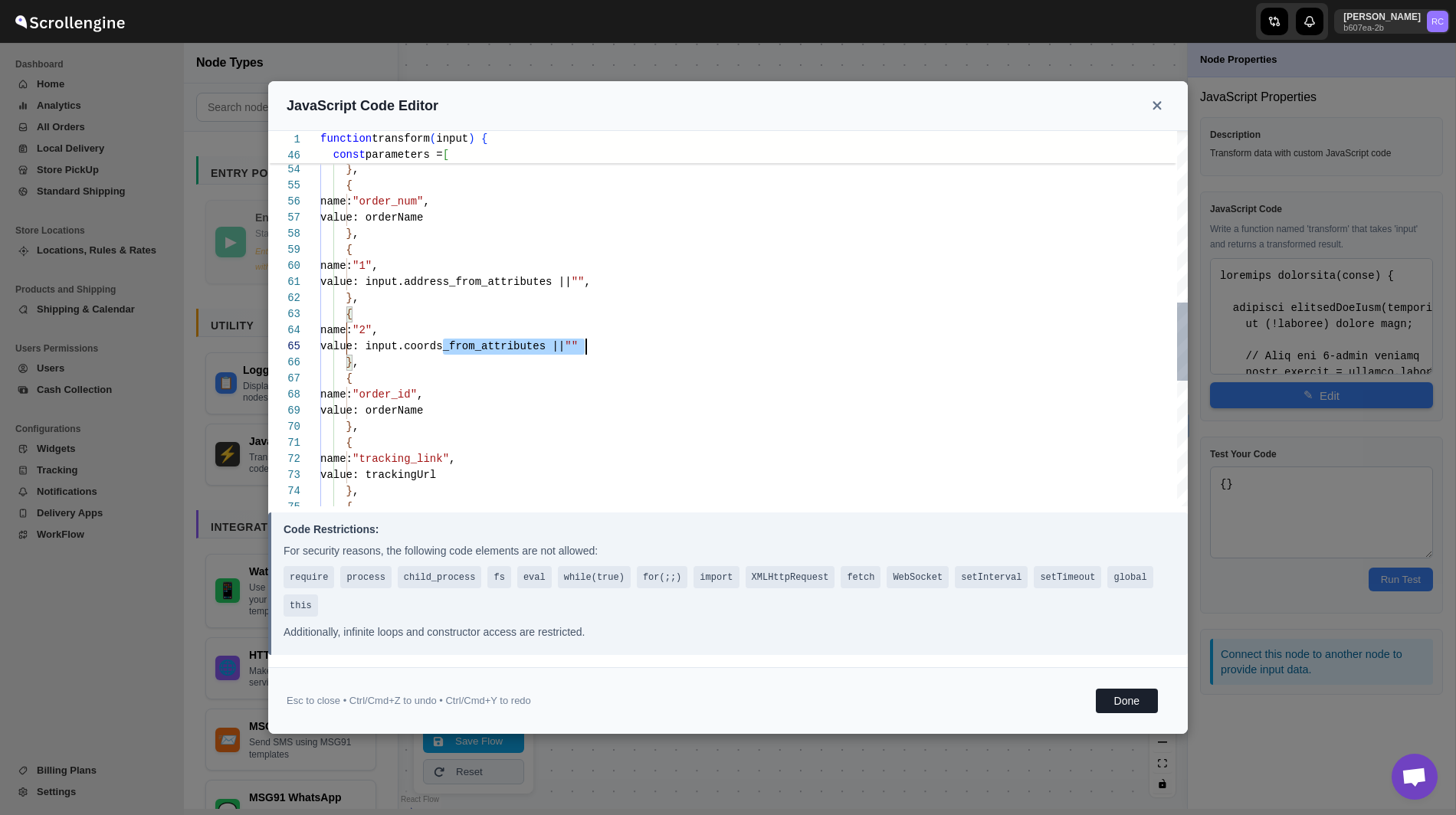
click at [513, 344] on div "{ name: "tracking_link" , value: trackingUrl } , } , { name: "order_id" , value…" at bounding box center [753, 210] width 867 height 1802
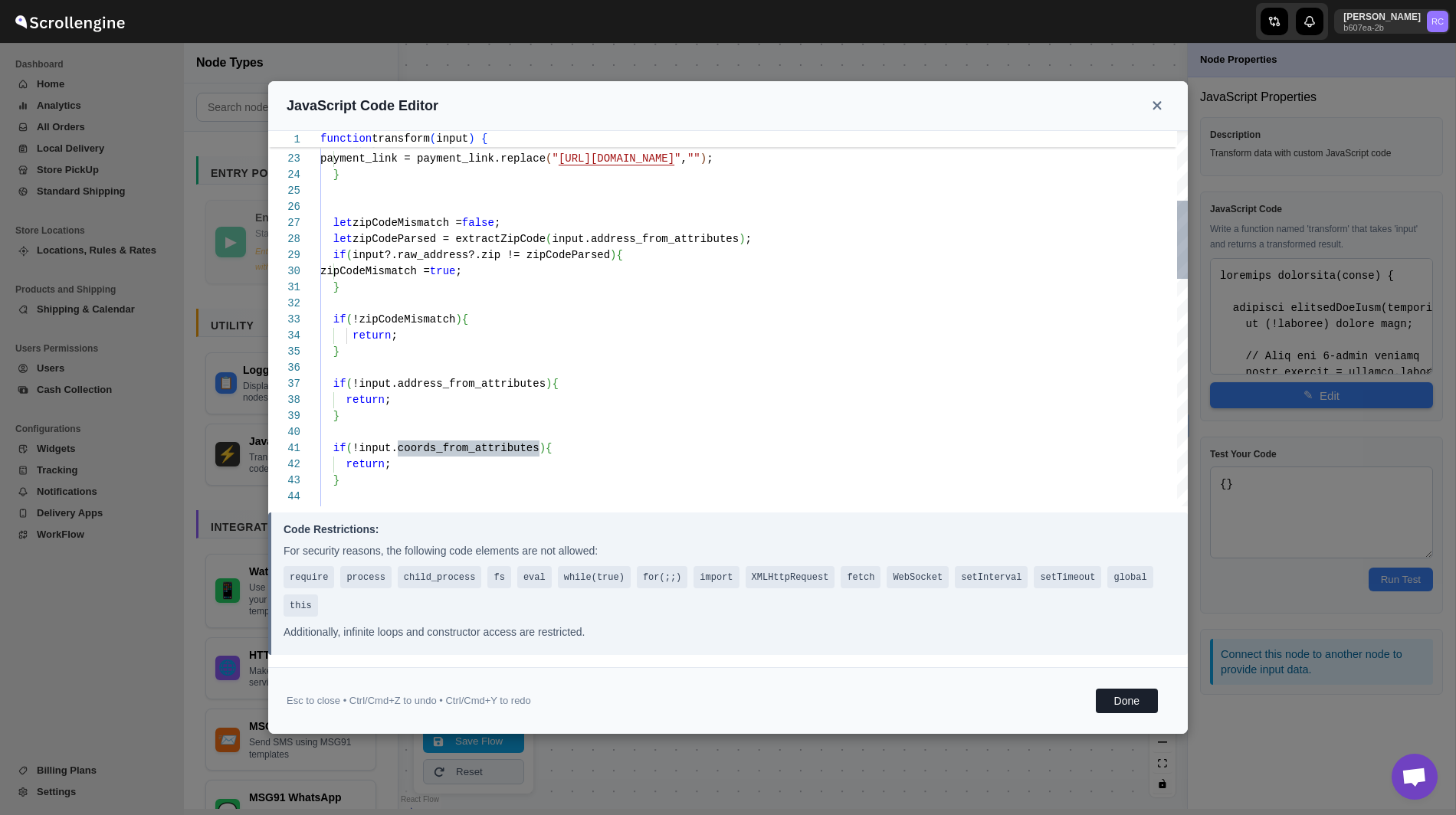
click at [387, 247] on div "return ; } // Build parameters if ( !input.address_from_attributes ) { return ;…" at bounding box center [753, 698] width 867 height 1802
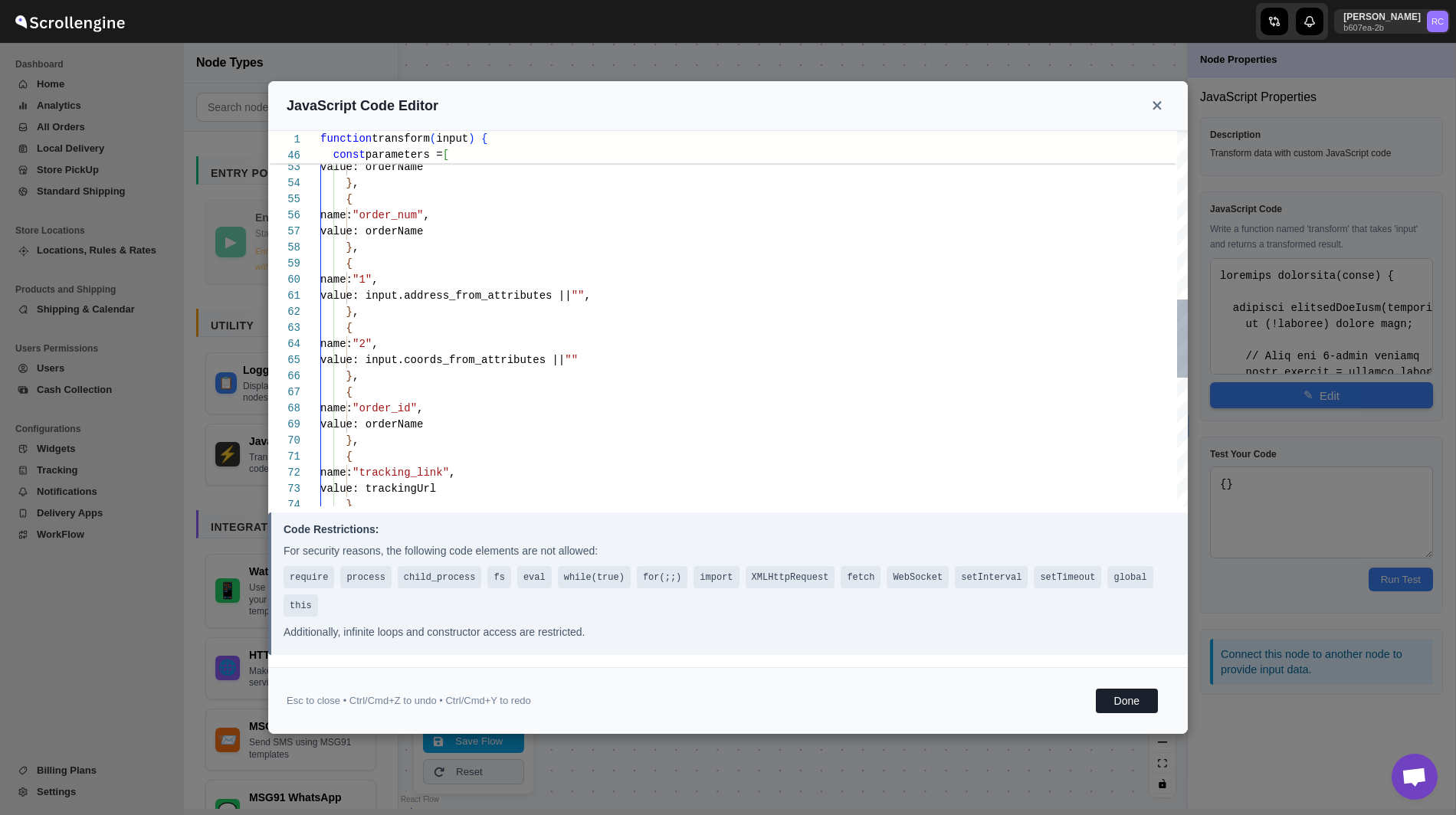
click at [499, 294] on div "{ name: "order_number" , value: orderName } , { name: "order_num" , value: orde…" at bounding box center [753, 223] width 867 height 1802
click at [558, 295] on div "{ name: "order_number" , value: orderName } , { name: "order_num" , value: orde…" at bounding box center [753, 223] width 867 height 1802
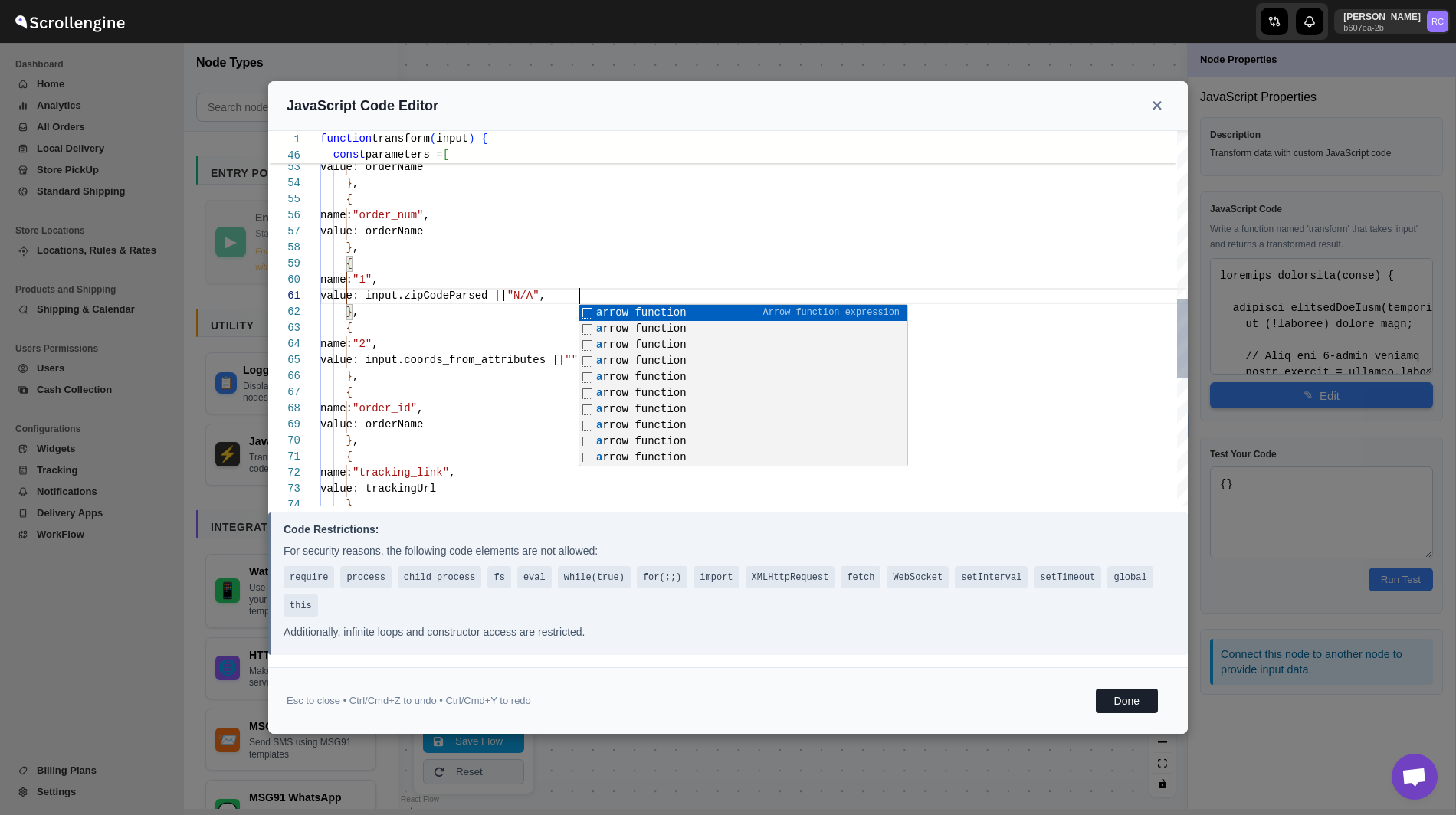
click at [617, 254] on div "{ name: "order_number" , value: orderName } , { name: "order_num" , value: orde…" at bounding box center [753, 223] width 867 height 1802
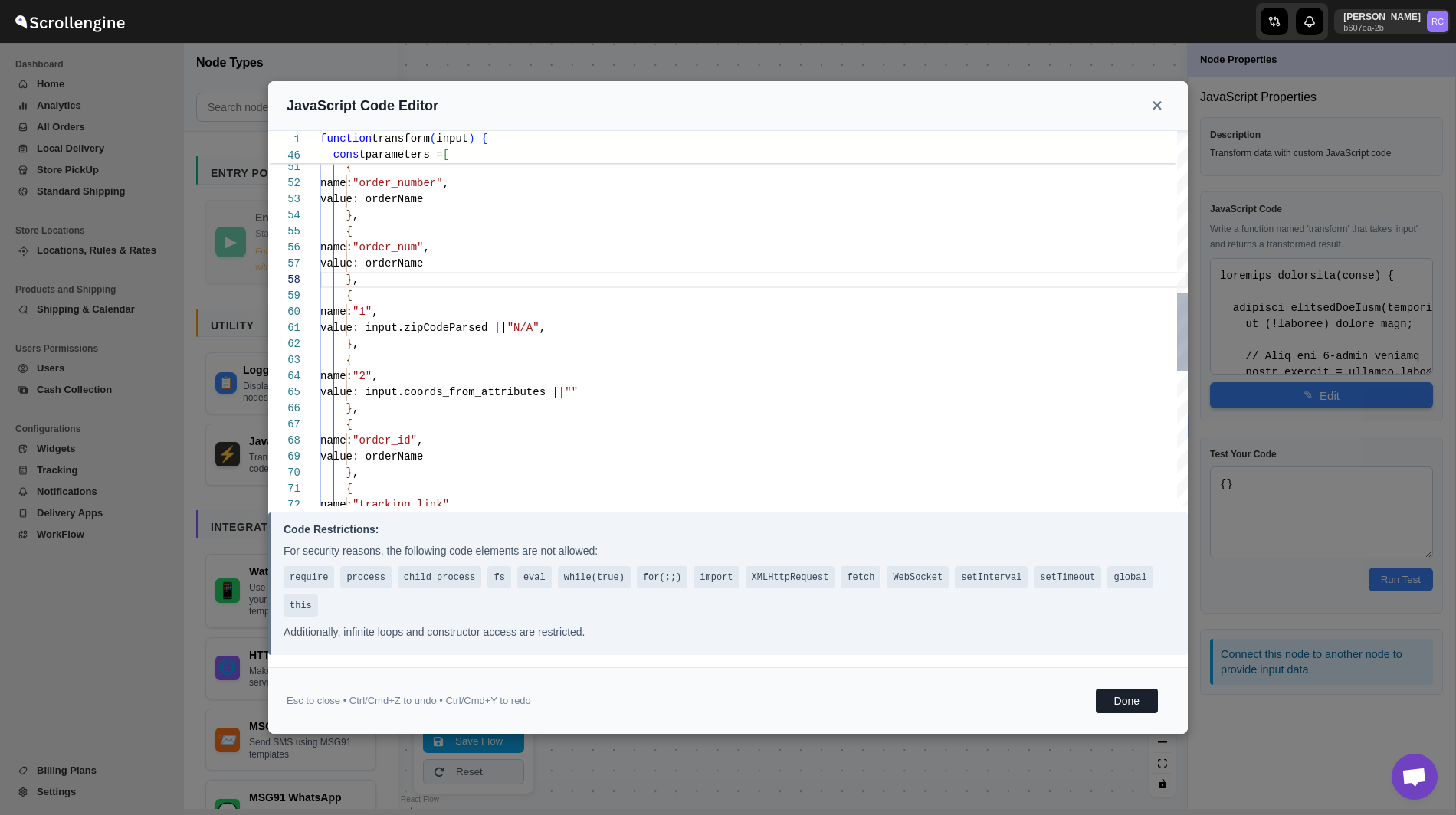
click at [527, 386] on div "{ name: "order_number" , value: orderName } , { name: "order_num" , value: orde…" at bounding box center [753, 255] width 867 height 1802
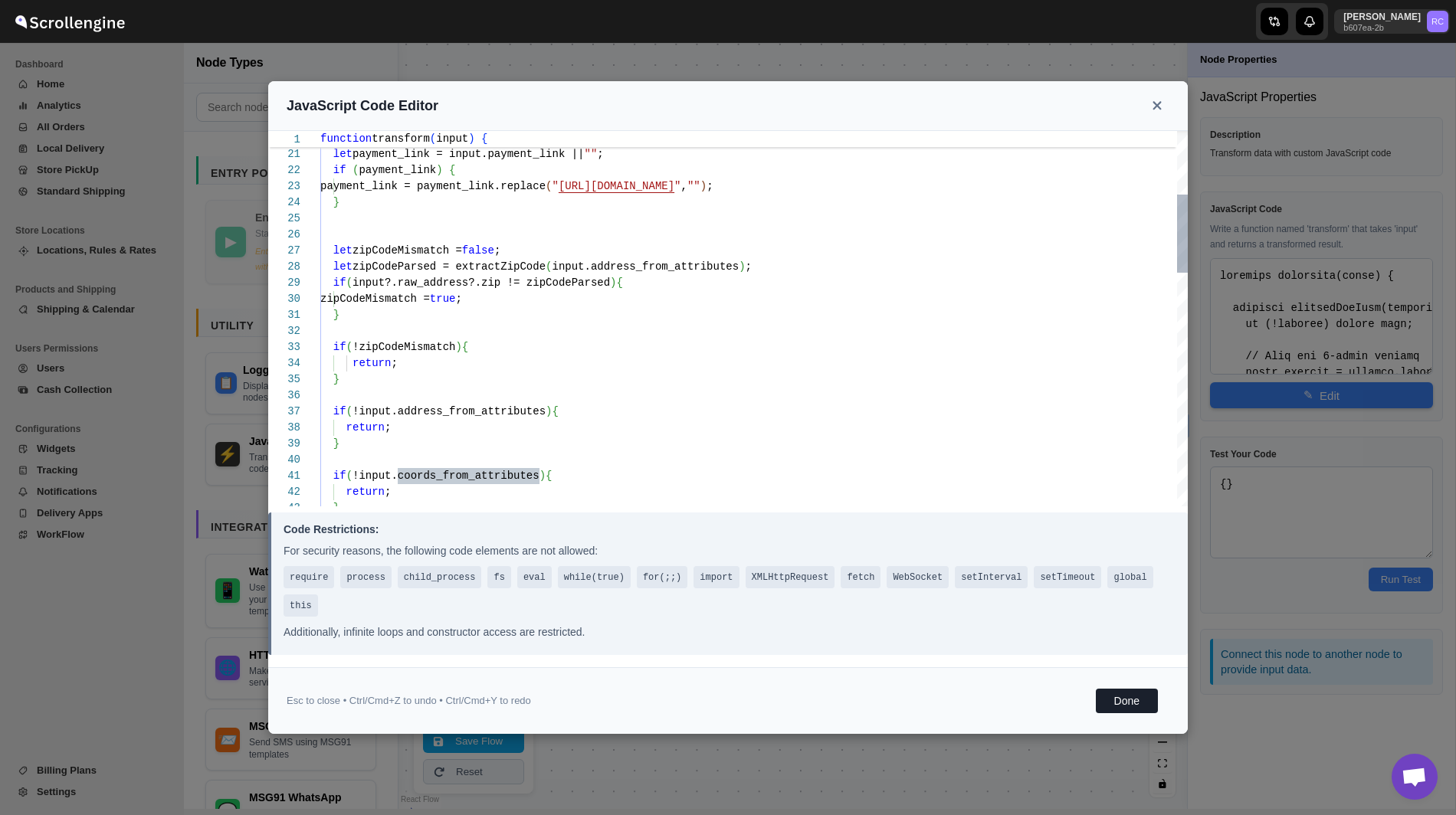
scroll to position [128, 0]
drag, startPoint x: 353, startPoint y: 285, endPoint x: 503, endPoint y: 285, distance: 150.0
click at [503, 285] on div "let payment_link = input.payment_link || "" ; if ( payment_link ) { payment_lin…" at bounding box center [753, 725] width 867 height 1802
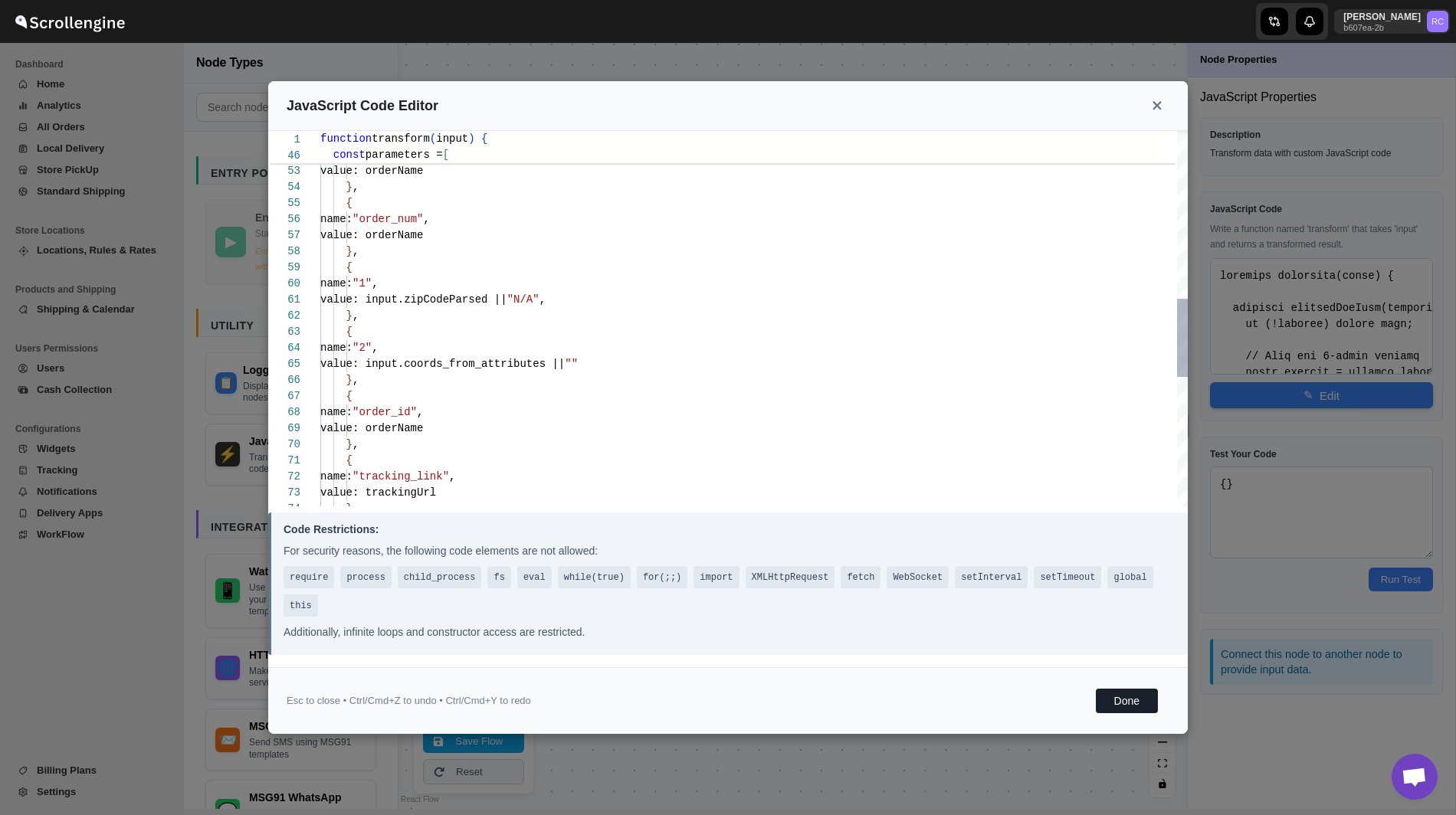
scroll to position [64, 0]
drag, startPoint x: 406, startPoint y: 364, endPoint x: 586, endPoint y: 364, distance: 180.0
click at [586, 364] on div "{ name: "order_number" , value: orderName } , { name: "order_num" , value: orde…" at bounding box center [753, 227] width 867 height 1802
click at [586, 365] on div "{ name: "order_number" , value: orderName } , { name: "order_num" , value: orde…" at bounding box center [753, 227] width 867 height 1802
click at [1115, 699] on button "Done" at bounding box center [1127, 701] width 62 height 24
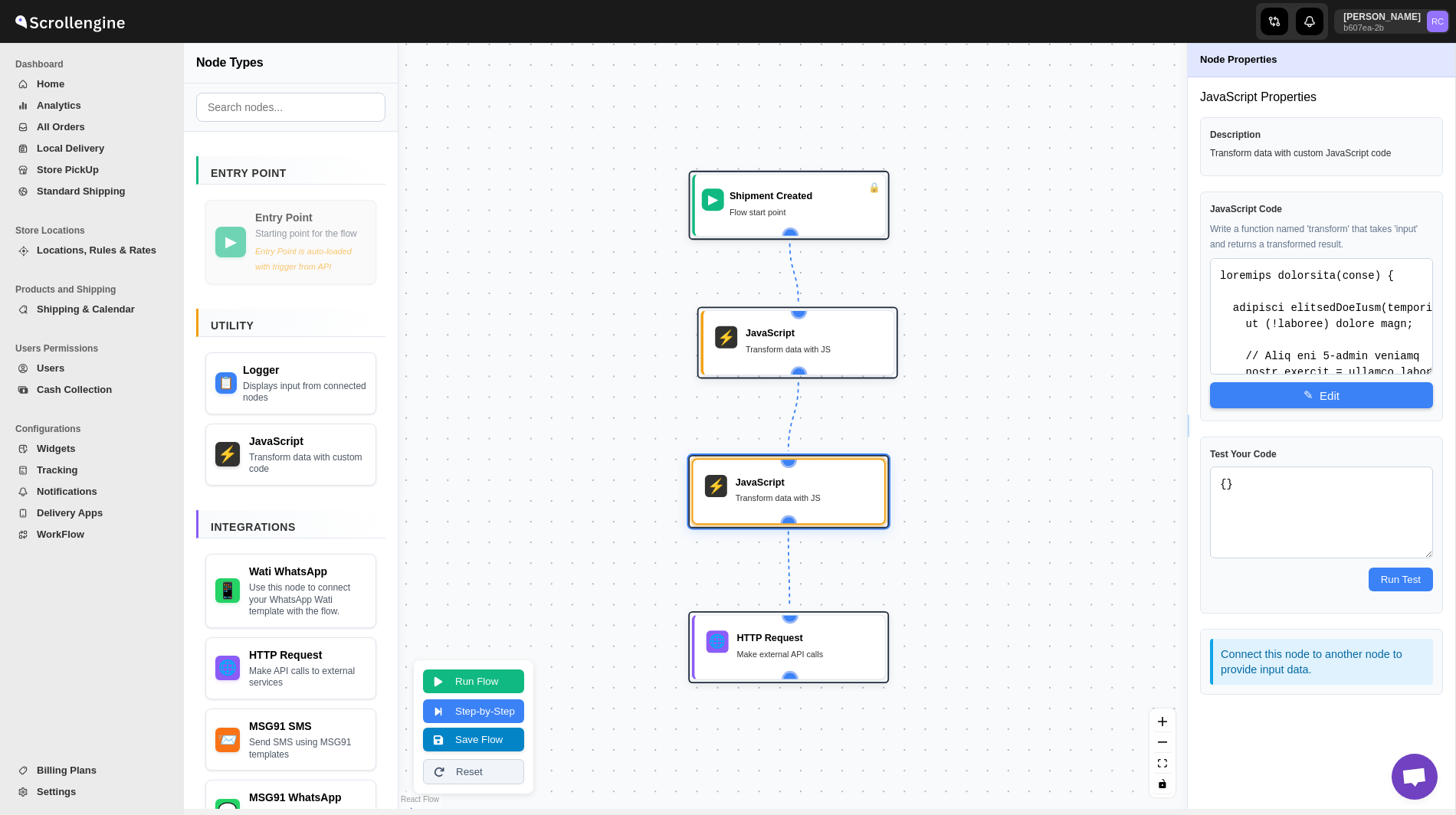
click at [493, 742] on button "Save Flow" at bounding box center [473, 740] width 101 height 24
click at [495, 745] on button "Save Flow" at bounding box center [473, 740] width 101 height 24
click at [764, 483] on div "JavaScript" at bounding box center [804, 480] width 137 height 14
click at [1289, 407] on div "JavaScript Code Write a function named 'transform' that takes 'input' and retur…" at bounding box center [1321, 306] width 243 height 229
click at [1289, 398] on button "✎ Edit" at bounding box center [1321, 394] width 223 height 26
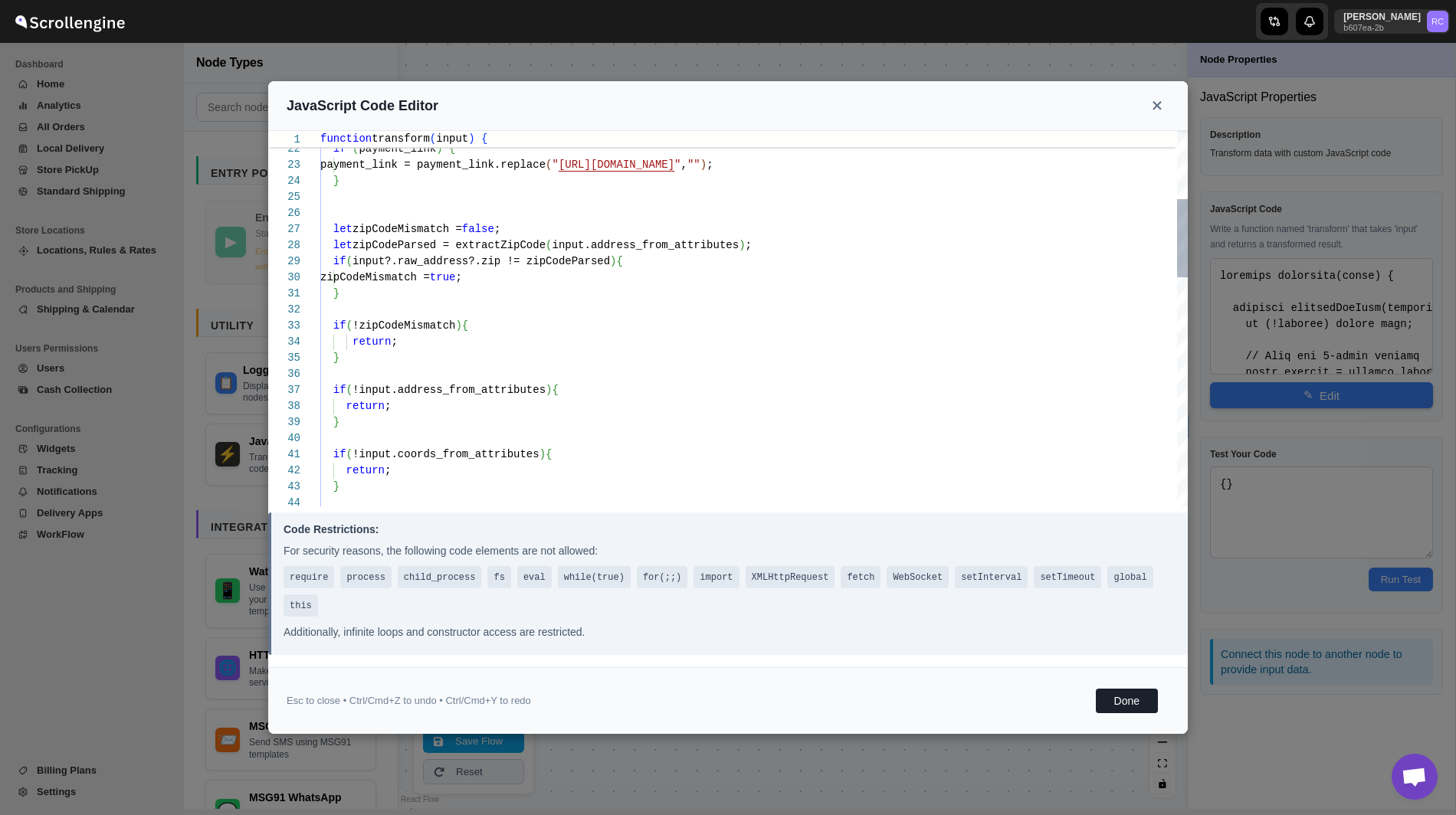
click at [401, 248] on div "} if ( !input.coords_from_attributes ) { return ; } if ( !input.address_from_at…" at bounding box center [753, 704] width 867 height 1802
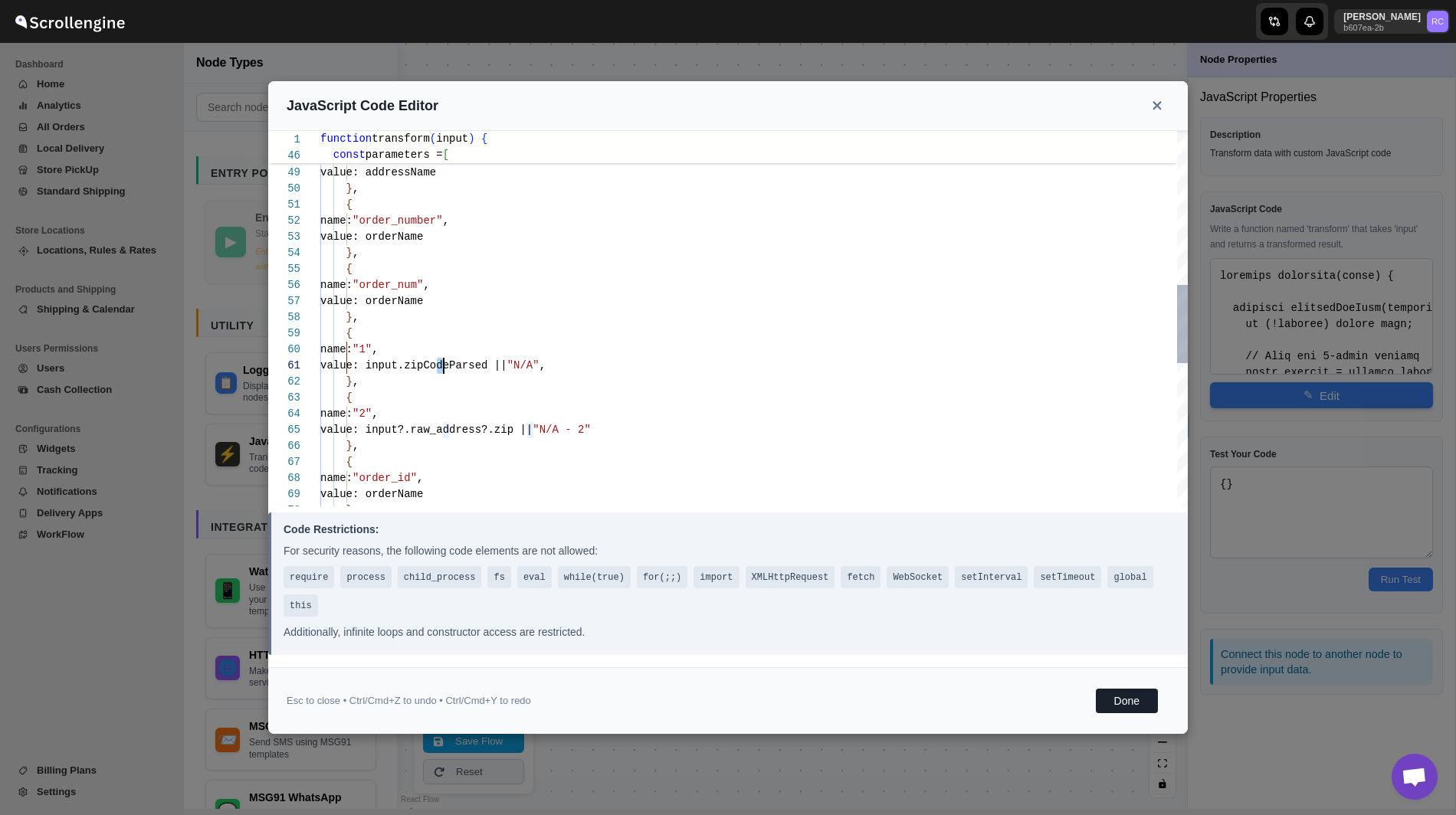
click at [440, 369] on div "const parameters = [ { name: "first_name" , value: addressName } , { name: "ord…" at bounding box center [753, 293] width 867 height 1802
click at [1116, 705] on button "Done" at bounding box center [1127, 701] width 62 height 24
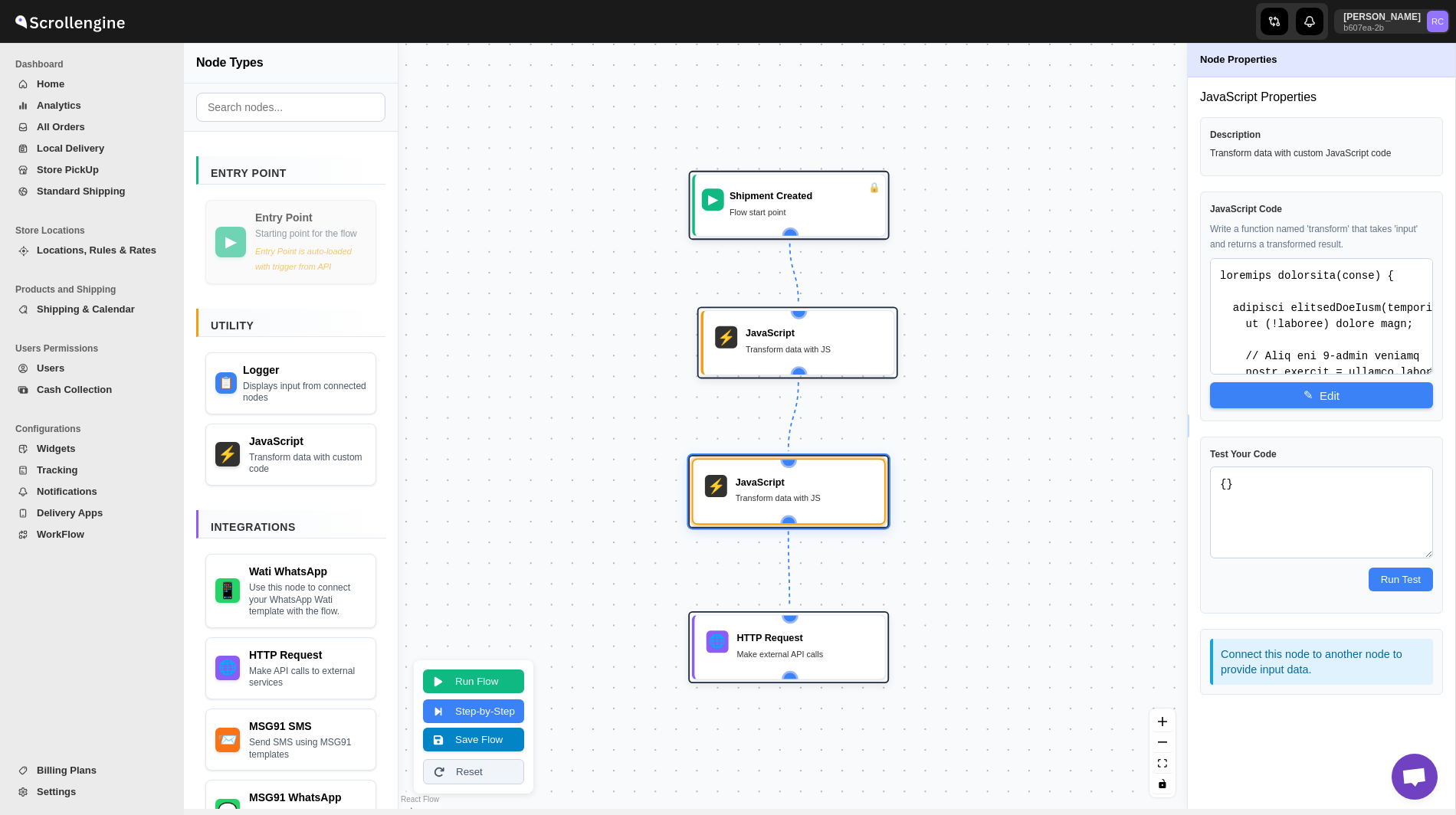
click at [468, 742] on button "Save Flow" at bounding box center [473, 740] width 101 height 24
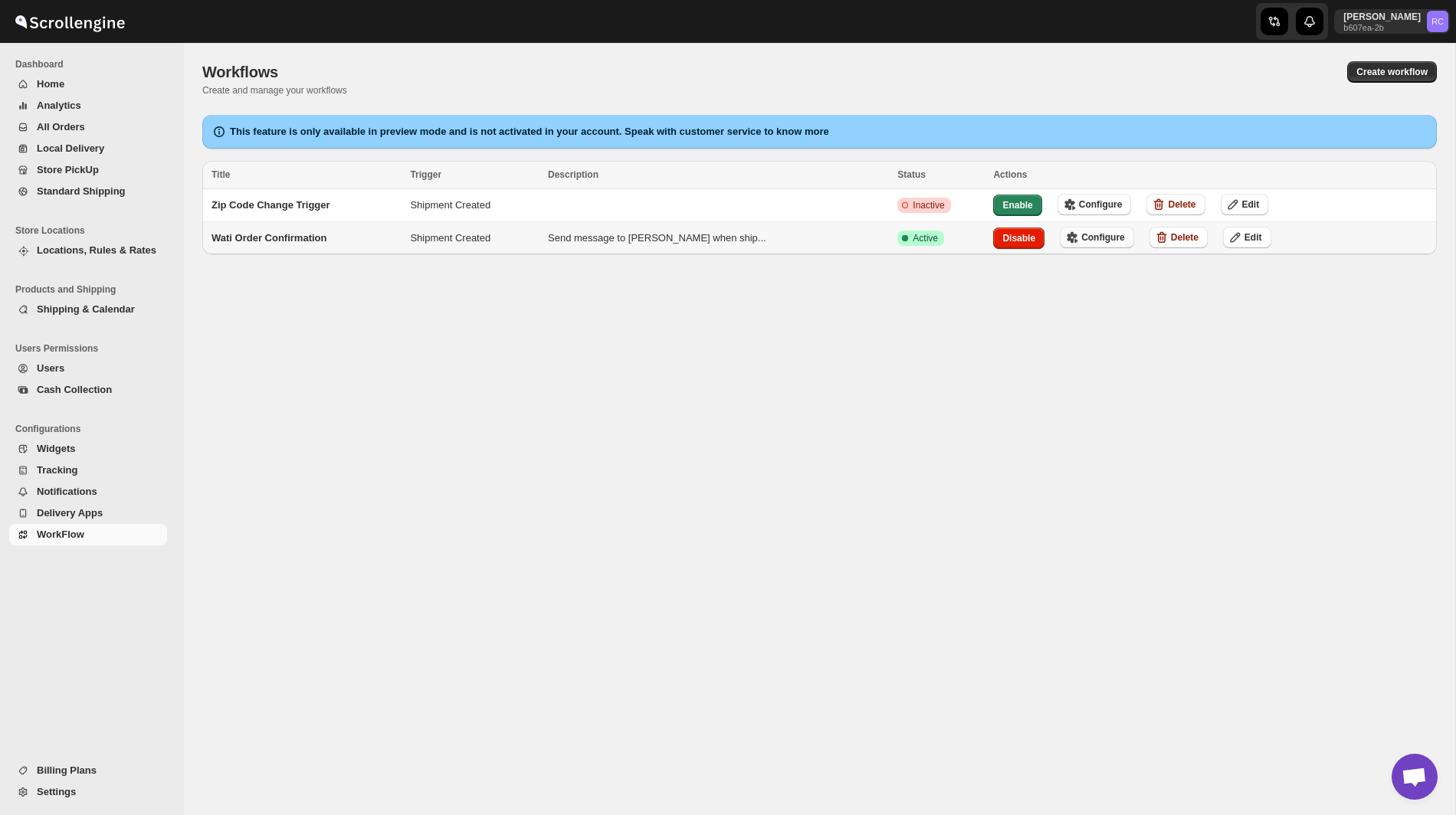
click at [1081, 231] on span "Configure" at bounding box center [1102, 237] width 44 height 12
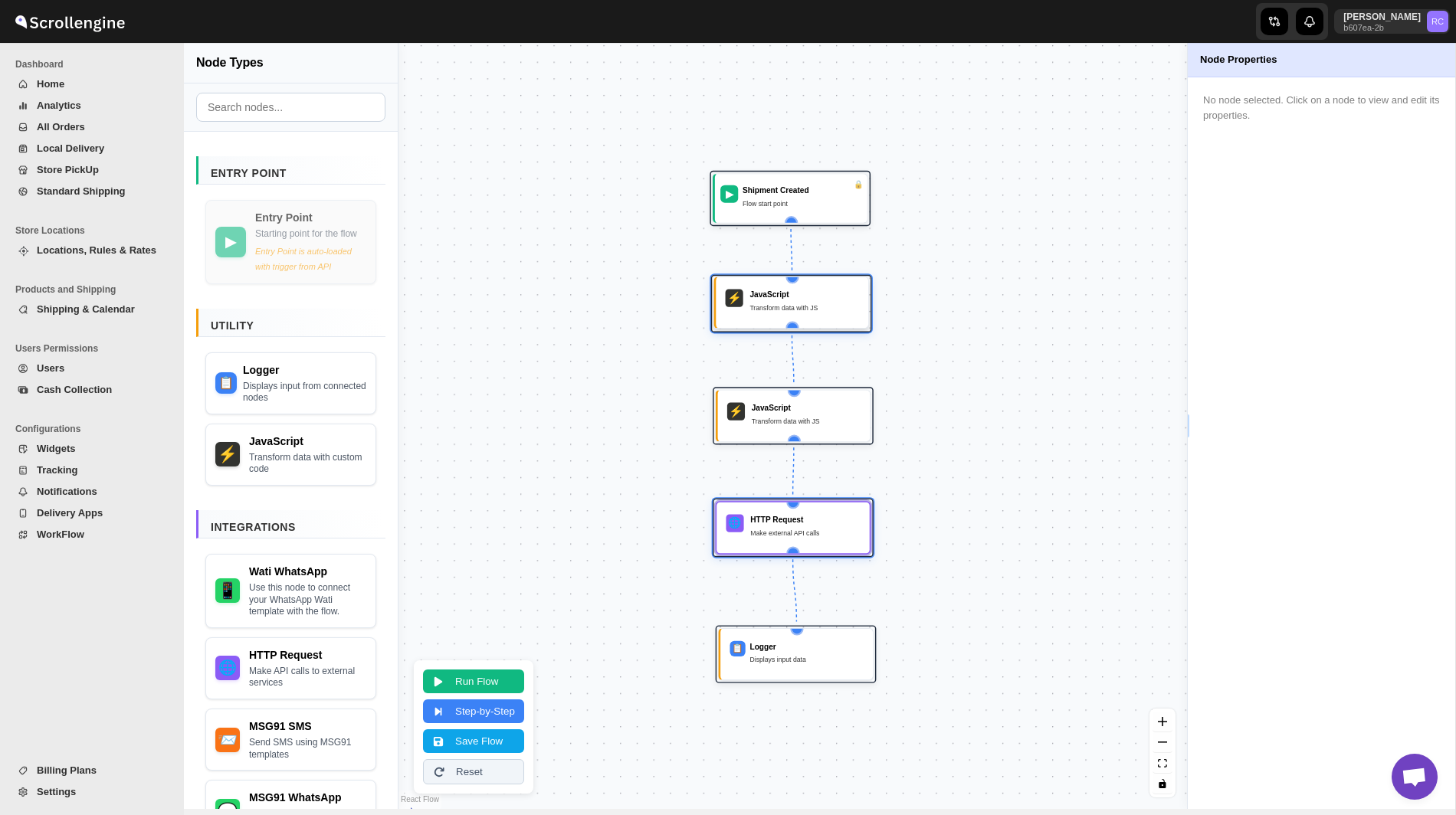
click at [784, 304] on div "Transform data with JS" at bounding box center [804, 308] width 109 height 10
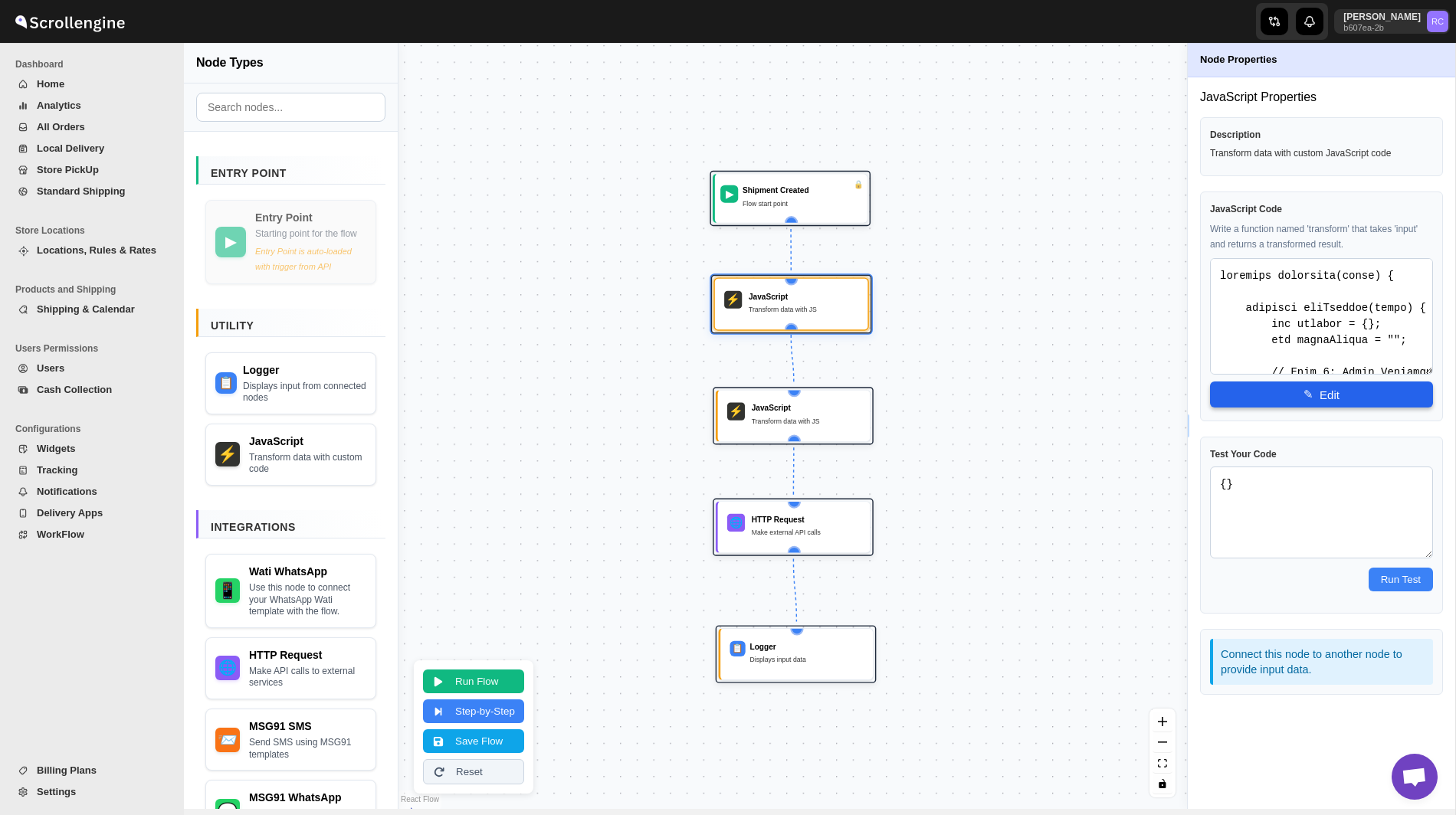
click at [1308, 391] on span "✎" at bounding box center [1309, 394] width 10 height 14
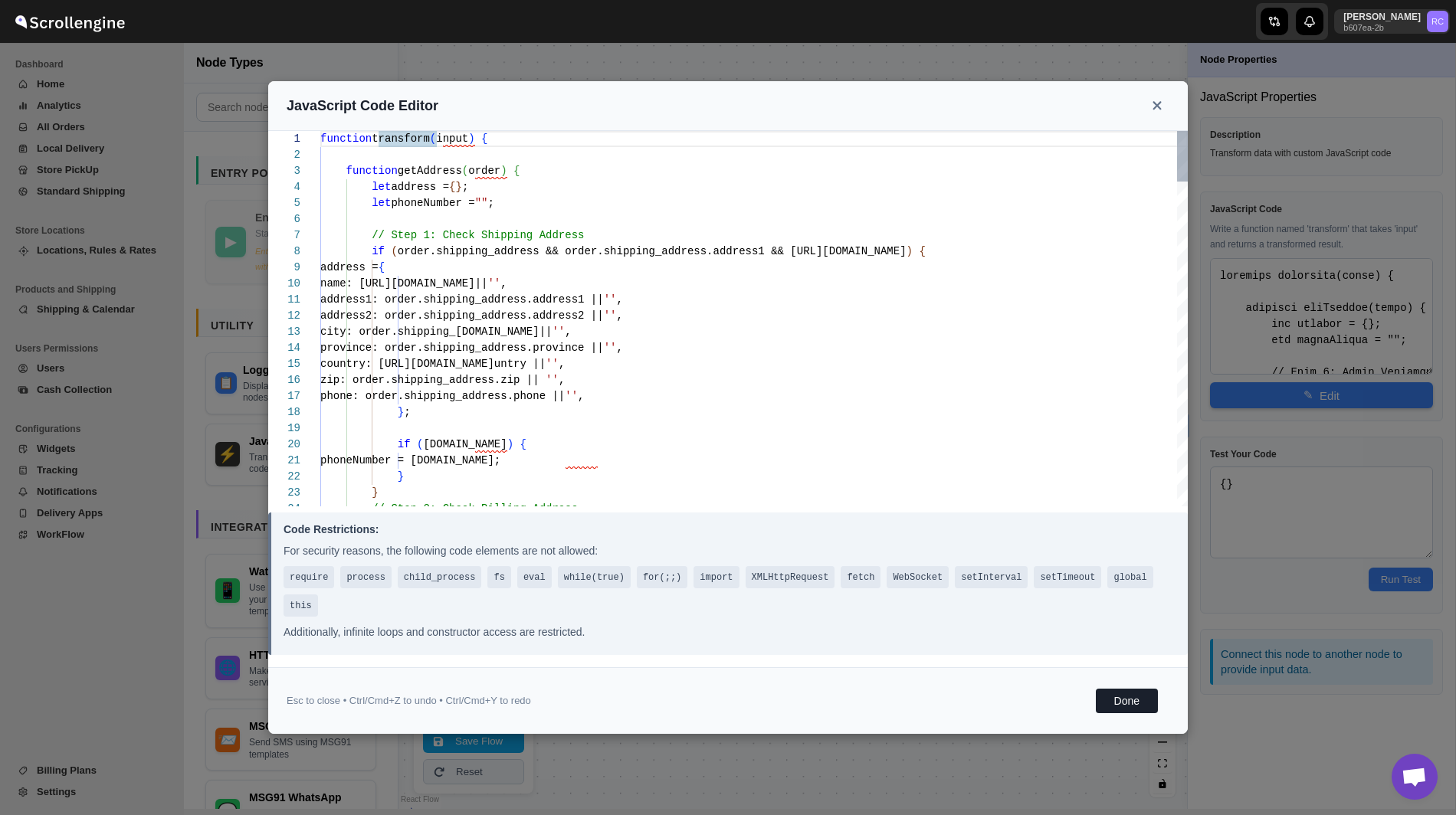
type textarea "function transform(input) { function getAddress(order) { let address = {}; let …"
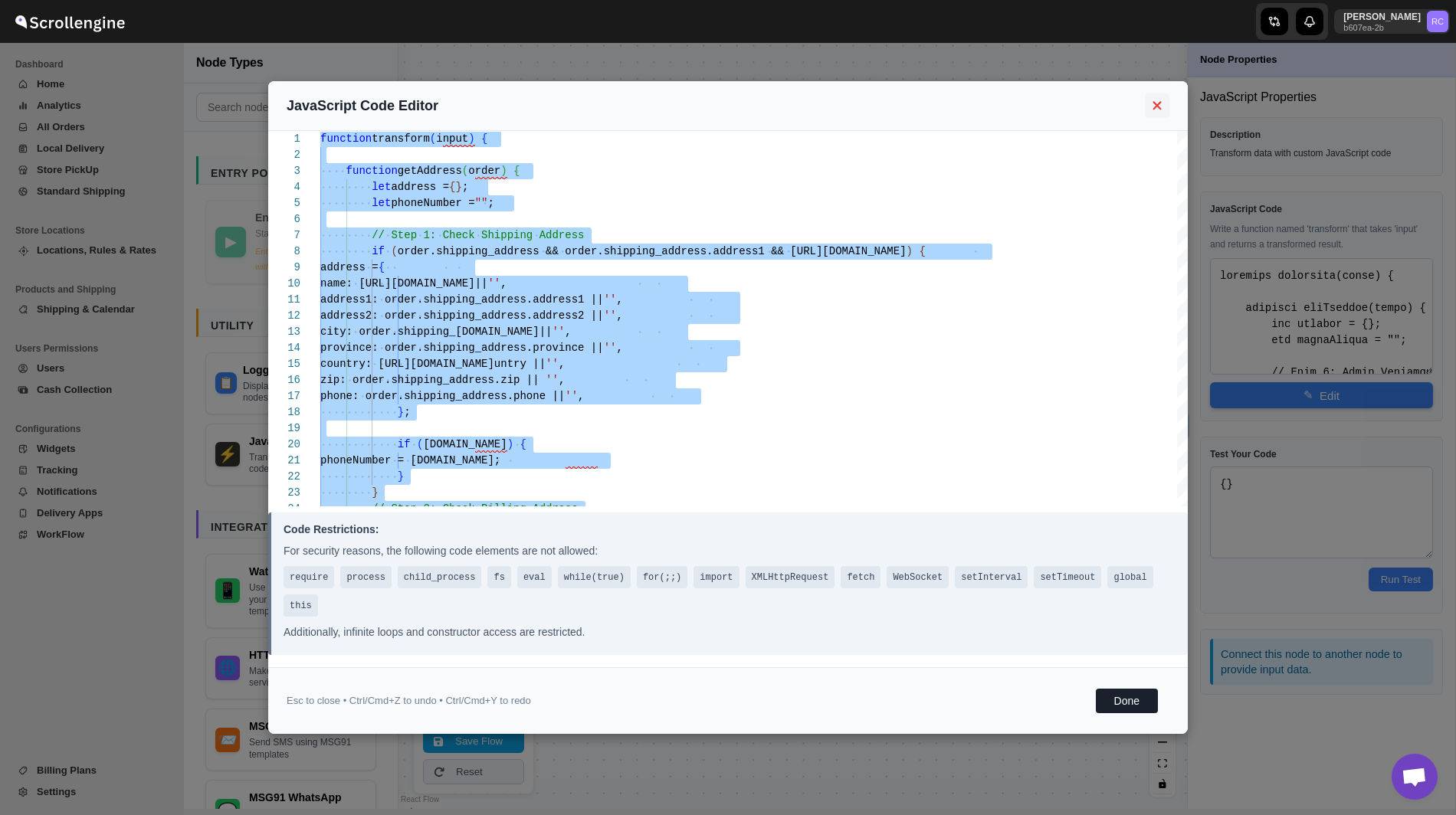
click at [1148, 108] on icon at bounding box center [1157, 106] width 17 height 14
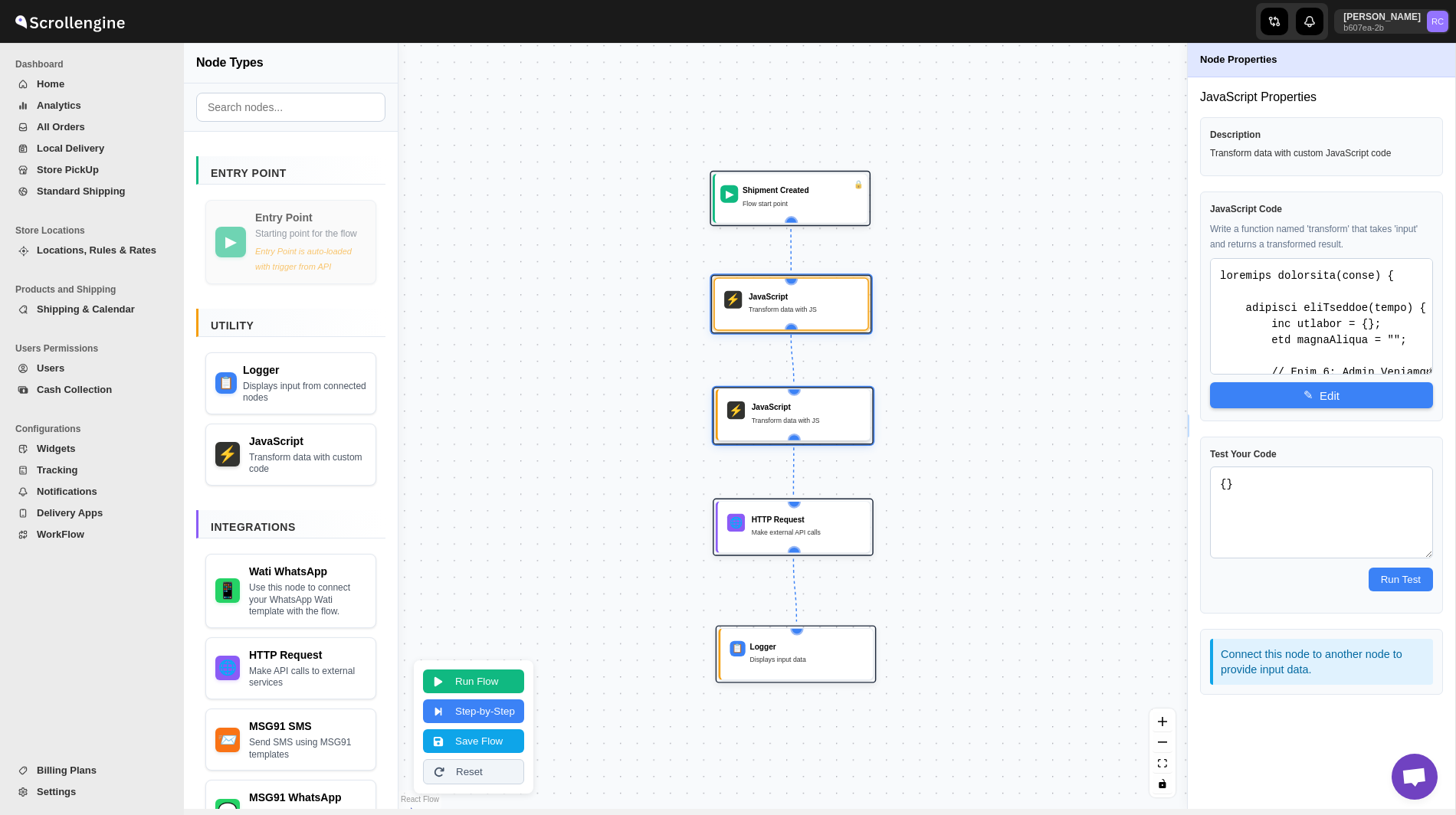
click at [759, 423] on div "Transform data with JS" at bounding box center [806, 420] width 109 height 10
type textarea "function transform(input) { // Extract fields from input const addressName = in…"
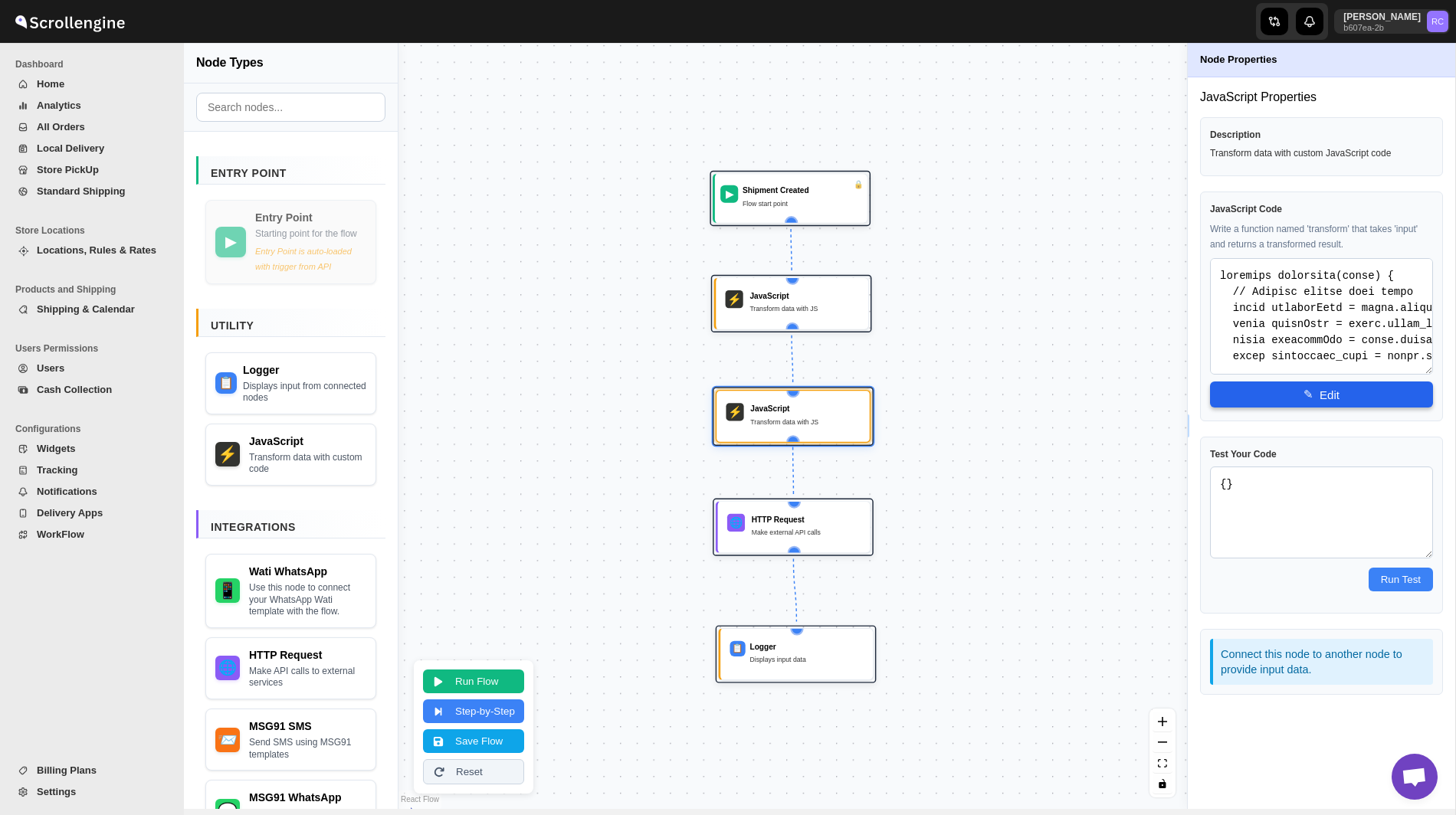
click at [1279, 389] on button "✎ Edit" at bounding box center [1321, 394] width 223 height 26
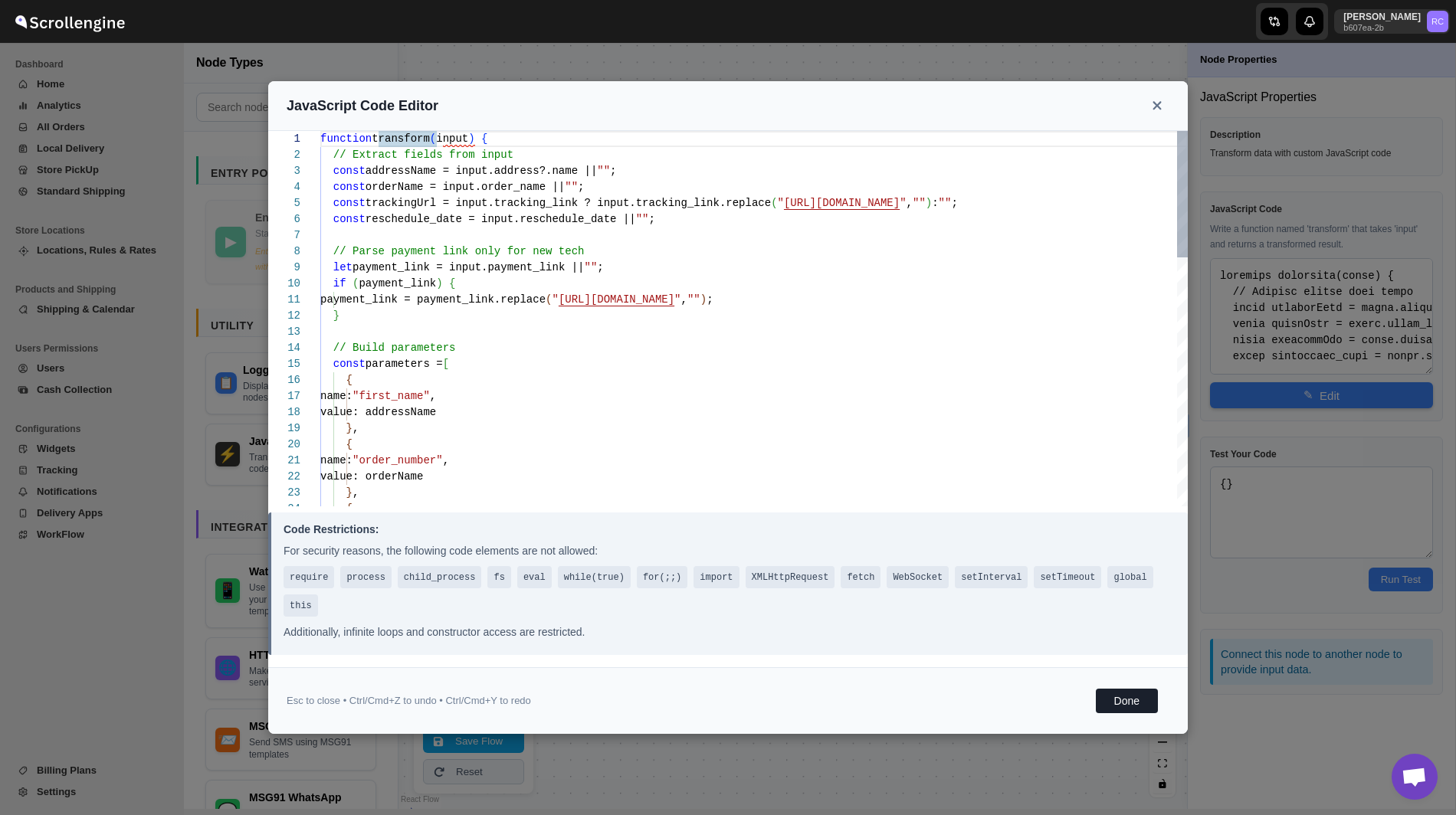
click at [723, 332] on div "function transform ( input ) { // Extract fields from input const addressName =…" at bounding box center [753, 686] width 867 height 1110
type textarea "function transform(input) { // Extract fields from input const addressName = in…"
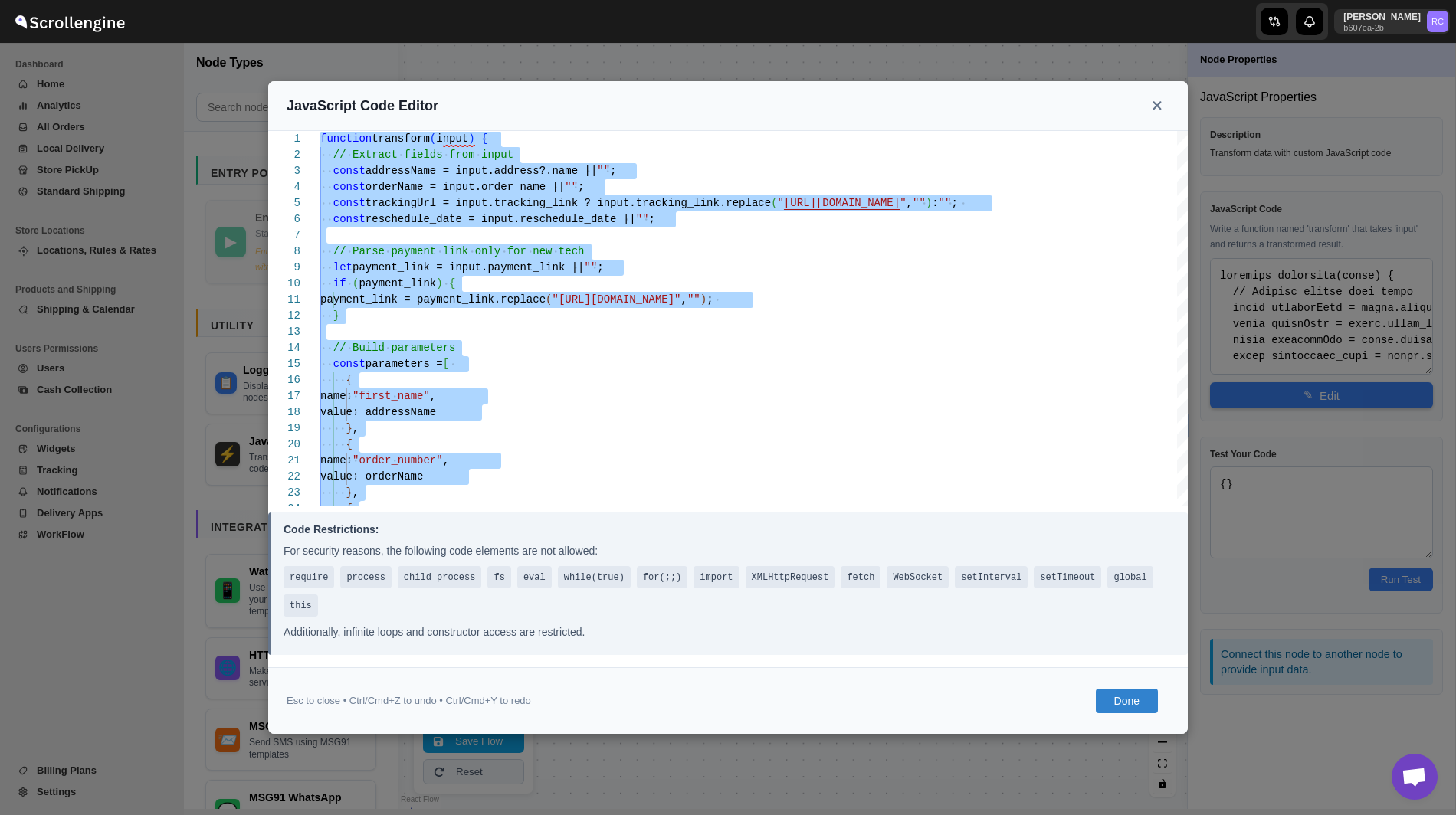
click at [1115, 704] on button "Done" at bounding box center [1127, 701] width 62 height 24
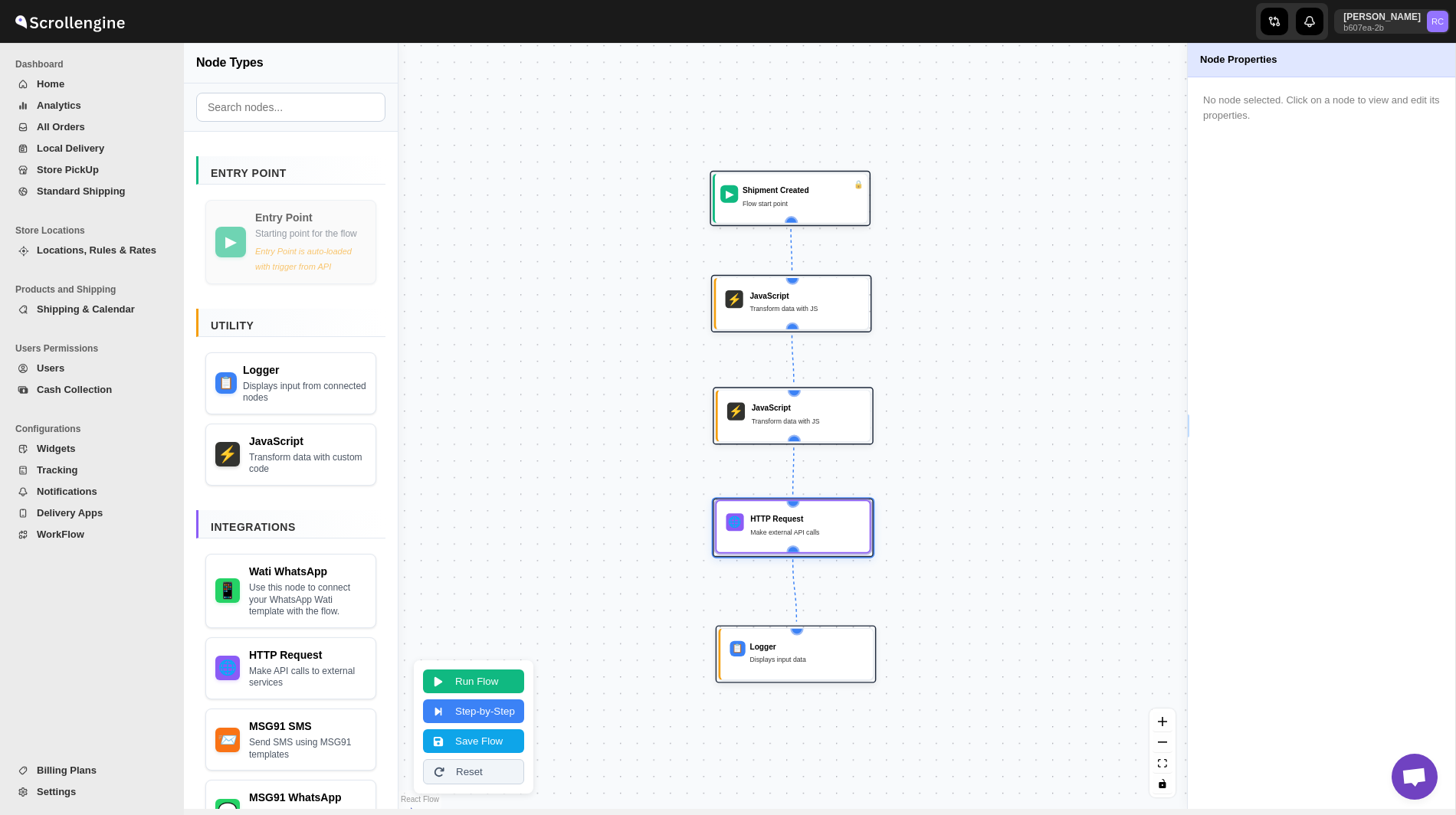
click at [803, 528] on div "Make external API calls" at bounding box center [805, 531] width 110 height 10
select select "POST"
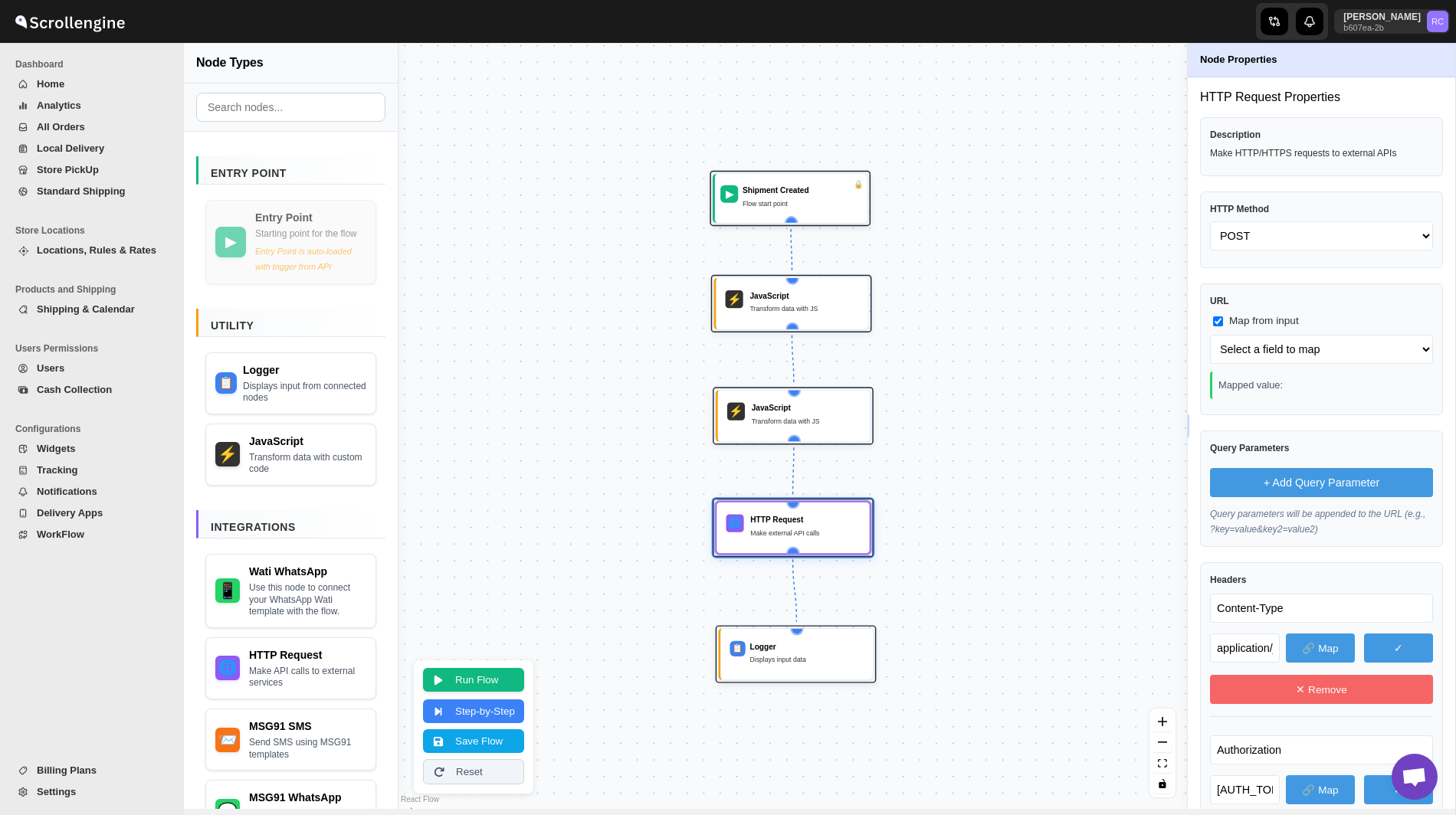
click at [484, 680] on button "Run Flow" at bounding box center [473, 680] width 101 height 24
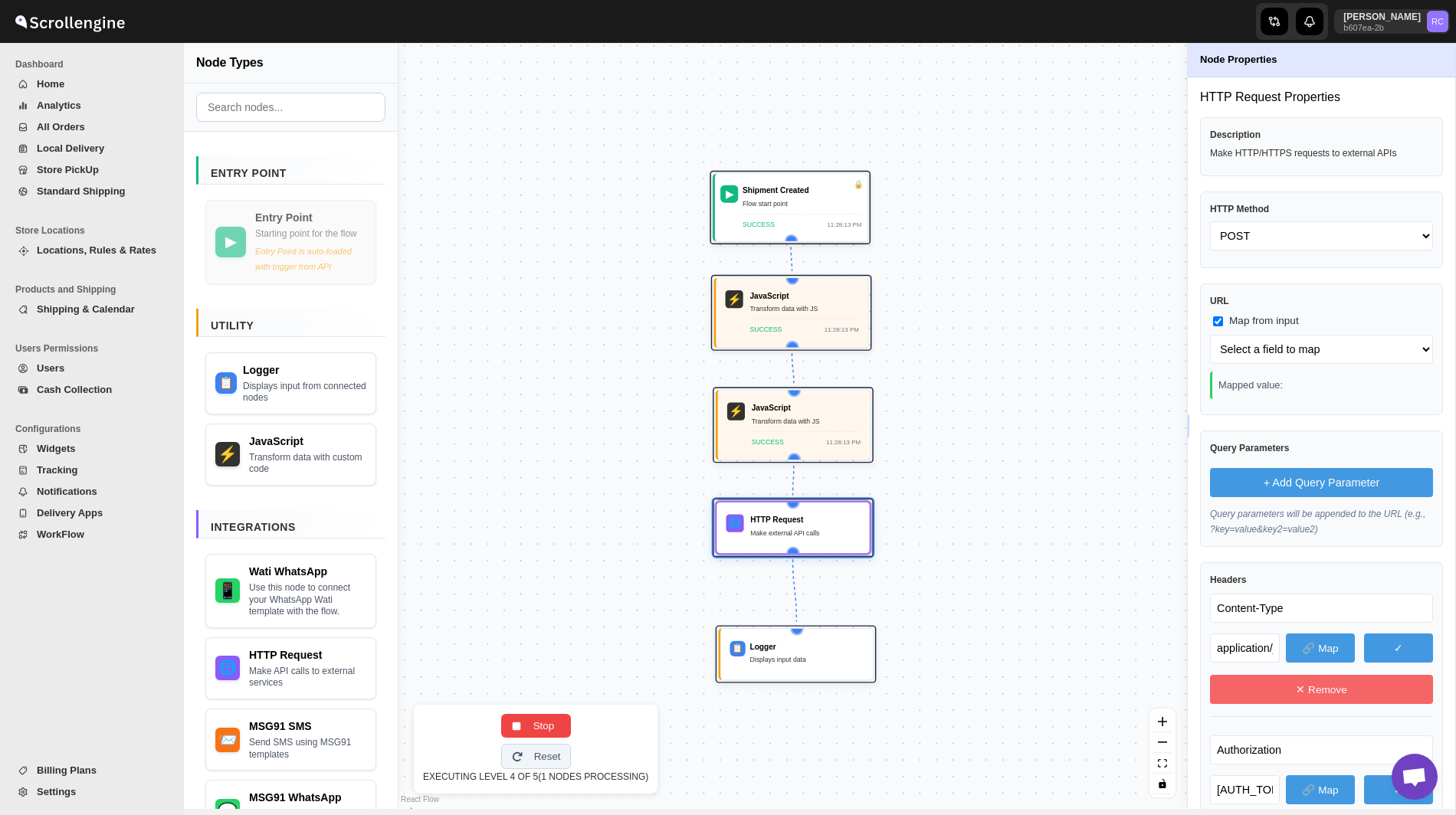
select select "apiUrl"
select select "body"
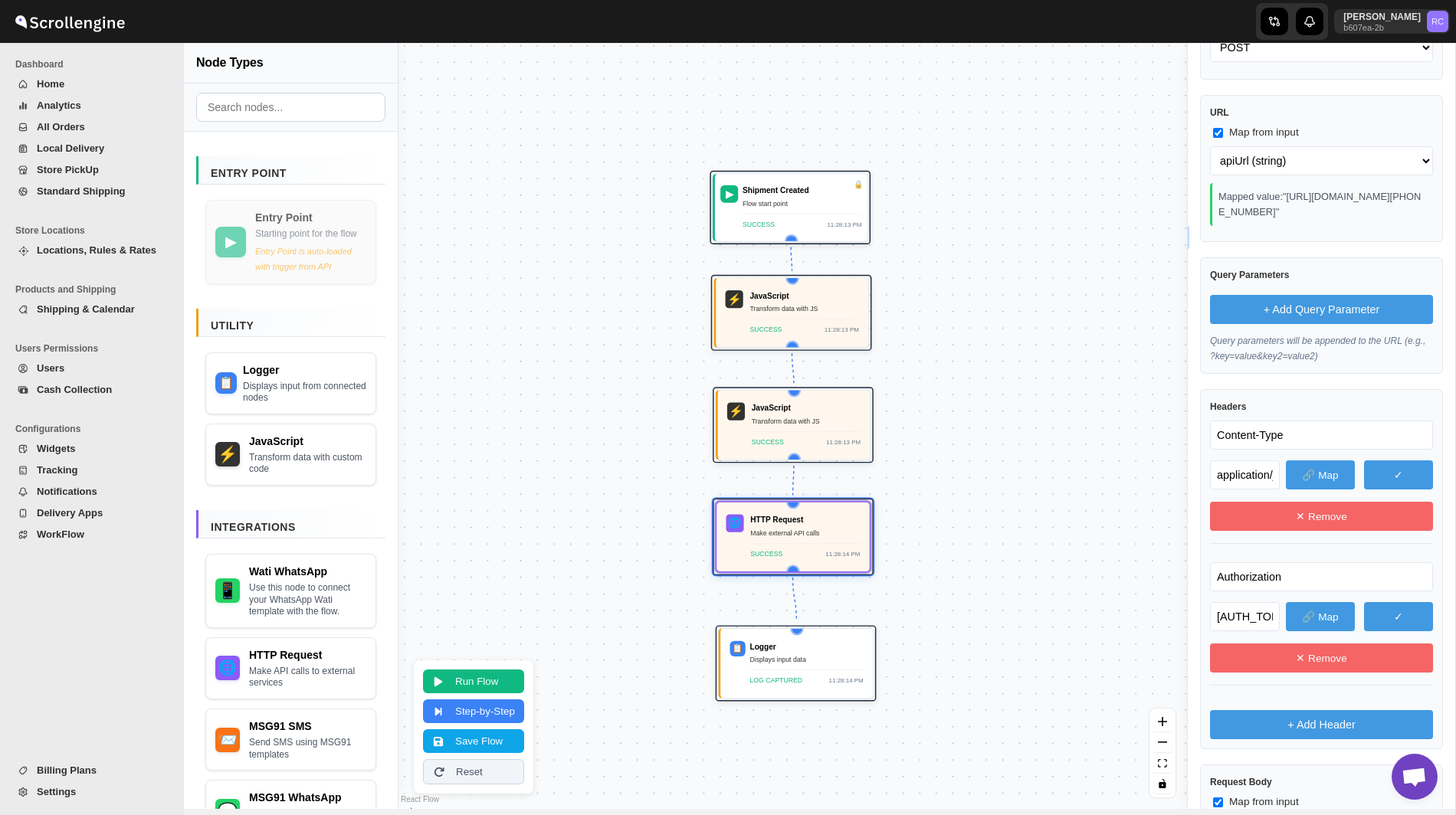
scroll to position [195, 0]
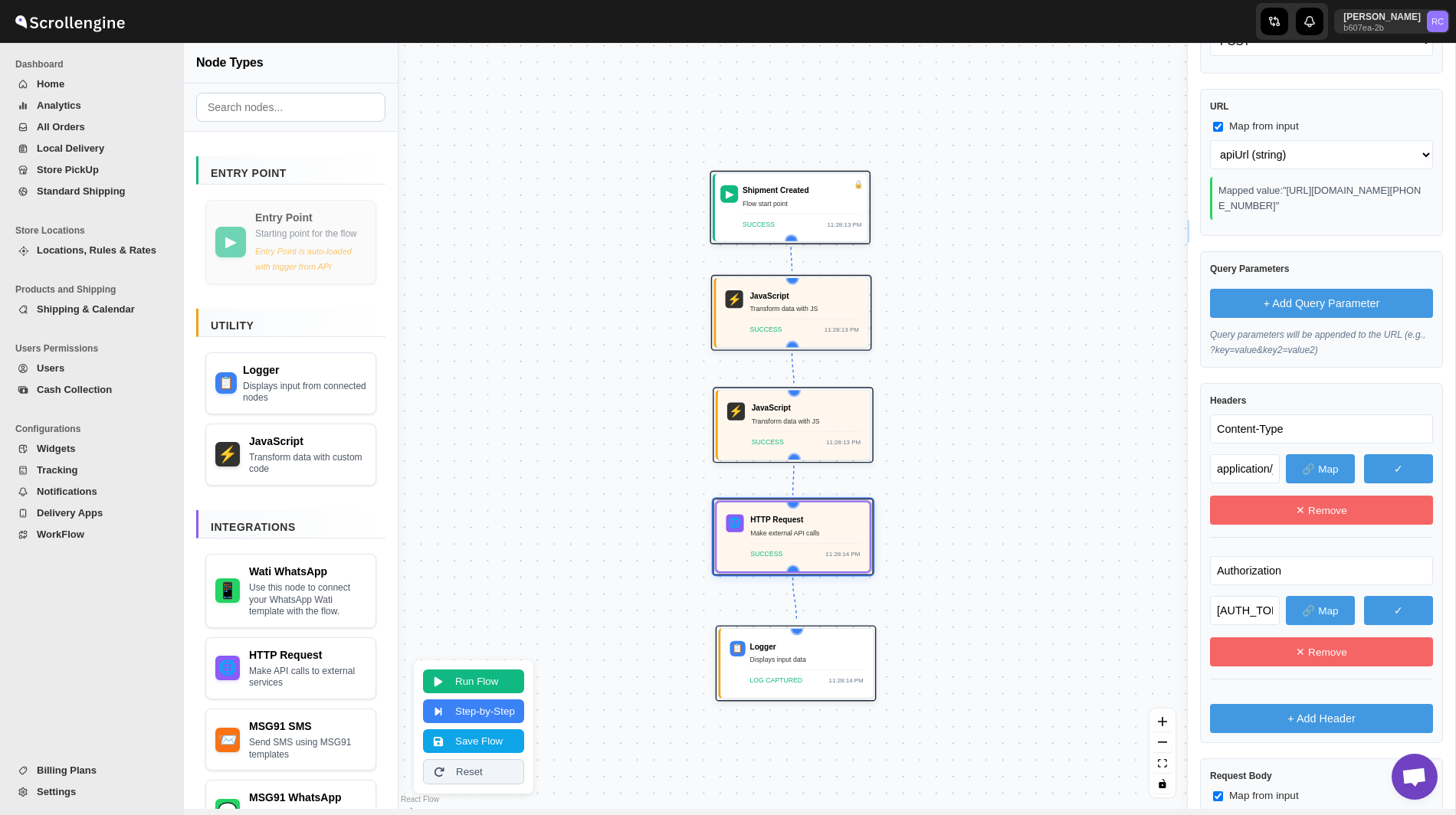
click at [1251, 583] on input "Authorization" at bounding box center [1321, 571] width 223 height 29
click at [1244, 623] on input "Bearer eyJhbGciOiJIUzI1NiIsInR5cCI6IkpXVCJ9.eyJqdGkiOiI0NDNlN2E3MC00ZDA3LTQ2ODk…" at bounding box center [1245, 611] width 70 height 29
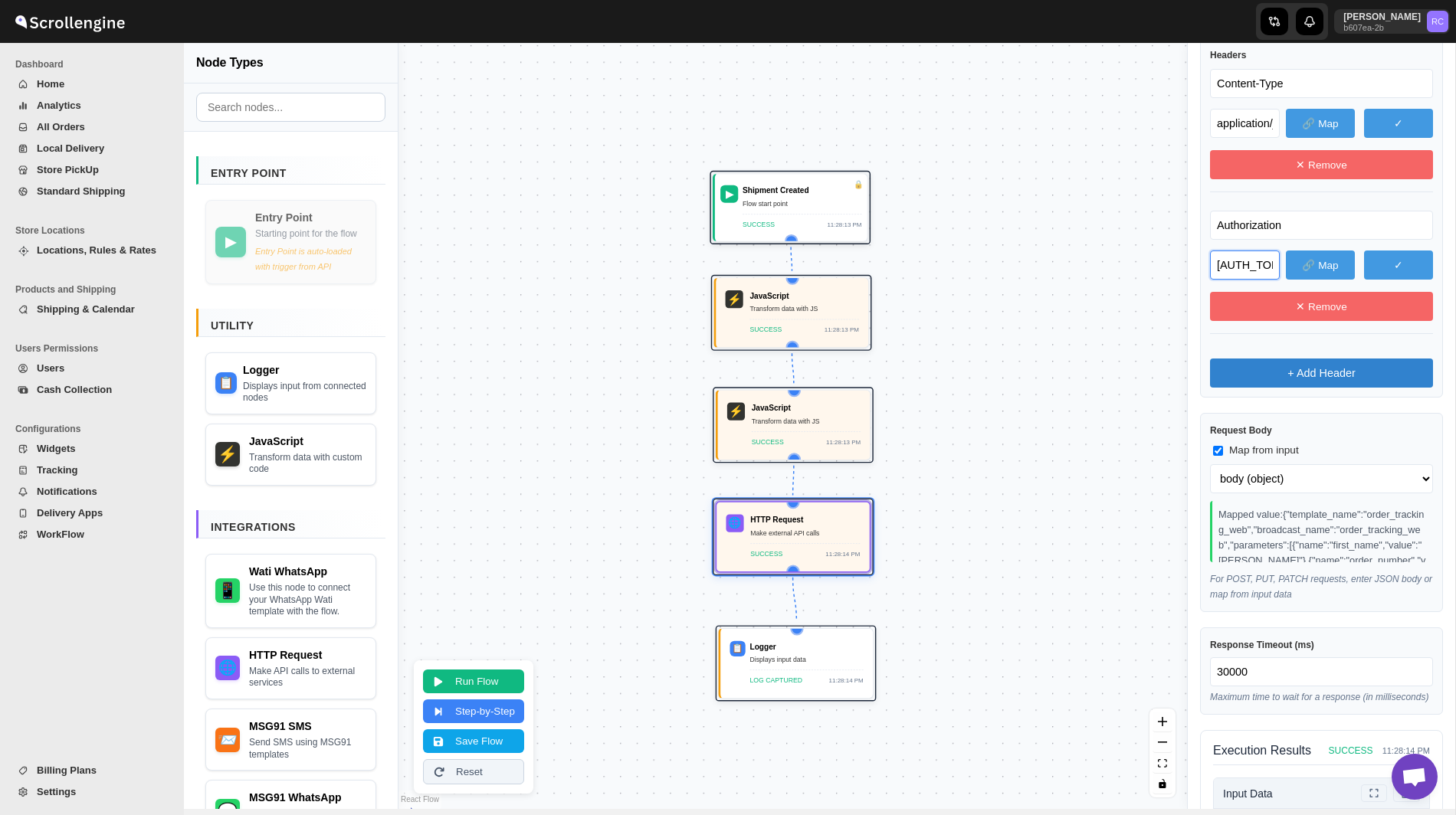
scroll to position [926, 0]
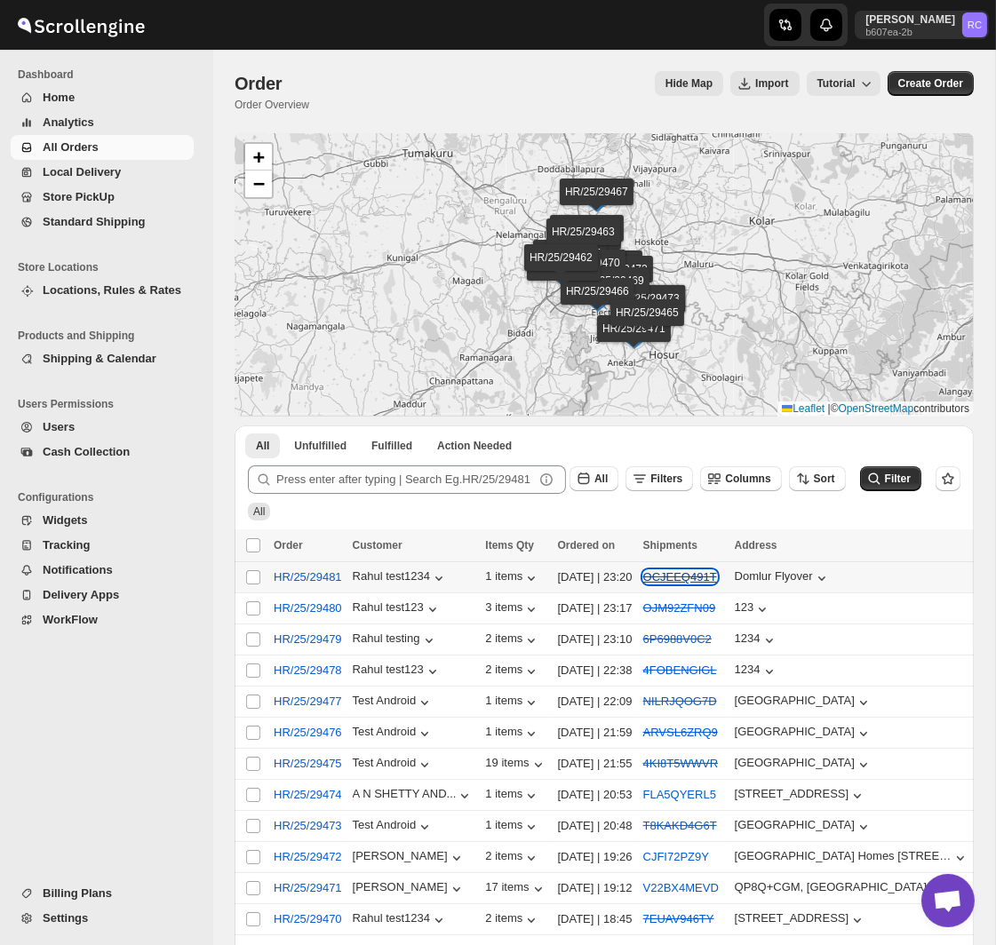
click at [717, 576] on s "OCJEEQ491T" at bounding box center [680, 576] width 74 height 13
